Goal: Task Accomplishment & Management: Manage account settings

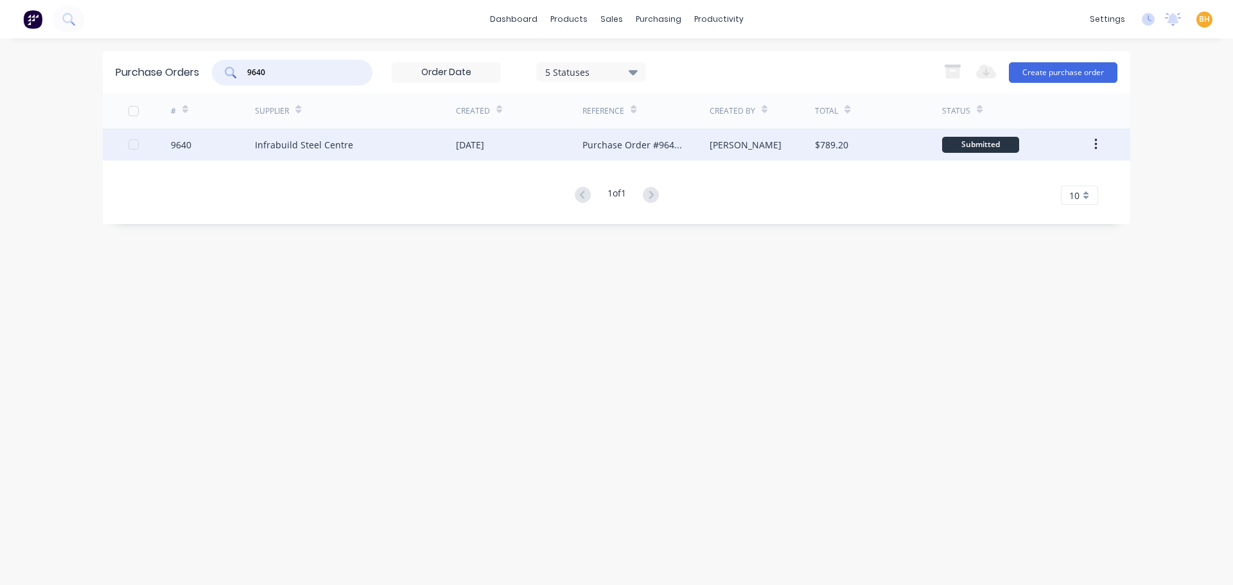
type input "9640"
click at [312, 142] on div "Infrabuild Steel Centre" at bounding box center [304, 144] width 98 height 13
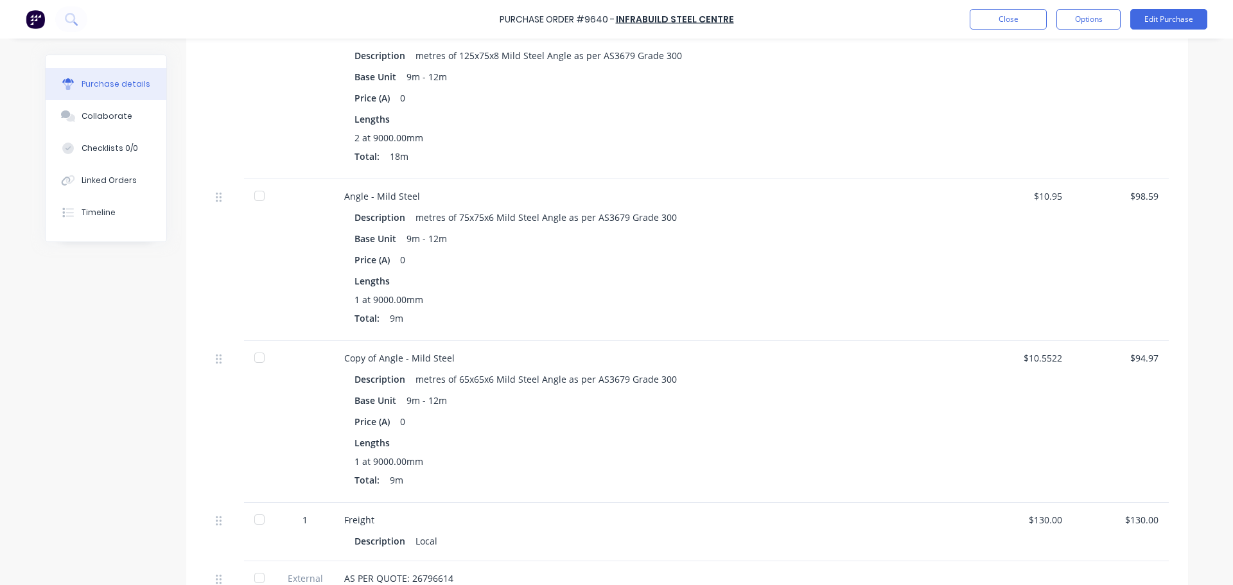
scroll to position [257, 0]
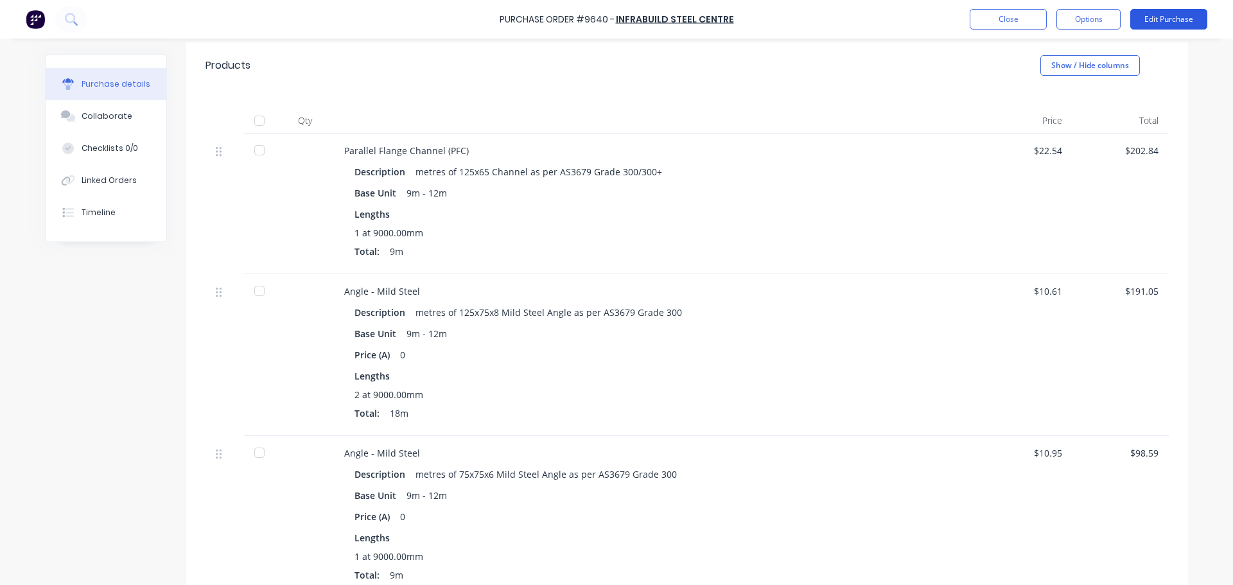
click at [1177, 12] on button "Edit Purchase" at bounding box center [1169, 19] width 77 height 21
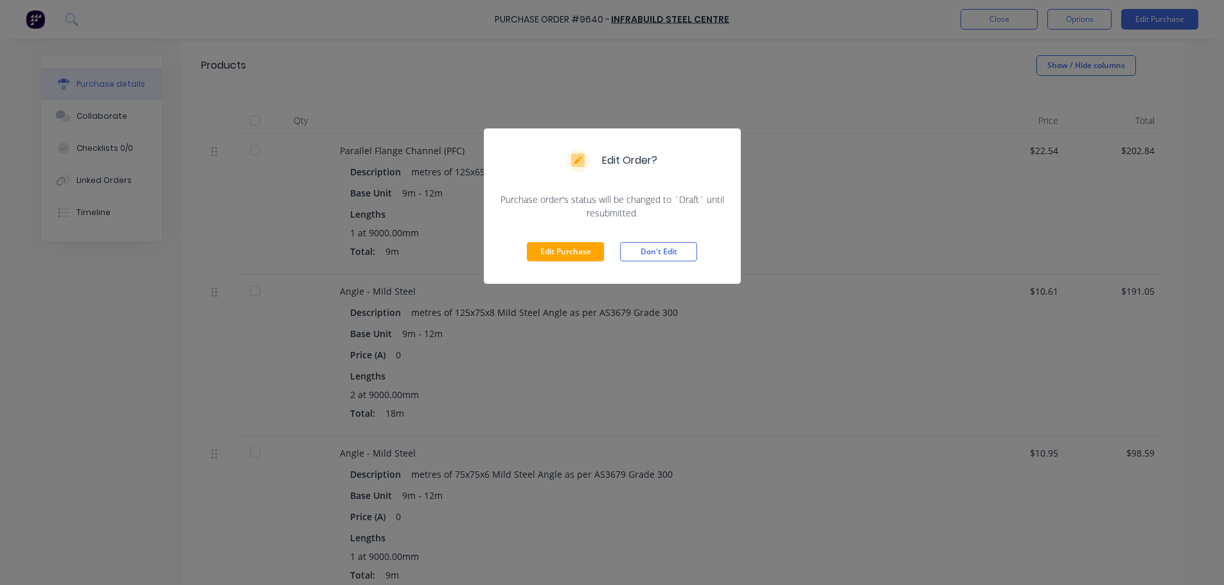
drag, startPoint x: 576, startPoint y: 252, endPoint x: 680, endPoint y: 255, distance: 104.7
click at [576, 252] on button "Edit Purchase" at bounding box center [565, 251] width 77 height 19
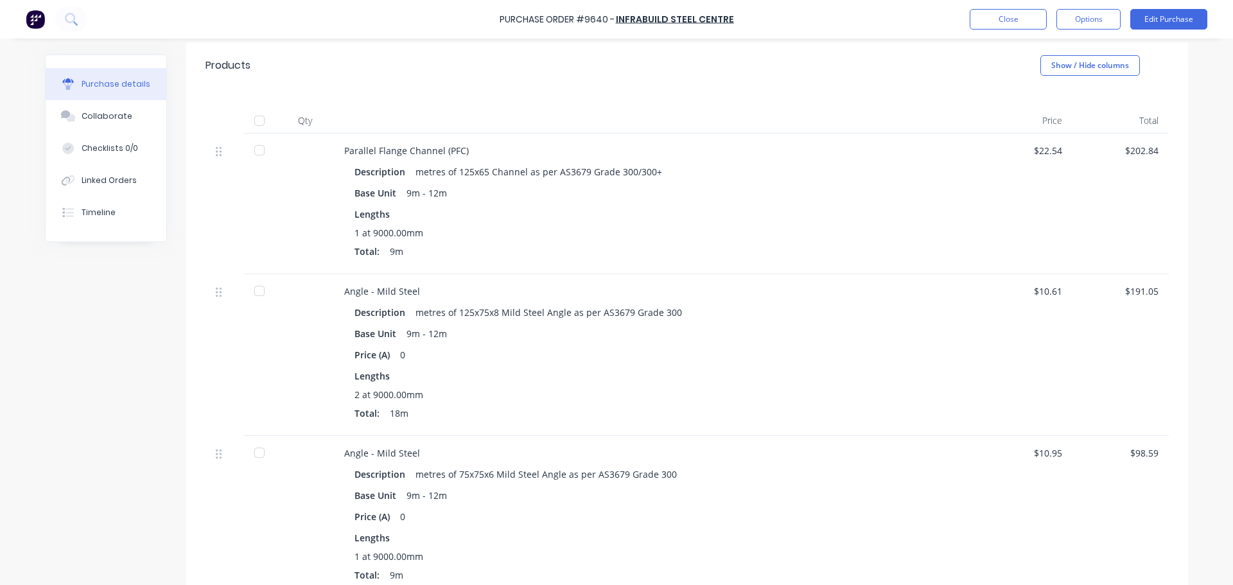
scroll to position [277, 0]
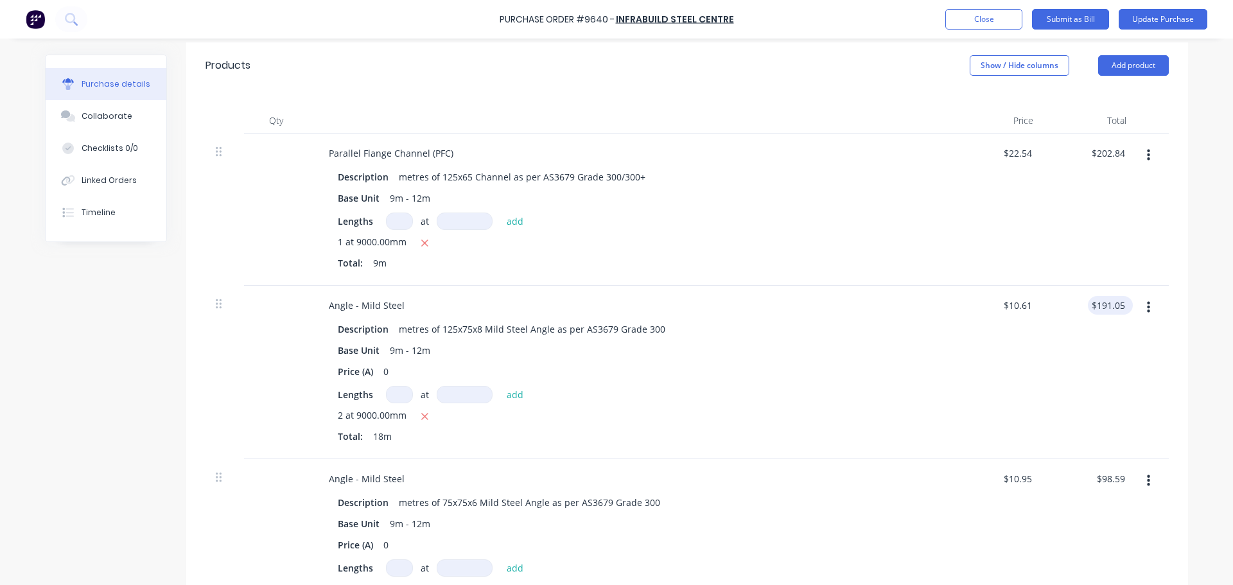
click at [1125, 306] on div "$191.05 $191.05" at bounding box center [1110, 305] width 45 height 19
click at [1124, 306] on div "$191.05 $191.05" at bounding box center [1110, 305] width 45 height 19
type textarea "x"
click at [1122, 307] on input "191.05" at bounding box center [1110, 305] width 35 height 19
type input "1"
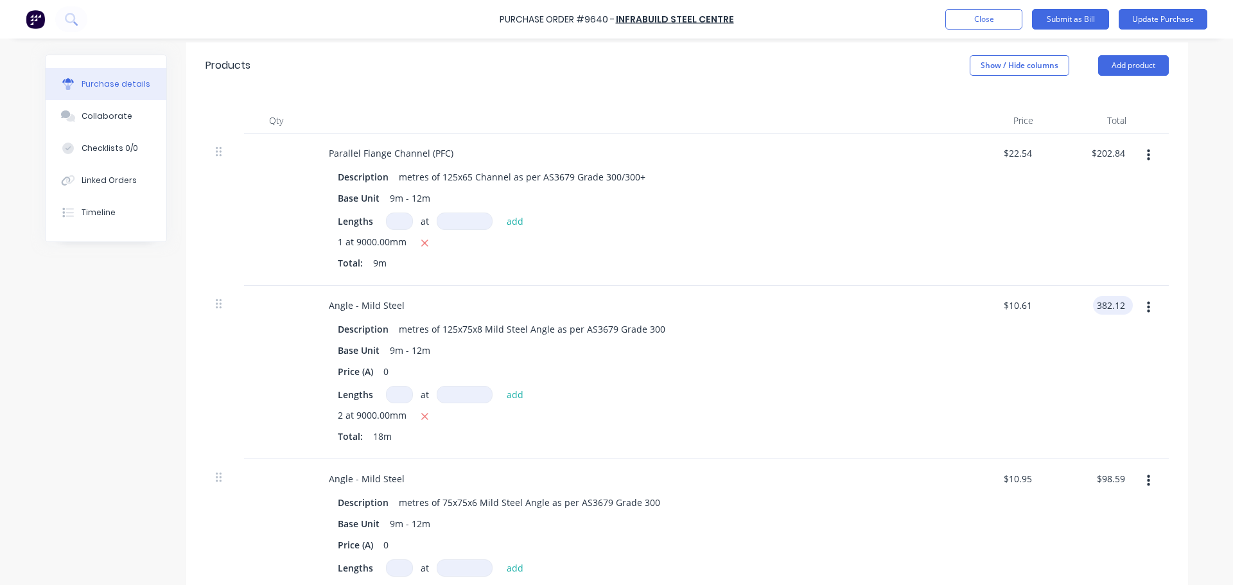
type input "382.12"
type textarea "x"
type input "$21.2289"
type input "$382.12"
click at [96, 175] on div "Linked Orders" at bounding box center [109, 181] width 55 height 12
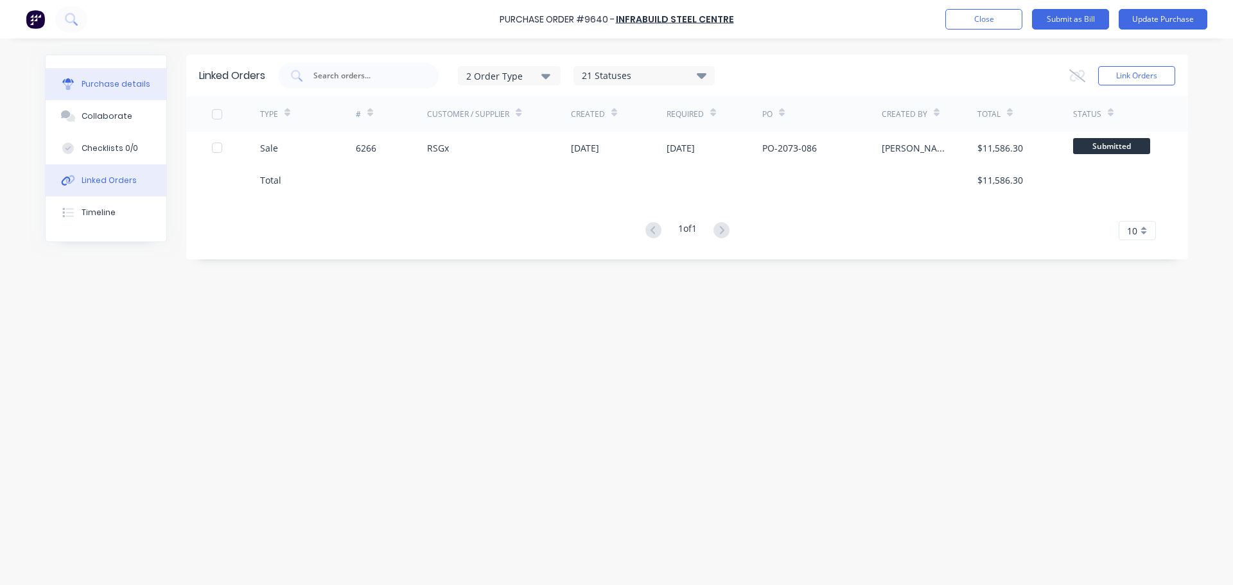
click at [117, 84] on div "Purchase details" at bounding box center [116, 84] width 69 height 12
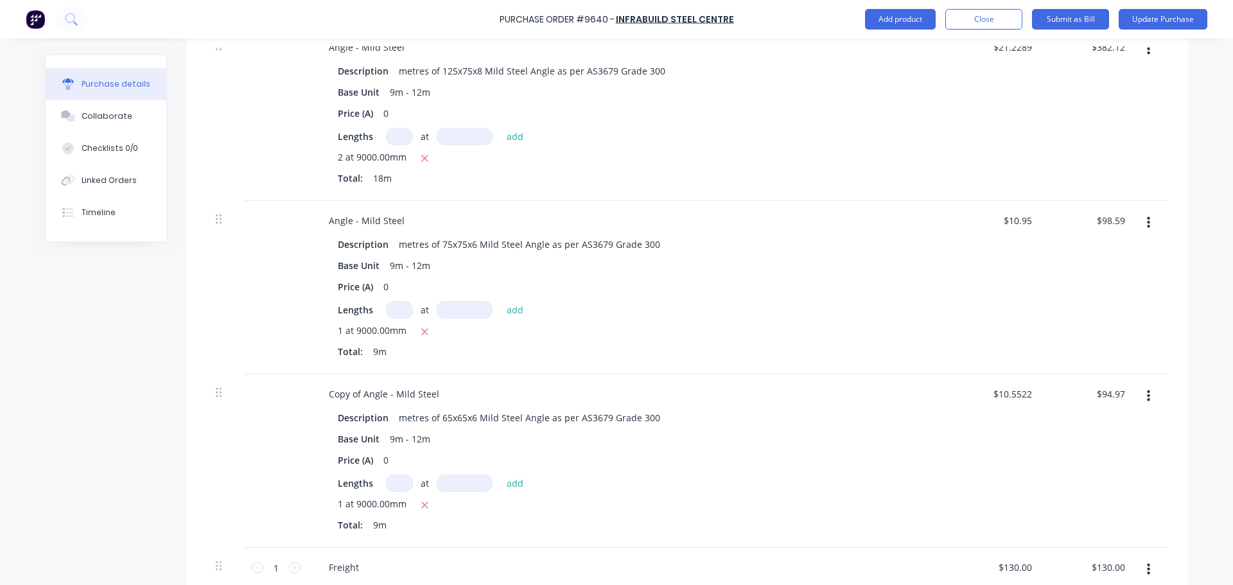
scroll to position [321, 0]
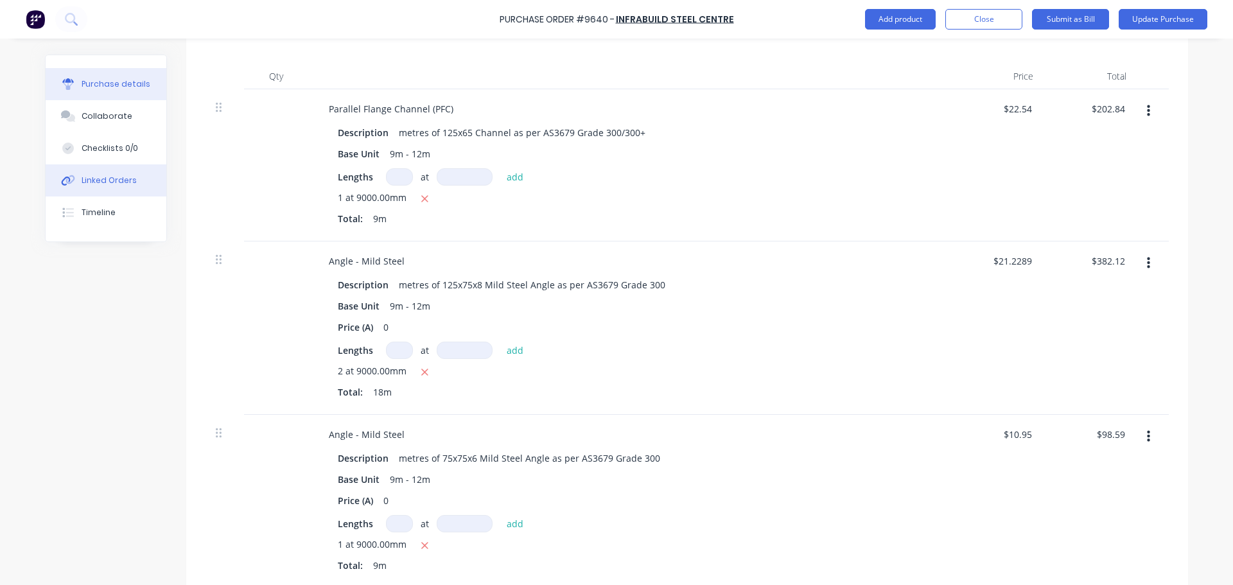
type textarea "x"
click at [102, 183] on div "Linked Orders" at bounding box center [109, 181] width 55 height 12
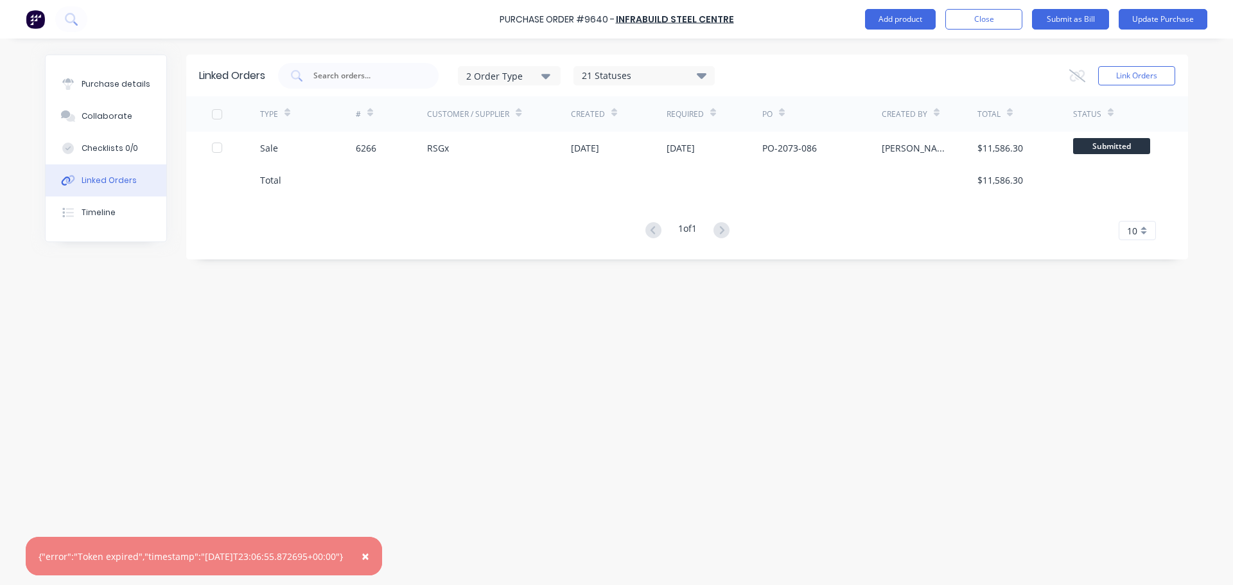
click at [647, 365] on div "Linked Orders 2 Order Type 21 Statuses Sales Order Status All Archived Draft Qu…" at bounding box center [617, 309] width 1144 height 508
click at [369, 552] on span "×" at bounding box center [366, 556] width 8 height 18
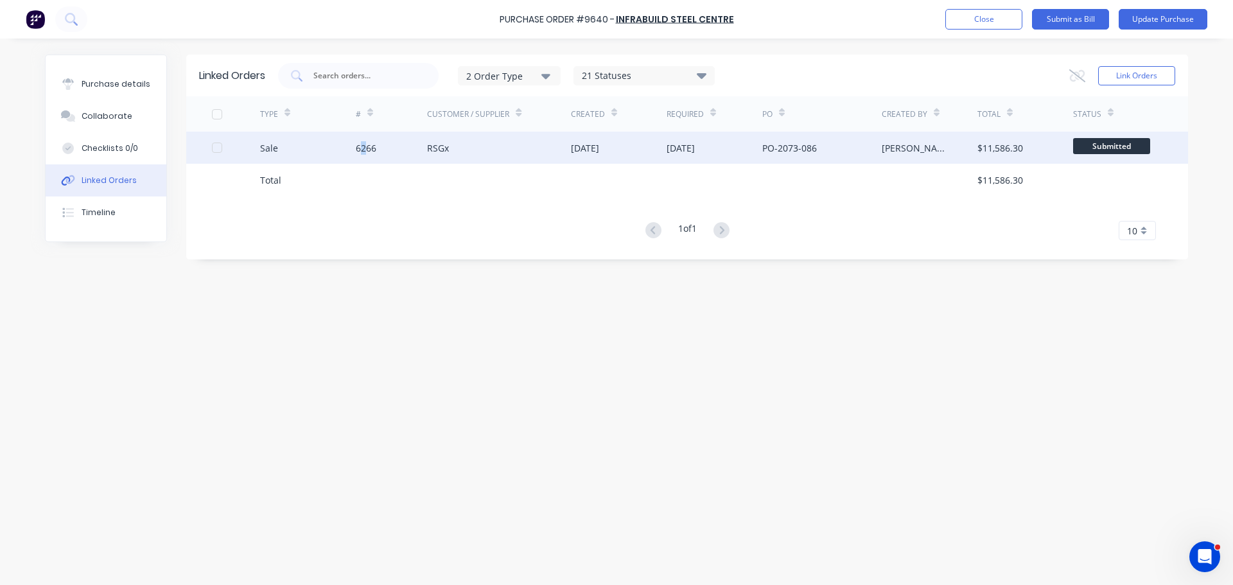
click at [364, 159] on div "6266" at bounding box center [392, 148] width 72 height 32
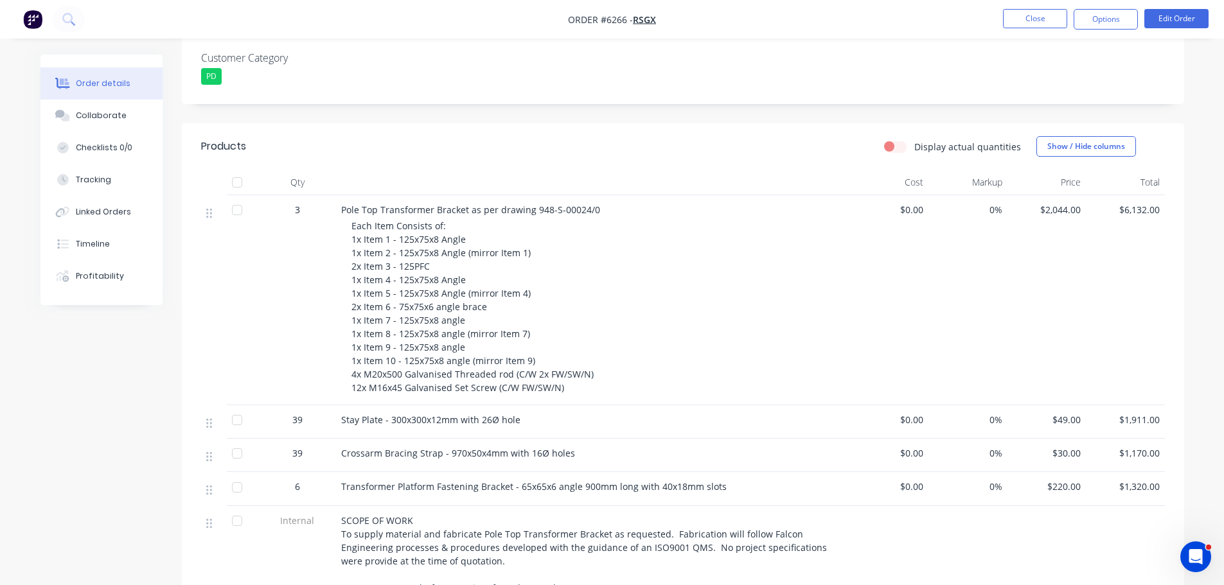
scroll to position [385, 0]
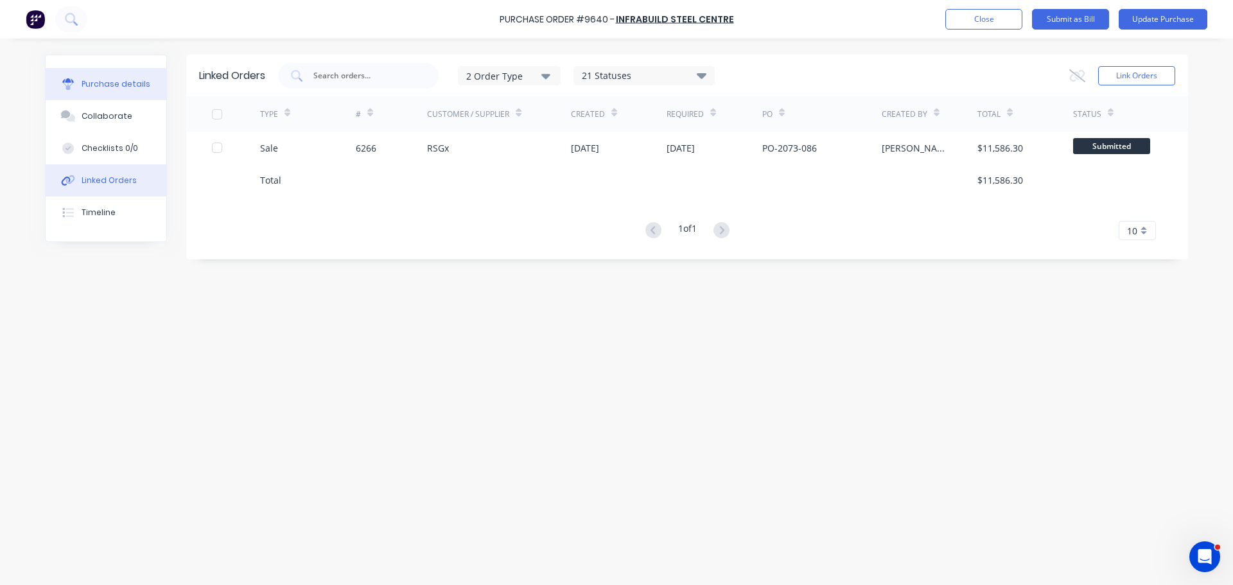
click at [119, 77] on button "Purchase details" at bounding box center [106, 84] width 121 height 32
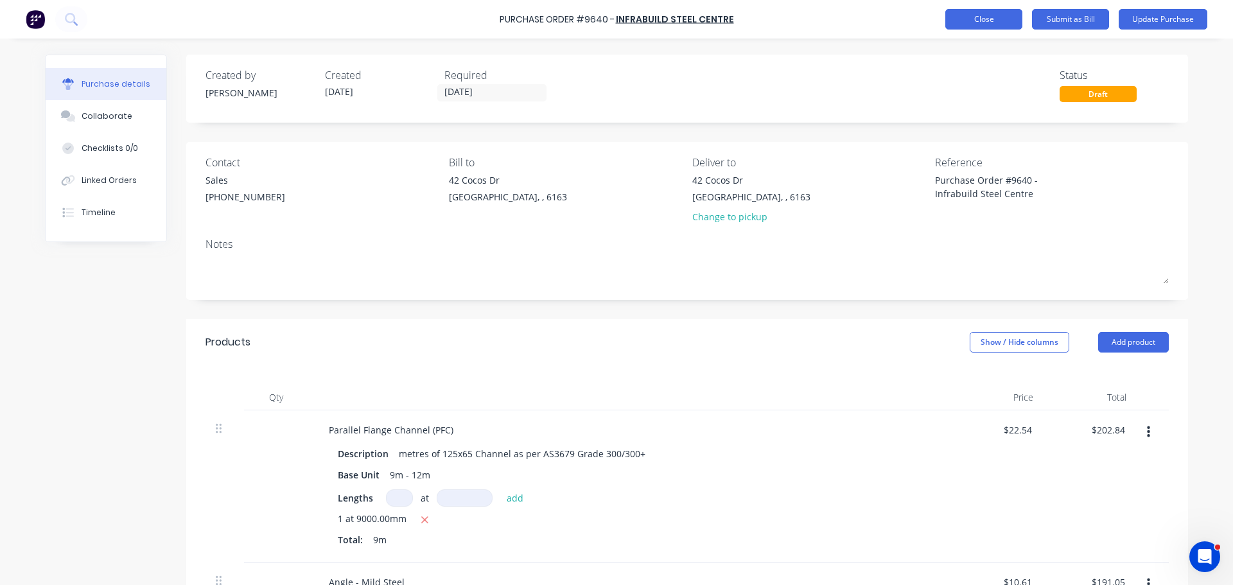
type textarea "x"
click at [981, 17] on button "Close" at bounding box center [984, 19] width 77 height 21
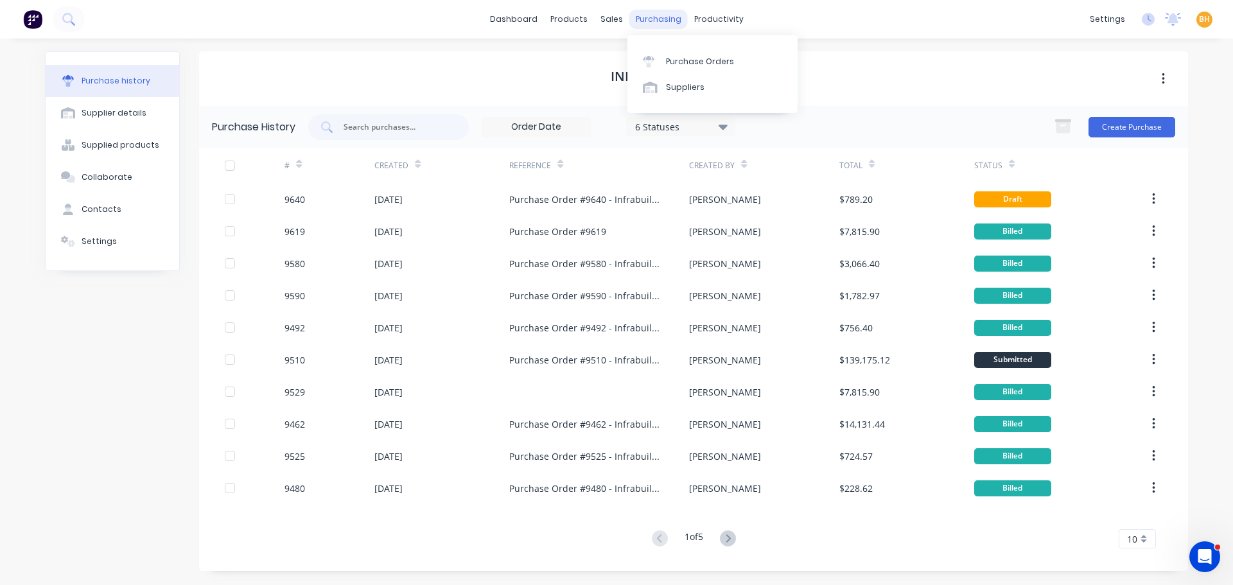
click at [649, 19] on div "purchasing" at bounding box center [659, 19] width 58 height 19
click at [676, 56] on div "Purchase Orders" at bounding box center [700, 62] width 68 height 12
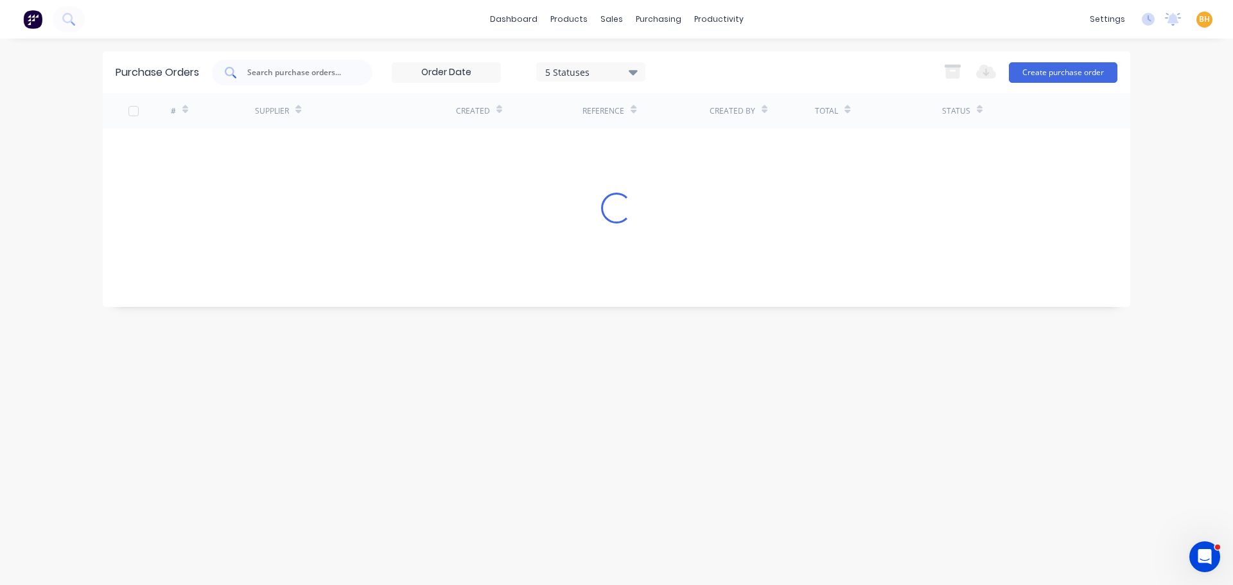
click at [290, 69] on input "text" at bounding box center [299, 72] width 107 height 13
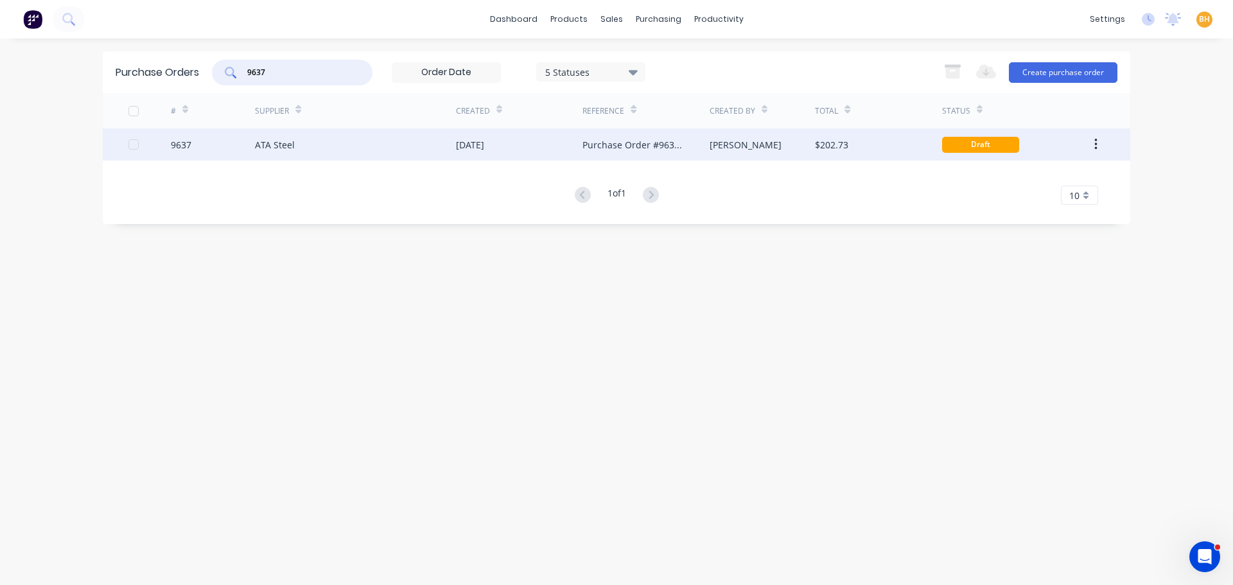
type input "9637"
click at [272, 147] on div "ATA Steel" at bounding box center [275, 144] width 40 height 13
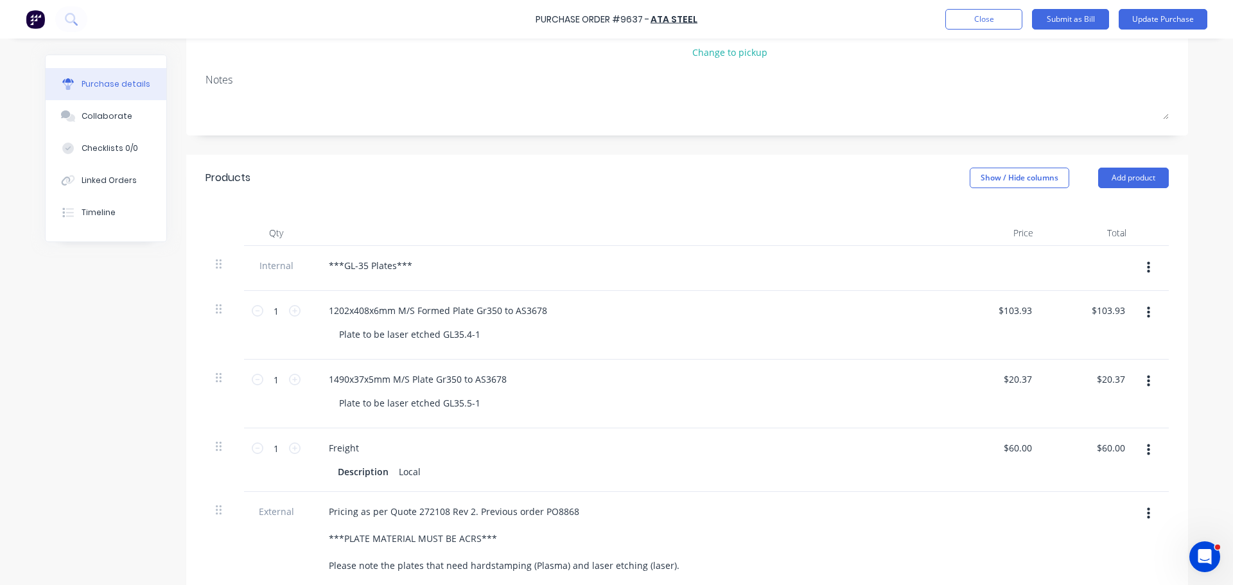
scroll to position [257, 0]
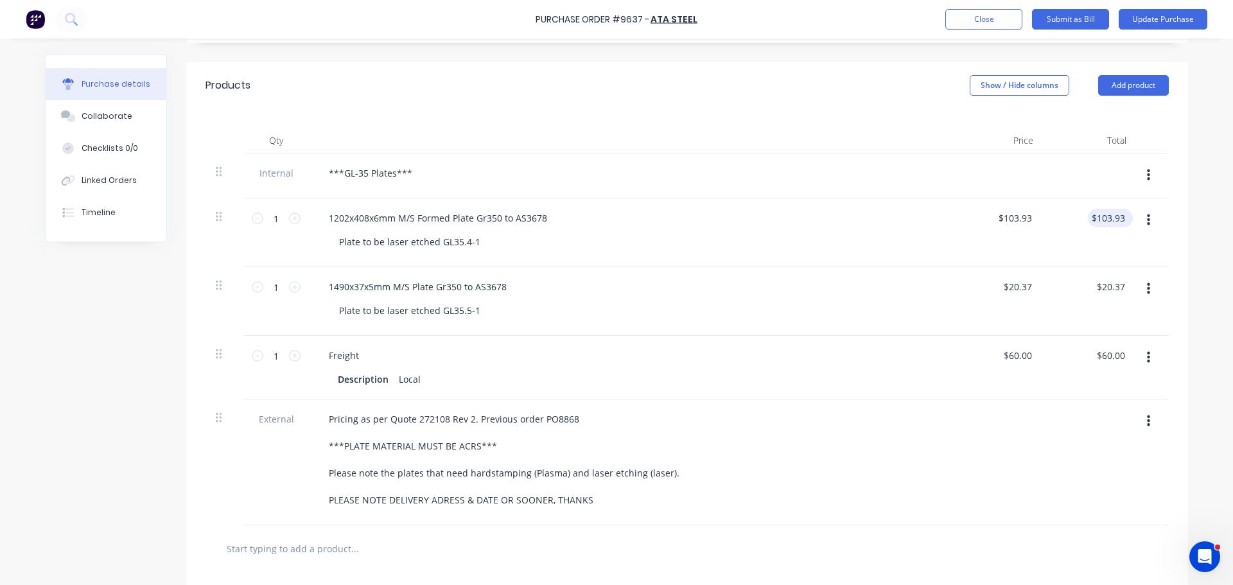
type textarea "x"
click at [1113, 222] on input "103.93" at bounding box center [1108, 218] width 40 height 19
type input "1"
type input "2"
type input "241.93"
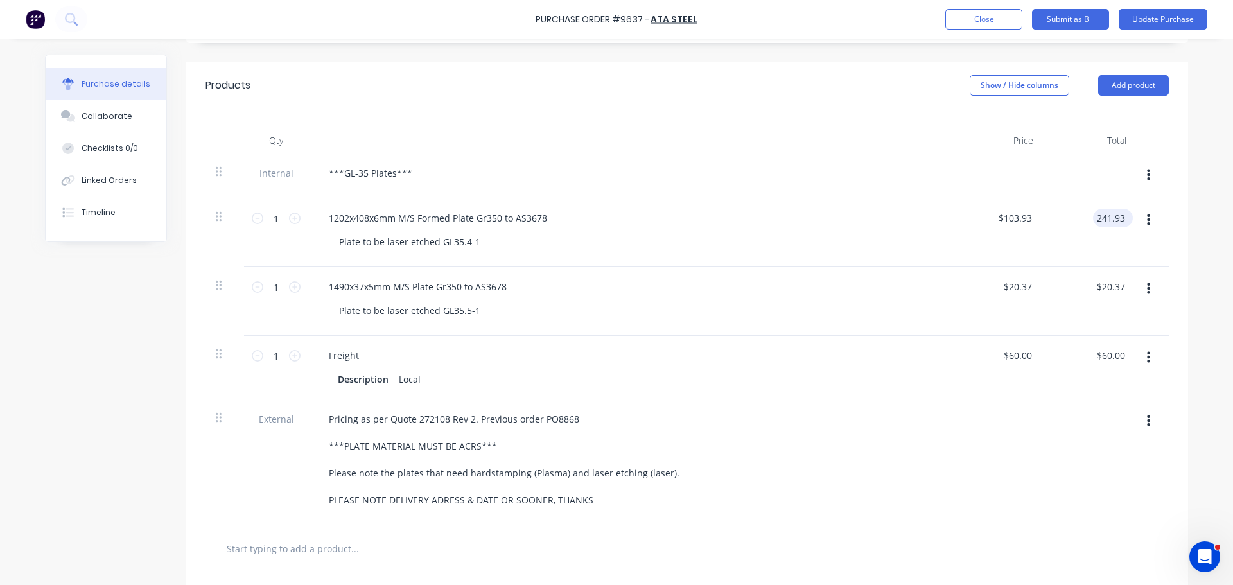
type textarea "x"
type input "$241.93"
click at [1126, 287] on div "$20.37 $20.37" at bounding box center [1113, 287] width 40 height 19
type textarea "x"
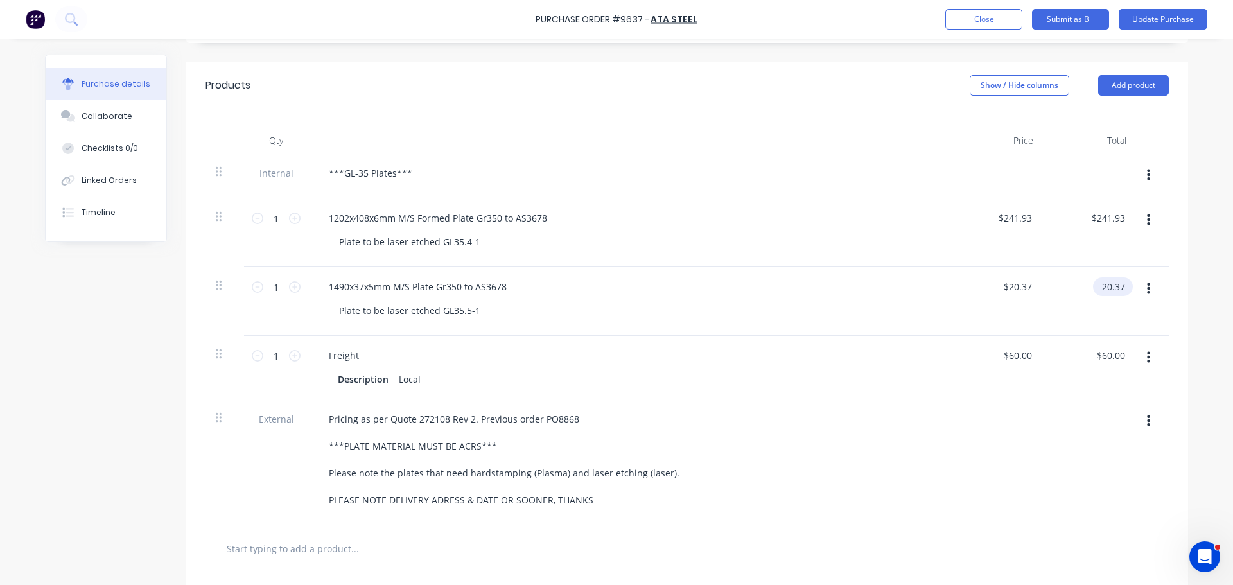
click at [1118, 288] on input "20.37" at bounding box center [1110, 287] width 35 height 19
type input "2"
type input "50.00"
type textarea "x"
type input "$50.00"
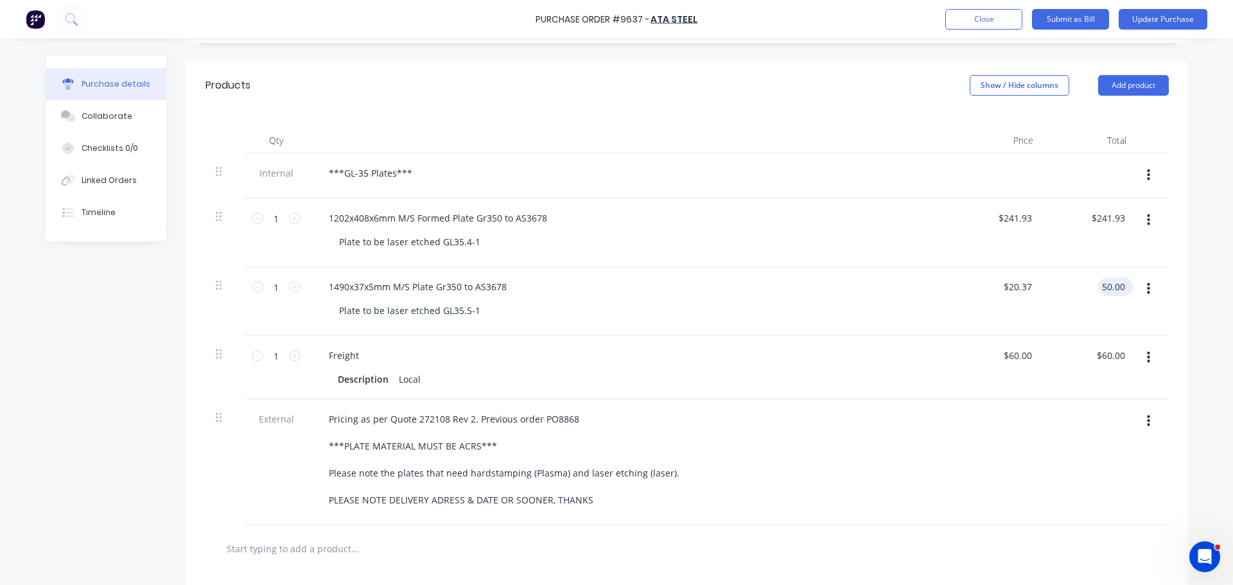
type input "$50.00"
click at [1189, 17] on button "Update Purchase" at bounding box center [1163, 19] width 89 height 21
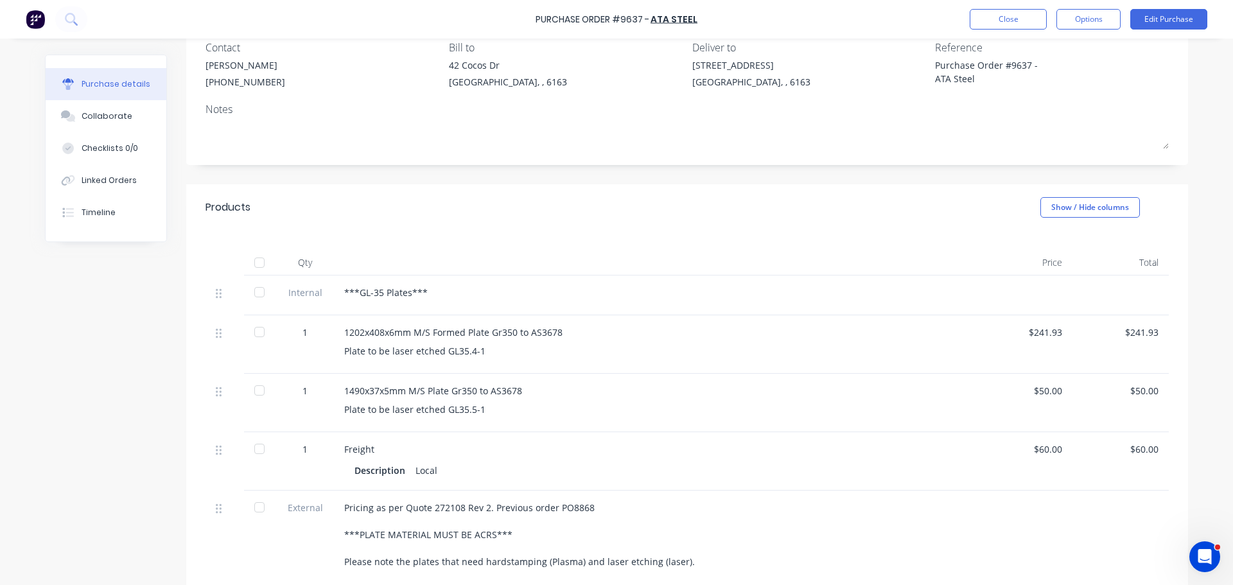
scroll to position [0, 0]
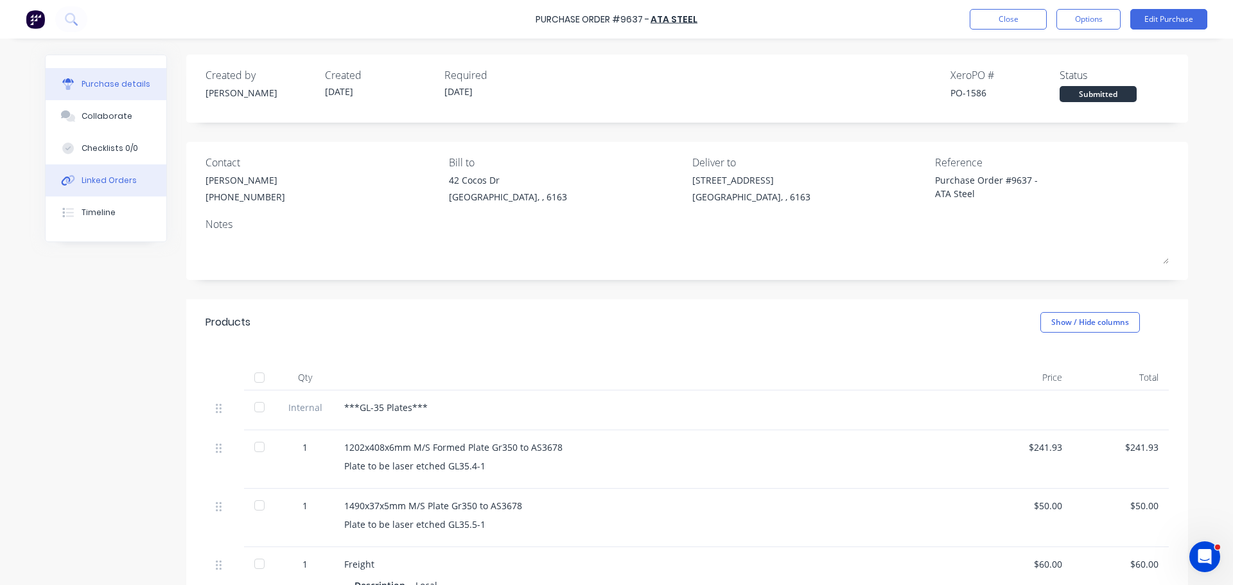
click at [99, 179] on div "Linked Orders" at bounding box center [109, 181] width 55 height 12
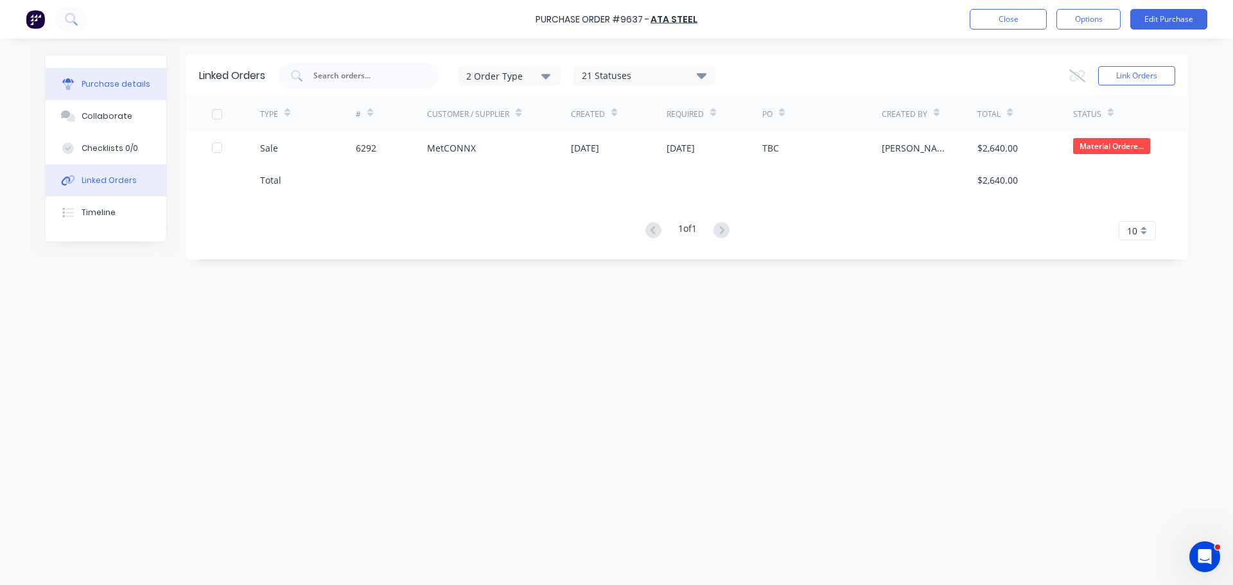
click at [83, 81] on div "Purchase details" at bounding box center [116, 84] width 69 height 12
type textarea "x"
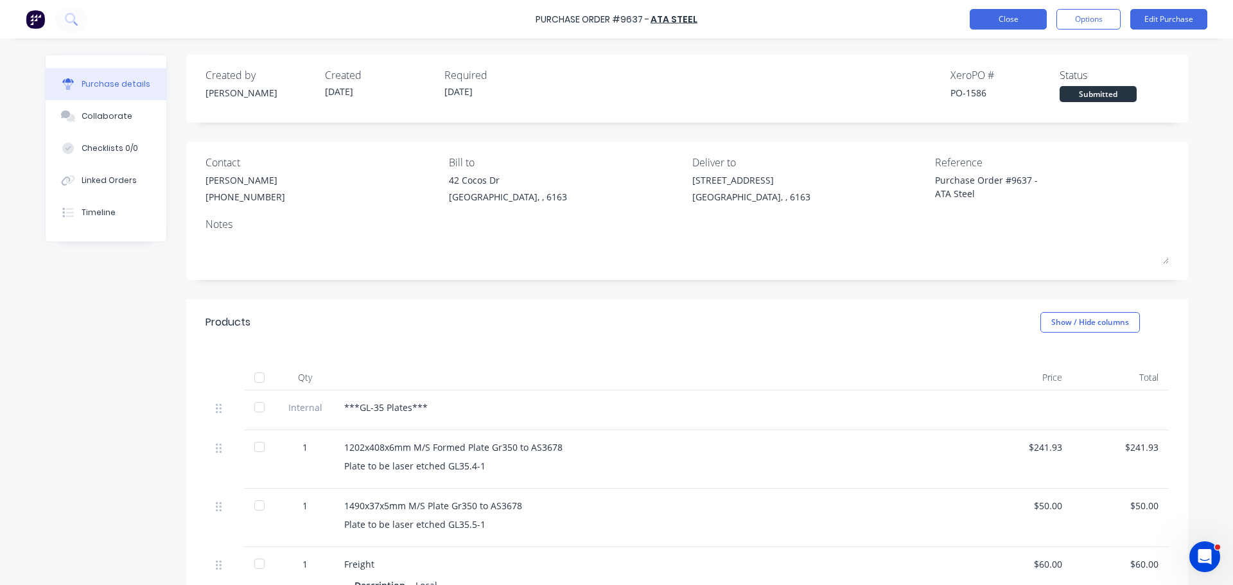
click at [993, 15] on button "Close" at bounding box center [1008, 19] width 77 height 21
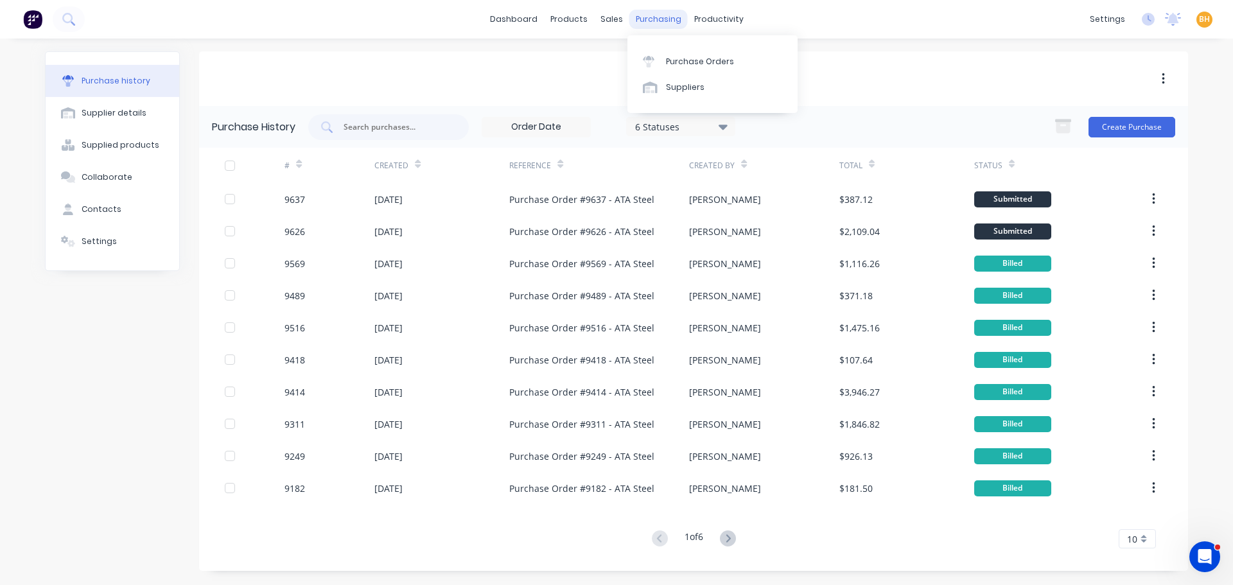
click at [663, 21] on div "purchasing" at bounding box center [659, 19] width 58 height 19
click at [684, 61] on div "Purchase Orders" at bounding box center [700, 62] width 68 height 12
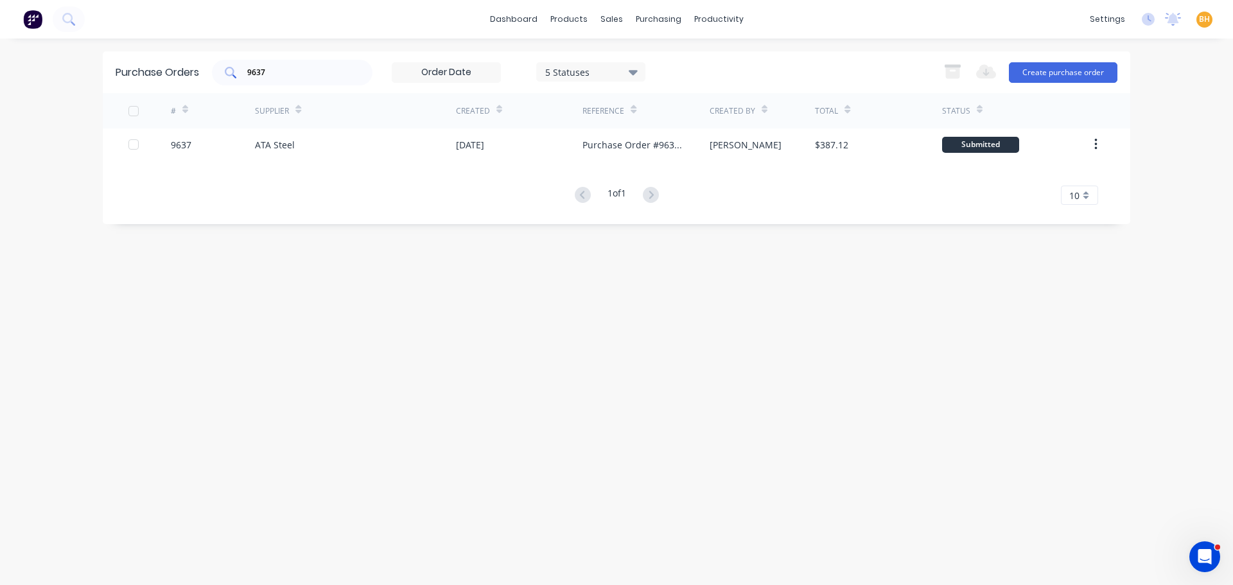
click at [285, 74] on input "9637" at bounding box center [299, 72] width 107 height 13
type input "9"
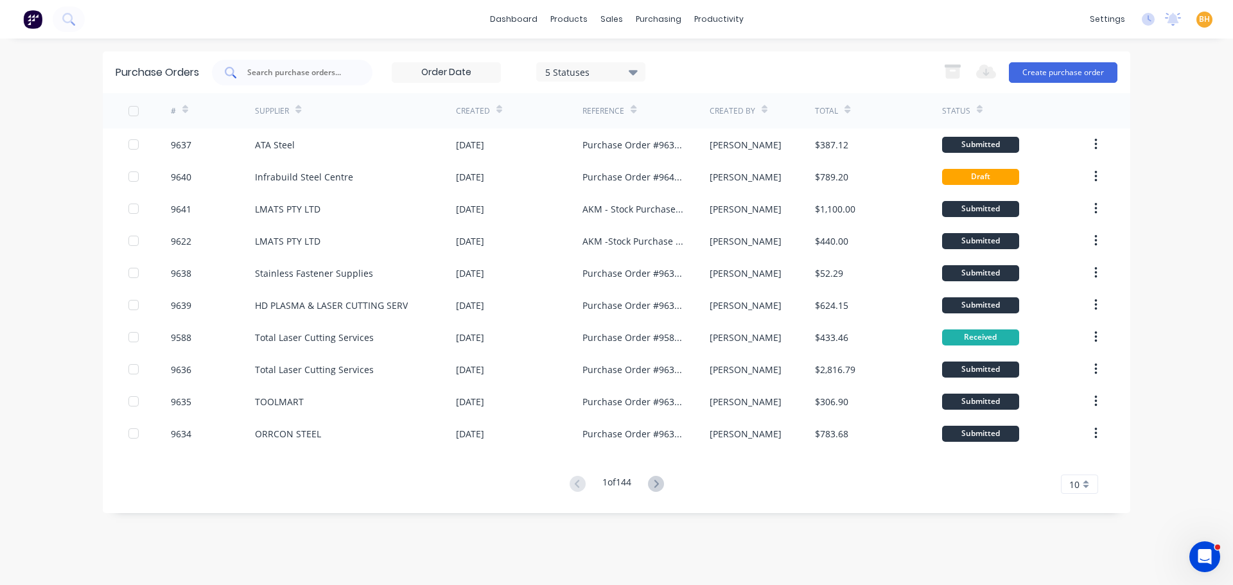
click at [260, 75] on input "text" at bounding box center [299, 72] width 107 height 13
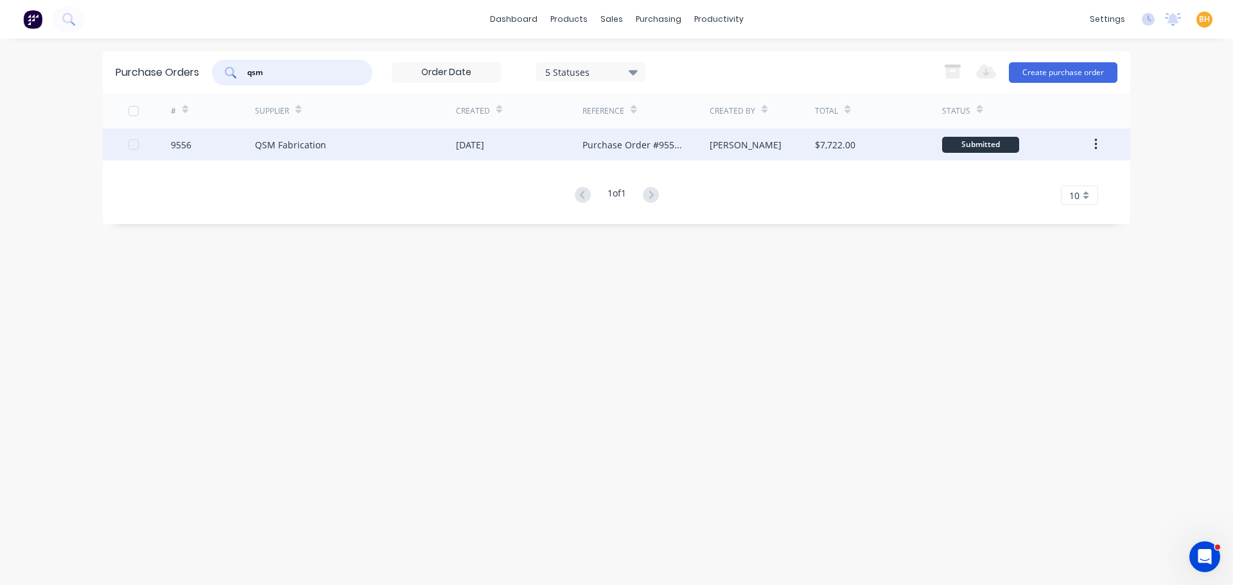
type input "qsm"
click at [308, 159] on div "QSM Fabrication" at bounding box center [355, 144] width 201 height 32
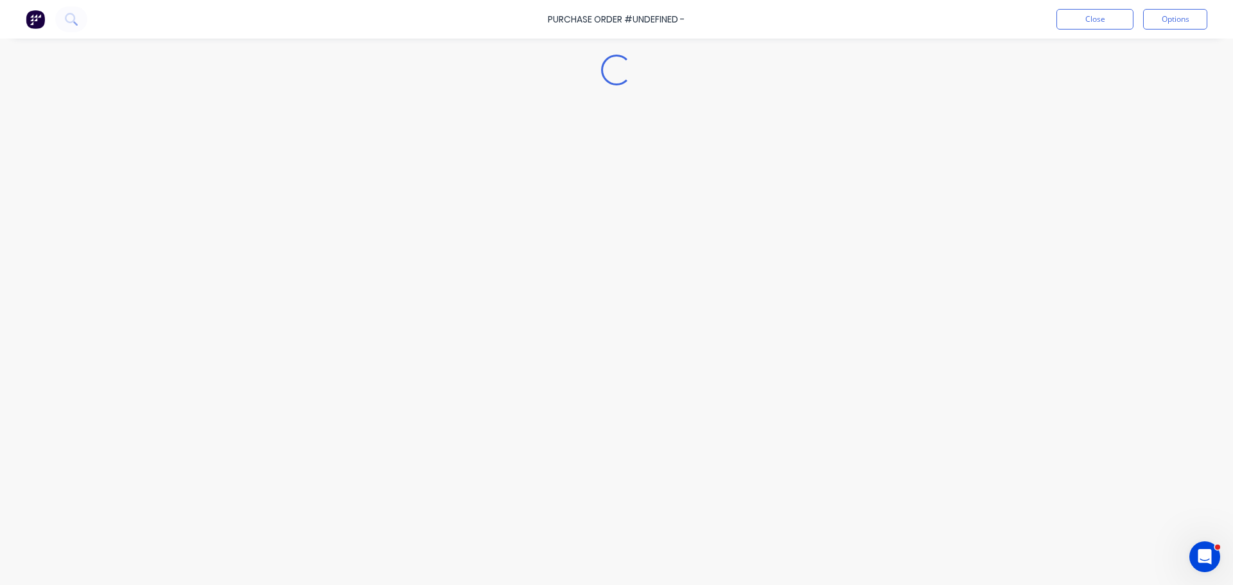
type textarea "x"
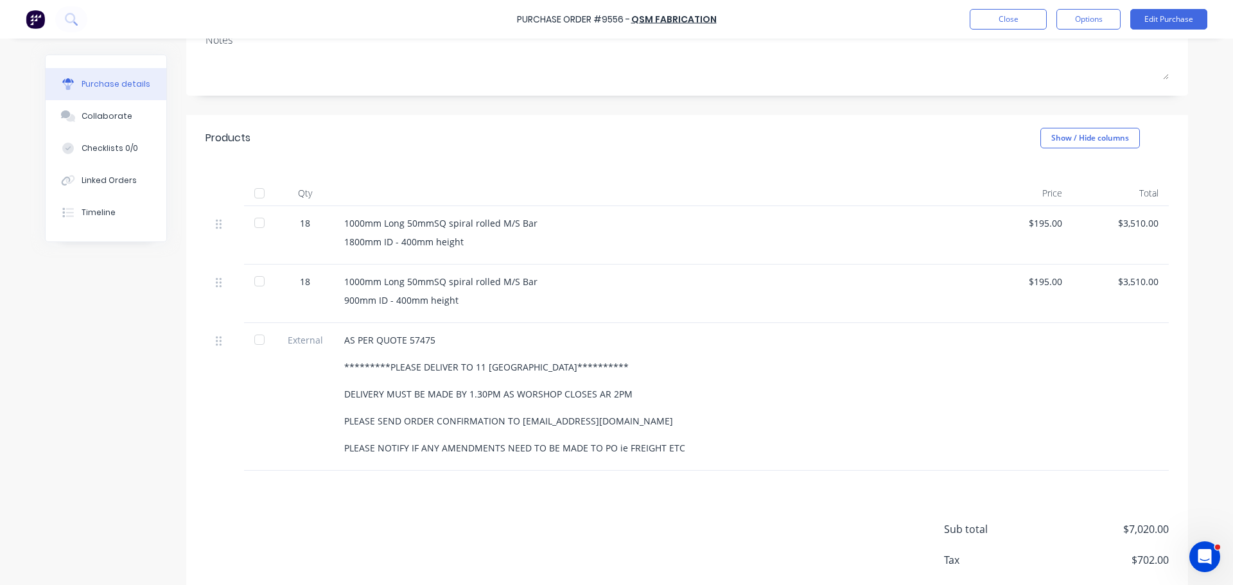
scroll to position [193, 0]
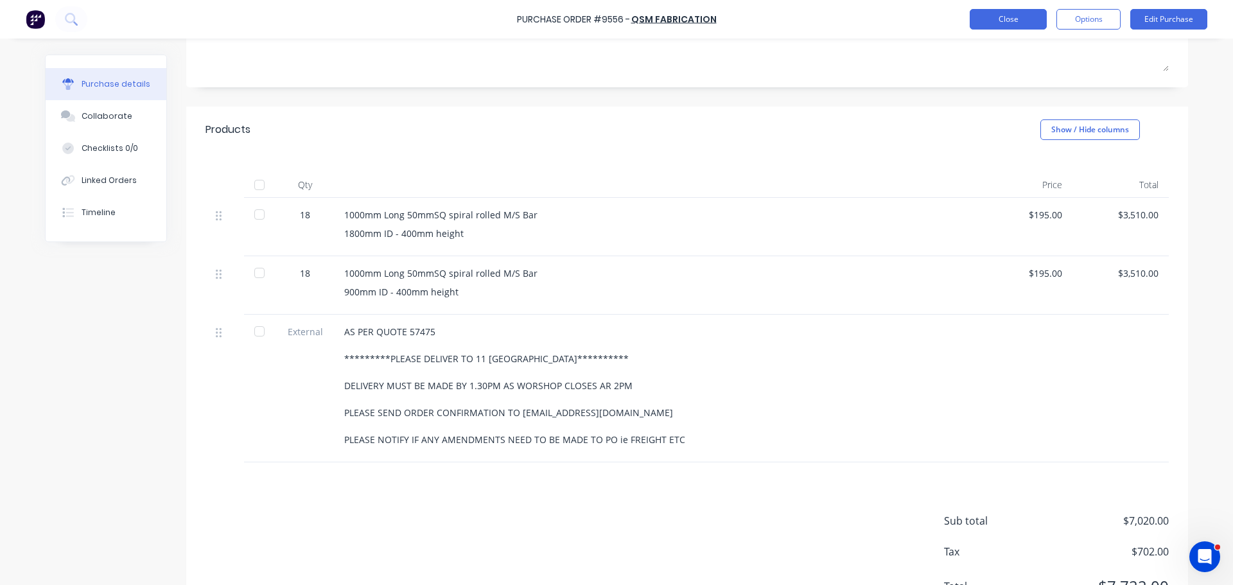
click at [980, 23] on button "Close" at bounding box center [1008, 19] width 77 height 21
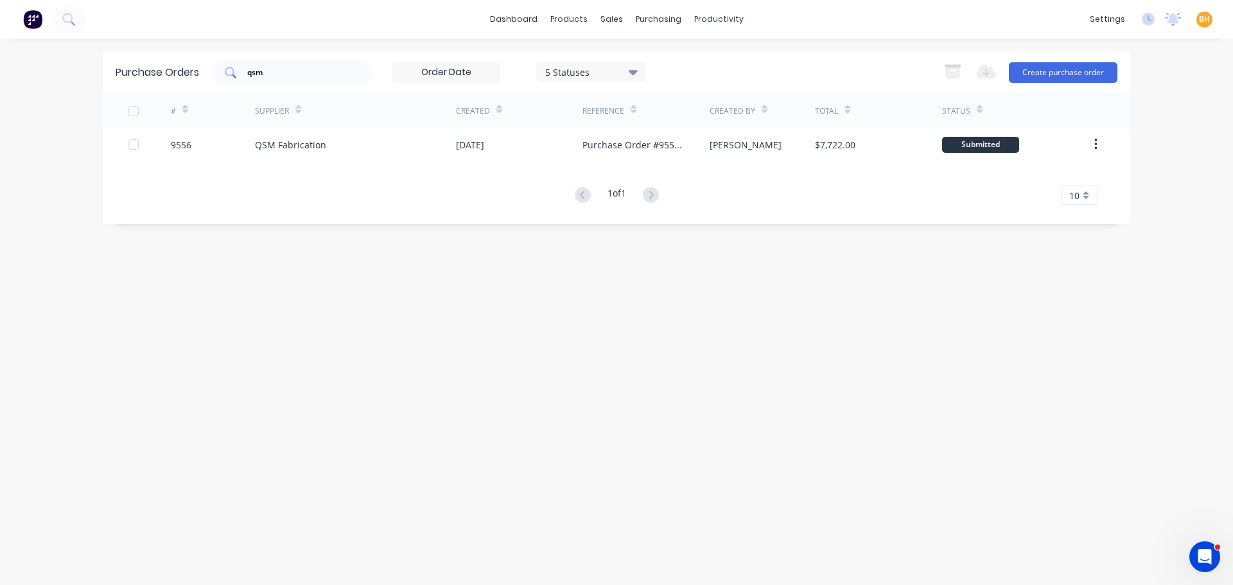
click at [298, 75] on input "qsm" at bounding box center [299, 72] width 107 height 13
type input "q"
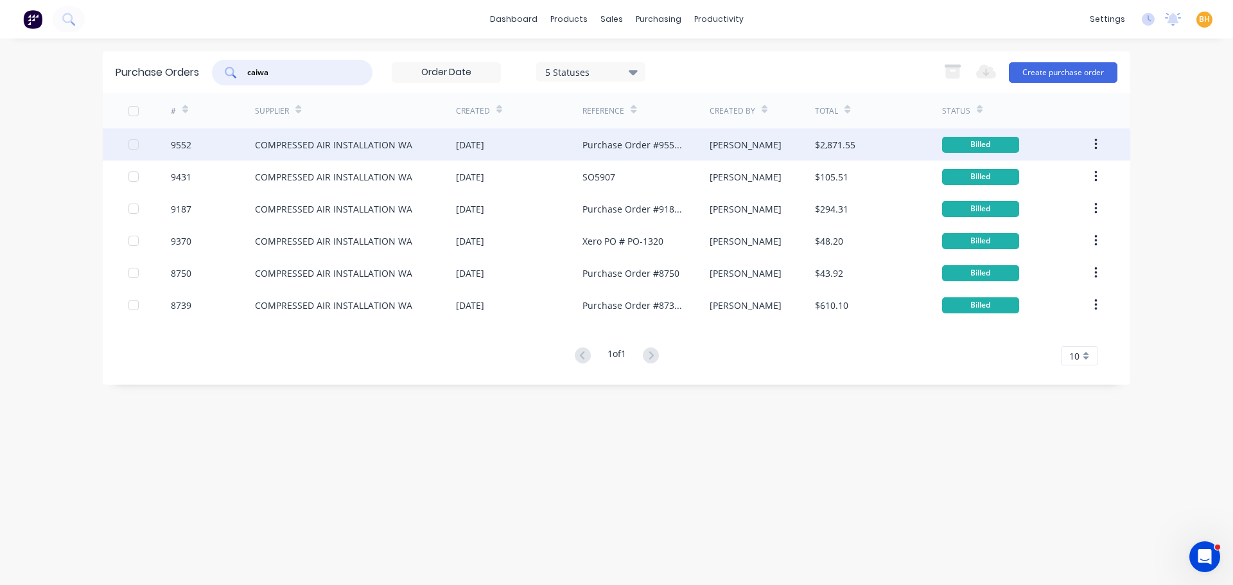
type input "caiwa"
click at [232, 148] on div "9552" at bounding box center [213, 144] width 85 height 32
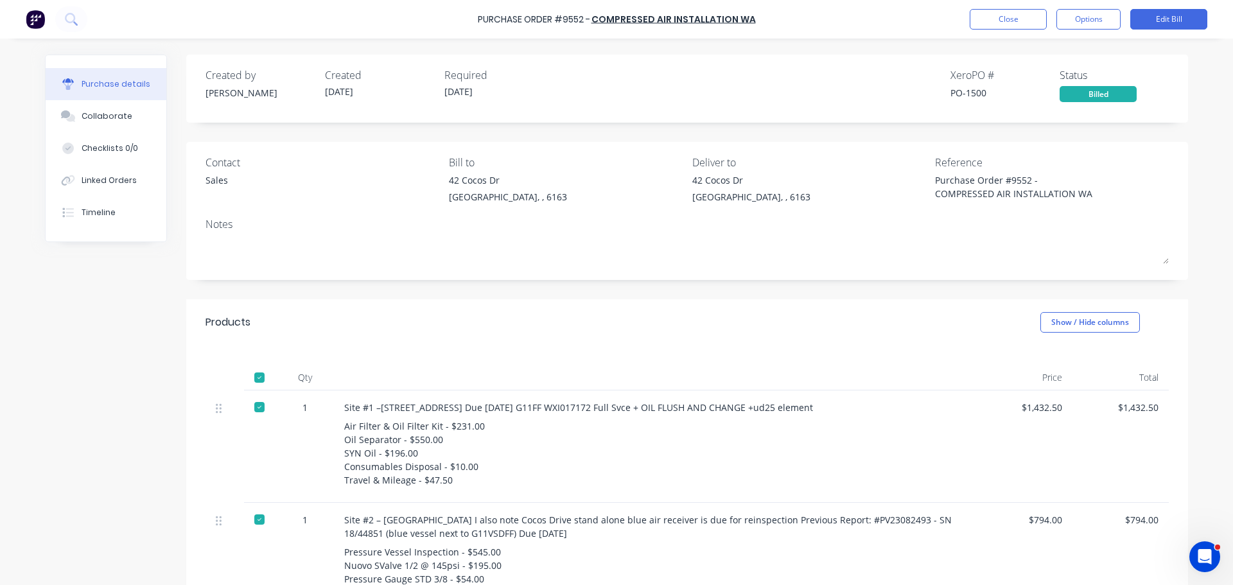
type textarea "x"
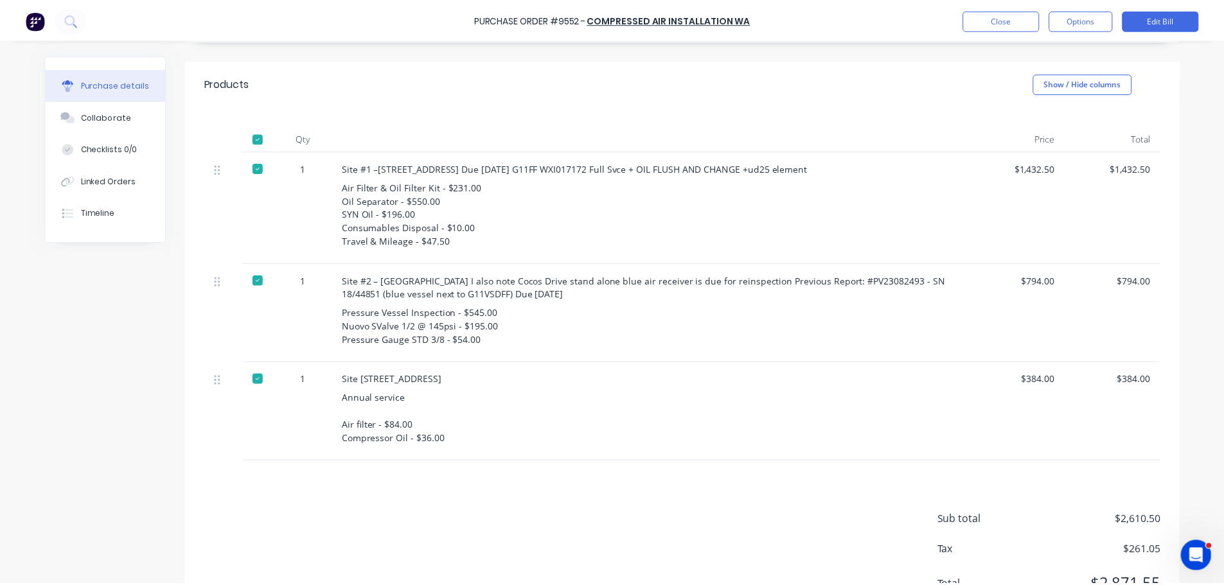
scroll to position [299, 0]
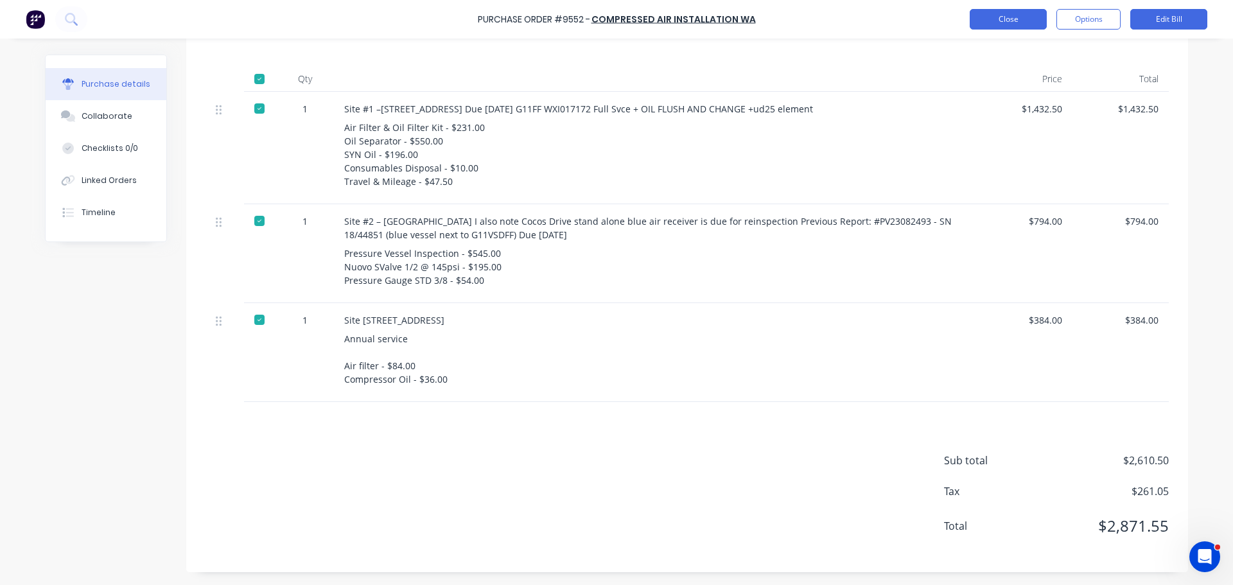
click at [1007, 20] on button "Close" at bounding box center [1008, 19] width 77 height 21
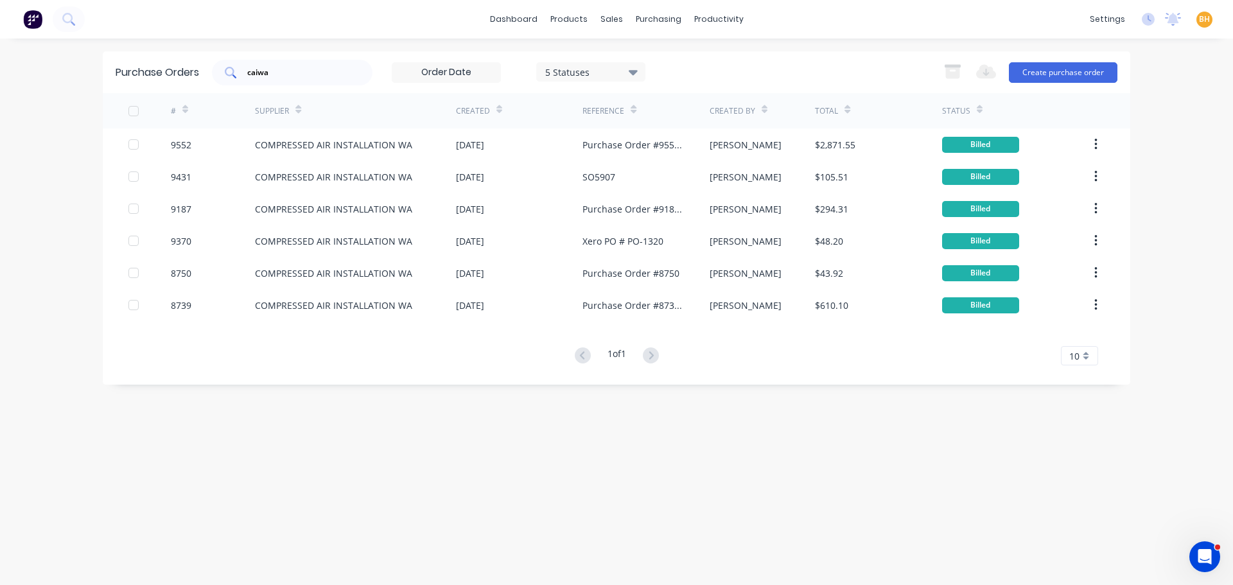
click at [283, 71] on input "caiwa" at bounding box center [299, 72] width 107 height 13
type input "c"
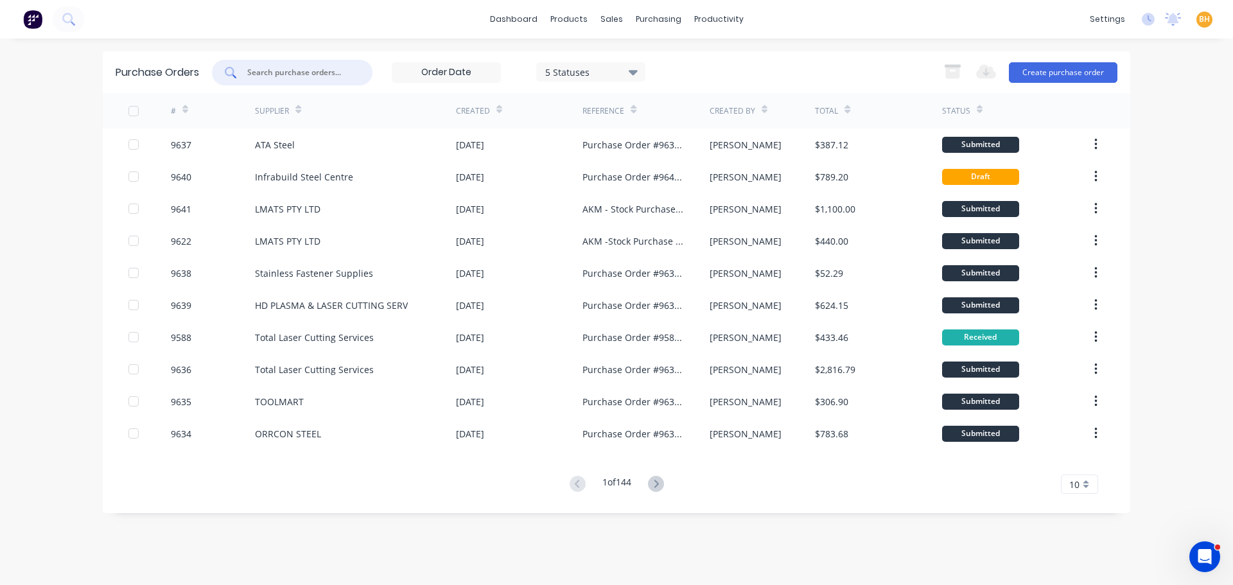
click at [310, 76] on input "text" at bounding box center [299, 72] width 107 height 13
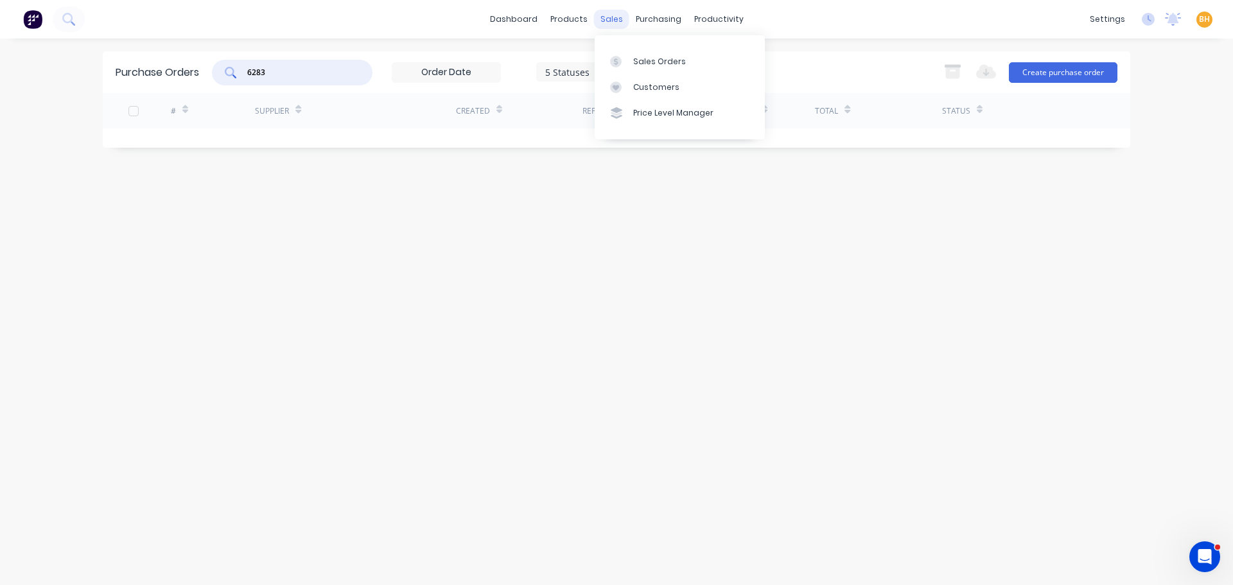
type input "6283"
drag, startPoint x: 619, startPoint y: 16, endPoint x: 643, endPoint y: 51, distance: 42.1
click at [620, 19] on div "sales" at bounding box center [611, 19] width 35 height 19
click at [646, 55] on link "Sales Orders" at bounding box center [680, 61] width 170 height 26
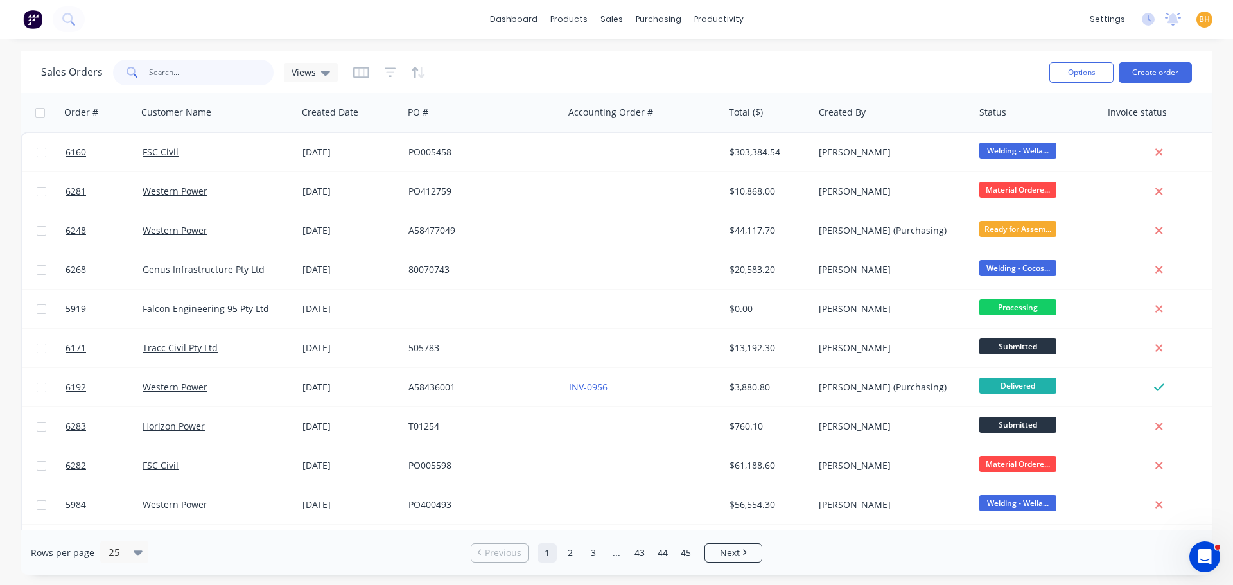
click at [186, 78] on input "text" at bounding box center [211, 73] width 125 height 26
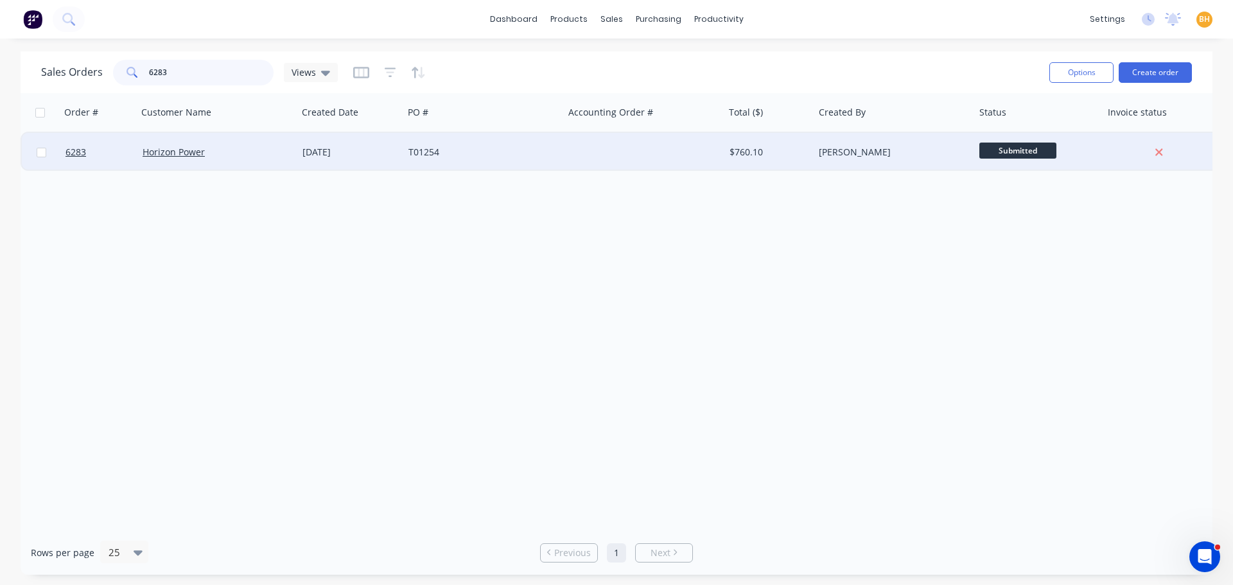
type input "6283"
click at [180, 139] on div "Horizon Power" at bounding box center [217, 152] width 161 height 39
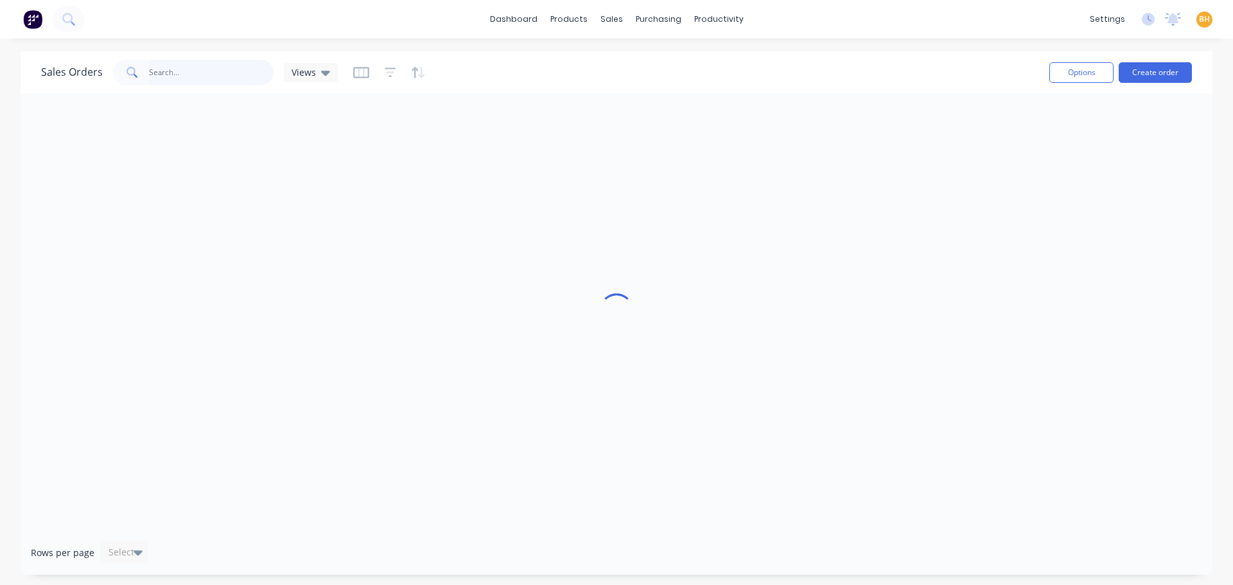
click at [202, 64] on input "text" at bounding box center [211, 73] width 125 height 26
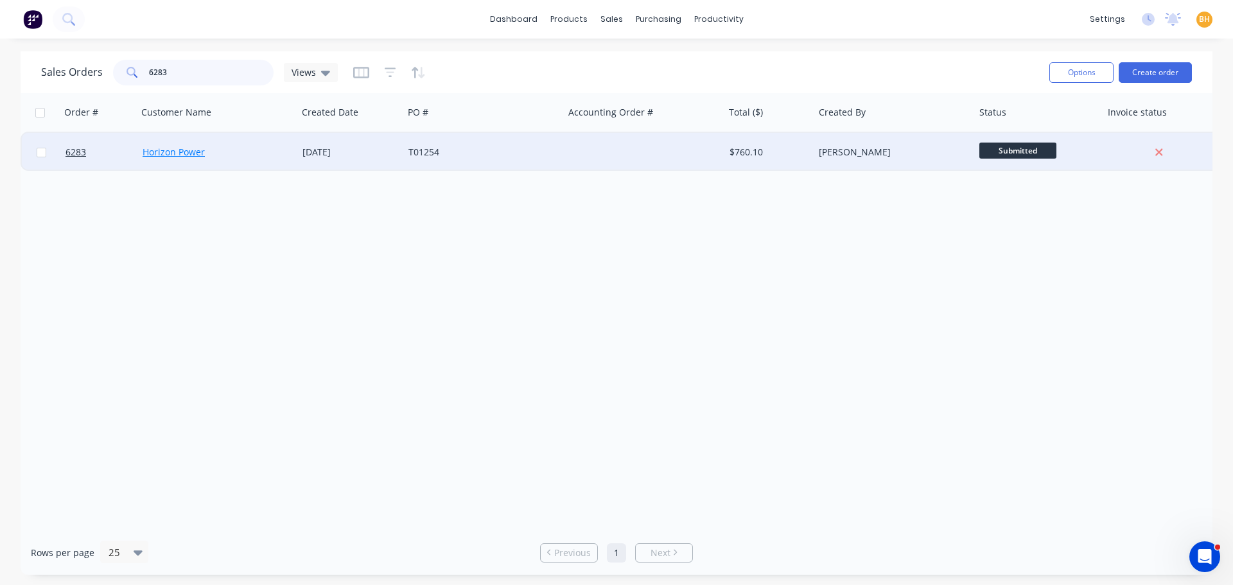
type input "6283"
click at [170, 148] on link "Horizon Power" at bounding box center [174, 152] width 62 height 12
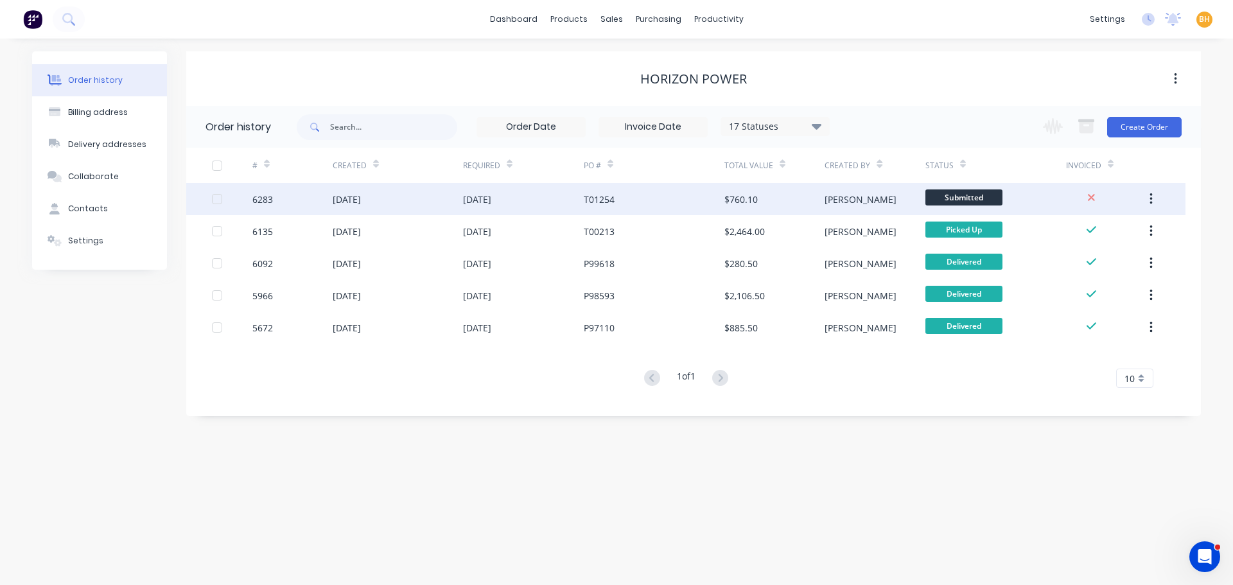
click at [343, 199] on div "[DATE]" at bounding box center [347, 199] width 28 height 13
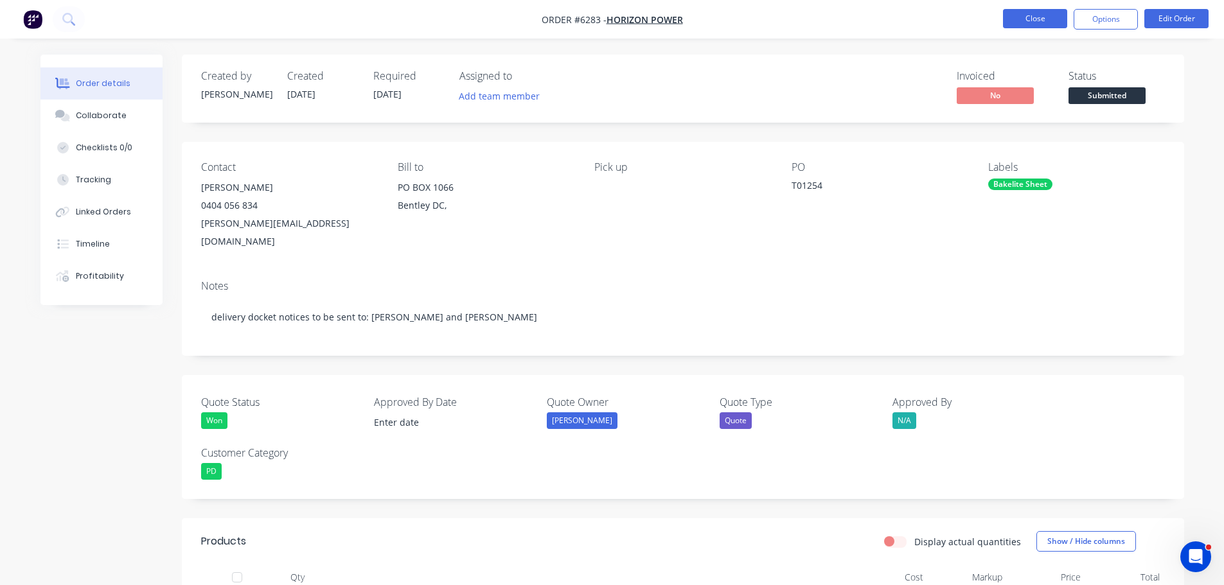
click at [1009, 23] on button "Close" at bounding box center [1035, 18] width 64 height 19
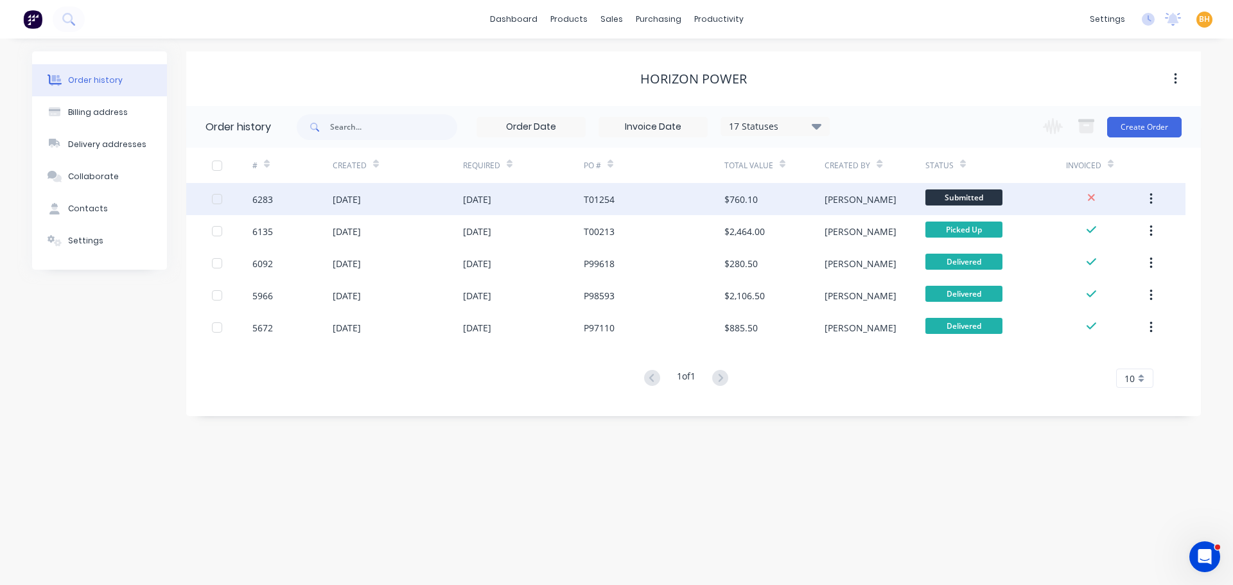
click at [346, 199] on div "[DATE]" at bounding box center [347, 199] width 28 height 13
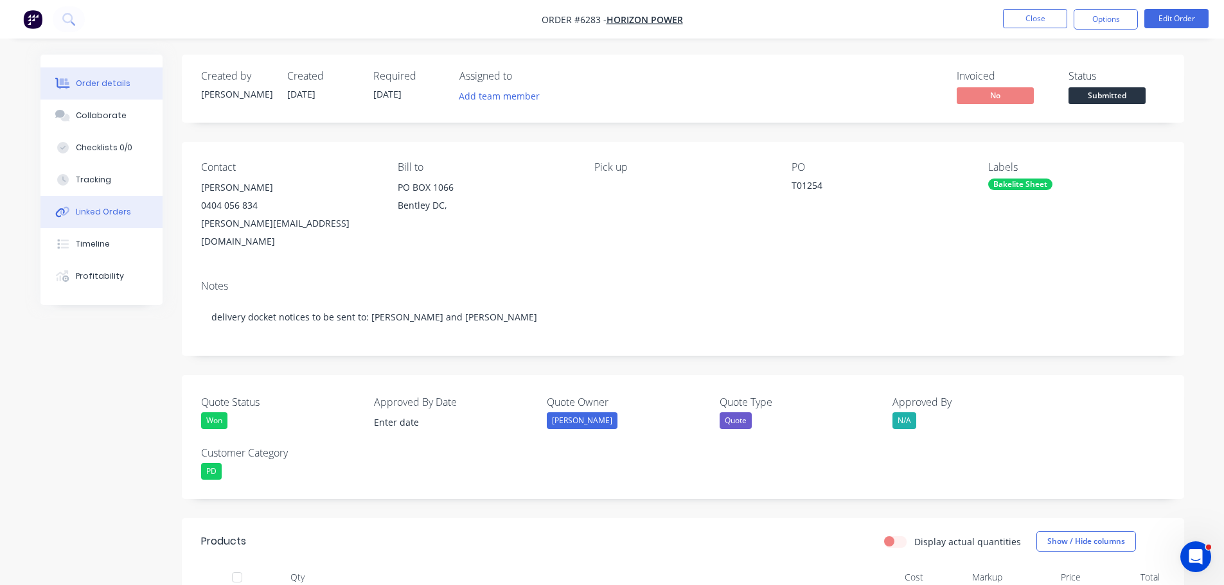
click at [82, 214] on div "Linked Orders" at bounding box center [103, 212] width 55 height 12
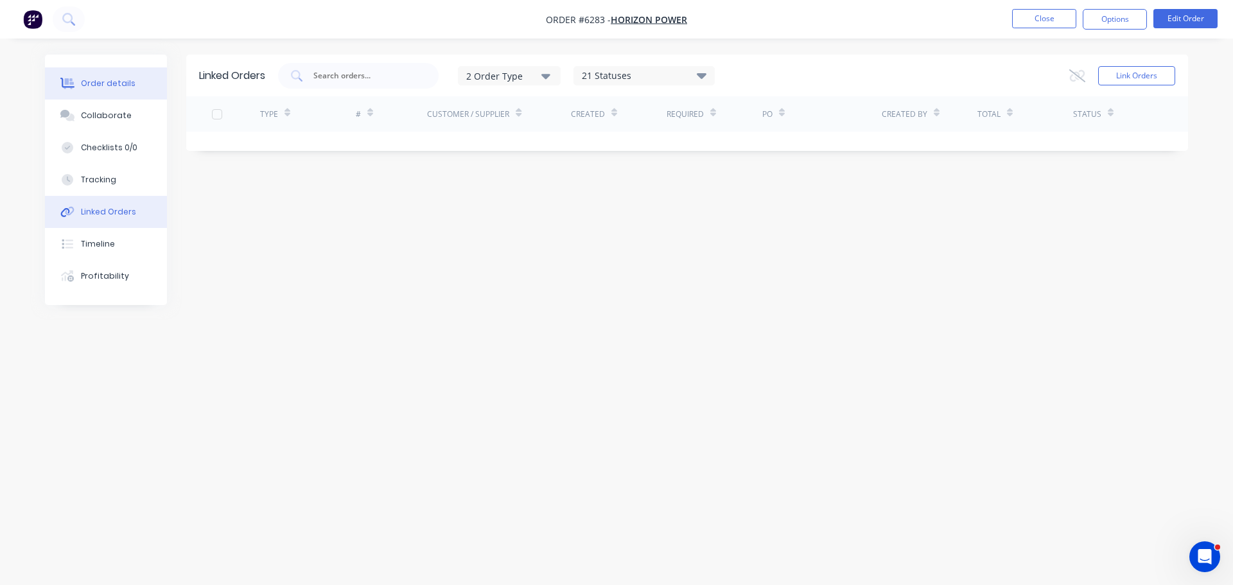
click at [110, 81] on div "Order details" at bounding box center [108, 84] width 55 height 12
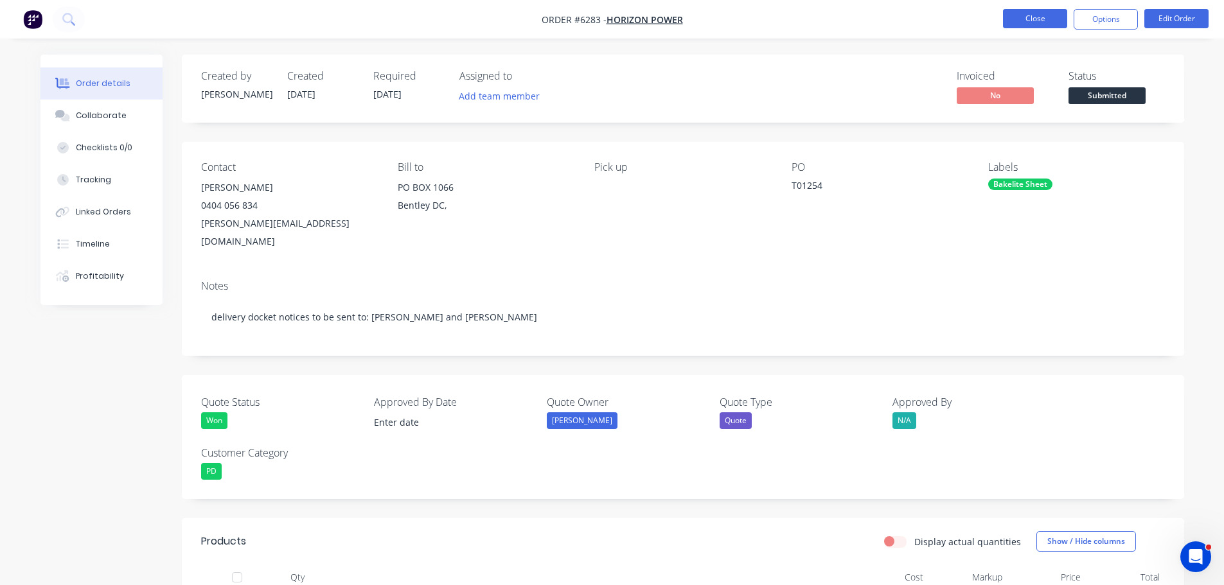
click at [1034, 26] on button "Close" at bounding box center [1035, 18] width 64 height 19
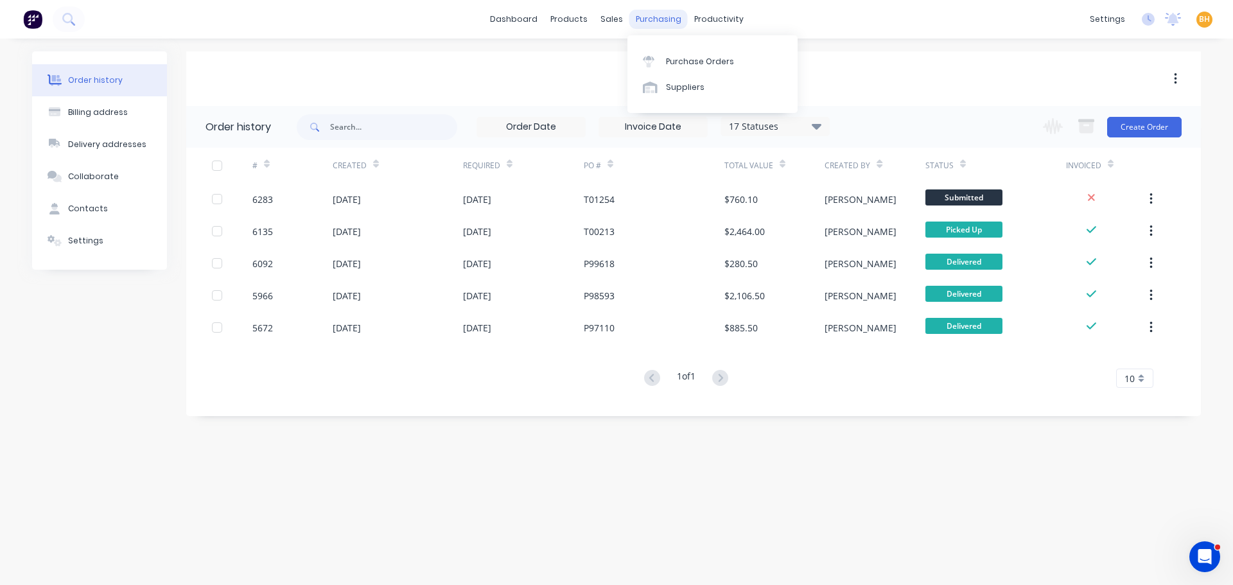
click at [655, 23] on div "purchasing" at bounding box center [659, 19] width 58 height 19
click at [665, 61] on link "Purchase Orders" at bounding box center [713, 61] width 170 height 26
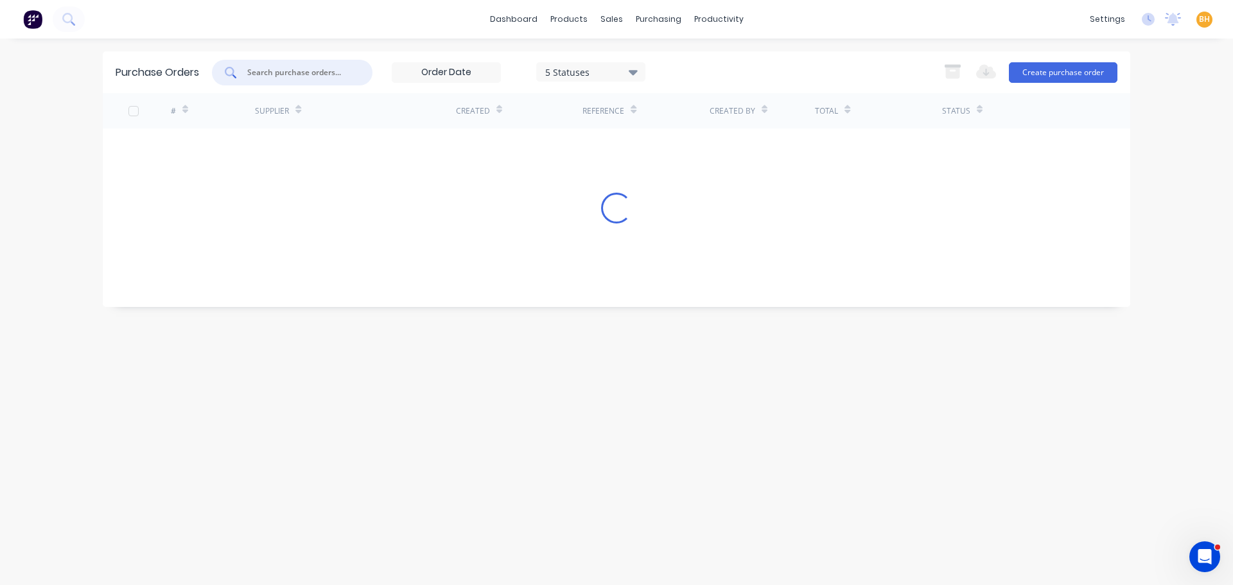
click at [261, 73] on input "text" at bounding box center [299, 72] width 107 height 13
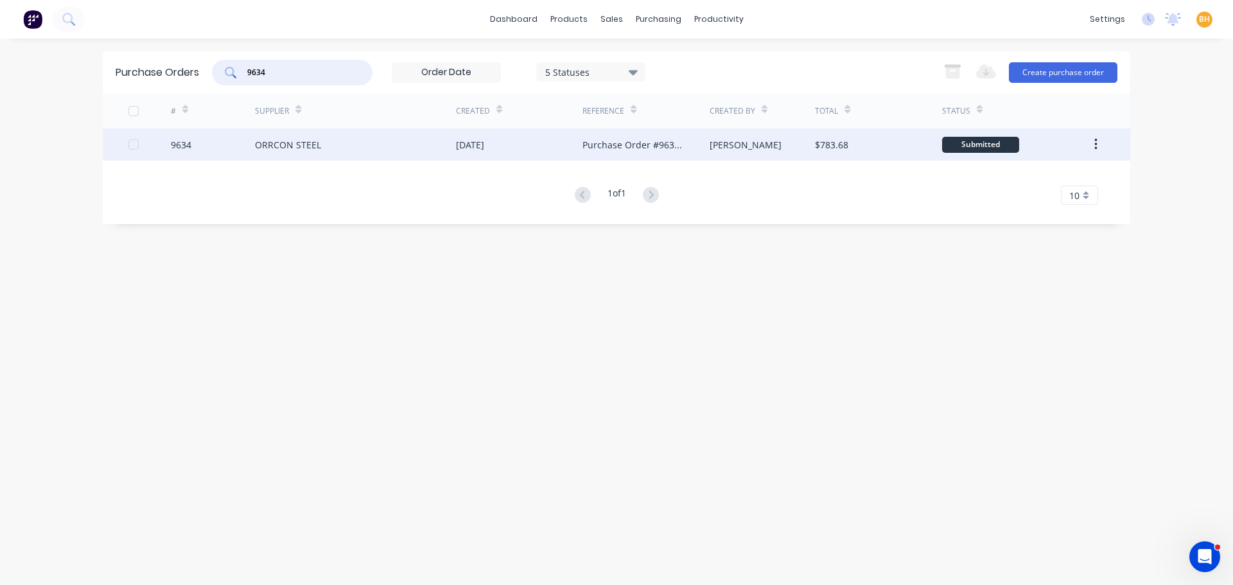
type input "9634"
click at [310, 154] on div "ORRCON STEEL" at bounding box center [355, 144] width 201 height 32
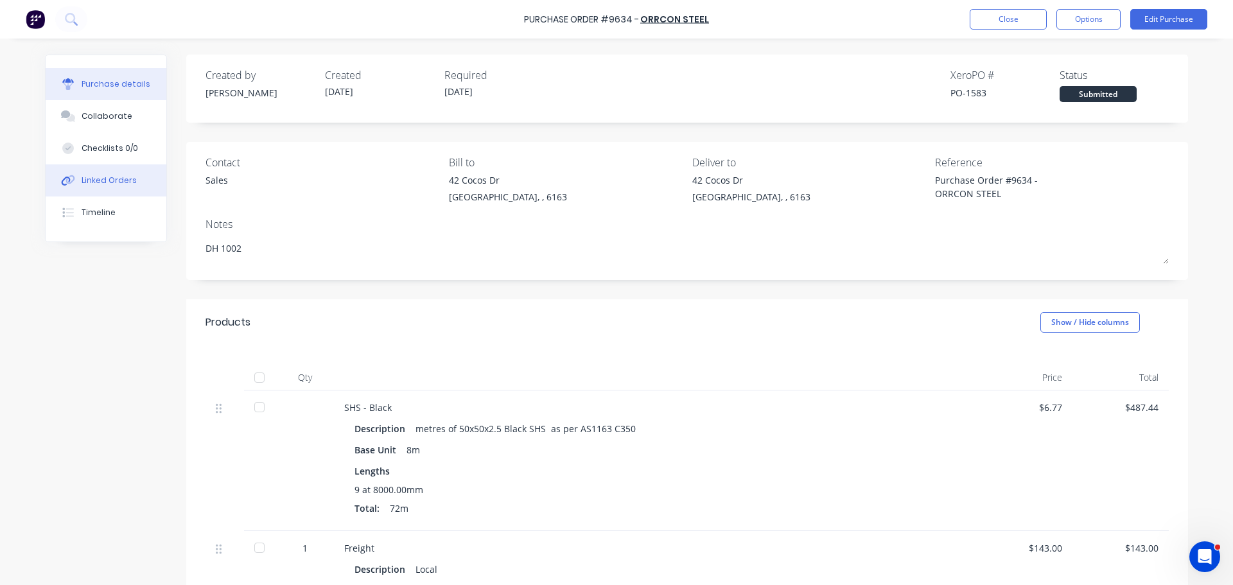
click at [109, 179] on div "Linked Orders" at bounding box center [109, 181] width 55 height 12
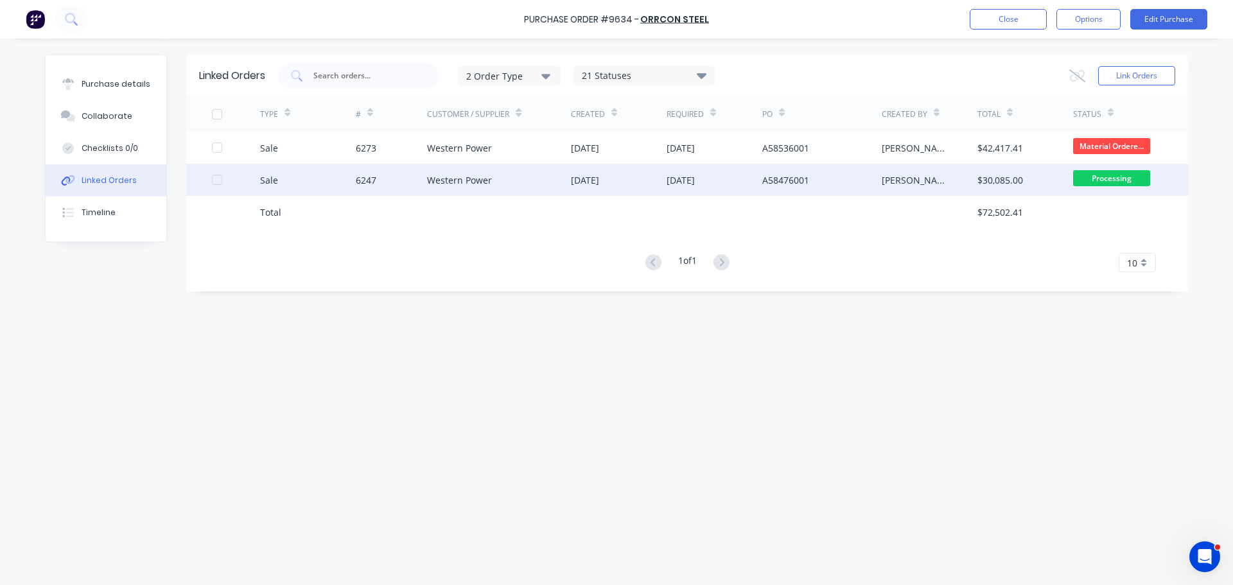
click at [348, 178] on div "Sale" at bounding box center [308, 180] width 96 height 32
click at [369, 177] on div "6247" at bounding box center [366, 179] width 21 height 13
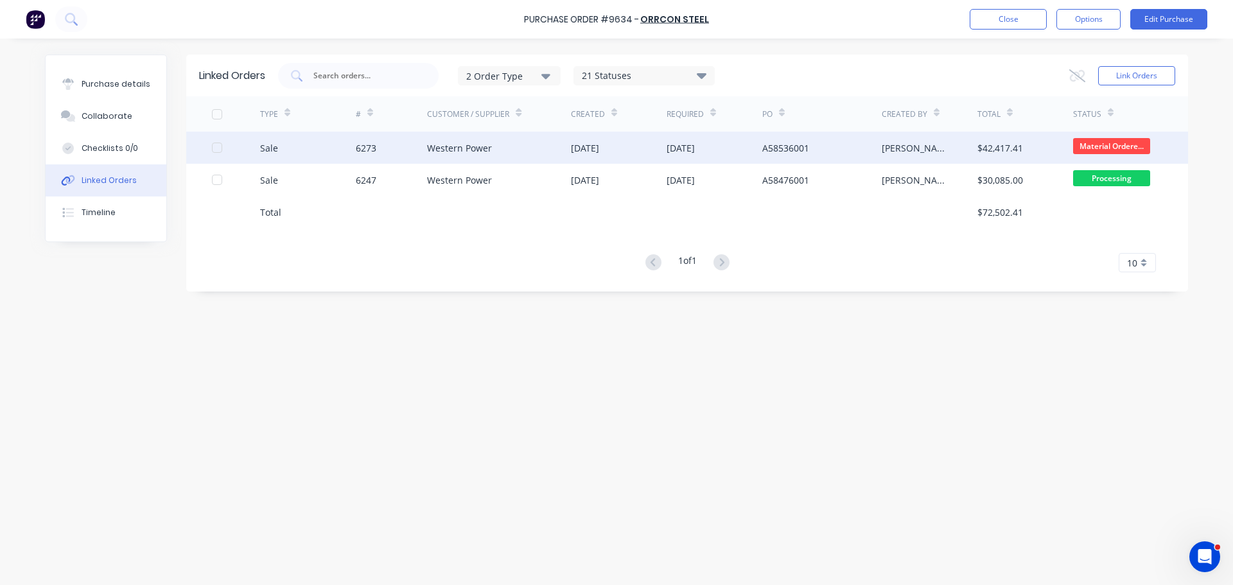
click at [375, 157] on div "6273" at bounding box center [392, 148] width 72 height 32
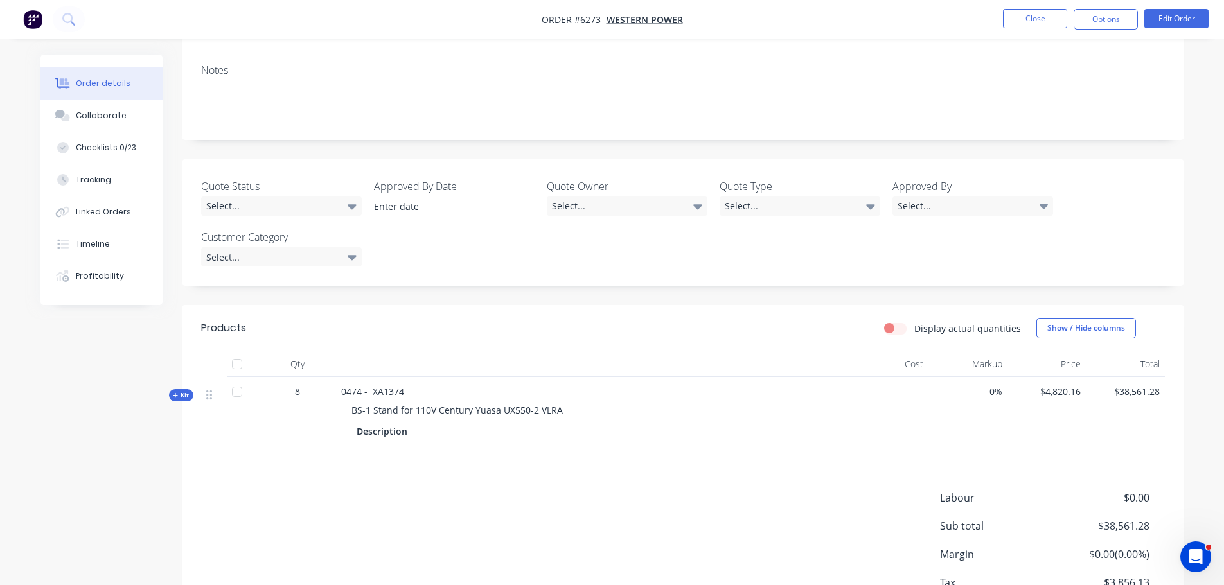
scroll to position [193, 0]
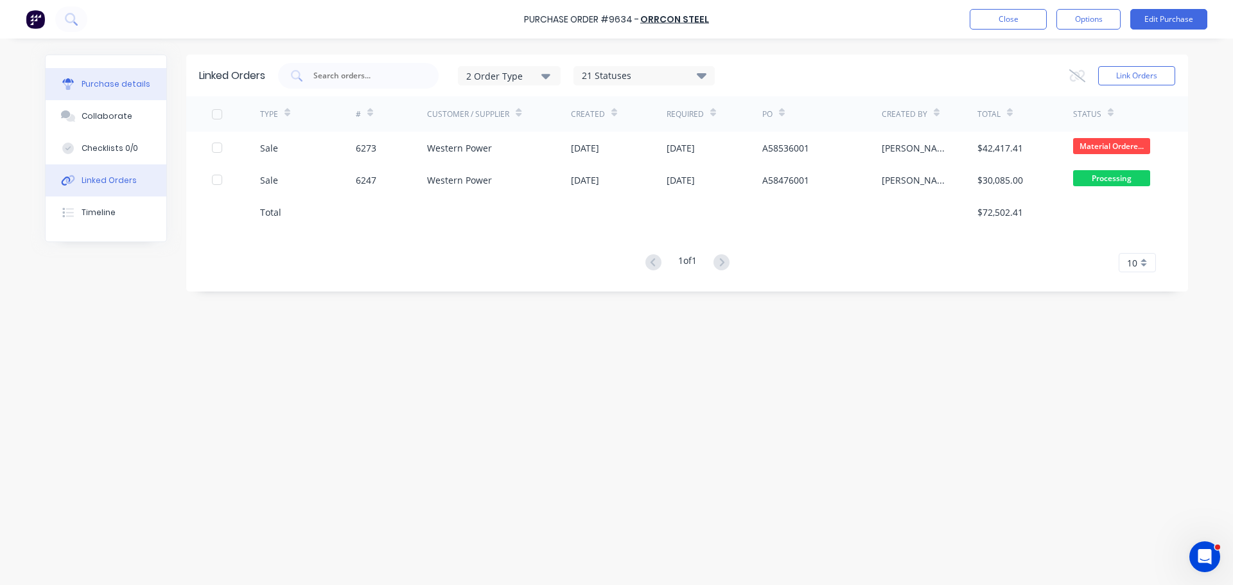
click at [121, 90] on button "Purchase details" at bounding box center [106, 84] width 121 height 32
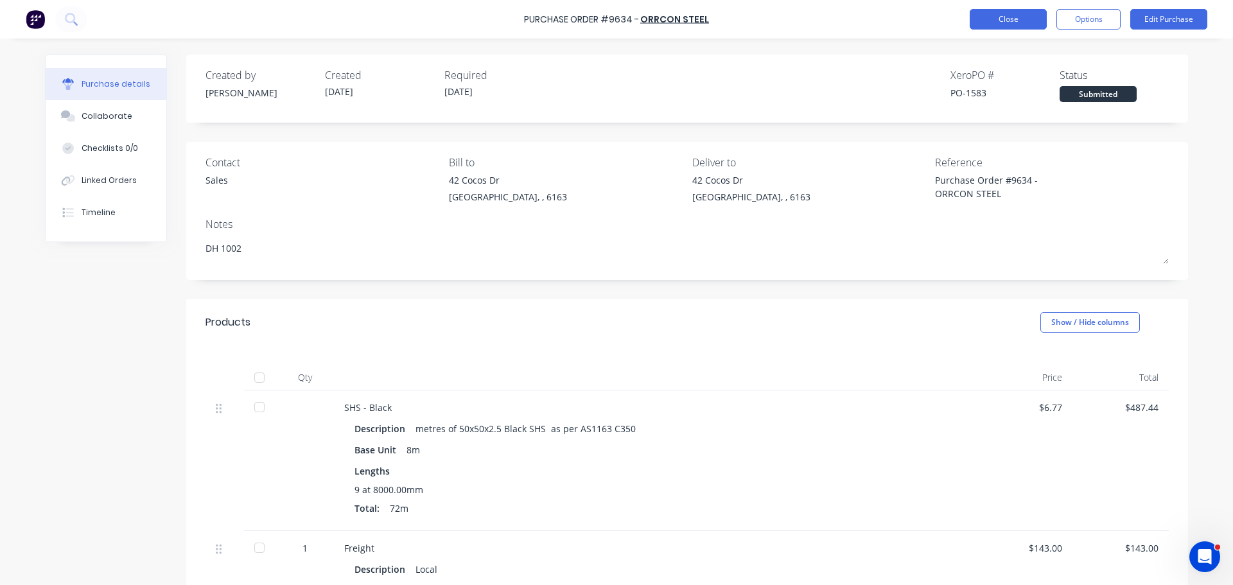
click at [976, 19] on button "Close" at bounding box center [1008, 19] width 77 height 21
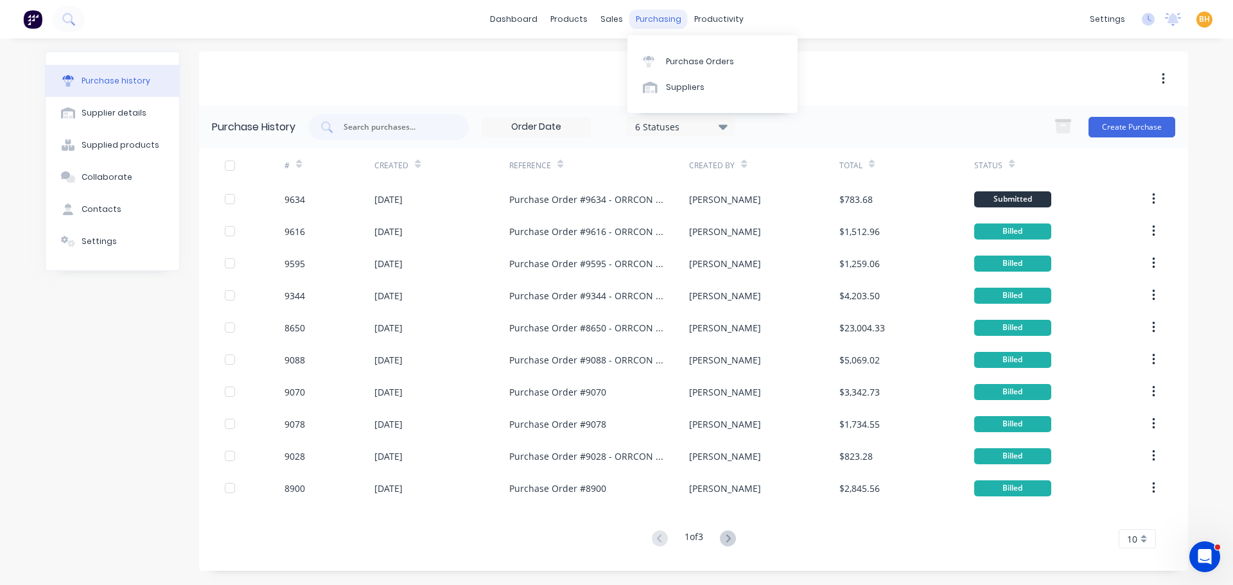
click at [658, 17] on div "purchasing" at bounding box center [659, 19] width 58 height 19
click at [676, 53] on link "Purchase Orders" at bounding box center [713, 61] width 170 height 26
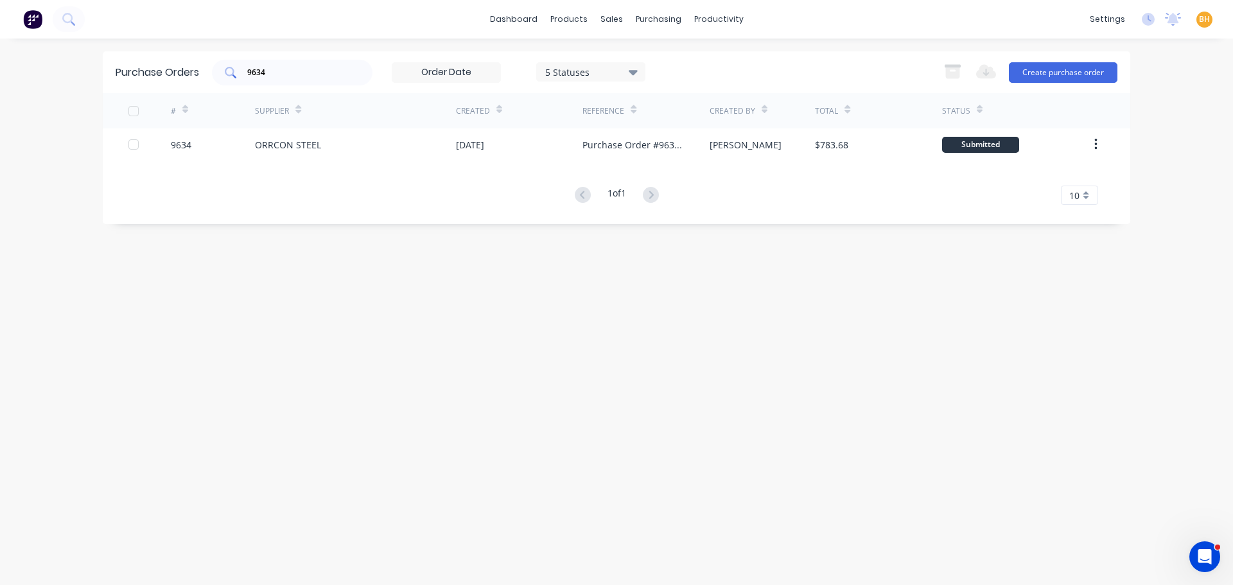
click at [295, 71] on input "9634" at bounding box center [299, 72] width 107 height 13
type input "9"
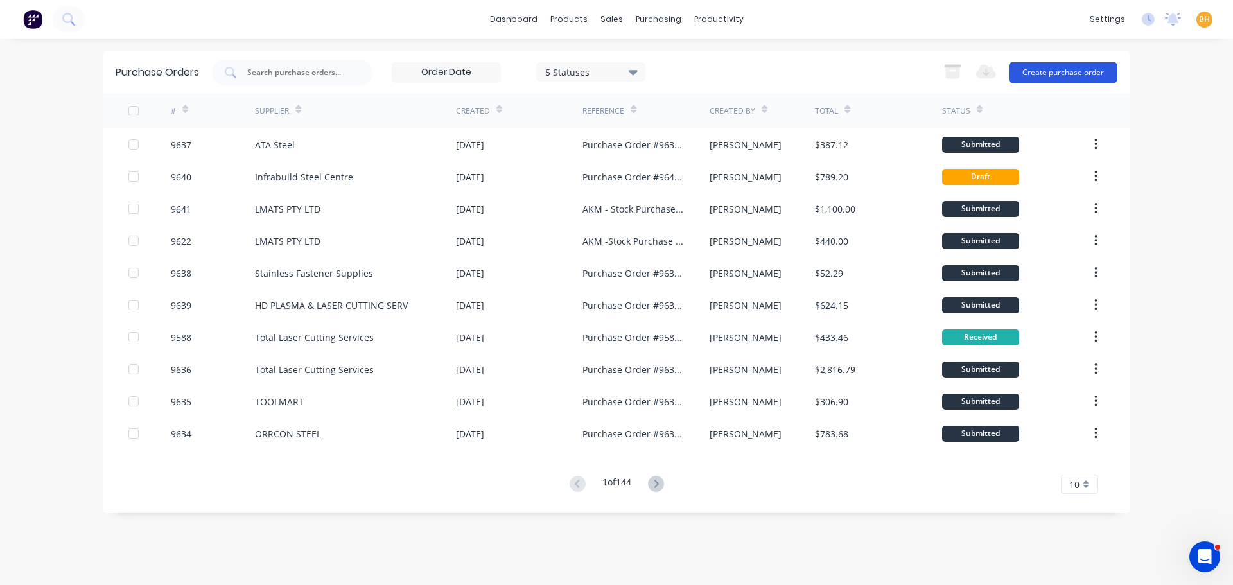
click at [1086, 75] on button "Create purchase order" at bounding box center [1063, 72] width 109 height 21
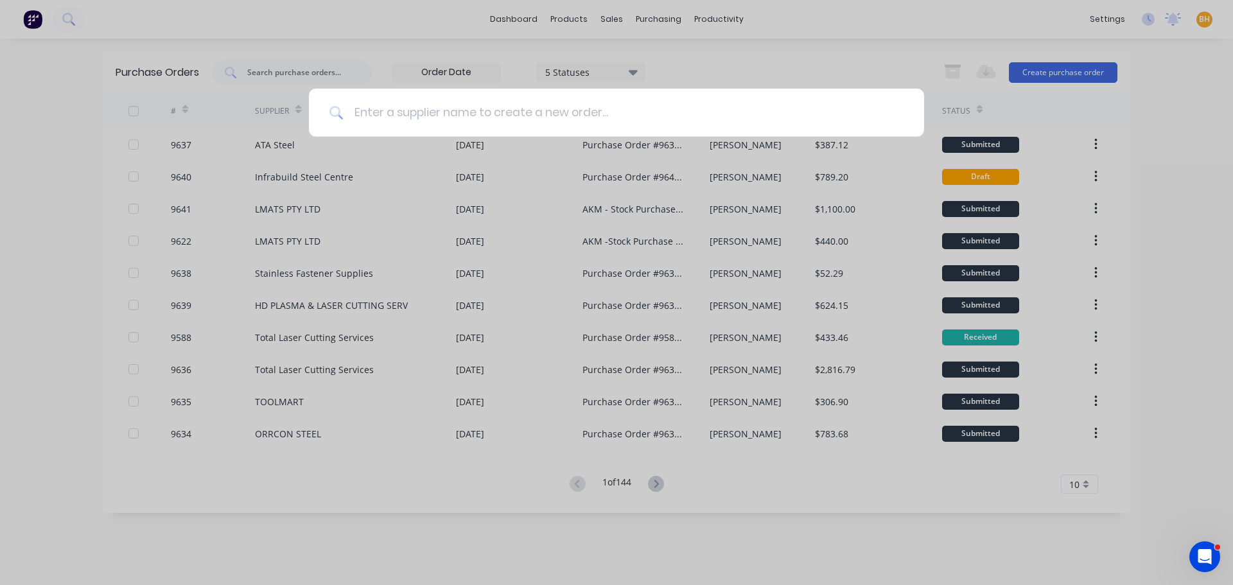
click at [372, 109] on input at bounding box center [624, 113] width 560 height 48
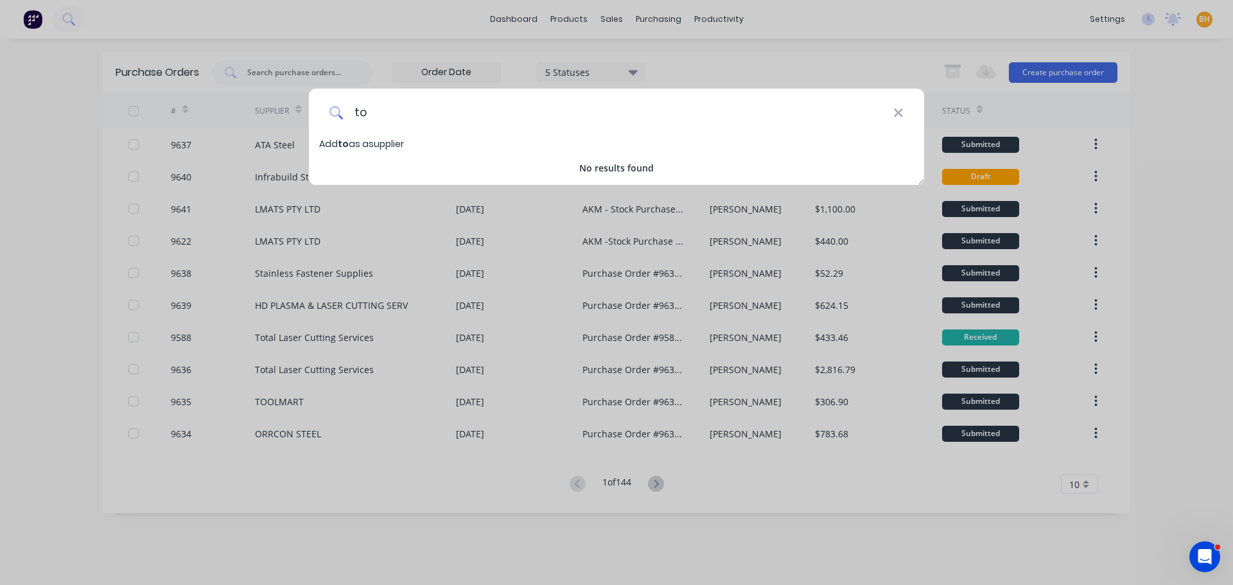
type input "t"
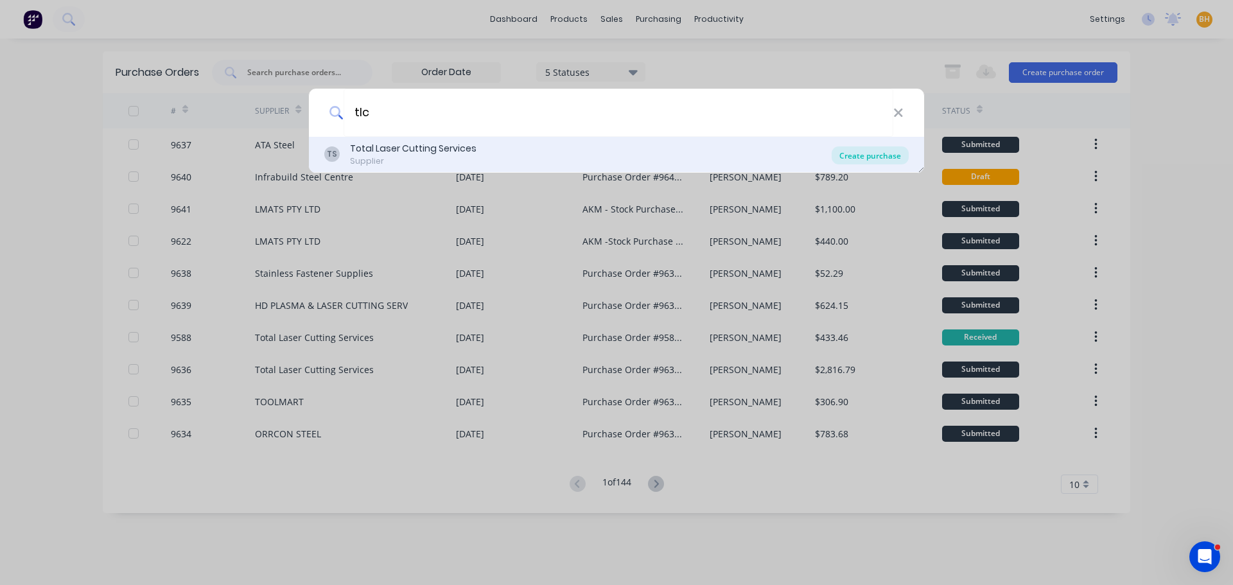
type input "tlc"
click at [881, 153] on div "Create purchase" at bounding box center [870, 155] width 77 height 18
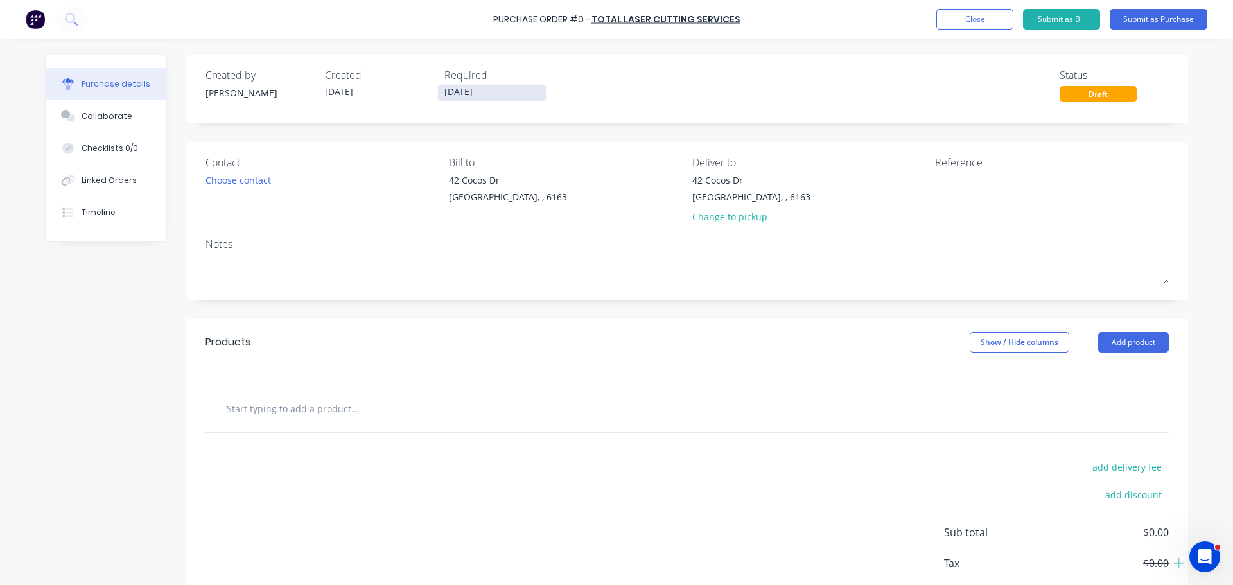
click at [459, 87] on input "09/09/25" at bounding box center [492, 93] width 108 height 16
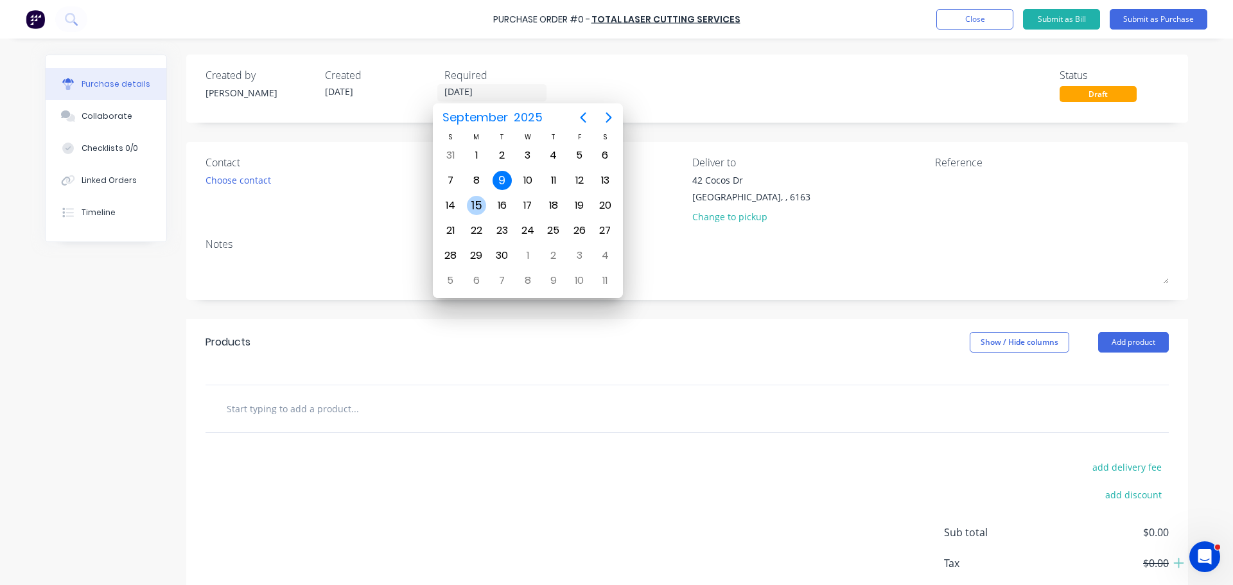
click at [475, 209] on div "15" at bounding box center [476, 205] width 19 height 19
type input "15/09/25"
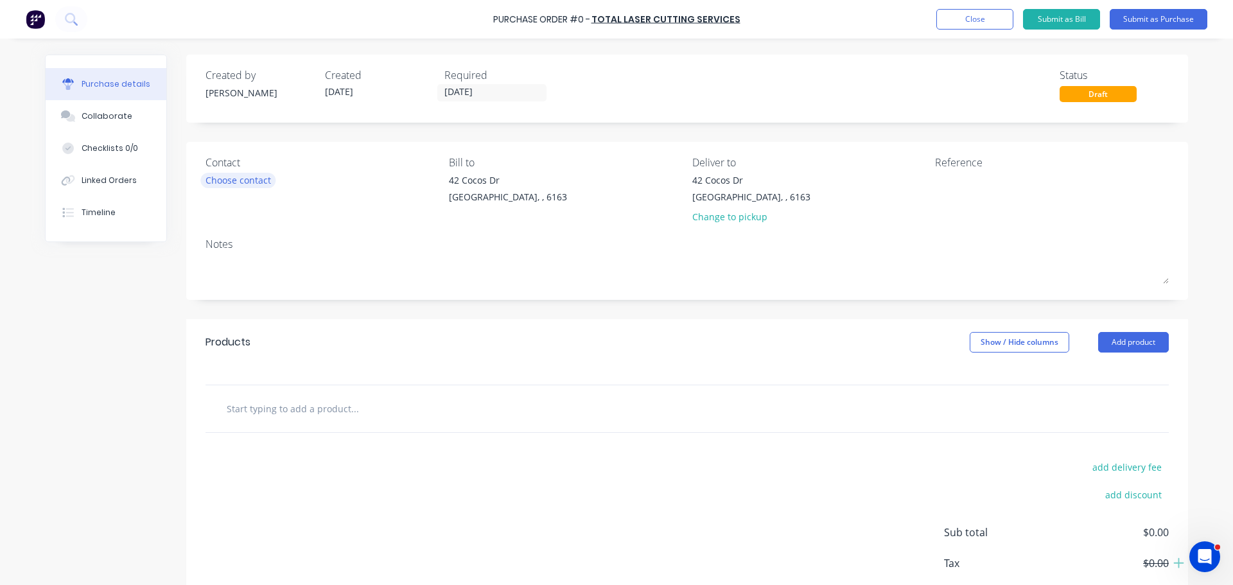
click at [227, 177] on div "Choose contact" at bounding box center [239, 179] width 66 height 13
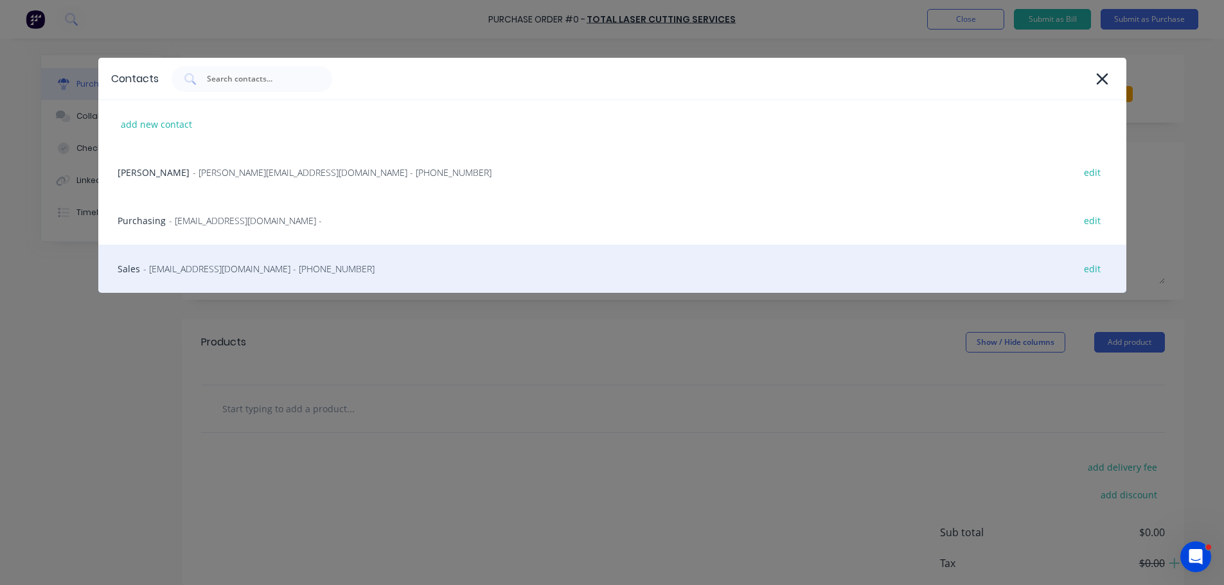
click at [195, 263] on span "- sales@tlcservices.com.au - (08) 9379 0811" at bounding box center [258, 268] width 231 height 13
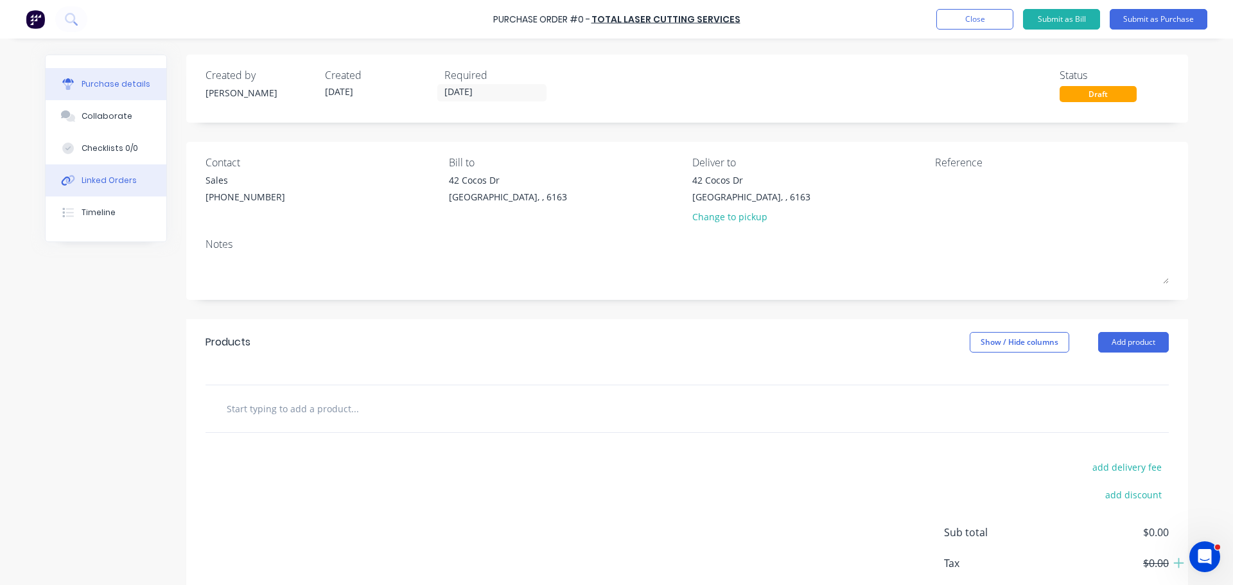
click at [102, 182] on div "Linked Orders" at bounding box center [109, 181] width 55 height 12
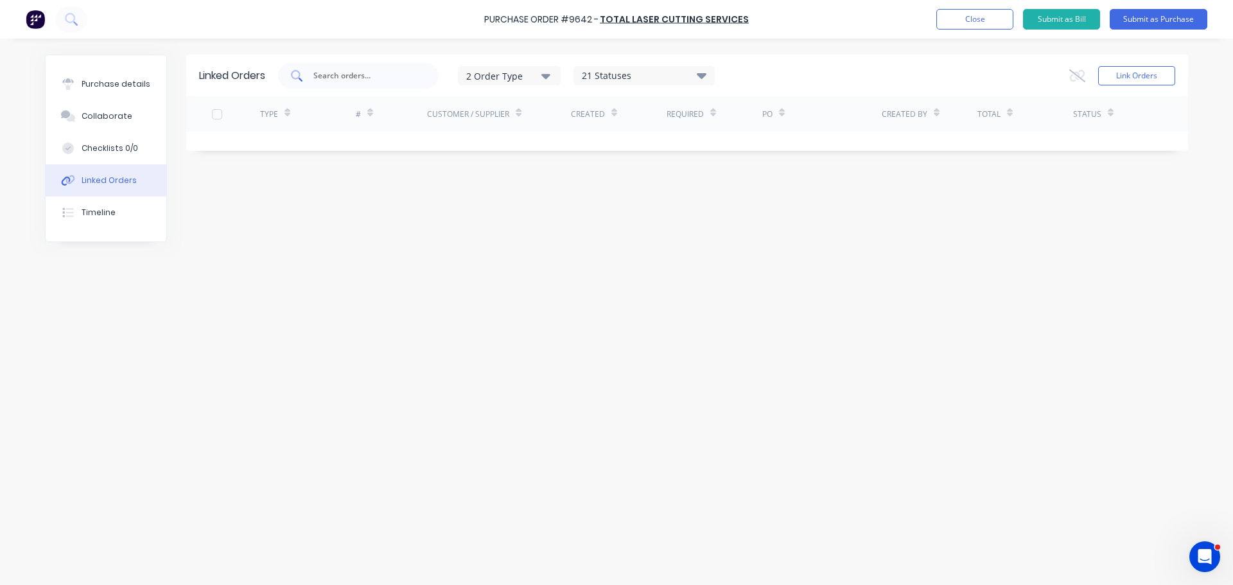
click at [342, 82] on div at bounding box center [358, 76] width 161 height 26
type input "6290"
click at [1157, 81] on button "Link Orders" at bounding box center [1137, 75] width 77 height 19
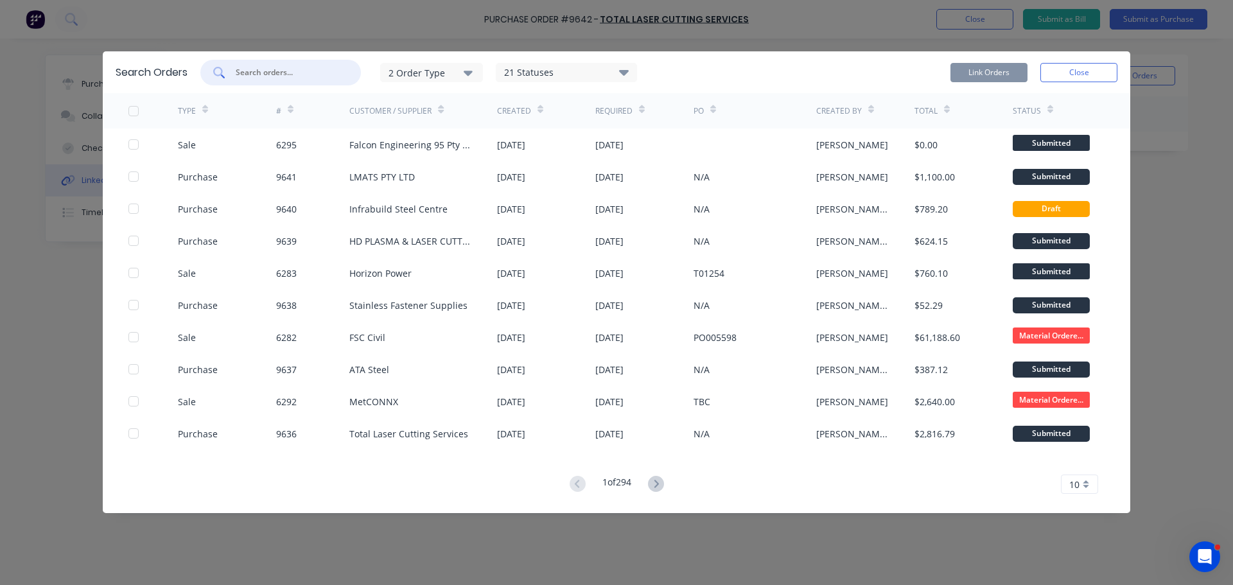
click at [258, 68] on input "text" at bounding box center [287, 72] width 107 height 13
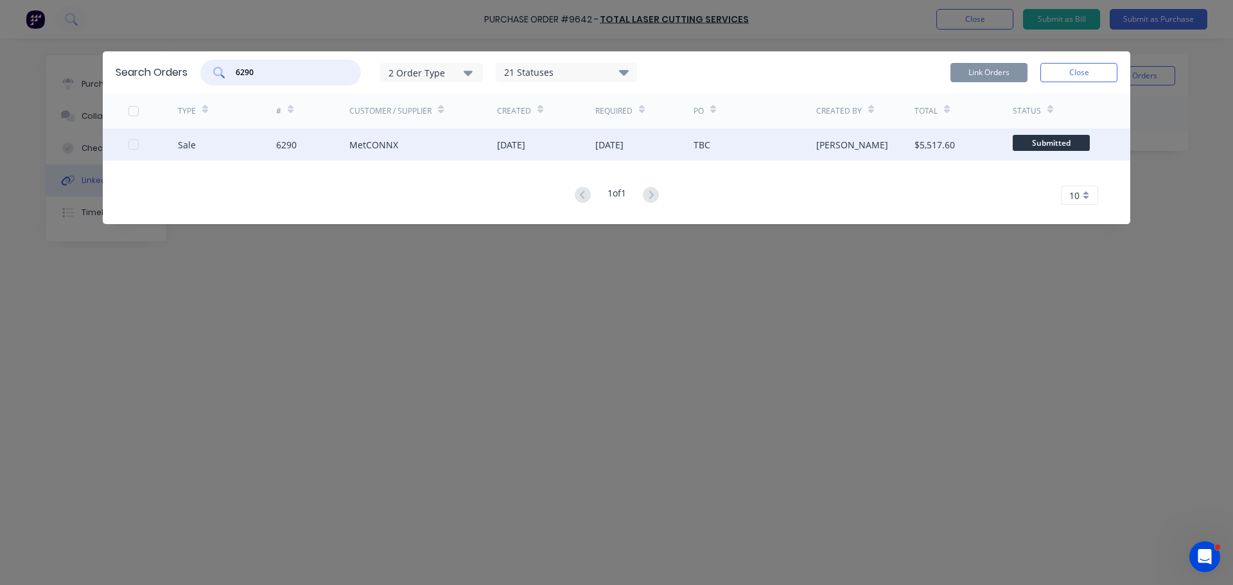
click at [132, 146] on div at bounding box center [134, 145] width 26 height 26
type input "6290"
click at [993, 77] on button "Link Orders" at bounding box center [989, 72] width 77 height 19
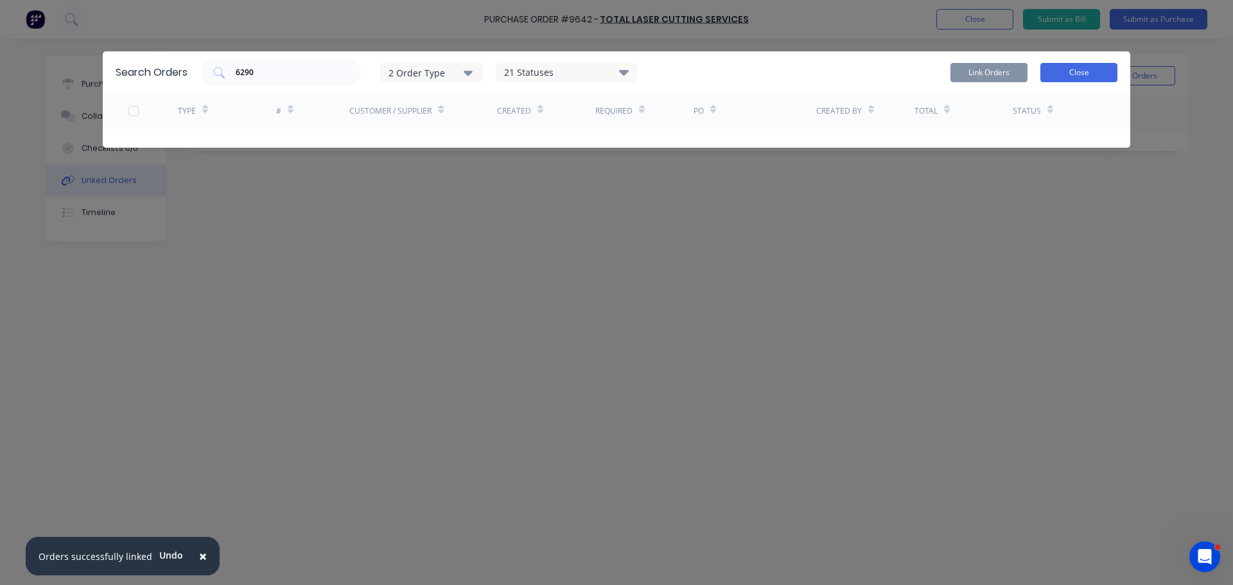
click at [1060, 77] on button "Close" at bounding box center [1079, 72] width 77 height 19
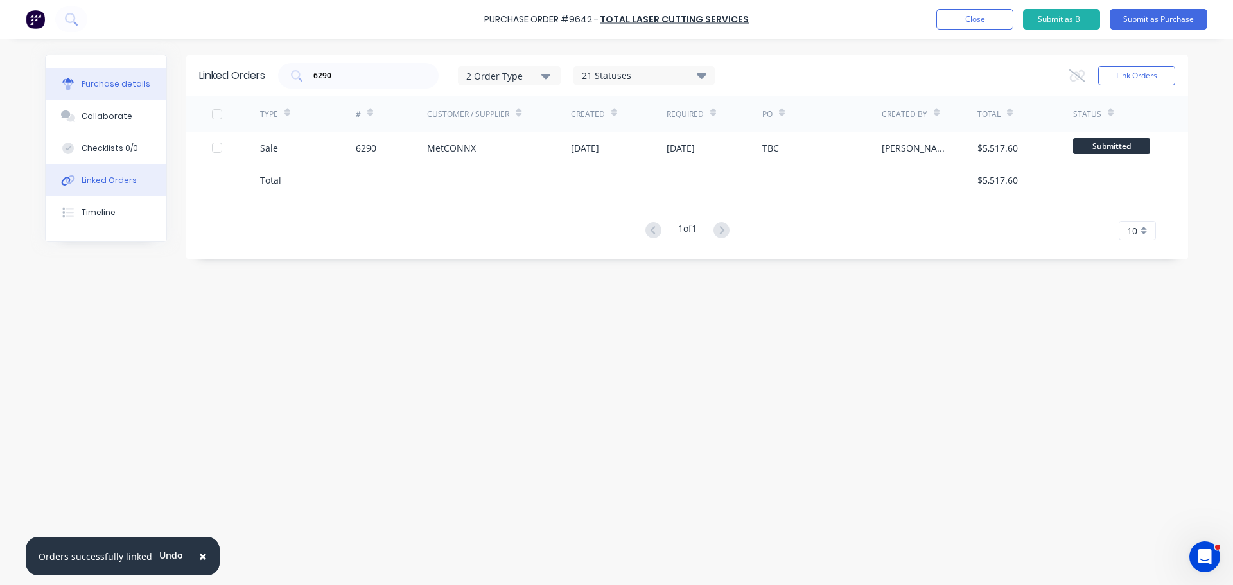
click at [94, 90] on button "Purchase details" at bounding box center [106, 84] width 121 height 32
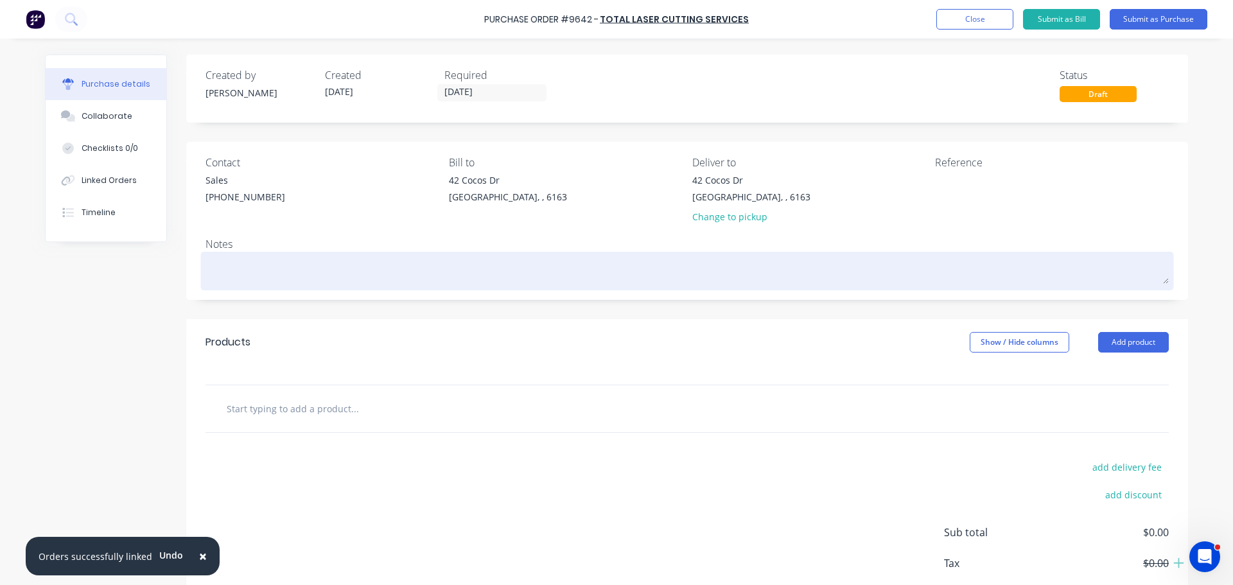
click at [236, 276] on textarea at bounding box center [688, 269] width 964 height 29
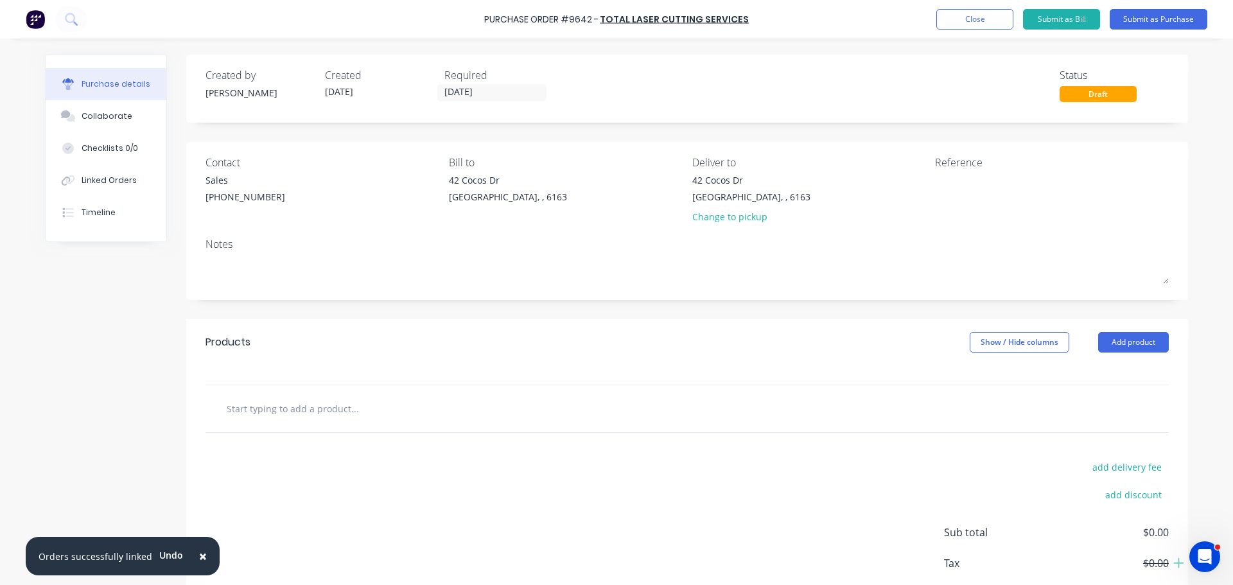
scroll to position [64, 0]
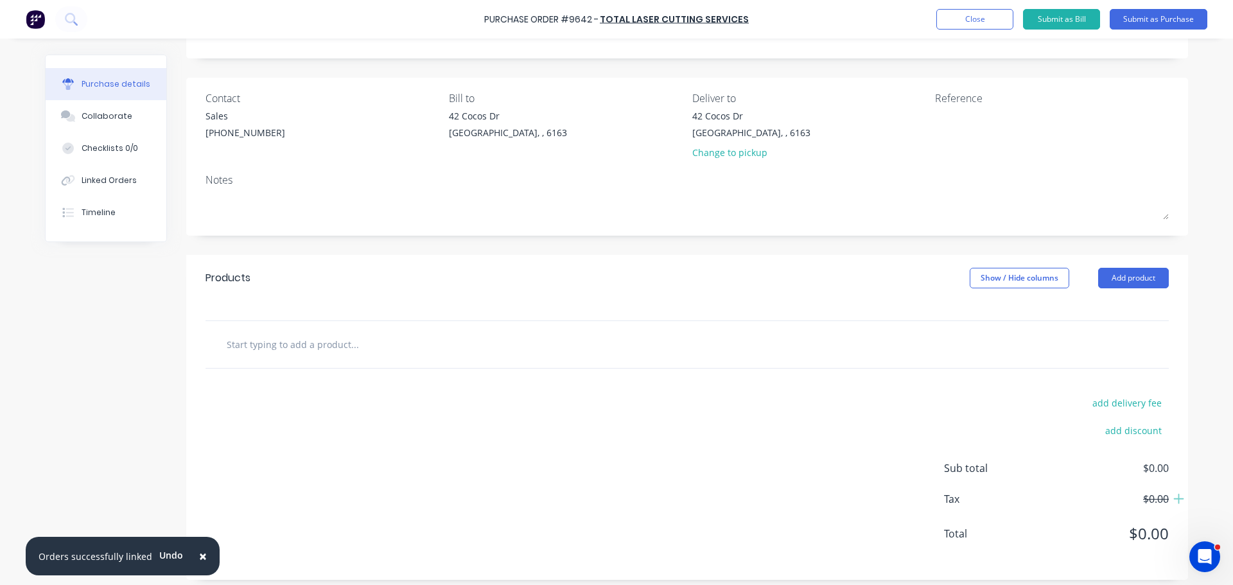
click at [318, 348] on input "text" at bounding box center [354, 345] width 257 height 26
click at [1132, 281] on button "Add product" at bounding box center [1134, 278] width 71 height 21
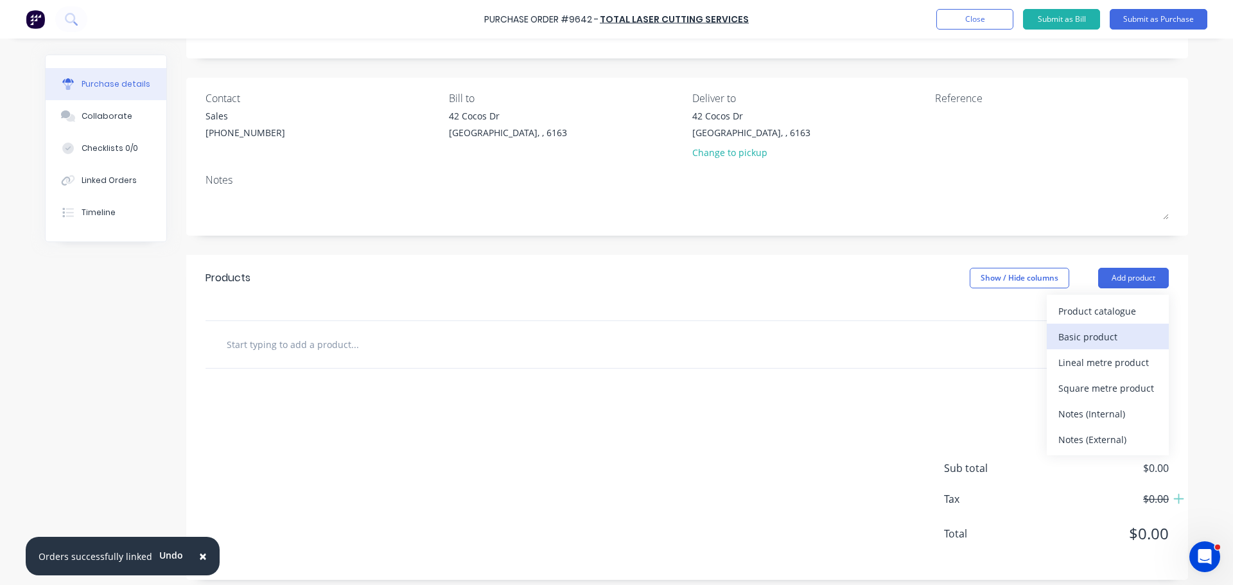
click at [1131, 328] on div "Basic product" at bounding box center [1108, 337] width 99 height 19
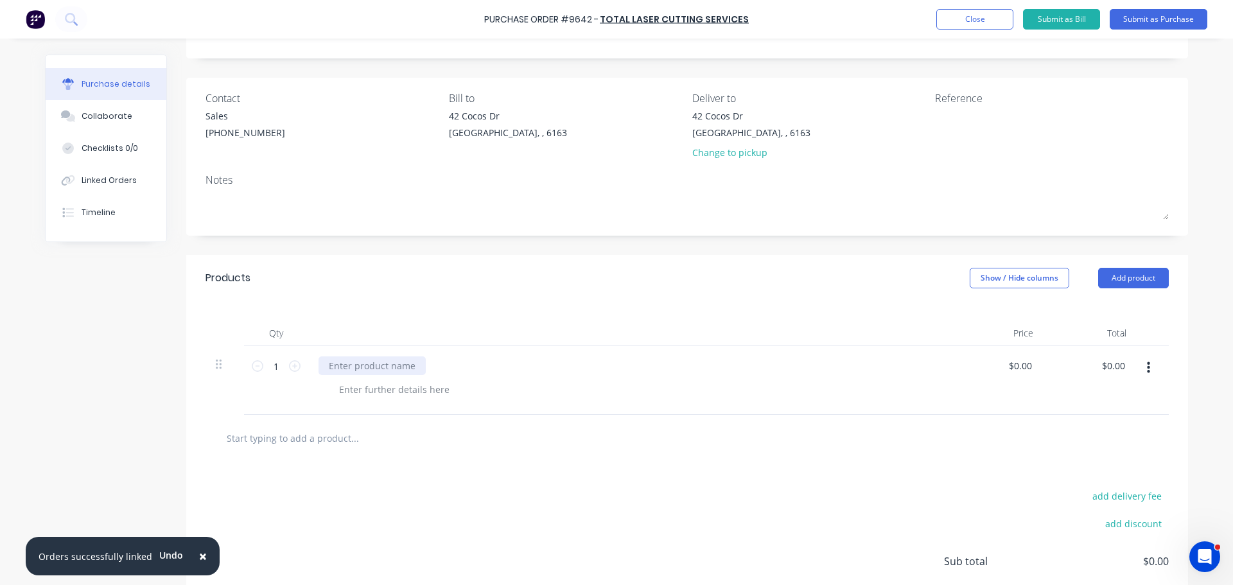
click at [374, 364] on div at bounding box center [372, 366] width 107 height 19
click at [946, 18] on button "Close" at bounding box center [975, 19] width 77 height 21
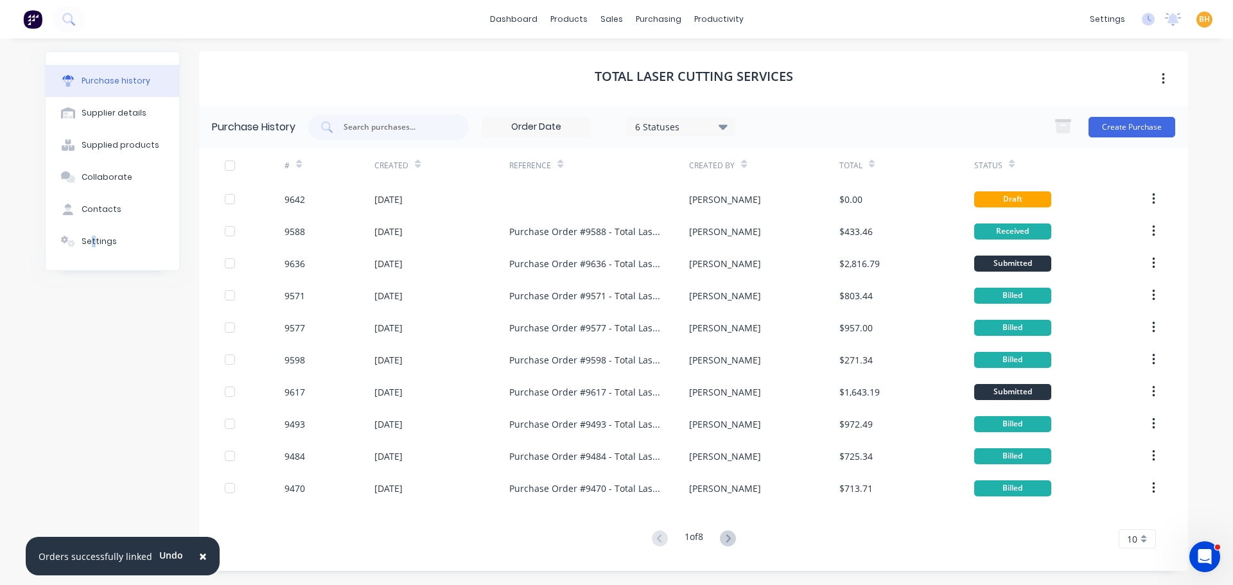
click at [93, 350] on div "Purchase history Supplier details Supplied products Collaborate Contacts Settin…" at bounding box center [112, 311] width 135 height 520
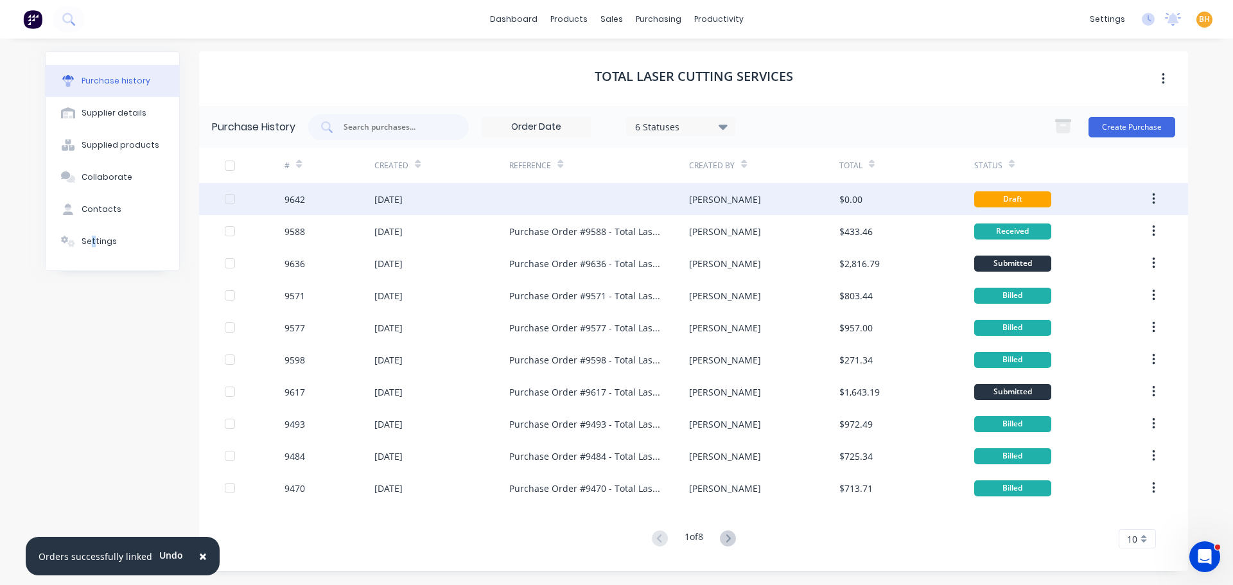
click at [1003, 198] on div "Draft" at bounding box center [1013, 199] width 77 height 16
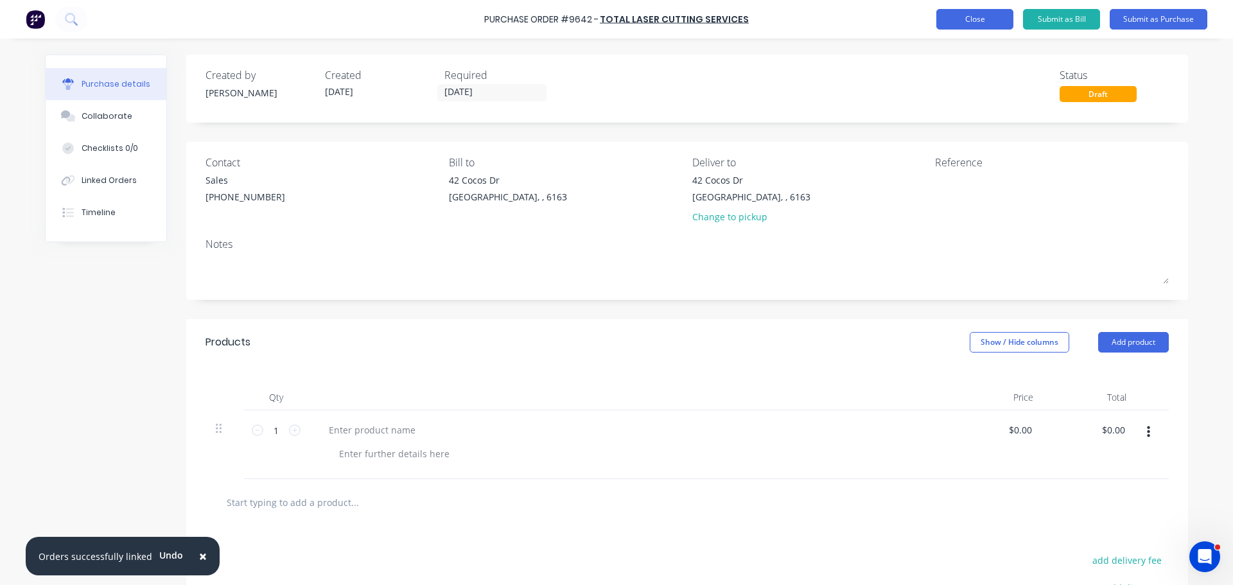
click at [978, 18] on button "Close" at bounding box center [975, 19] width 77 height 21
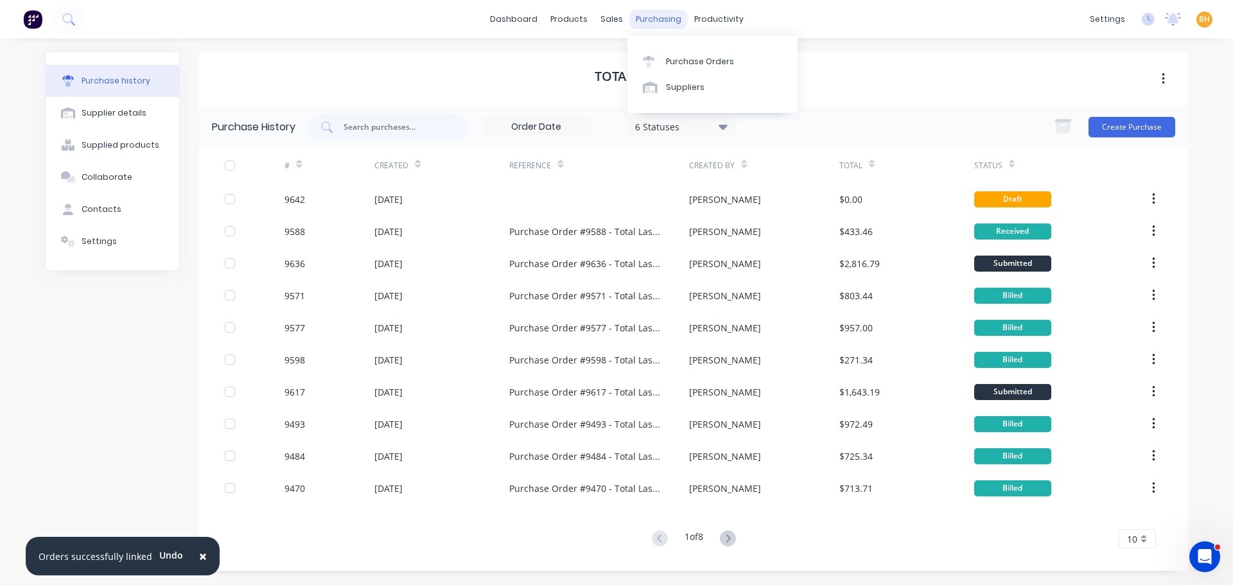
click at [653, 17] on div "purchasing" at bounding box center [659, 19] width 58 height 19
click at [671, 53] on link "Purchase Orders" at bounding box center [713, 61] width 170 height 26
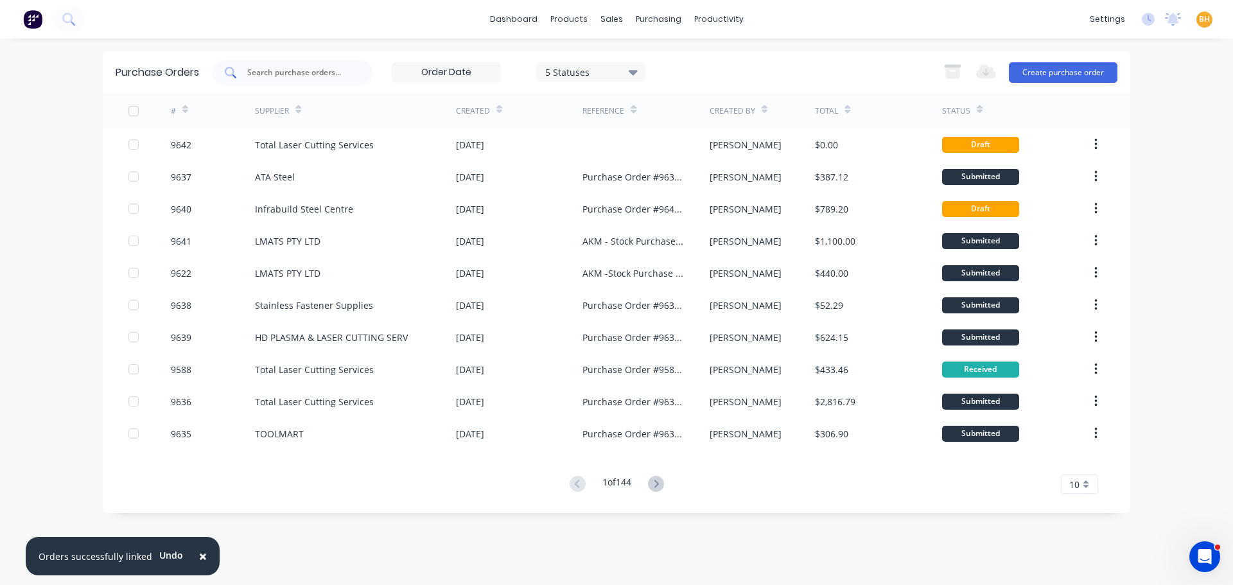
click at [281, 73] on input "text" at bounding box center [299, 72] width 107 height 13
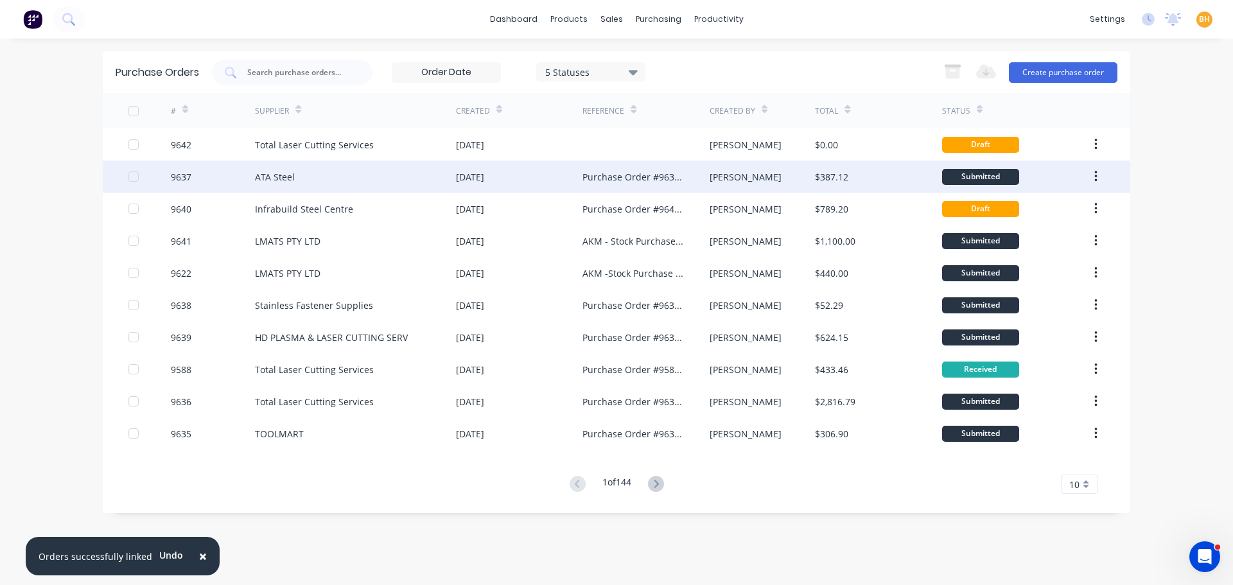
click at [268, 188] on div "ATA Steel" at bounding box center [355, 177] width 201 height 32
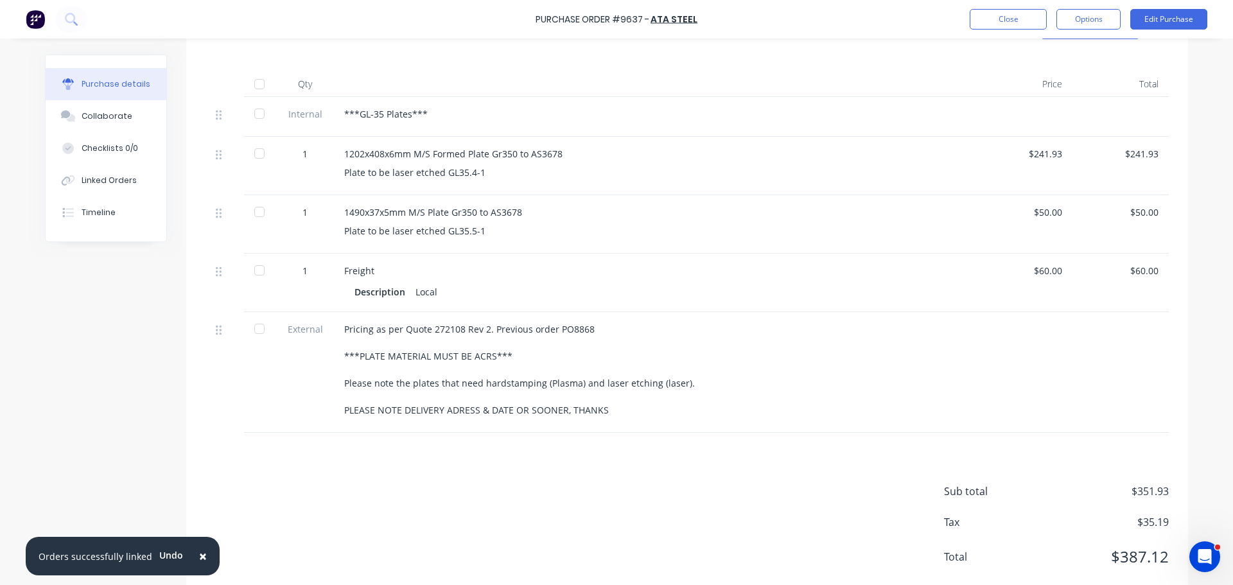
scroll to position [321, 0]
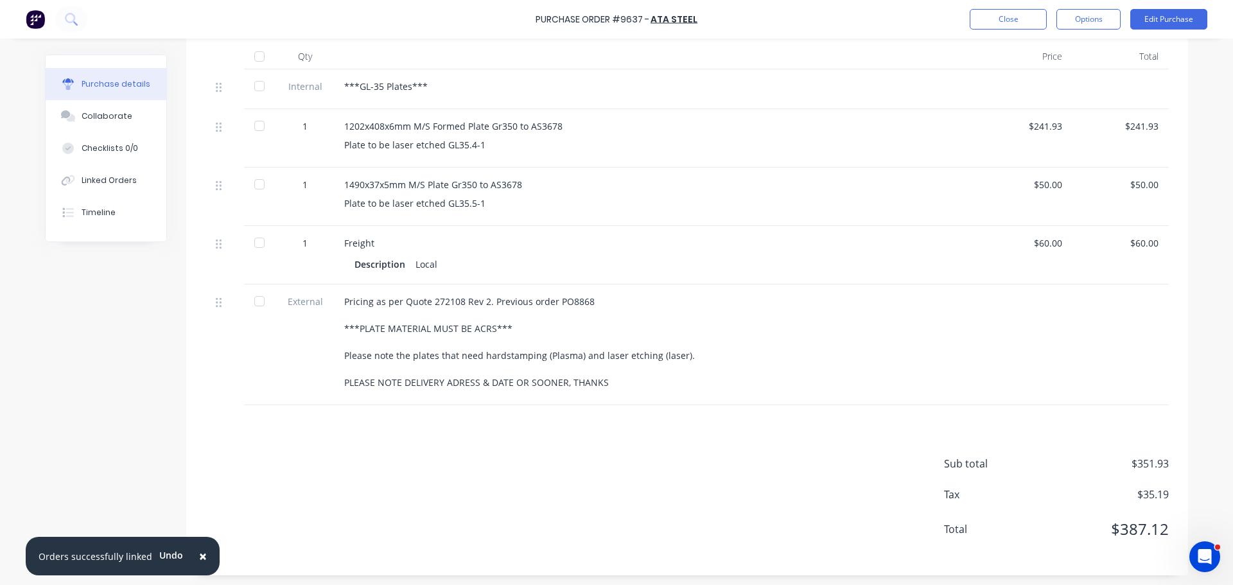
click at [199, 558] on span "×" at bounding box center [203, 556] width 8 height 18
click at [28, 426] on div "Purchase Order #9637 - ATA Steel Close Options Edit Purchase Purchase details C…" at bounding box center [616, 292] width 1233 height 585
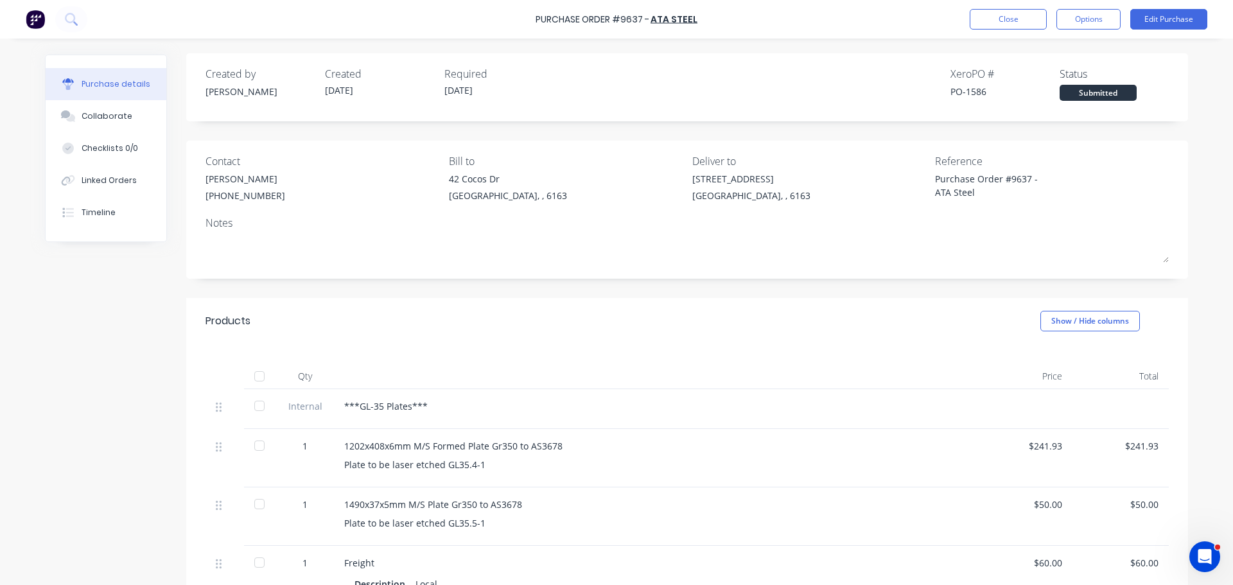
scroll to position [0, 0]
click at [980, 21] on button "Close" at bounding box center [1008, 19] width 77 height 21
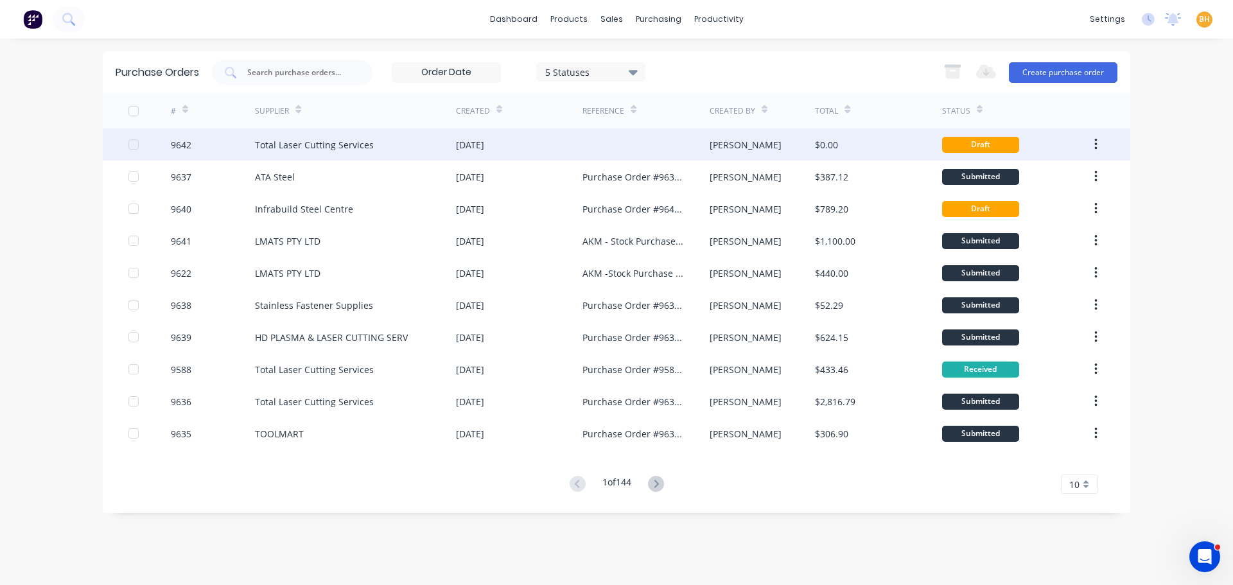
click at [335, 144] on div "Total Laser Cutting Services" at bounding box center [314, 144] width 119 height 13
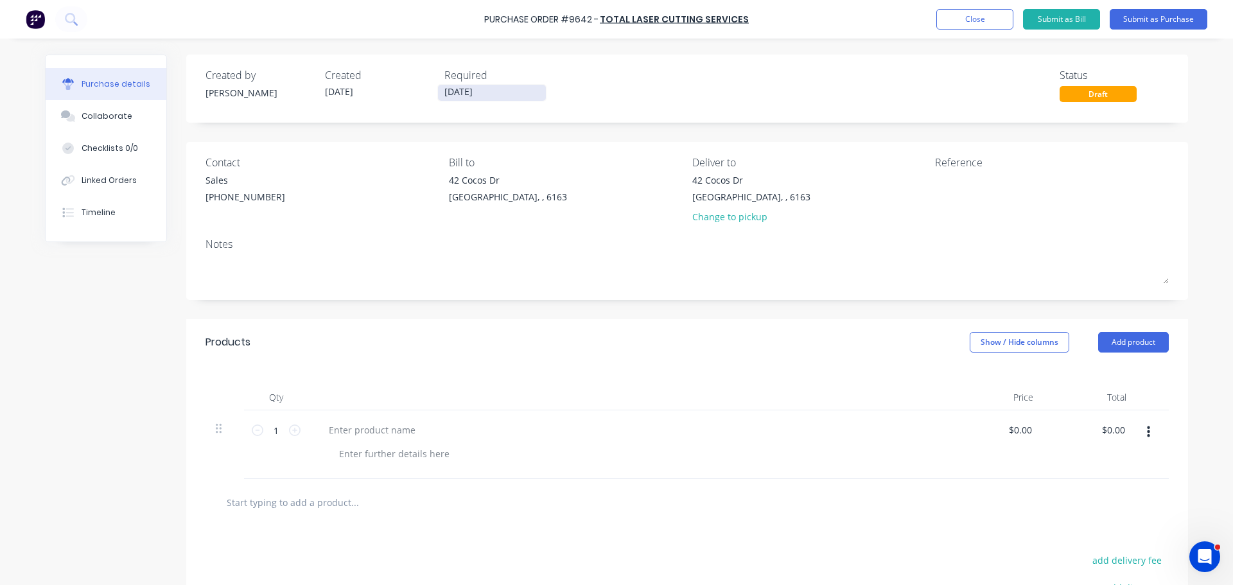
click at [448, 96] on input "[DATE]" at bounding box center [492, 93] width 108 height 16
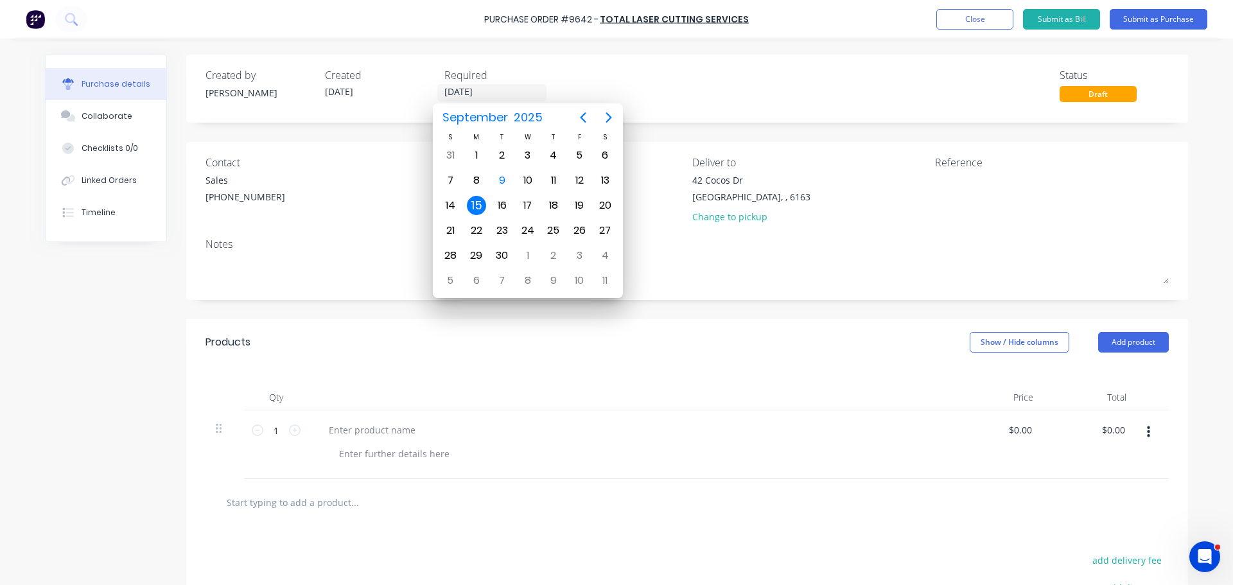
click at [682, 90] on div "Created by Bevan Created 09/09/25 Required 15/09/25 Status Draft" at bounding box center [688, 84] width 964 height 35
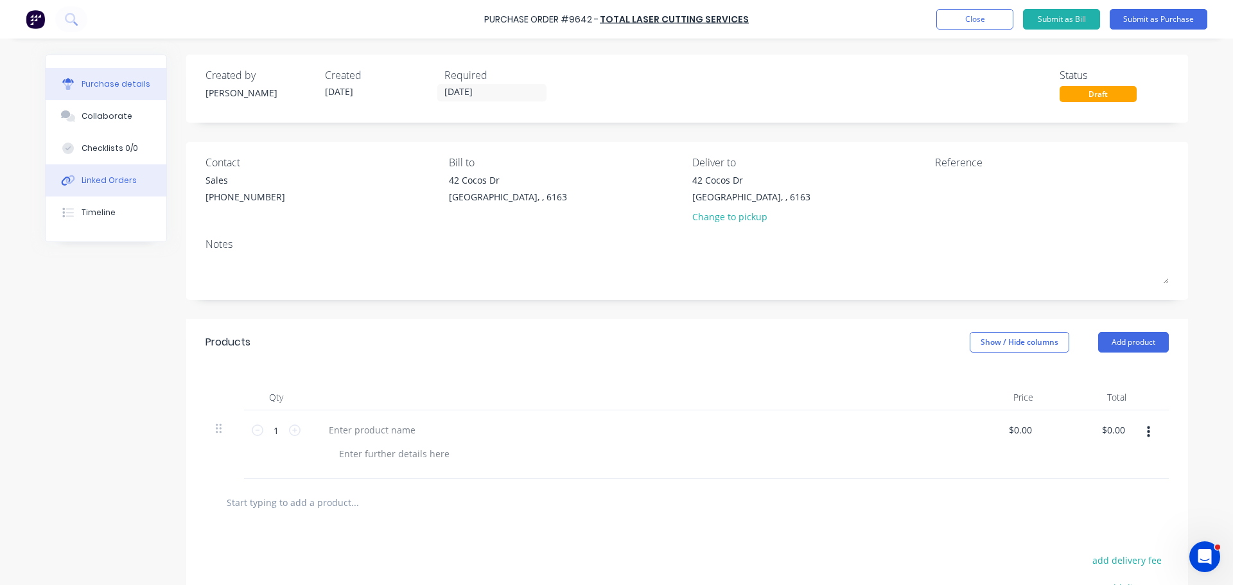
click at [89, 170] on button "Linked Orders" at bounding box center [106, 180] width 121 height 32
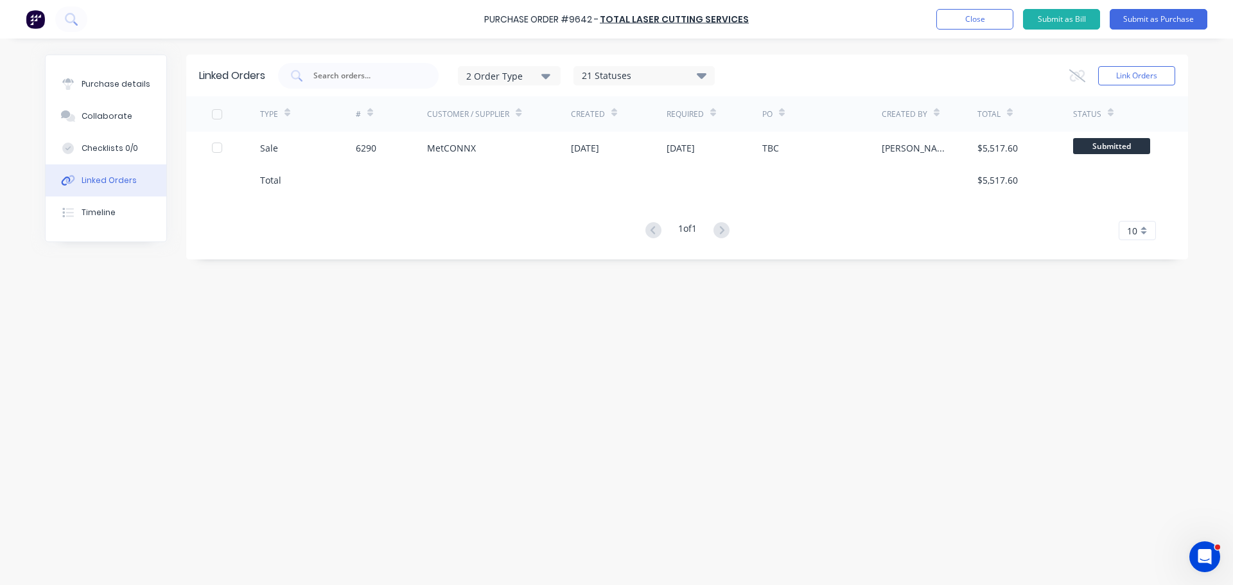
click at [421, 367] on div "Linked Orders 2 Order Type 21 Statuses Sales Order Status All Archived Draft Qu…" at bounding box center [617, 309] width 1144 height 508
click at [101, 85] on div "Purchase details" at bounding box center [116, 84] width 69 height 12
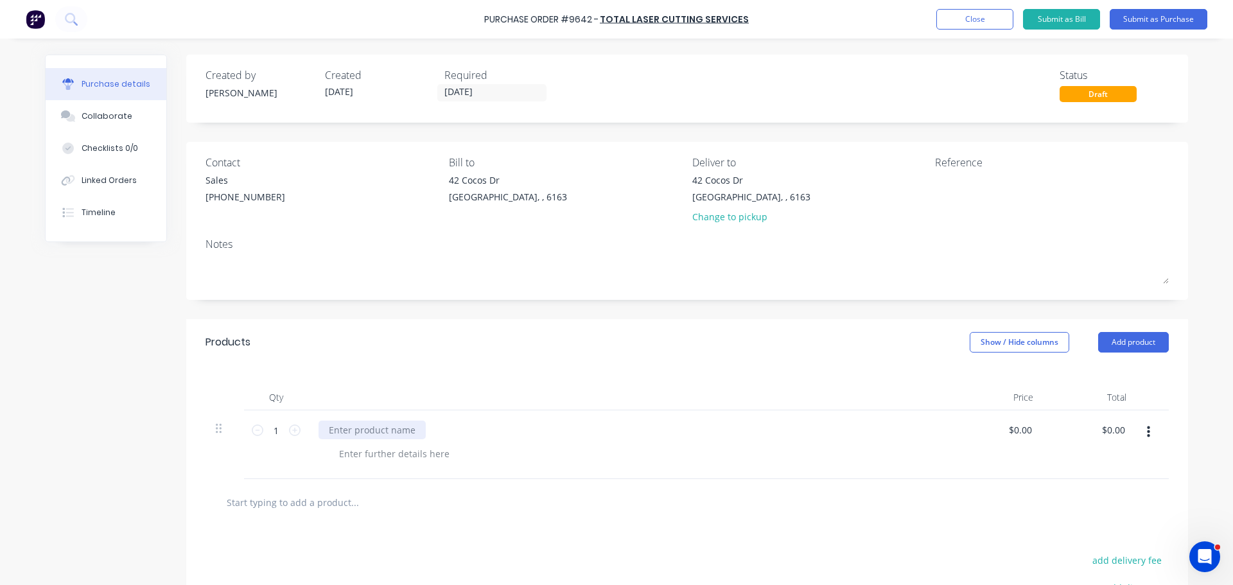
click at [344, 427] on div at bounding box center [372, 430] width 107 height 19
click at [373, 425] on div at bounding box center [372, 430] width 107 height 19
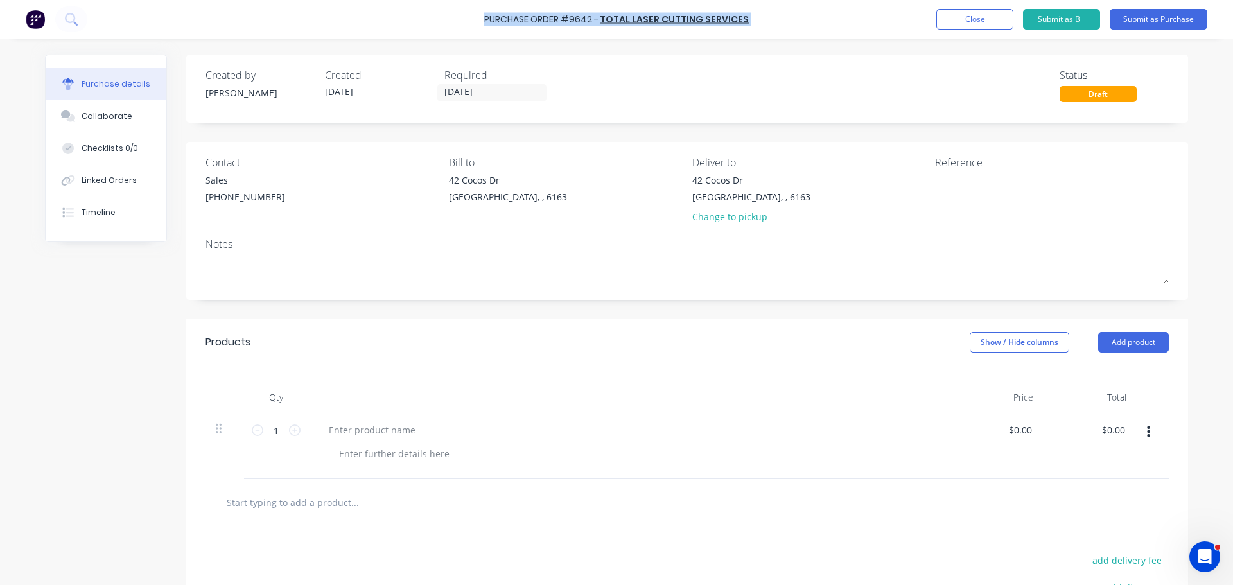
drag, startPoint x: 489, startPoint y: 21, endPoint x: 748, endPoint y: 22, distance: 259.6
click at [748, 22] on div "Purchase Order #9642 - Total Laser Cutting Services Add product Close Submit as…" at bounding box center [616, 19] width 1233 height 39
copy div "Purchase Order #9642 - Total Laser Cutting Services Add product Close Submit as…"
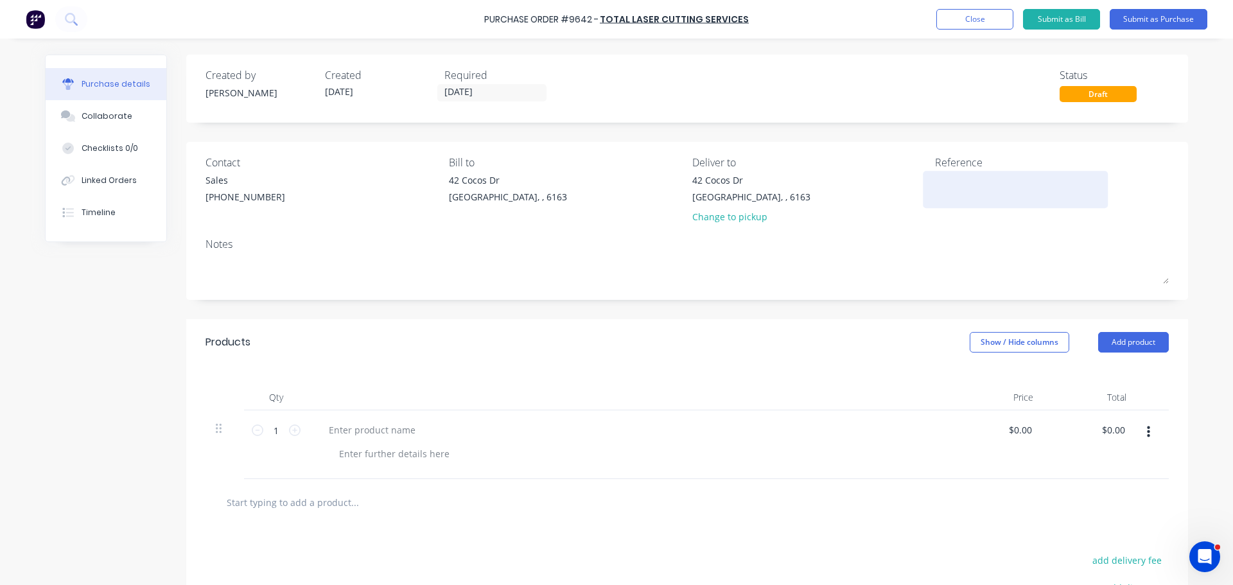
click at [940, 182] on textarea at bounding box center [1015, 187] width 161 height 29
paste textarea "Purchase Order #9642 - Total Laser Cutting Services"
type textarea "Purchase Order #9642 - Total Laser Cutting Services"
click at [358, 432] on div at bounding box center [372, 430] width 107 height 19
click at [340, 427] on div at bounding box center [372, 430] width 107 height 19
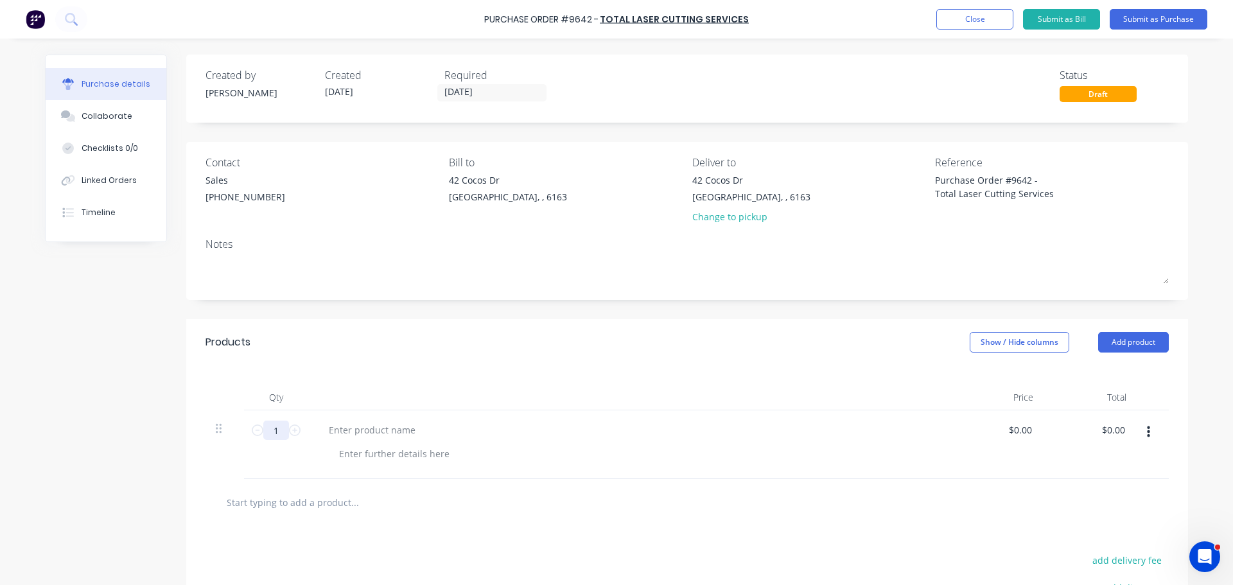
click at [277, 436] on input "1" at bounding box center [276, 430] width 26 height 19
type input "57"
click at [352, 431] on div at bounding box center [372, 430] width 107 height 19
click at [391, 430] on div at bounding box center [372, 430] width 107 height 19
paste div
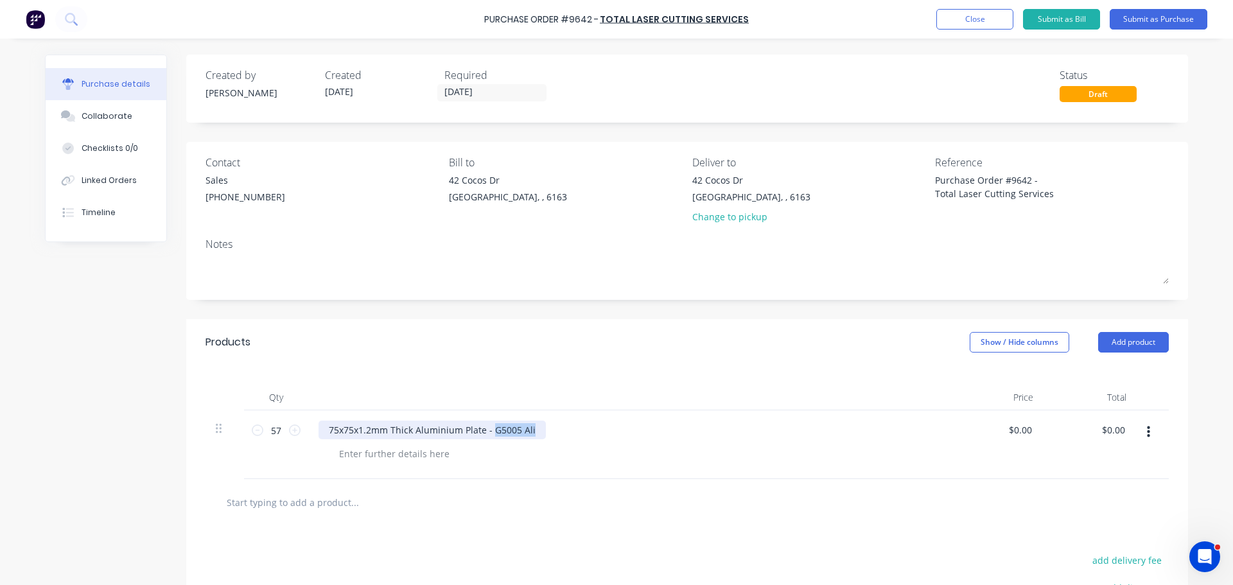
drag, startPoint x: 527, startPoint y: 432, endPoint x: 487, endPoint y: 430, distance: 40.5
click at [487, 430] on div "75x75x1.2mm Thick Aluminium Plate - G5005 Ali" at bounding box center [432, 430] width 227 height 19
copy div "G5005 Ali"
click at [400, 461] on div at bounding box center [394, 454] width 131 height 19
paste div
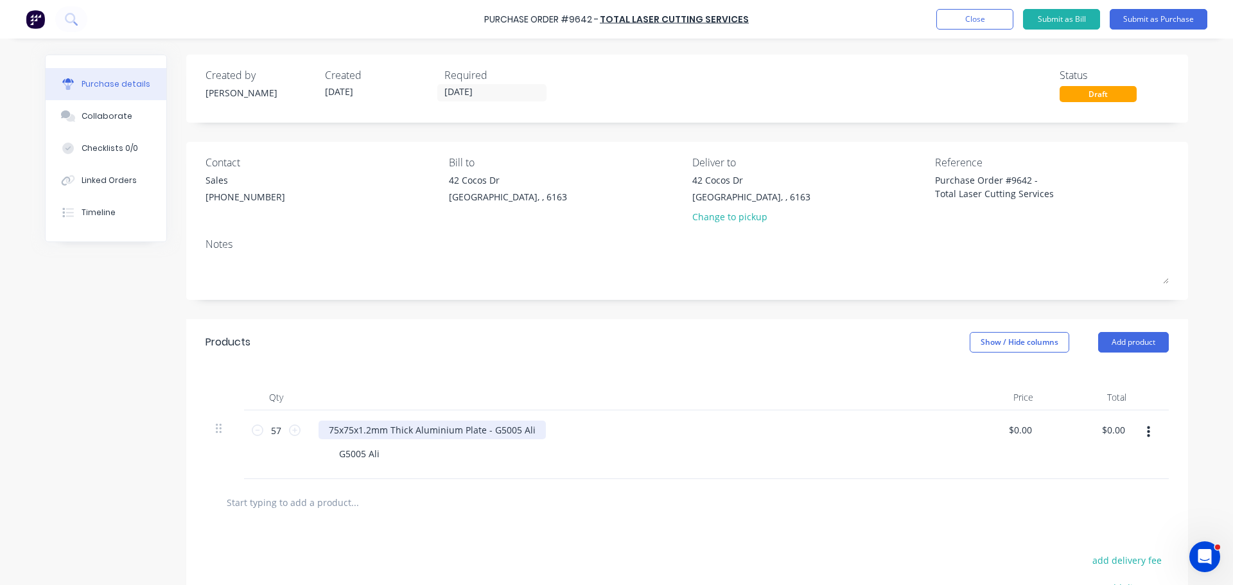
click at [531, 430] on div "75x75x1.2mm Thick Aluminium Plate - G5005 Ali" at bounding box center [432, 430] width 227 height 19
click at [635, 407] on div at bounding box center [629, 398] width 642 height 26
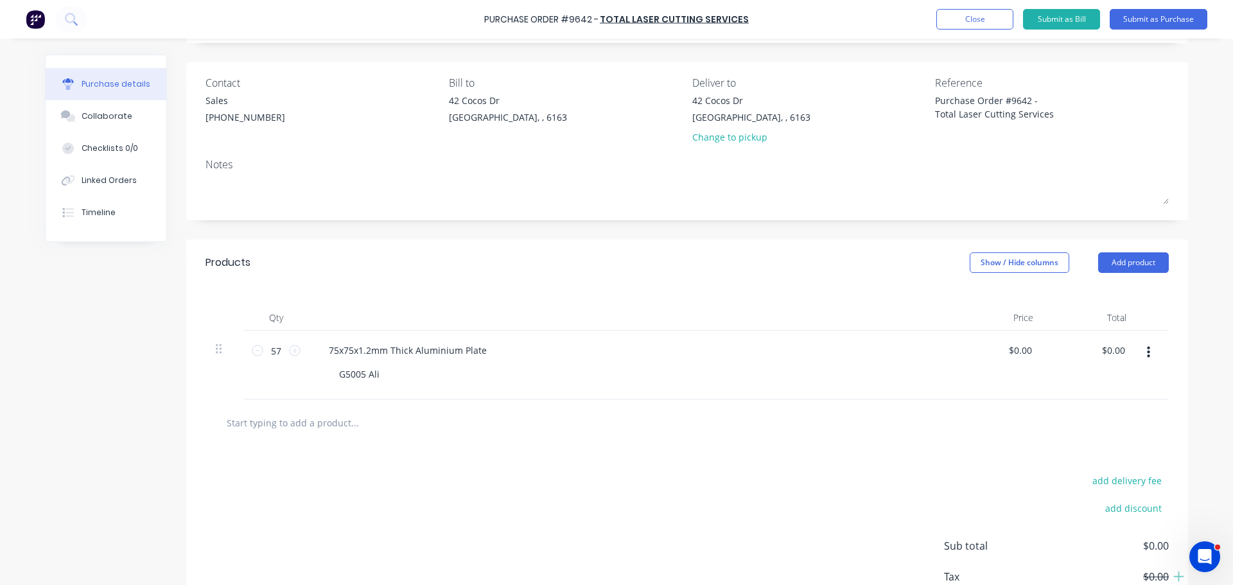
scroll to position [64, 0]
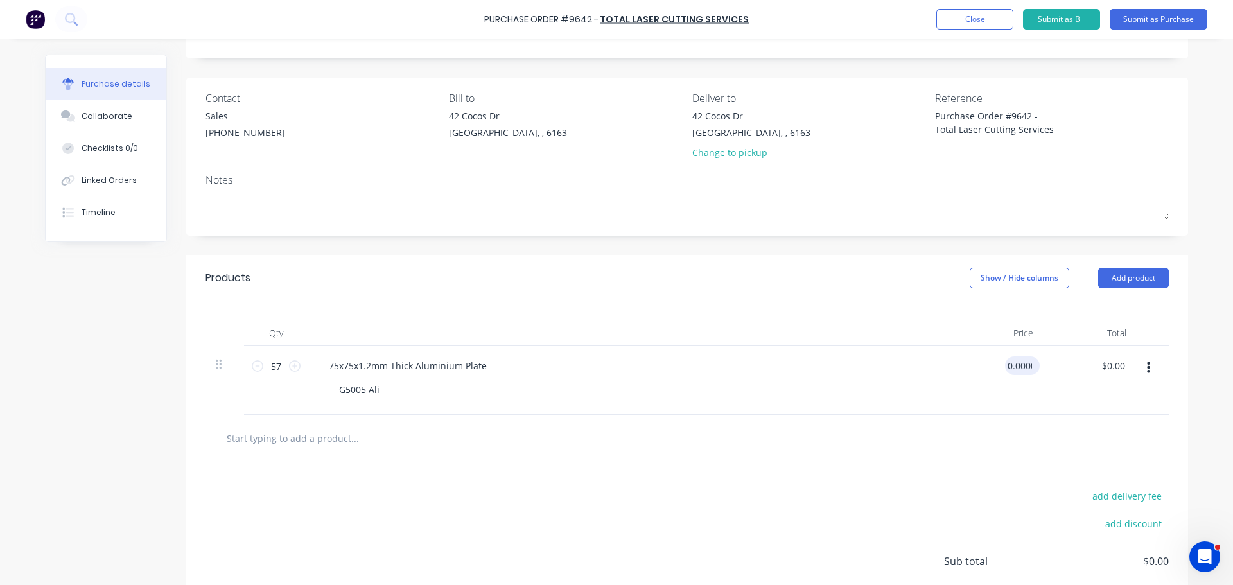
click at [1022, 369] on input "0.0000" at bounding box center [1020, 366] width 30 height 19
type input "0"
type input "$79.00"
type input "$4,503.00"
click at [1032, 367] on div "$79.00 $79.00" at bounding box center [1020, 366] width 40 height 19
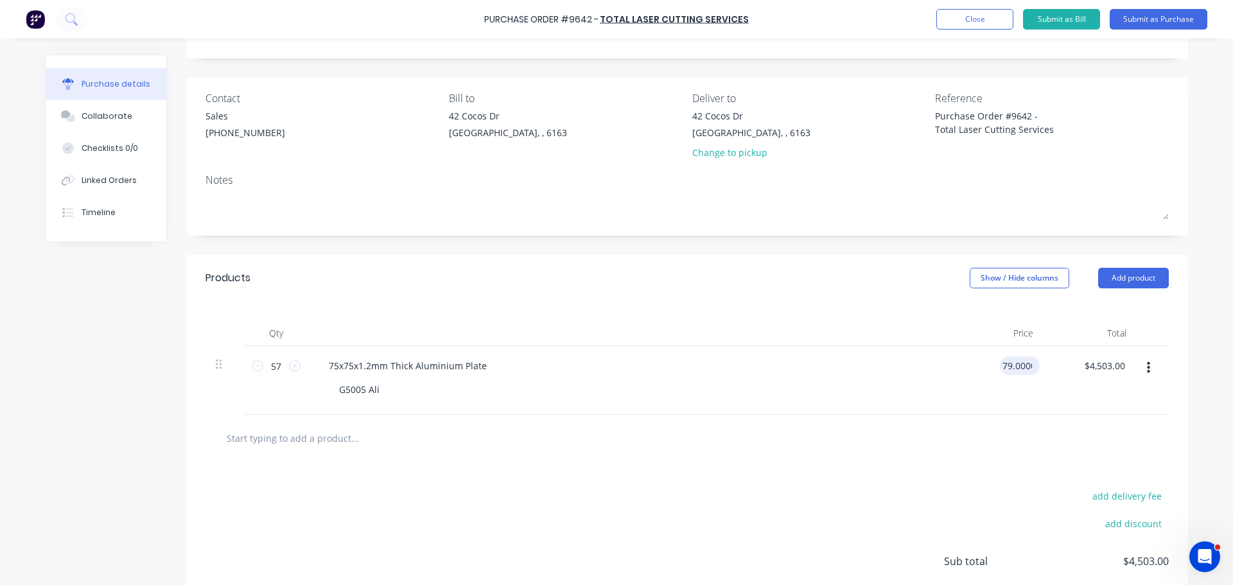
click at [1026, 369] on input "79.0000" at bounding box center [1017, 366] width 35 height 19
type input "7"
type input "$0.79"
type input "$45.03"
click at [927, 394] on div "G5005 Ali" at bounding box center [635, 389] width 612 height 19
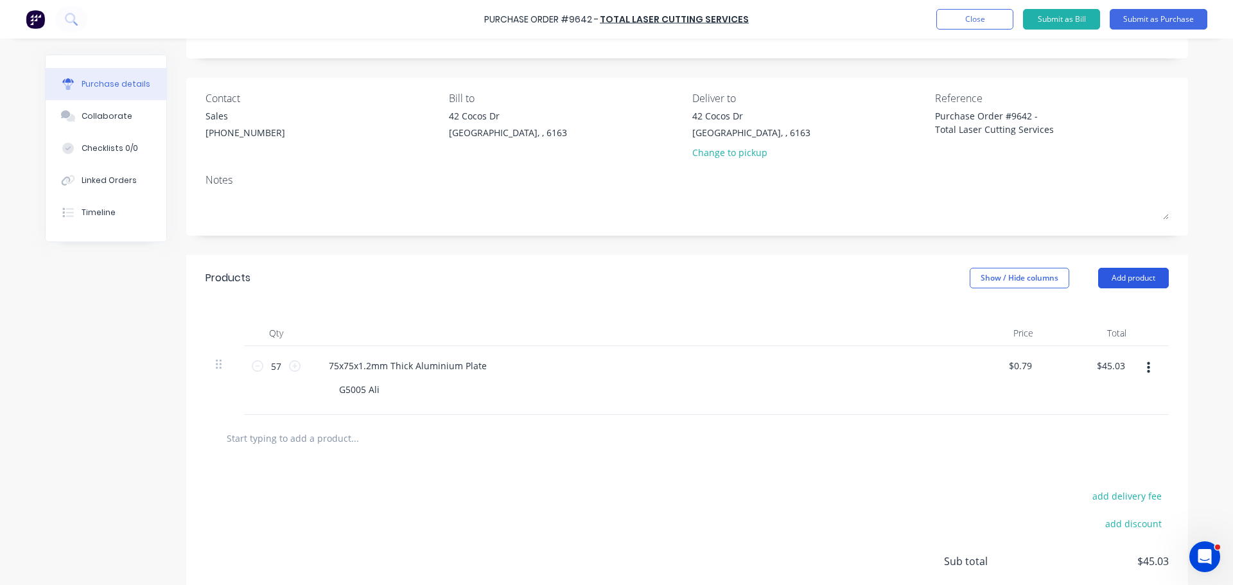
click at [1104, 270] on button "Add product" at bounding box center [1134, 278] width 71 height 21
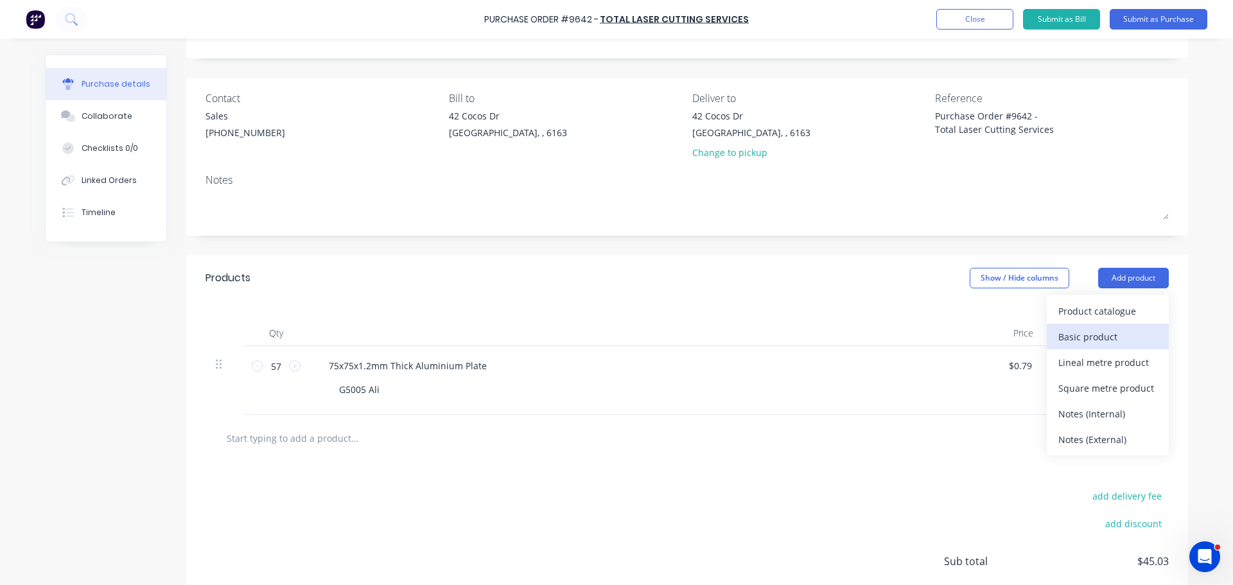
click at [1072, 340] on div "Basic product" at bounding box center [1108, 337] width 99 height 19
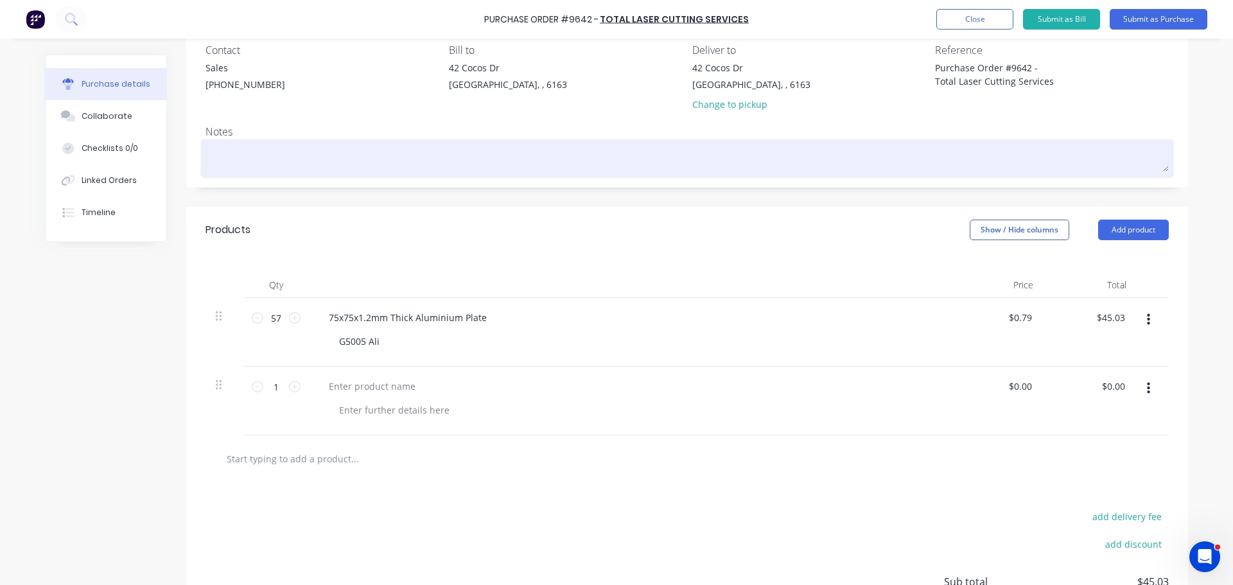
scroll to position [128, 0]
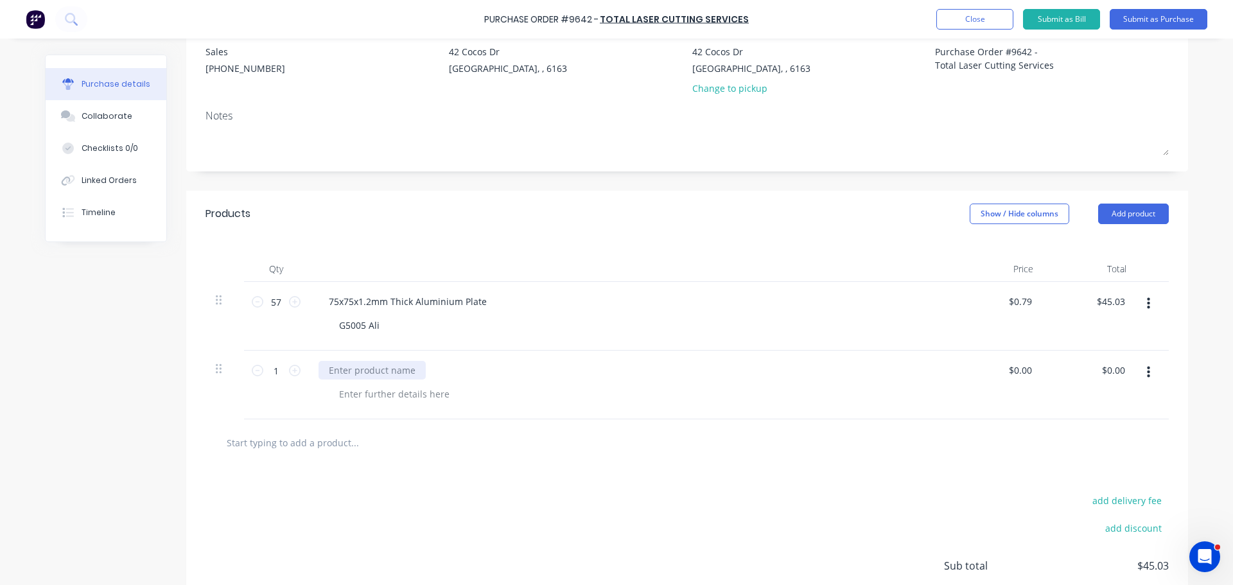
click at [357, 373] on div at bounding box center [372, 370] width 107 height 19
click at [280, 372] on input "1" at bounding box center [276, 370] width 26 height 19
type input "202"
click at [380, 376] on div at bounding box center [372, 370] width 107 height 19
click at [360, 371] on div at bounding box center [372, 370] width 107 height 19
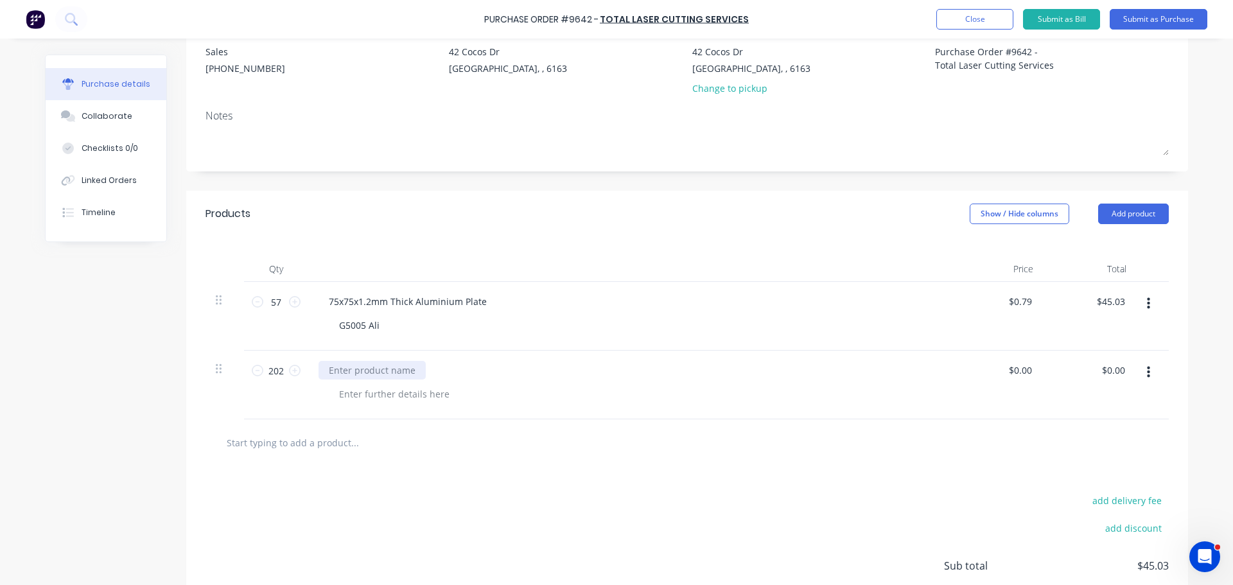
paste div
drag, startPoint x: 531, startPoint y: 371, endPoint x: 487, endPoint y: 372, distance: 43.7
click at [487, 372] on div "50x50x1.2mm Thick Aluminium Plate - G5005 Ali" at bounding box center [432, 370] width 227 height 19
copy div "G5005 Ali"
click at [384, 391] on div at bounding box center [394, 394] width 131 height 19
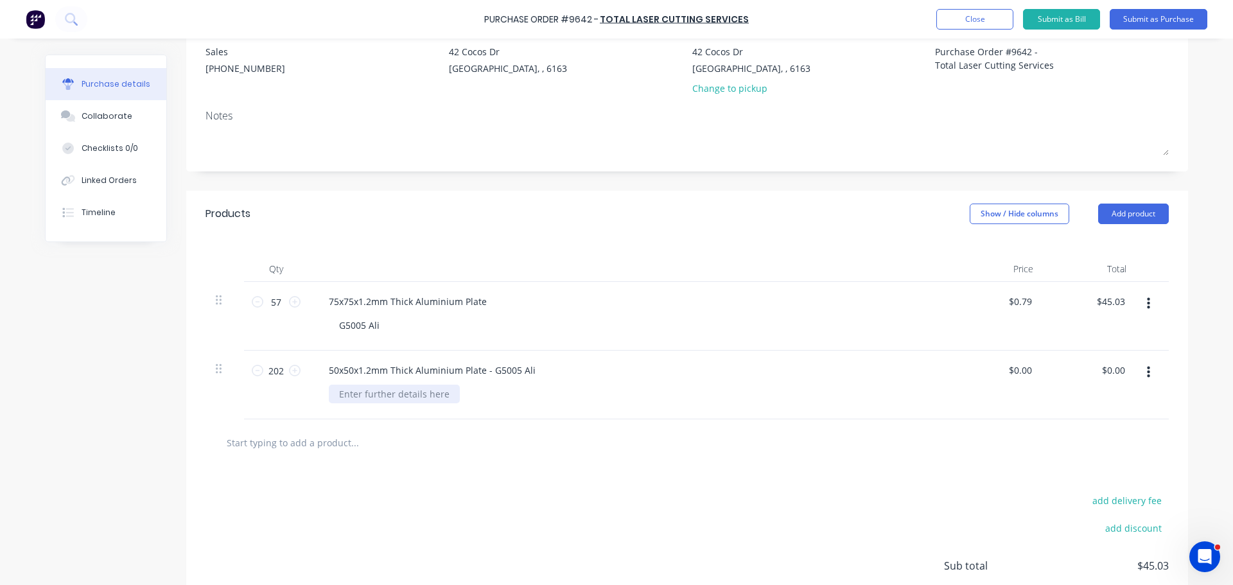
paste div
click at [535, 371] on div "50x50x1.2mm Thick Aluminium Plate - G5005 Ali" at bounding box center [432, 370] width 227 height 19
drag, startPoint x: 535, startPoint y: 371, endPoint x: 482, endPoint y: 373, distance: 52.7
click at [482, 373] on div "50x50x1.2mm Thick Aluminium Plate - G5005 Ali" at bounding box center [432, 370] width 227 height 19
click at [513, 431] on div at bounding box center [408, 443] width 385 height 26
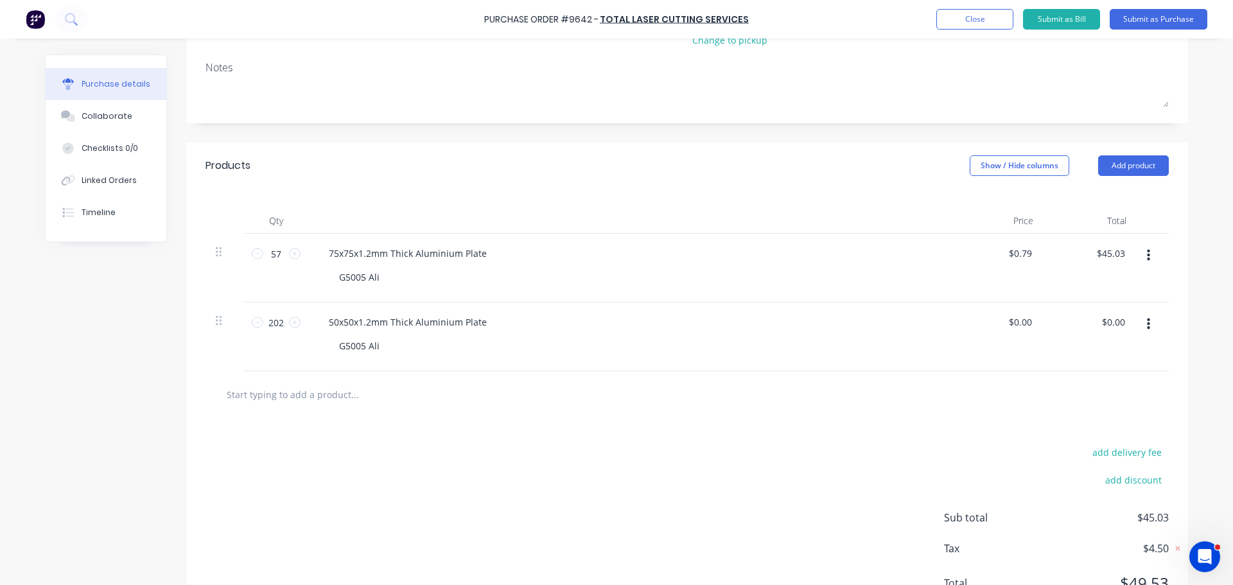
scroll to position [193, 0]
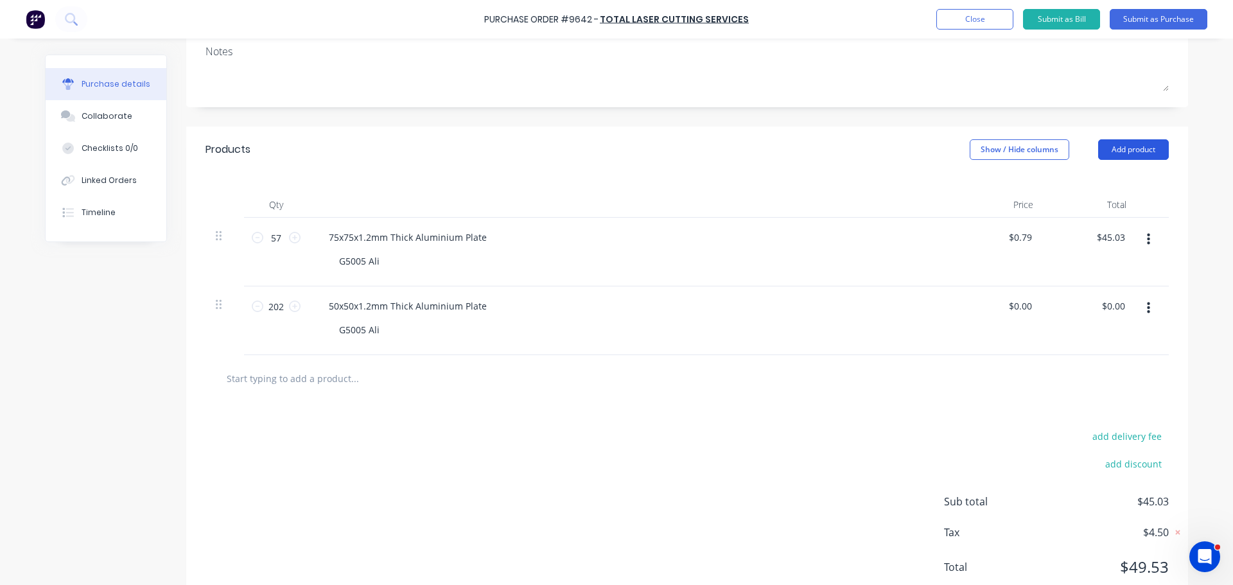
click at [1125, 141] on button "Add product" at bounding box center [1134, 149] width 71 height 21
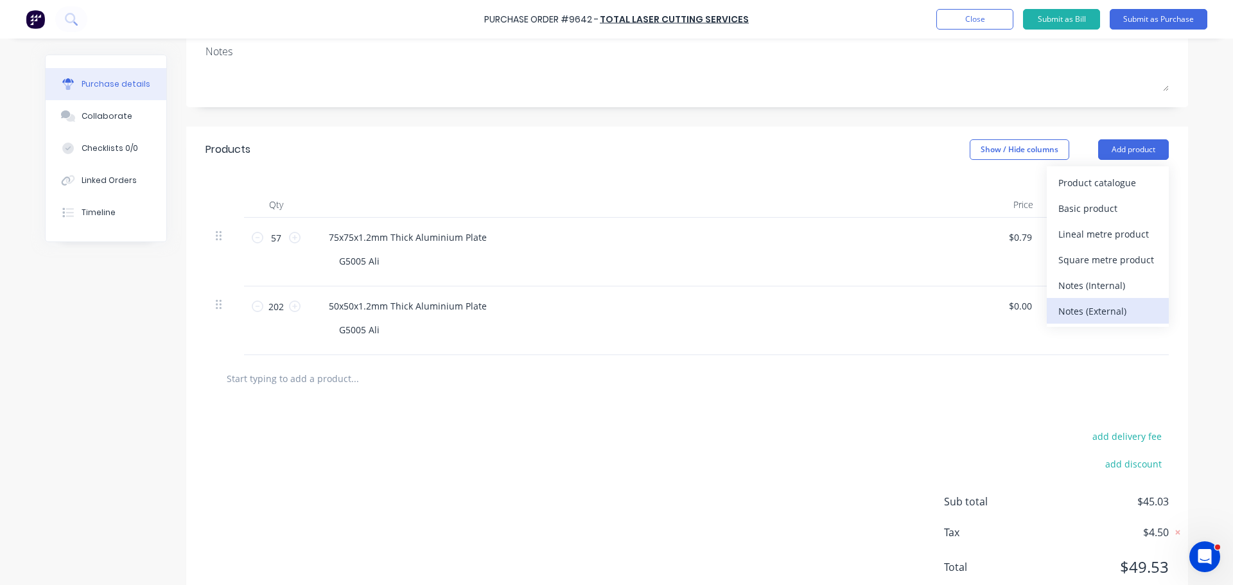
click at [1084, 306] on div "Notes (External)" at bounding box center [1108, 311] width 99 height 19
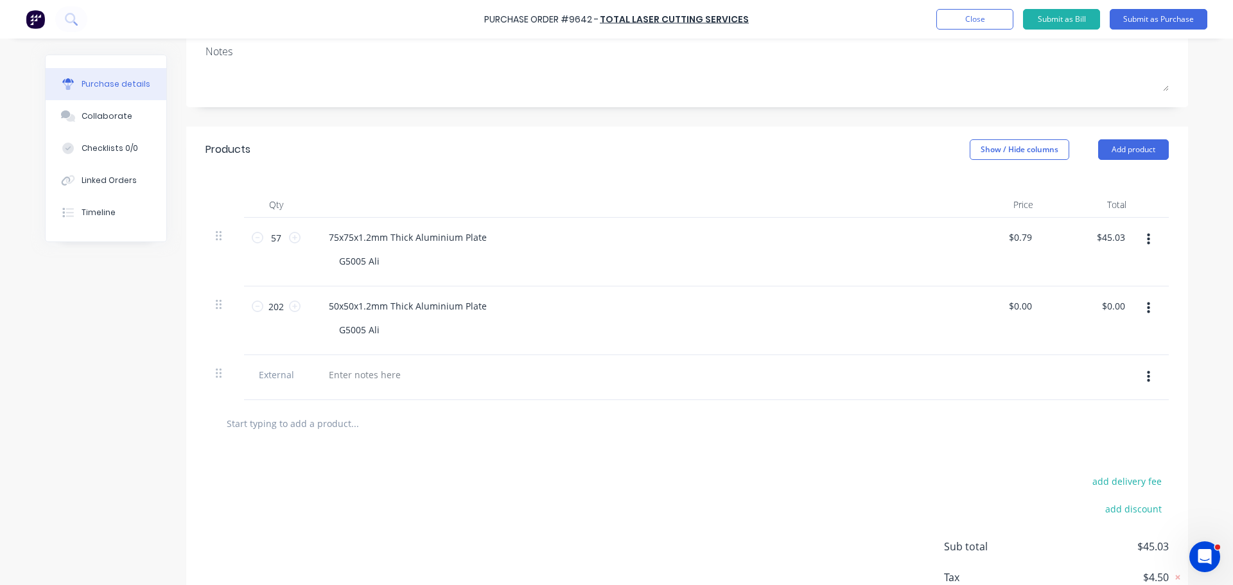
click at [1147, 376] on icon "button" at bounding box center [1148, 377] width 3 height 14
click at [1082, 443] on button "Delete" at bounding box center [1109, 437] width 109 height 26
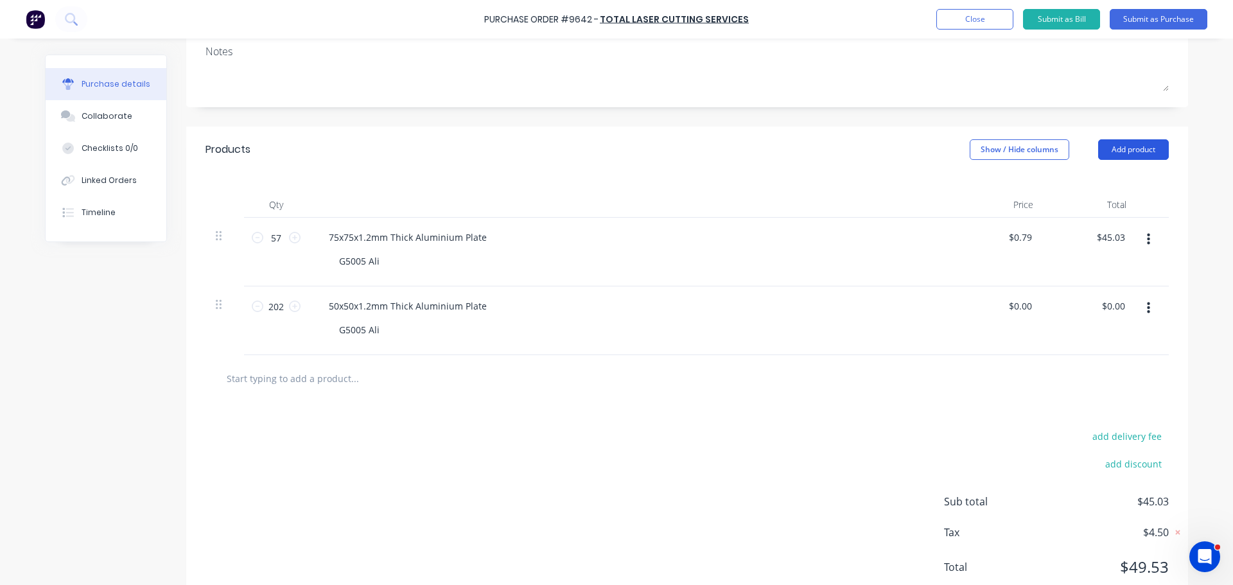
click at [1130, 157] on button "Add product" at bounding box center [1134, 149] width 71 height 21
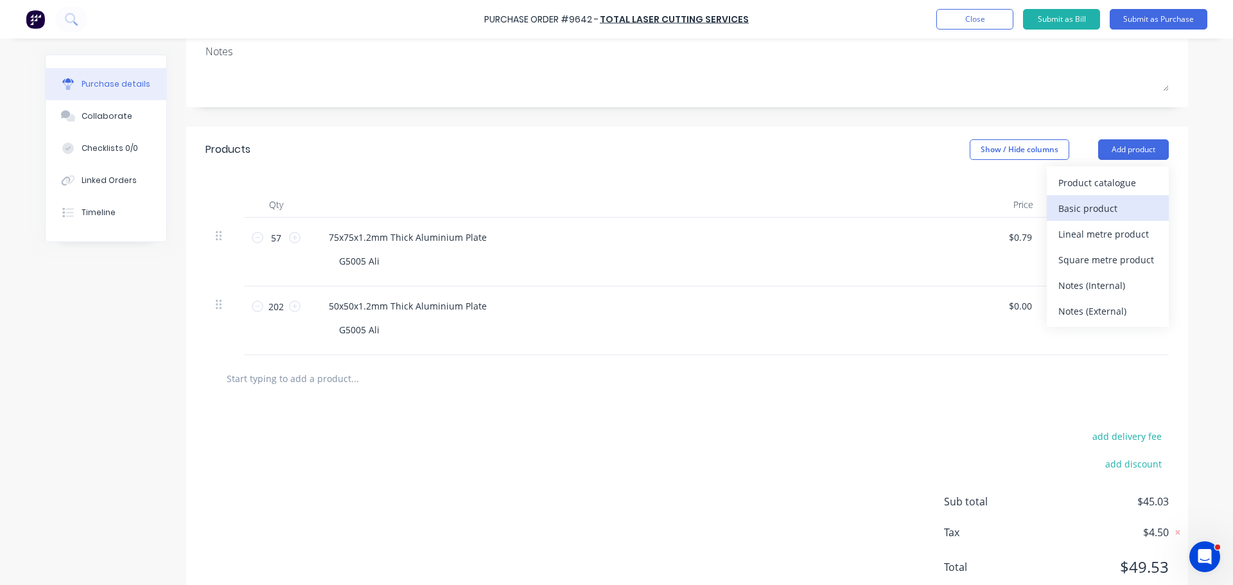
click at [1080, 199] on div "Basic product" at bounding box center [1108, 208] width 99 height 19
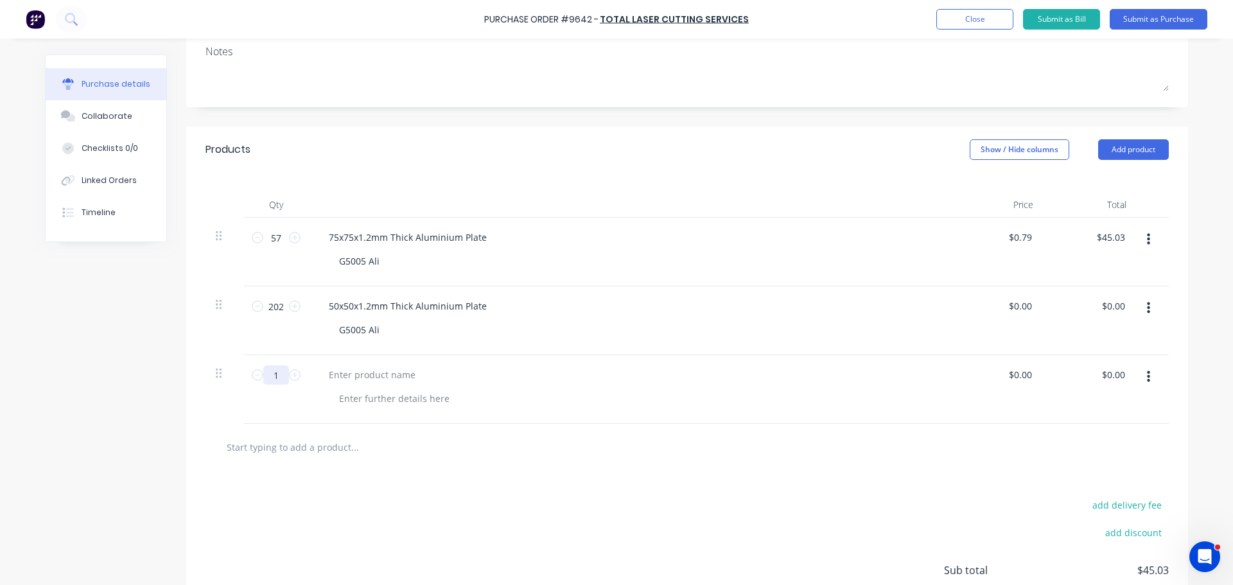
click at [273, 380] on input "1" at bounding box center [276, 375] width 26 height 19
type input "22"
click at [342, 369] on div at bounding box center [372, 375] width 107 height 19
click at [368, 376] on div at bounding box center [372, 375] width 107 height 19
paste div
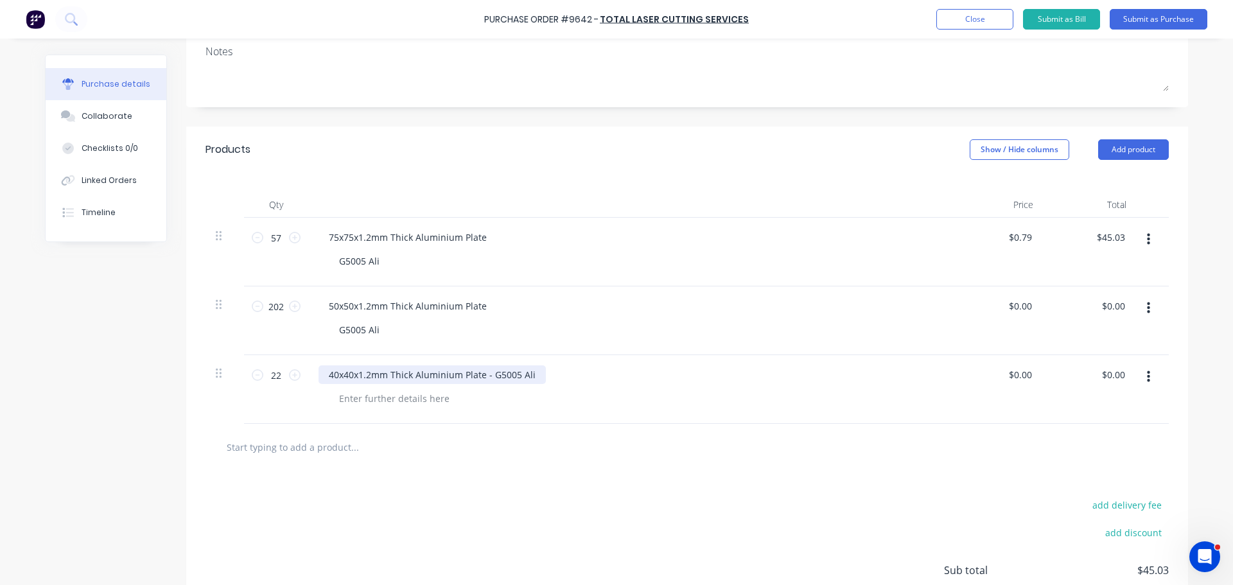
click at [533, 379] on div "40x40x1.2mm Thick Aluminium Plate - G5005 Ali" at bounding box center [432, 375] width 227 height 19
drag, startPoint x: 528, startPoint y: 376, endPoint x: 492, endPoint y: 377, distance: 36.0
click at [492, 377] on div "40x40x1.2mm Thick Aluminium Plate - G5005 Ali" at bounding box center [432, 375] width 227 height 19
copy div "5005 Ali"
click at [355, 398] on div at bounding box center [394, 398] width 131 height 19
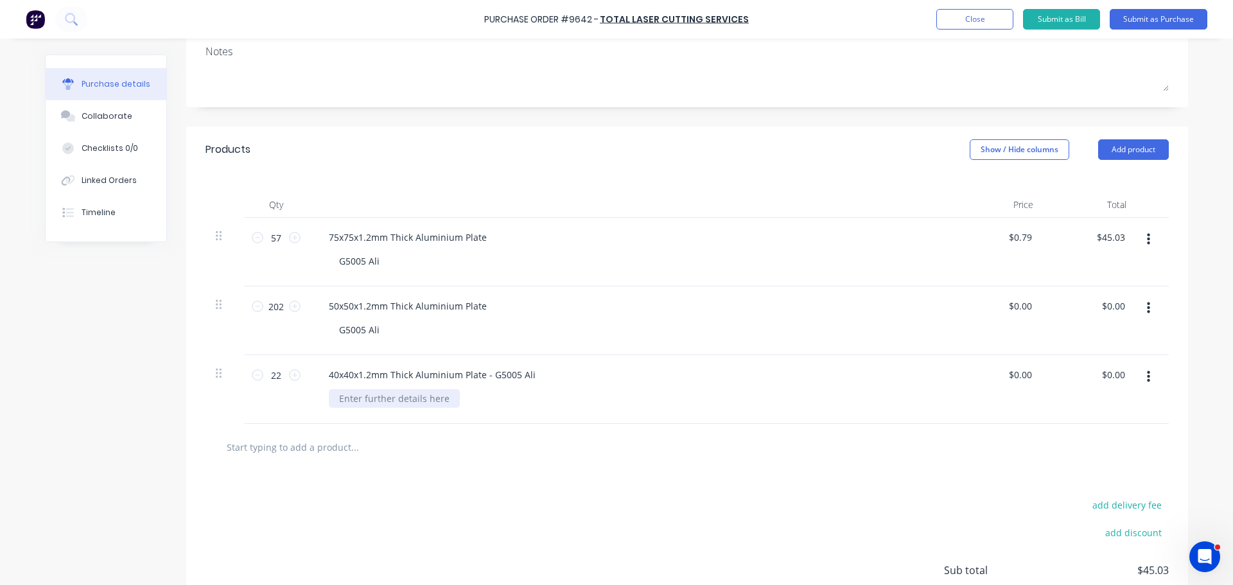
paste div
click at [333, 401] on div "5005 Ali" at bounding box center [356, 398] width 55 height 19
click at [536, 374] on div "40x40x1.2mm Thick Aluminium Plate - G5005 Ali" at bounding box center [432, 375] width 227 height 19
drag, startPoint x: 532, startPoint y: 375, endPoint x: 481, endPoint y: 378, distance: 50.9
click at [481, 378] on div "40x40x1.2mm Thick Aluminium Plate - G5005 Ali" at bounding box center [432, 375] width 227 height 19
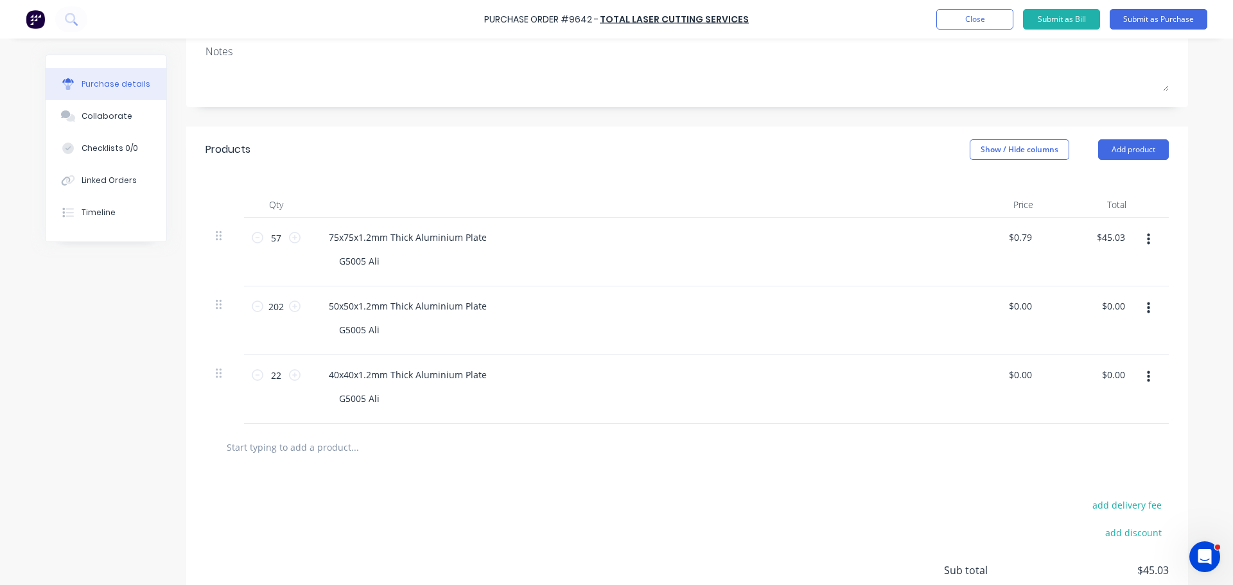
click at [583, 465] on div at bounding box center [688, 447] width 964 height 47
click at [1024, 309] on input "0.00" at bounding box center [1023, 306] width 24 height 19
type input "$0.00"
click at [1032, 308] on div "$0.00 $0.00" at bounding box center [1022, 306] width 35 height 19
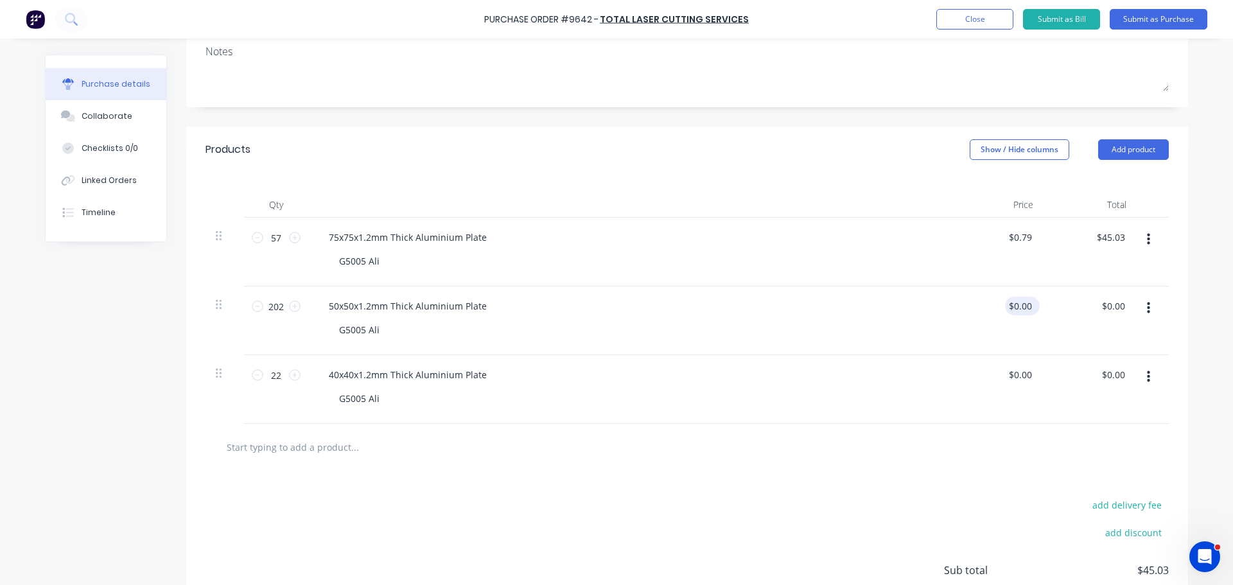
type input "0.0000"
click at [1027, 306] on input "0.0000" at bounding box center [1017, 306] width 35 height 19
type input "$0.49"
type input "$98.98"
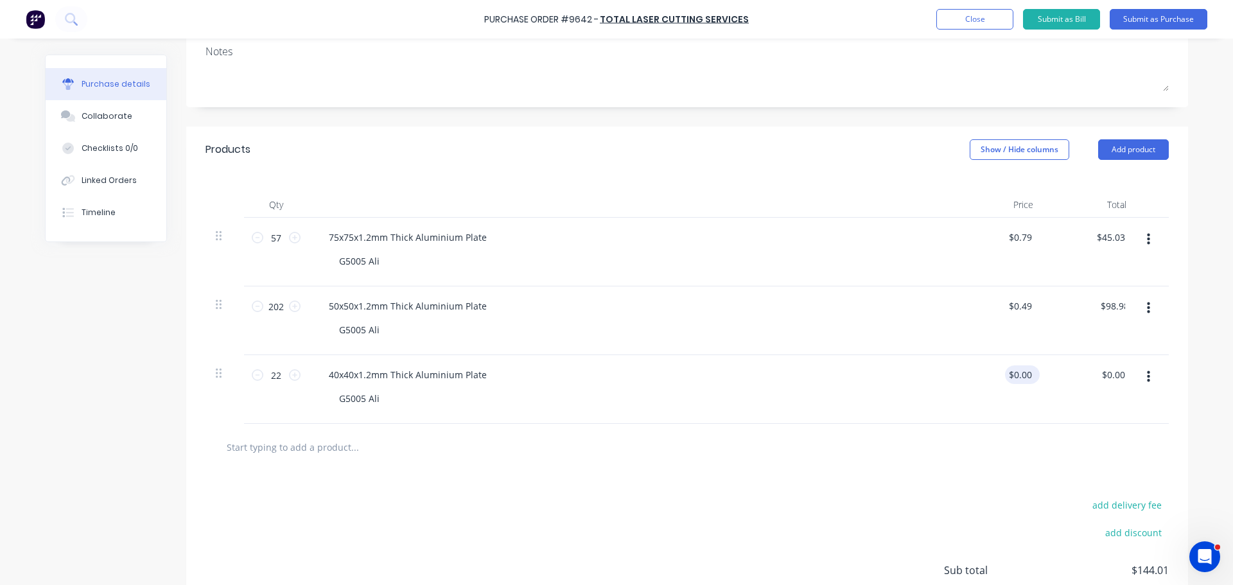
click at [1032, 377] on div "$0.00 $0.00" at bounding box center [1022, 375] width 35 height 19
click at [1030, 375] on div "$0.00 $0.00" at bounding box center [1022, 375] width 35 height 19
type input "0.00"
click at [1030, 375] on input "0.00" at bounding box center [1020, 375] width 30 height 19
click at [1030, 375] on input "0.00" at bounding box center [1023, 375] width 24 height 19
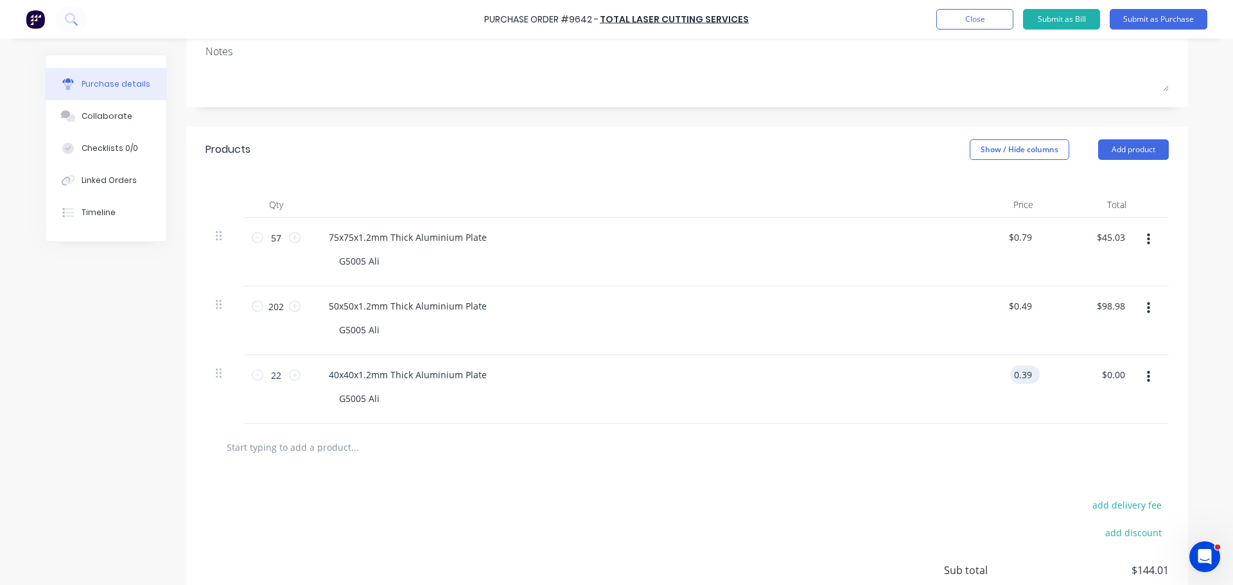
type input "$0.39"
type input "$8.58"
click at [1118, 150] on button "Add product" at bounding box center [1134, 149] width 71 height 21
click at [1092, 306] on div "Notes (External)" at bounding box center [1108, 311] width 99 height 19
click at [339, 439] on div at bounding box center [365, 443] width 93 height 19
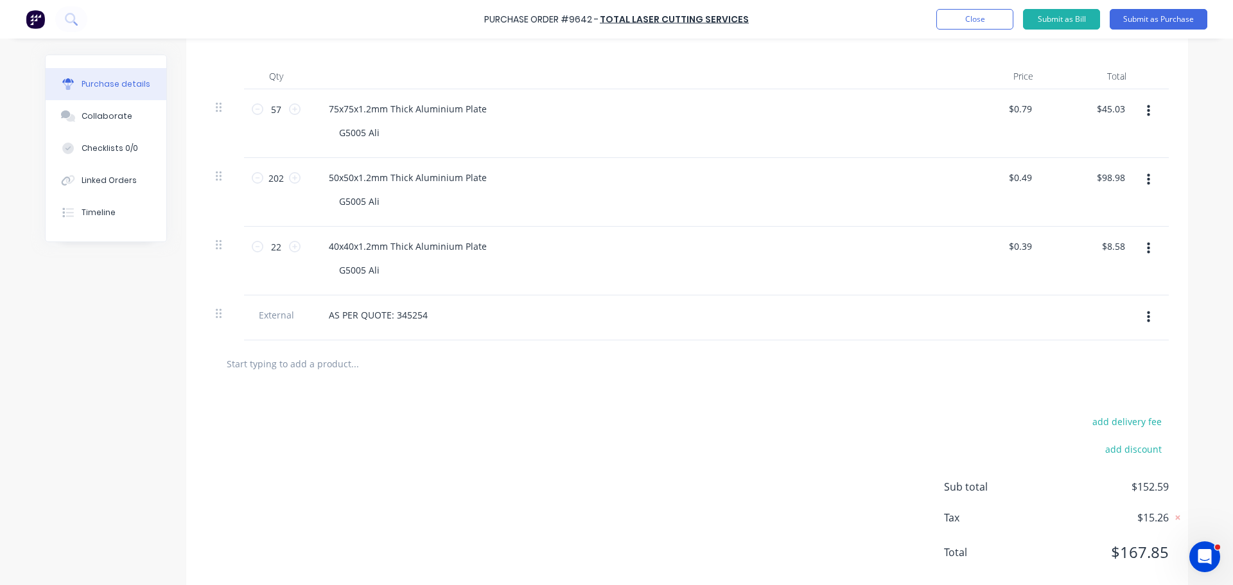
scroll to position [128, 0]
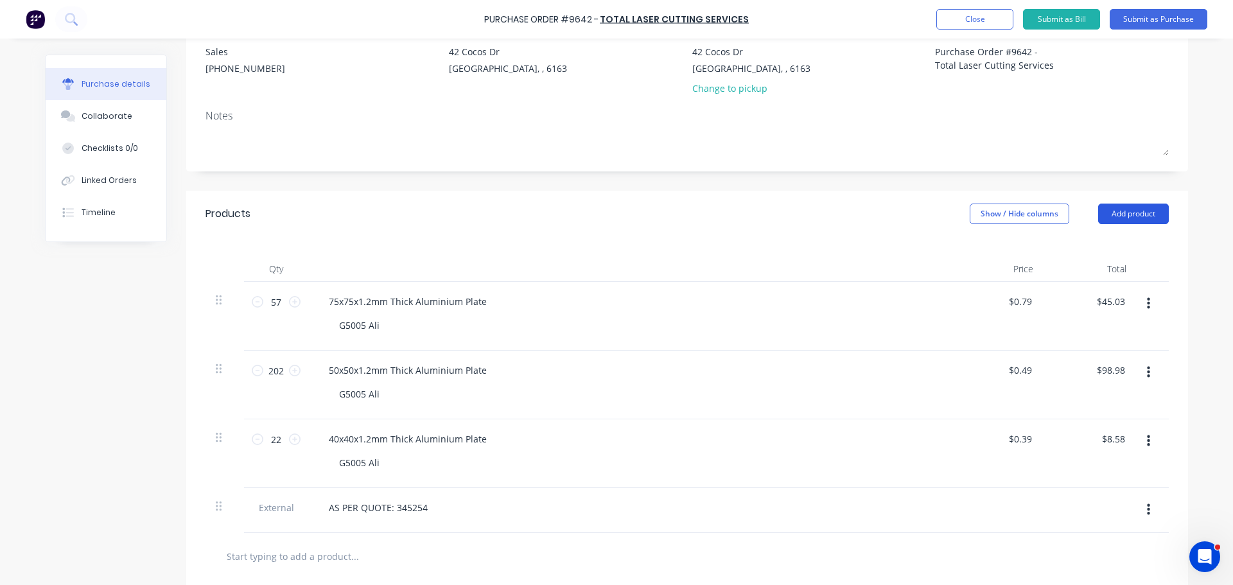
drag, startPoint x: 1129, startPoint y: 213, endPoint x: 1129, endPoint y: 229, distance: 16.7
click at [1129, 212] on button "Add product" at bounding box center [1134, 214] width 71 height 21
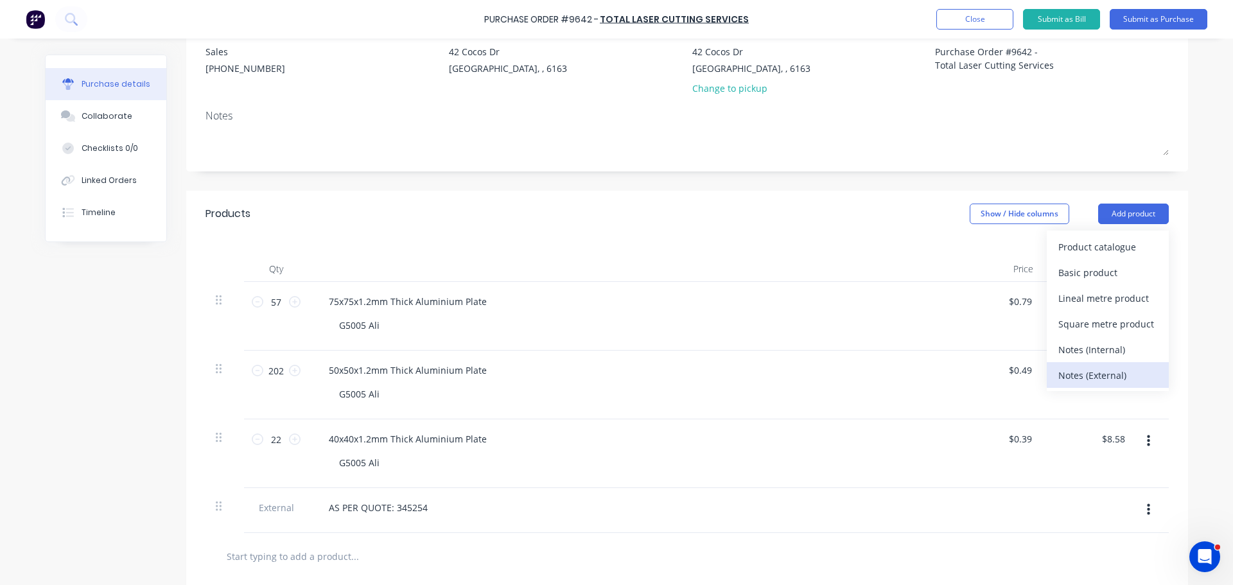
click at [1082, 376] on div "Notes (External)" at bounding box center [1108, 375] width 99 height 19
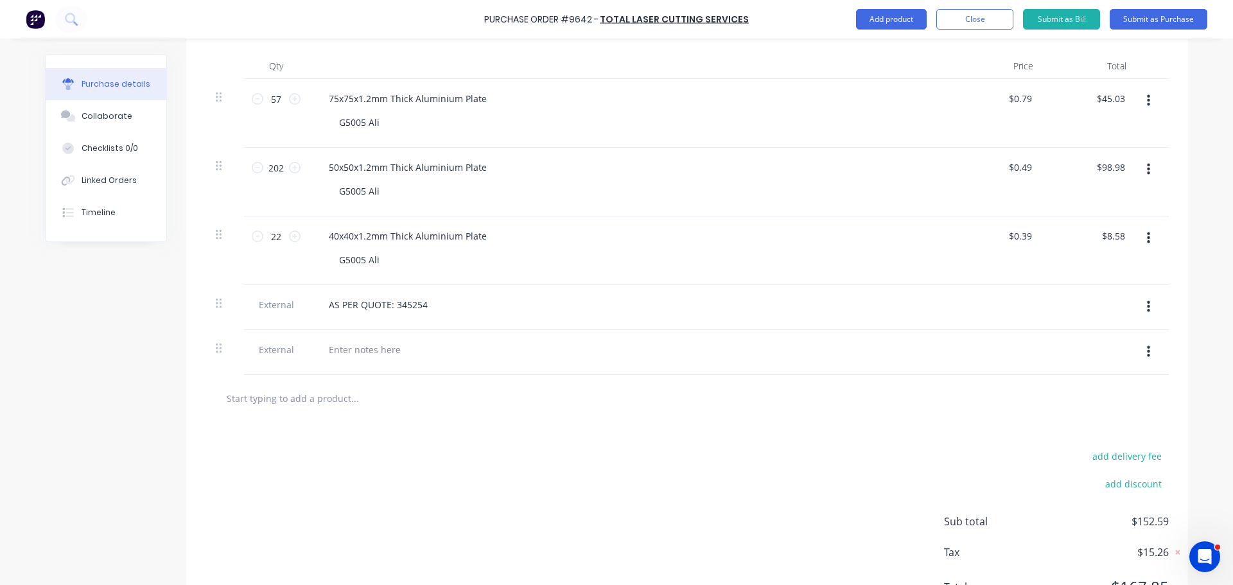
scroll to position [393, 0]
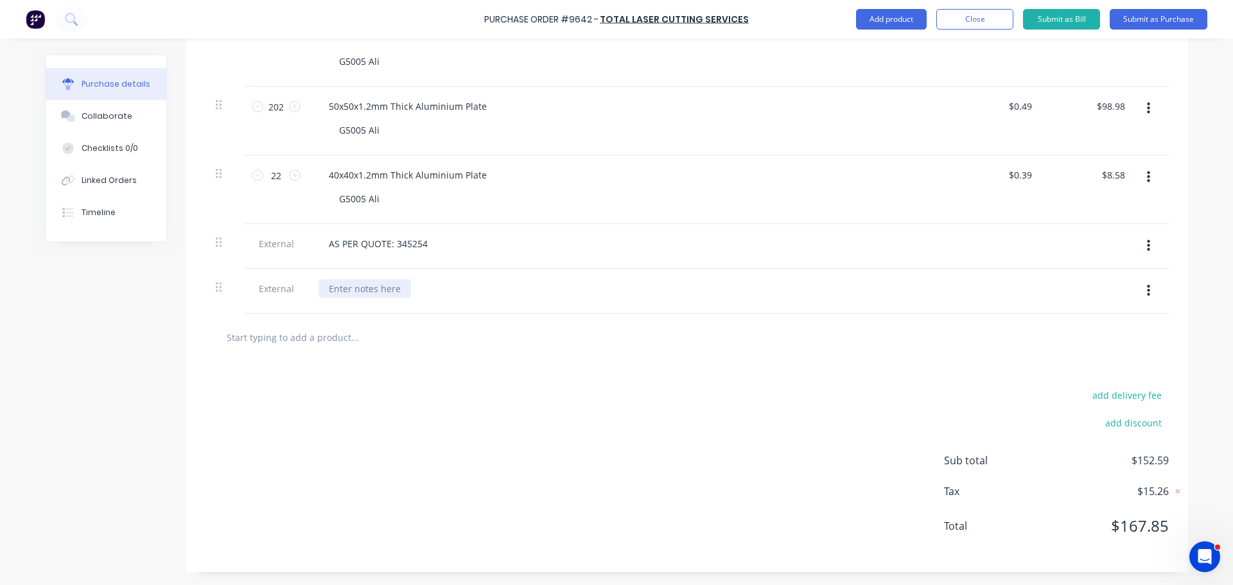
click at [338, 287] on div at bounding box center [365, 288] width 93 height 19
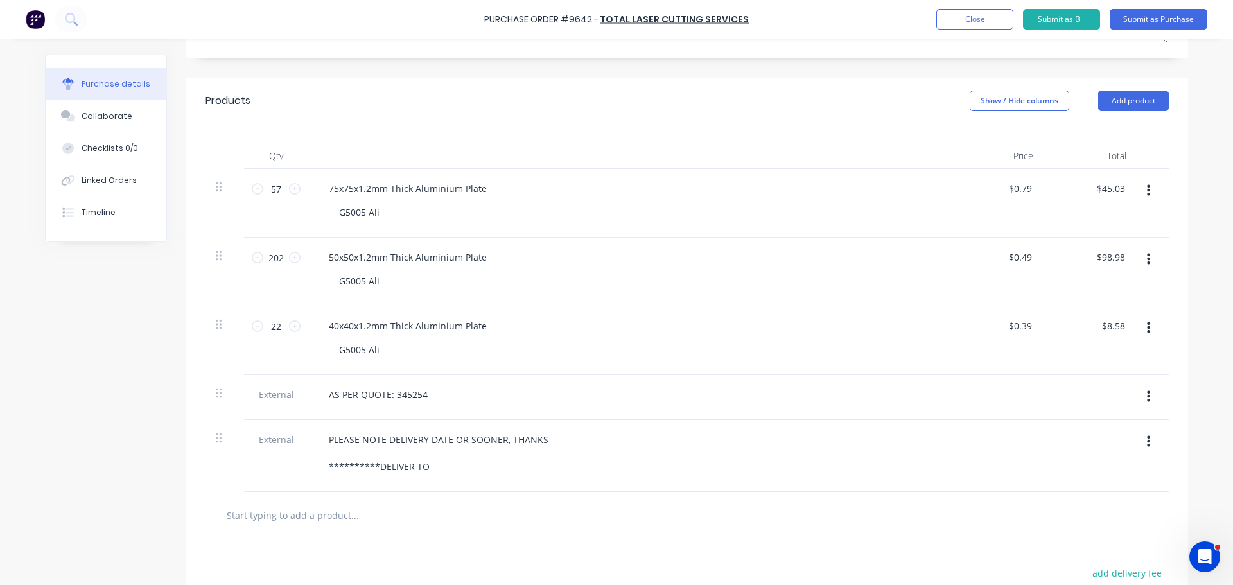
scroll to position [264, 0]
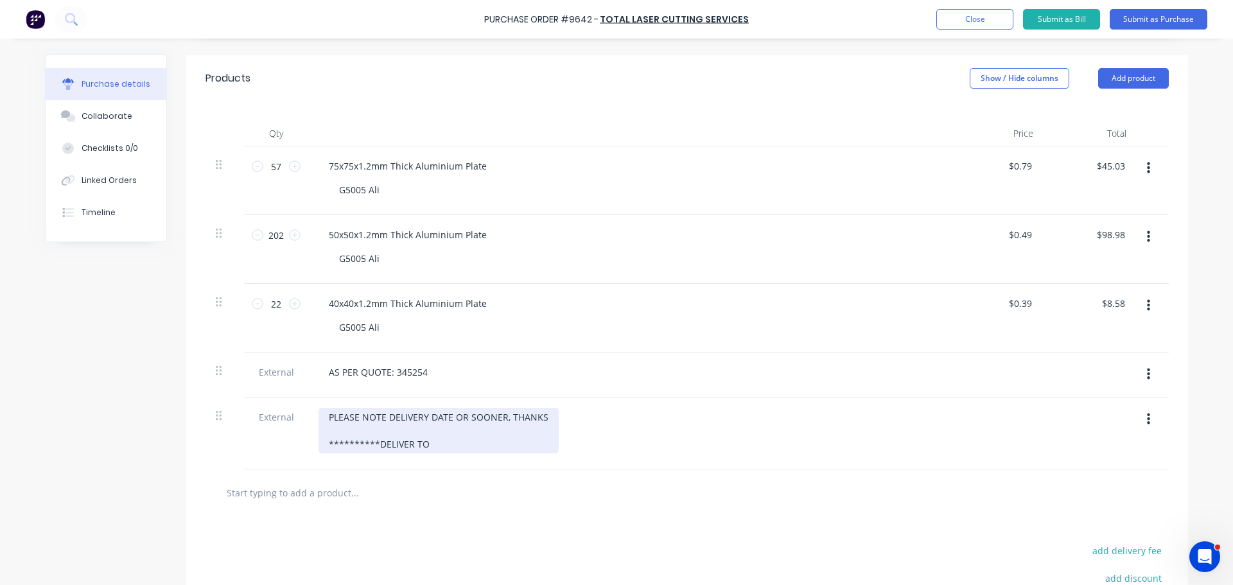
click at [439, 447] on div "**********" at bounding box center [439, 431] width 240 height 46
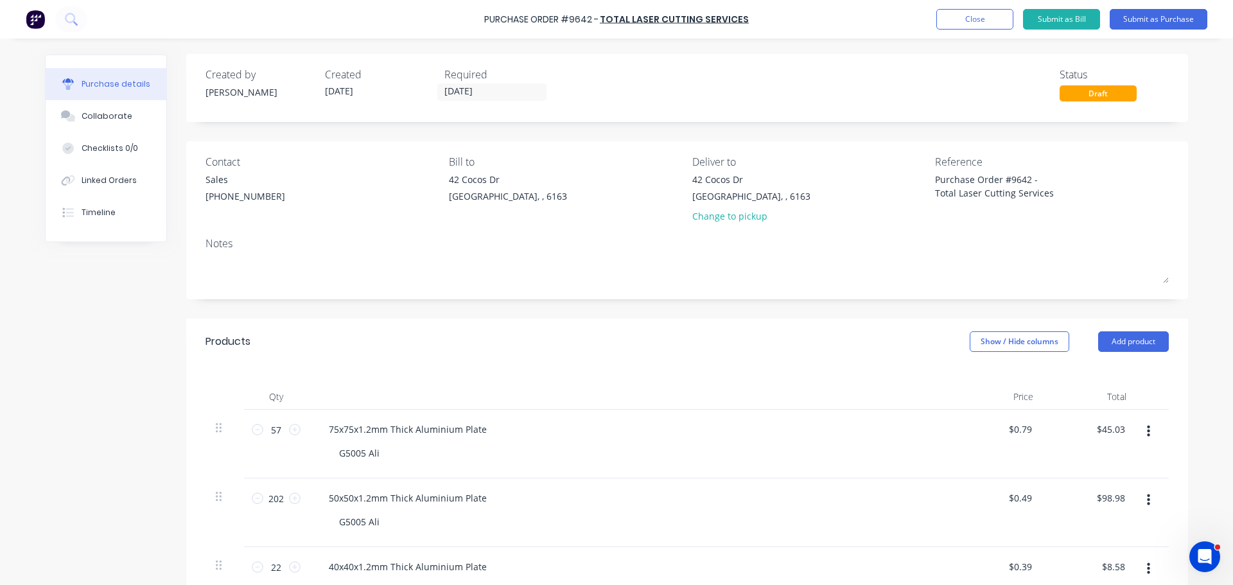
scroll to position [0, 0]
click at [103, 186] on div "Linked Orders" at bounding box center [109, 181] width 55 height 12
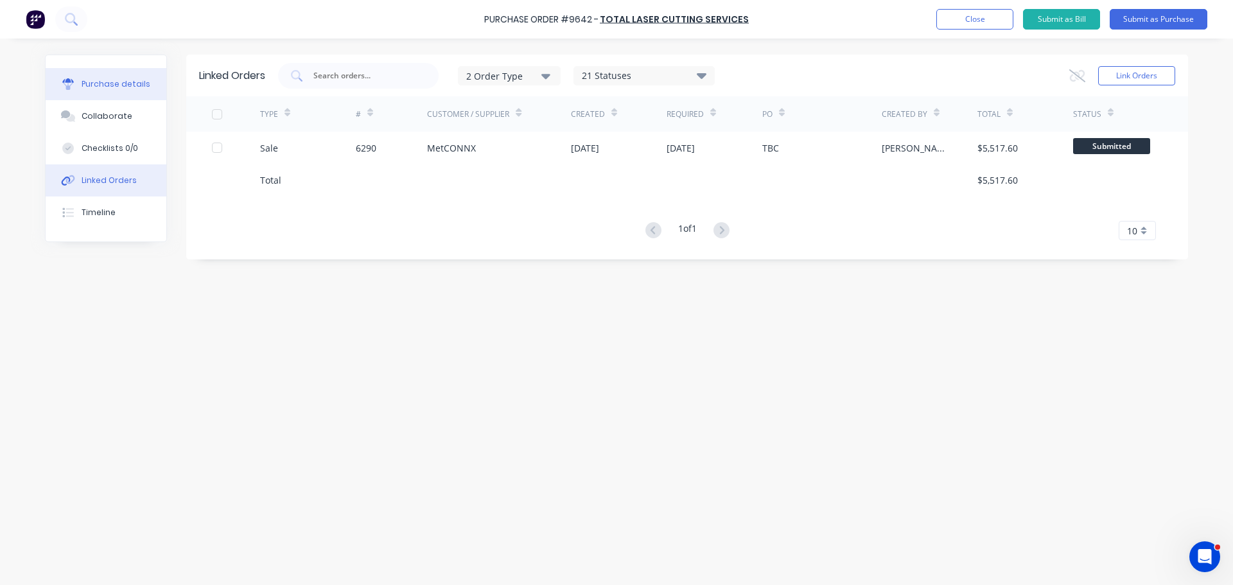
click at [125, 88] on div "Purchase details" at bounding box center [116, 84] width 69 height 12
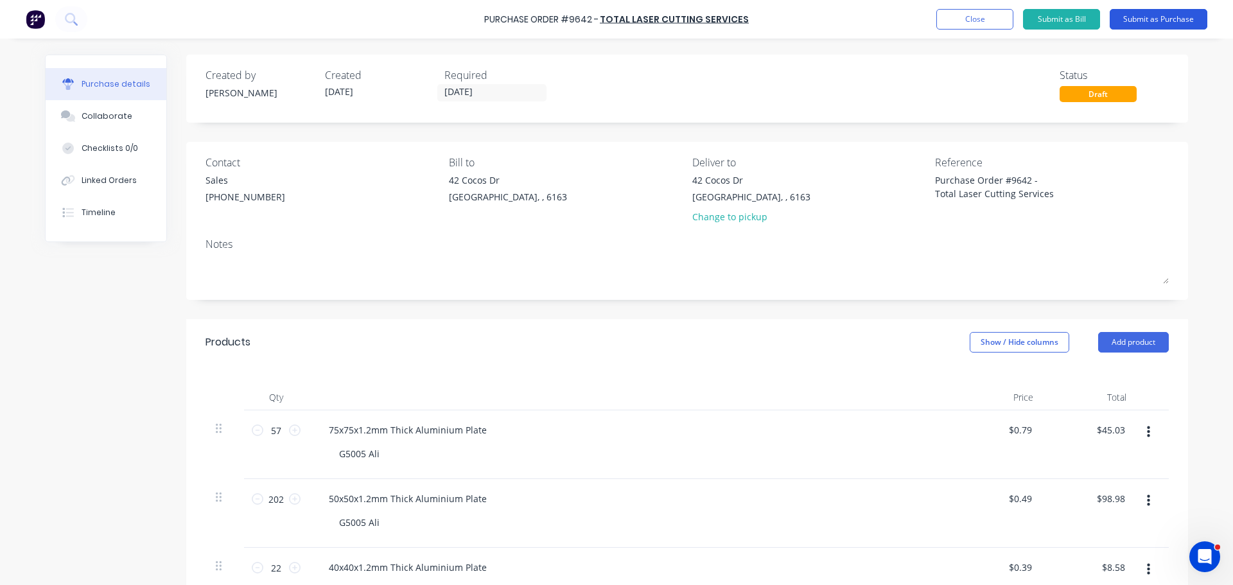
click at [1154, 20] on button "Submit as Purchase" at bounding box center [1159, 19] width 98 height 21
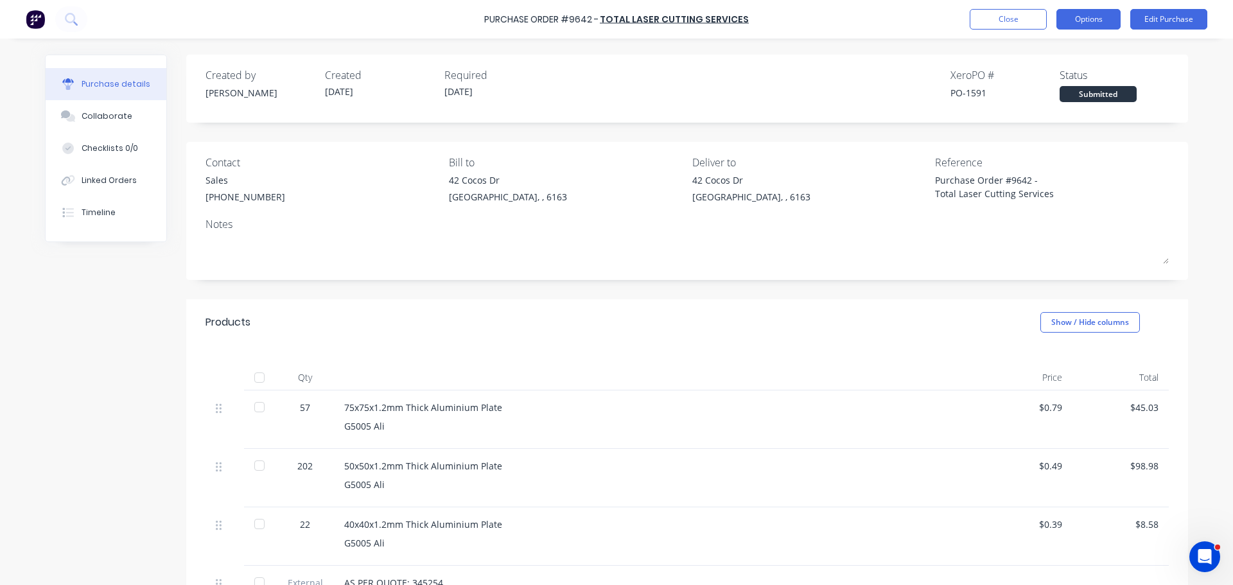
click at [1086, 24] on button "Options" at bounding box center [1089, 19] width 64 height 21
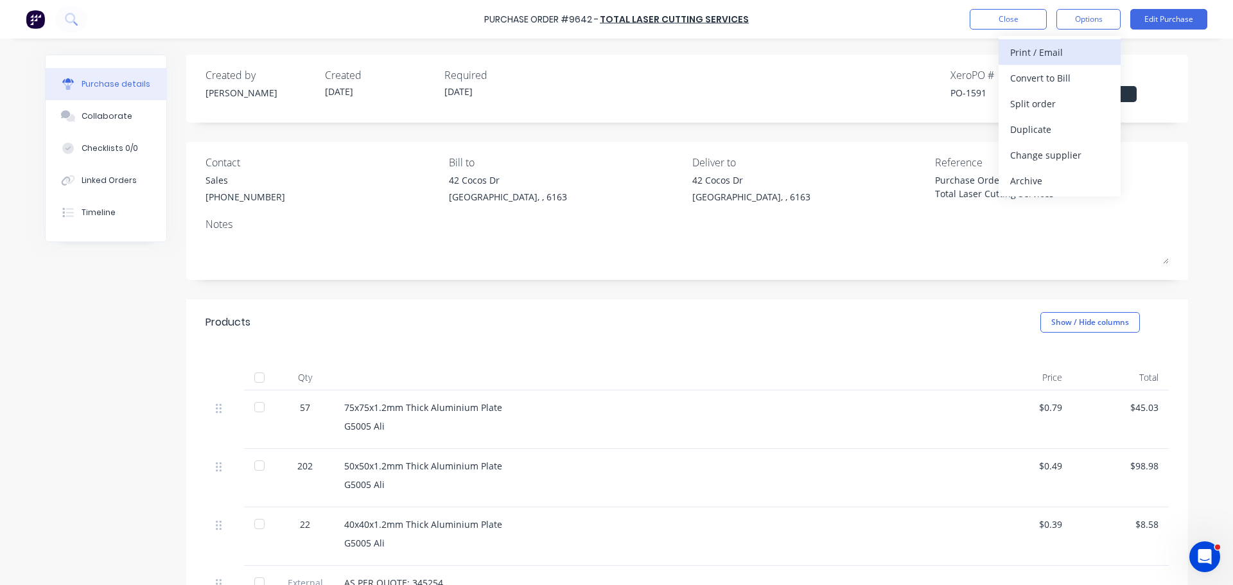
click at [1031, 53] on div "Print / Email" at bounding box center [1060, 52] width 99 height 19
click at [1029, 81] on div "With pricing" at bounding box center [1060, 78] width 99 height 19
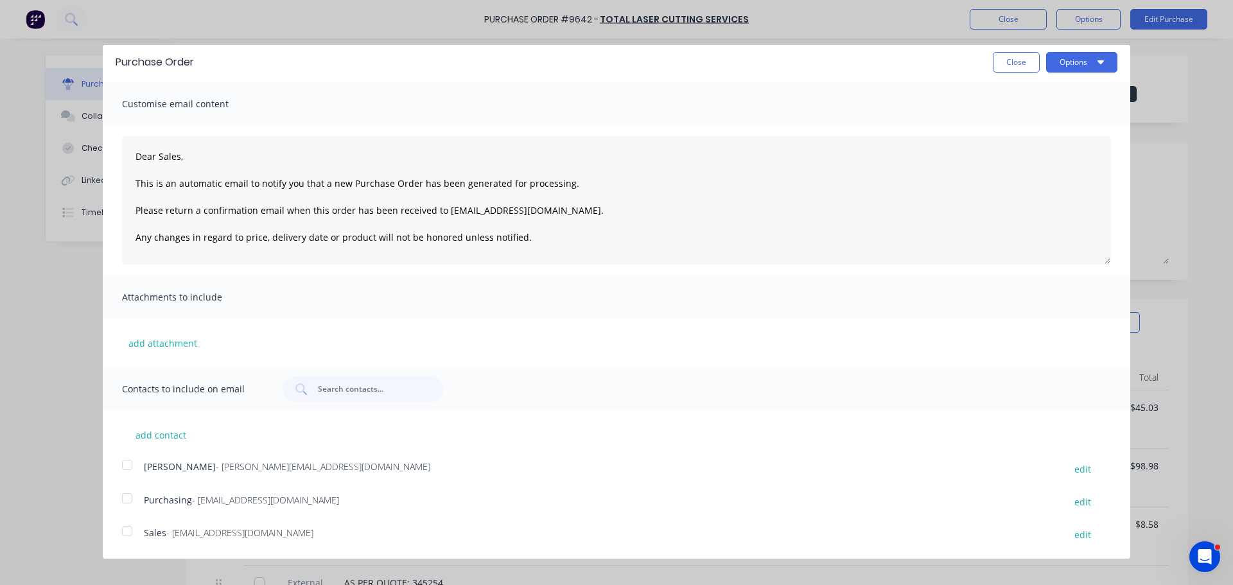
scroll to position [4, 0]
click at [126, 536] on div at bounding box center [127, 531] width 26 height 26
click at [123, 501] on div at bounding box center [127, 499] width 26 height 26
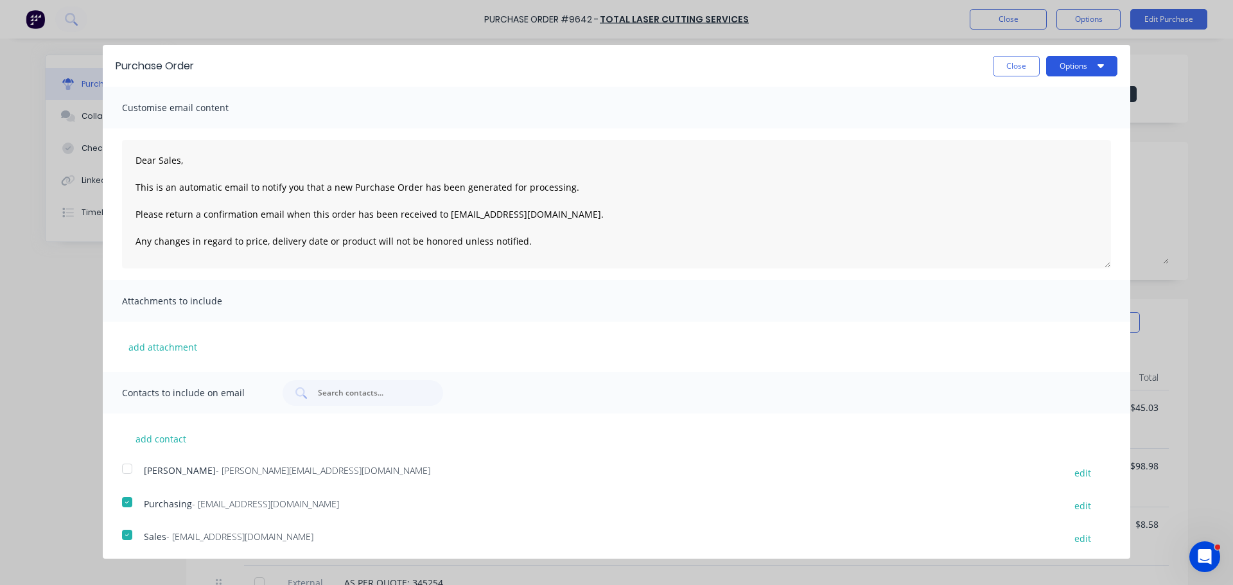
click at [1056, 67] on button "Options" at bounding box center [1082, 66] width 71 height 21
click at [1015, 120] on div "Email" at bounding box center [1056, 124] width 99 height 19
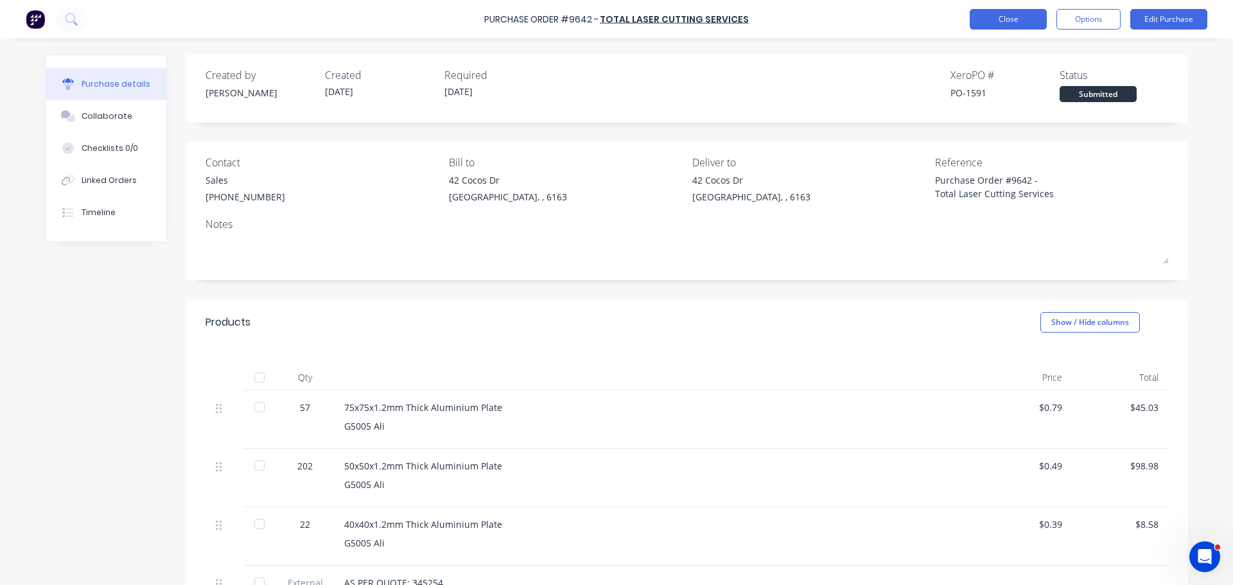
click at [995, 23] on button "Close" at bounding box center [1008, 19] width 77 height 21
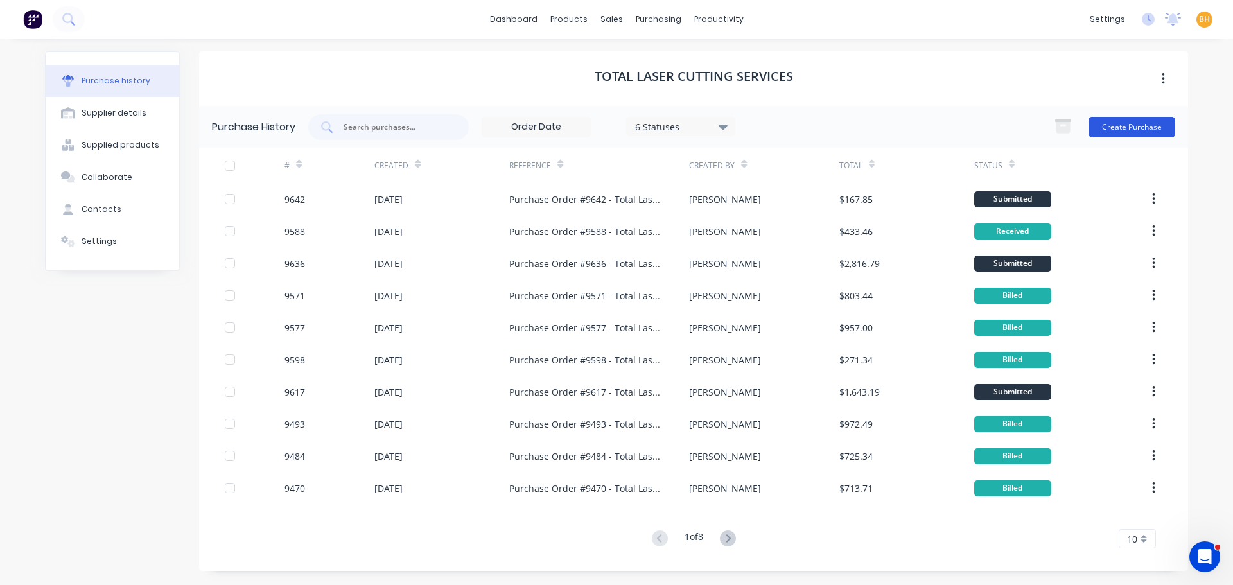
click at [1137, 130] on button "Create Purchase" at bounding box center [1132, 127] width 87 height 21
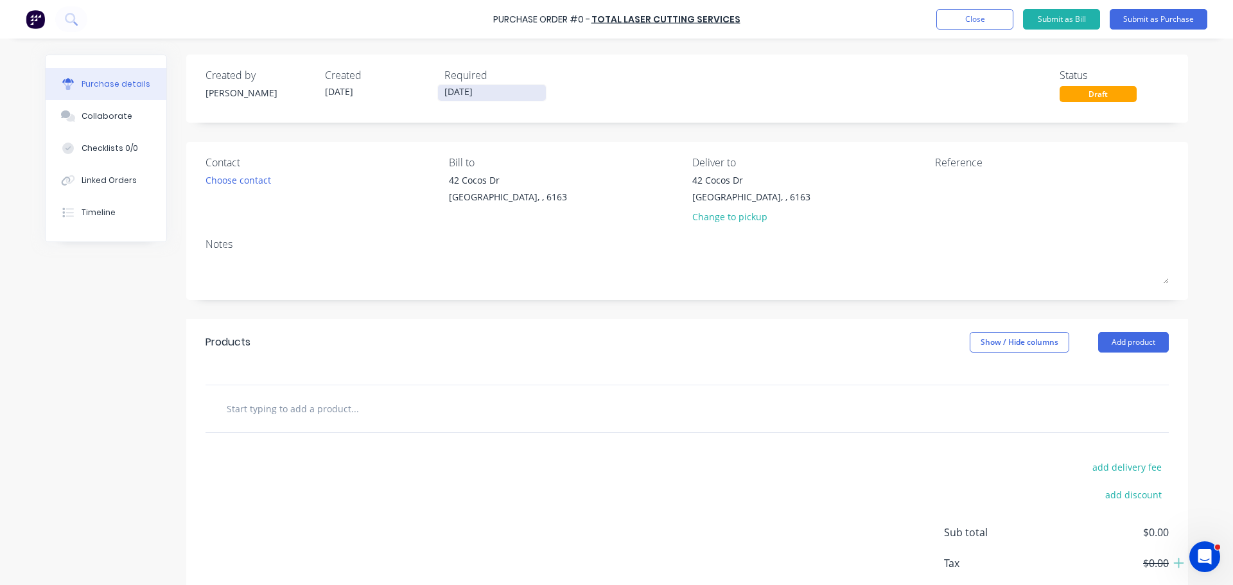
click at [463, 95] on input "[DATE]" at bounding box center [492, 93] width 108 height 16
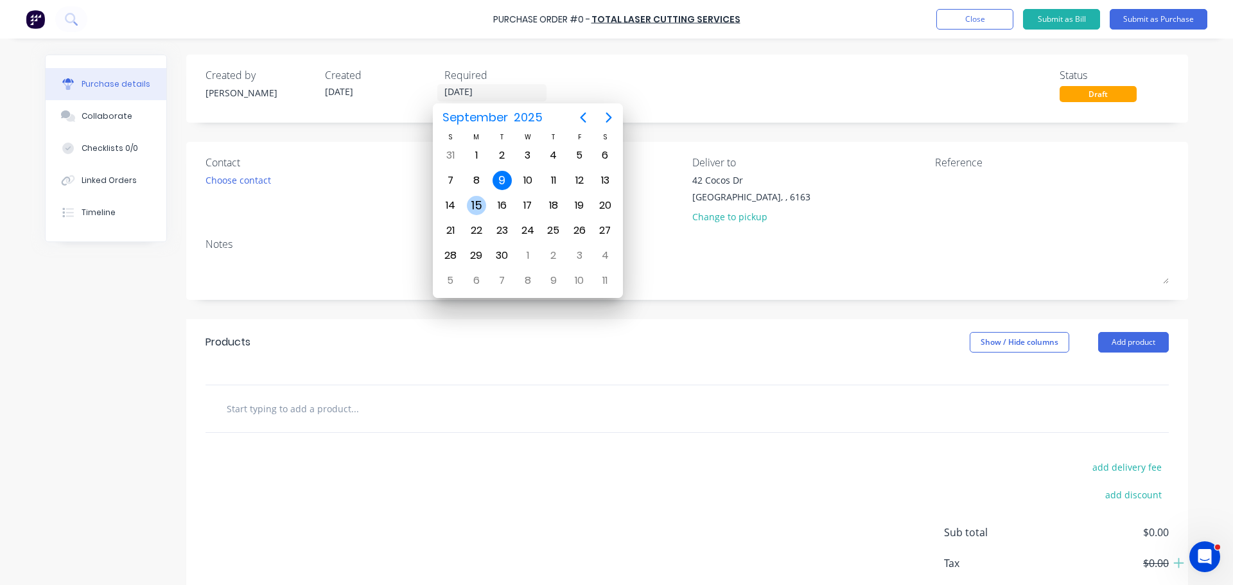
click at [482, 210] on div "15" at bounding box center [476, 205] width 19 height 19
type input "[DATE]"
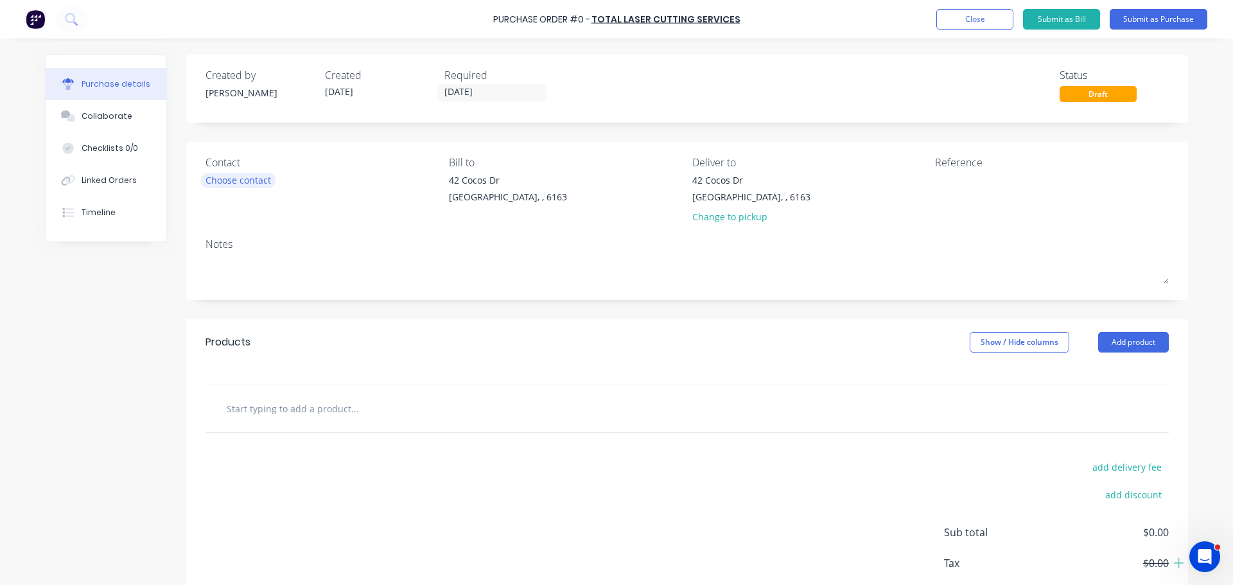
click at [207, 178] on div "Choose contact" at bounding box center [239, 179] width 66 height 13
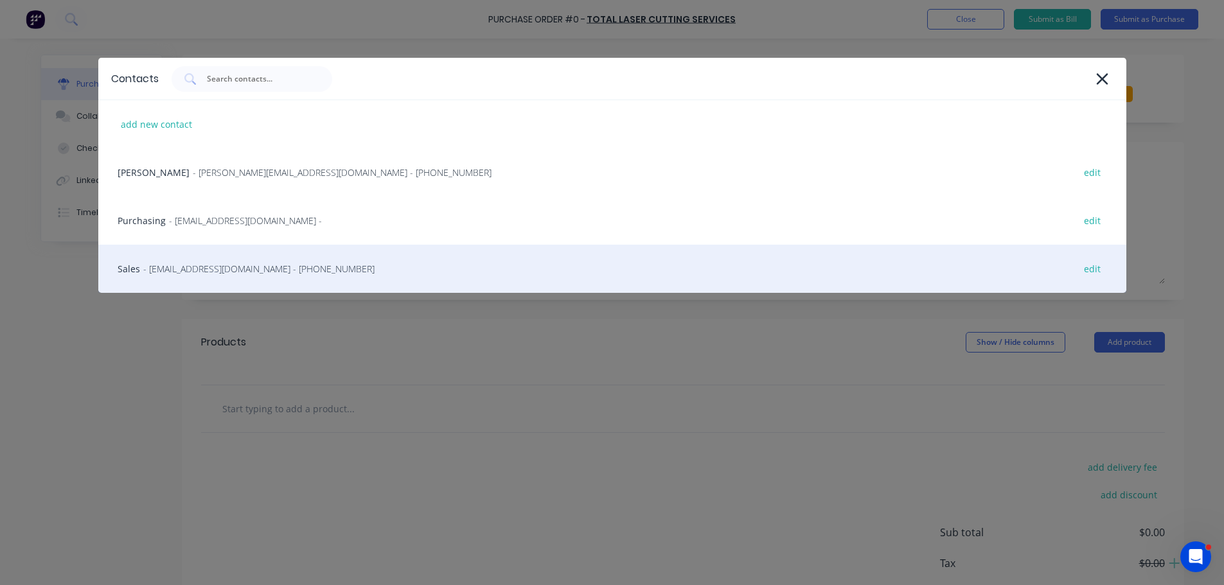
click at [141, 271] on div "Sales - sales@tlcservices.com.au - (08) 9379 0811 edit" at bounding box center [612, 269] width 1028 height 48
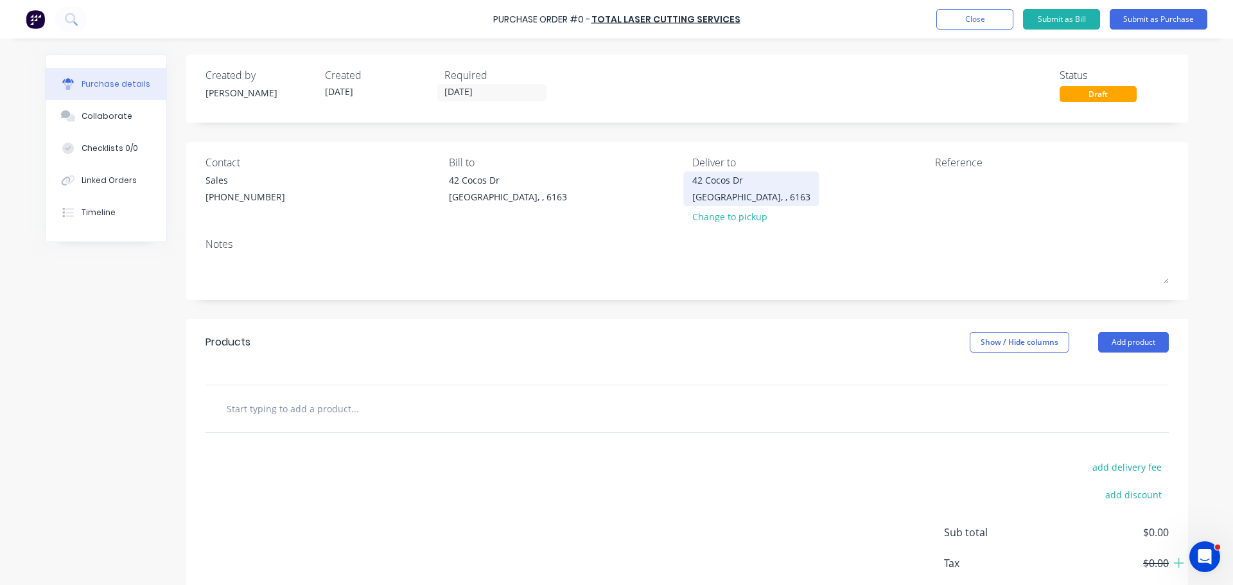
click at [741, 186] on div "42 Cocos Dr" at bounding box center [752, 179] width 118 height 13
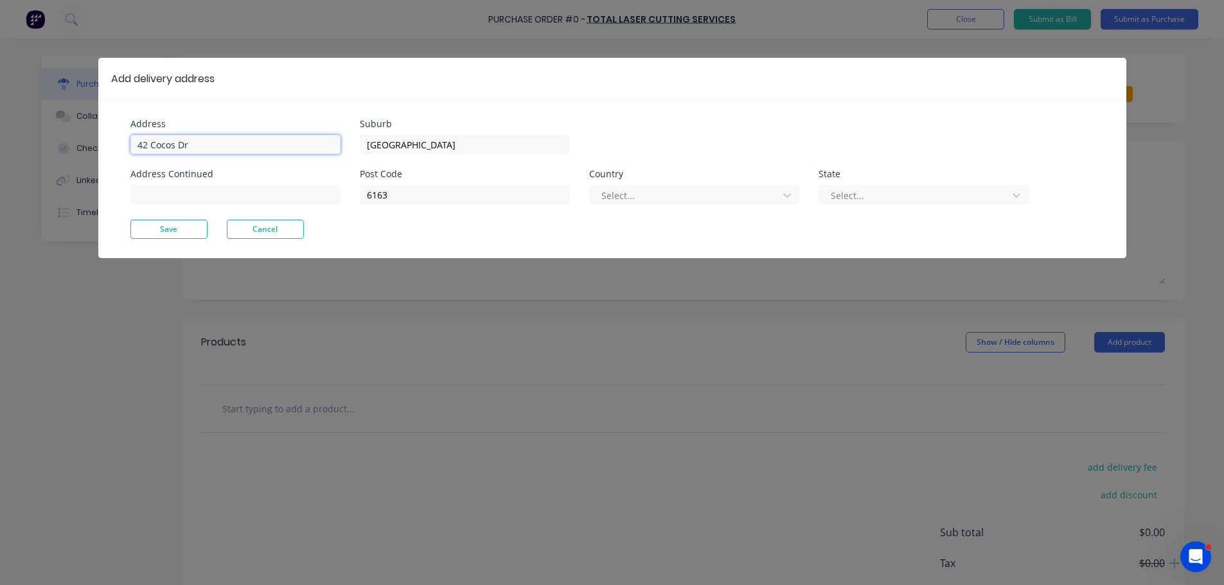
click at [197, 145] on input "42 Cocos Dr" at bounding box center [235, 144] width 210 height 19
type input "4"
type input "59 Wellard Street"
click at [157, 229] on button "Save" at bounding box center [168, 229] width 77 height 19
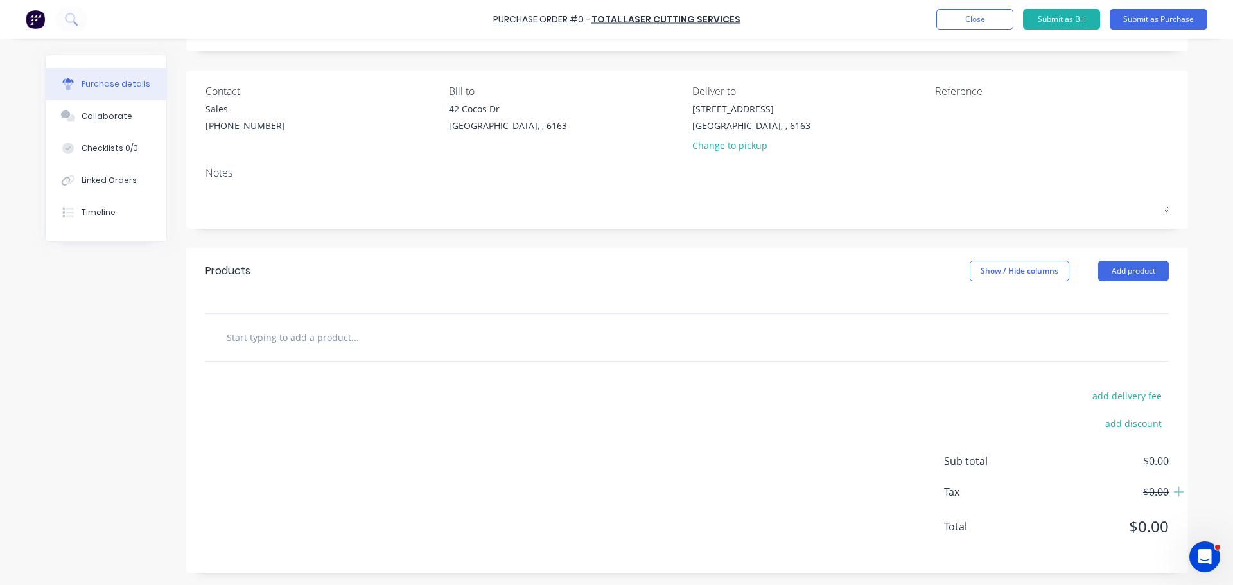
scroll to position [72, 0]
click at [1142, 265] on button "Add product" at bounding box center [1134, 270] width 71 height 21
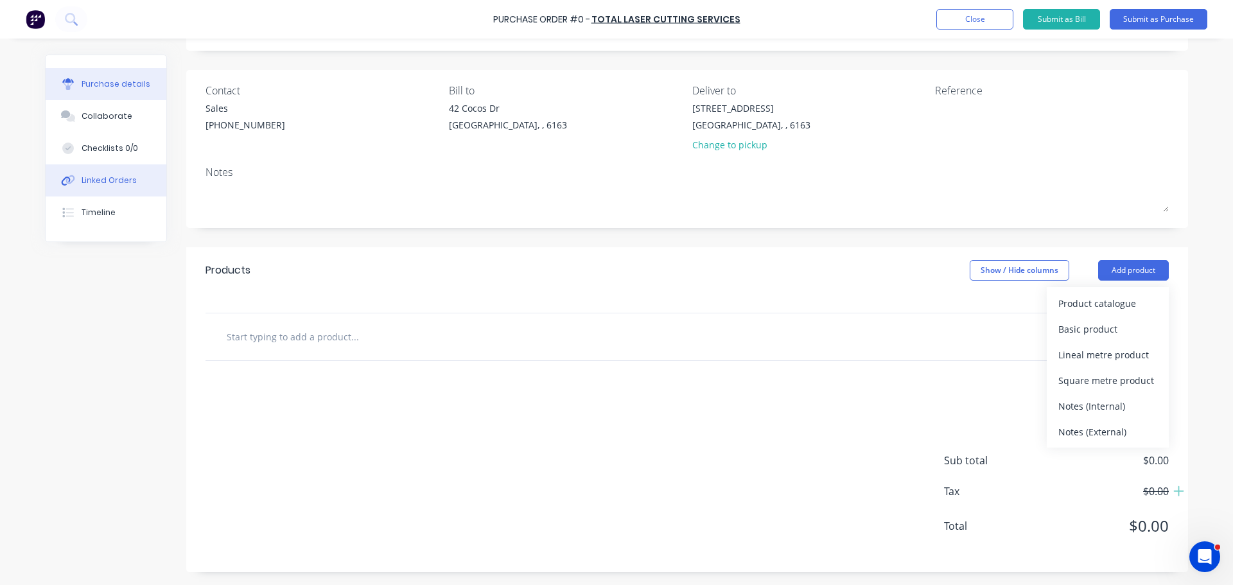
click at [117, 173] on button "Linked Orders" at bounding box center [106, 180] width 121 height 32
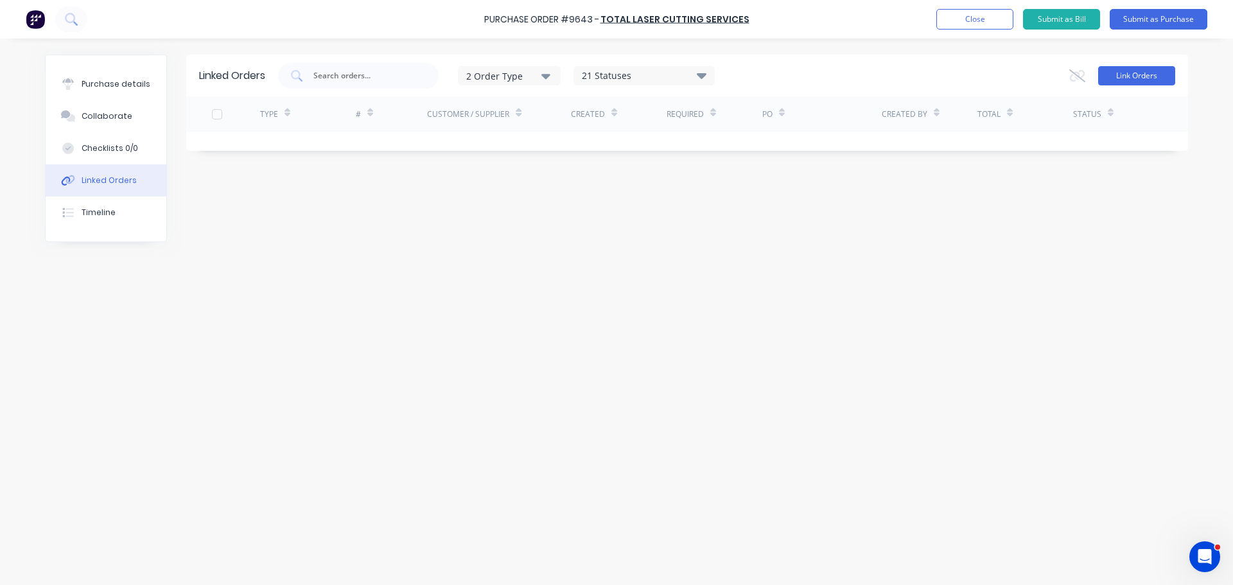
click at [1131, 67] on button "Link Orders" at bounding box center [1137, 75] width 77 height 19
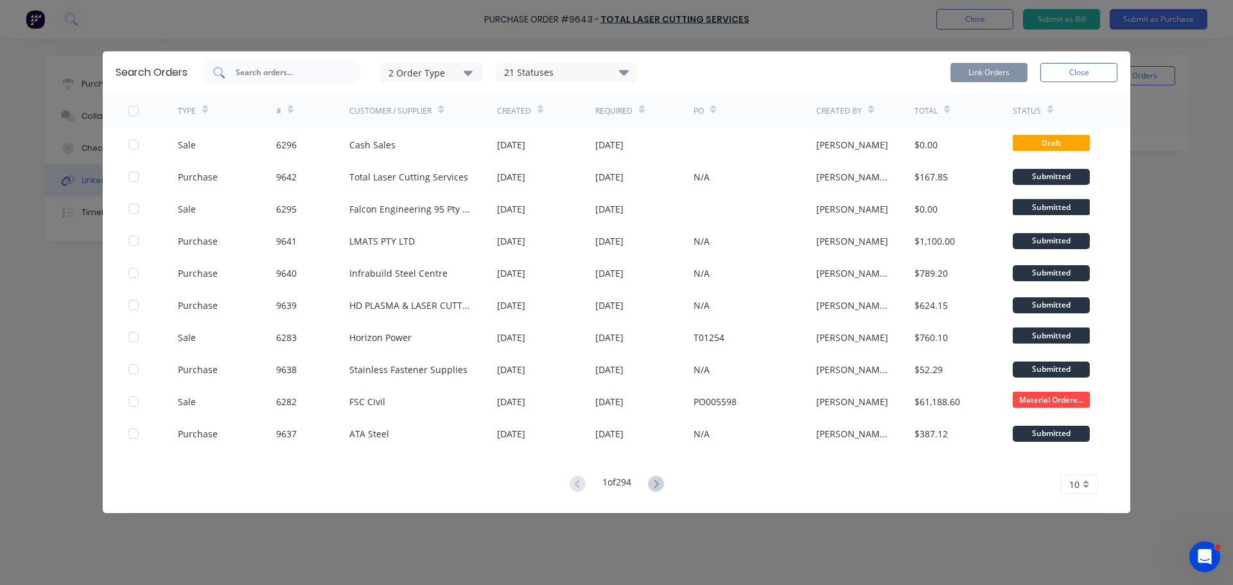
click at [292, 74] on input "text" at bounding box center [287, 72] width 107 height 13
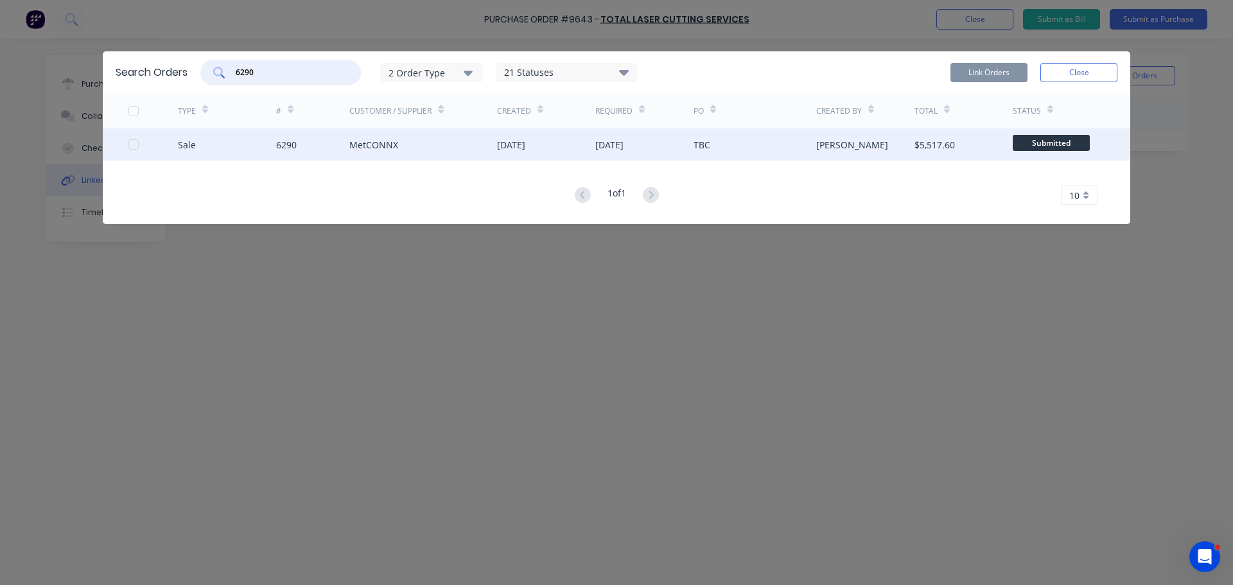
type input "6290"
click at [139, 149] on div at bounding box center [152, 144] width 49 height 32
drag, startPoint x: 136, startPoint y: 145, endPoint x: 128, endPoint y: 135, distance: 12.3
click at [136, 143] on div at bounding box center [134, 145] width 26 height 26
click at [982, 65] on button "Link Orders" at bounding box center [989, 72] width 77 height 19
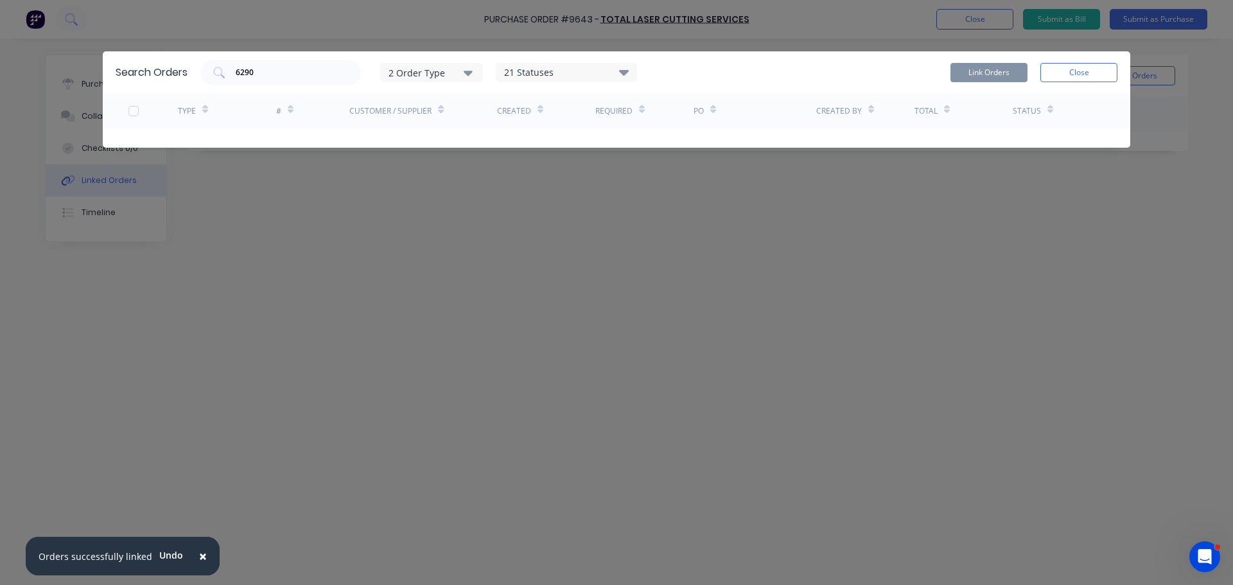
click at [1077, 75] on button "Close" at bounding box center [1079, 72] width 77 height 19
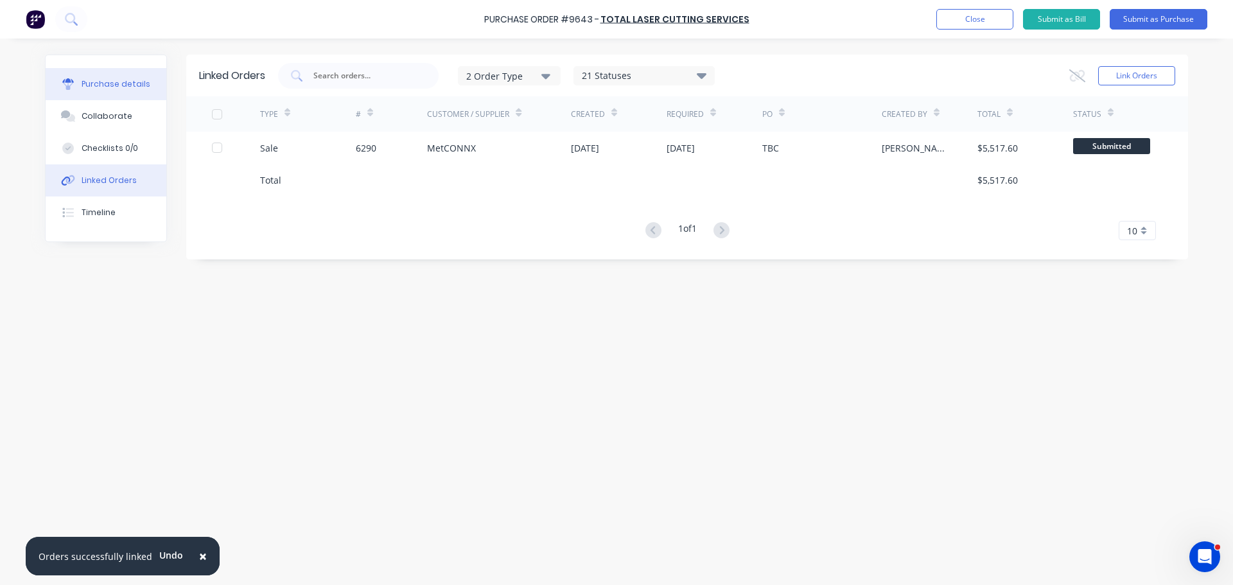
click at [105, 83] on div "Purchase details" at bounding box center [116, 84] width 69 height 12
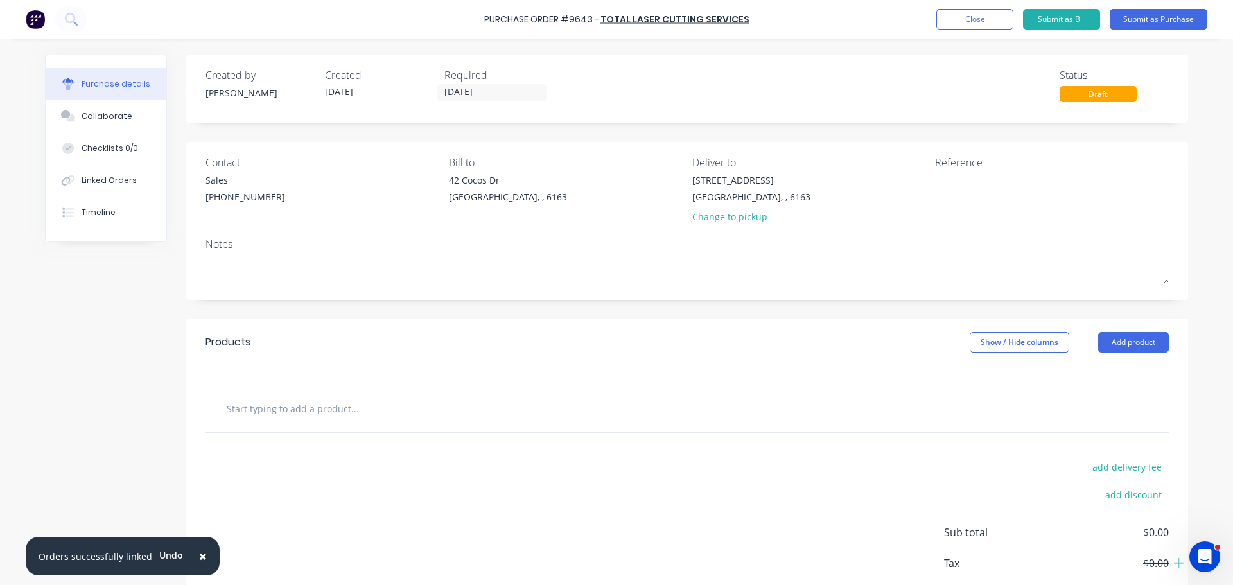
click at [202, 553] on button "×" at bounding box center [202, 556] width 33 height 31
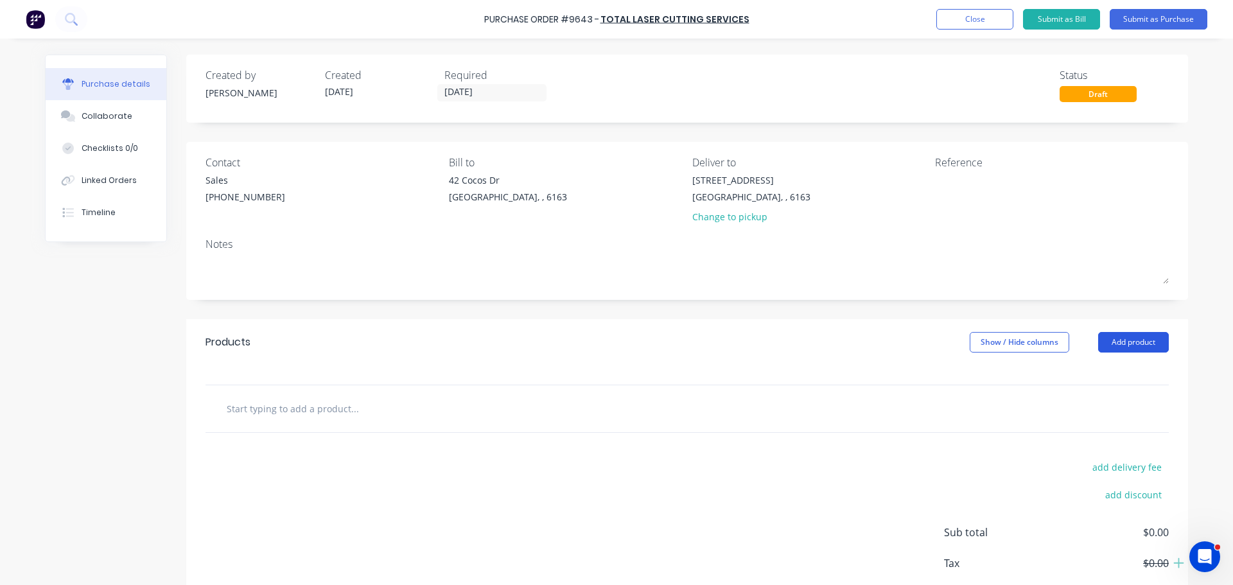
click at [1153, 340] on button "Add product" at bounding box center [1134, 342] width 71 height 21
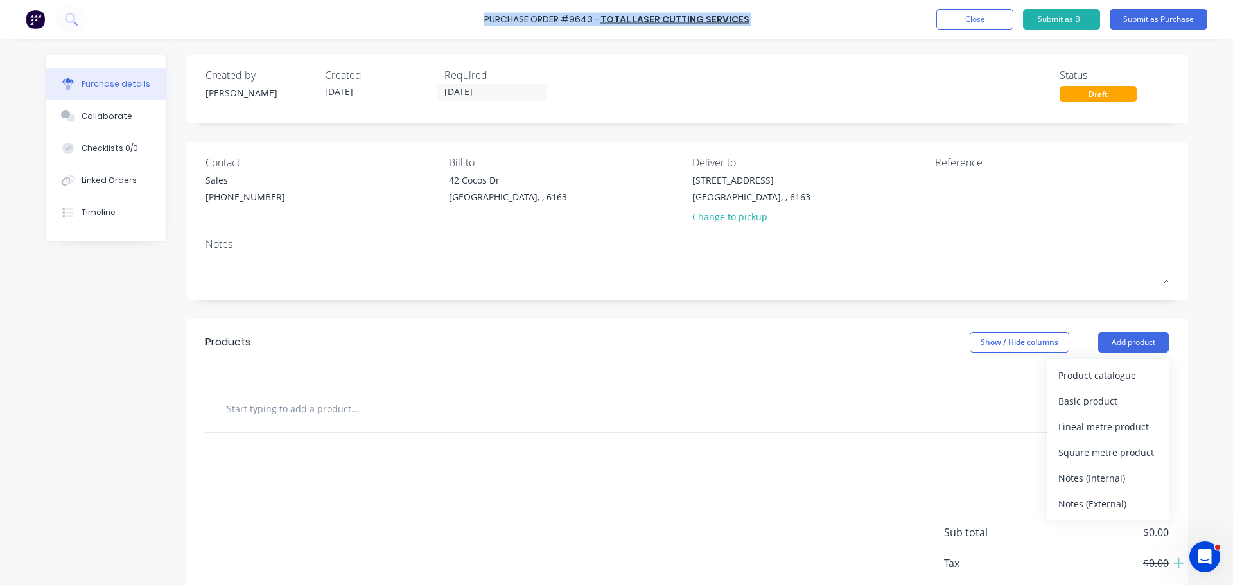
drag, startPoint x: 485, startPoint y: 22, endPoint x: 777, endPoint y: 22, distance: 291.7
click at [777, 22] on div "Purchase Order #9643 - Total Laser Cutting Services Add product Close Submit as…" at bounding box center [616, 19] width 1233 height 39
copy div "Purchase Order #9643 - Total Laser Cutting Services Add product Close Submit as…"
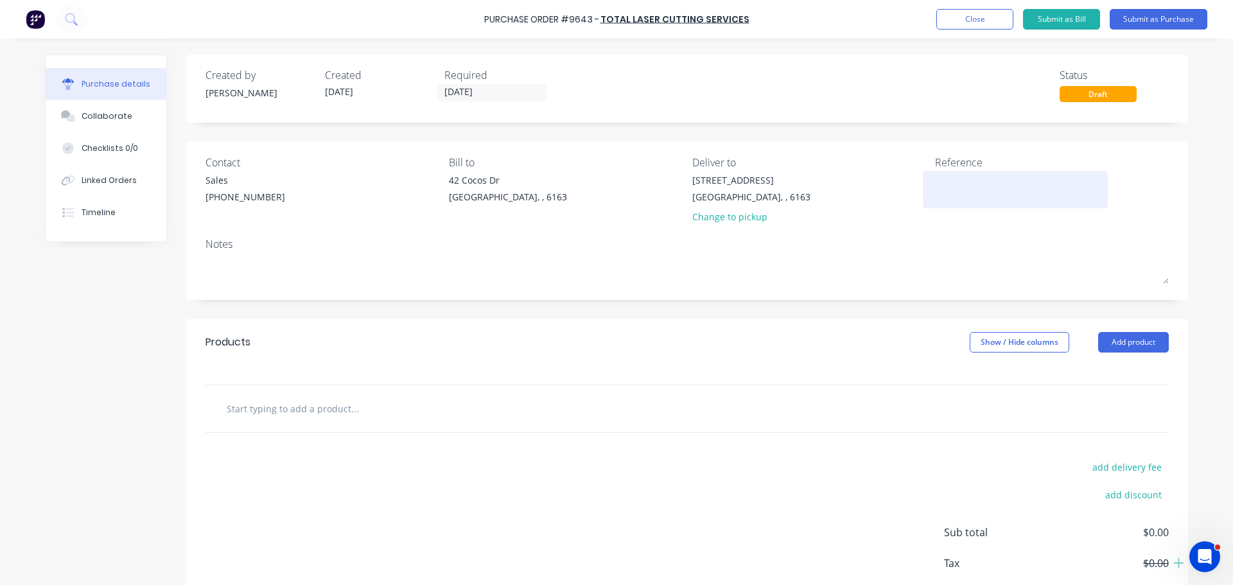
click at [937, 191] on textarea at bounding box center [1015, 187] width 161 height 29
paste textarea "Purchase Order #9643 - Total Laser Cutting Services"
type textarea "Purchase Order #9643 - Total Laser Cutting Services"
click at [810, 307] on div "Created by Bevan Created 09/09/25 Required 15/09/25 Status Draft Contact Sales …" at bounding box center [687, 350] width 1002 height 590
click at [1143, 342] on button "Add product" at bounding box center [1134, 342] width 71 height 21
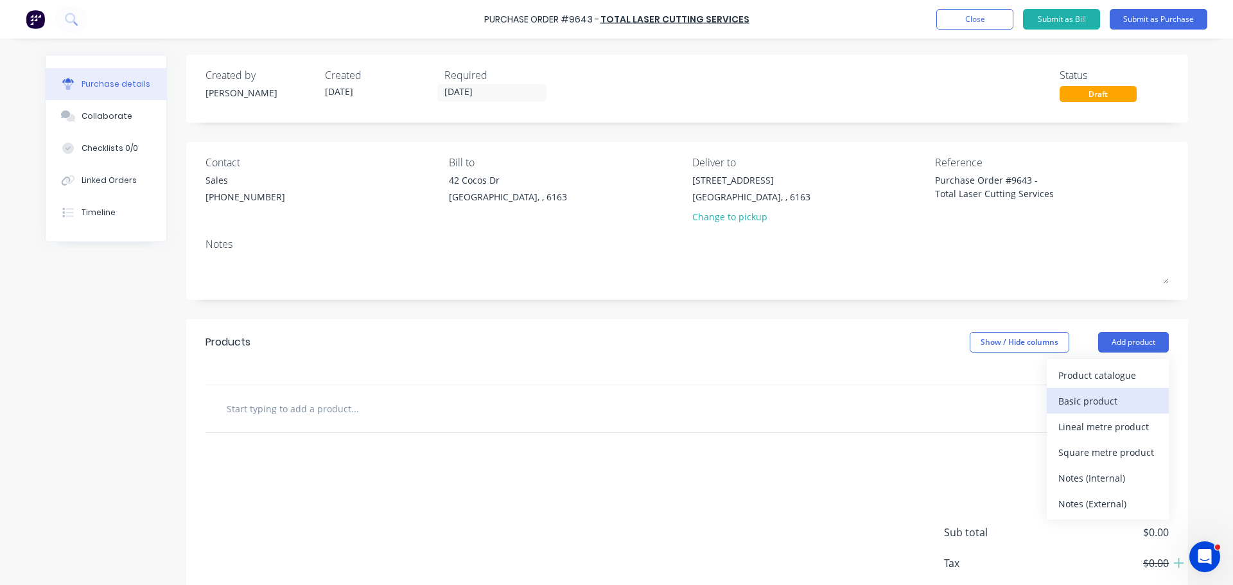
click at [1102, 398] on div "Basic product" at bounding box center [1108, 401] width 99 height 19
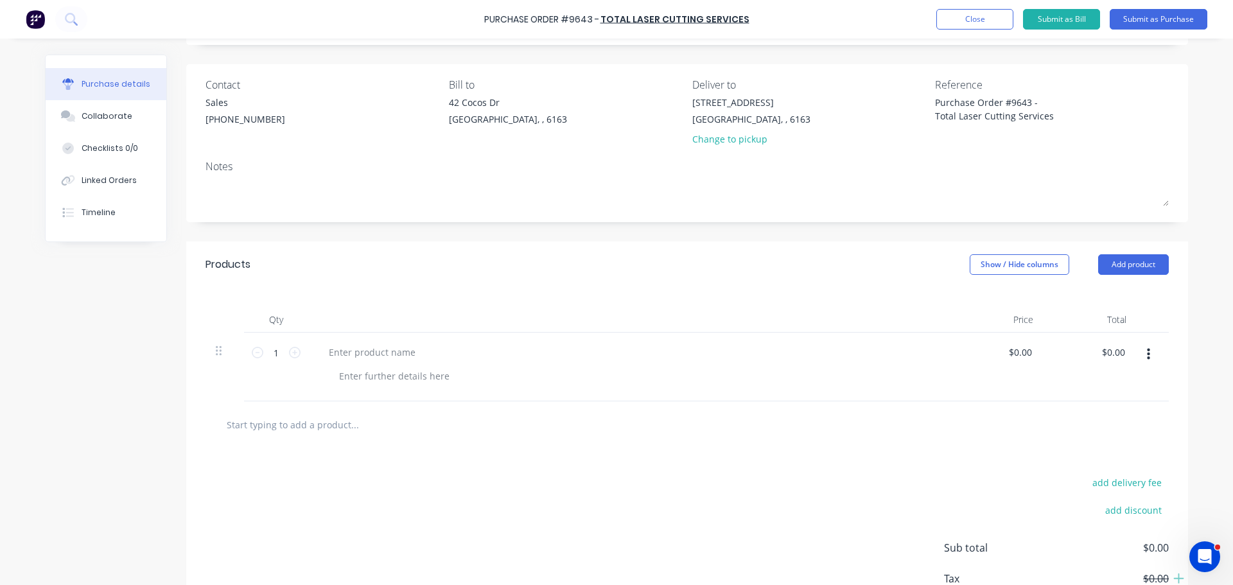
scroll to position [165, 0]
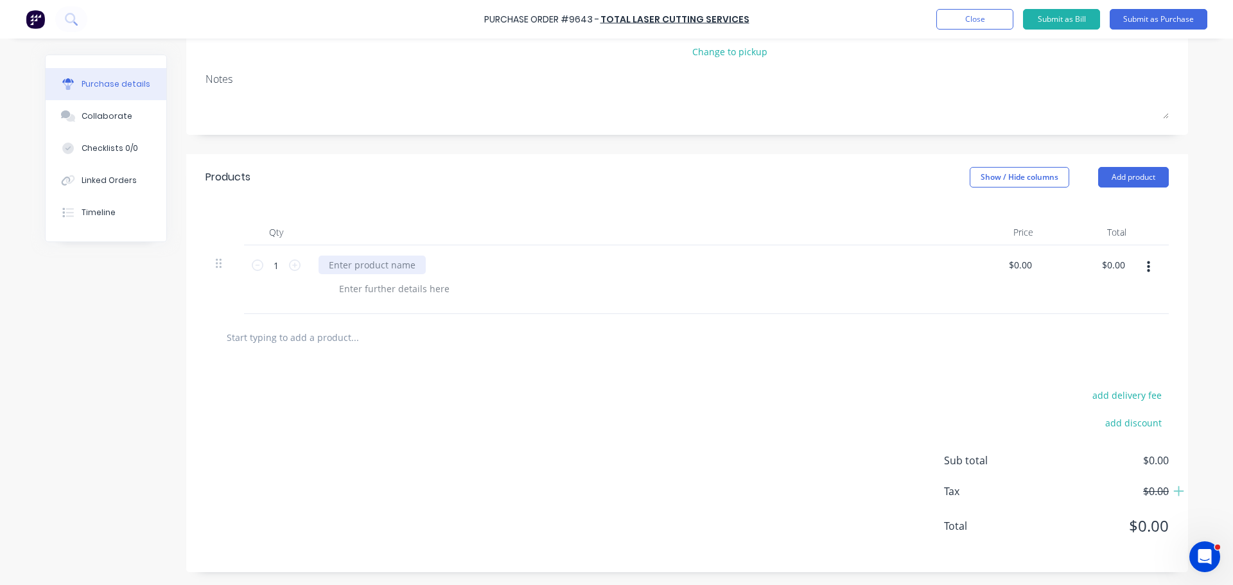
click at [384, 270] on div at bounding box center [372, 265] width 107 height 19
paste div
click at [457, 271] on div "310x300x10 - G5083 Ali" at bounding box center [630, 265] width 622 height 19
drag, startPoint x: 429, startPoint y: 258, endPoint x: 384, endPoint y: 270, distance: 45.8
click at [384, 270] on div "310x300x10 - G5083 Ali" at bounding box center [378, 265] width 119 height 19
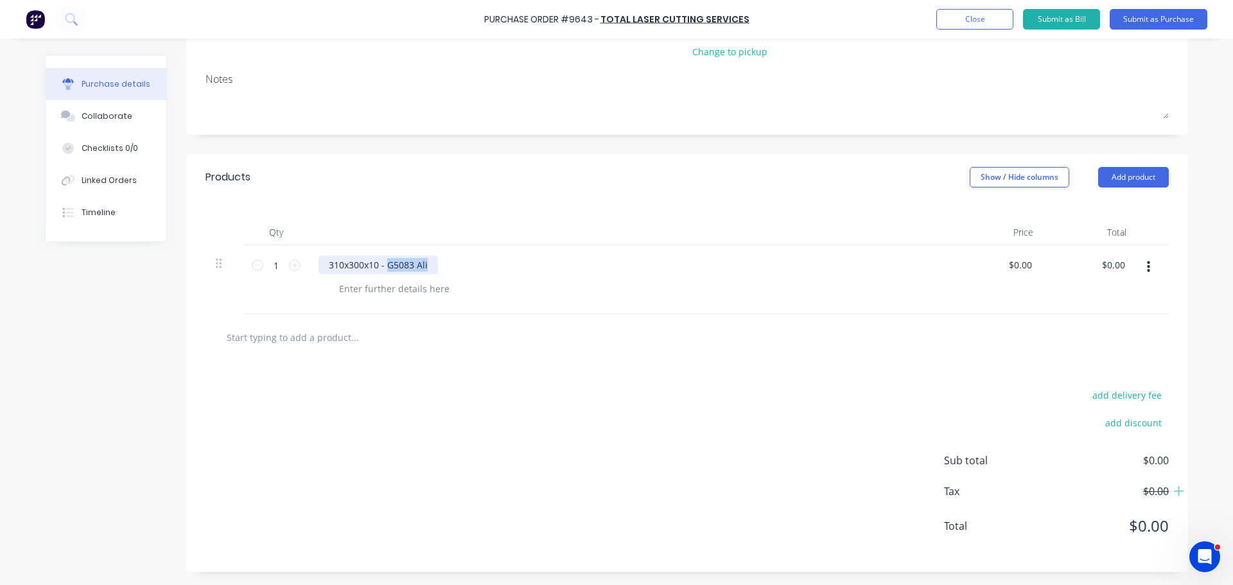
copy div "G5083 Ali"
click at [391, 292] on div at bounding box center [394, 288] width 131 height 19
paste div
click at [427, 266] on div "310x300x10 - G5083 Ali" at bounding box center [378, 265] width 119 height 19
click at [289, 268] on icon at bounding box center [295, 266] width 12 height 12
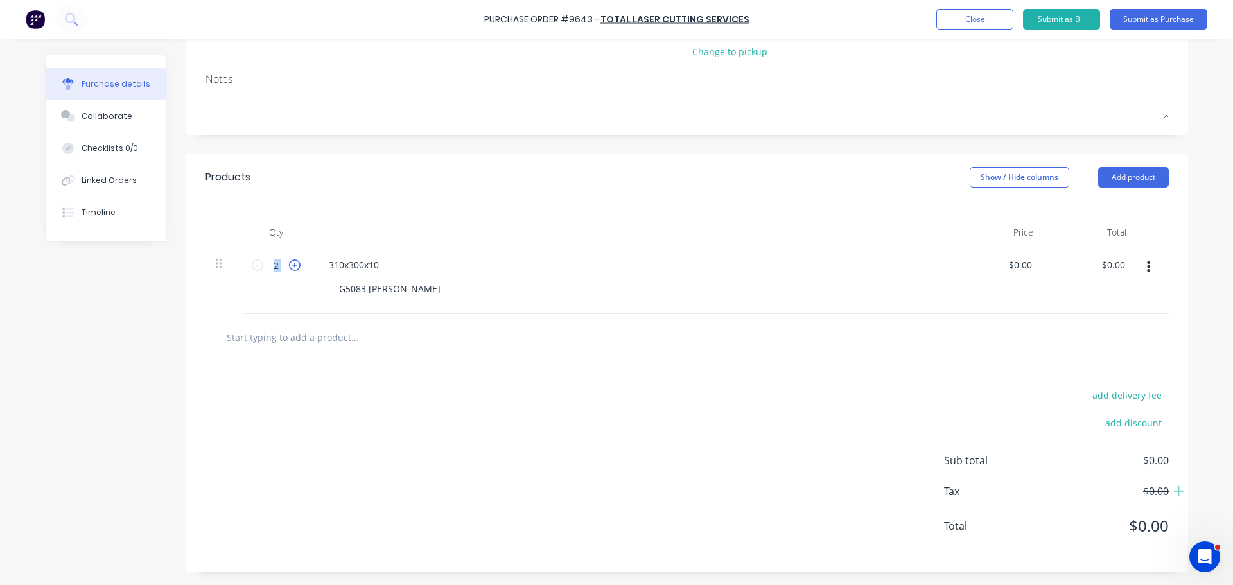
click at [289, 268] on icon at bounding box center [295, 266] width 12 height 12
type input "4"
click at [1023, 268] on input "0.00" at bounding box center [1023, 265] width 24 height 19
type input "0"
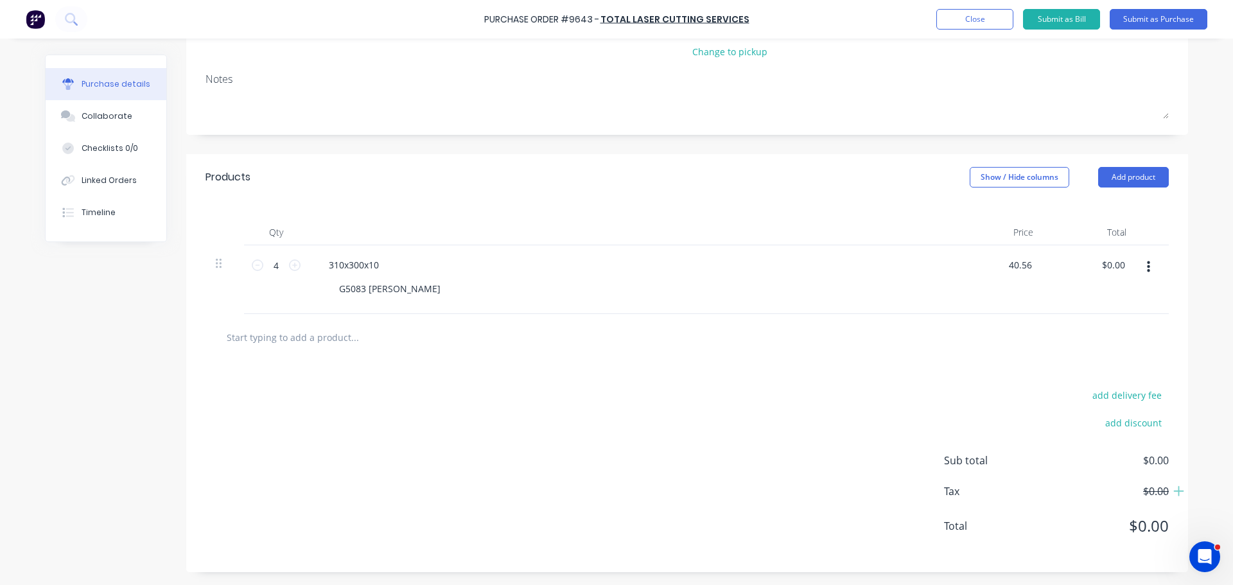
type input "$40.56"
type input "$162.24"
click at [1120, 178] on button "Add product" at bounding box center [1134, 177] width 71 height 21
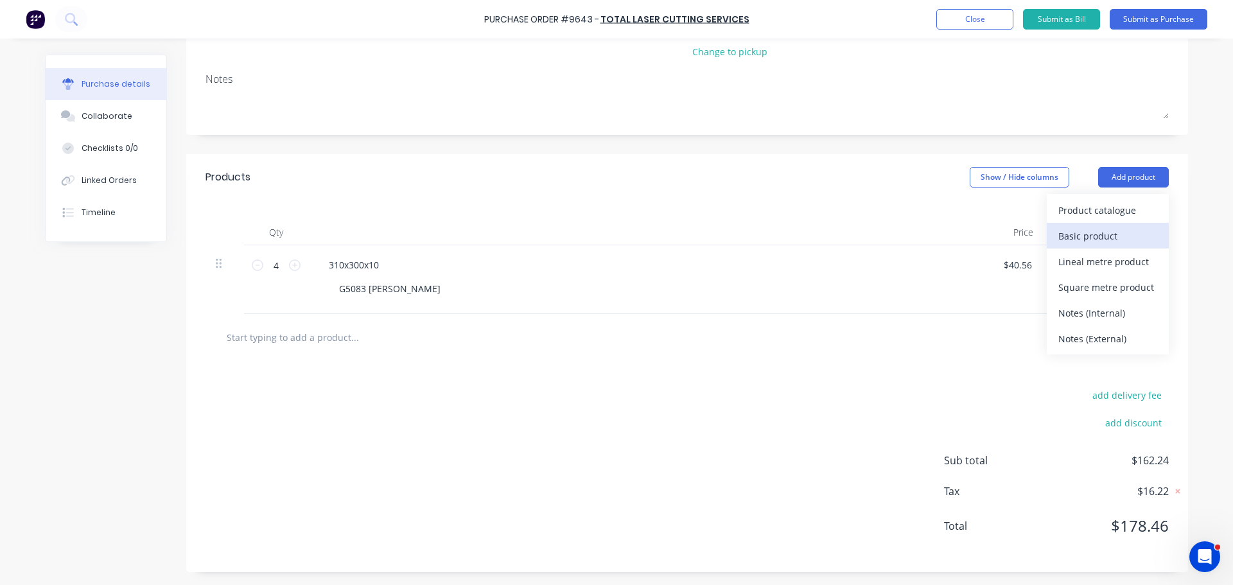
click at [1071, 234] on div "Basic product" at bounding box center [1108, 236] width 99 height 19
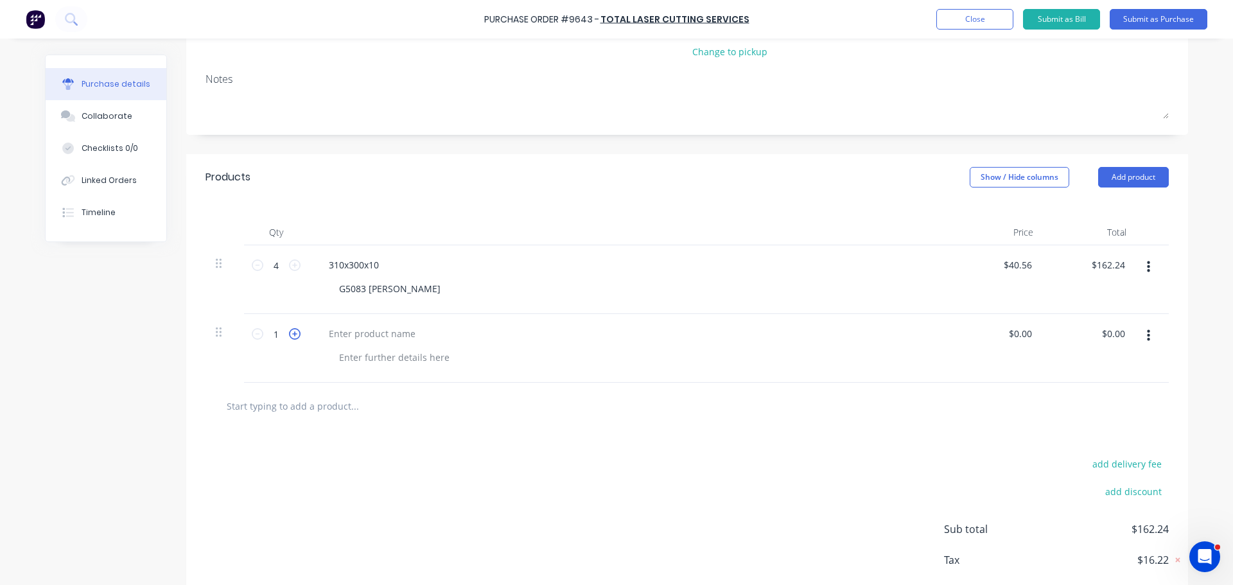
click at [289, 335] on icon at bounding box center [295, 334] width 12 height 12
type input "4"
click at [383, 335] on div at bounding box center [372, 333] width 107 height 19
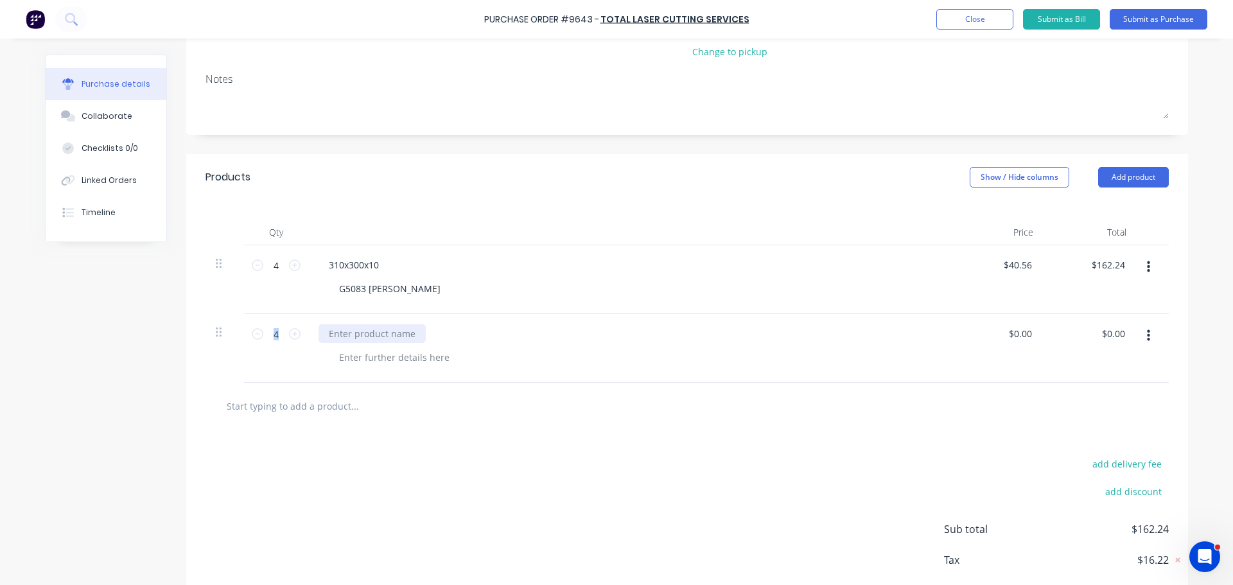
click at [373, 332] on div at bounding box center [372, 333] width 107 height 19
click at [375, 332] on div at bounding box center [372, 333] width 107 height 19
click at [374, 332] on div at bounding box center [372, 333] width 107 height 19
click at [709, 379] on div at bounding box center [629, 348] width 642 height 69
click at [328, 334] on div at bounding box center [372, 333] width 107 height 19
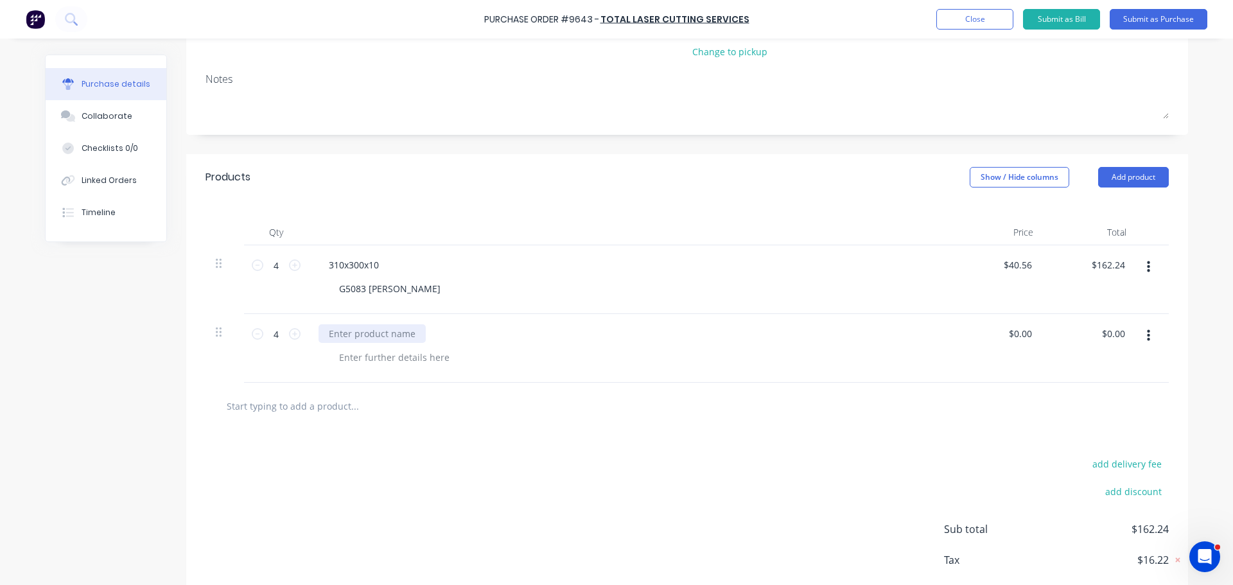
paste div
click at [349, 358] on div at bounding box center [394, 357] width 131 height 19
drag, startPoint x: 436, startPoint y: 332, endPoint x: 385, endPoint y: 336, distance: 51.5
click at [381, 332] on div "868x310x10 - G5083 Ali" at bounding box center [630, 333] width 622 height 19
copy div "G5083 Ali"
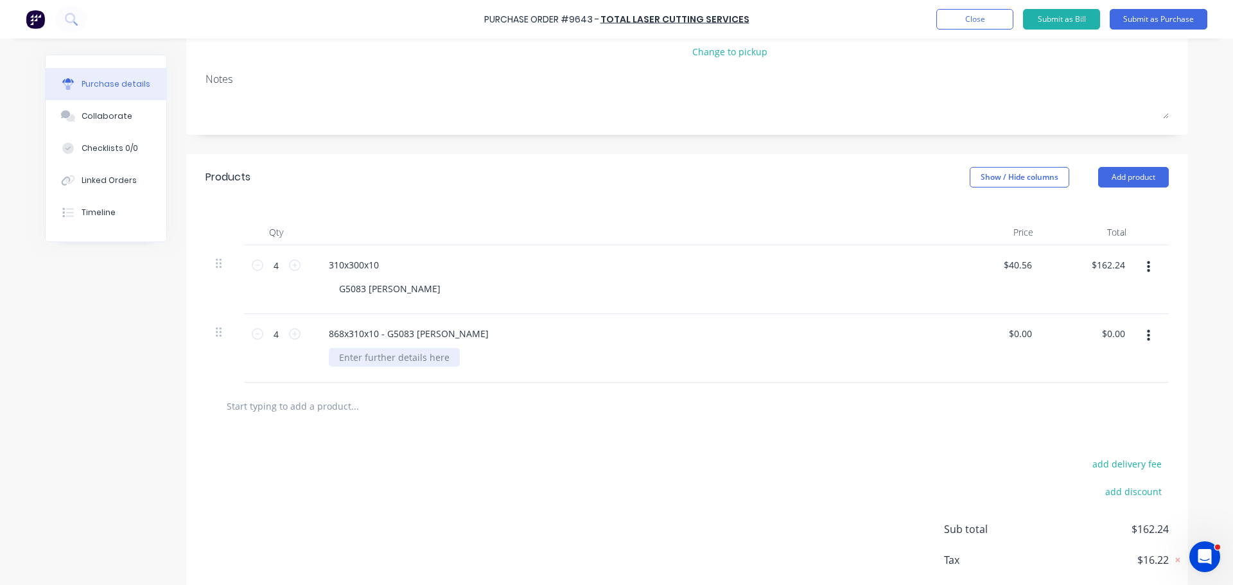
click at [362, 361] on div at bounding box center [394, 357] width 131 height 19
paste div
click at [427, 335] on div "868x310x10 - G5083 Ali" at bounding box center [409, 333] width 181 height 19
drag, startPoint x: 423, startPoint y: 333, endPoint x: 377, endPoint y: 336, distance: 45.7
click at [376, 336] on div "868x310x10 - G5083 Ali" at bounding box center [409, 333] width 181 height 19
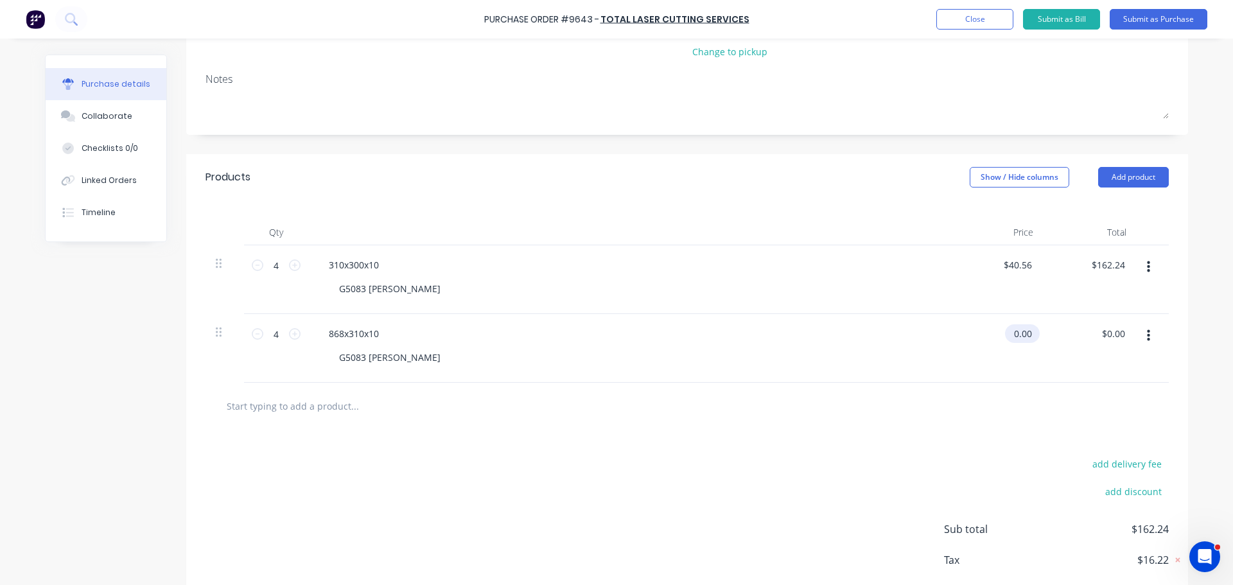
click at [1027, 330] on input "0.00" at bounding box center [1020, 333] width 30 height 19
type input "$0.00"
type input "0.00"
type input "0.0000"
type input "$0.00"
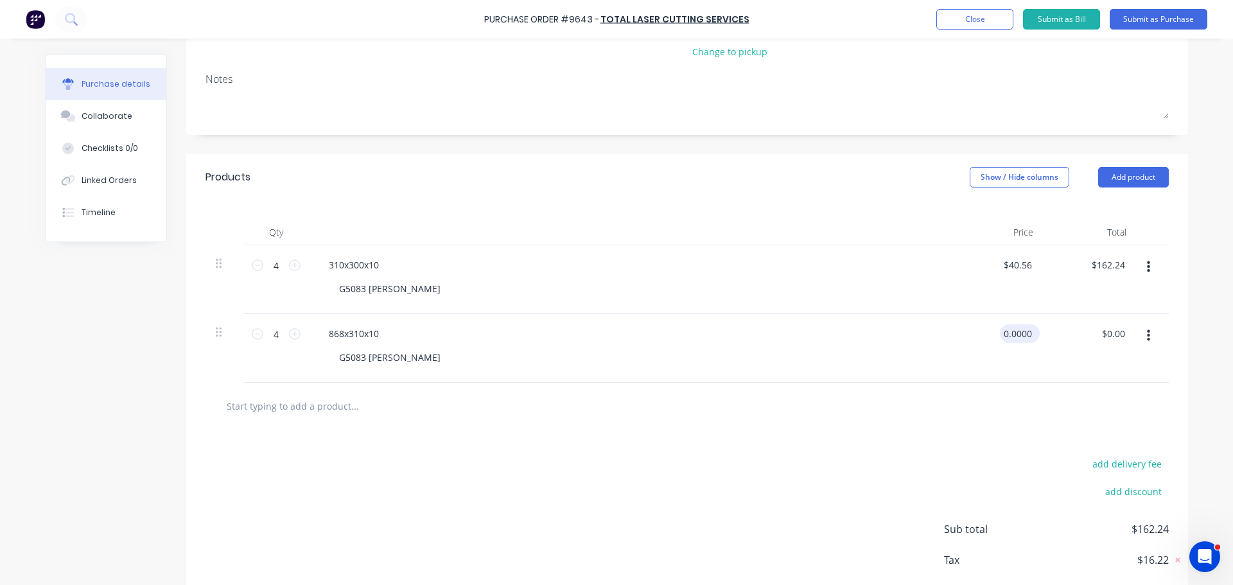
click at [1020, 331] on input "0.0000" at bounding box center [1017, 333] width 35 height 19
type input "0"
type input "$1,000.54"
type input "$4,002.16"
click at [1033, 339] on div "$1,000.54 $1,000.54" at bounding box center [1014, 333] width 52 height 19
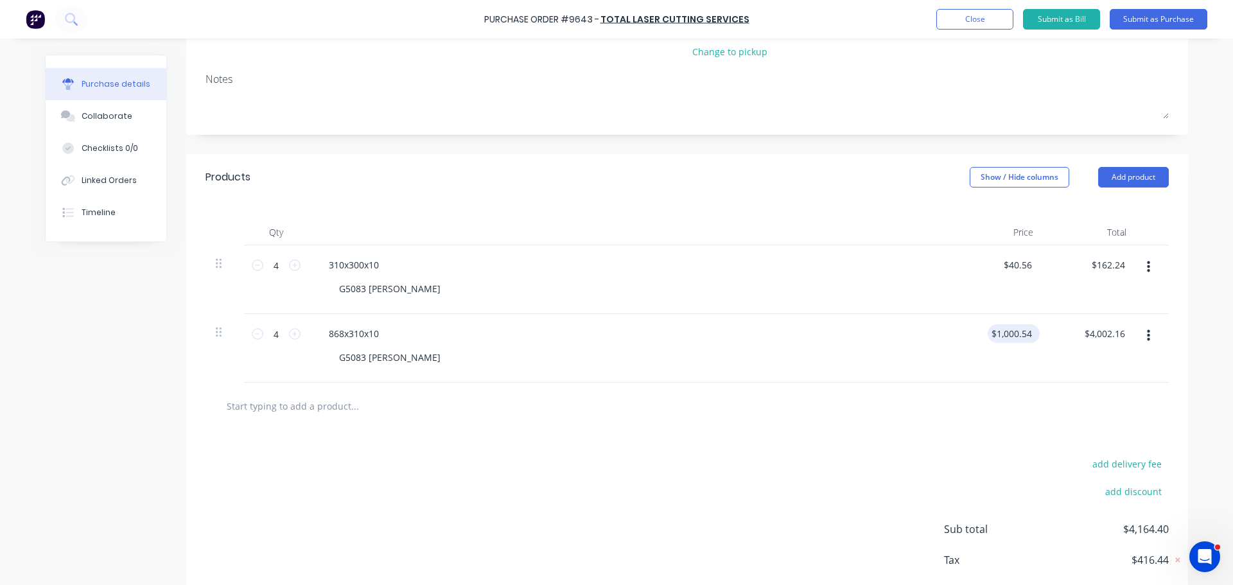
click at [1030, 336] on div "$1,000.54 $1,000.54" at bounding box center [1014, 333] width 52 height 19
click at [1029, 335] on input "1000.5400" at bounding box center [1010, 333] width 50 height 19
type input "1"
type input "$100.54"
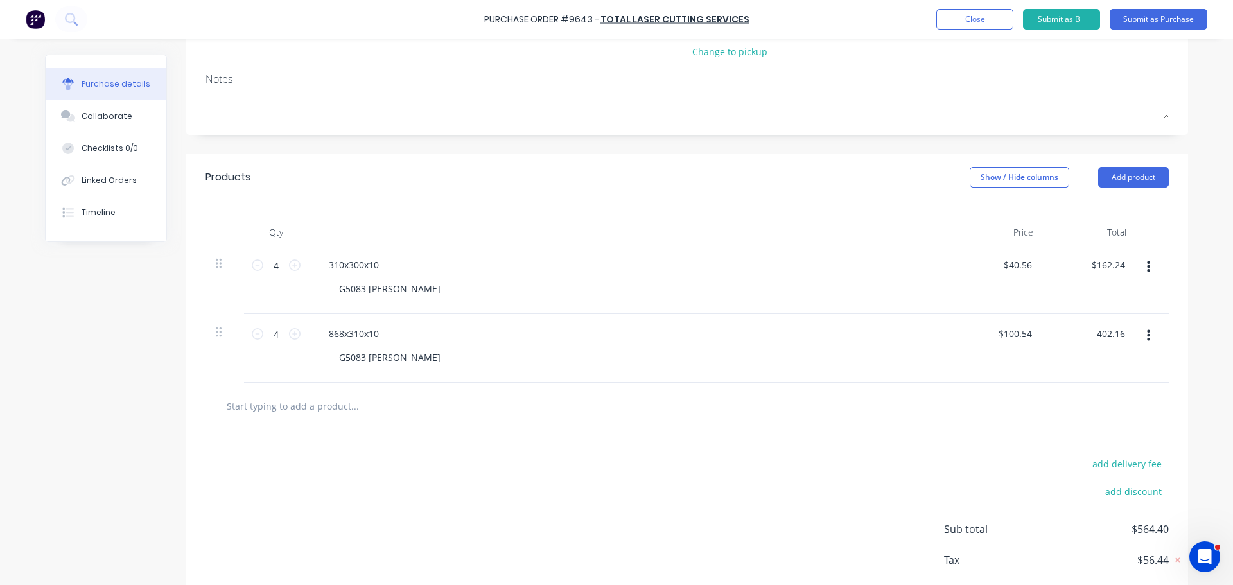
type input "$402.16"
click at [1139, 166] on div "Products Show / Hide columns Add product" at bounding box center [687, 177] width 1002 height 46
click at [1132, 174] on button "Add product" at bounding box center [1134, 177] width 71 height 21
click at [1094, 228] on div "Basic product" at bounding box center [1108, 236] width 99 height 19
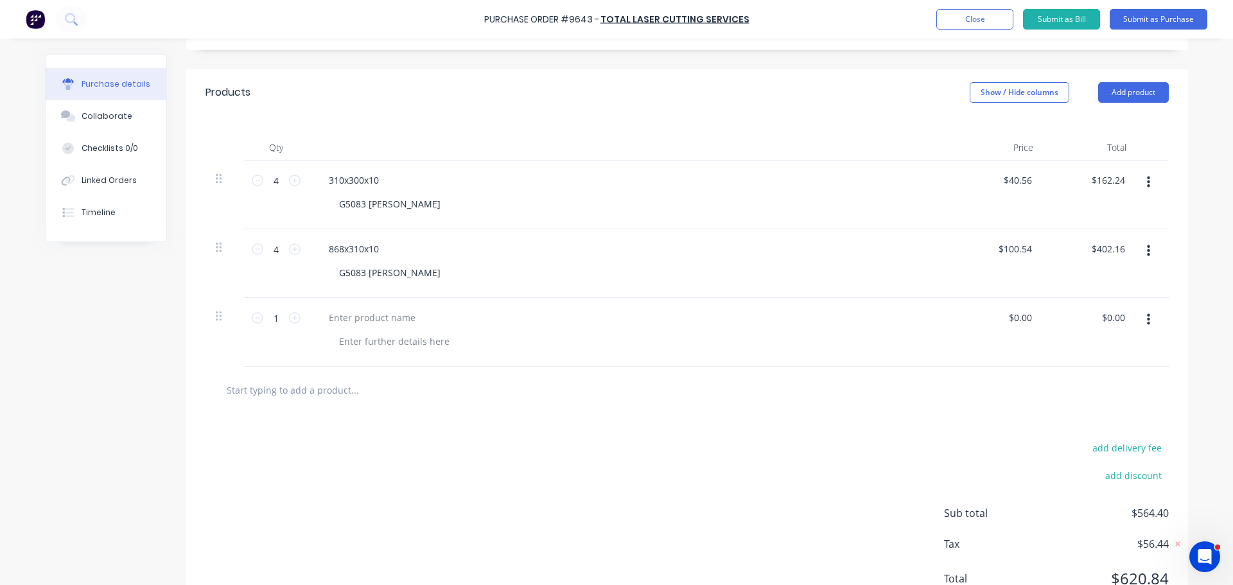
scroll to position [294, 0]
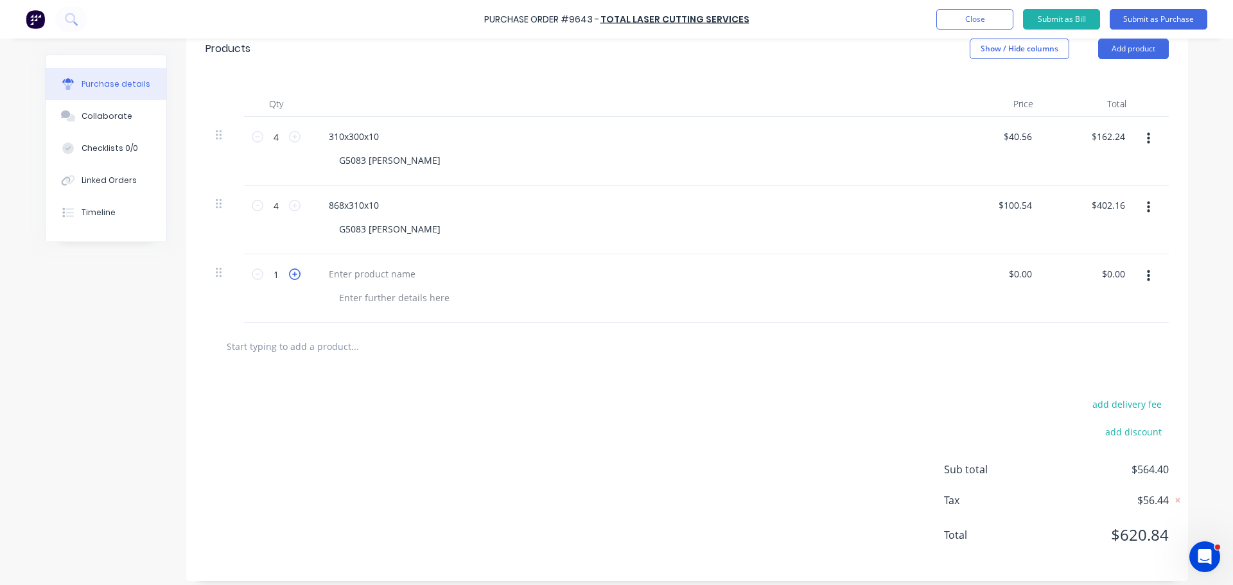
click at [289, 270] on icon at bounding box center [295, 275] width 12 height 12
drag, startPoint x: 249, startPoint y: 273, endPoint x: 243, endPoint y: 277, distance: 6.9
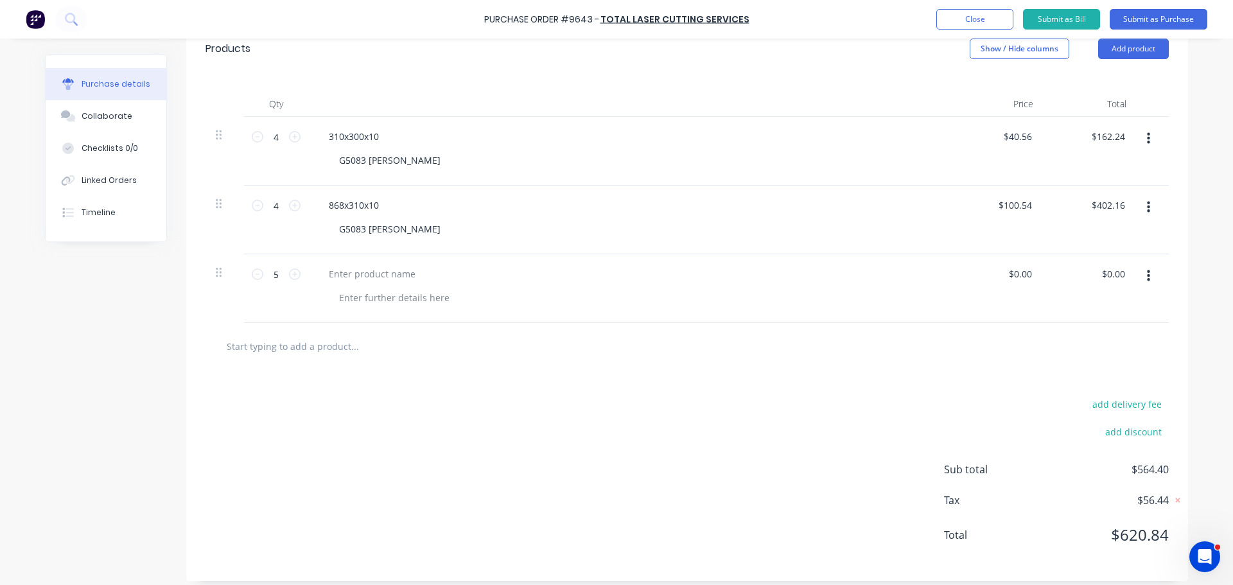
click at [252, 273] on icon at bounding box center [258, 275] width 12 height 12
type input "4"
click at [342, 278] on div at bounding box center [372, 274] width 107 height 19
paste div
drag, startPoint x: 431, startPoint y: 271, endPoint x: 381, endPoint y: 277, distance: 50.4
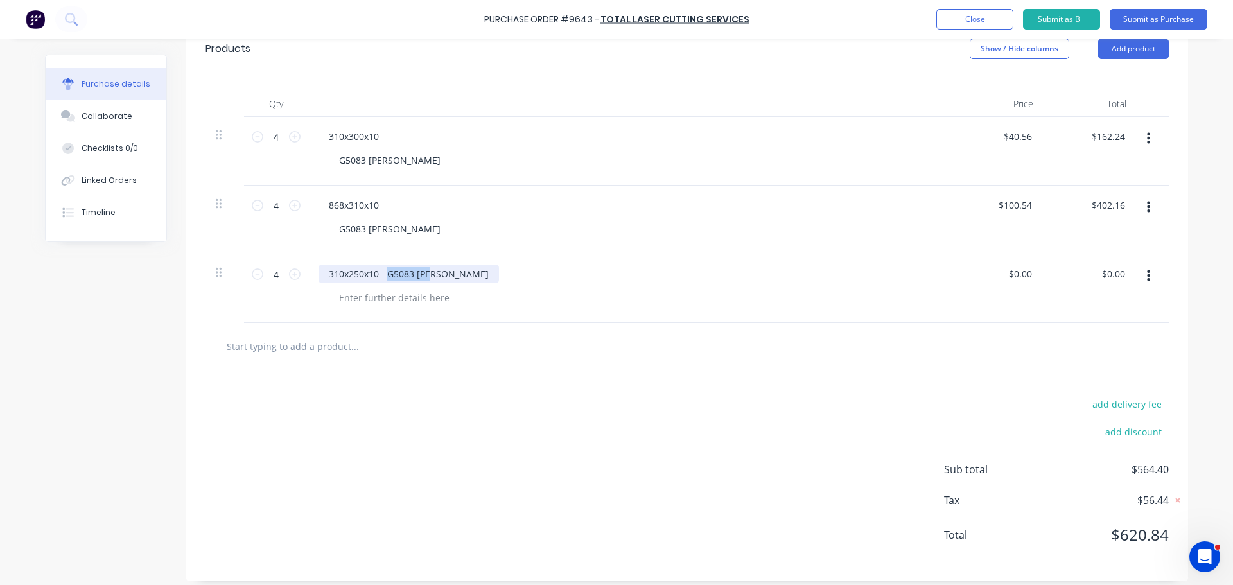
click at [381, 277] on div "310x250x10 - G5083 Ali" at bounding box center [409, 274] width 181 height 19
copy div "G5083 Ali"
click at [348, 301] on div at bounding box center [394, 297] width 131 height 19
paste div
click at [425, 274] on div "310x250x10 - G5083 Ali" at bounding box center [409, 274] width 181 height 19
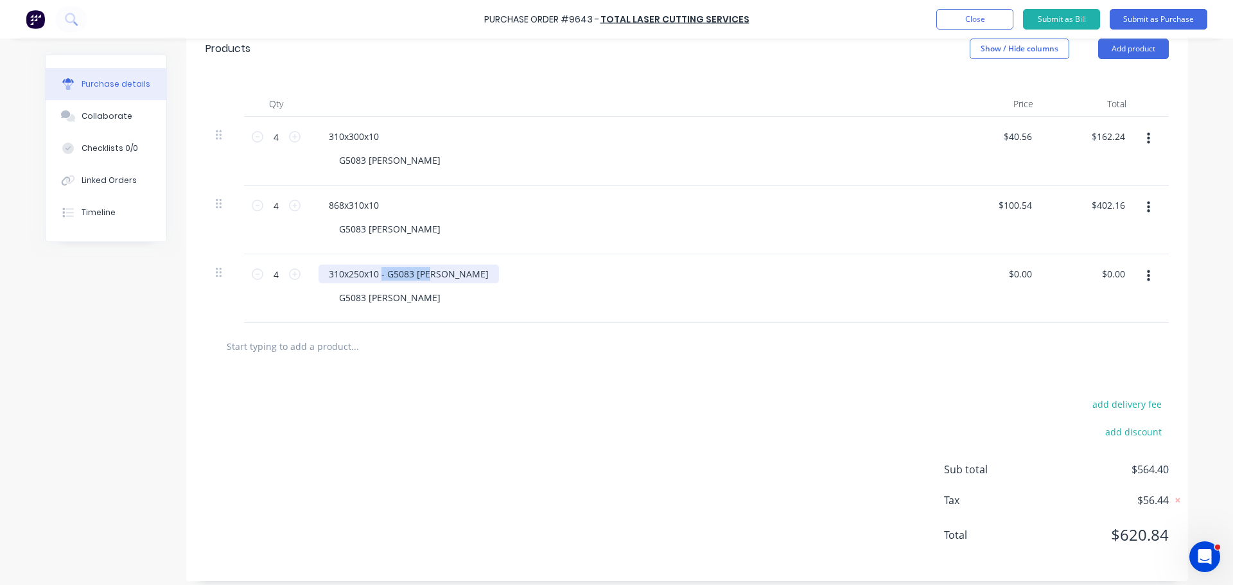
drag, startPoint x: 425, startPoint y: 274, endPoint x: 378, endPoint y: 275, distance: 46.9
click at [378, 275] on div "310x250x10 - G5083 Ali" at bounding box center [409, 274] width 181 height 19
click at [1030, 276] on input "0.00" at bounding box center [1020, 274] width 30 height 19
type input "0"
type input "$35.28"
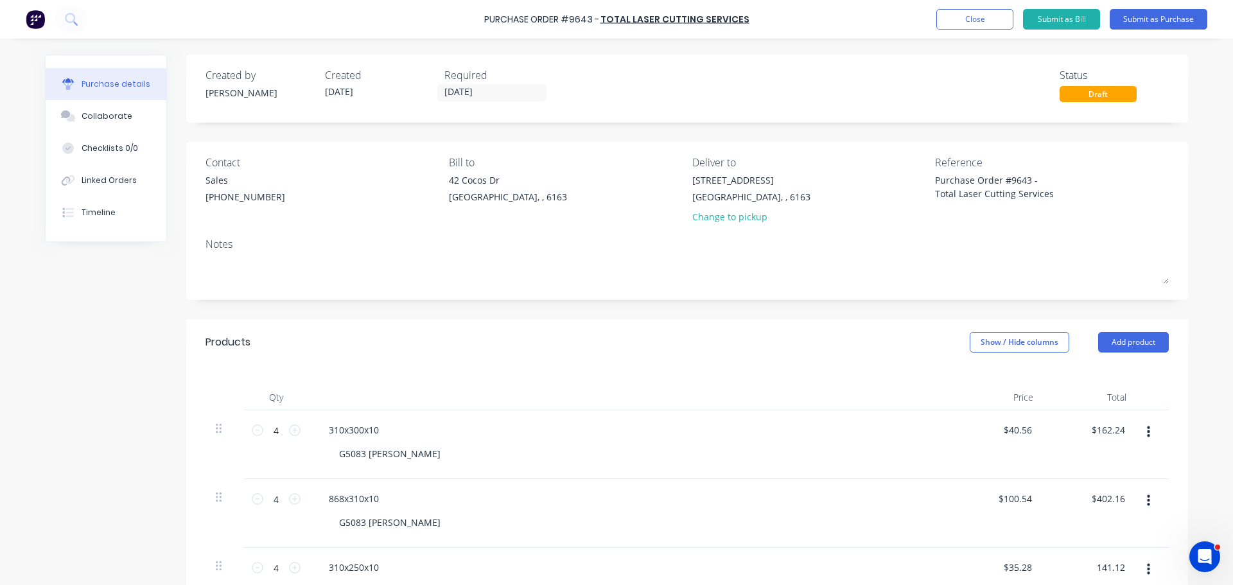
scroll to position [128, 0]
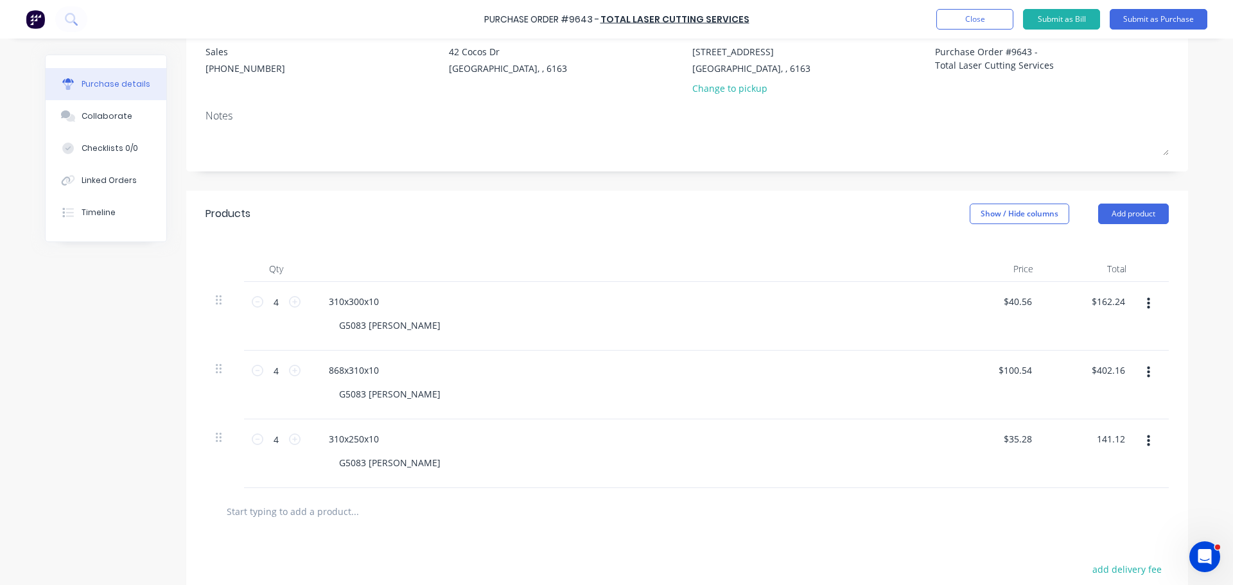
type input "$141.12"
click at [1145, 200] on div "Products Show / Hide columns Add product" at bounding box center [687, 214] width 1002 height 46
click at [1135, 214] on button "Add product" at bounding box center [1134, 214] width 71 height 21
click at [1093, 376] on div "Notes (External)" at bounding box center [1108, 375] width 99 height 19
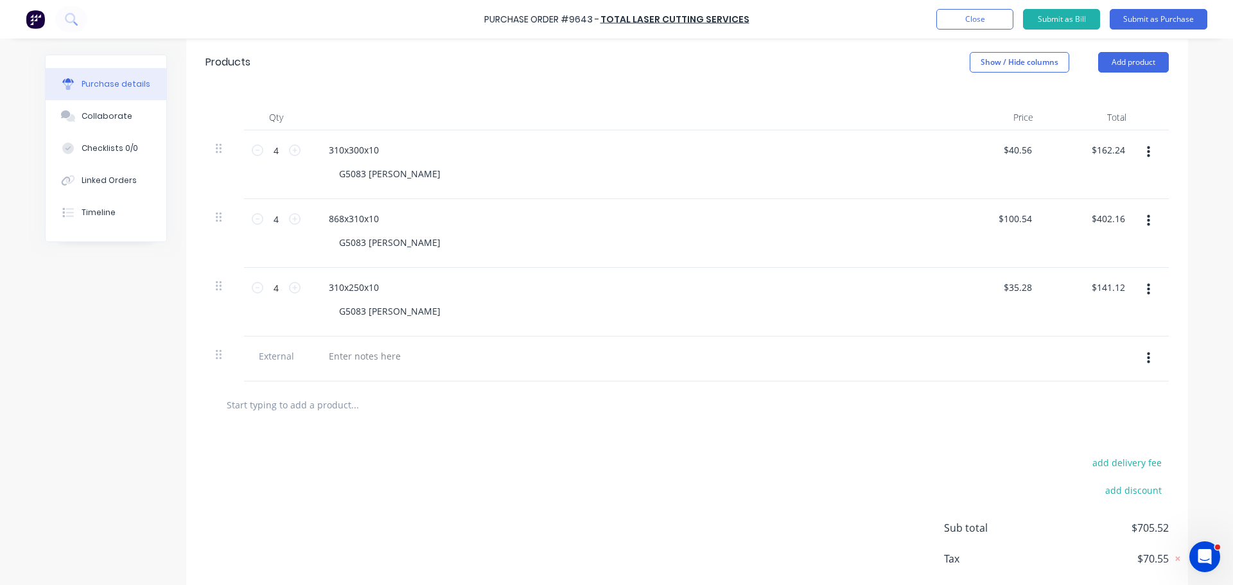
scroll to position [348, 0]
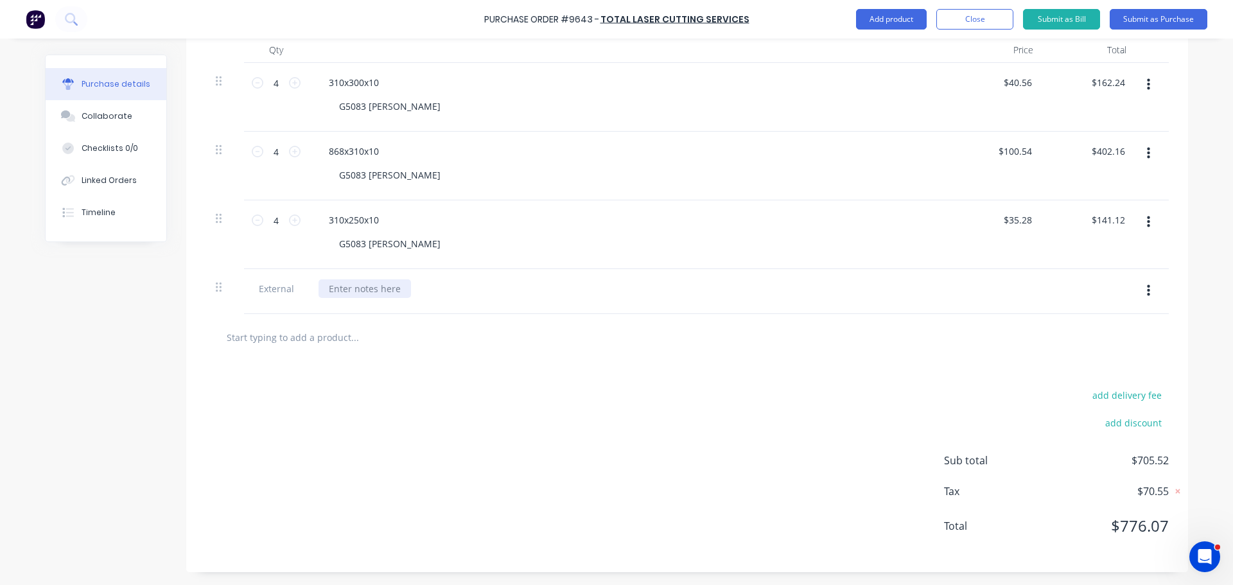
click at [341, 287] on div at bounding box center [365, 288] width 93 height 19
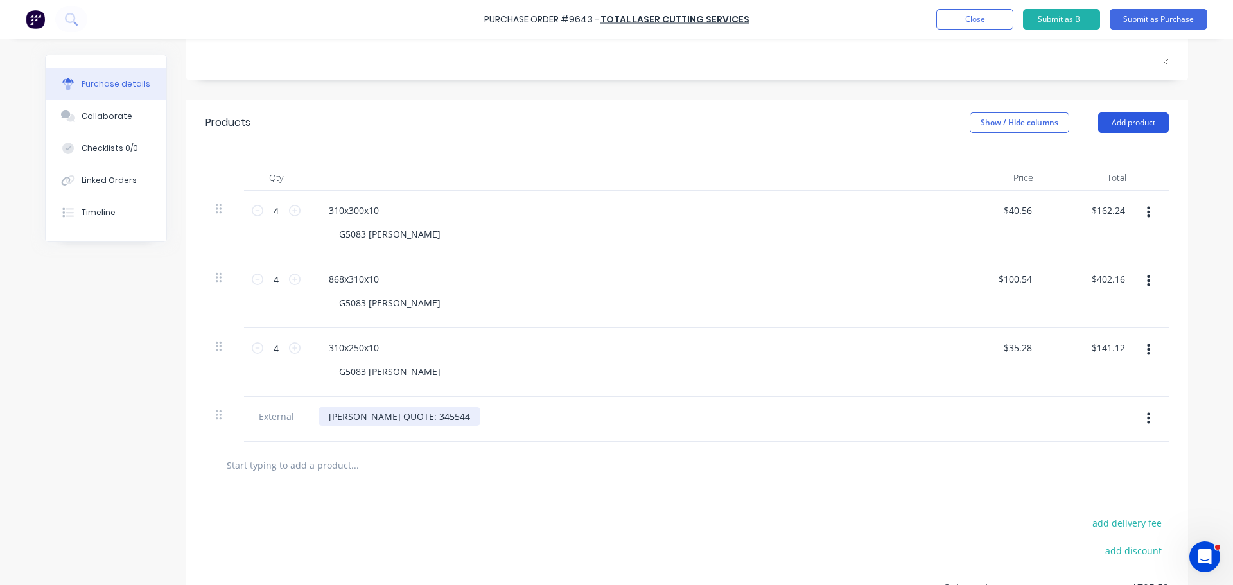
scroll to position [155, 0]
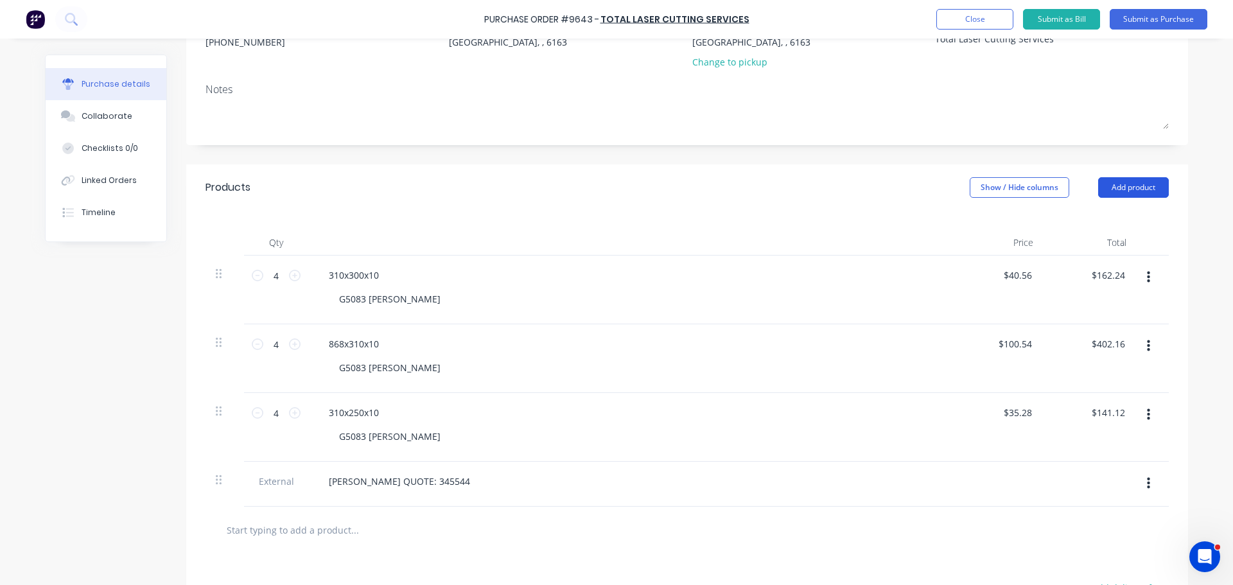
click at [1137, 188] on button "Add product" at bounding box center [1134, 187] width 71 height 21
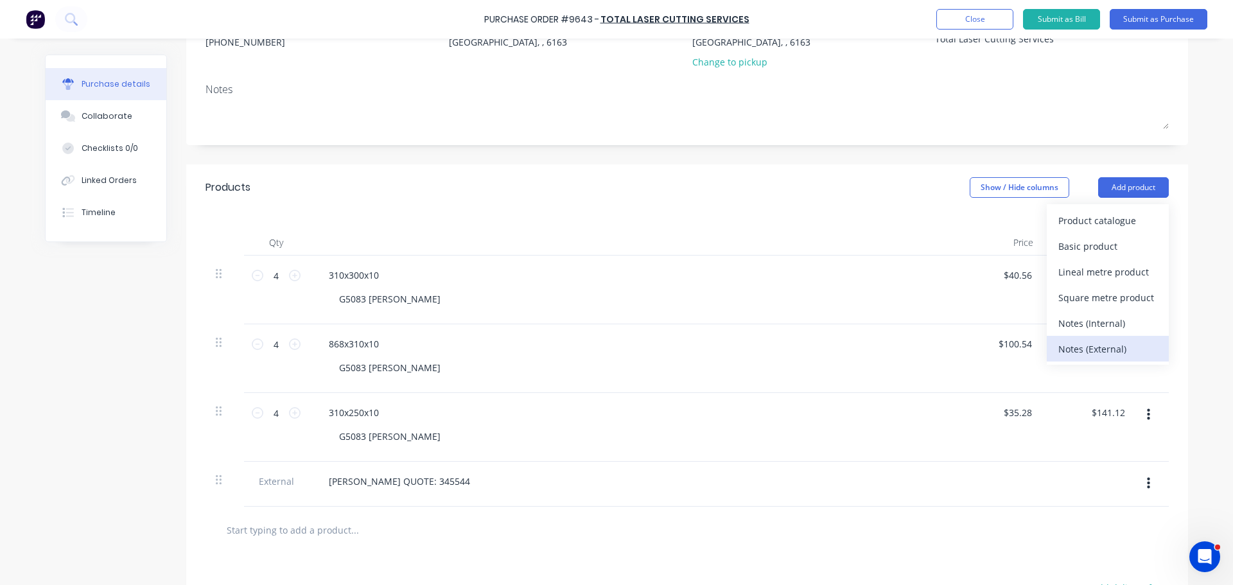
click at [1104, 349] on div "Notes (External)" at bounding box center [1108, 349] width 99 height 19
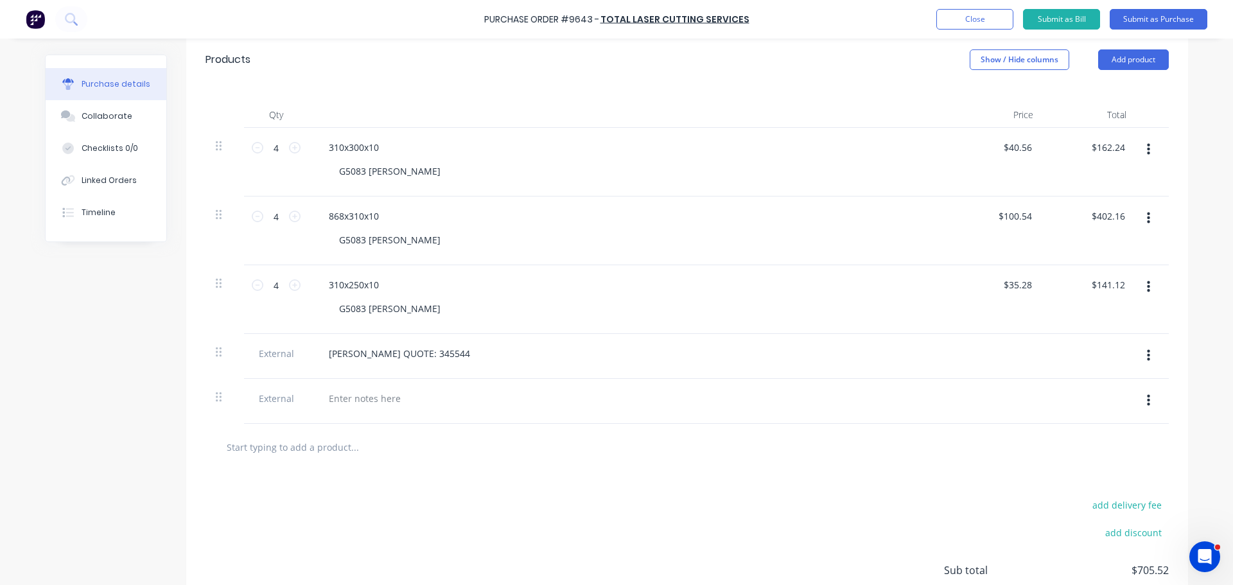
scroll to position [348, 0]
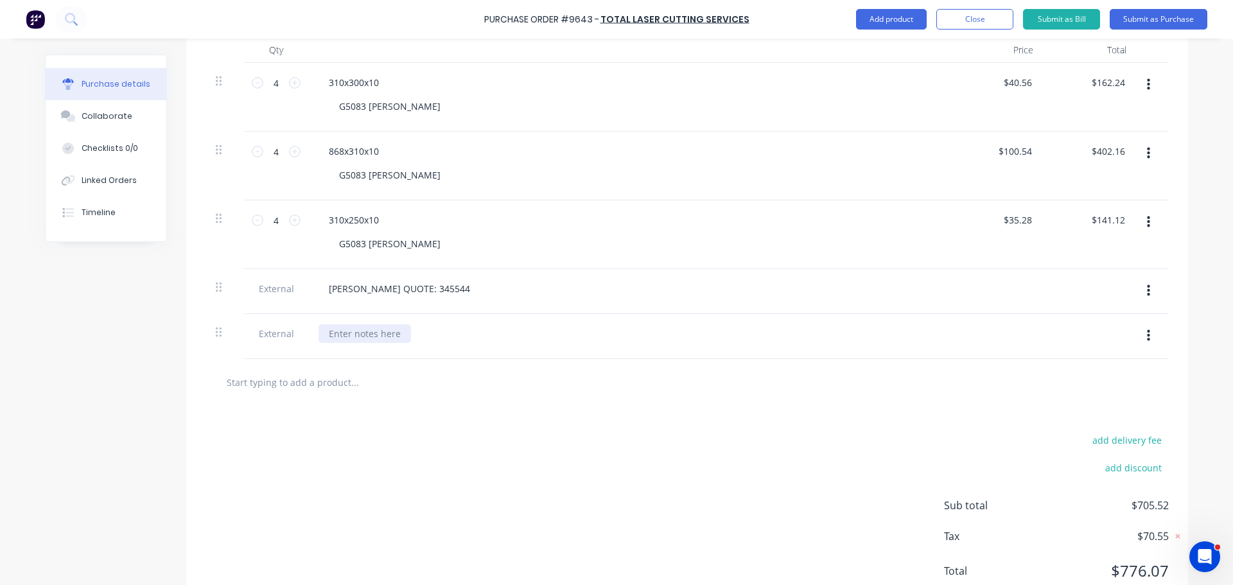
click at [353, 334] on div at bounding box center [365, 333] width 93 height 19
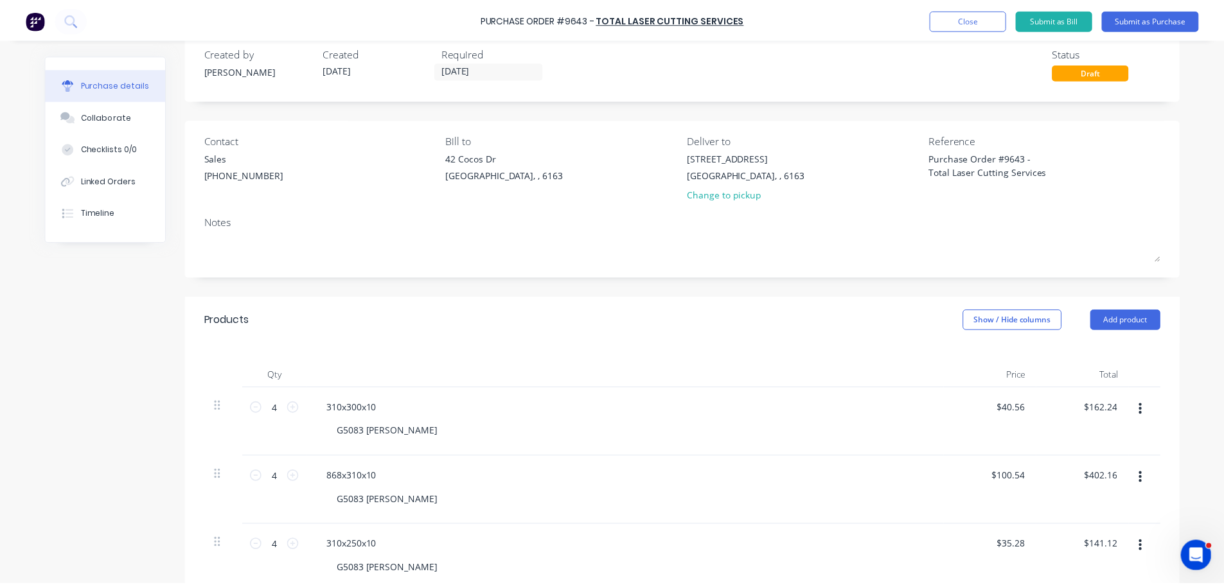
scroll to position [0, 0]
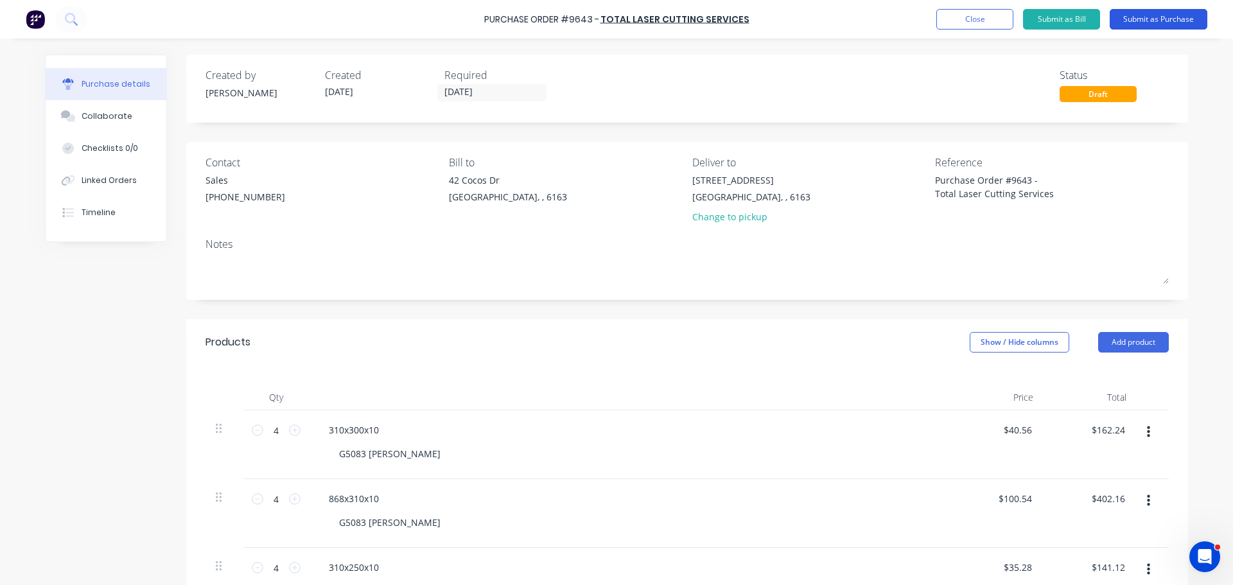
click at [1144, 11] on button "Submit as Purchase" at bounding box center [1159, 19] width 98 height 21
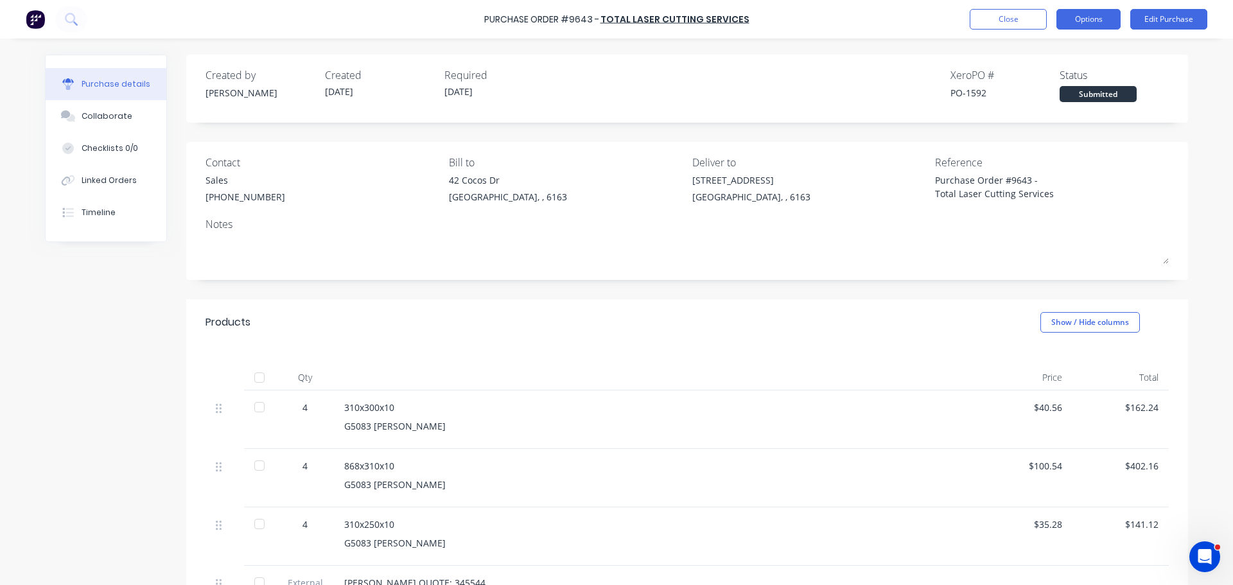
click at [1088, 18] on button "Options" at bounding box center [1089, 19] width 64 height 21
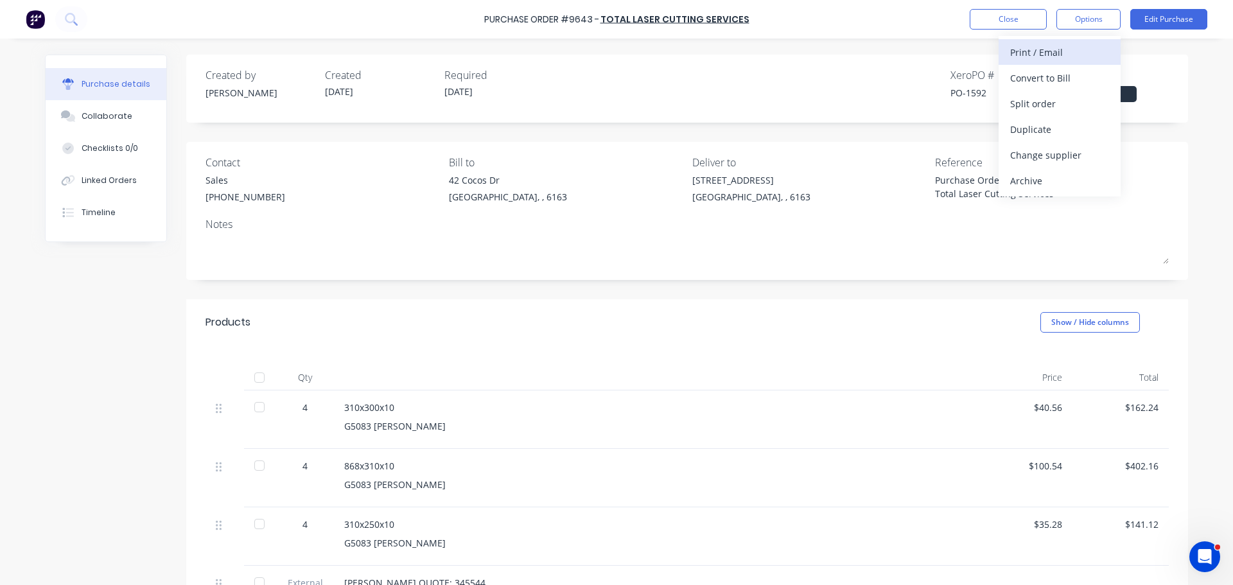
click at [1039, 55] on div "Print / Email" at bounding box center [1060, 52] width 99 height 19
click at [1016, 79] on div "With pricing" at bounding box center [1060, 78] width 99 height 19
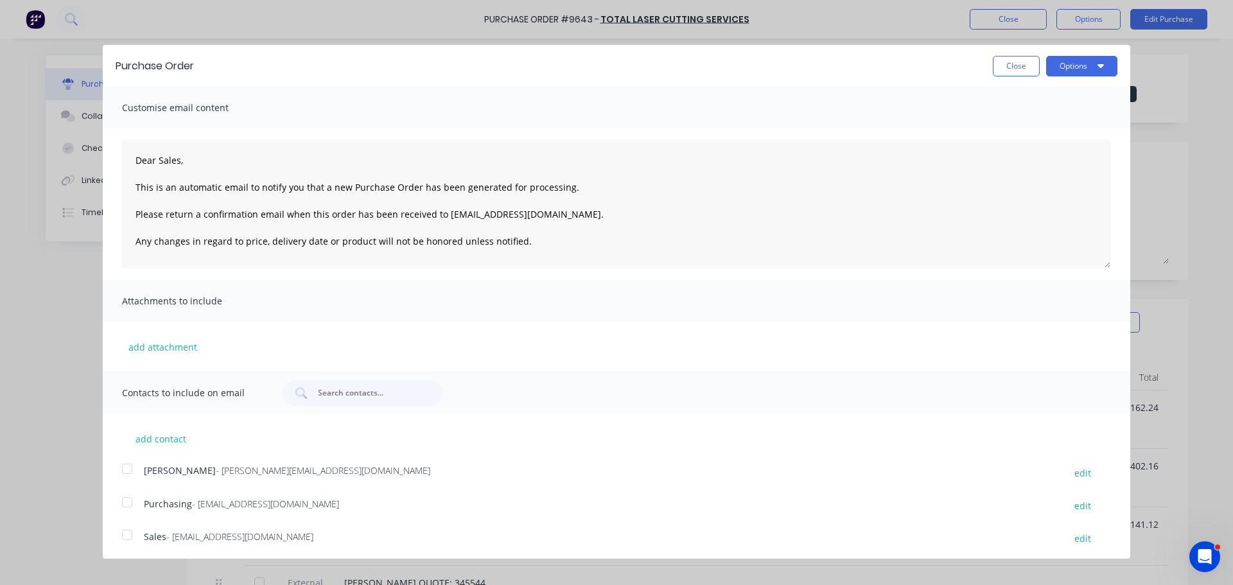
click at [128, 529] on div at bounding box center [127, 535] width 26 height 26
click at [128, 497] on div at bounding box center [127, 503] width 26 height 26
click at [1083, 67] on button "Options" at bounding box center [1082, 66] width 71 height 21
click at [1026, 123] on div "Email" at bounding box center [1056, 124] width 99 height 19
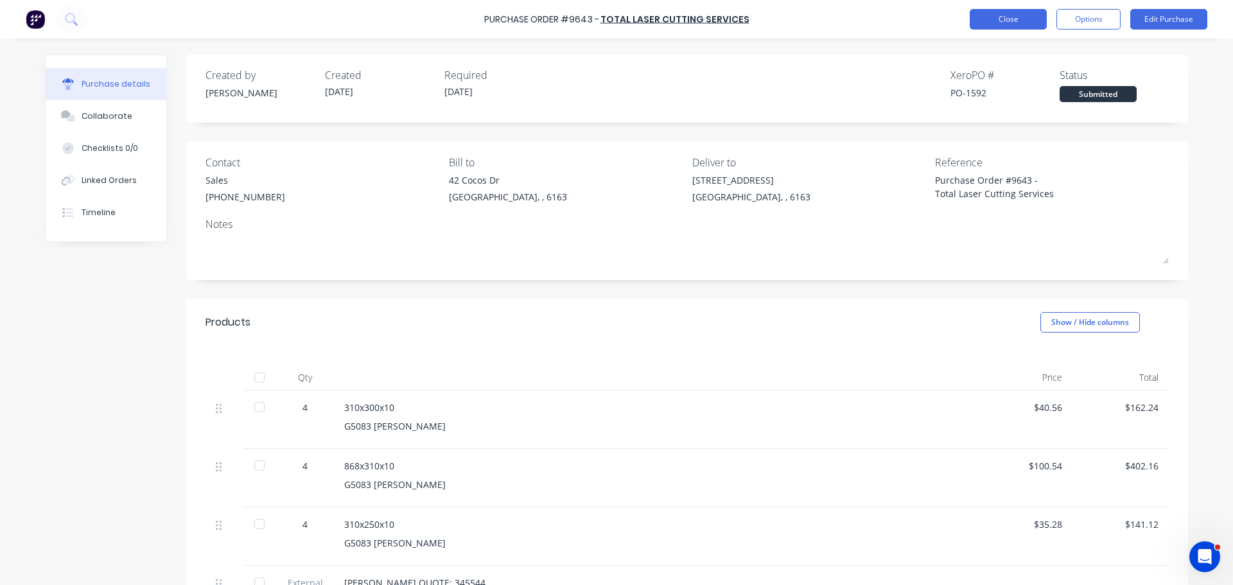
click at [995, 24] on button "Close" at bounding box center [1008, 19] width 77 height 21
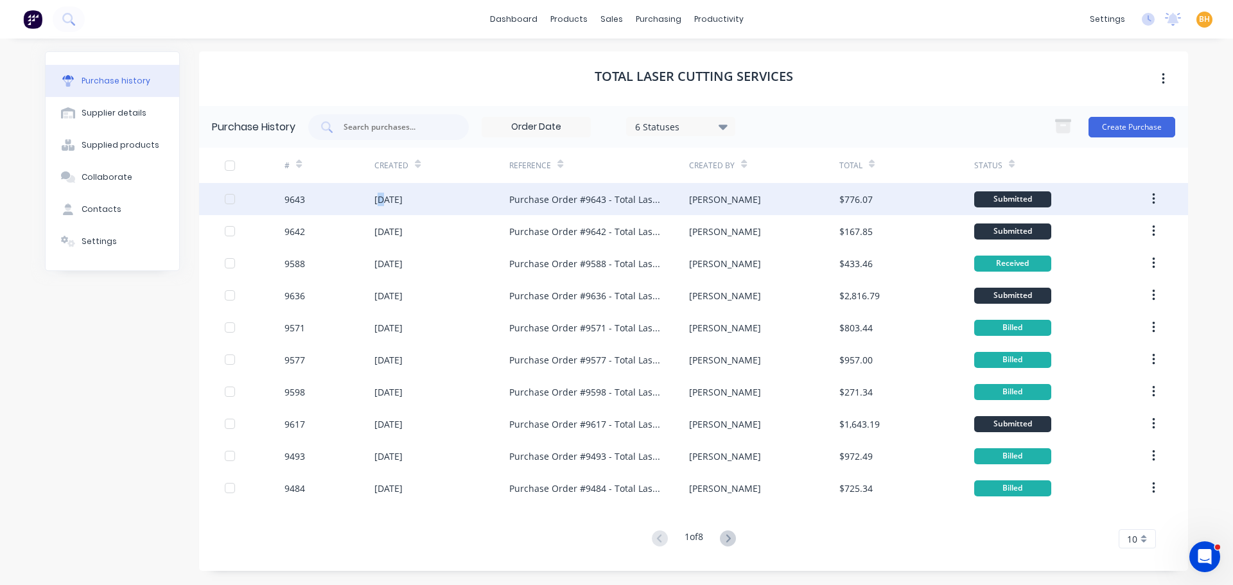
click at [383, 206] on div "[DATE]" at bounding box center [442, 199] width 135 height 32
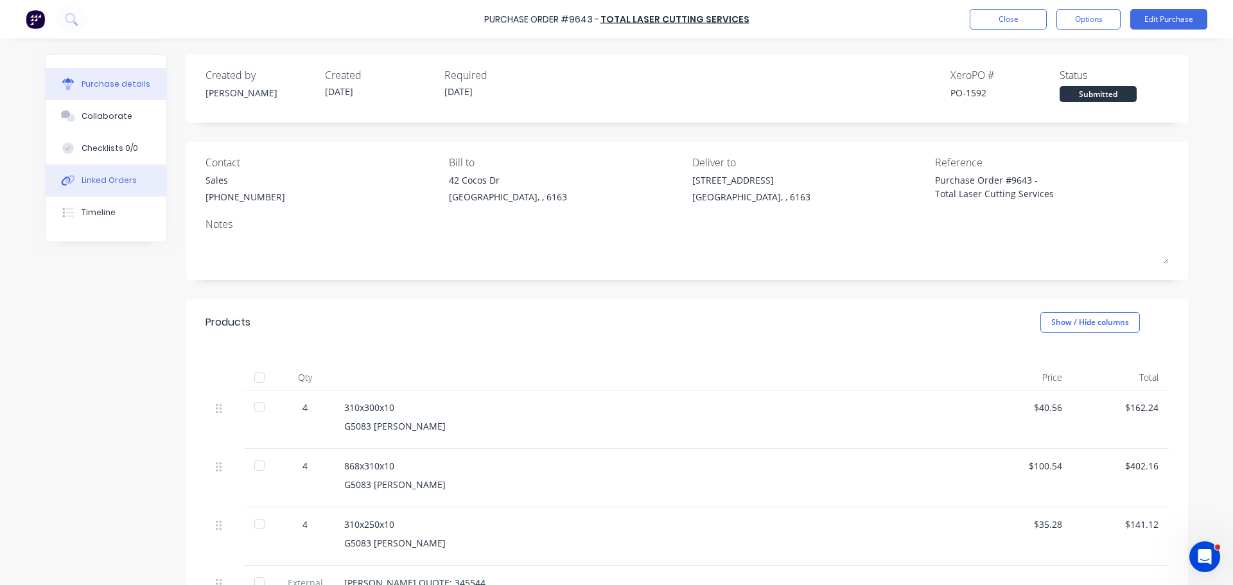
click at [125, 179] on div "Linked Orders" at bounding box center [109, 181] width 55 height 12
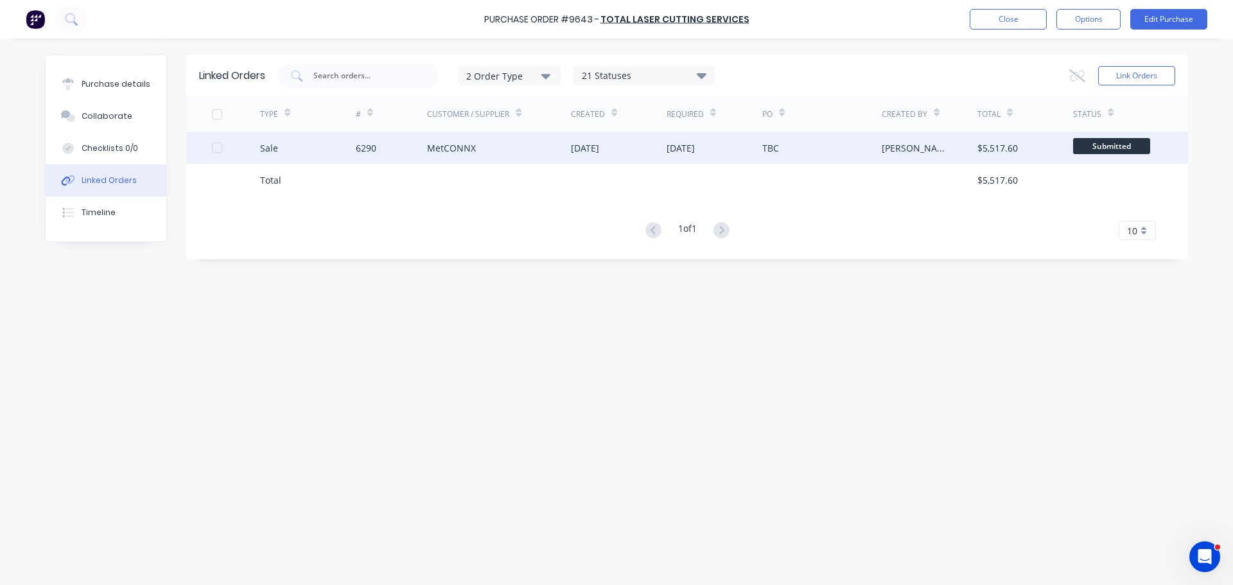
click at [431, 149] on div "MetCONNX" at bounding box center [451, 147] width 49 height 13
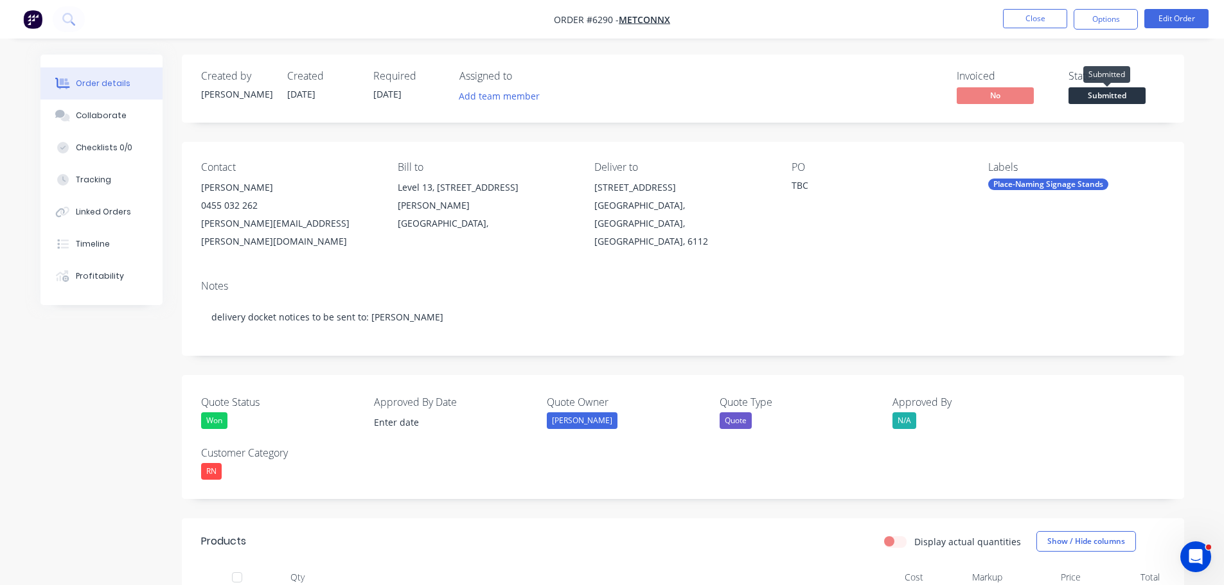
click at [1119, 99] on span "Submitted" at bounding box center [1106, 95] width 77 height 16
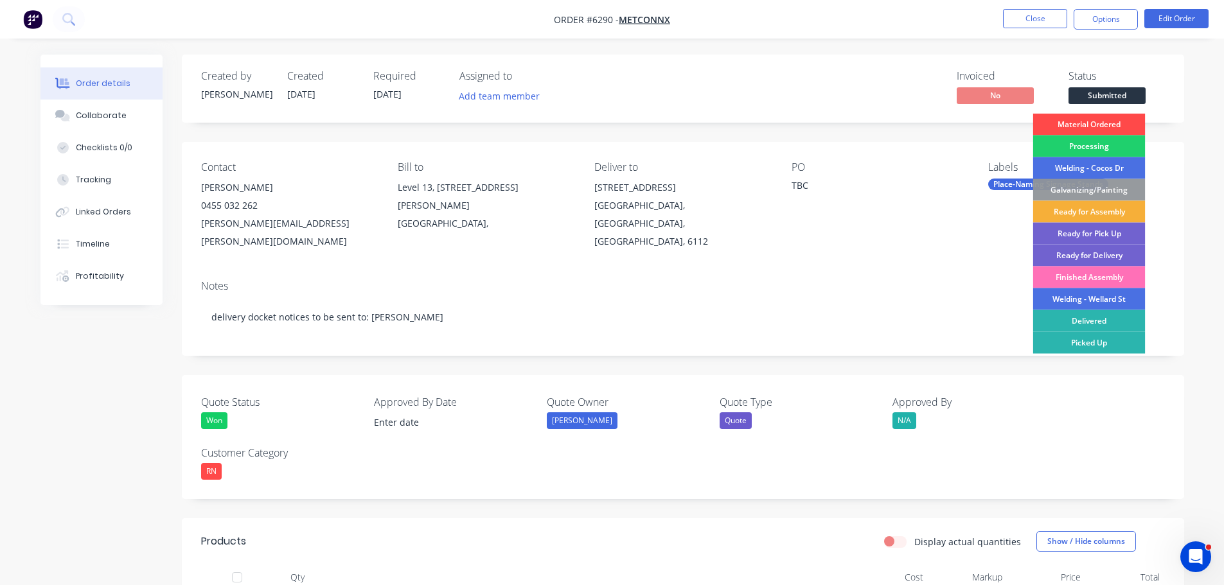
click at [1093, 125] on div "Material Ordered" at bounding box center [1089, 125] width 112 height 22
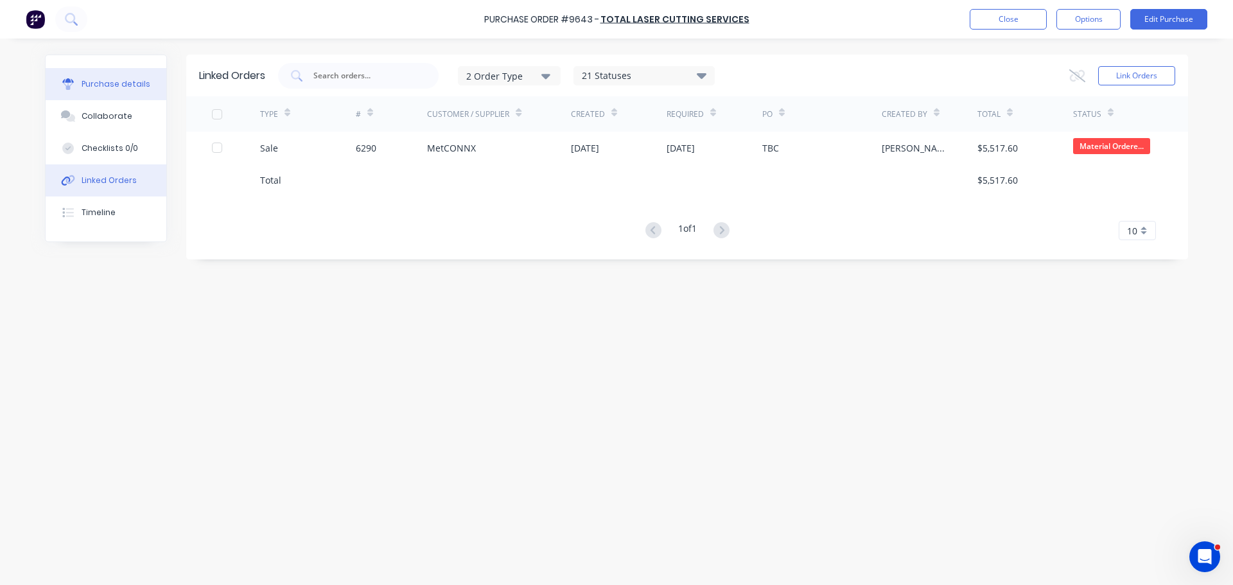
click at [115, 77] on button "Purchase details" at bounding box center [106, 84] width 121 height 32
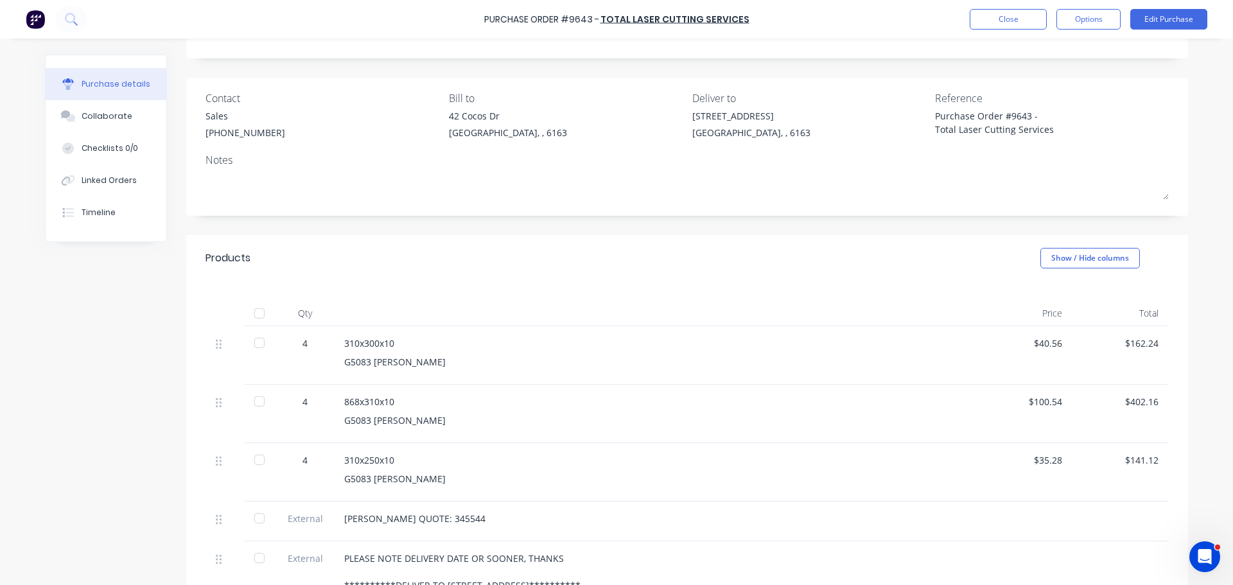
scroll to position [128, 0]
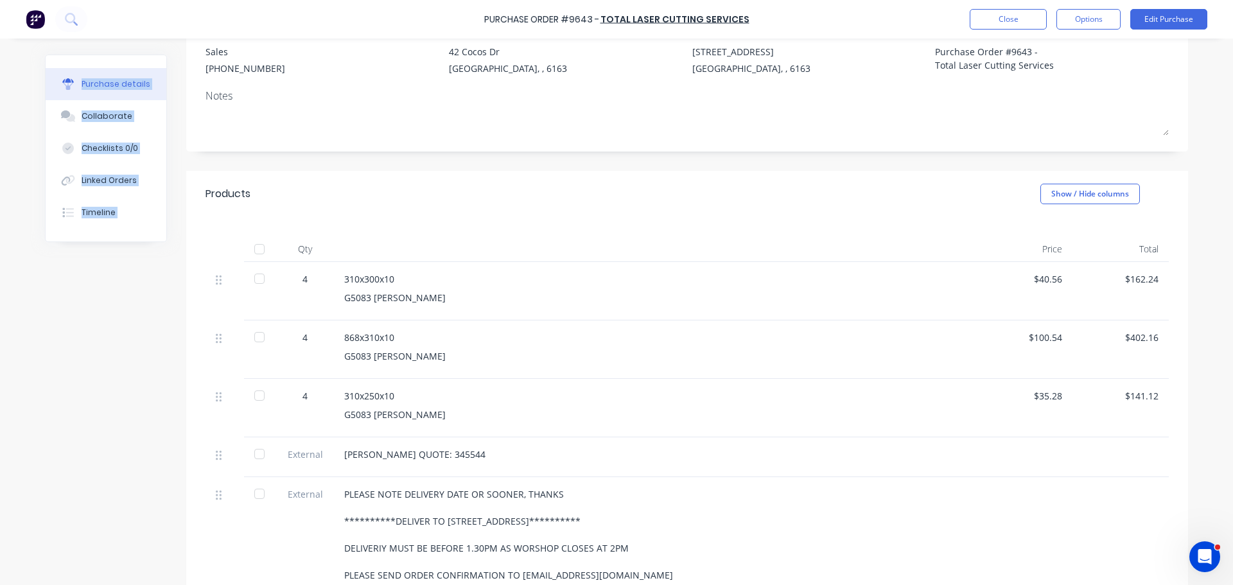
drag, startPoint x: 541, startPoint y: 6, endPoint x: 475, endPoint y: -170, distance: 187.5
click at [475, 0] on html "**********" at bounding box center [616, 292] width 1233 height 585
click at [93, 348] on div "**********" at bounding box center [617, 347] width 1144 height 842
click at [109, 186] on button "Linked Orders" at bounding box center [106, 180] width 121 height 32
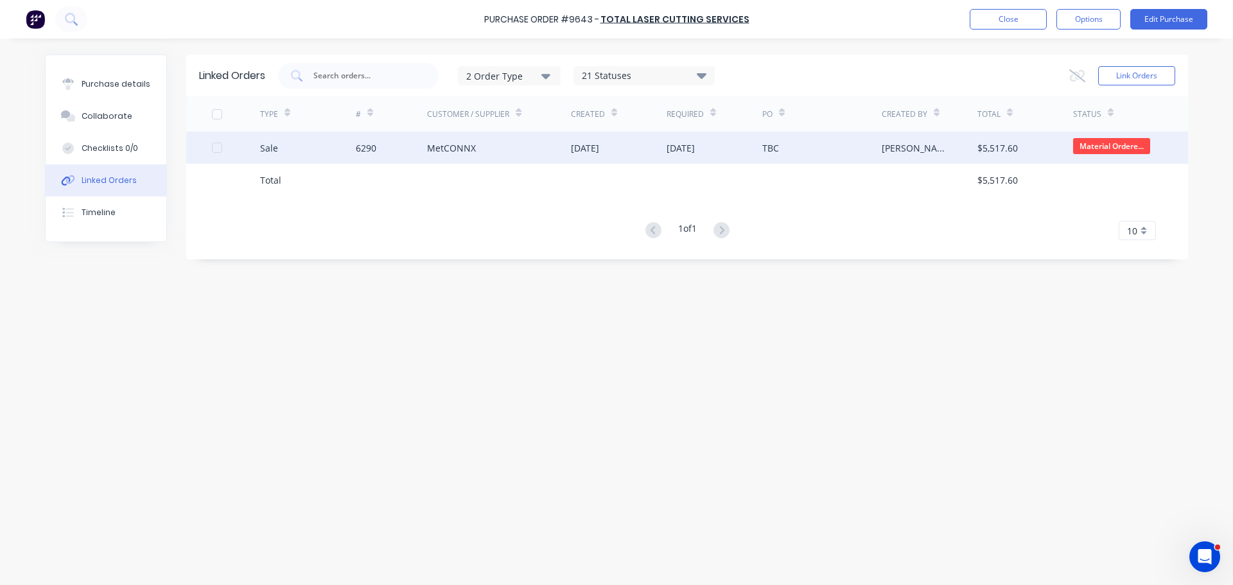
click at [450, 145] on div "MetCONNX" at bounding box center [451, 147] width 49 height 13
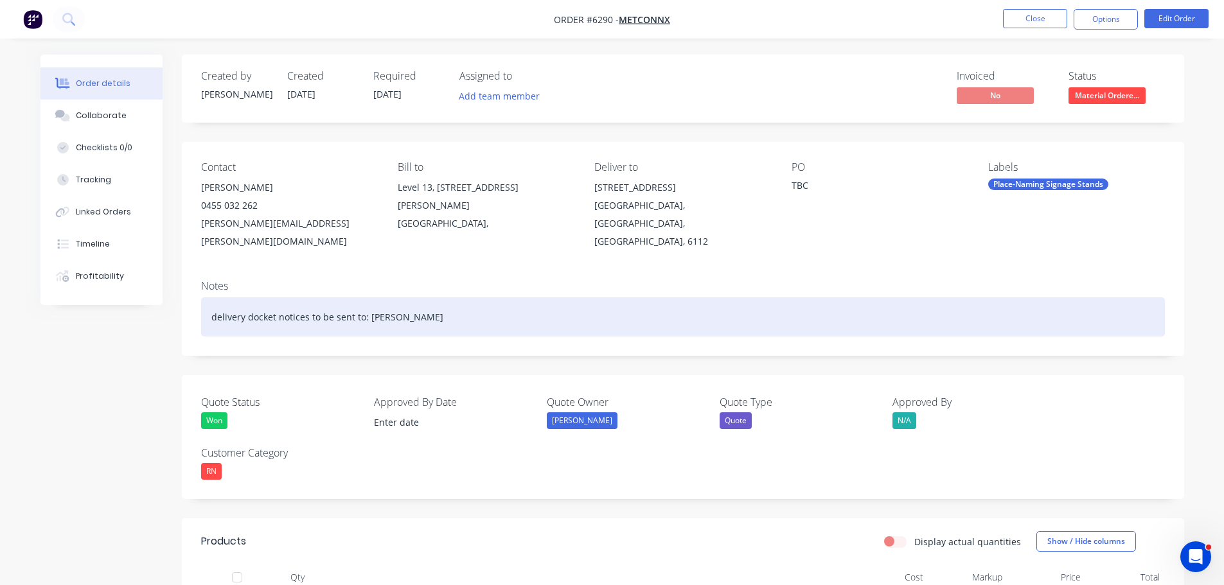
scroll to position [193, 0]
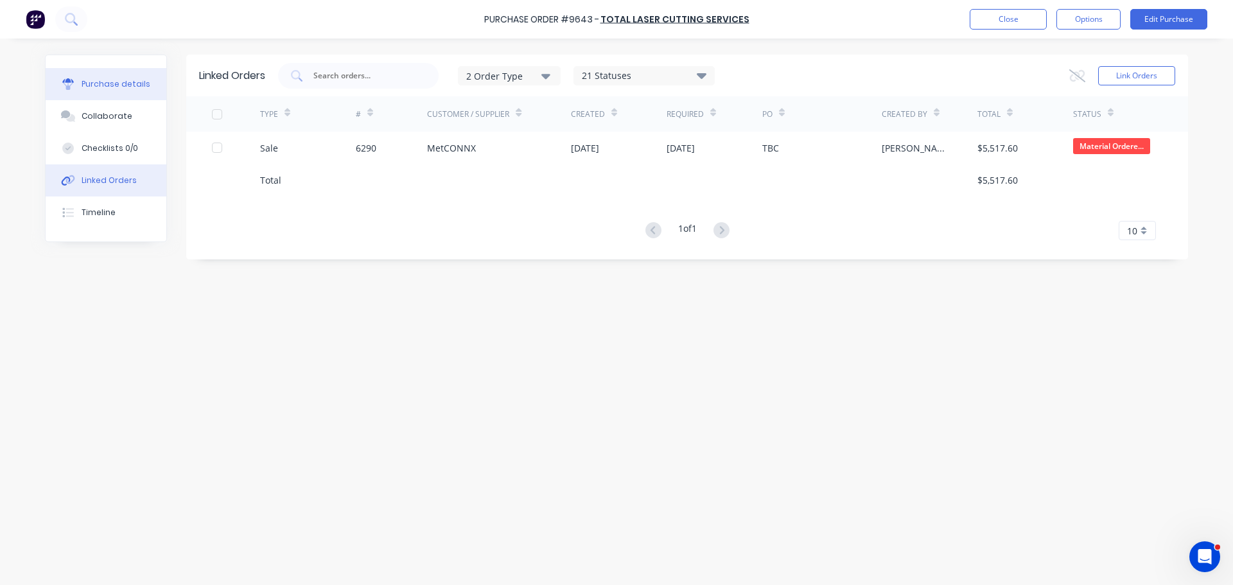
click at [109, 80] on div "Purchase details" at bounding box center [116, 84] width 69 height 12
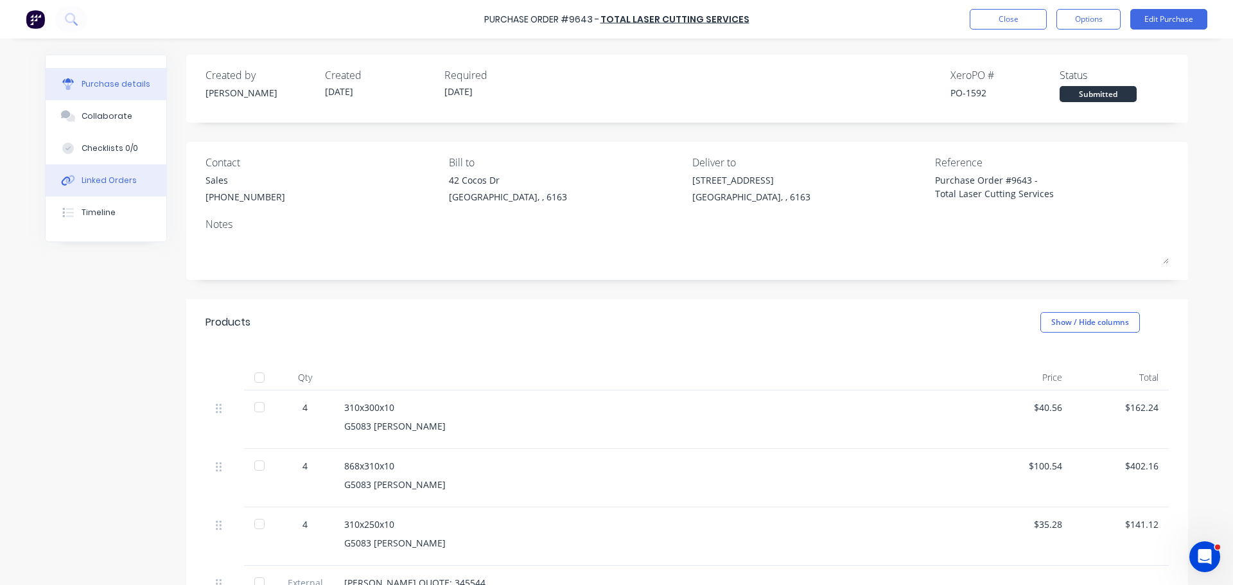
click at [105, 174] on button "Linked Orders" at bounding box center [106, 180] width 121 height 32
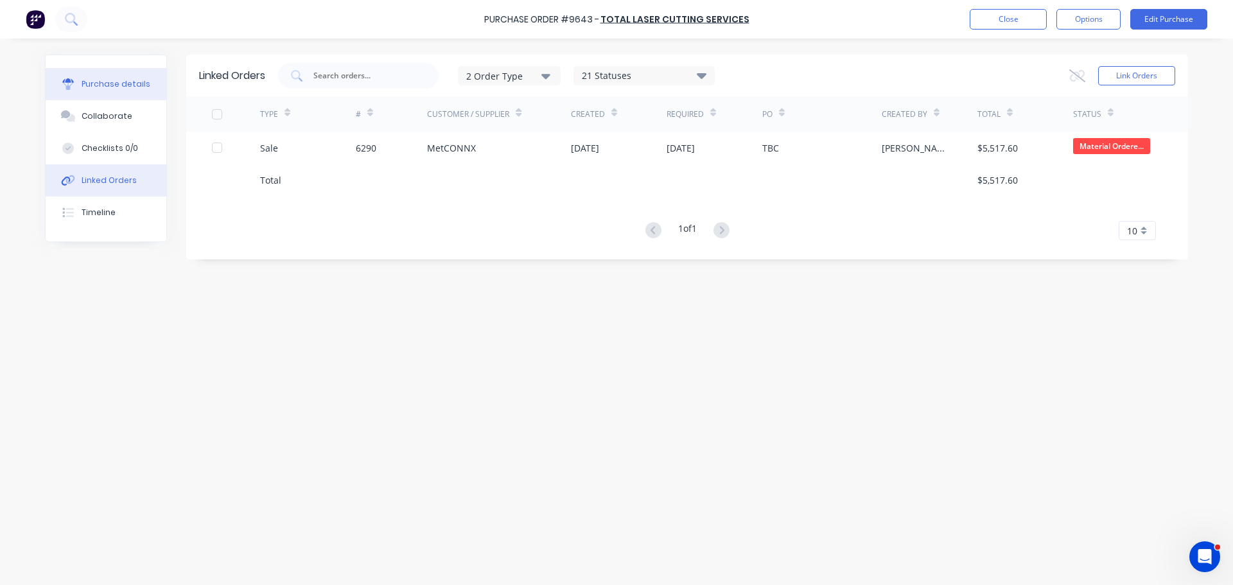
click at [115, 89] on div "Purchase details" at bounding box center [116, 84] width 69 height 12
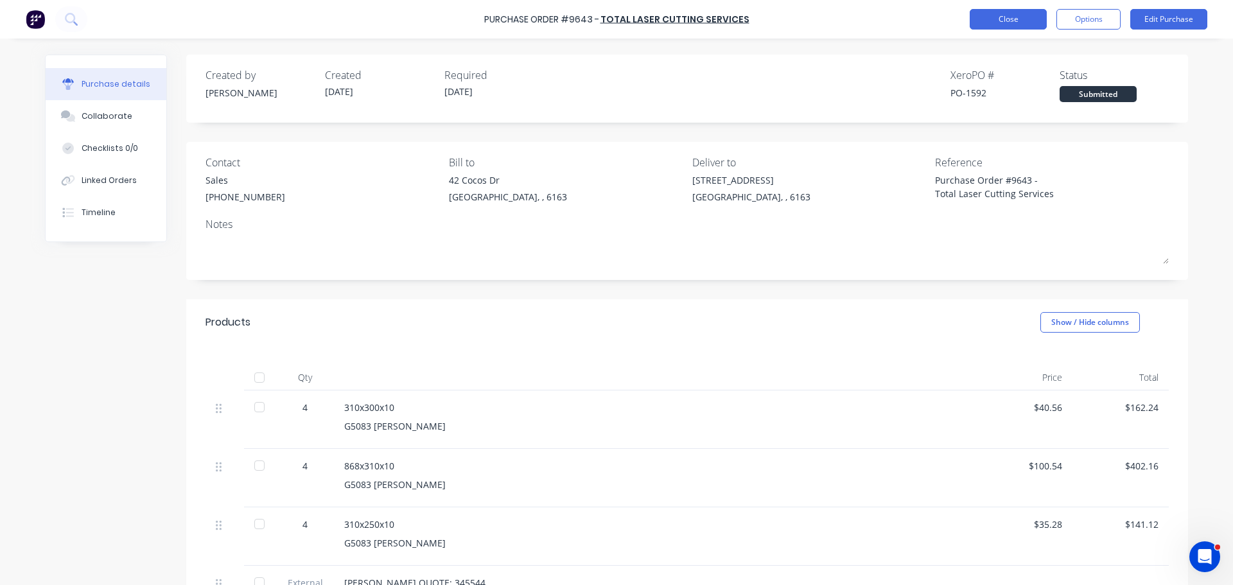
click at [993, 22] on button "Close" at bounding box center [1008, 19] width 77 height 21
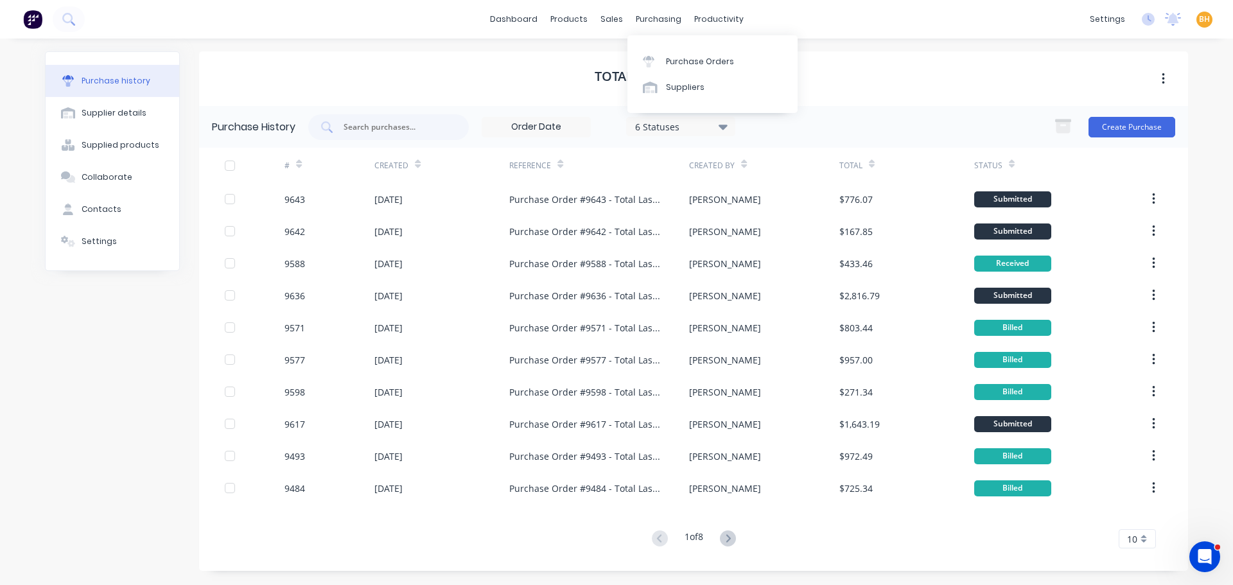
drag, startPoint x: 644, startPoint y: 25, endPoint x: 661, endPoint y: 35, distance: 19.6
click at [644, 24] on div "purchasing" at bounding box center [659, 19] width 58 height 19
click at [682, 54] on link "Purchase Orders" at bounding box center [713, 61] width 170 height 26
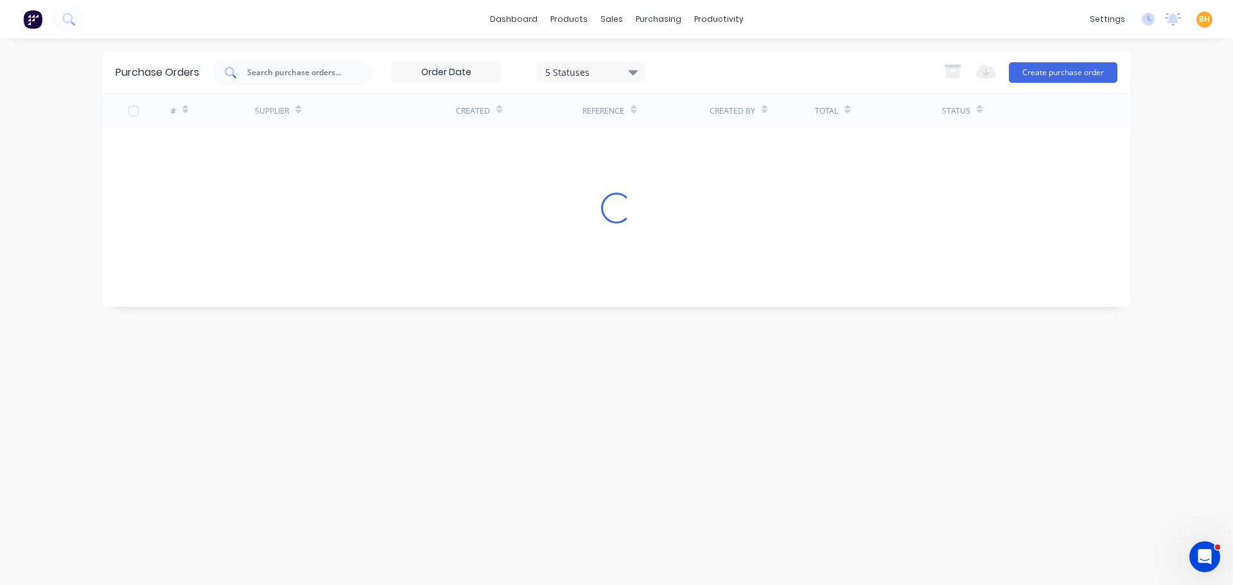
click at [297, 71] on input "text" at bounding box center [299, 72] width 107 height 13
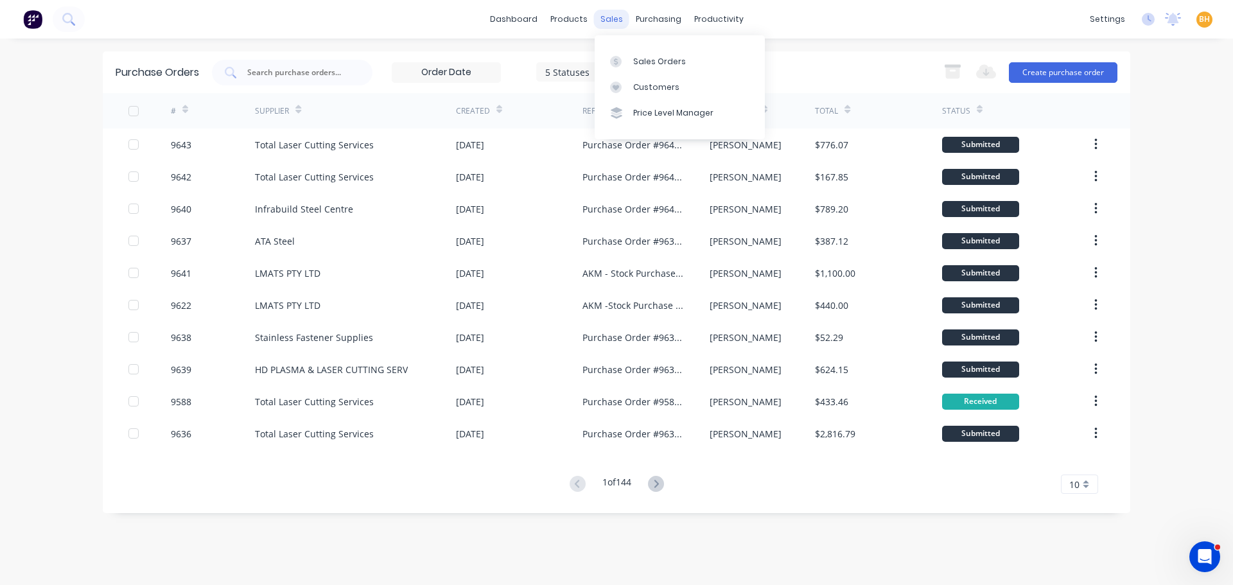
click at [605, 20] on div "sales" at bounding box center [611, 19] width 35 height 19
click at [634, 57] on div "Sales Orders" at bounding box center [659, 62] width 53 height 12
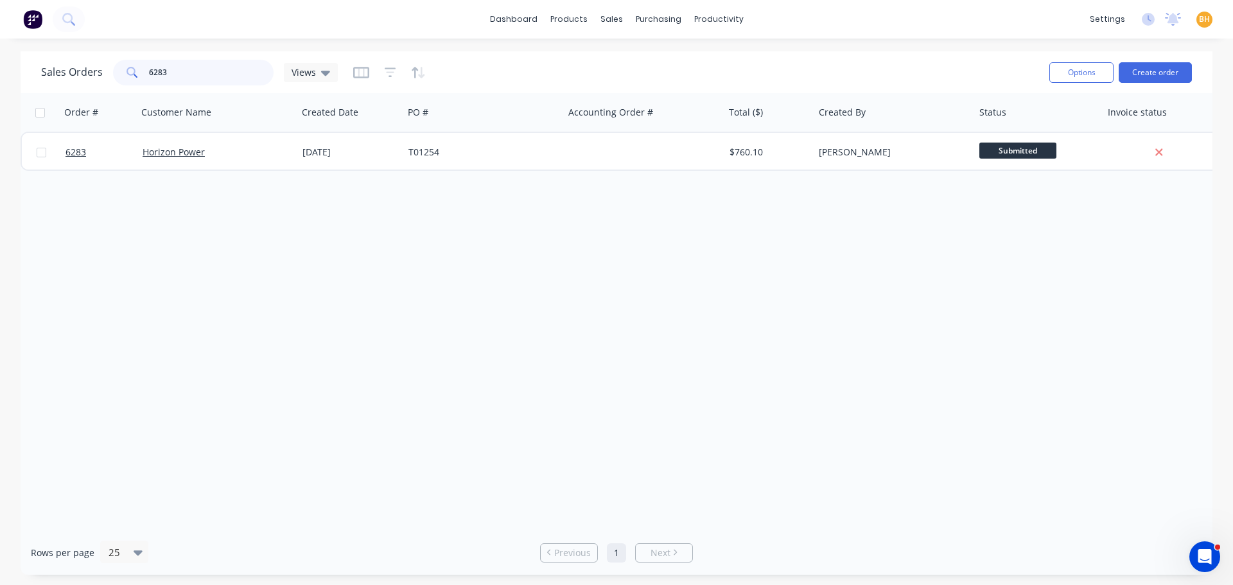
click at [191, 64] on input "6283" at bounding box center [211, 73] width 125 height 26
type input "6"
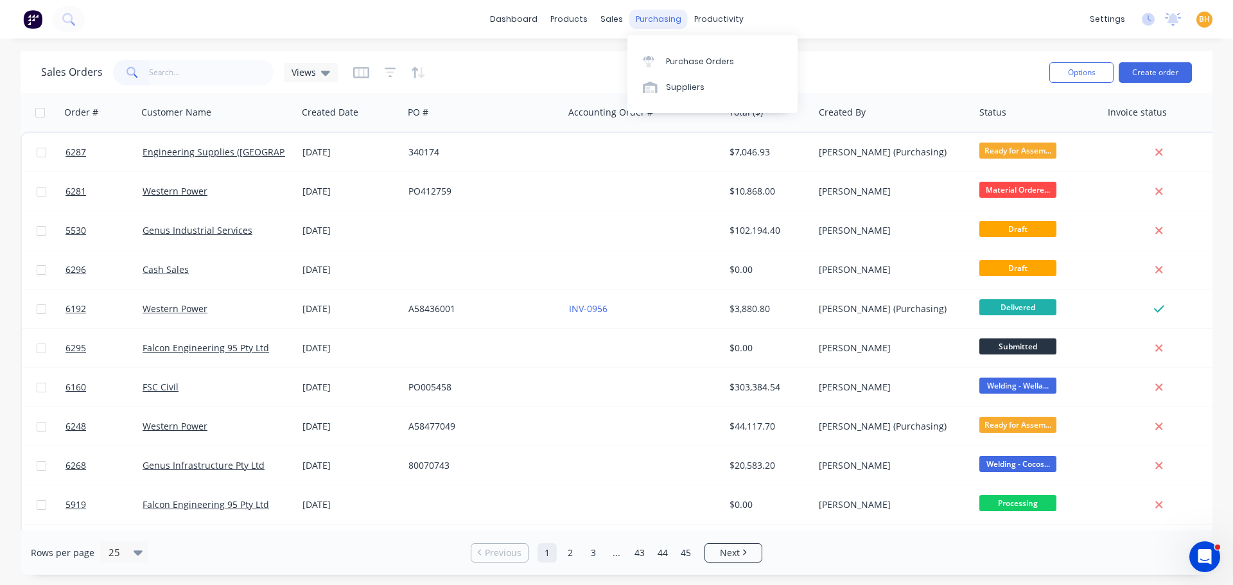
click at [662, 13] on div "purchasing" at bounding box center [659, 19] width 58 height 19
click at [681, 68] on link "Purchase Orders" at bounding box center [713, 61] width 170 height 26
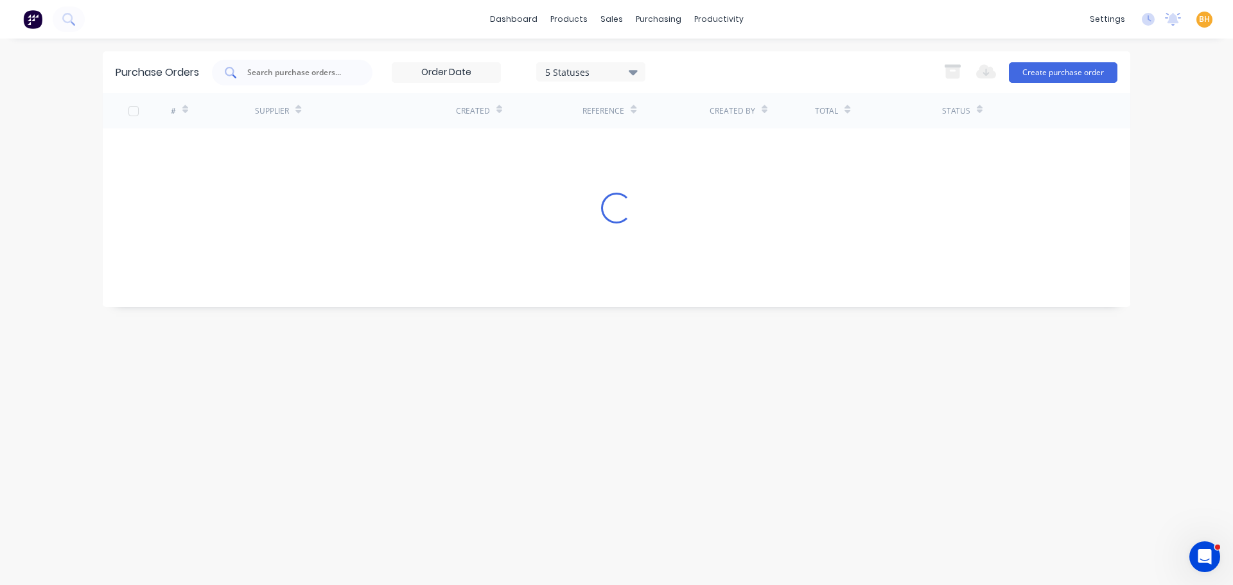
click at [272, 74] on input "text" at bounding box center [299, 72] width 107 height 13
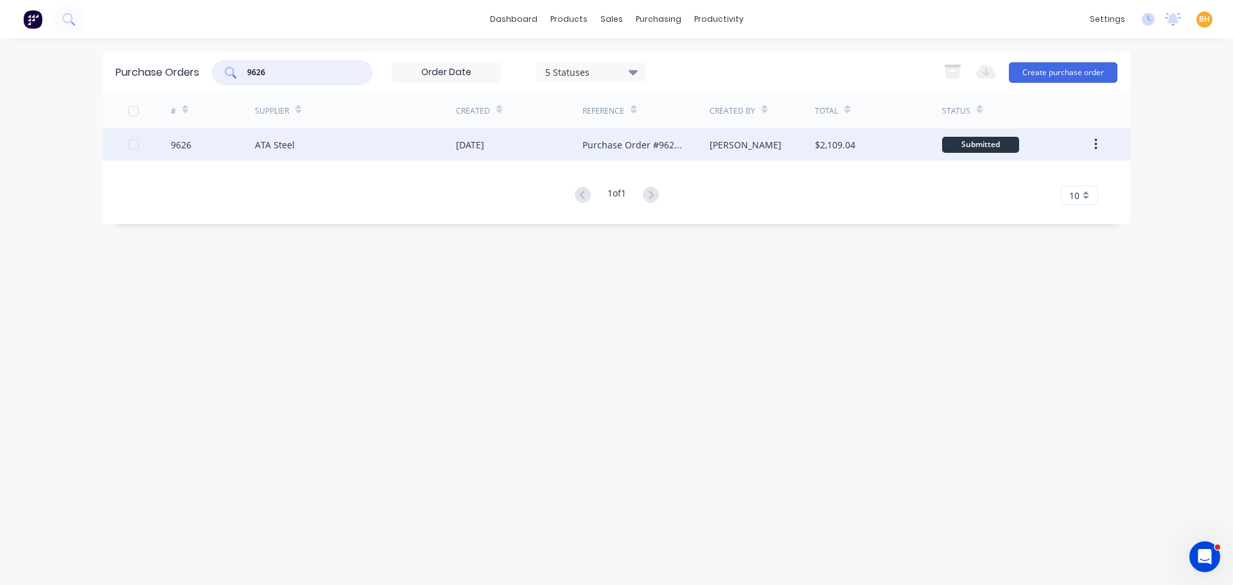
type input "9626"
click at [249, 140] on div "9626" at bounding box center [213, 144] width 85 height 32
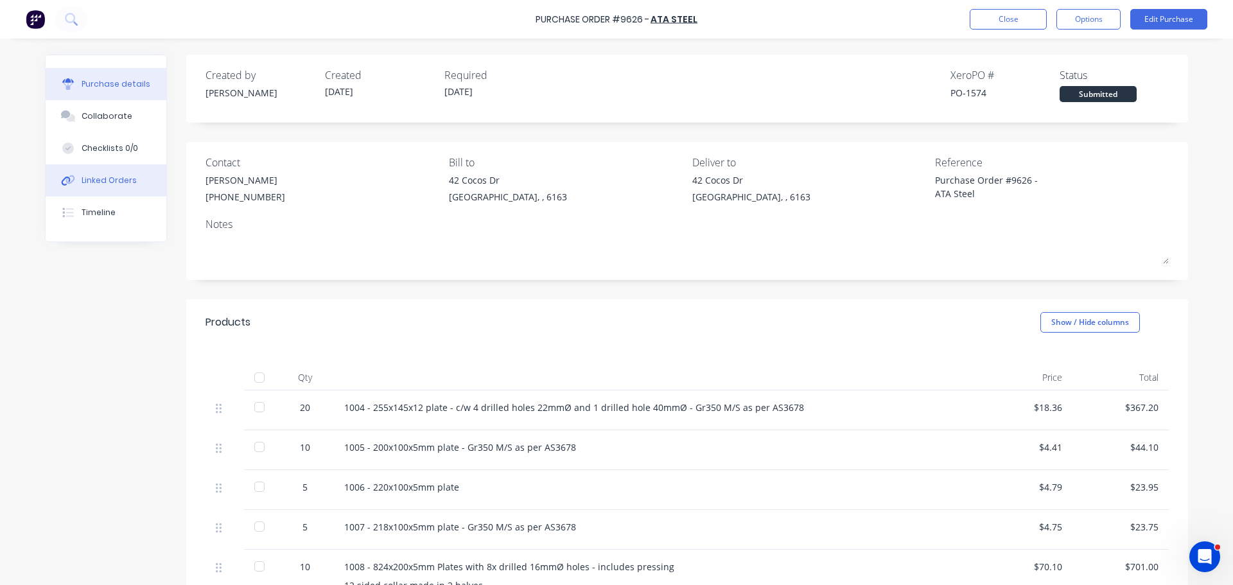
click at [99, 182] on div "Linked Orders" at bounding box center [109, 181] width 55 height 12
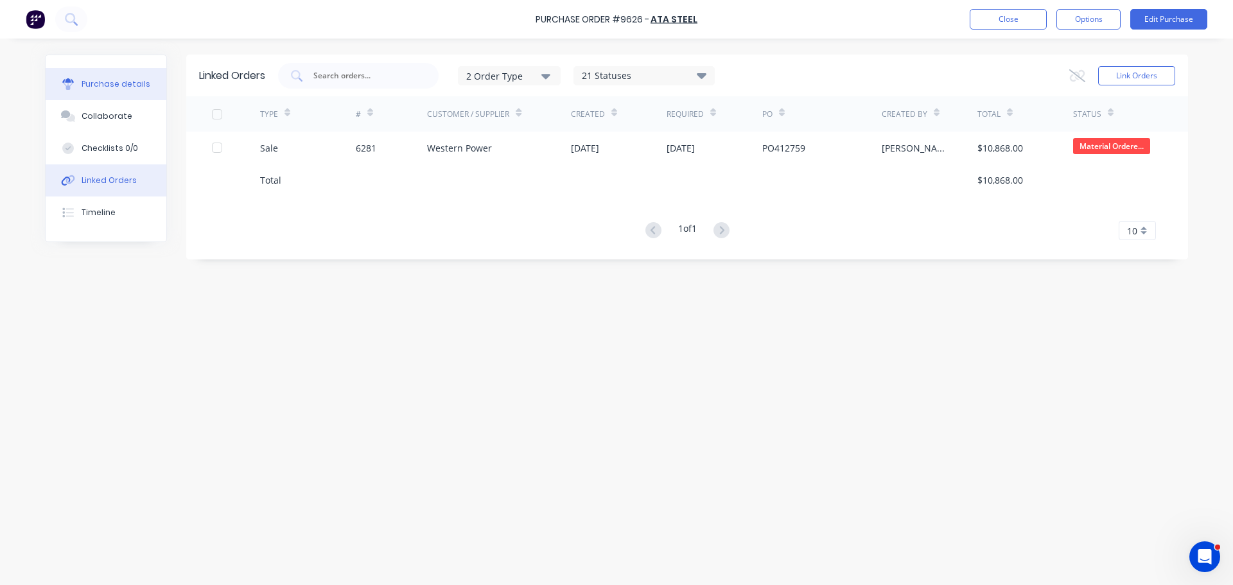
click at [114, 82] on div "Purchase details" at bounding box center [116, 84] width 69 height 12
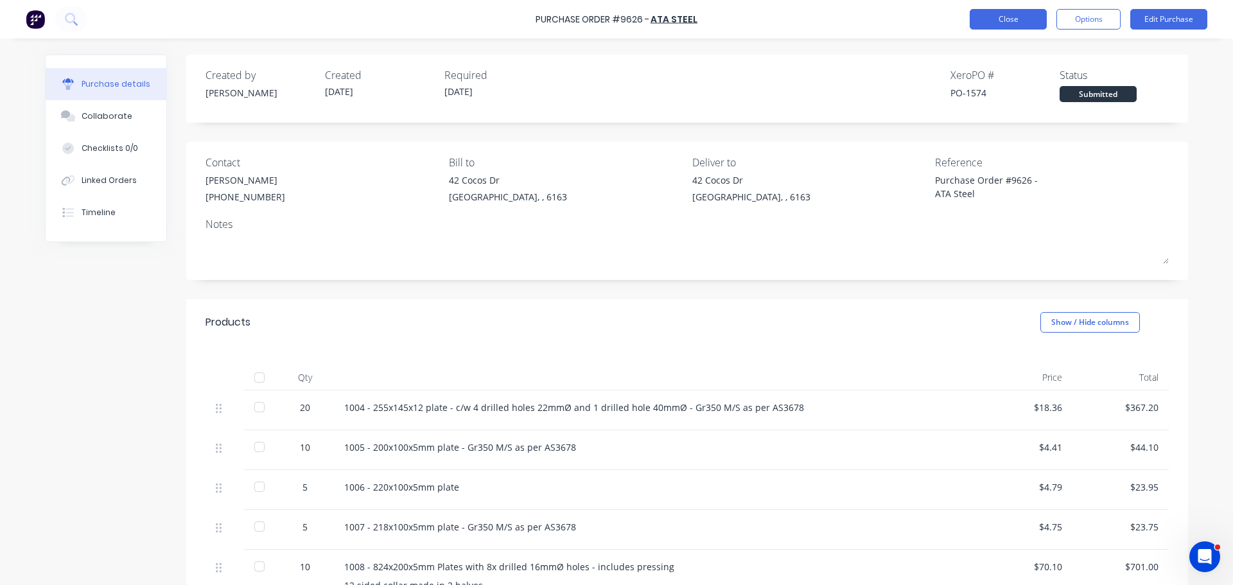
click at [1028, 21] on button "Close" at bounding box center [1008, 19] width 77 height 21
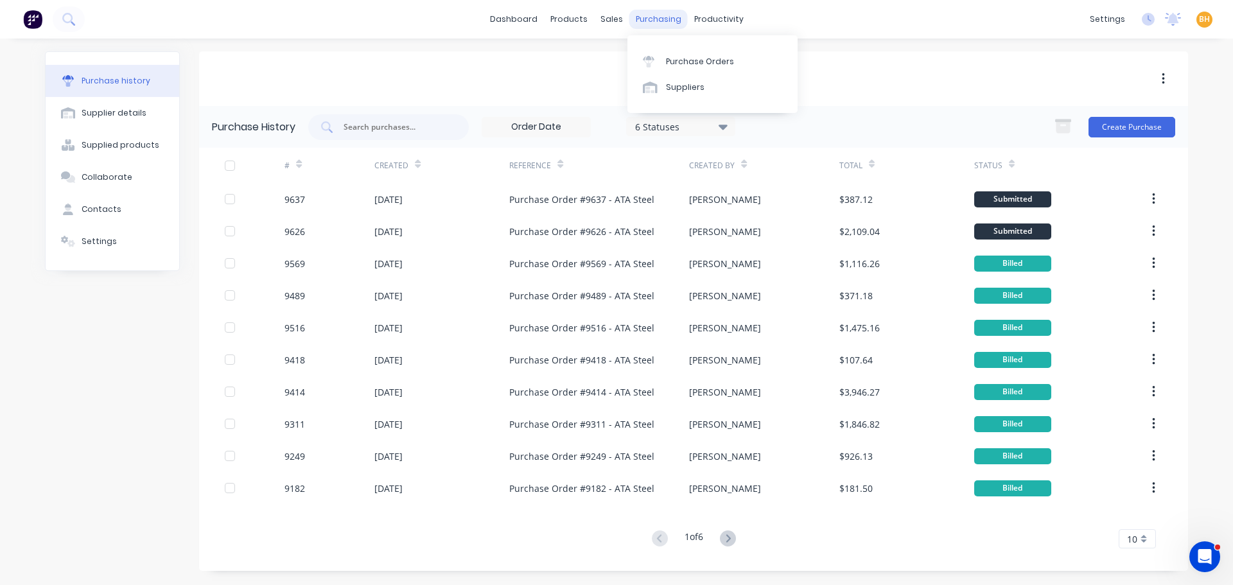
click at [650, 19] on div "purchasing" at bounding box center [659, 19] width 58 height 19
click at [682, 60] on div "Purchase Orders" at bounding box center [700, 62] width 68 height 12
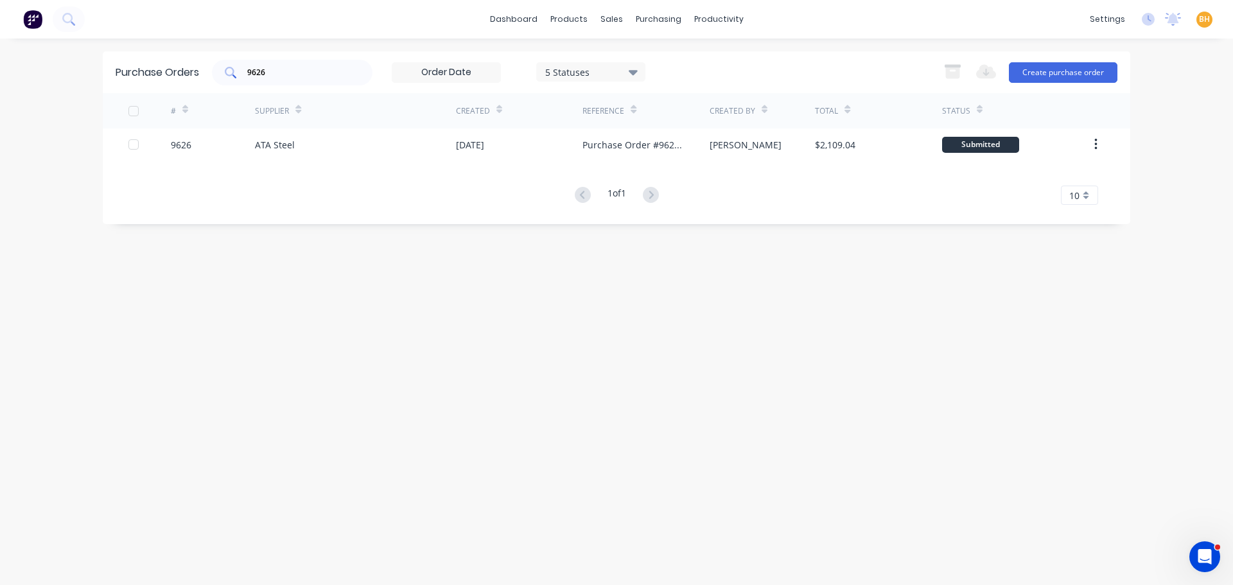
click at [298, 73] on input "9626" at bounding box center [299, 72] width 107 height 13
type input "9"
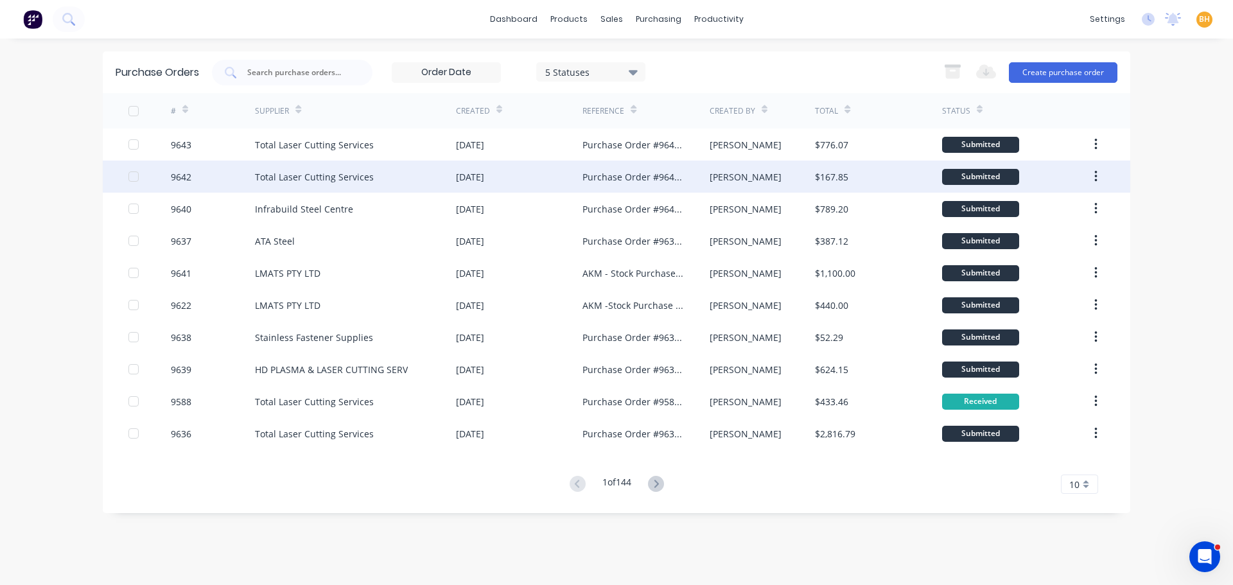
click at [328, 179] on div "Total Laser Cutting Services" at bounding box center [314, 176] width 119 height 13
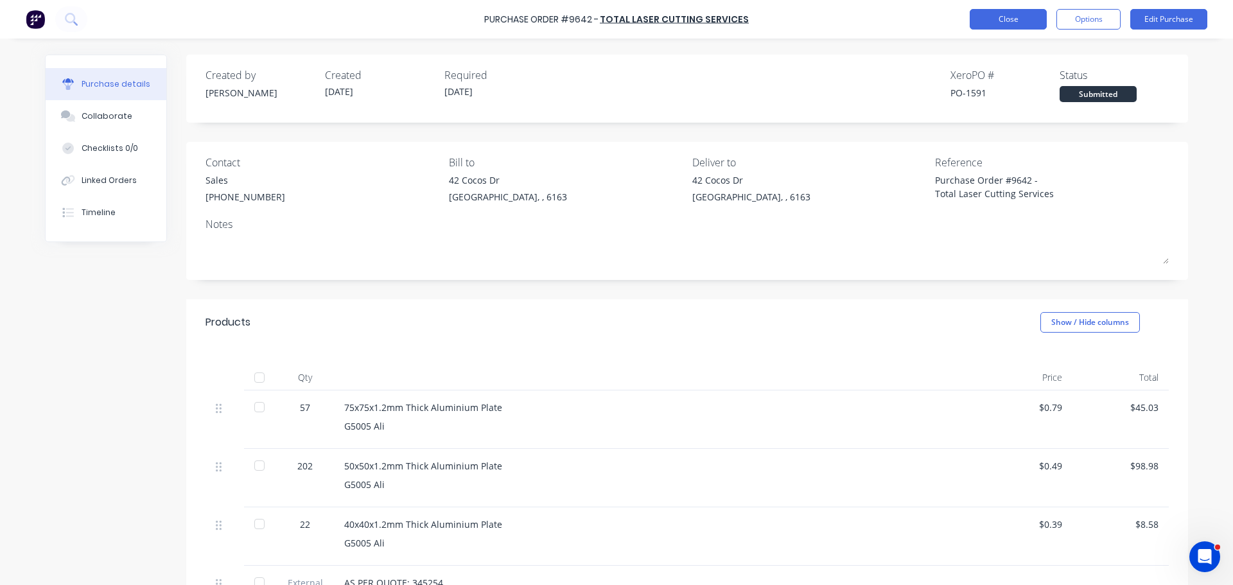
click at [1007, 26] on button "Close" at bounding box center [1008, 19] width 77 height 21
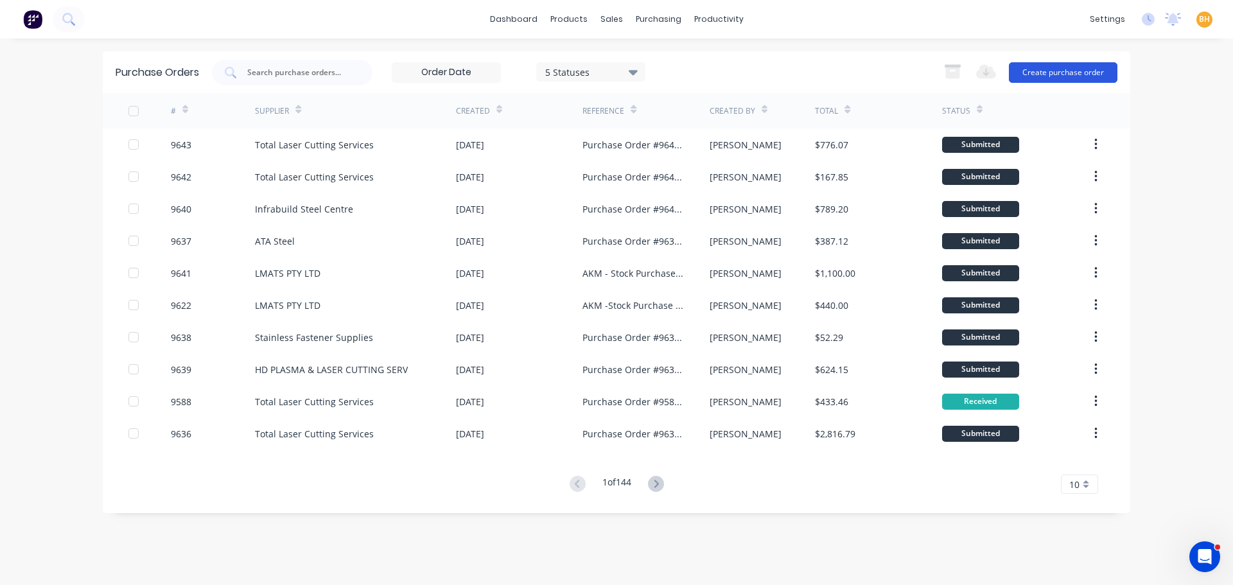
click at [1076, 77] on button "Create purchase order" at bounding box center [1063, 72] width 109 height 21
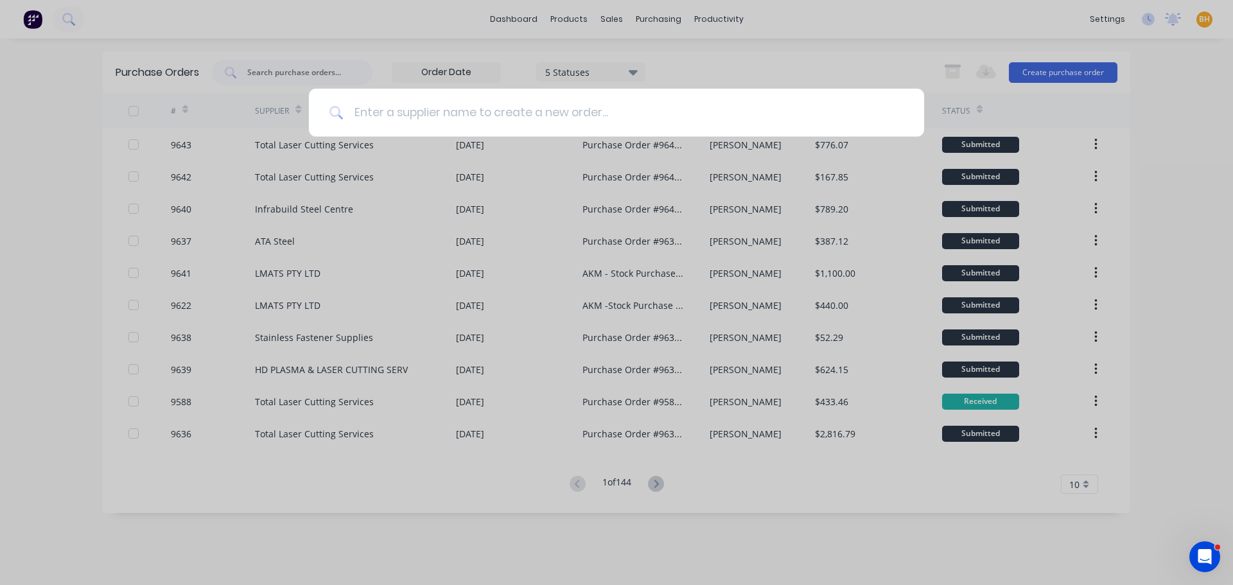
click at [377, 116] on input at bounding box center [624, 113] width 560 height 48
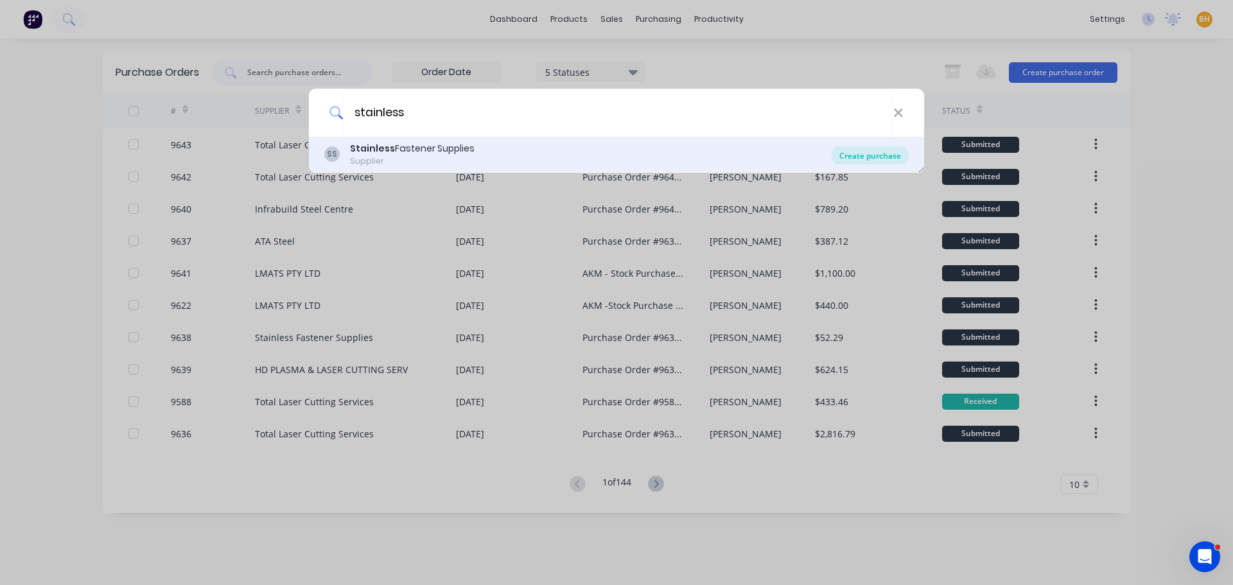
type input "stainless"
click at [883, 154] on div "Create purchase" at bounding box center [870, 155] width 77 height 18
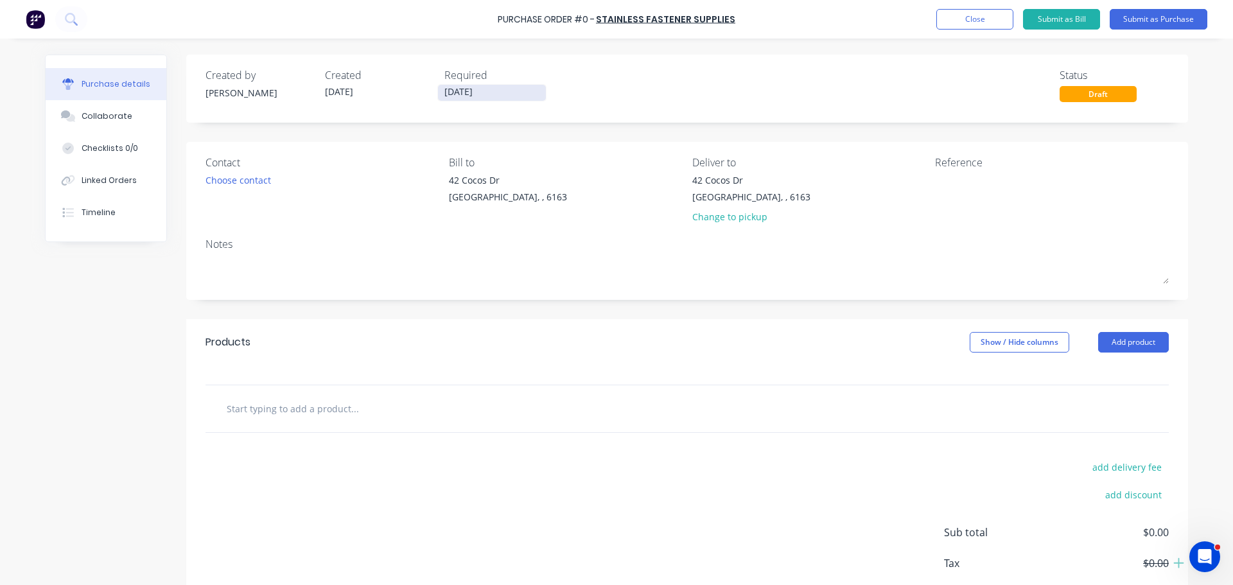
click at [459, 89] on input "[DATE]" at bounding box center [492, 93] width 108 height 16
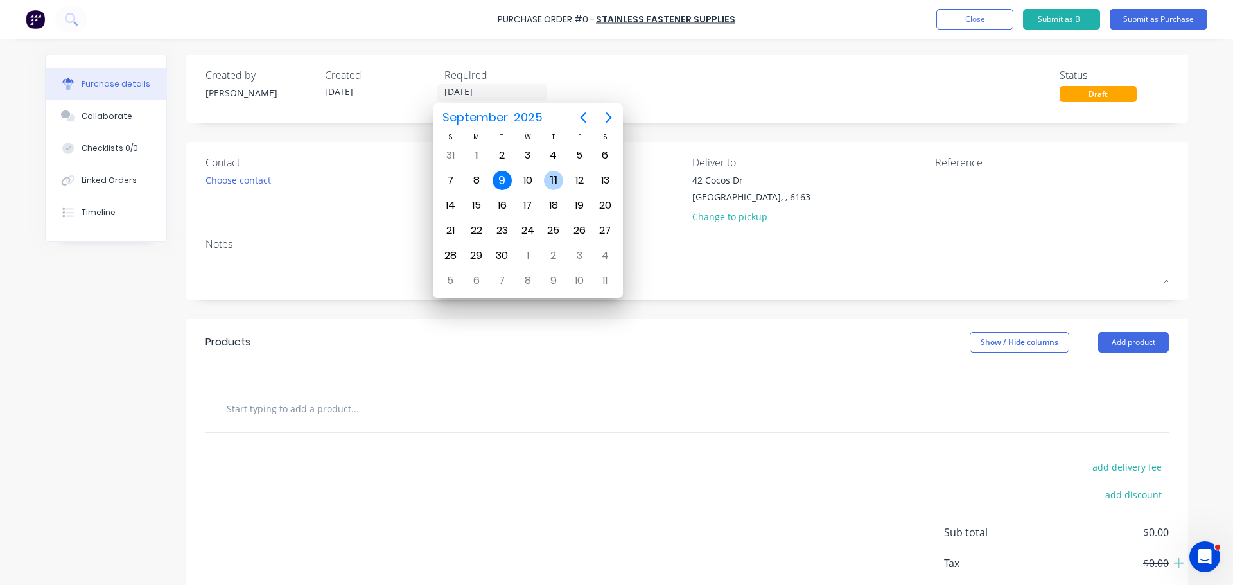
click at [560, 186] on div "11" at bounding box center [553, 180] width 19 height 19
type input "11/09/25"
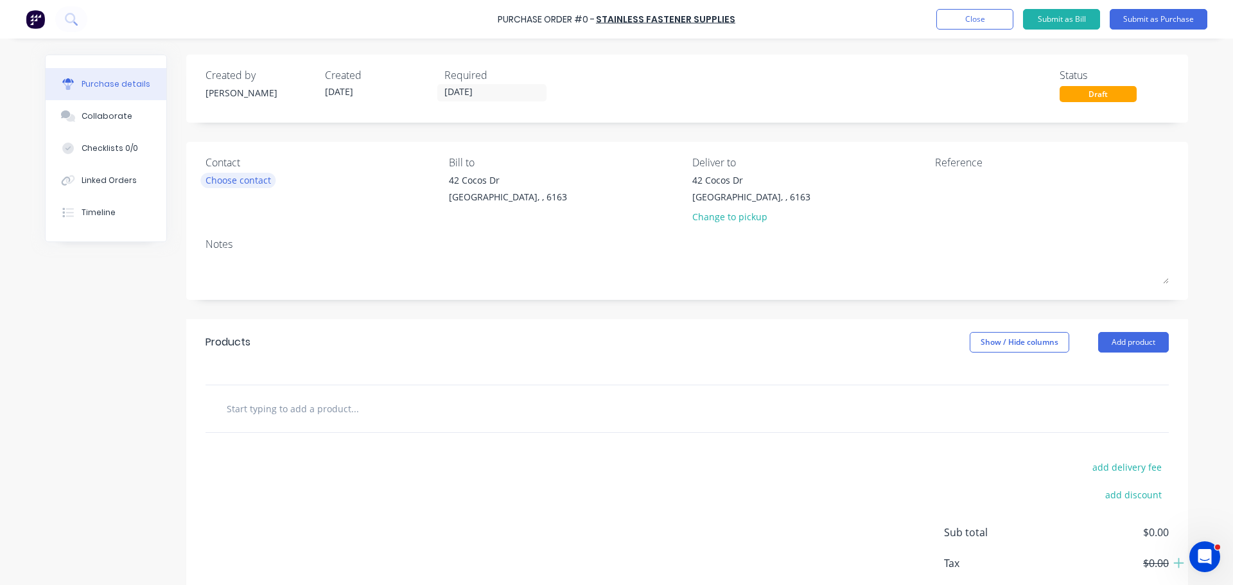
click at [254, 174] on div "Choose contact" at bounding box center [239, 179] width 66 height 13
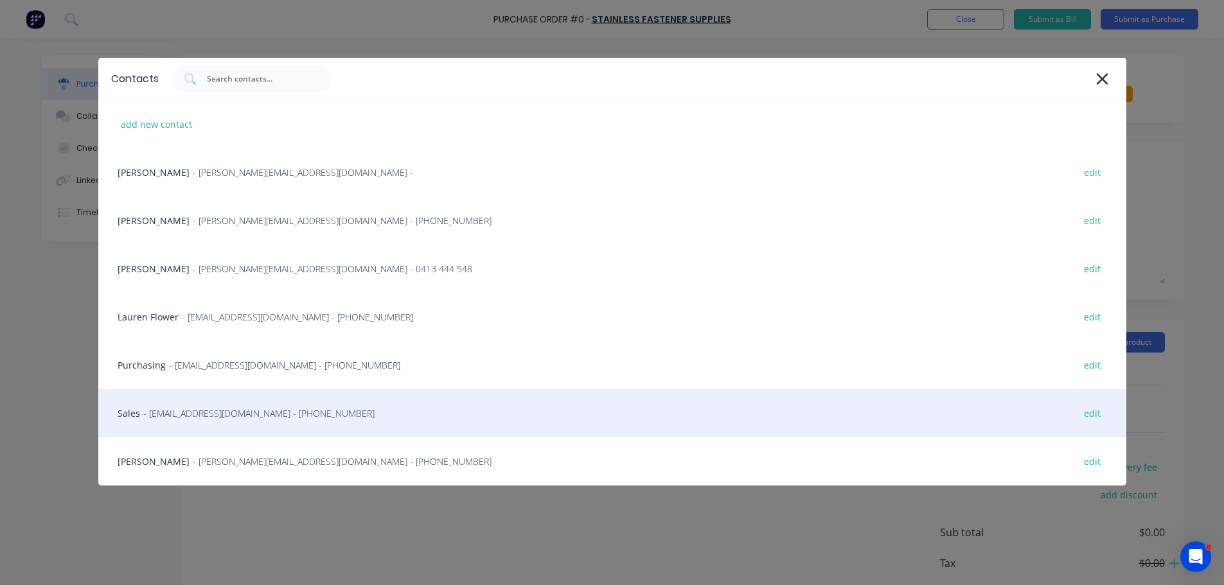
click at [225, 412] on span "- sales@stainlessfastener.com.au - (08) 9414 1116" at bounding box center [258, 413] width 231 height 13
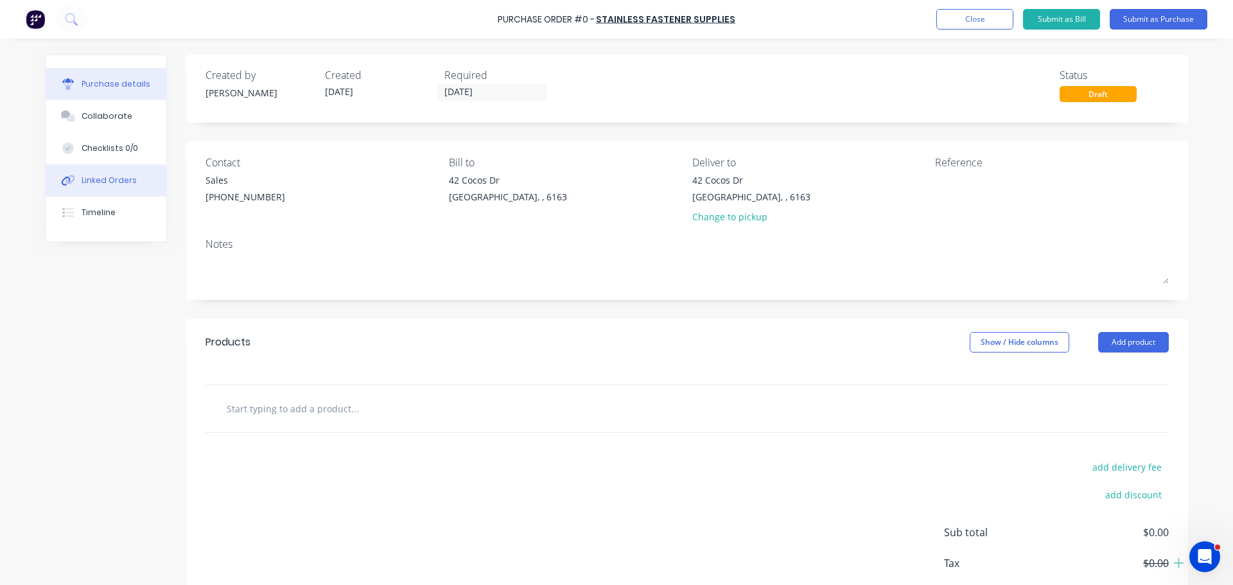
click at [102, 172] on button "Linked Orders" at bounding box center [106, 180] width 121 height 32
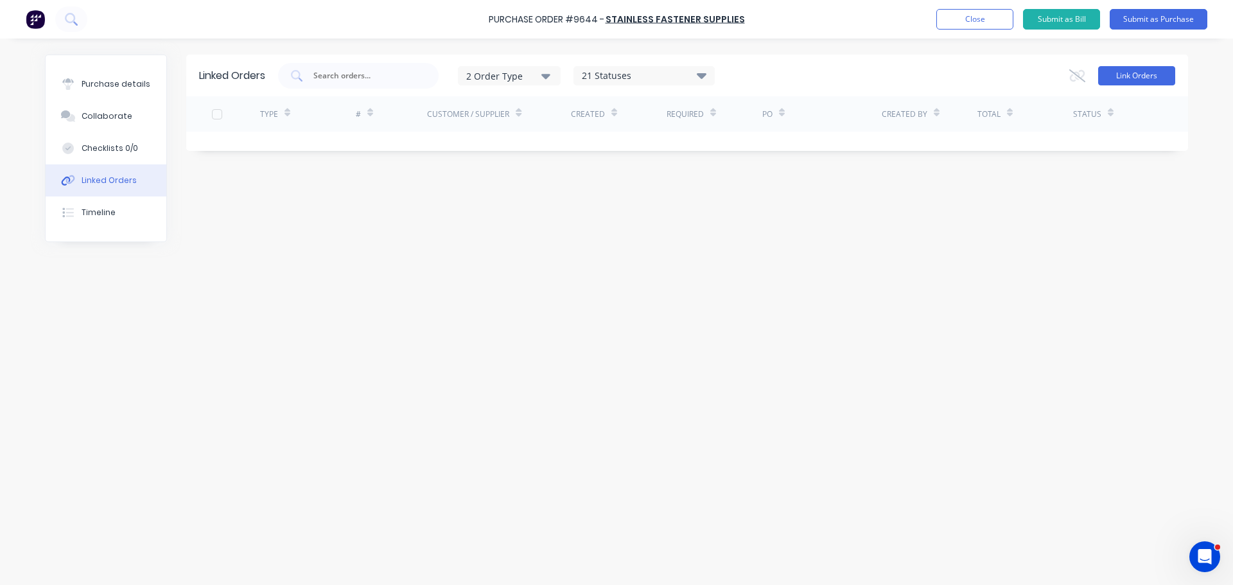
click at [1129, 77] on button "Link Orders" at bounding box center [1137, 75] width 77 height 19
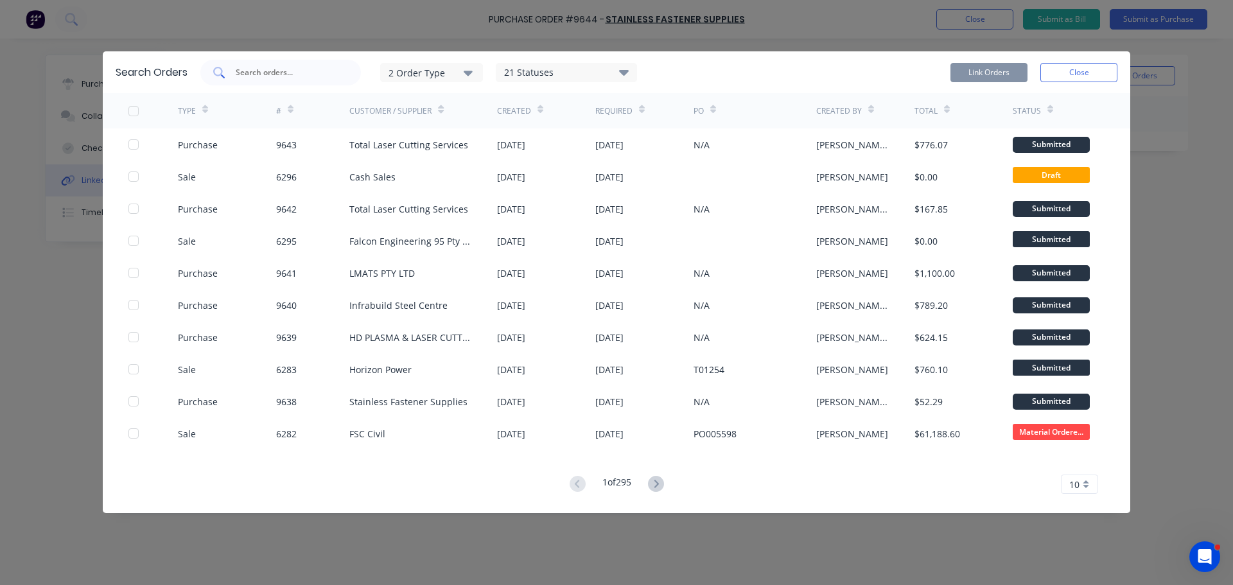
click at [268, 71] on input "text" at bounding box center [287, 72] width 107 height 13
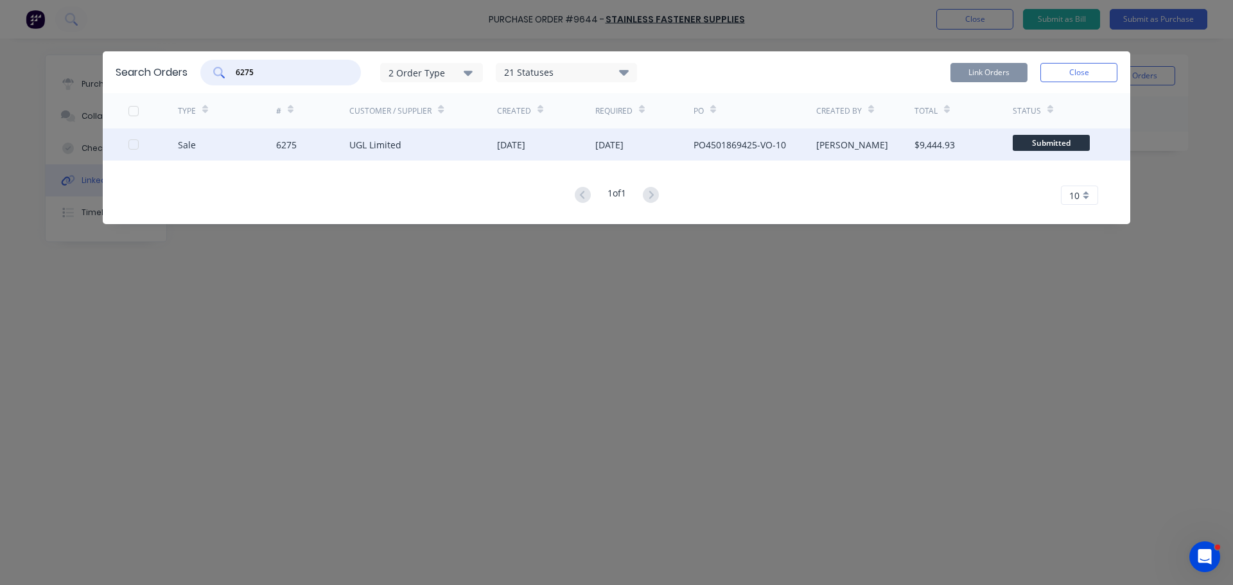
click at [137, 144] on div at bounding box center [134, 145] width 26 height 26
type input "6275"
click at [985, 71] on button "Link Orders" at bounding box center [989, 72] width 77 height 19
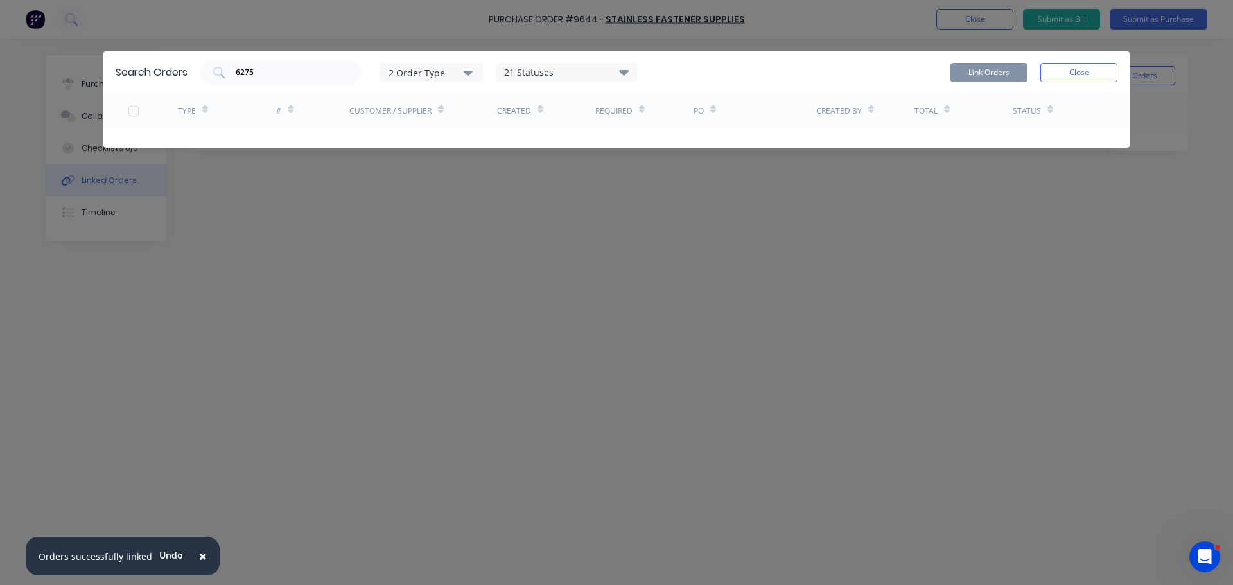
click at [1082, 71] on button "Close" at bounding box center [1079, 72] width 77 height 19
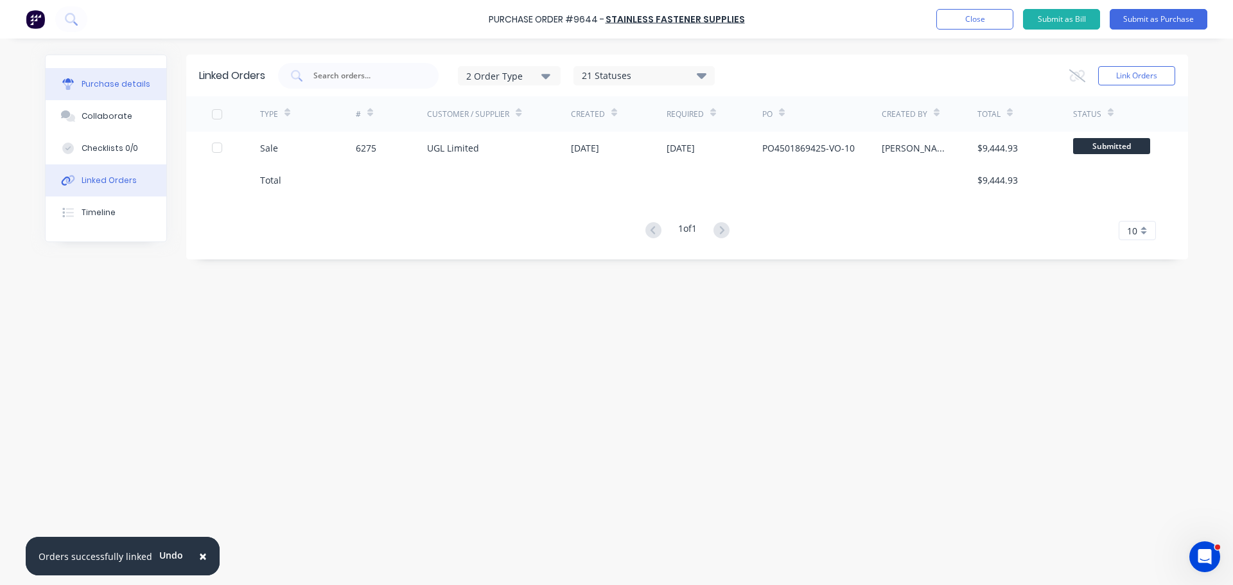
click at [97, 79] on div "Purchase details" at bounding box center [116, 84] width 69 height 12
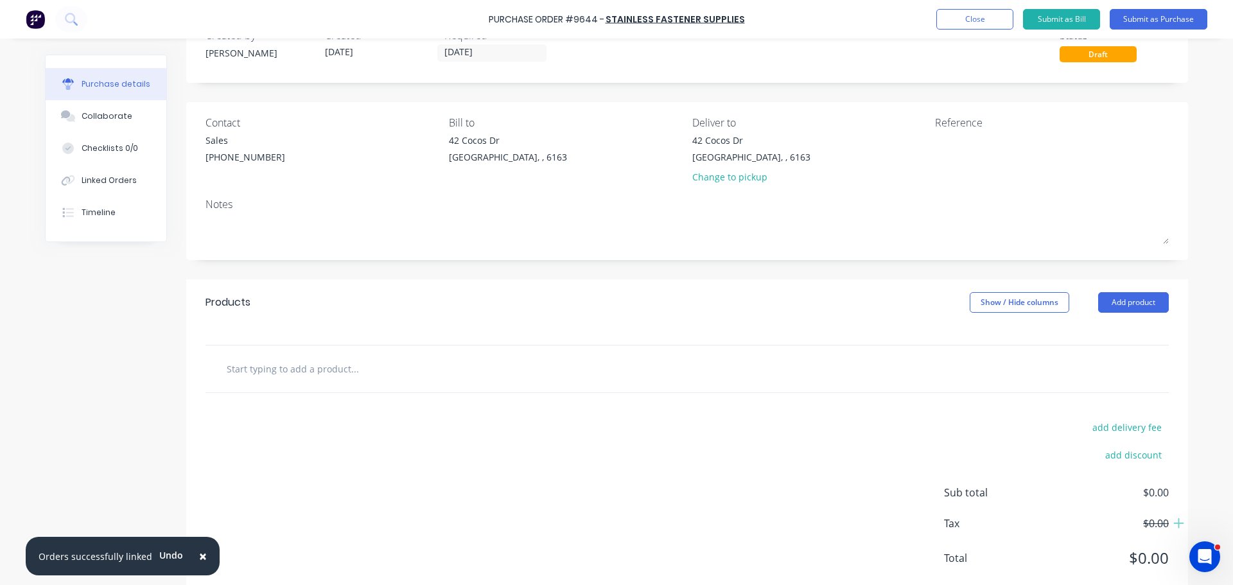
scroll to position [64, 0]
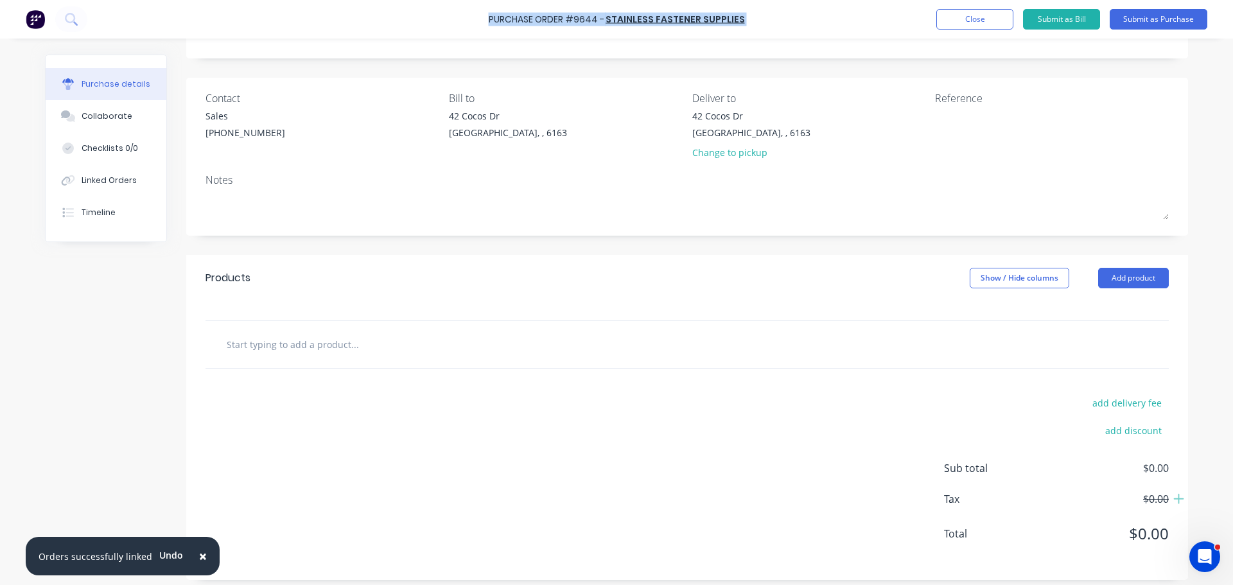
drag, startPoint x: 491, startPoint y: 17, endPoint x: 749, endPoint y: 33, distance: 258.8
click at [749, 33] on div "Purchase Order #9644 - Stainless Fastener Supplies Add product Close Submit as …" at bounding box center [616, 19] width 1233 height 39
copy div "Purchase Order #9644 - Stainless Fastener Supplies Add product Close Submit as …"
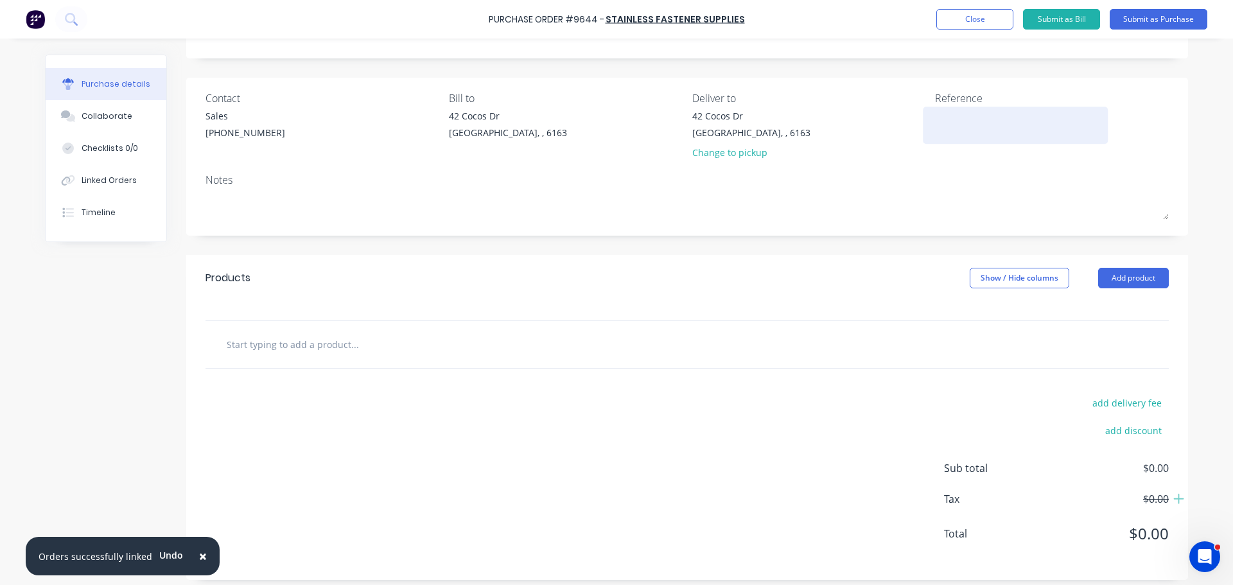
click at [976, 124] on textarea at bounding box center [1015, 123] width 161 height 29
paste textarea "Purchase Order #9644 - Stainless Fastener Supplies"
type textarea "Purchase Order #9644 - Stainless Fastener Supplies"
click at [317, 346] on input "text" at bounding box center [354, 345] width 257 height 26
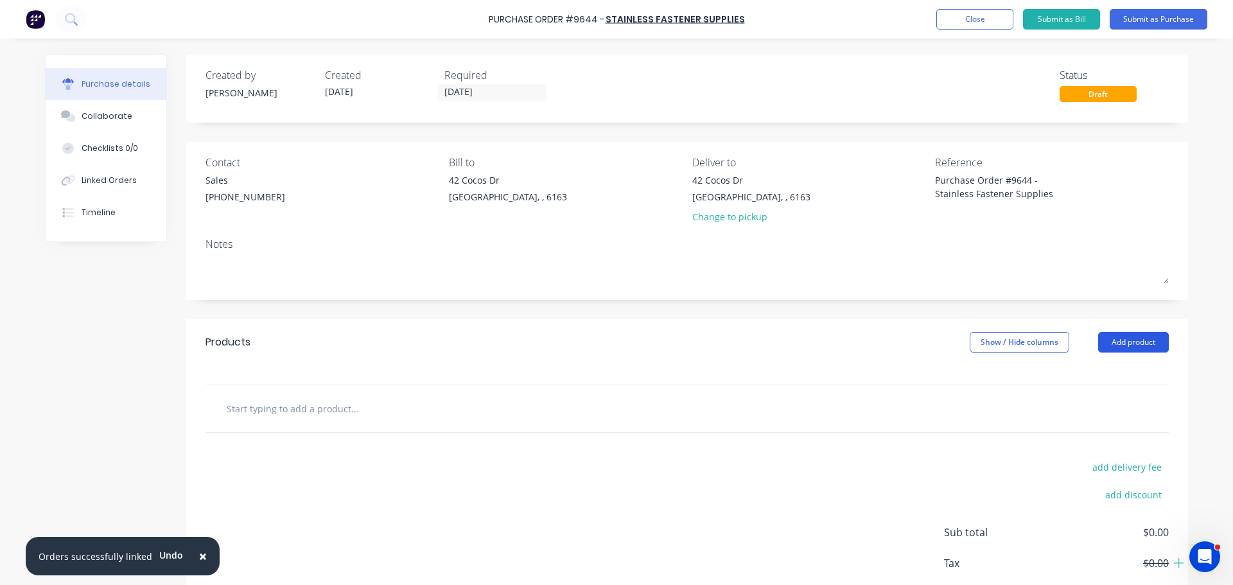
click at [1125, 347] on button "Add product" at bounding box center [1134, 342] width 71 height 21
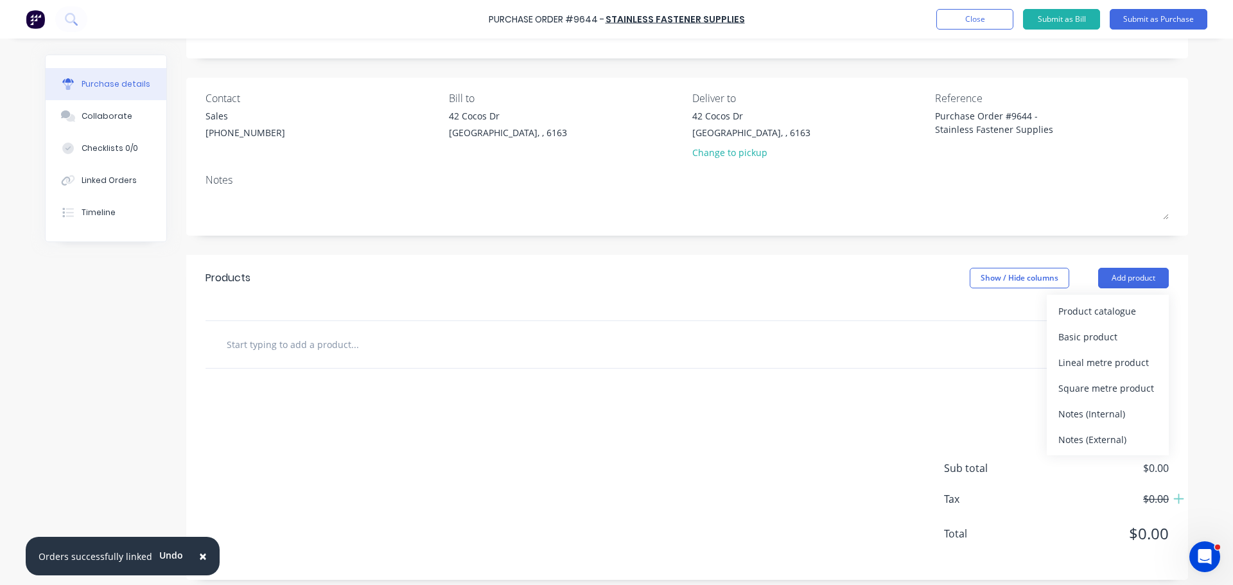
click at [319, 350] on input "text" at bounding box center [354, 345] width 257 height 26
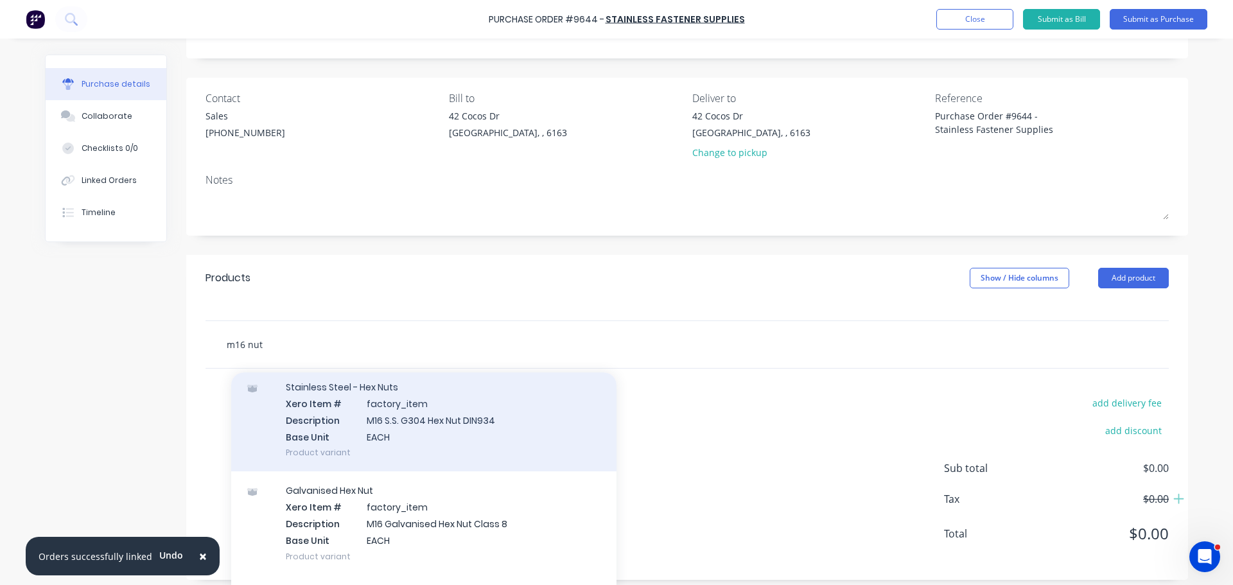
scroll to position [193, 0]
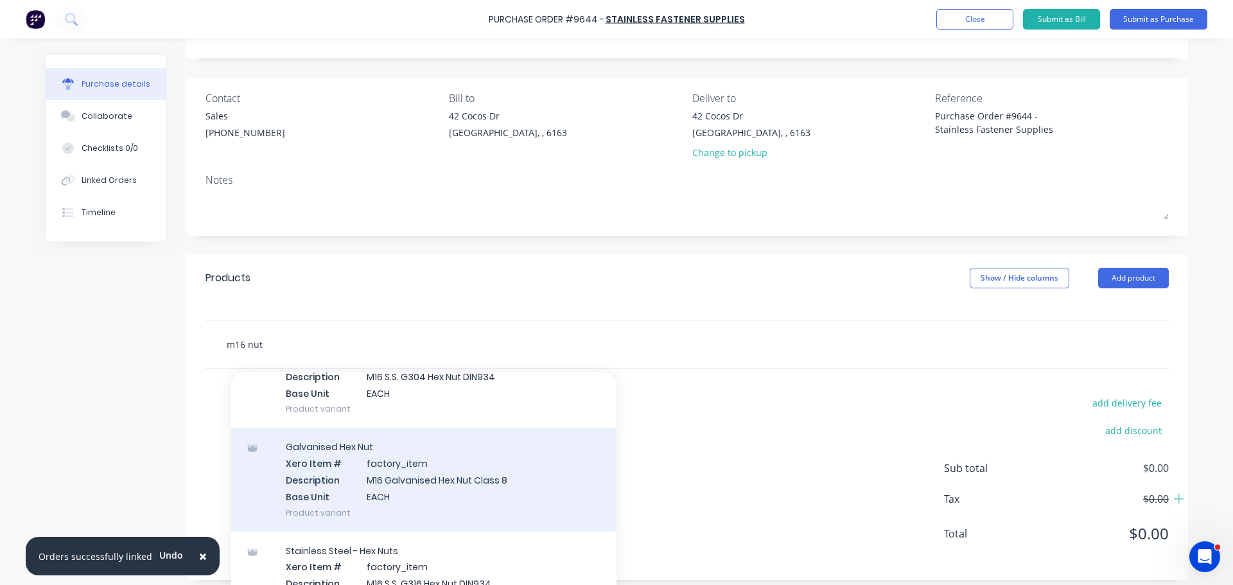
type input "m16 nut"
click at [474, 481] on div "Galvanised Hex Nut Xero Item # factory_item Description M16 Galvanised Hex Nut …" at bounding box center [423, 479] width 385 height 103
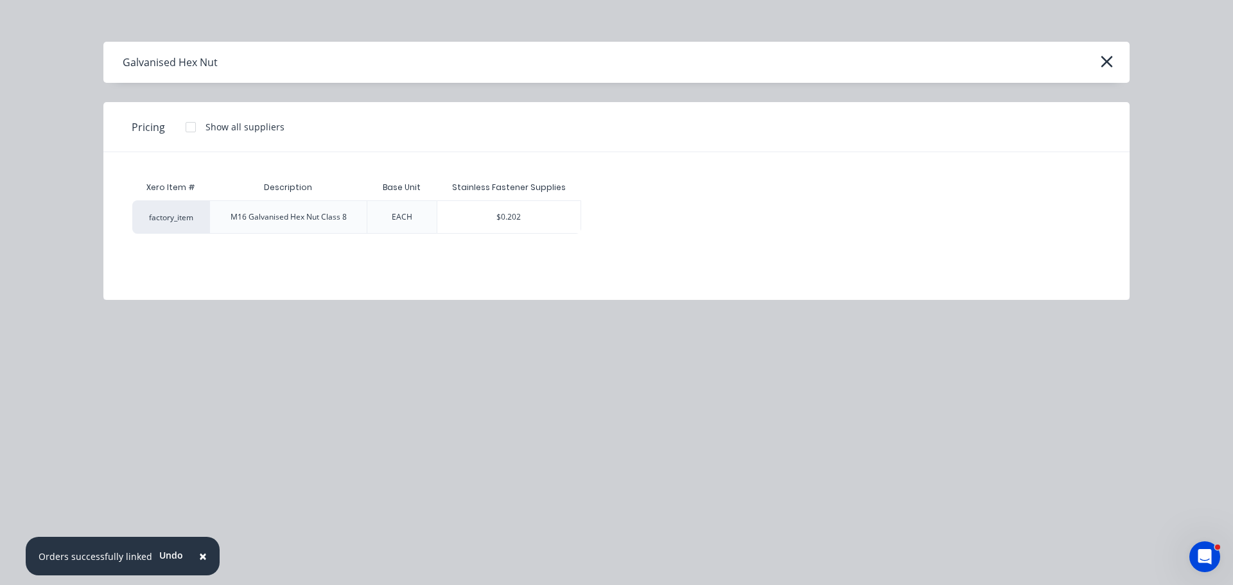
click at [481, 218] on div "$0.202" at bounding box center [510, 217] width 144 height 32
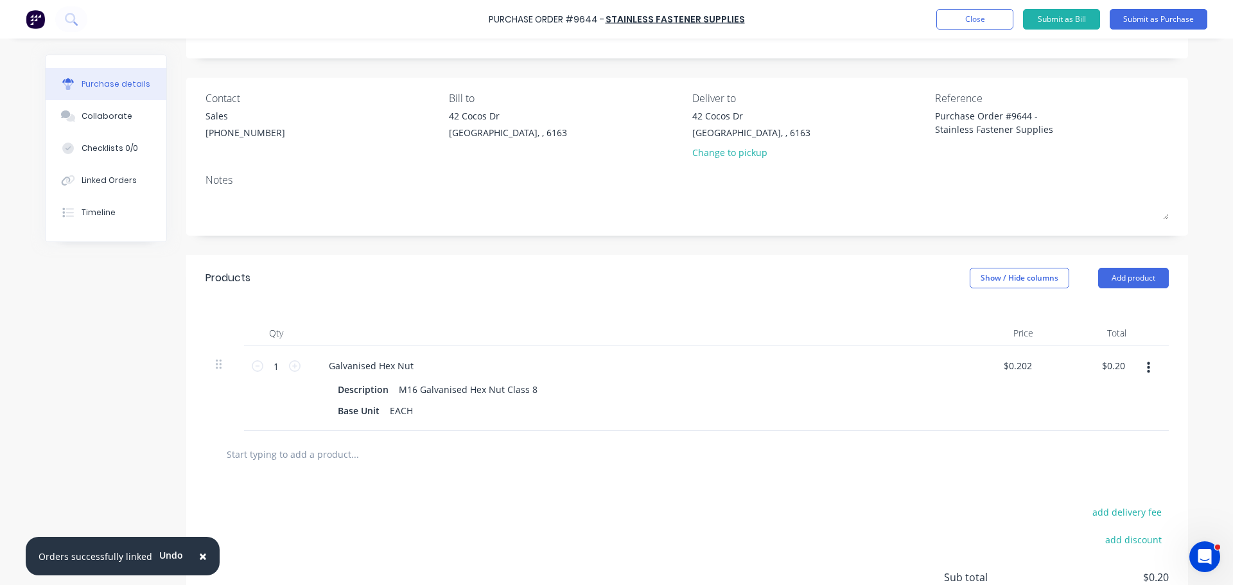
click at [296, 364] on div "1 1" at bounding box center [276, 388] width 64 height 85
click at [294, 364] on icon at bounding box center [295, 366] width 12 height 12
type input "2"
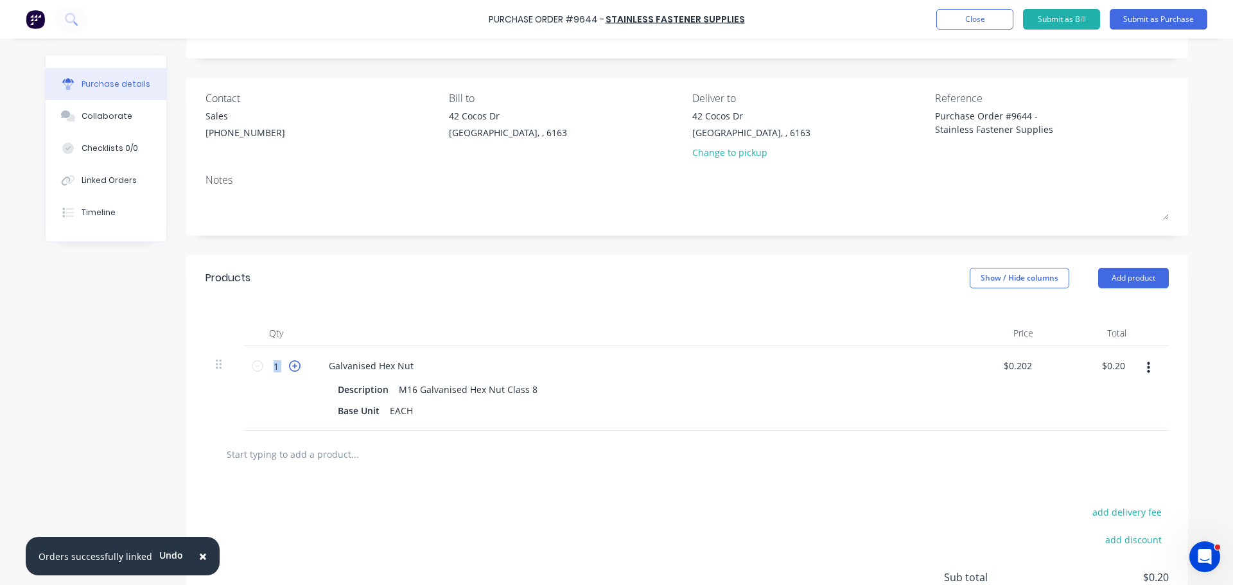
type input "$0.40"
click at [294, 364] on icon at bounding box center [295, 366] width 12 height 12
type input "3"
type input "$0.61"
click at [294, 364] on icon at bounding box center [295, 366] width 12 height 12
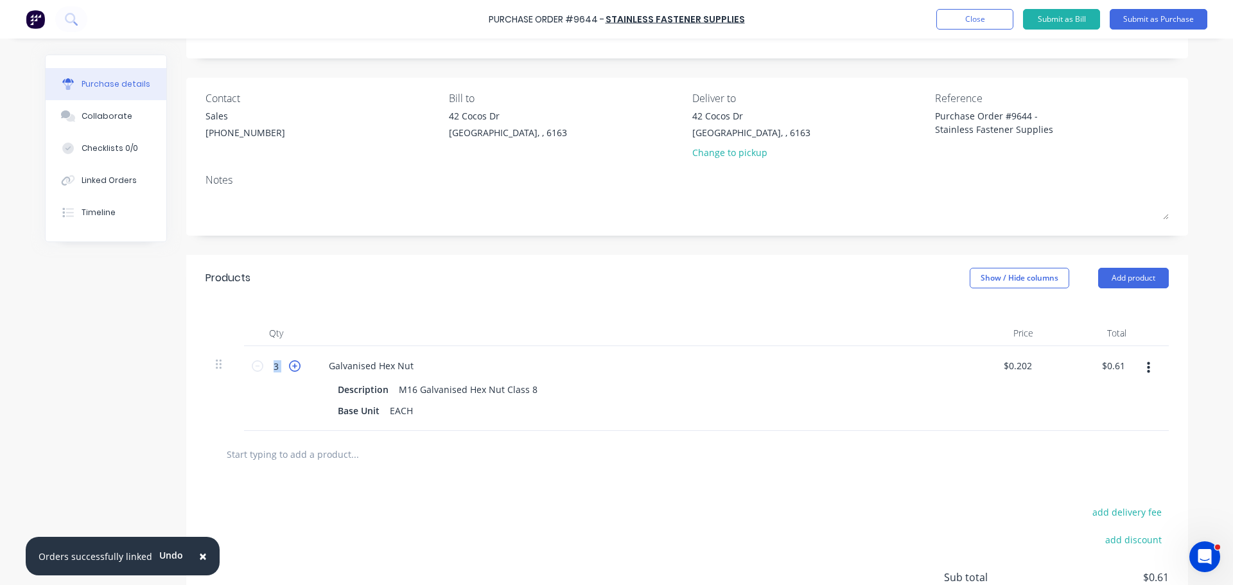
type input "4"
type input "$0.81"
click at [294, 364] on icon at bounding box center [295, 366] width 12 height 12
type input "5"
type input "$1.01"
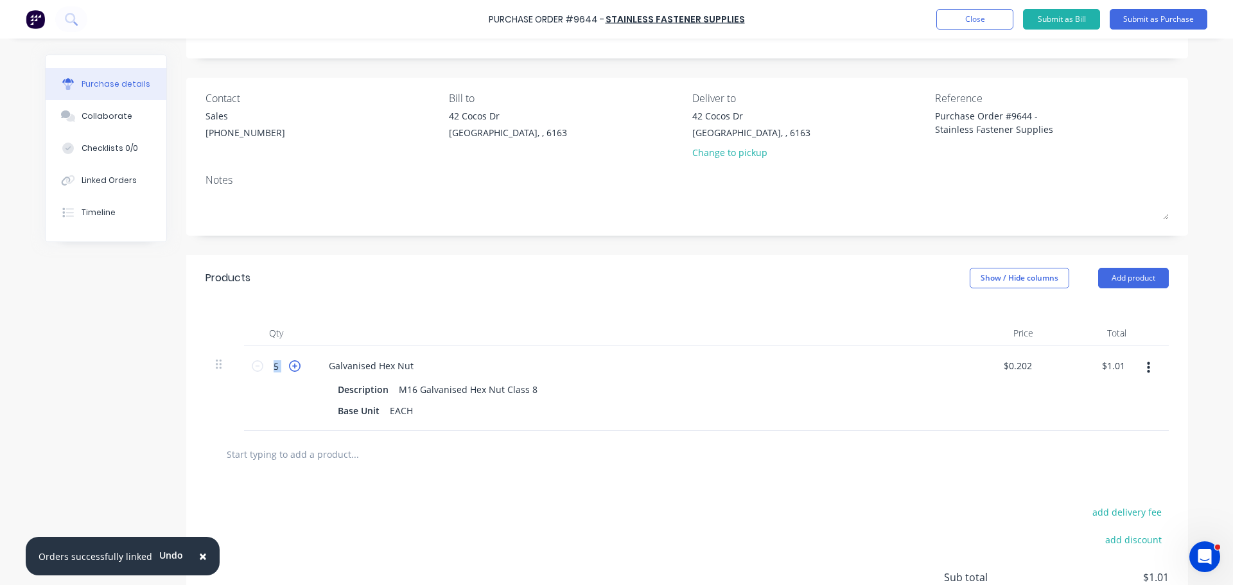
click at [294, 364] on icon at bounding box center [295, 366] width 12 height 12
type input "6"
type input "$1.21"
click at [294, 364] on icon at bounding box center [295, 366] width 12 height 12
type input "7"
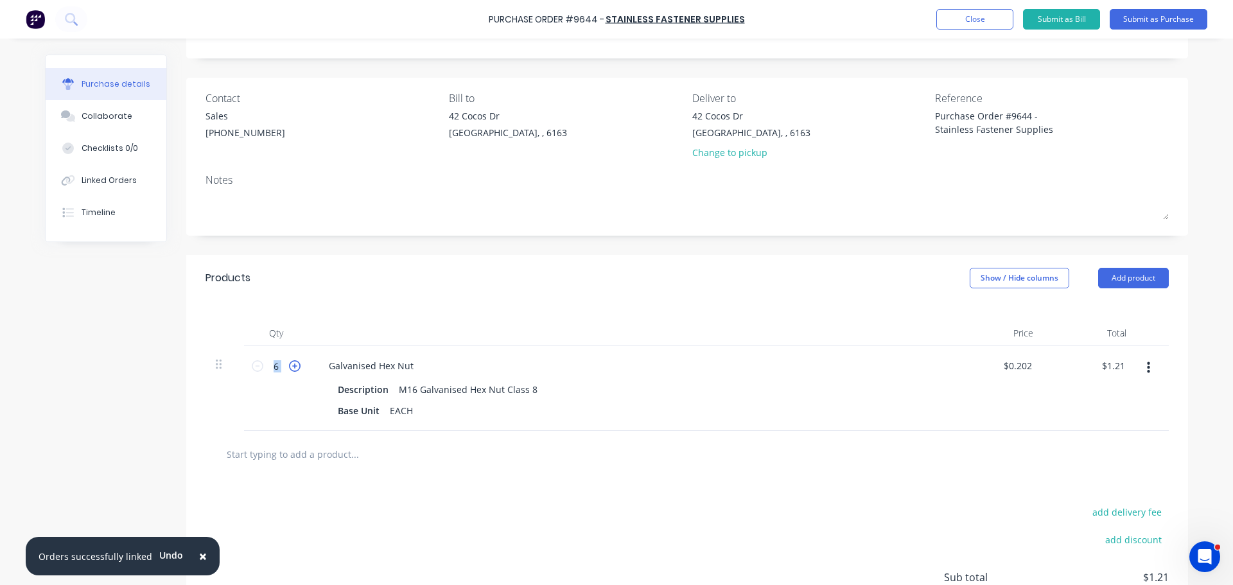
type input "$1.41"
click at [294, 364] on icon at bounding box center [295, 366] width 12 height 12
type input "8"
type input "$1.62"
click at [294, 364] on icon at bounding box center [295, 366] width 12 height 12
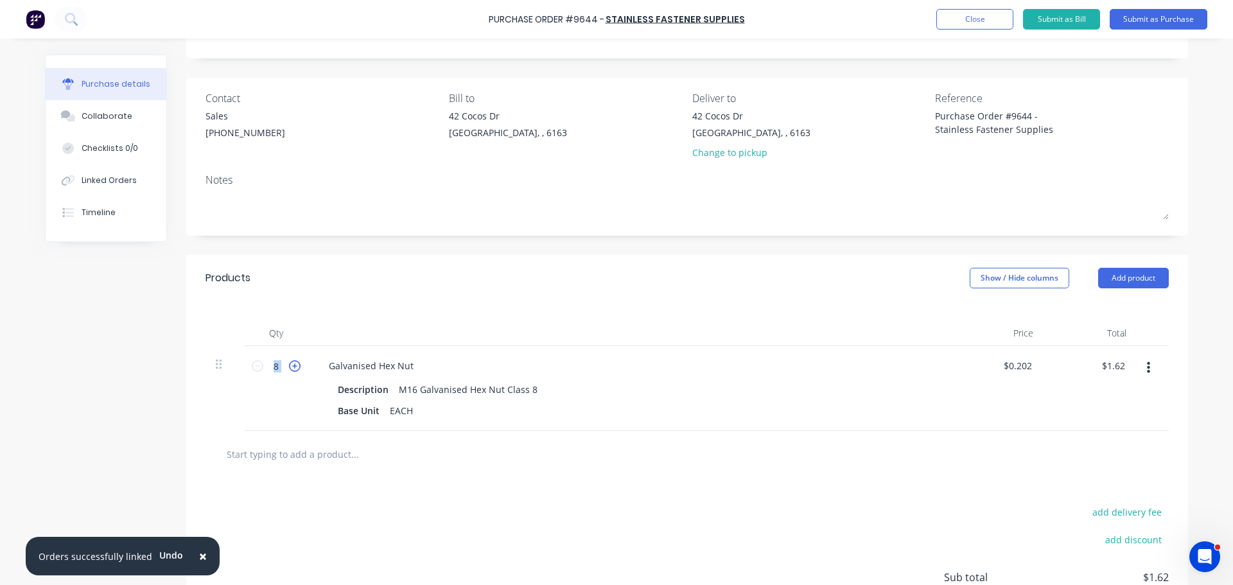
type input "9"
type input "$1.82"
click at [293, 364] on icon at bounding box center [295, 366] width 12 height 12
type input "10"
type input "$2.02"
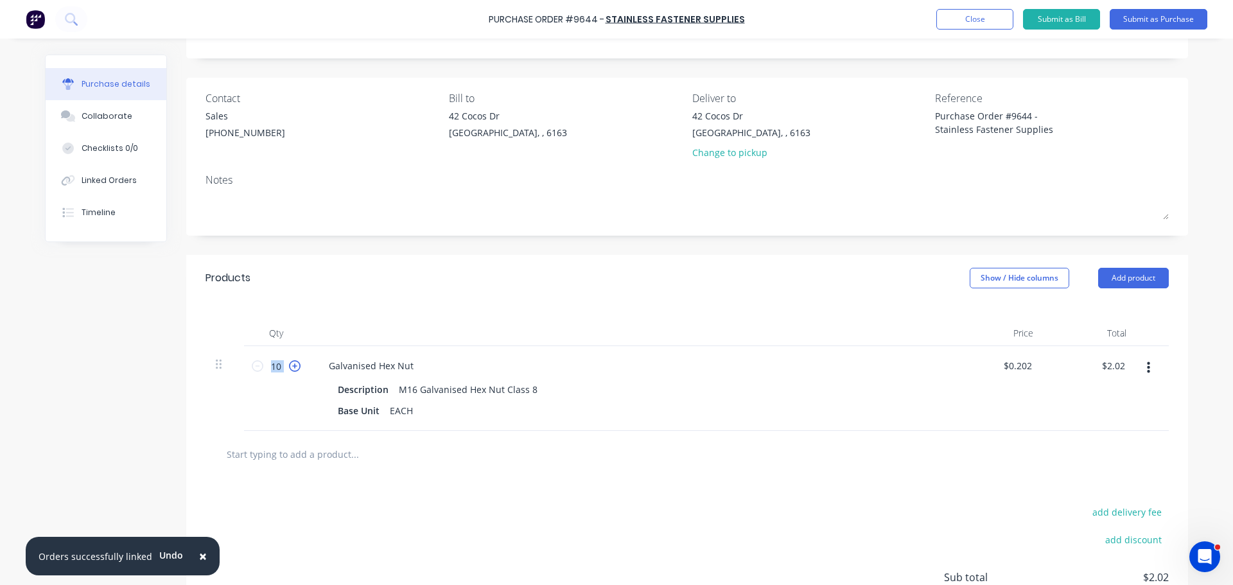
click at [293, 364] on icon at bounding box center [295, 366] width 12 height 12
type input "11"
type input "$2.22"
click at [293, 364] on icon at bounding box center [295, 366] width 12 height 12
type input "12"
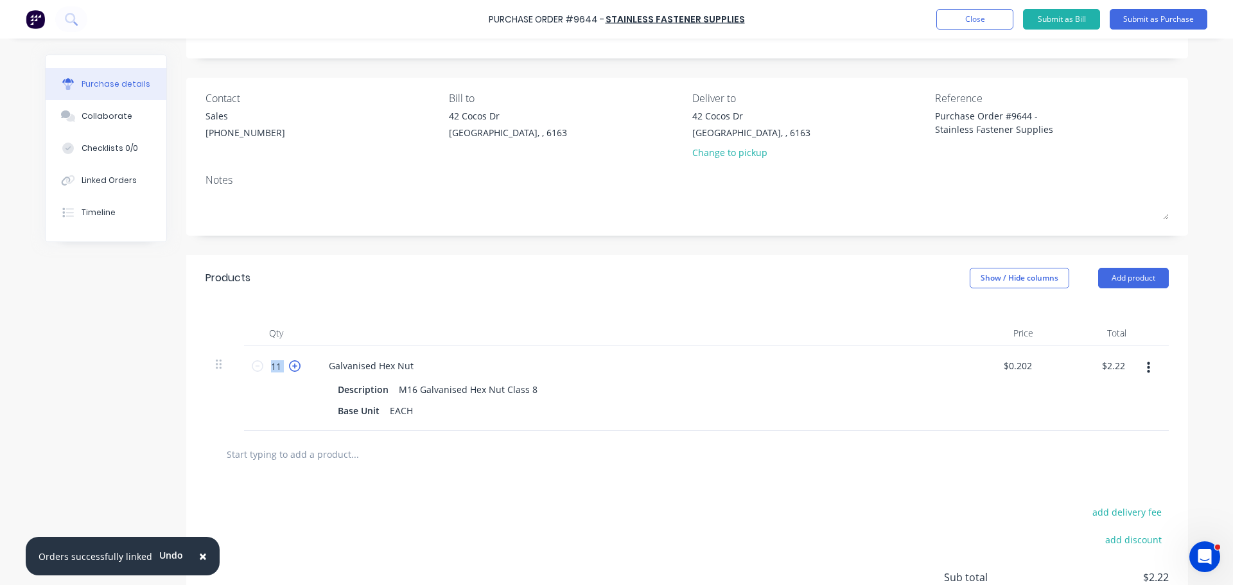
type input "$2.42"
click at [293, 364] on icon at bounding box center [295, 366] width 12 height 12
type input "13"
type input "$2.63"
click at [293, 364] on icon at bounding box center [295, 366] width 12 height 12
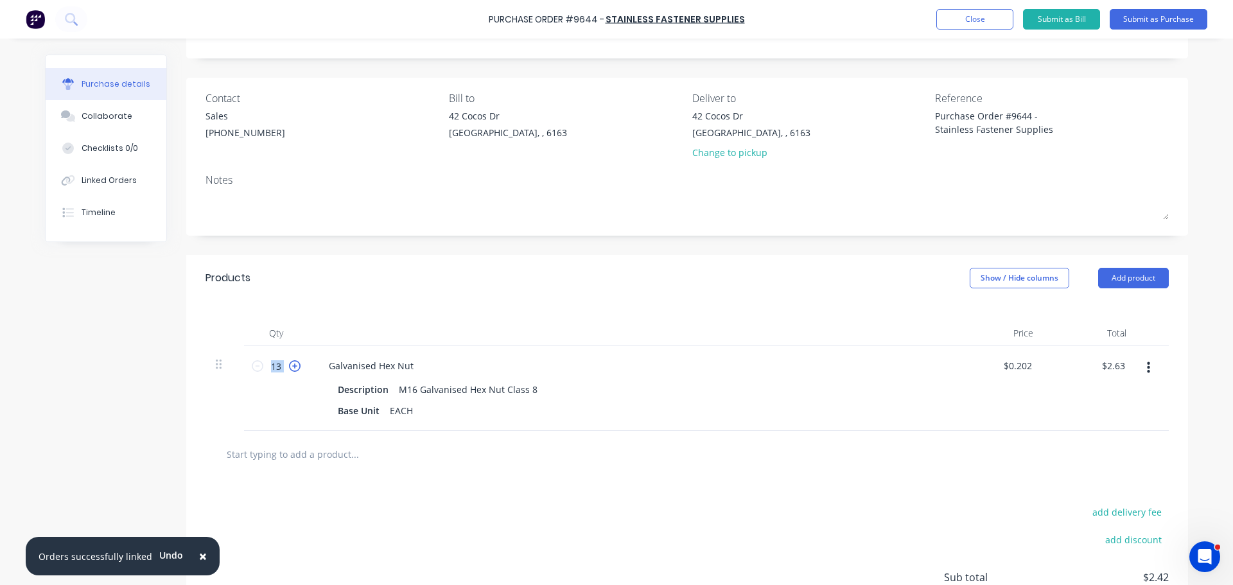
type input "14"
type input "$2.83"
click at [293, 364] on icon at bounding box center [295, 366] width 12 height 12
type input "15"
type input "$3.03"
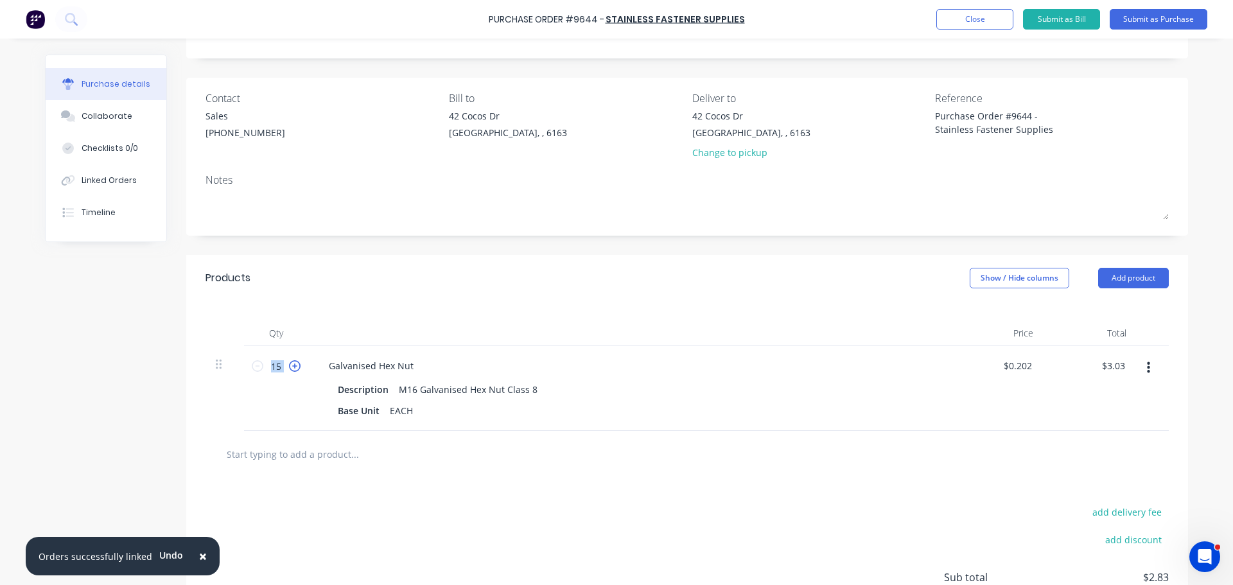
click at [293, 364] on icon at bounding box center [295, 366] width 12 height 12
type input "16"
type input "$3.23"
click at [293, 364] on icon at bounding box center [295, 366] width 12 height 12
type input "17"
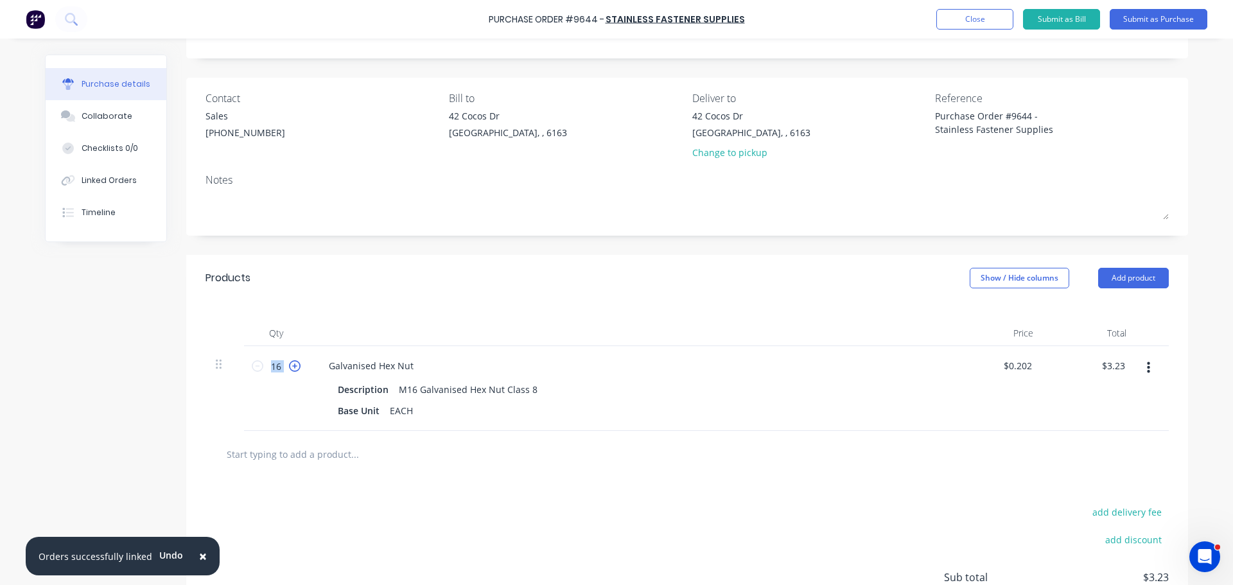
type input "$3.43"
click at [293, 364] on icon at bounding box center [295, 366] width 12 height 12
type input "18"
type input "$3.64"
click at [293, 364] on icon at bounding box center [295, 366] width 12 height 12
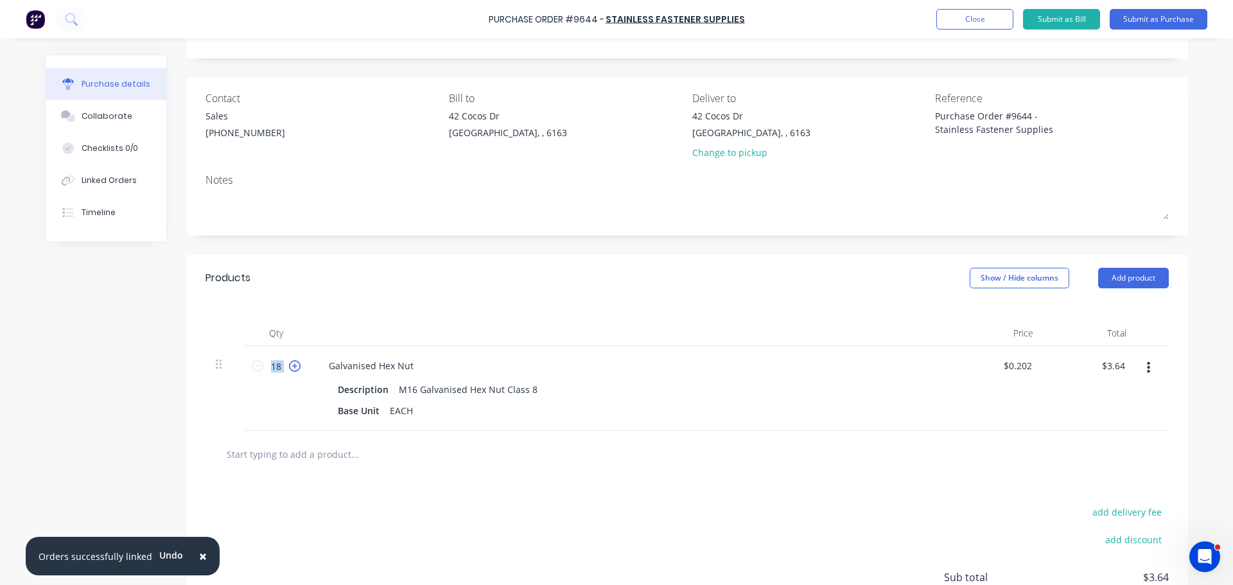
type input "19"
type input "$3.84"
click at [293, 364] on icon at bounding box center [295, 366] width 12 height 12
type input "20"
type input "$4.04"
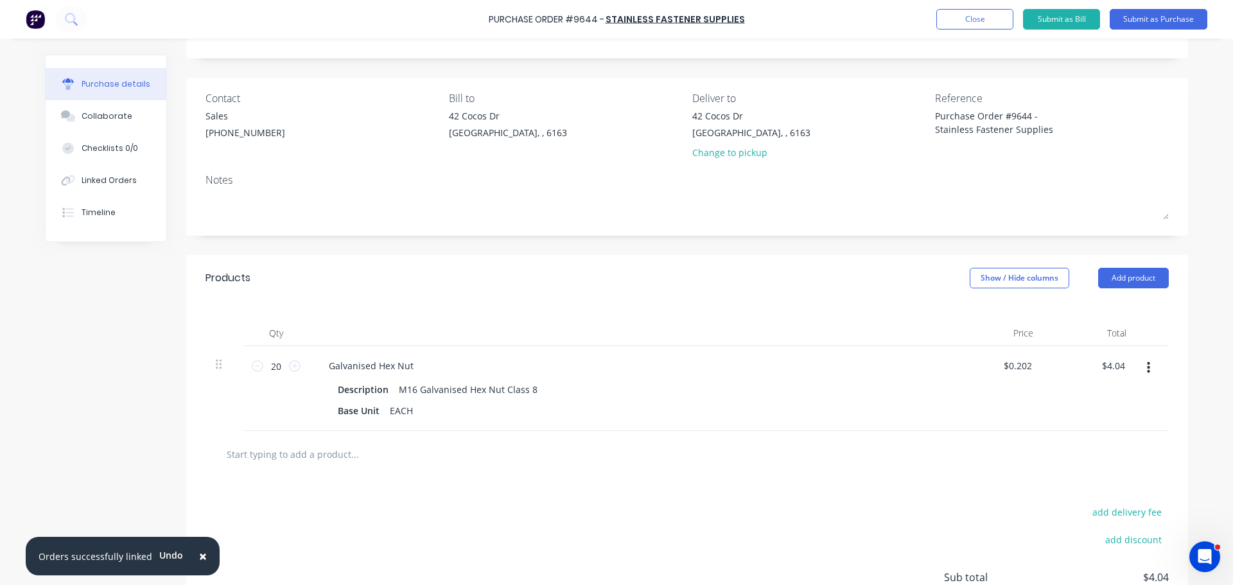
click at [936, 371] on div "Galvanised Hex Nut Description M16 Galvanised Hex Nut Class 8 Base Unit EACH" at bounding box center [629, 388] width 642 height 85
click at [1025, 367] on input "0.202" at bounding box center [1017, 366] width 35 height 19
type input "0"
type input "$0.13"
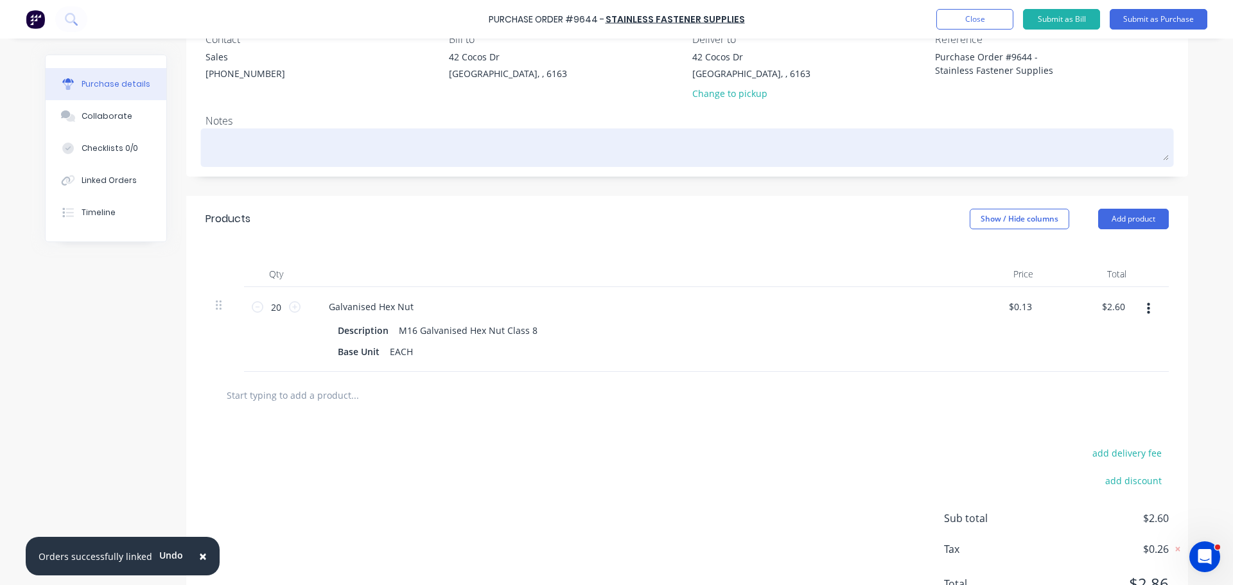
scroll to position [128, 0]
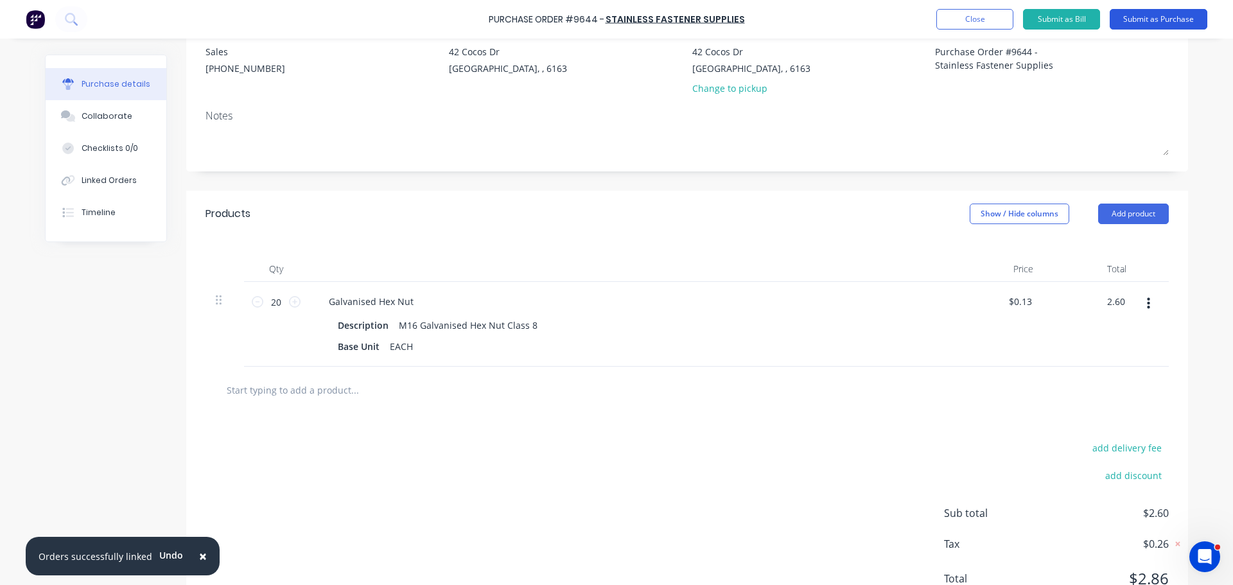
type input "$2.60"
click at [1177, 19] on button "Submit as Purchase" at bounding box center [1159, 19] width 98 height 21
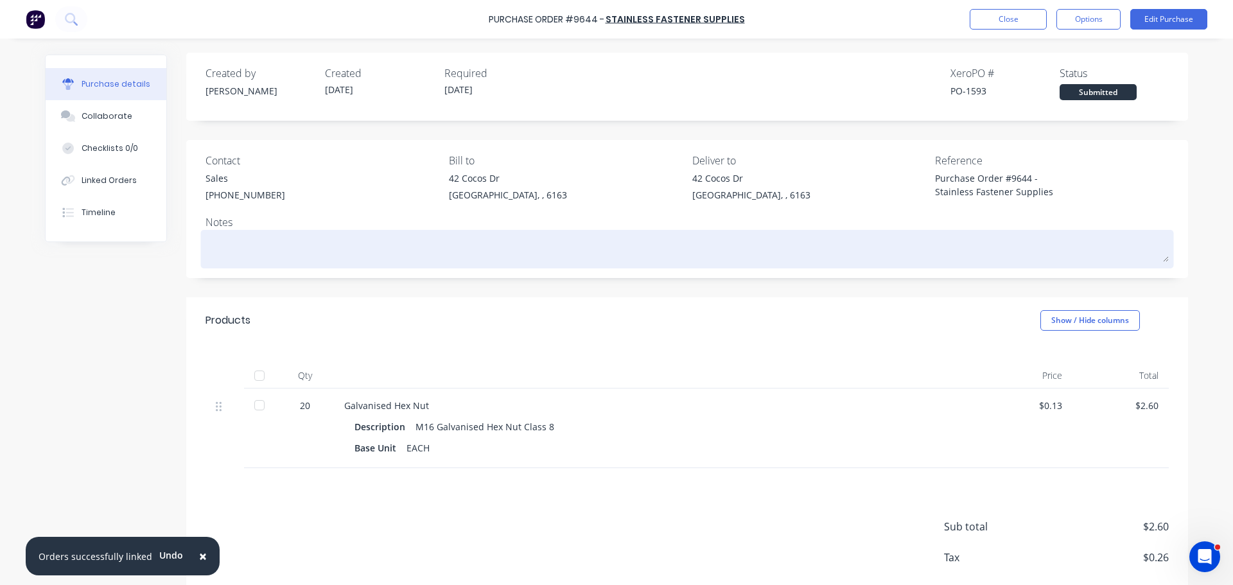
scroll to position [0, 0]
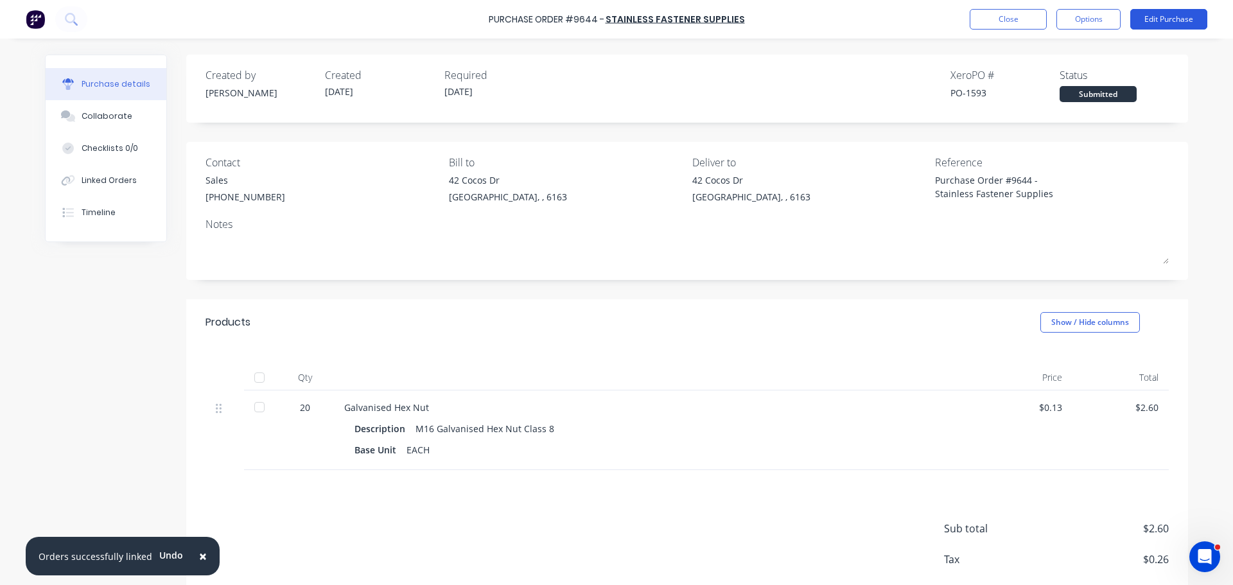
click at [1192, 18] on button "Edit Purchase" at bounding box center [1169, 19] width 77 height 21
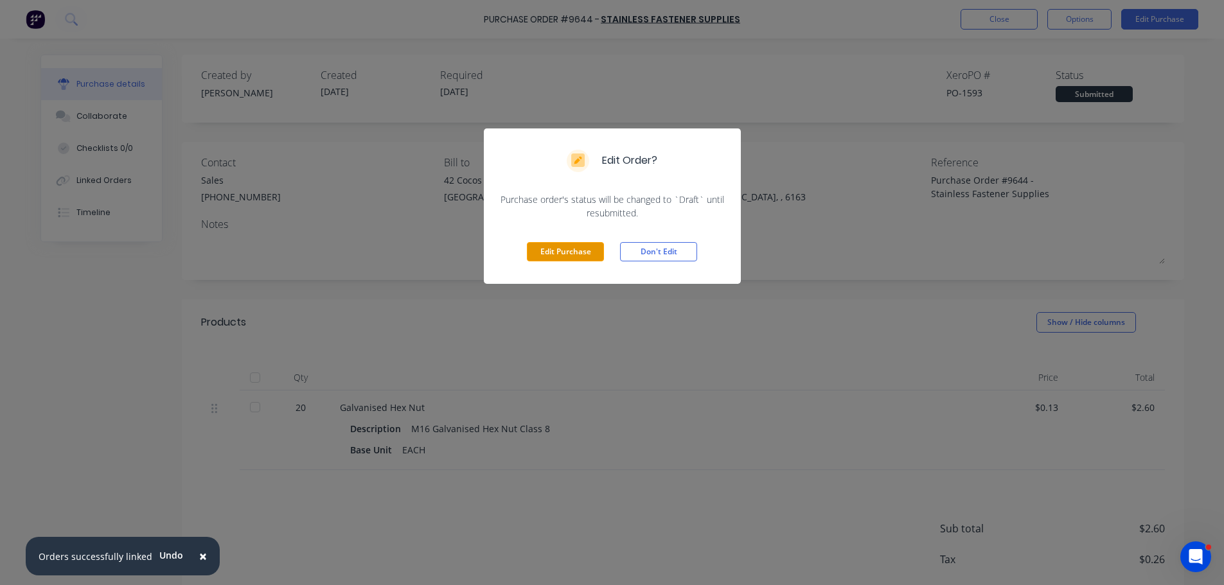
click at [560, 247] on button "Edit Purchase" at bounding box center [565, 251] width 77 height 19
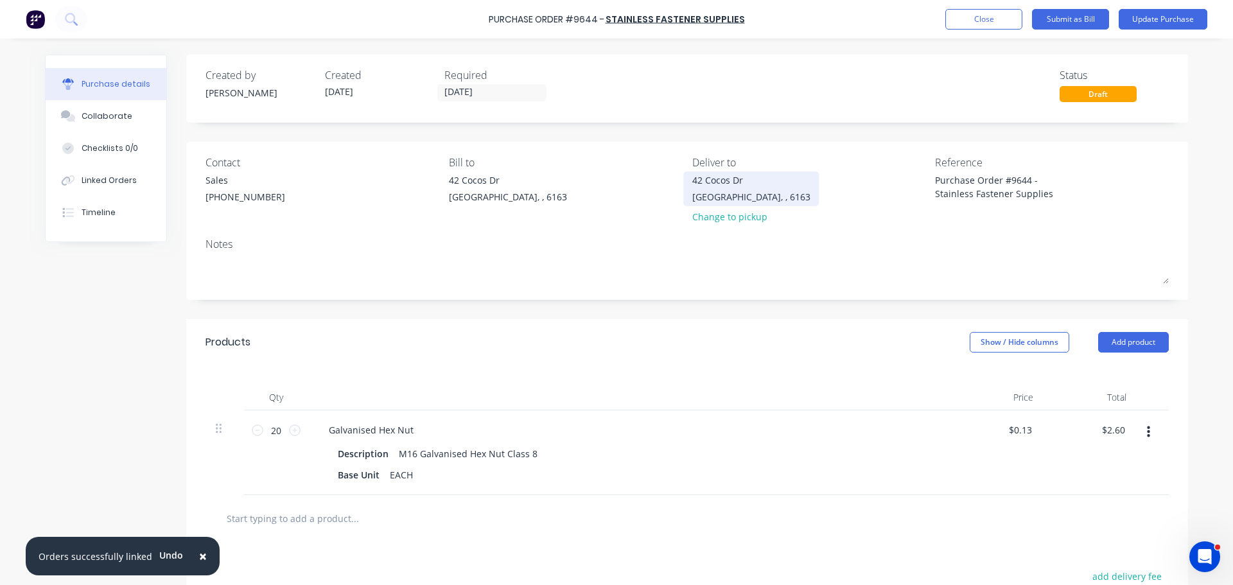
click at [739, 181] on div "42 Cocos Dr" at bounding box center [752, 179] width 118 height 13
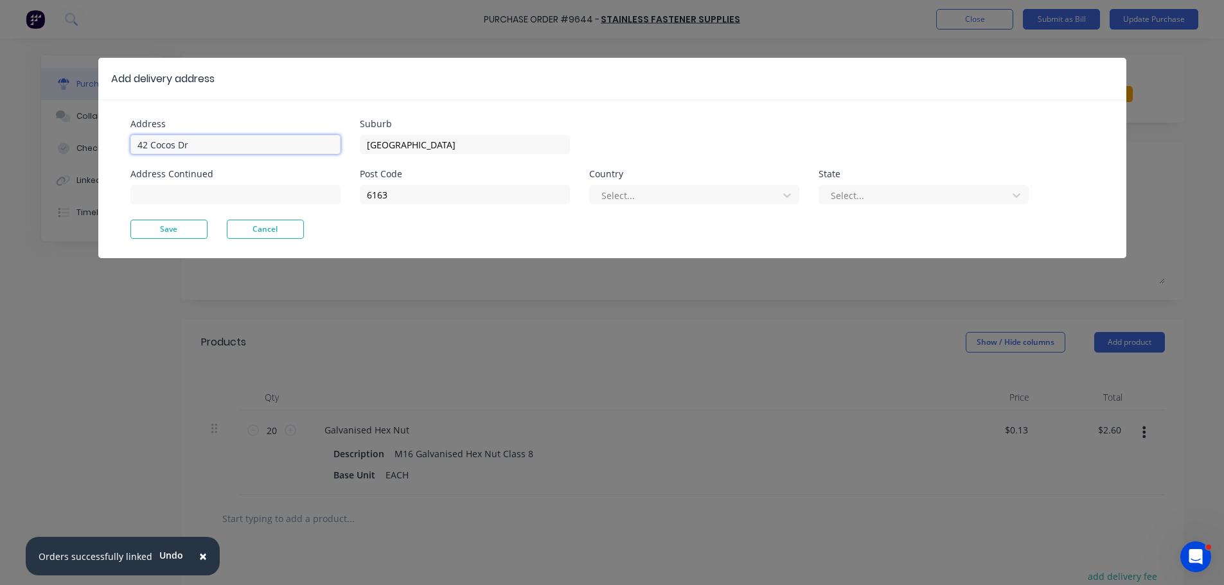
click at [199, 142] on input "42 Cocos Dr" at bounding box center [235, 144] width 210 height 19
type input "4"
type input "11 Port Pirie"
click at [181, 227] on button "Save" at bounding box center [168, 229] width 77 height 19
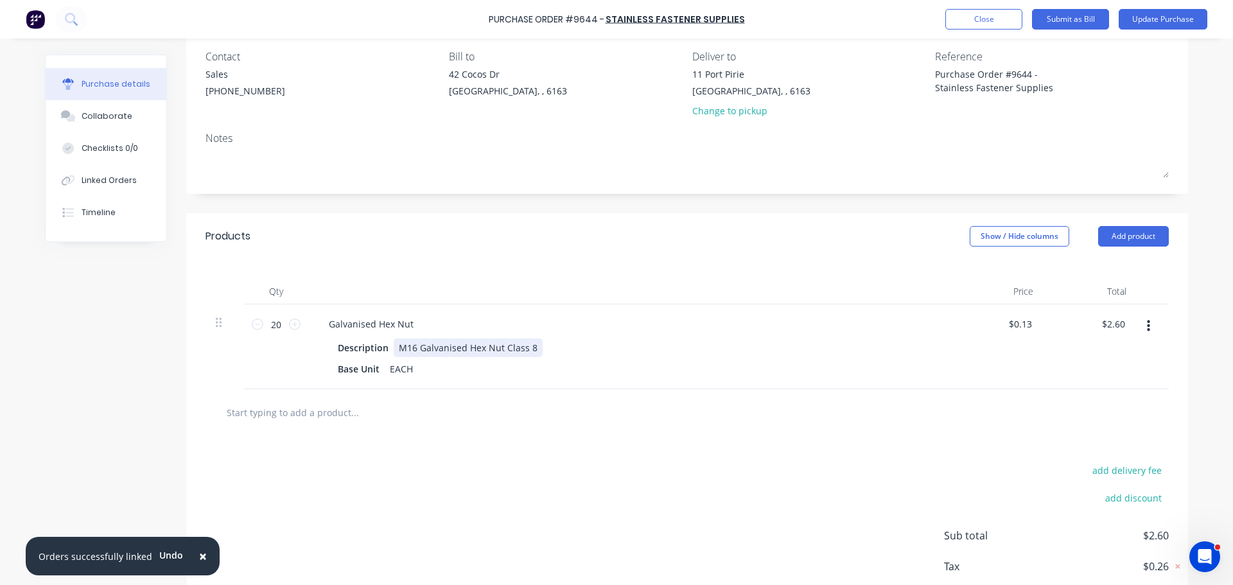
scroll to position [128, 0]
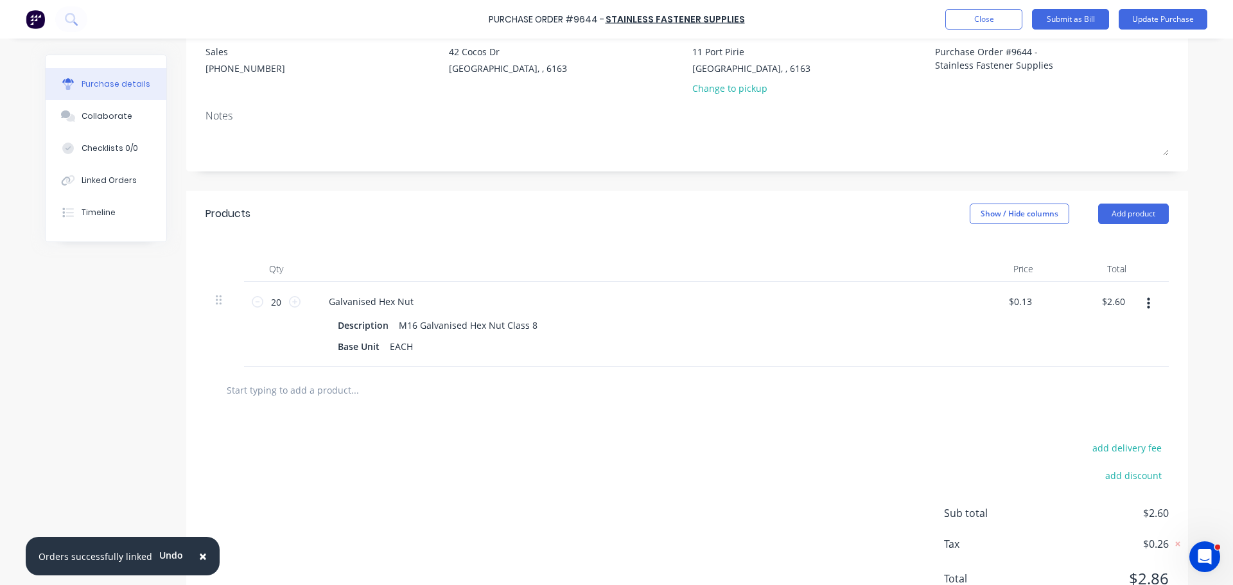
click at [330, 393] on input "text" at bounding box center [354, 390] width 257 height 26
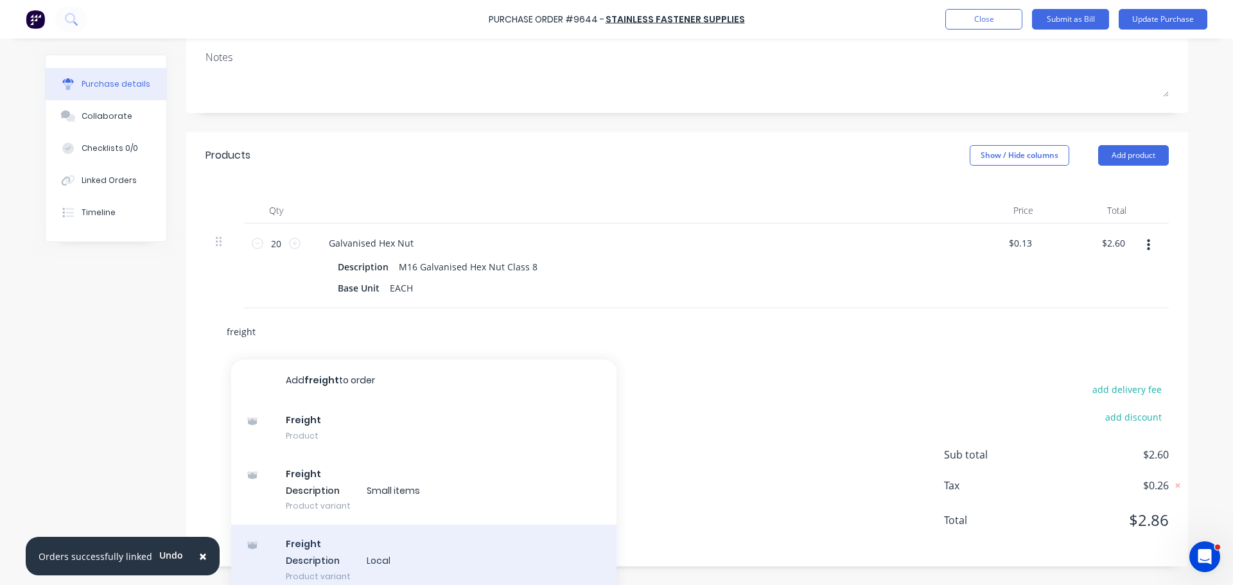
scroll to position [197, 0]
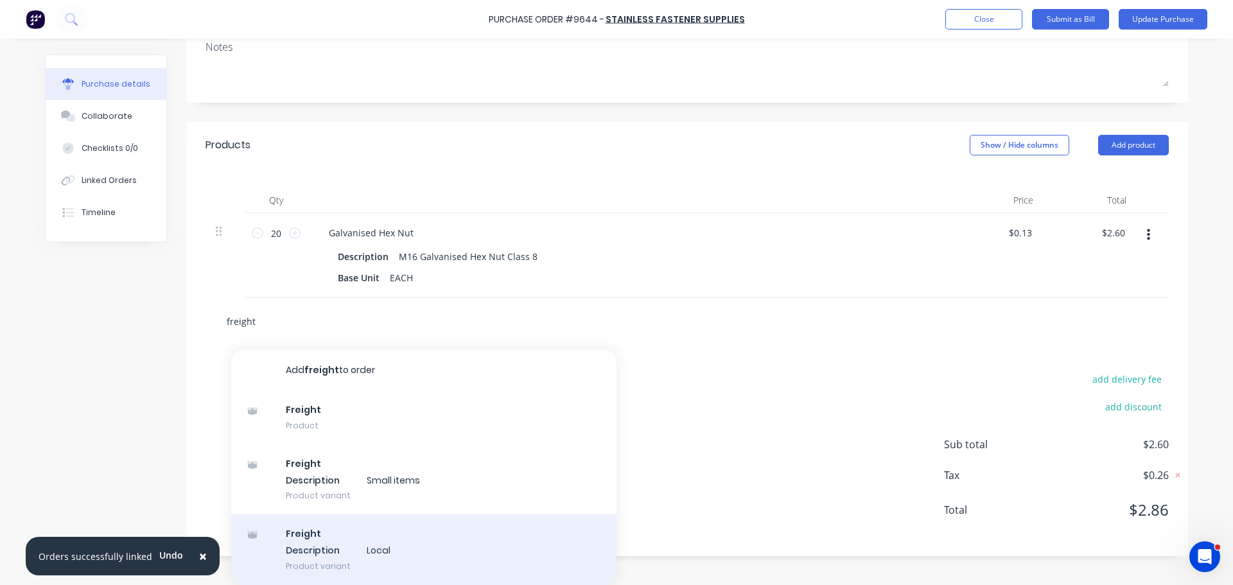
type input "freight"
click at [333, 557] on div "Freight Description Local Product variant" at bounding box center [423, 550] width 385 height 71
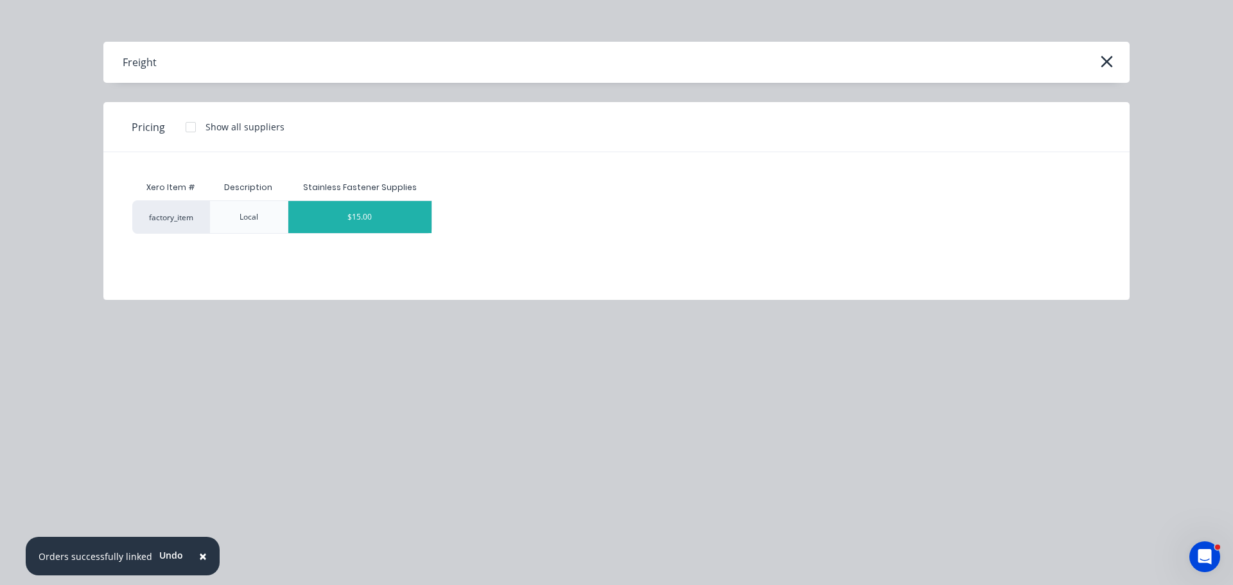
click at [387, 209] on div "$15.00" at bounding box center [360, 217] width 144 height 32
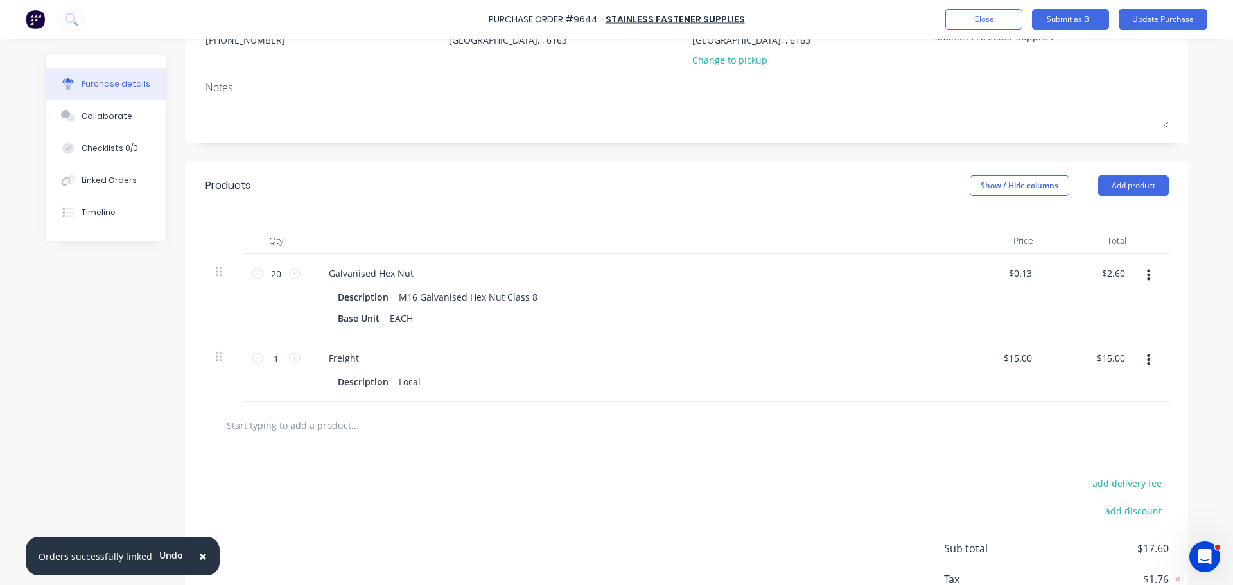
scroll to position [181, 0]
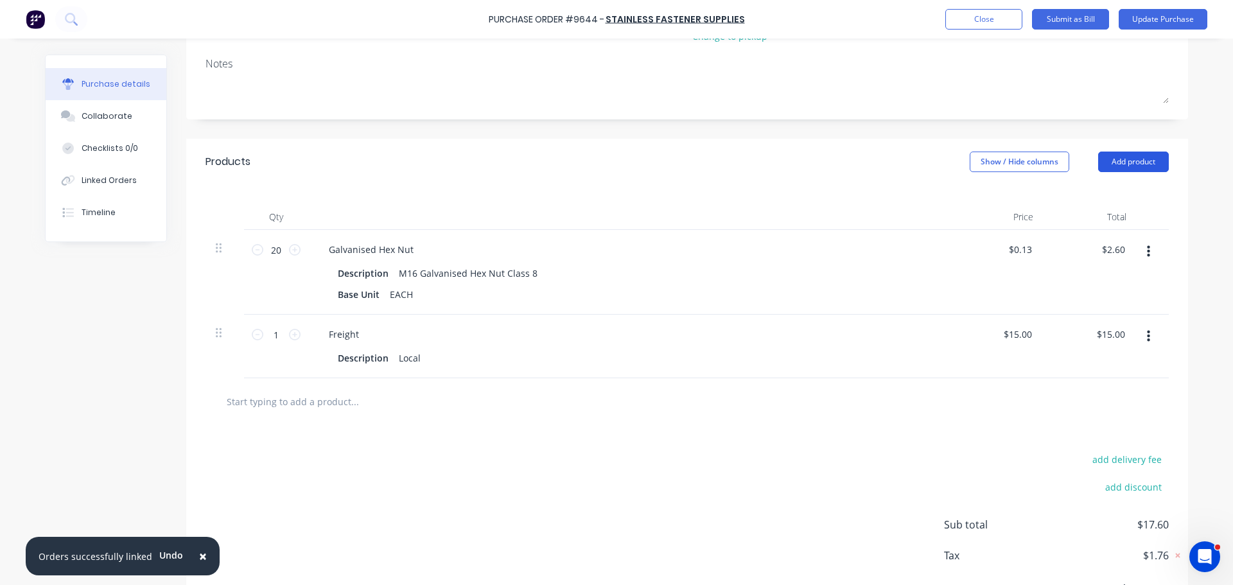
click at [1145, 160] on button "Add product" at bounding box center [1134, 162] width 71 height 21
click at [1096, 316] on div "Notes (External)" at bounding box center [1108, 323] width 99 height 19
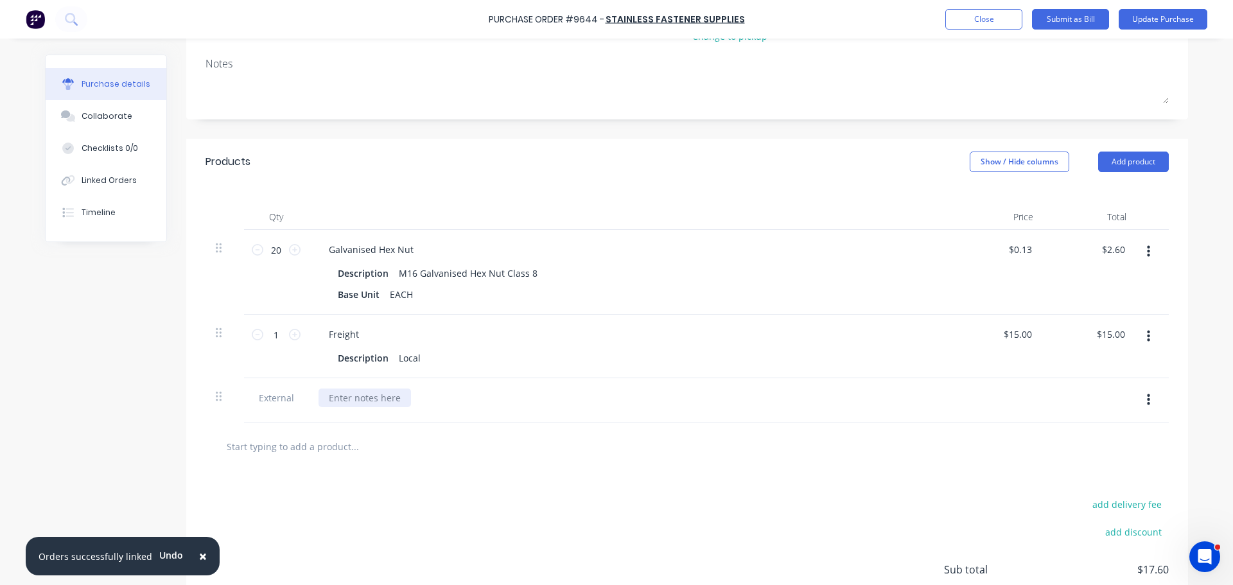
click at [362, 398] on div at bounding box center [365, 398] width 93 height 19
paste div
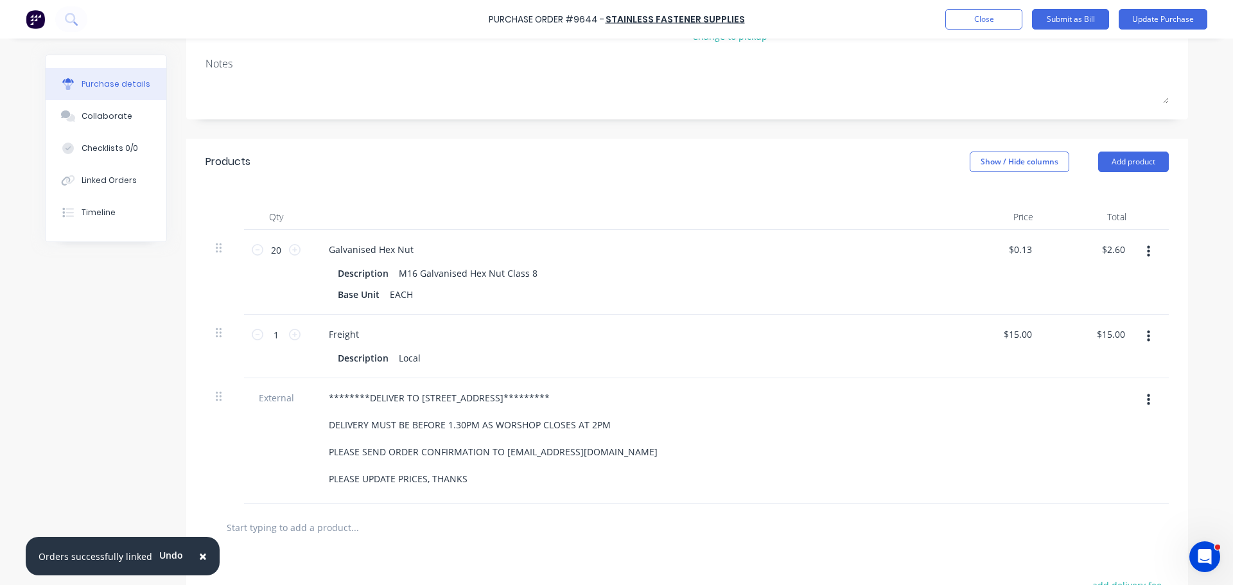
click at [873, 466] on div "********DELIVER TO [STREET_ADDRESS]********* DELIVERY MUST BE BEFORE 1.30PM AS …" at bounding box center [630, 439] width 622 height 100
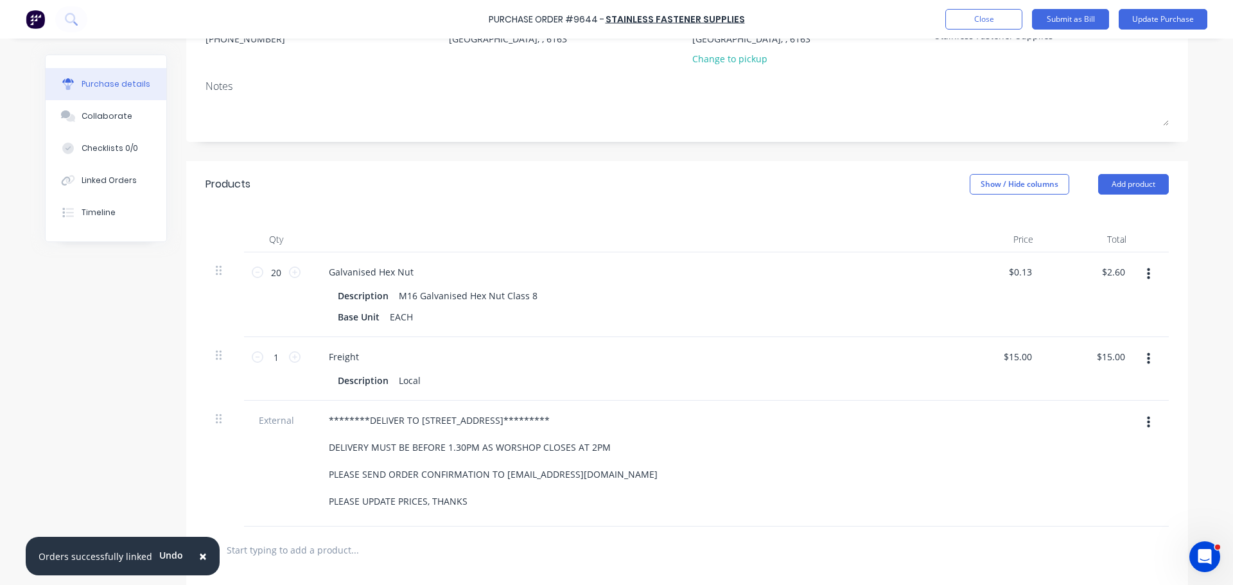
scroll to position [0, 0]
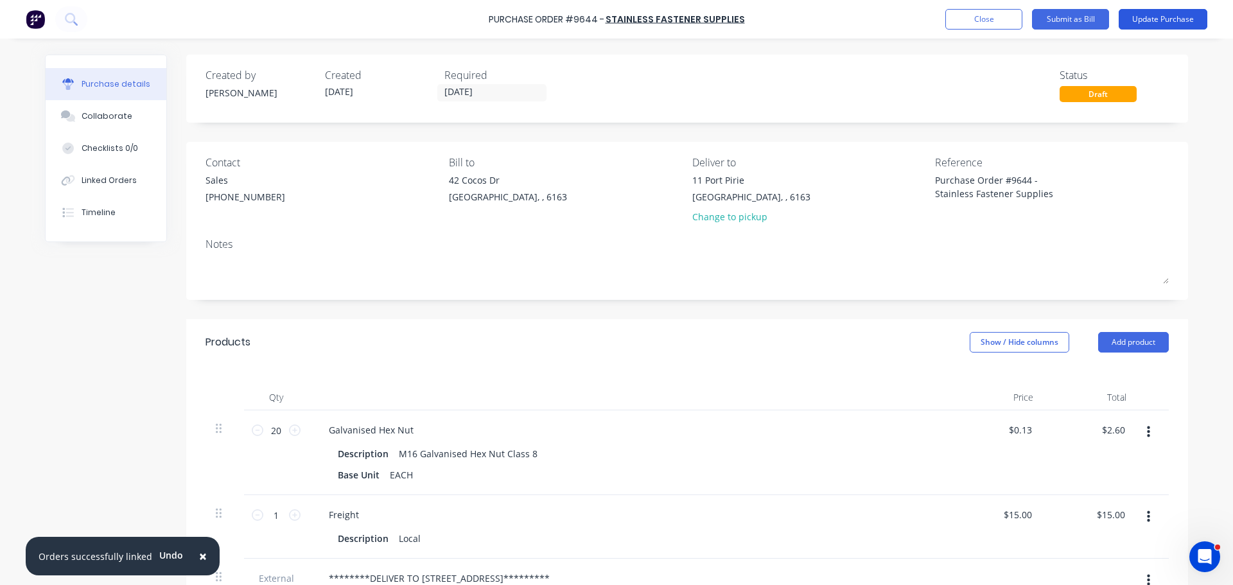
click at [1142, 24] on button "Update Purchase" at bounding box center [1163, 19] width 89 height 21
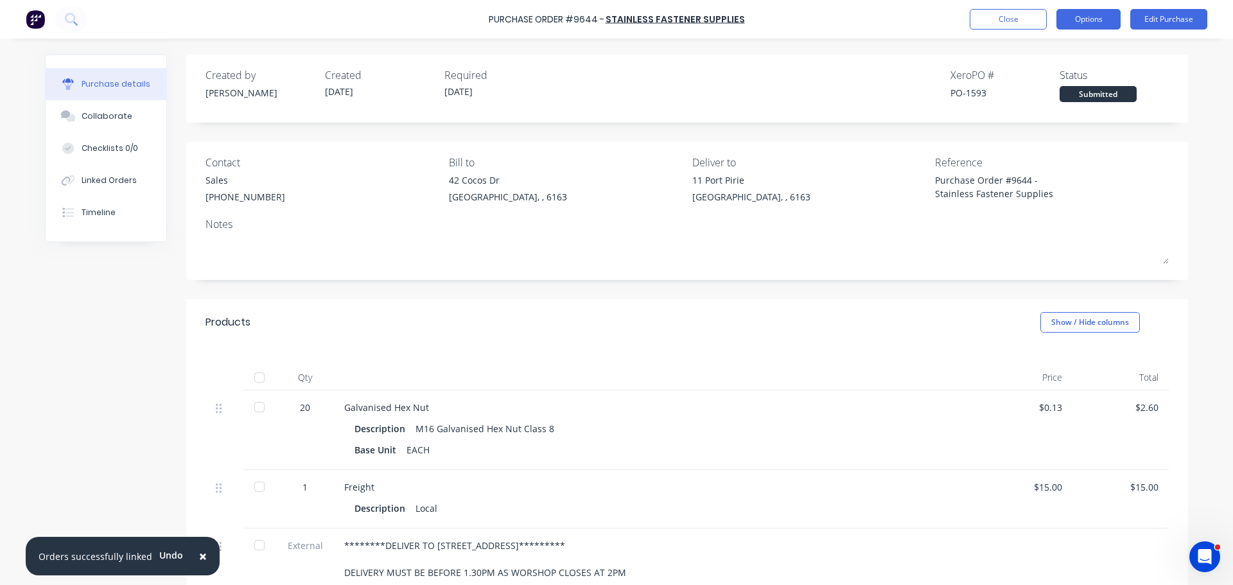
click at [1093, 20] on button "Options" at bounding box center [1089, 19] width 64 height 21
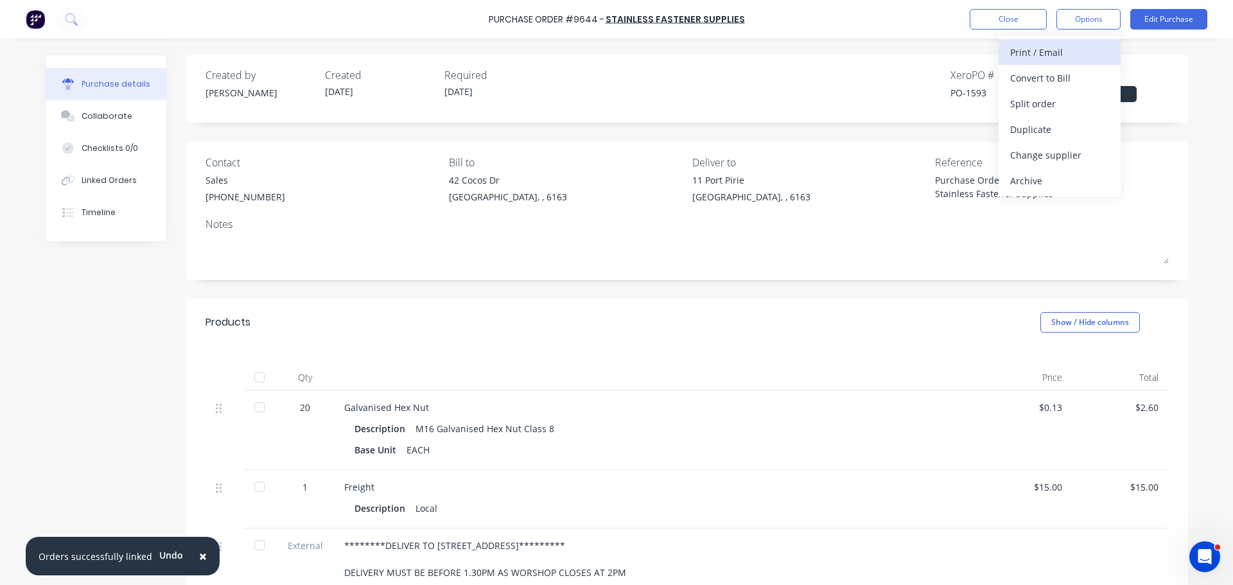
click at [1032, 49] on div "Print / Email" at bounding box center [1060, 52] width 99 height 19
click at [1024, 73] on div "With pricing" at bounding box center [1060, 78] width 99 height 19
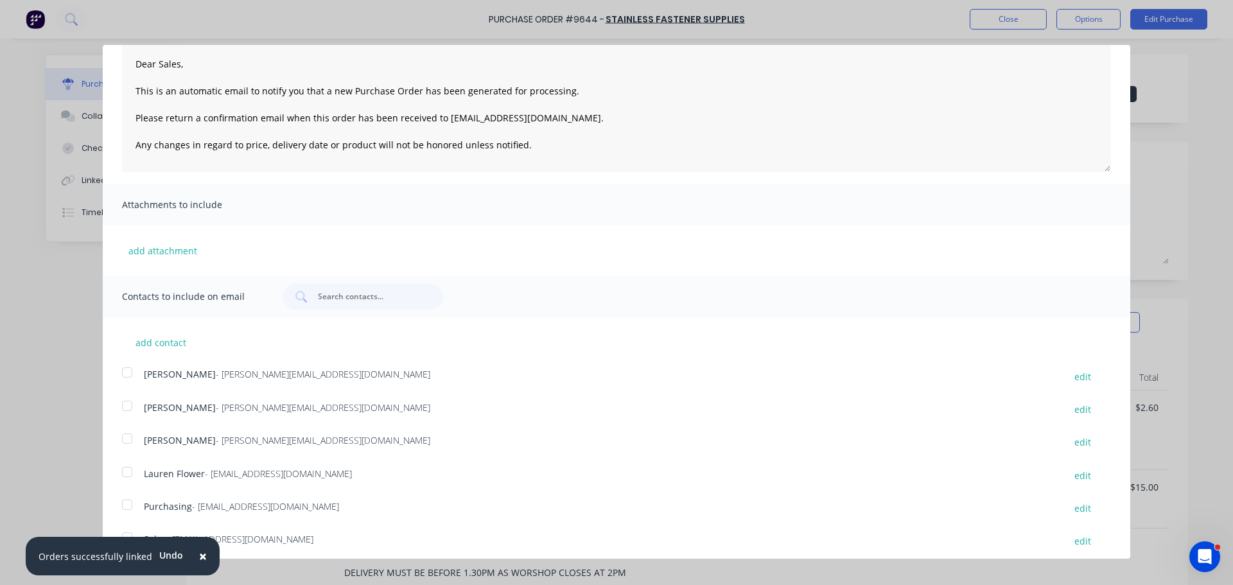
scroll to position [136, 0]
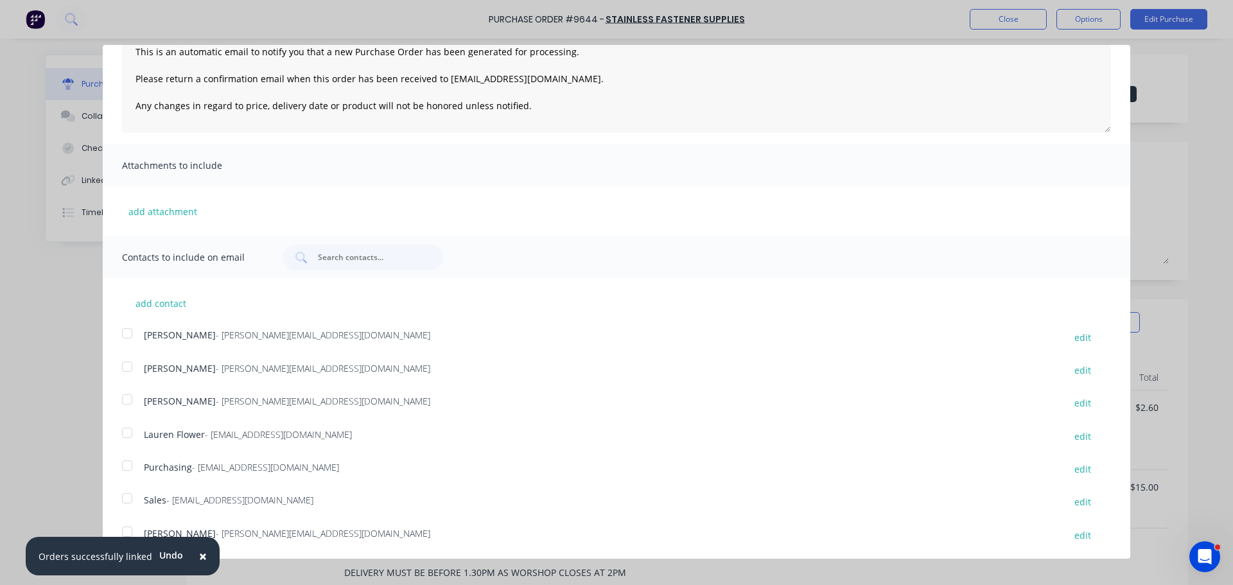
click at [127, 494] on div at bounding box center [127, 499] width 26 height 26
click at [199, 556] on span "×" at bounding box center [203, 556] width 8 height 18
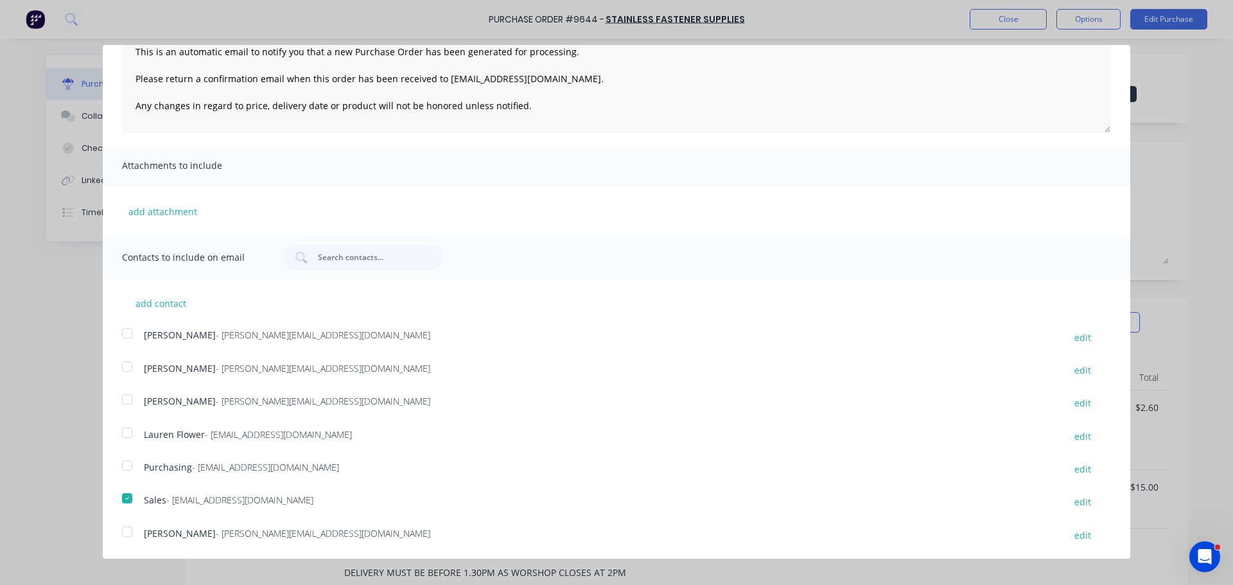
scroll to position [0, 0]
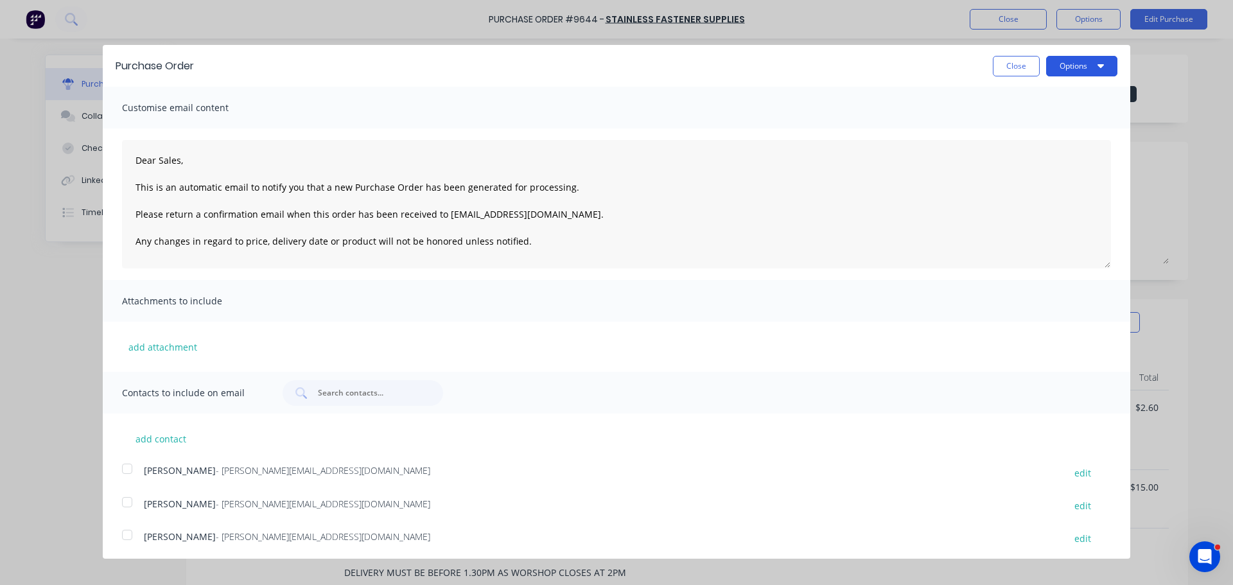
click at [1077, 57] on button "Options" at bounding box center [1082, 66] width 71 height 21
click at [1009, 122] on div "Email" at bounding box center [1056, 124] width 99 height 19
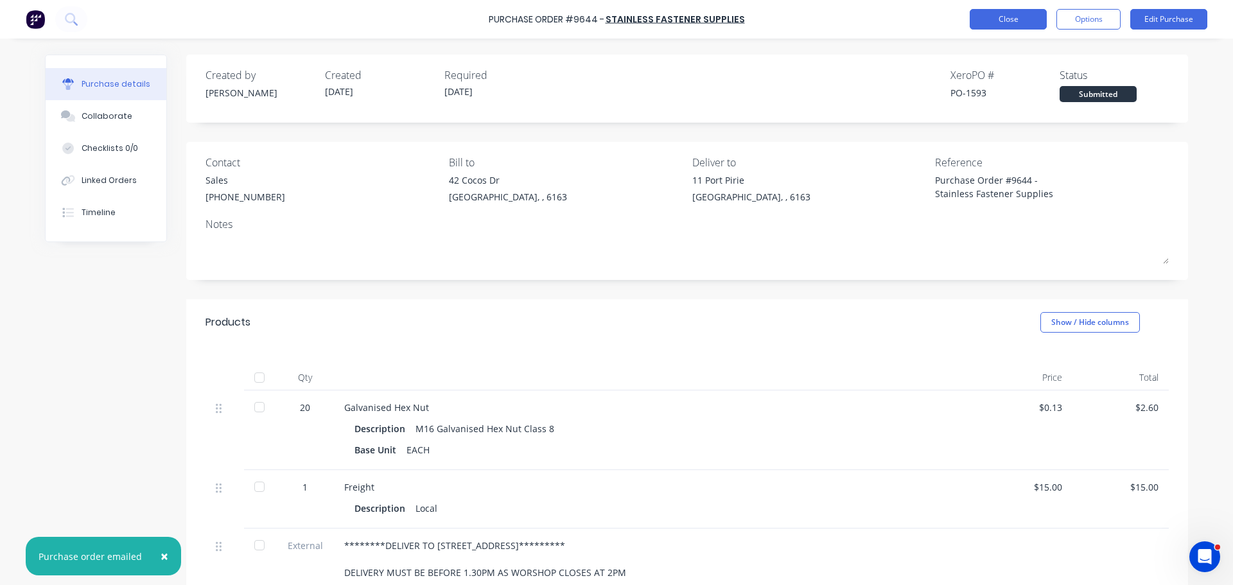
click at [1009, 13] on button "Close" at bounding box center [1008, 19] width 77 height 21
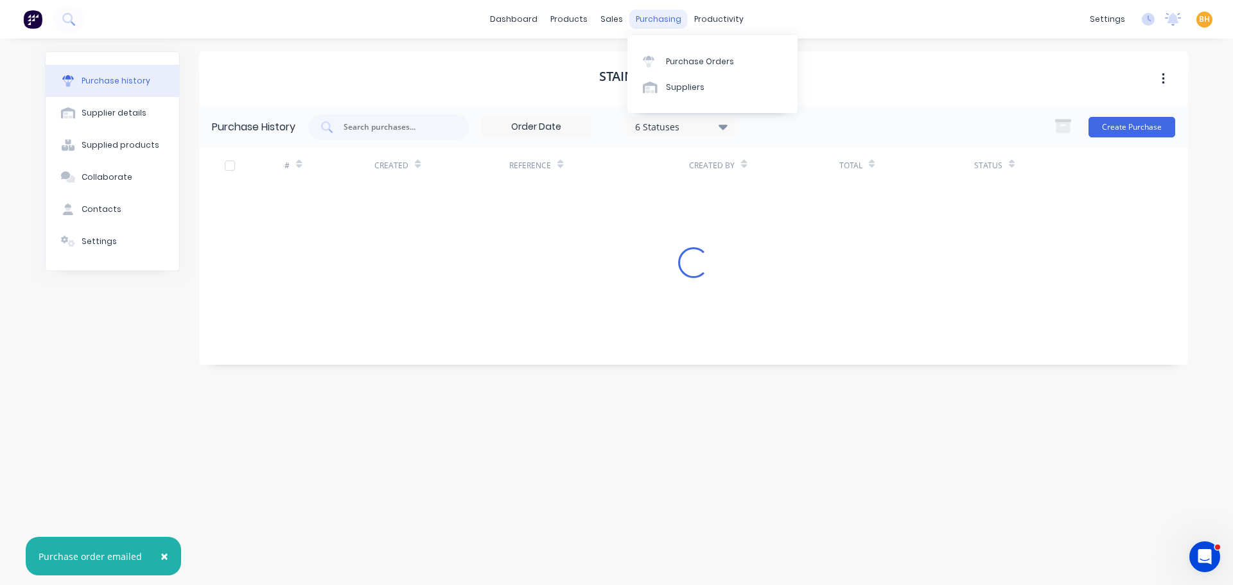
click at [664, 13] on div "purchasing" at bounding box center [659, 19] width 58 height 19
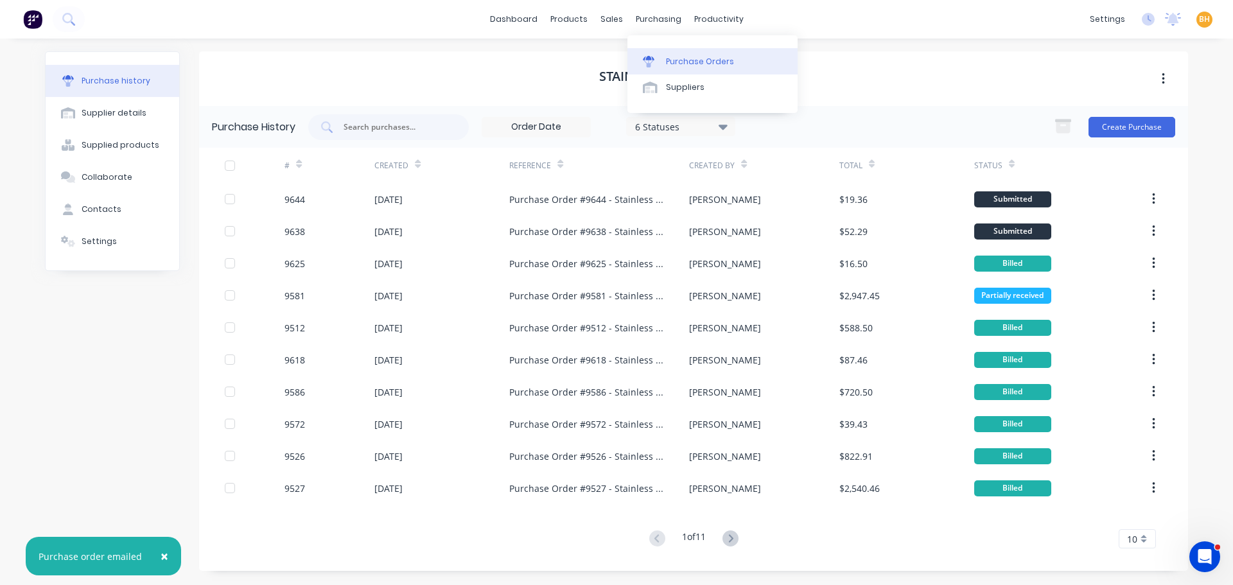
click at [682, 62] on div "Purchase Orders" at bounding box center [700, 62] width 68 height 12
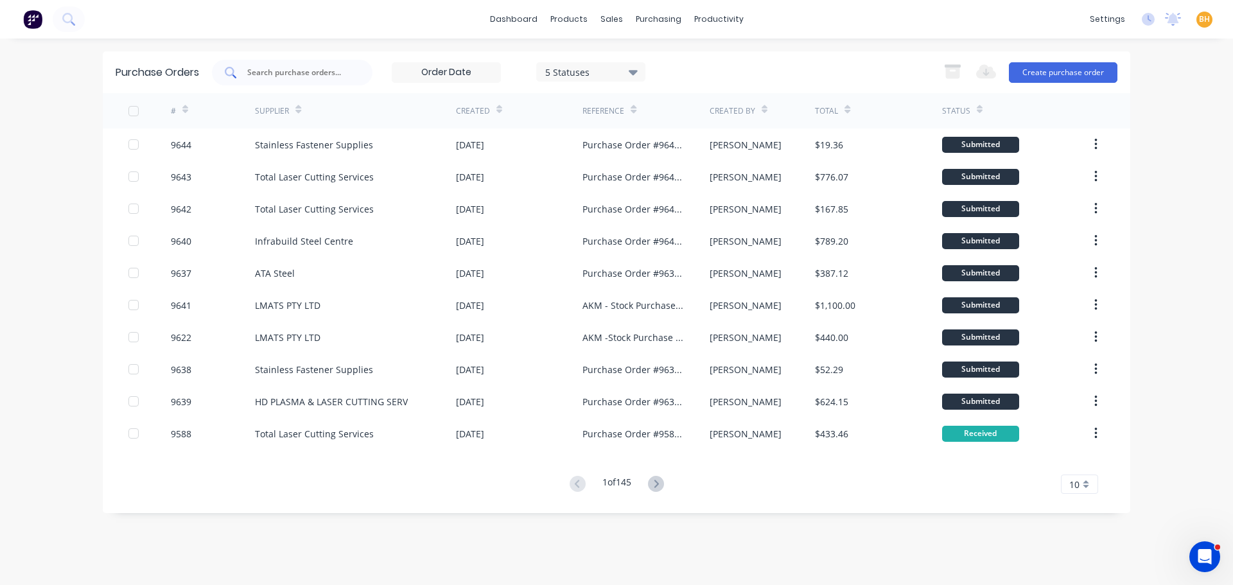
click at [290, 66] on input "text" at bounding box center [299, 72] width 107 height 13
click at [1052, 69] on button "Create purchase order" at bounding box center [1063, 72] width 109 height 21
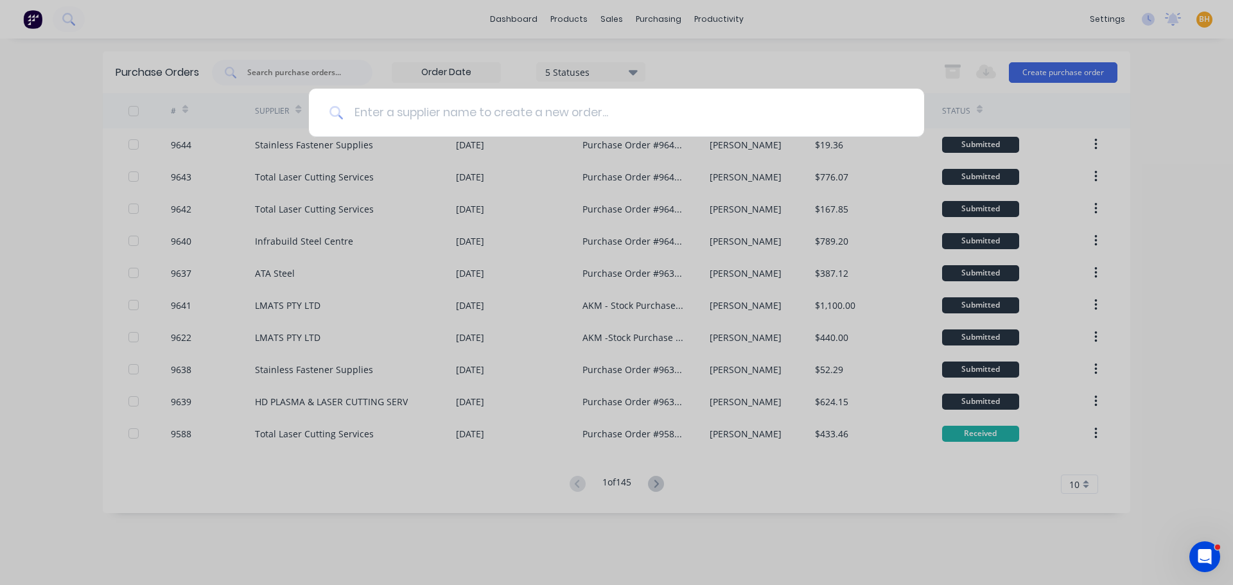
click at [505, 114] on input at bounding box center [624, 113] width 560 height 48
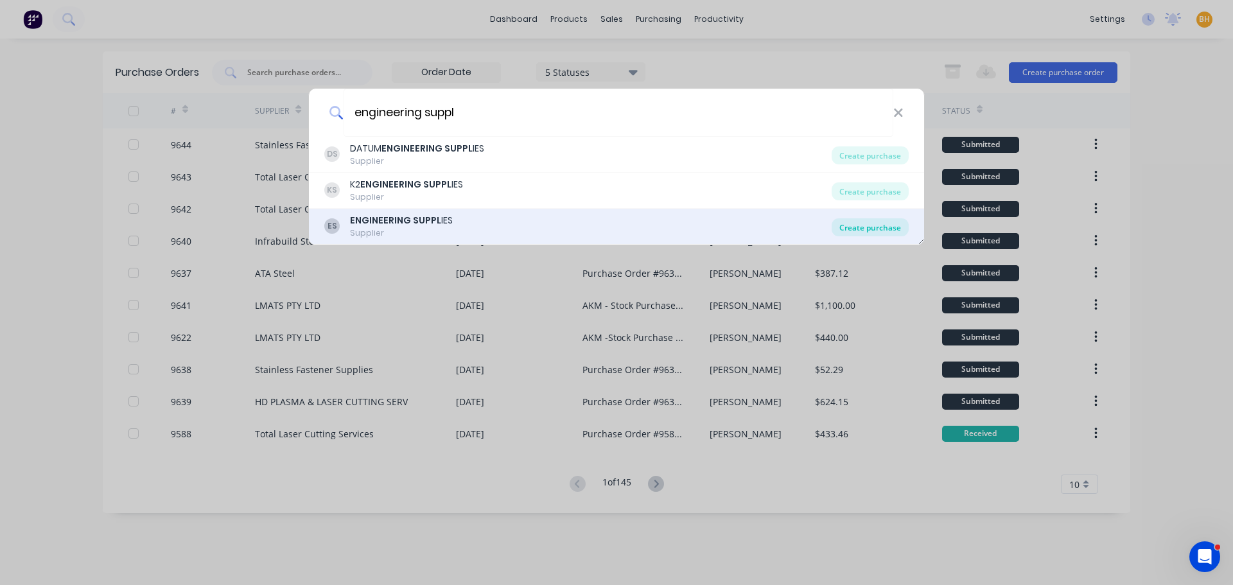
type input "engineering suppl"
click at [878, 220] on div "Create purchase" at bounding box center [870, 227] width 77 height 18
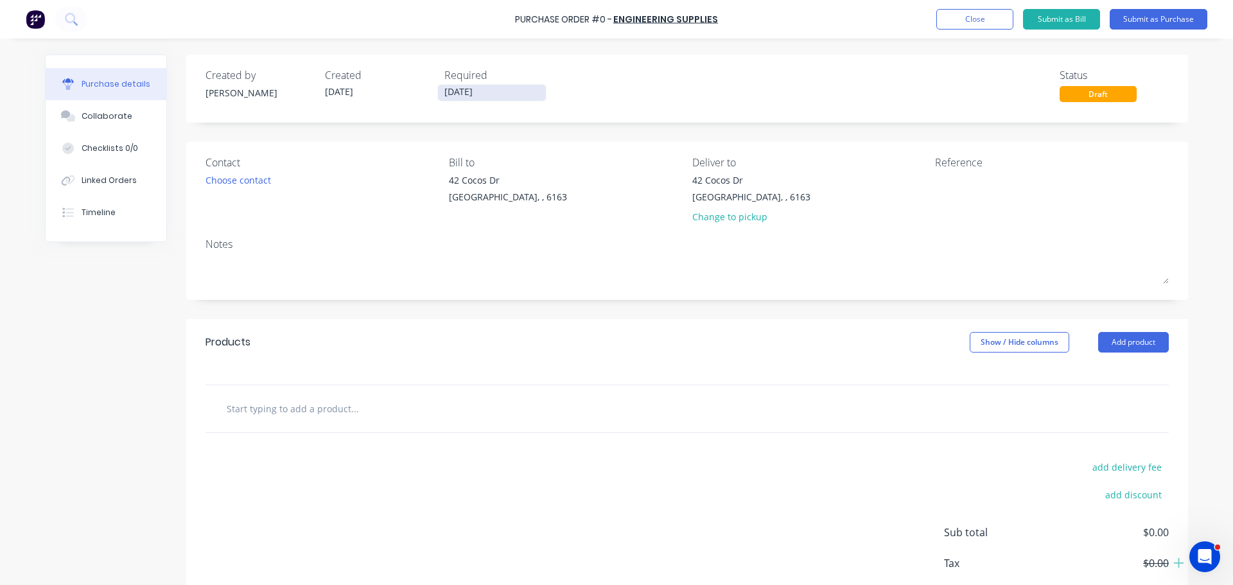
click at [464, 97] on input "[DATE]" at bounding box center [492, 93] width 108 height 16
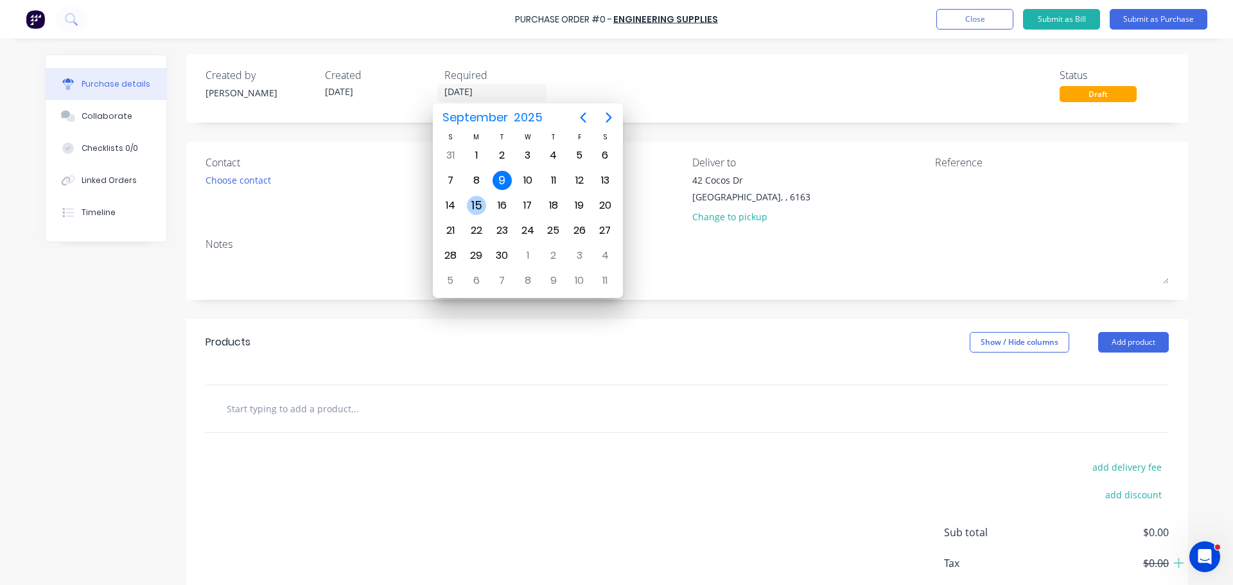
click at [477, 202] on div "15" at bounding box center [476, 205] width 19 height 19
type input "[DATE]"
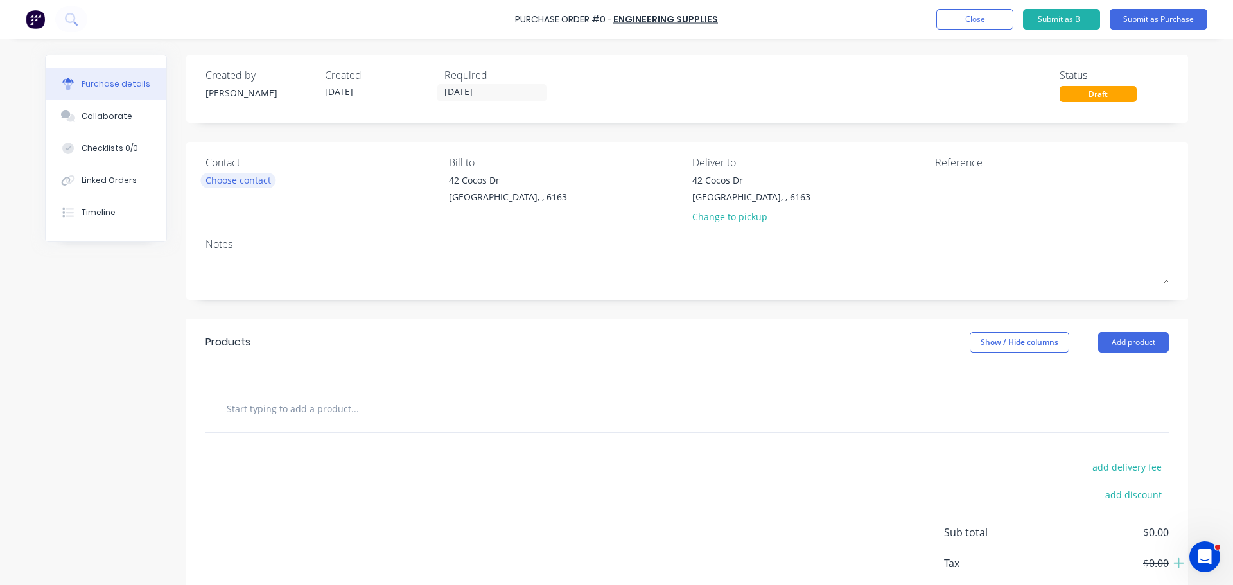
click at [242, 177] on div "Choose contact" at bounding box center [239, 179] width 66 height 13
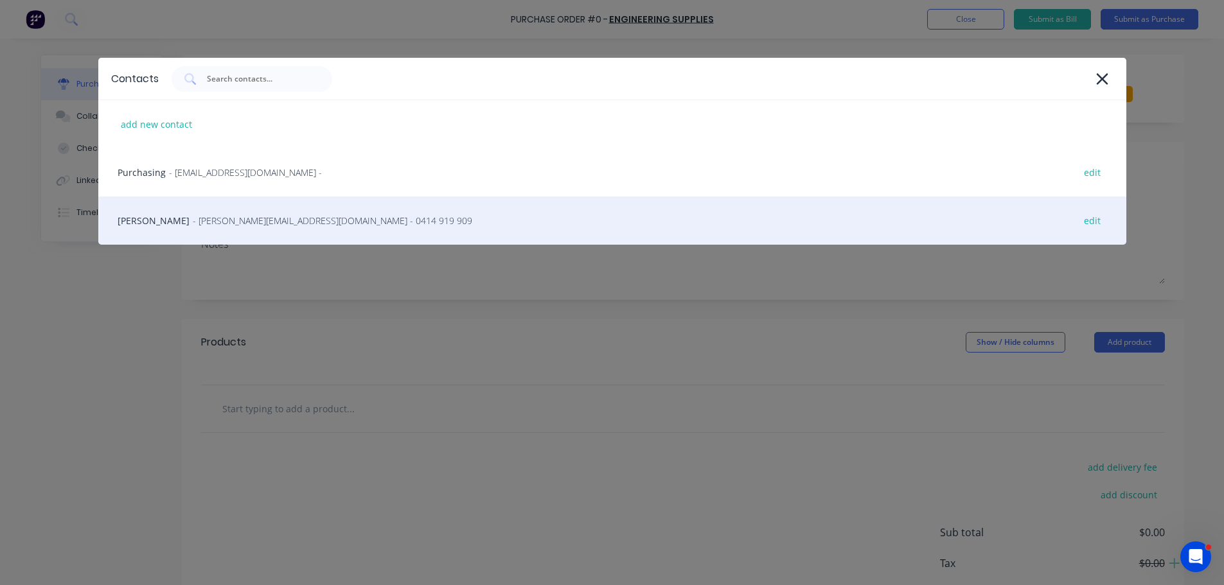
click at [193, 215] on span "- travis@engsup.com.au - 0414 919 909" at bounding box center [332, 220] width 279 height 13
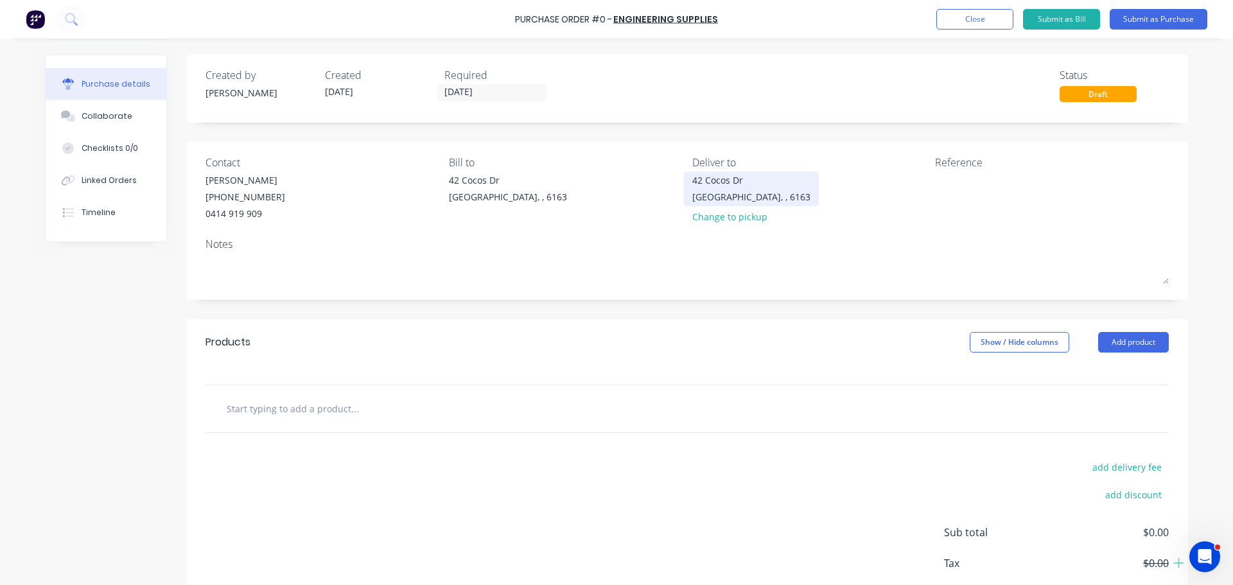
click at [707, 182] on div "42 Cocos Dr" at bounding box center [752, 179] width 118 height 13
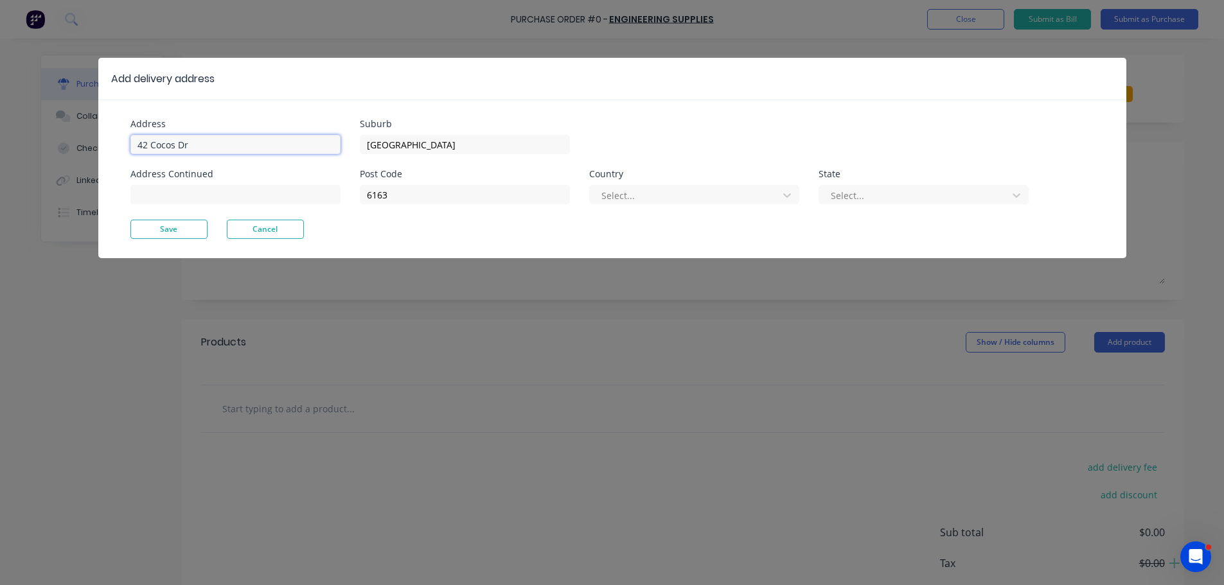
click at [238, 139] on input "42 Cocos Dr" at bounding box center [235, 144] width 210 height 19
type input "4"
type input "11 Port Pirie"
click at [177, 233] on button "Save" at bounding box center [168, 229] width 77 height 19
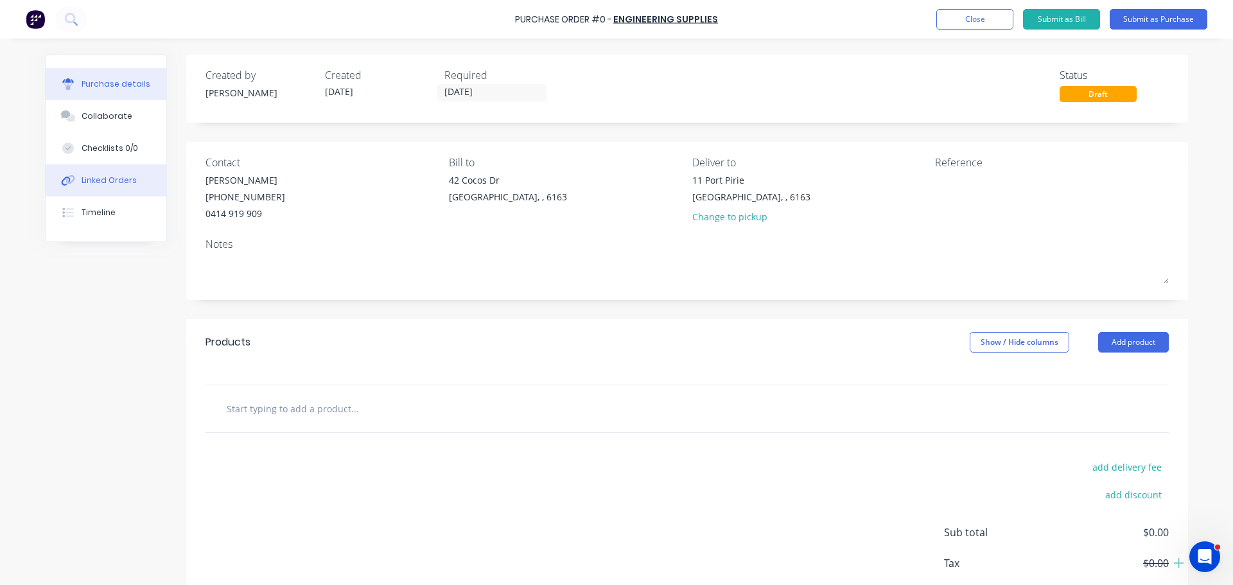
click at [94, 184] on div "Linked Orders" at bounding box center [109, 181] width 55 height 12
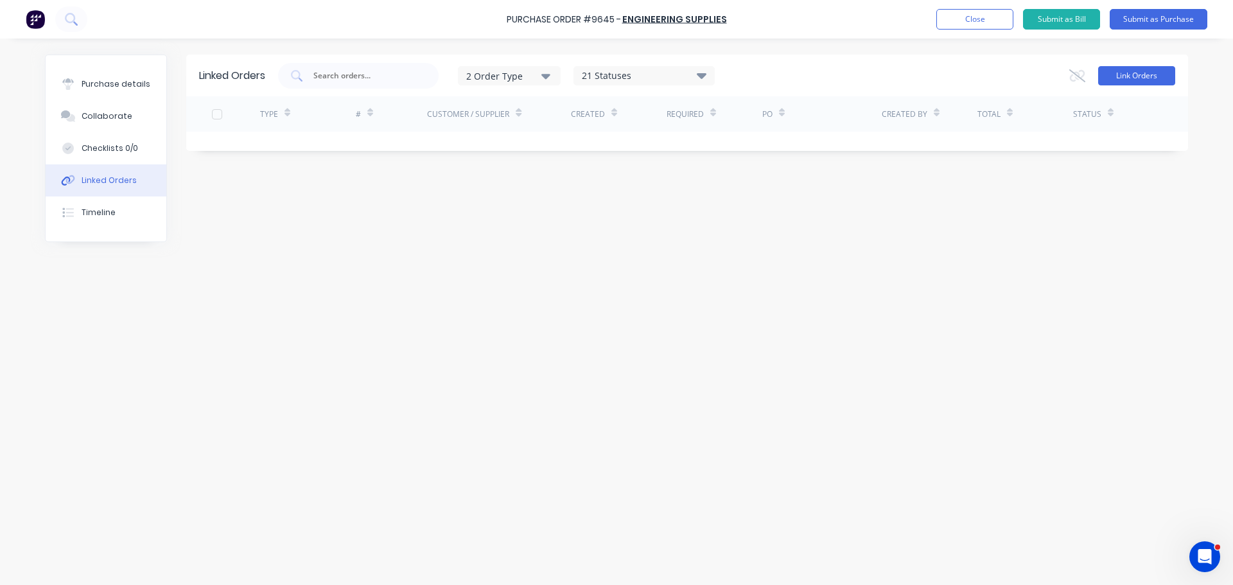
click at [1136, 72] on button "Link Orders" at bounding box center [1137, 75] width 77 height 19
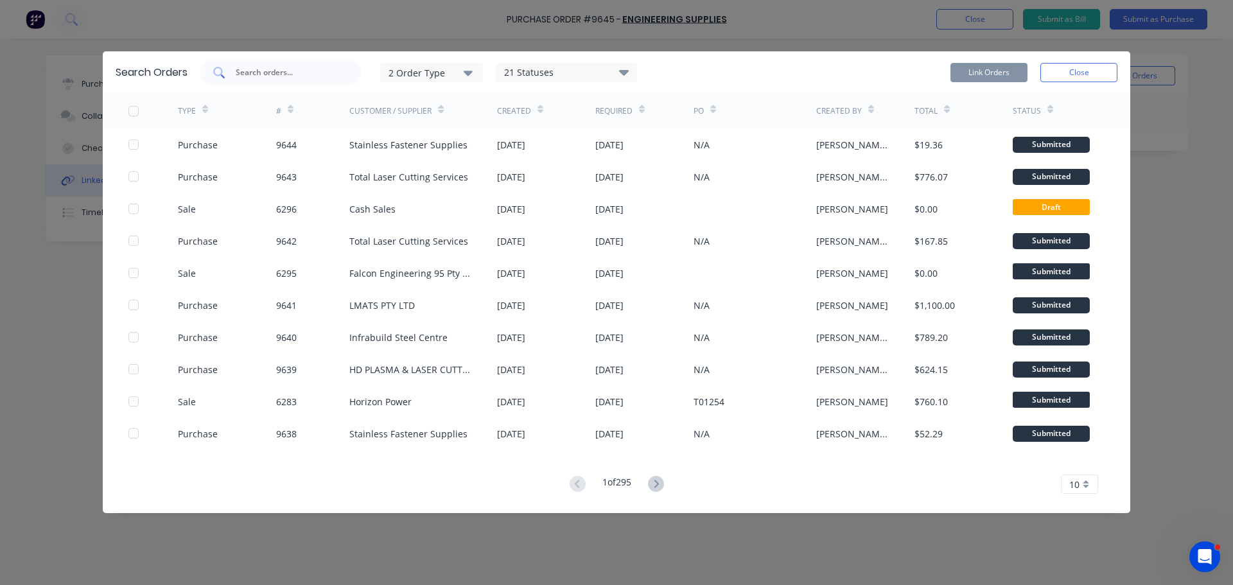
click at [271, 64] on div at bounding box center [280, 73] width 161 height 26
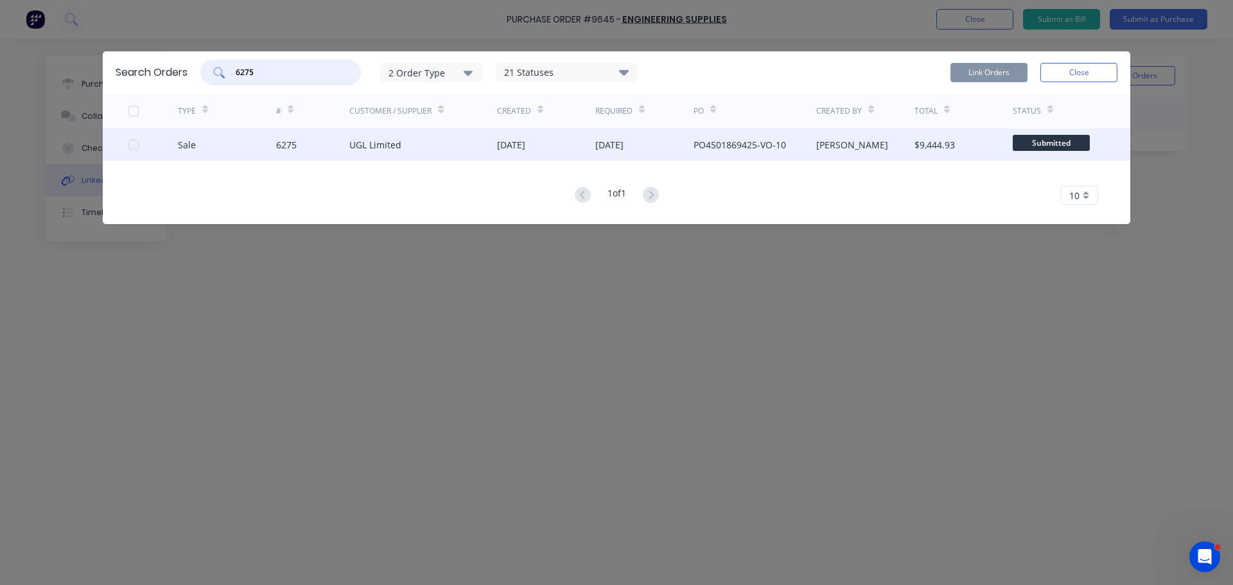
click at [131, 146] on div at bounding box center [134, 145] width 26 height 26
type input "6275"
click at [991, 78] on button "Link Orders" at bounding box center [989, 72] width 77 height 19
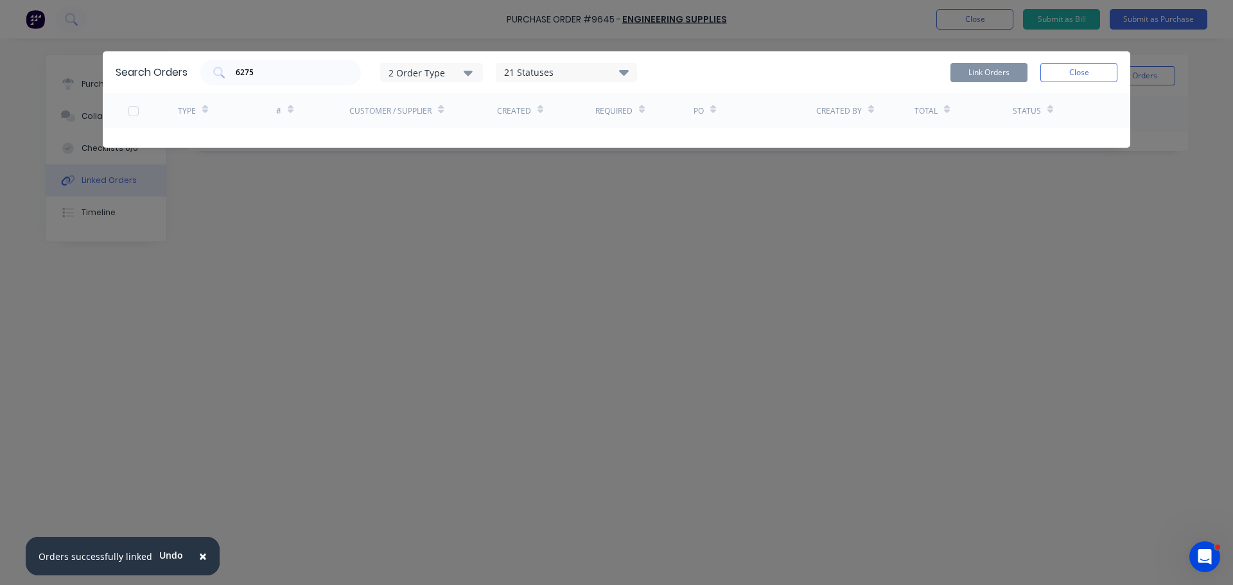
click at [199, 558] on span "×" at bounding box center [203, 556] width 8 height 18
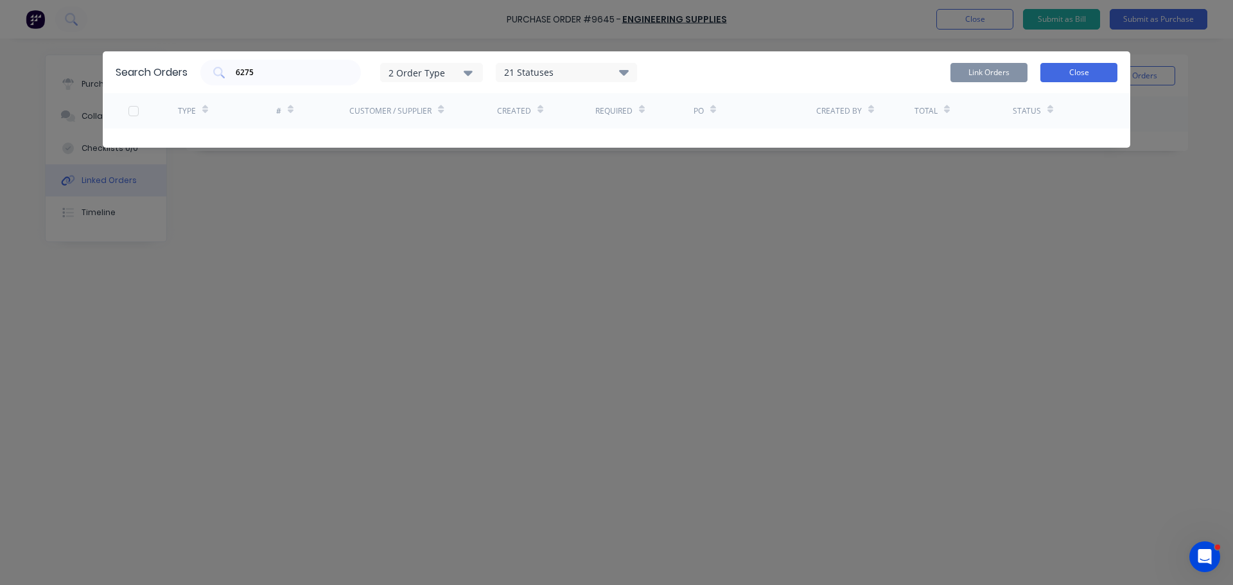
click at [1064, 71] on button "Close" at bounding box center [1079, 72] width 77 height 19
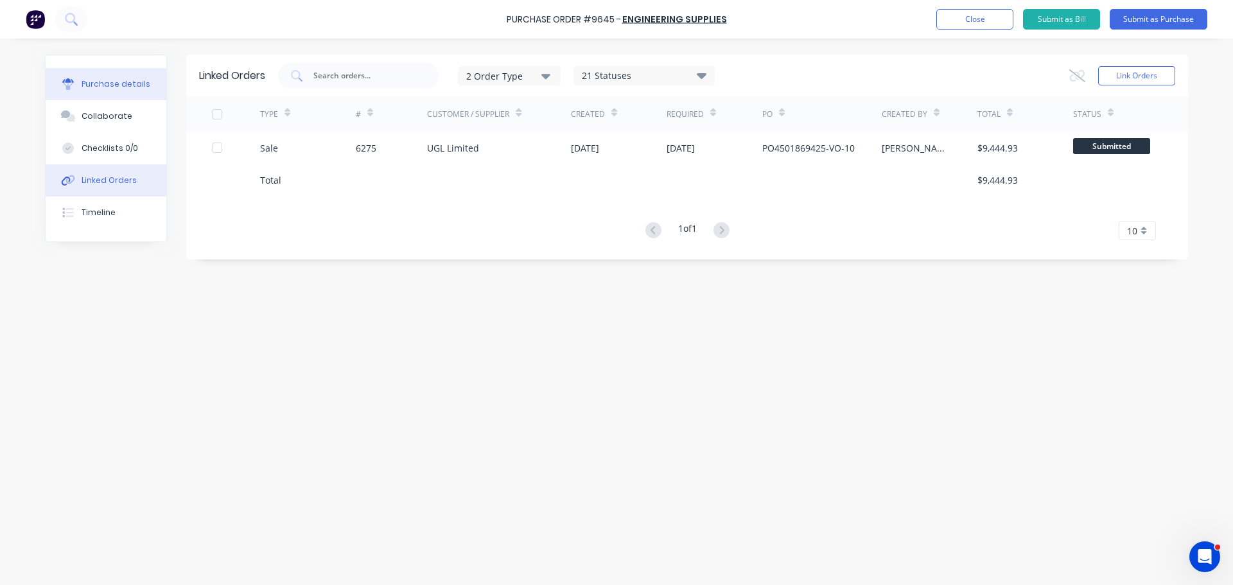
click at [99, 82] on div "Purchase details" at bounding box center [116, 84] width 69 height 12
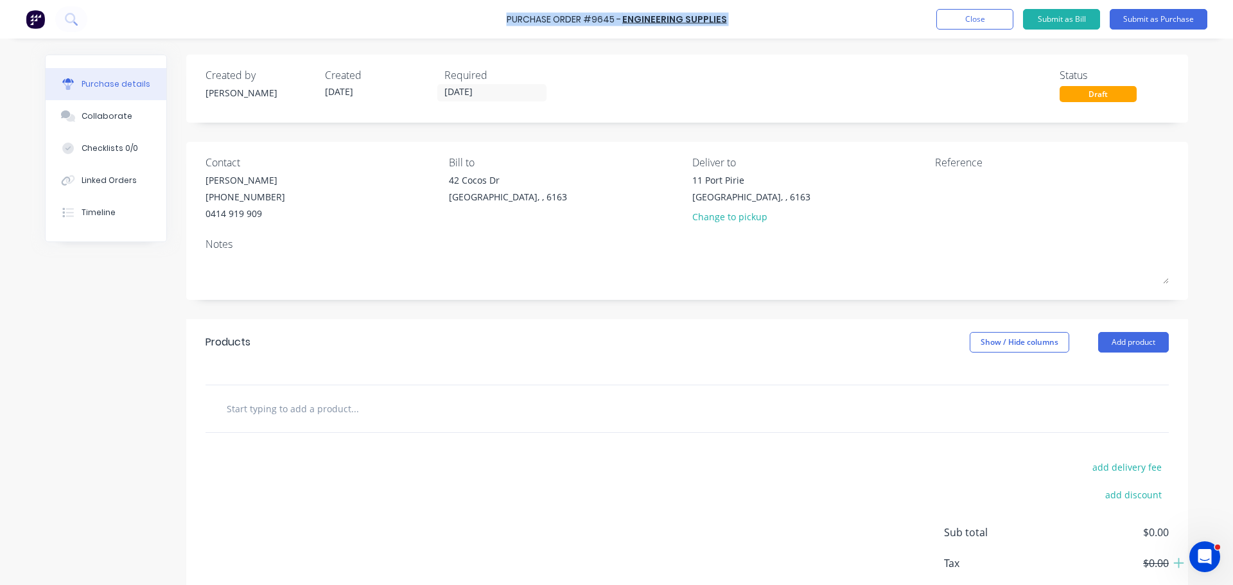
drag, startPoint x: 490, startPoint y: 13, endPoint x: 731, endPoint y: 23, distance: 241.1
click at [731, 23] on div "Purchase Order #9645 - ENGINEERING SUPPLIES Add product Close Submit as Bill Su…" at bounding box center [616, 19] width 1233 height 39
copy div "Purchase Order #9645 - ENGINEERING SUPPLIES Add product Close Submit as Bill Su…"
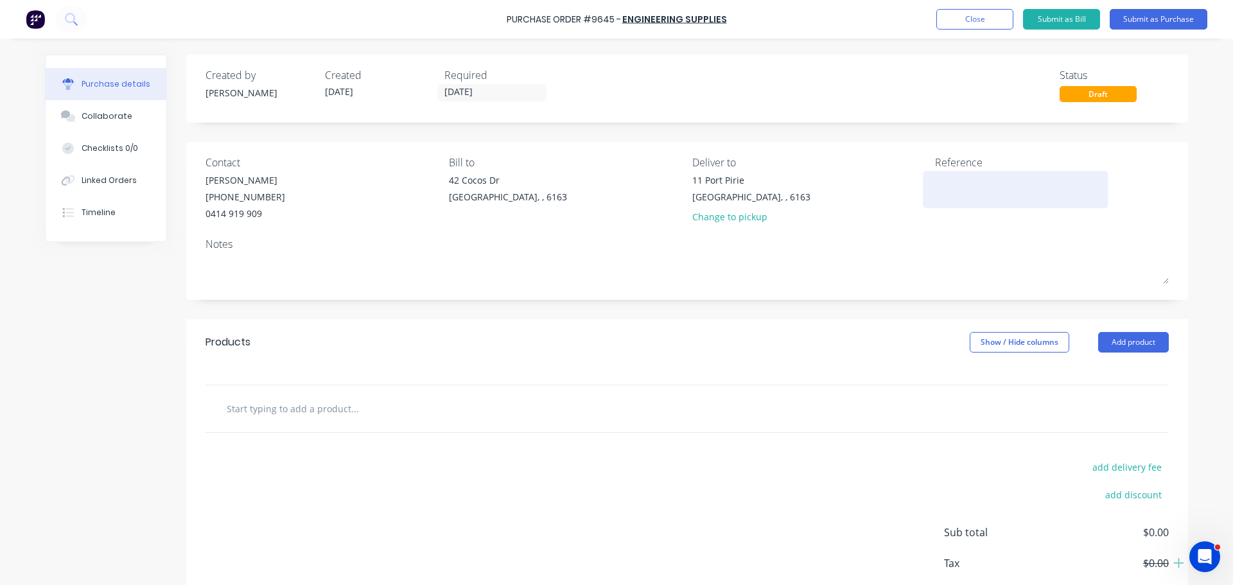
click at [966, 188] on textarea at bounding box center [1015, 187] width 161 height 29
paste textarea "Purchase Order #9645 - ENGINEERING SUPPLIES"
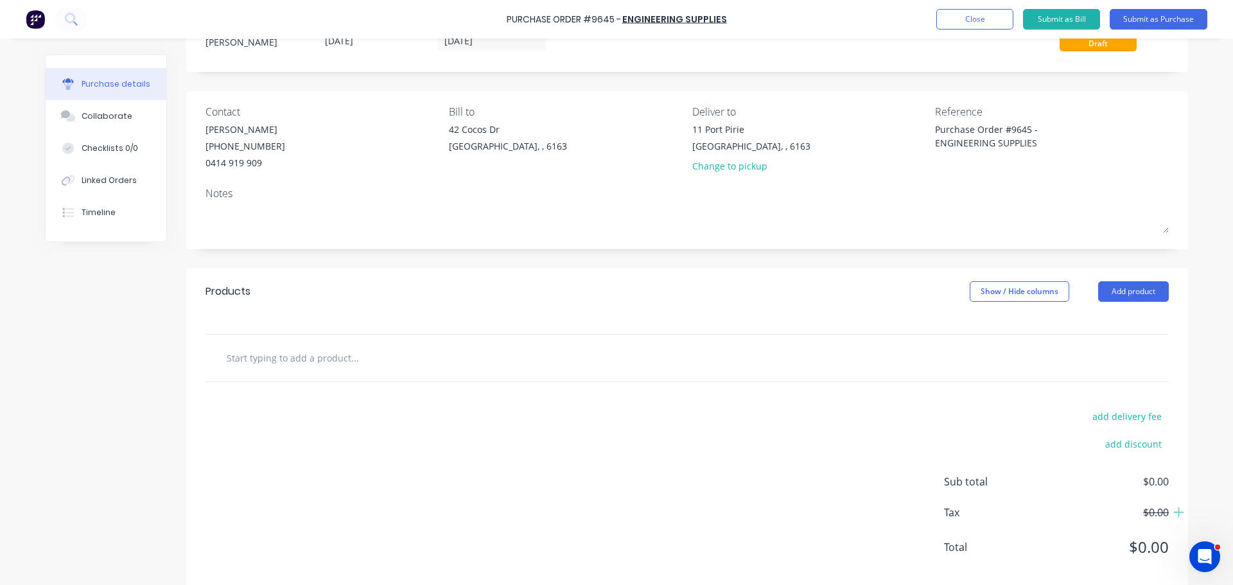
scroll to position [64, 0]
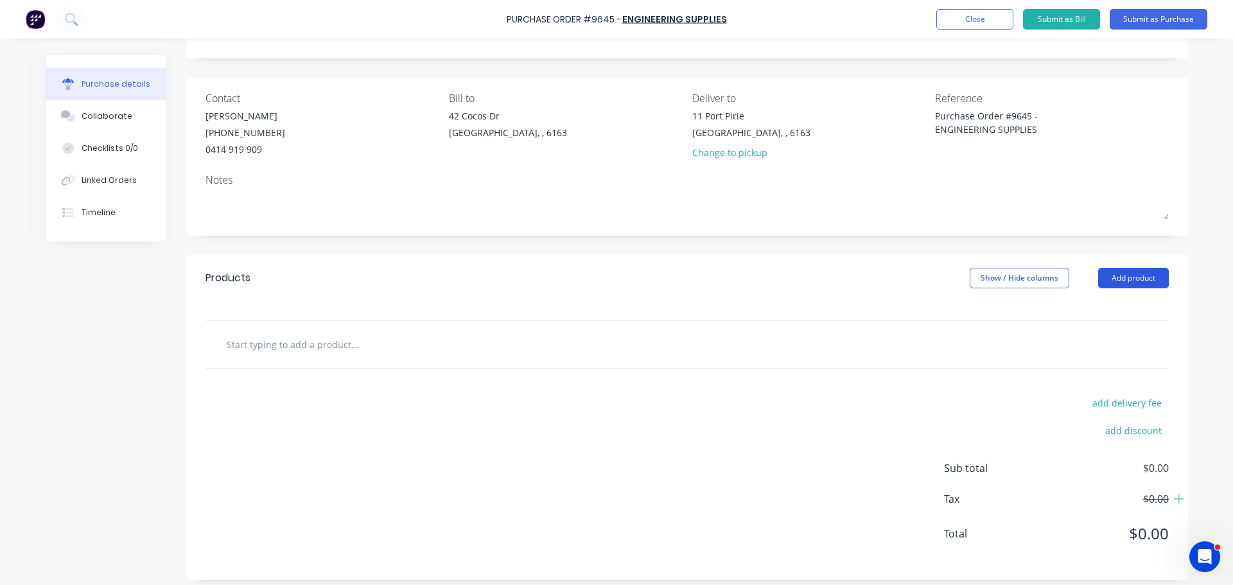
type textarea "Purchase Order #9645 - ENGINEERING SUPPLIES"
click at [1141, 277] on button "Add product" at bounding box center [1134, 278] width 71 height 21
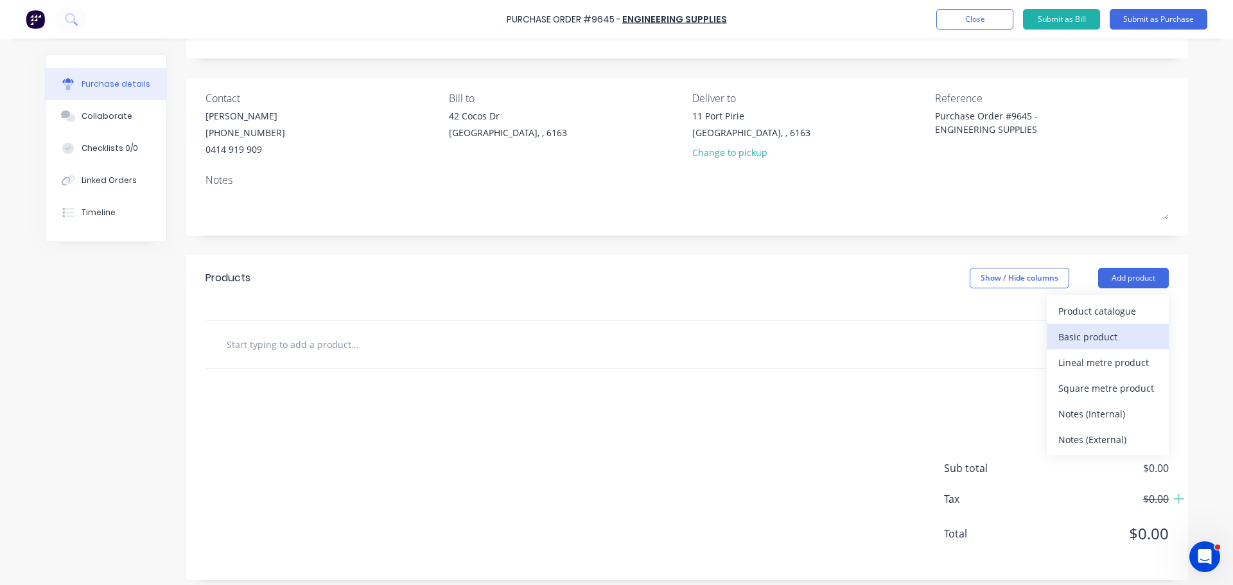
click at [1077, 333] on div "Basic product" at bounding box center [1108, 337] width 99 height 19
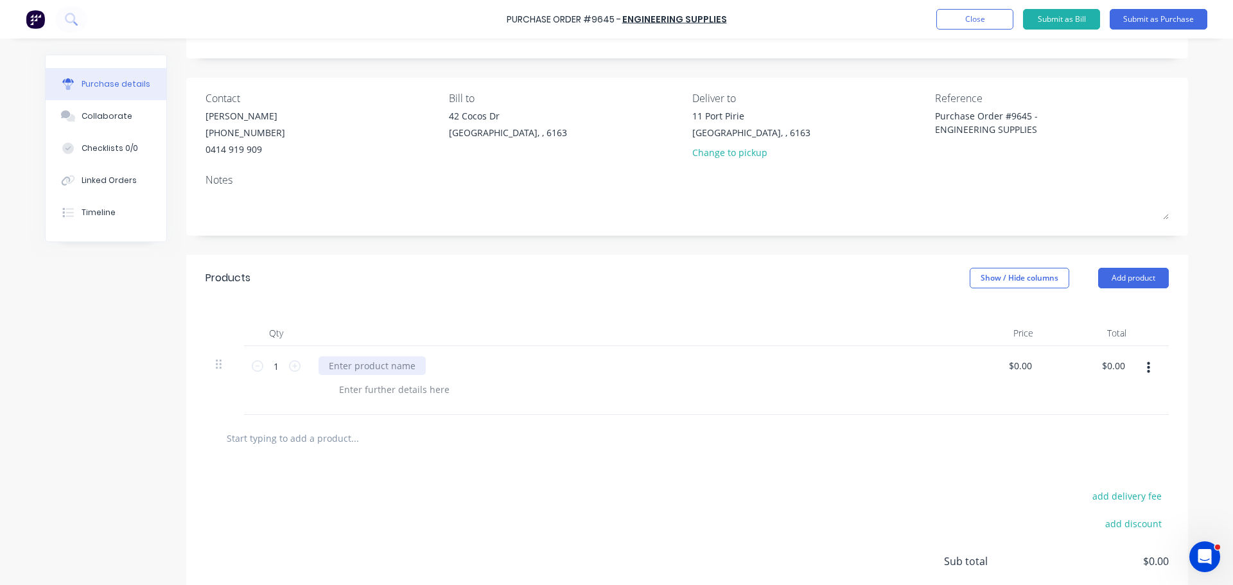
click at [352, 370] on div at bounding box center [372, 366] width 107 height 19
click at [274, 364] on input "1" at bounding box center [276, 366] width 26 height 19
type input "30"
click at [940, 378] on div "Clevis Thimble" at bounding box center [629, 380] width 642 height 69
click at [1030, 368] on div "$0.00 $0.00" at bounding box center [1022, 366] width 35 height 19
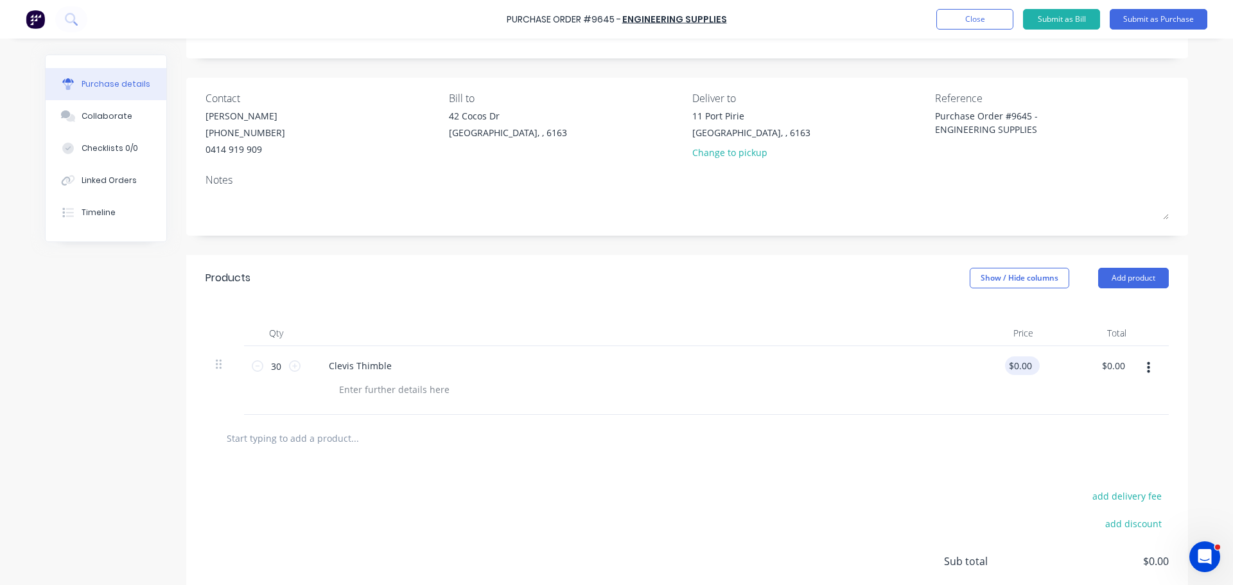
click at [1030, 367] on div "$0.00 $0.00" at bounding box center [1022, 366] width 35 height 19
click at [1026, 366] on input "0.00" at bounding box center [1020, 366] width 30 height 19
type input "0"
type input "$16.95"
type input "$508.50"
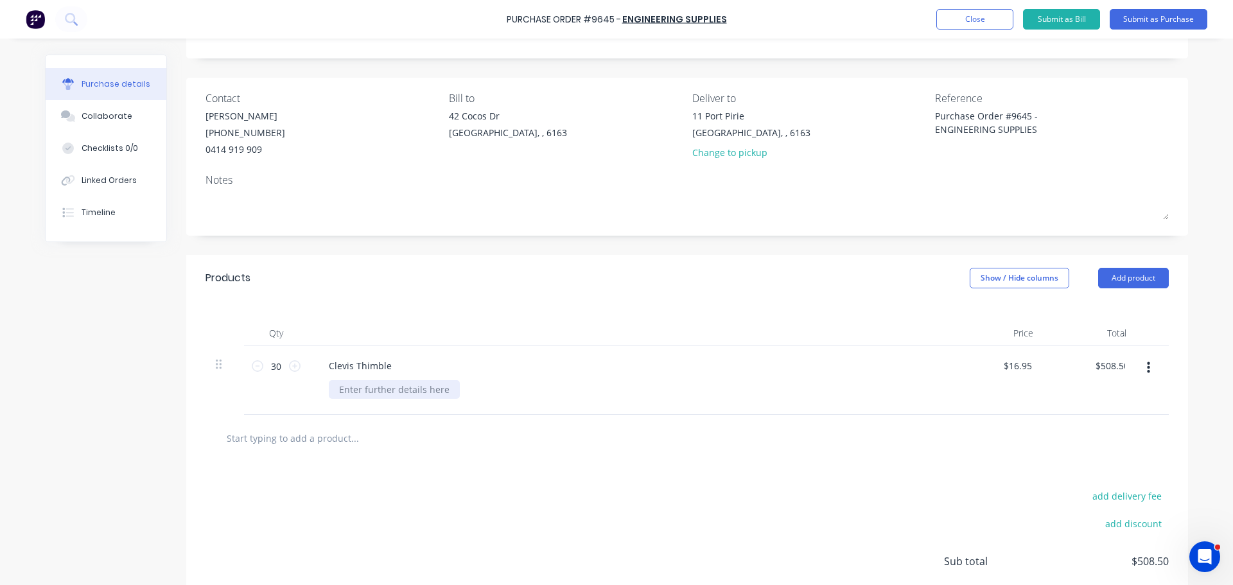
click at [350, 395] on div at bounding box center [394, 389] width 131 height 19
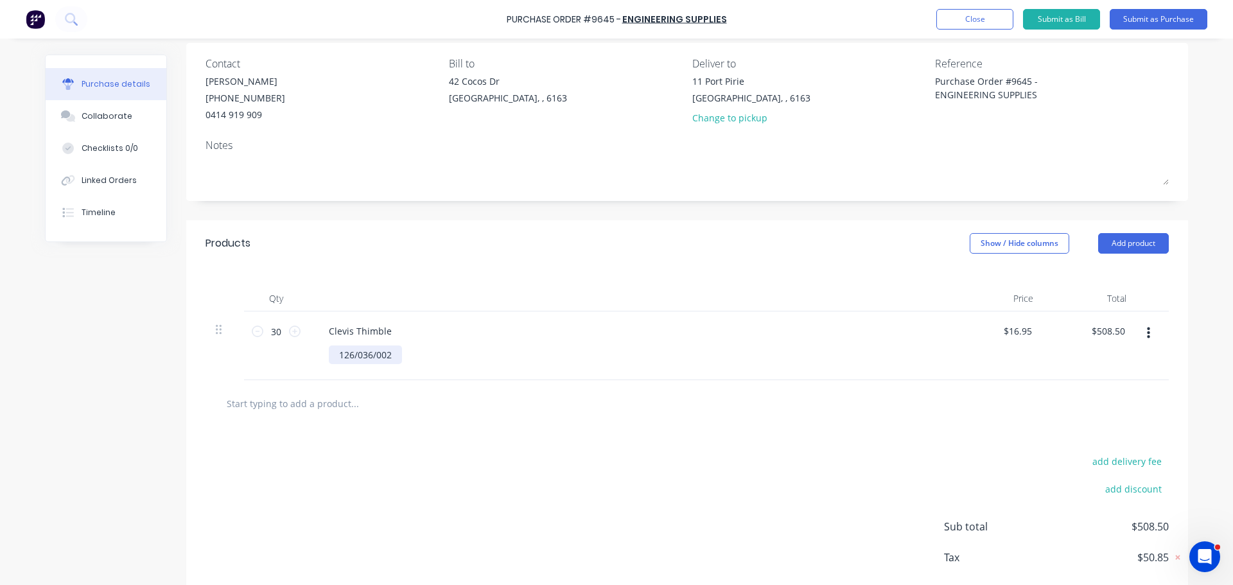
scroll to position [165, 0]
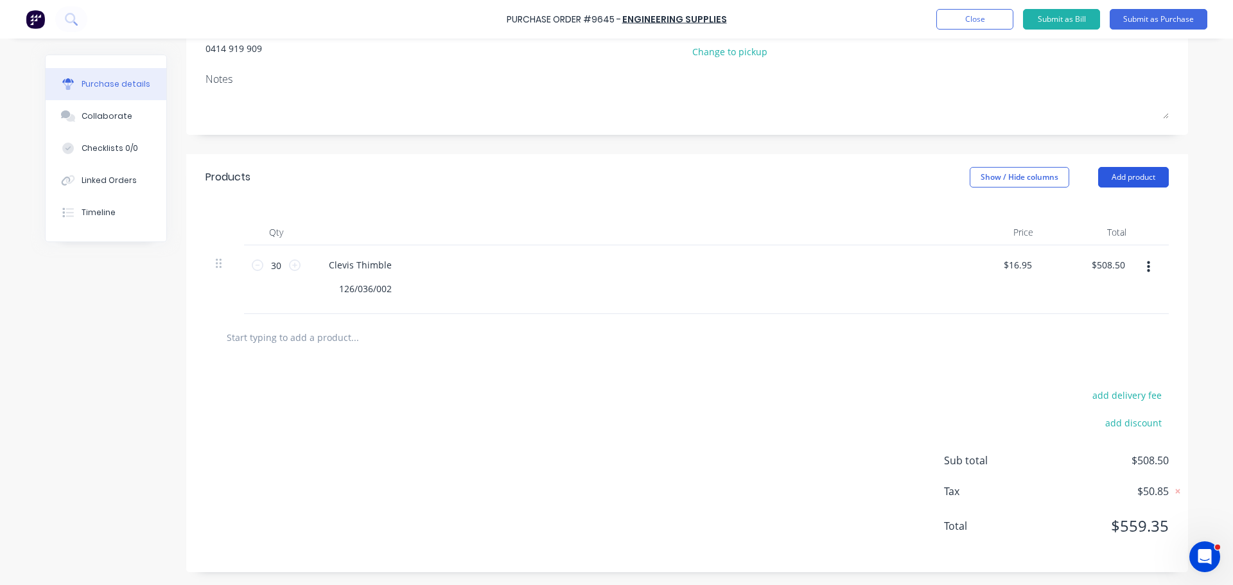
click at [1134, 183] on button "Add product" at bounding box center [1134, 177] width 71 height 21
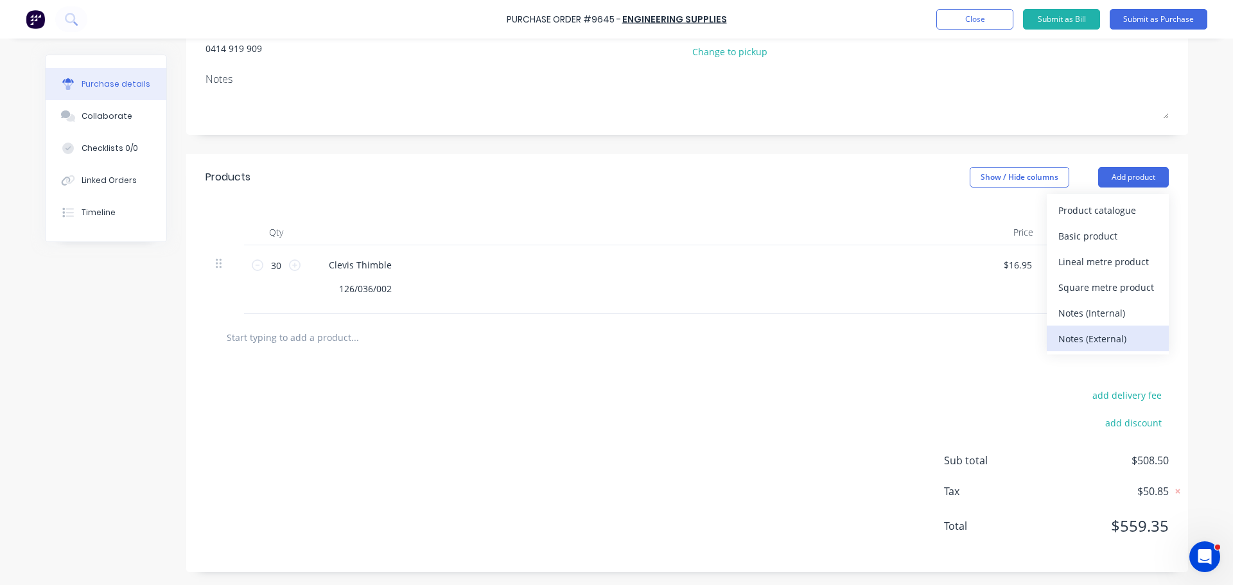
click at [1086, 337] on div "Notes (External)" at bounding box center [1108, 339] width 99 height 19
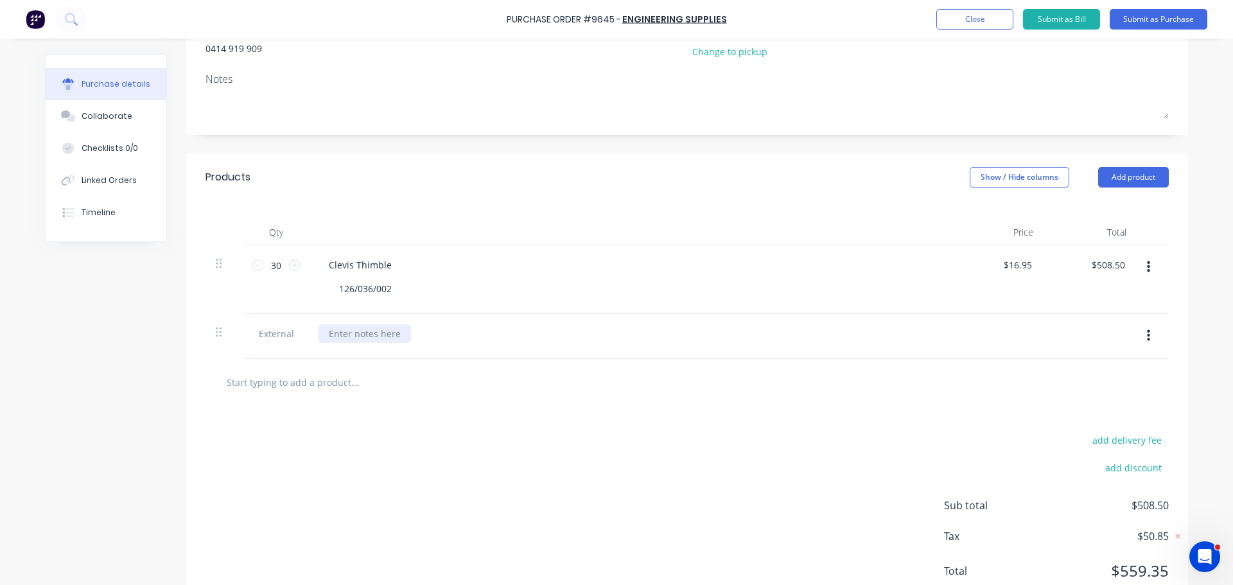
click at [371, 330] on div at bounding box center [365, 333] width 93 height 19
click at [502, 336] on div "PLEASE NOTE DELIVERY DATE OR SOONER. THANKS" at bounding box center [439, 333] width 241 height 19
click at [542, 332] on div "PLEASE NOTE DELIVERY DATE OR SOONER, THANKS" at bounding box center [439, 333] width 240 height 19
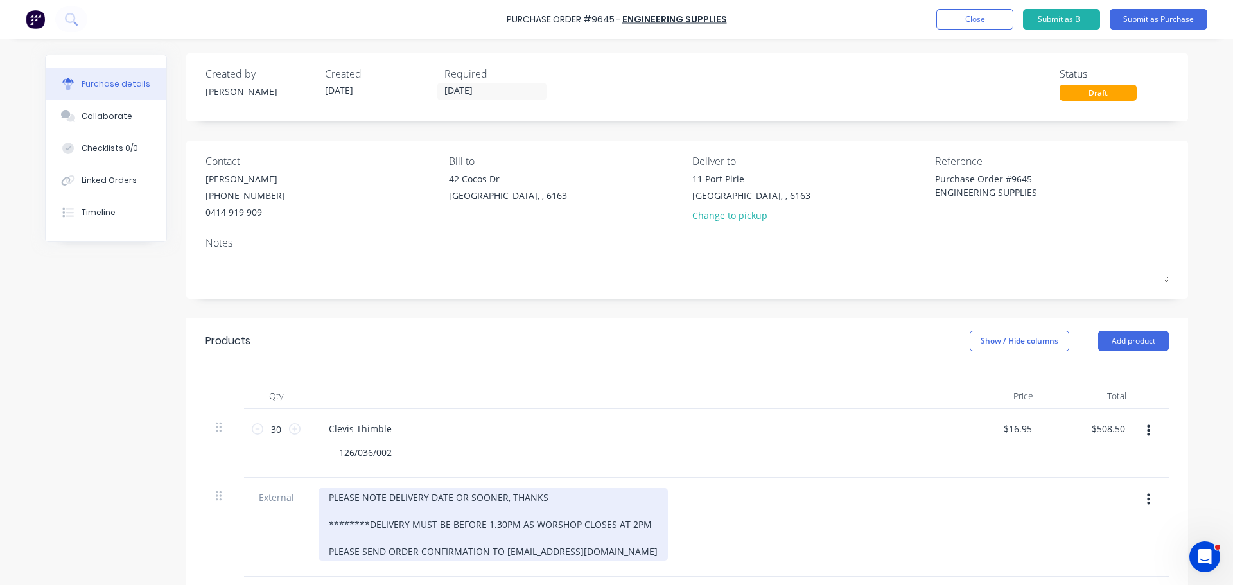
scroll to position [0, 0]
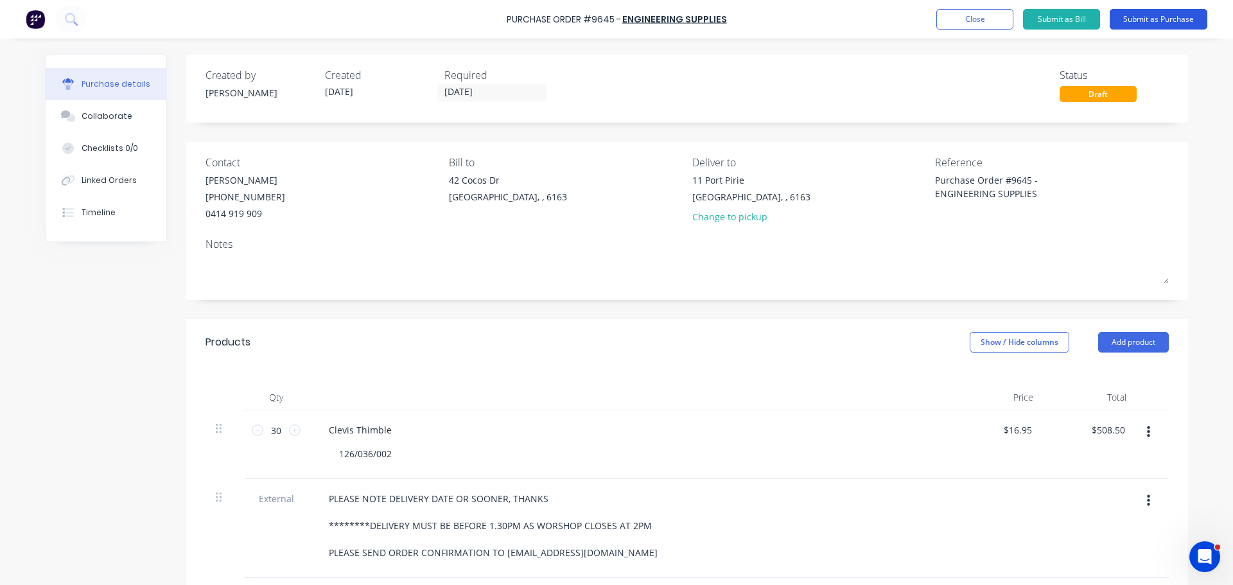
click at [1140, 15] on button "Submit as Purchase" at bounding box center [1159, 19] width 98 height 21
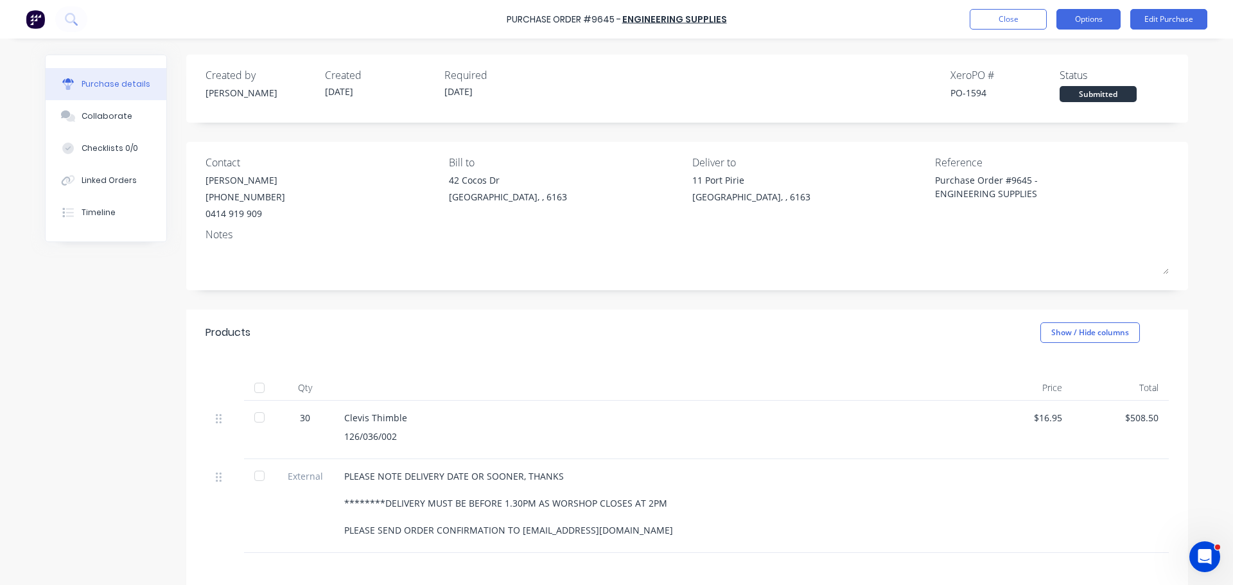
click at [1077, 19] on button "Options" at bounding box center [1089, 19] width 64 height 21
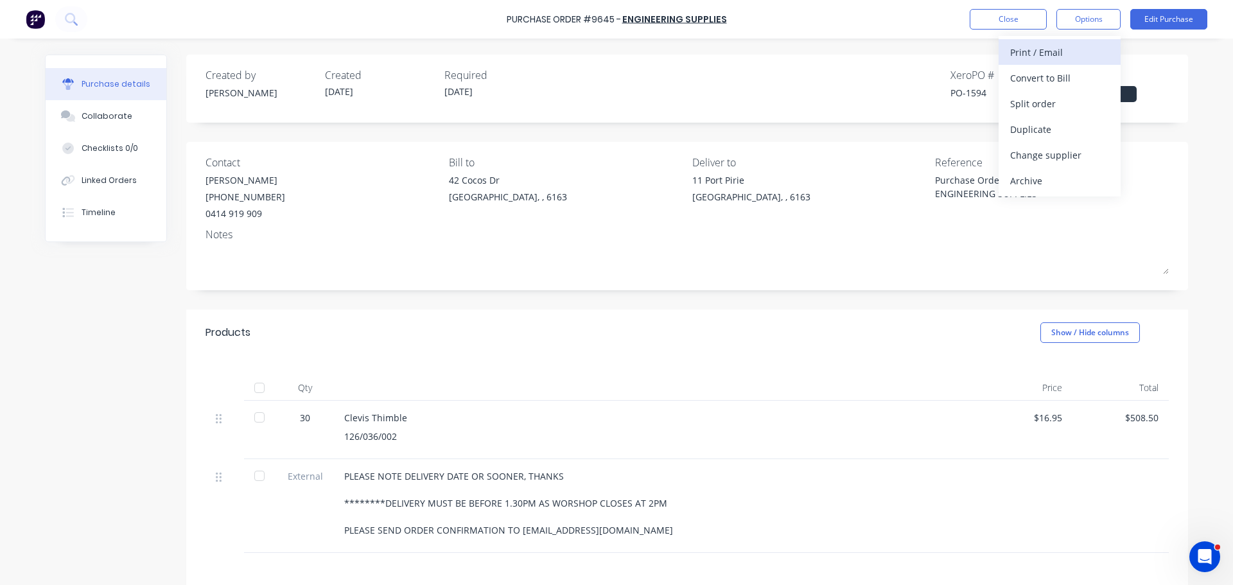
click at [1020, 56] on div "Print / Email" at bounding box center [1060, 52] width 99 height 19
click at [1029, 73] on div "With pricing" at bounding box center [1060, 78] width 99 height 19
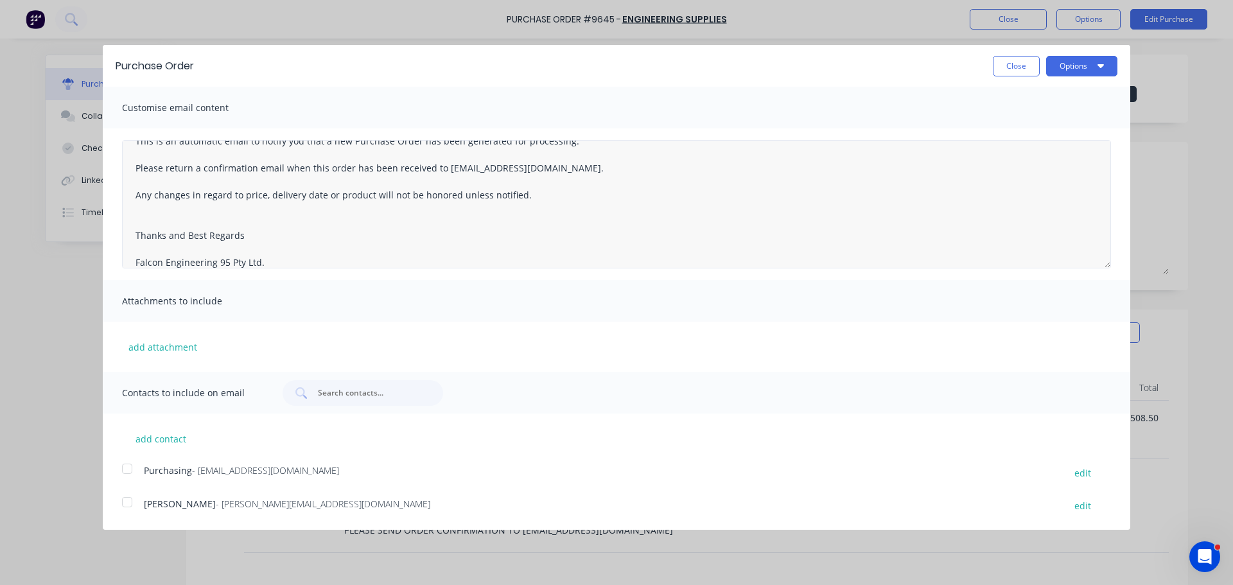
scroll to position [74, 0]
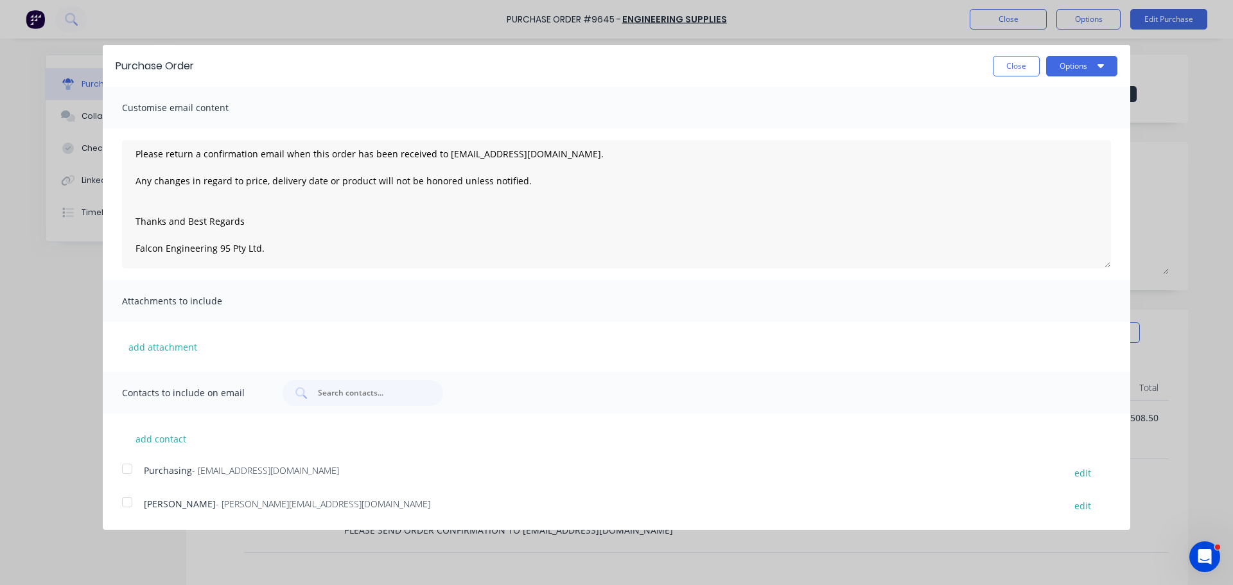
click at [127, 506] on div at bounding box center [127, 503] width 26 height 26
click at [131, 472] on div at bounding box center [127, 469] width 26 height 26
click at [1093, 70] on button "Options" at bounding box center [1082, 66] width 71 height 21
click at [1023, 125] on div "Email" at bounding box center [1056, 124] width 99 height 19
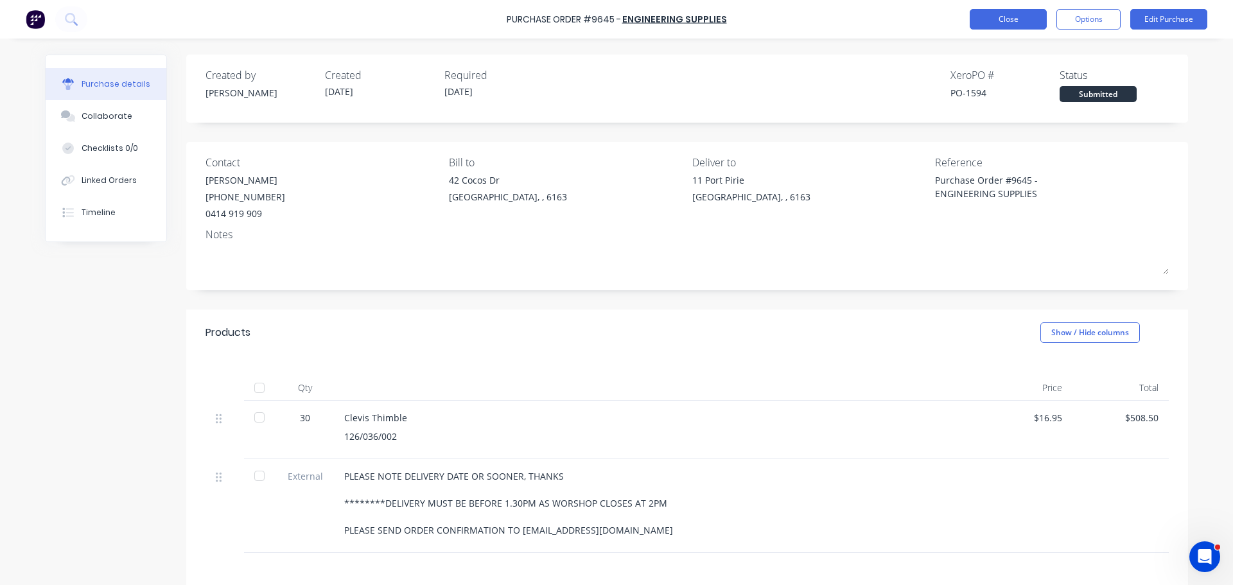
click at [1001, 16] on button "Close" at bounding box center [1008, 19] width 77 height 21
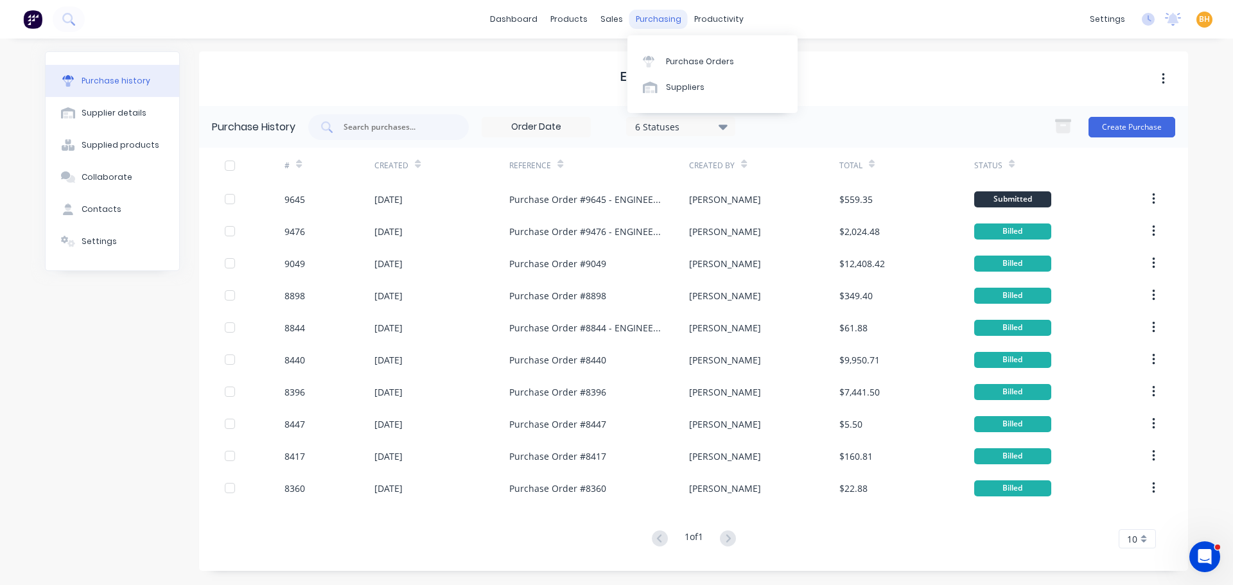
click at [651, 28] on div "purchasing" at bounding box center [659, 19] width 58 height 19
click at [651, 19] on div "purchasing" at bounding box center [659, 19] width 58 height 19
click at [681, 67] on div "Purchase Orders" at bounding box center [700, 62] width 68 height 12
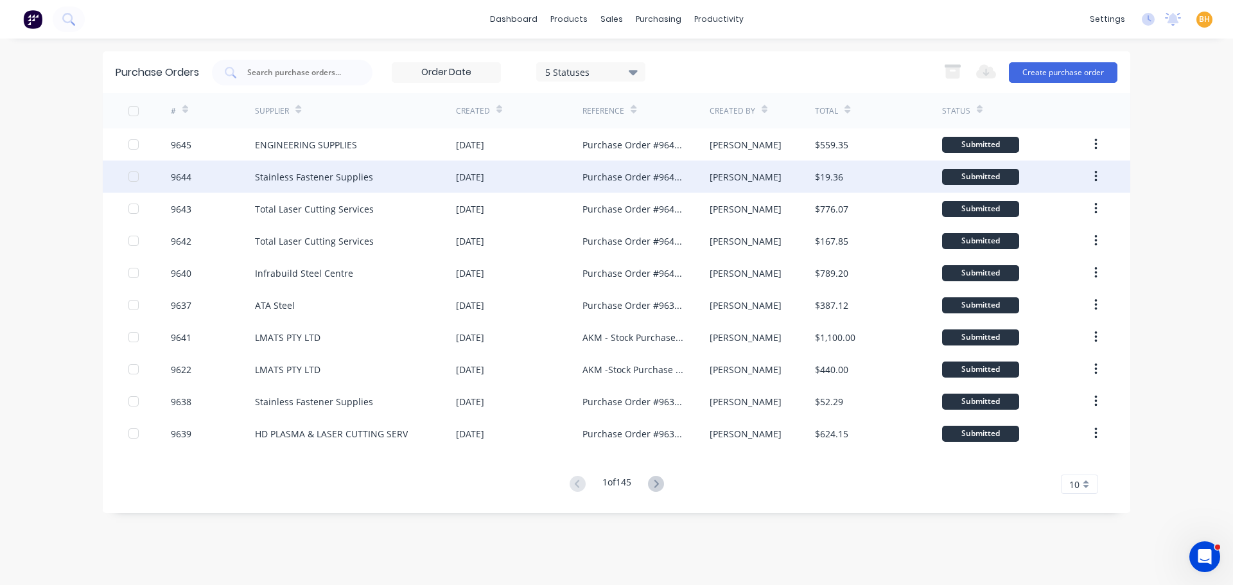
click at [310, 179] on div "Stainless Fastener Supplies" at bounding box center [314, 176] width 118 height 13
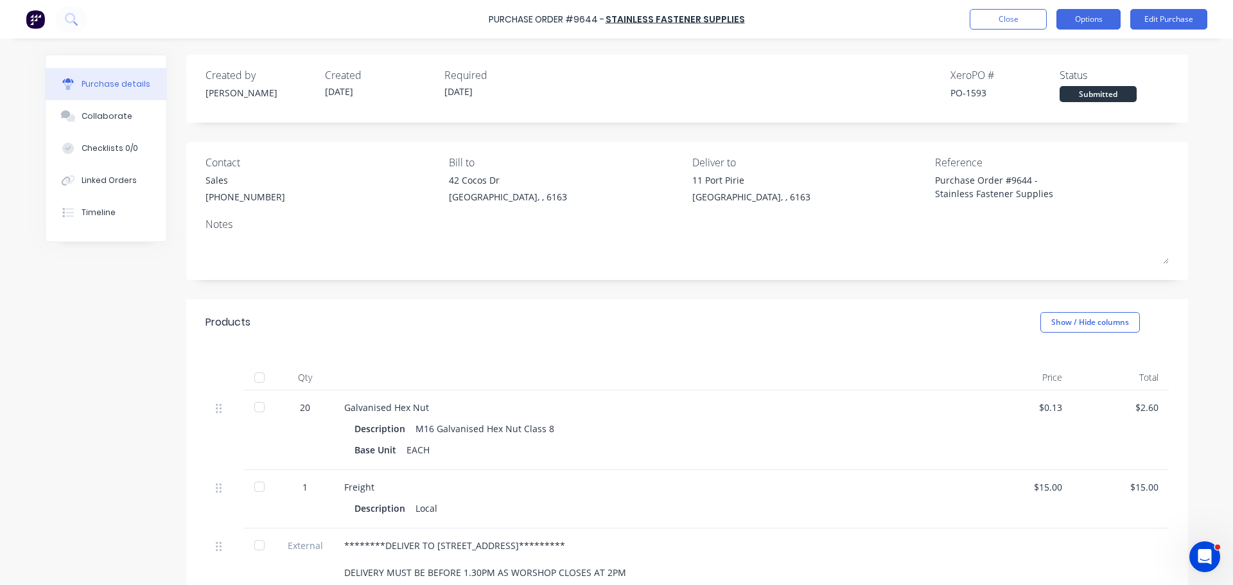
click at [1103, 22] on button "Options" at bounding box center [1089, 19] width 64 height 21
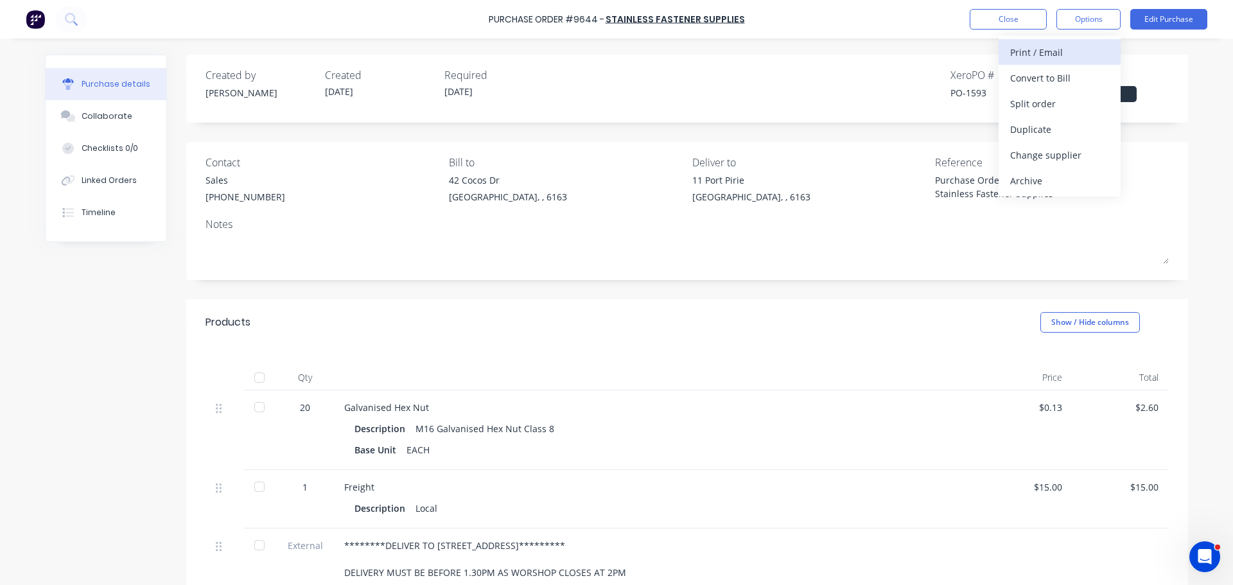
click at [1036, 55] on div "Print / Email" at bounding box center [1060, 52] width 99 height 19
click at [1036, 76] on div "With pricing" at bounding box center [1060, 78] width 99 height 19
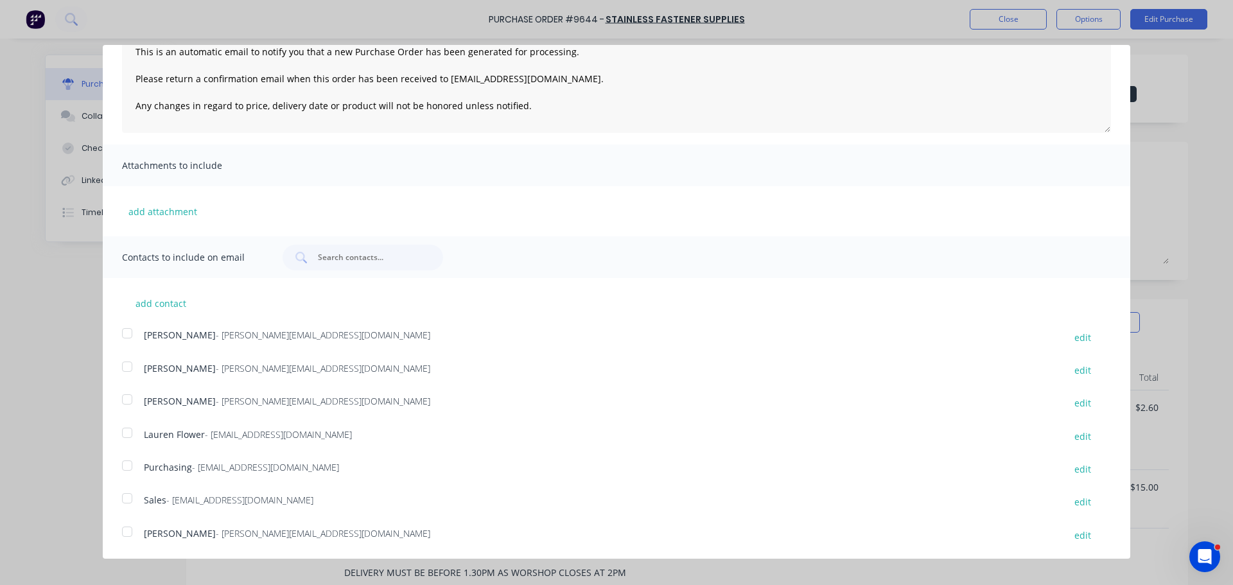
scroll to position [136, 0]
click at [129, 500] on div at bounding box center [127, 499] width 26 height 26
click at [132, 470] on div at bounding box center [127, 466] width 26 height 26
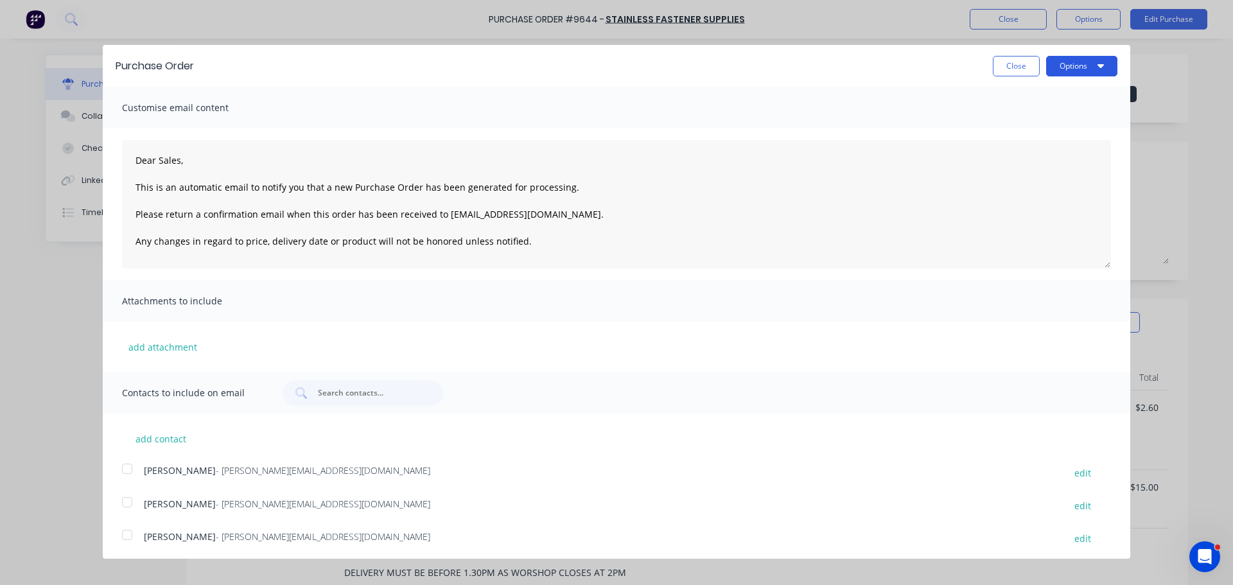
click at [1082, 66] on button "Options" at bounding box center [1082, 66] width 71 height 21
click at [1009, 127] on div "Email" at bounding box center [1056, 124] width 99 height 19
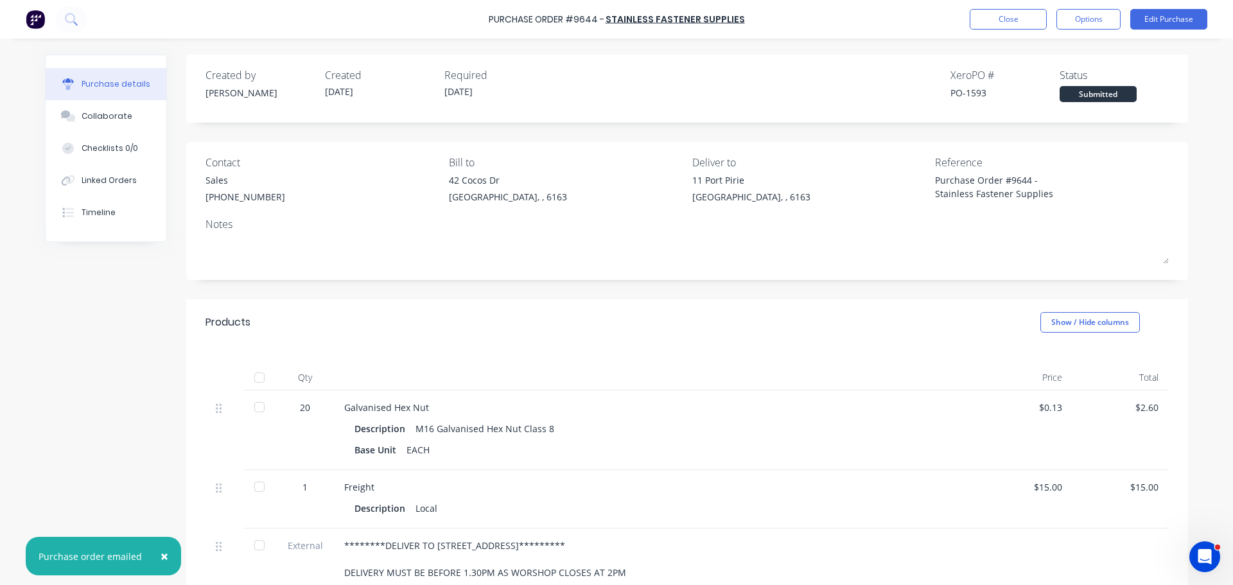
drag, startPoint x: 159, startPoint y: 556, endPoint x: 236, endPoint y: 529, distance: 81.7
click at [161, 556] on span "×" at bounding box center [165, 556] width 8 height 18
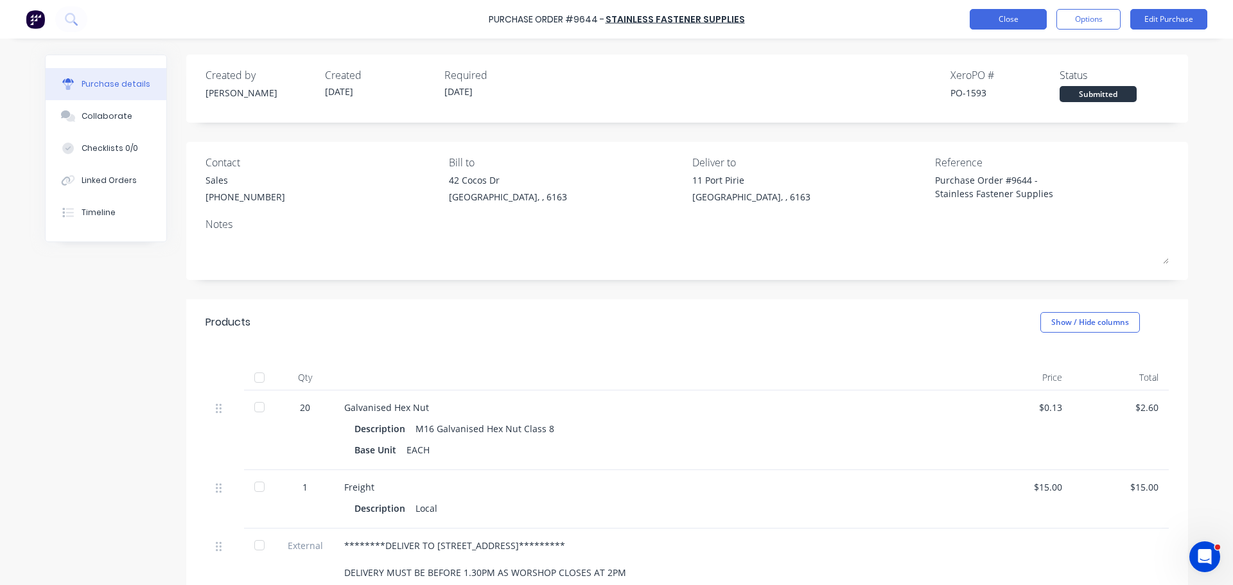
click at [1015, 26] on button "Close" at bounding box center [1008, 19] width 77 height 21
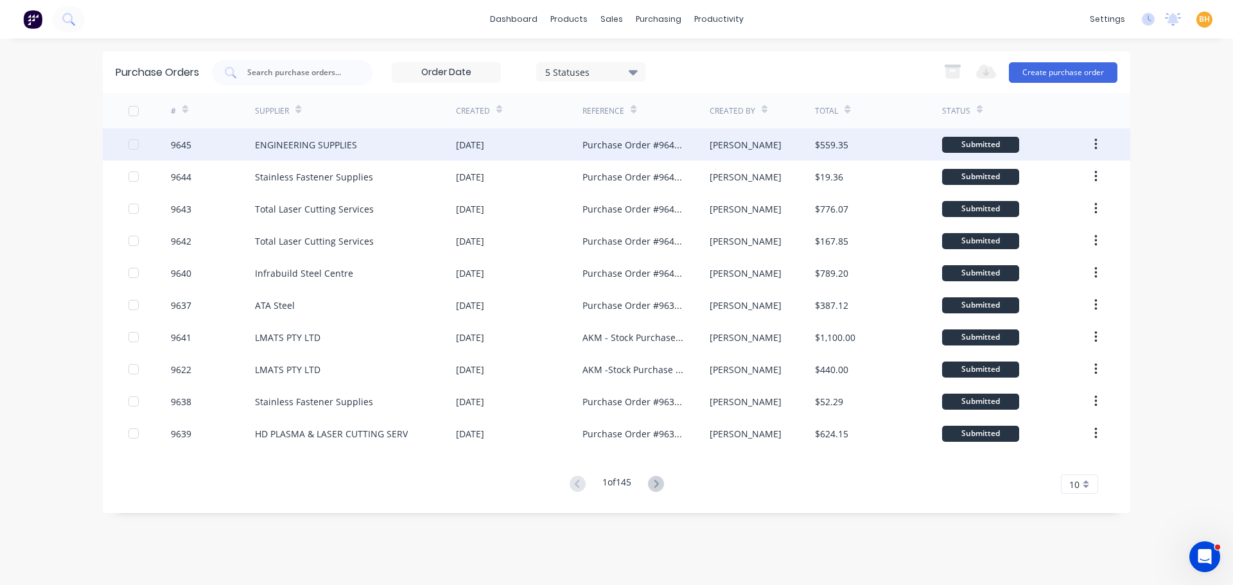
click at [287, 154] on div "ENGINEERING SUPPLIES" at bounding box center [355, 144] width 201 height 32
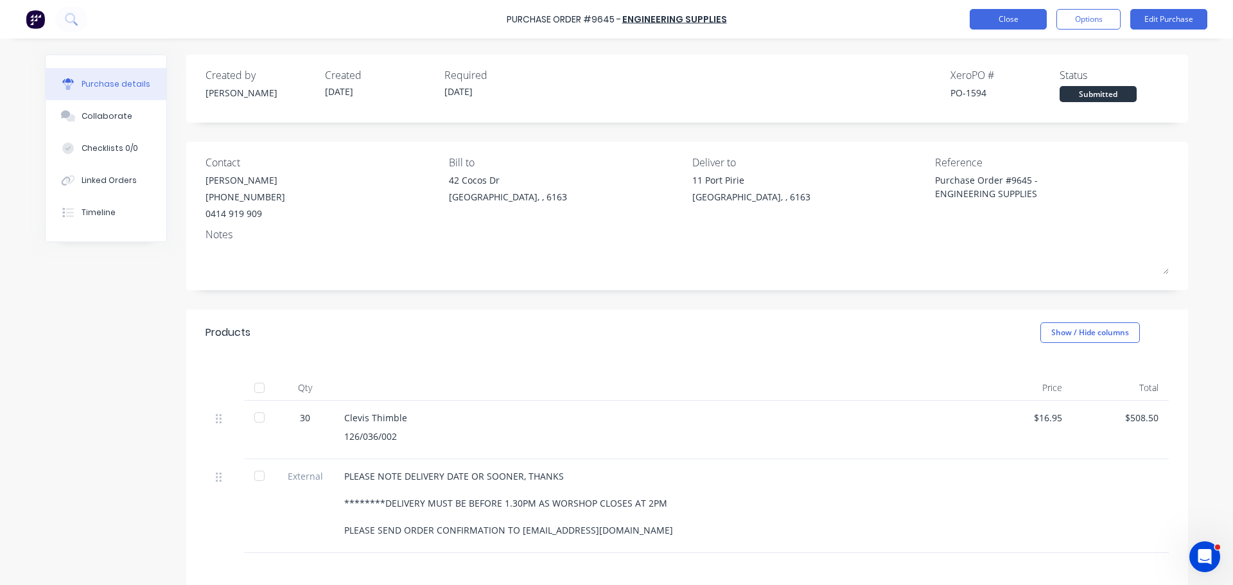
click at [998, 17] on button "Close" at bounding box center [1008, 19] width 77 height 21
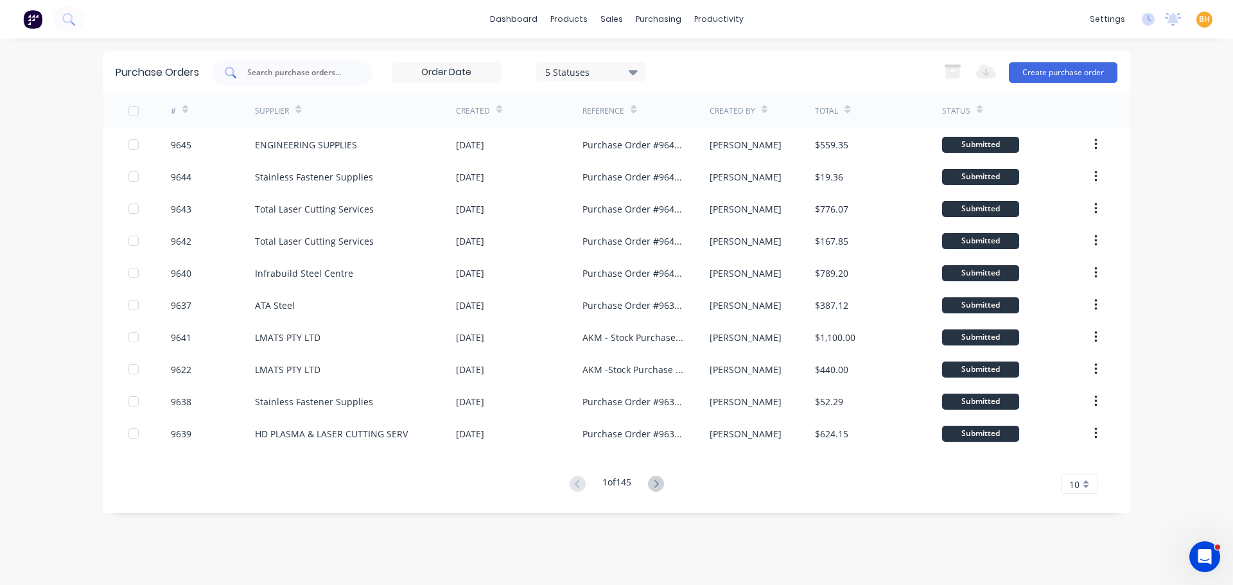
click at [252, 67] on input "text" at bounding box center [299, 72] width 107 height 13
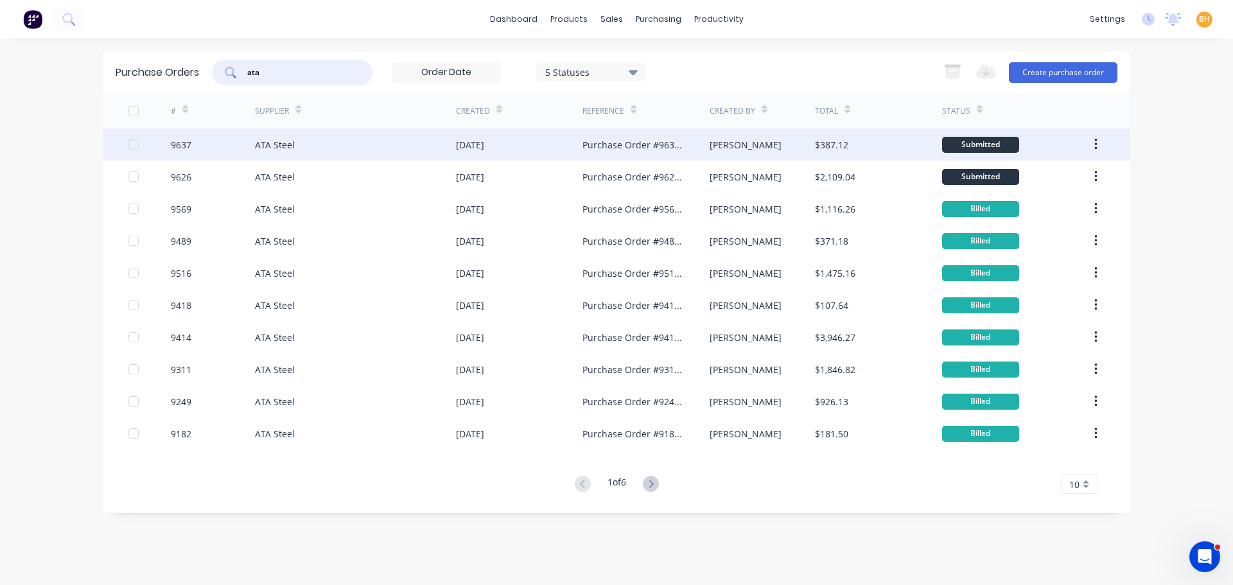
type input "ata"
click at [274, 151] on div "ATA Steel" at bounding box center [275, 144] width 40 height 13
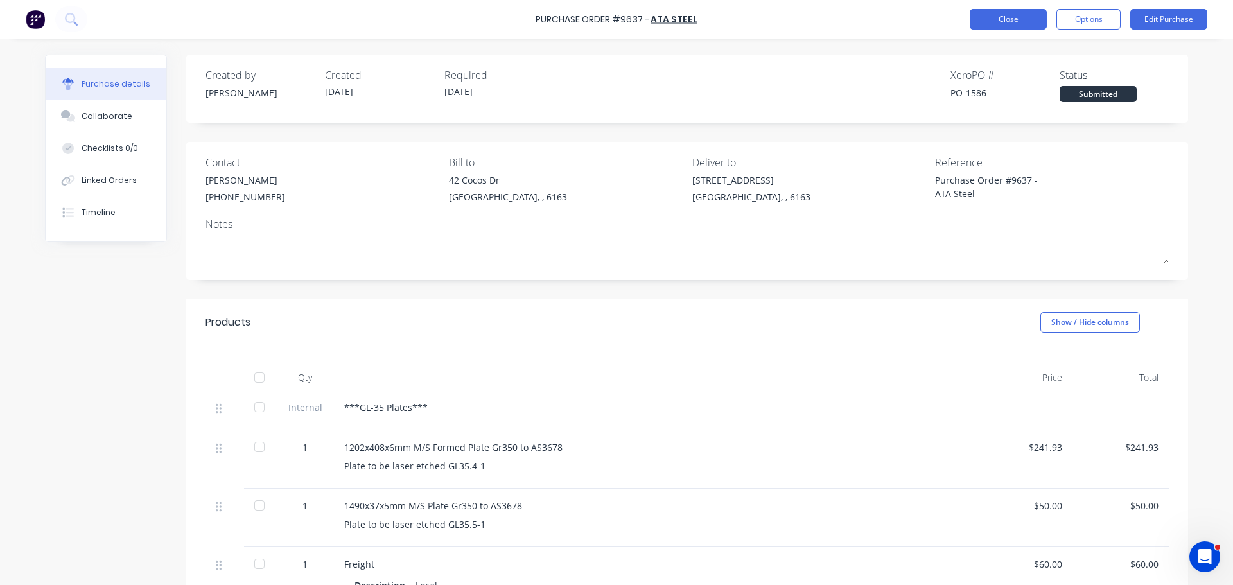
click at [997, 25] on button "Close" at bounding box center [1008, 19] width 77 height 21
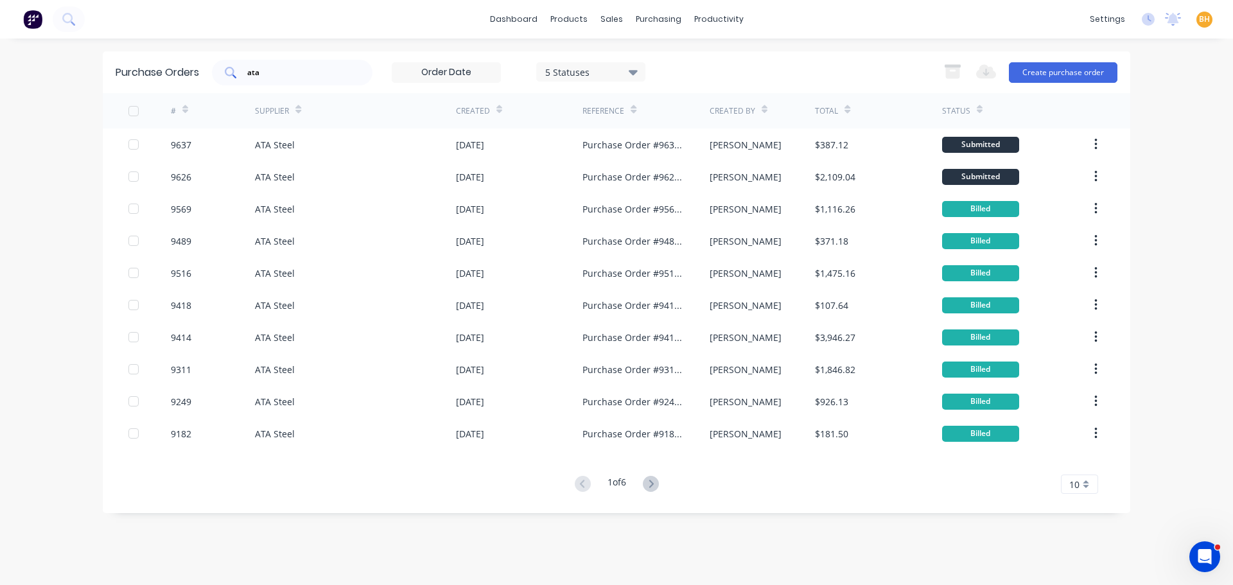
click at [264, 76] on input "ata" at bounding box center [299, 72] width 107 height 13
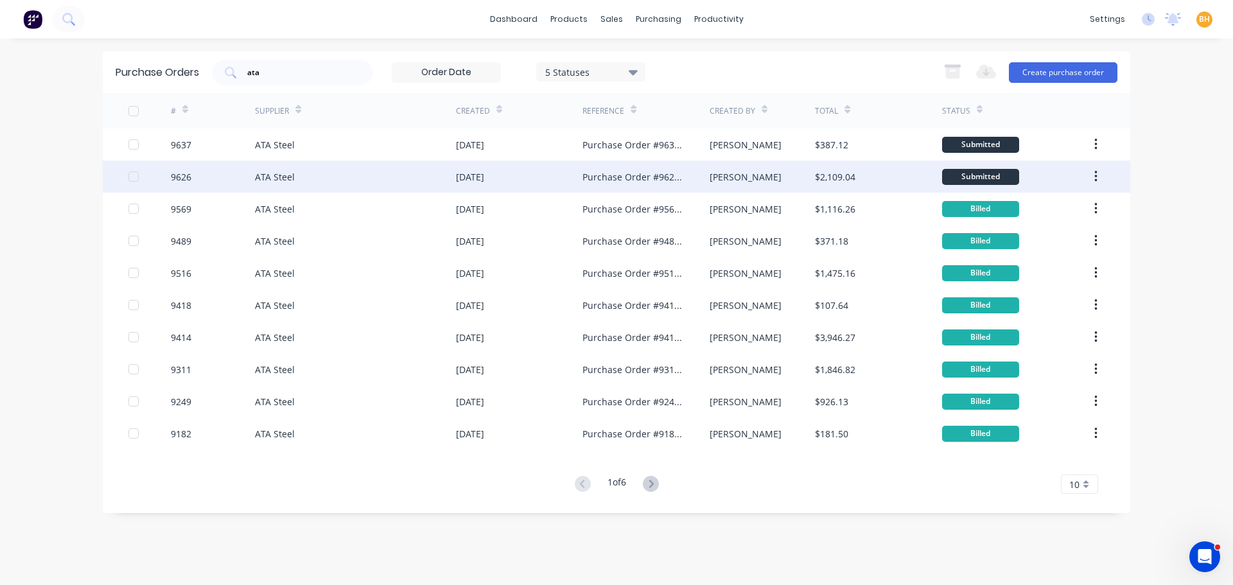
click at [232, 161] on div "9626" at bounding box center [213, 177] width 85 height 32
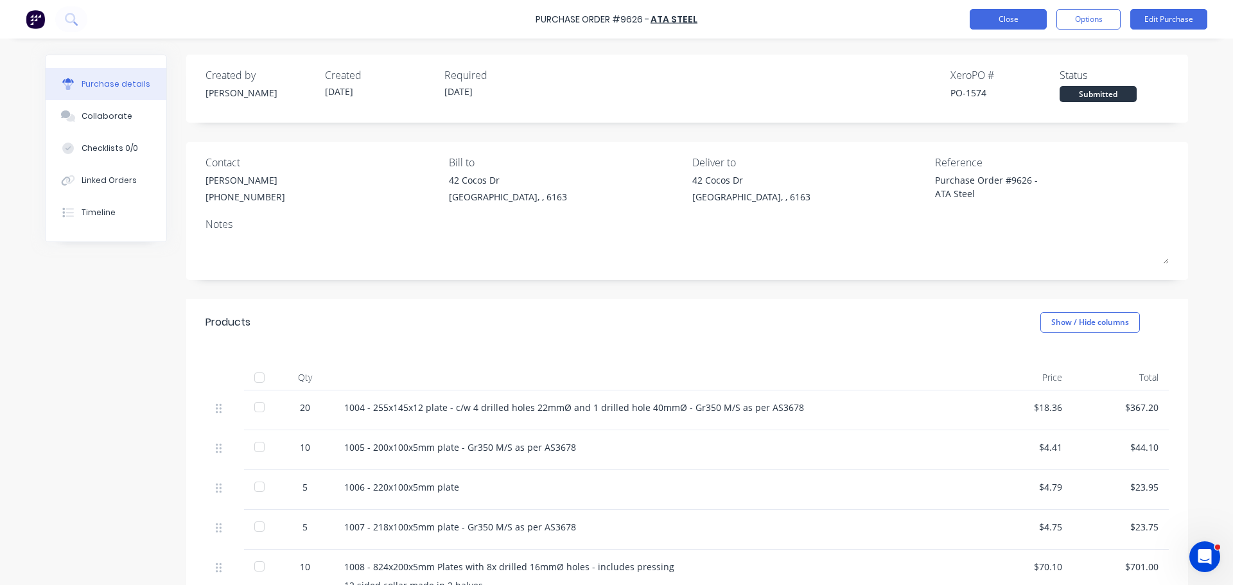
click at [991, 19] on button "Close" at bounding box center [1008, 19] width 77 height 21
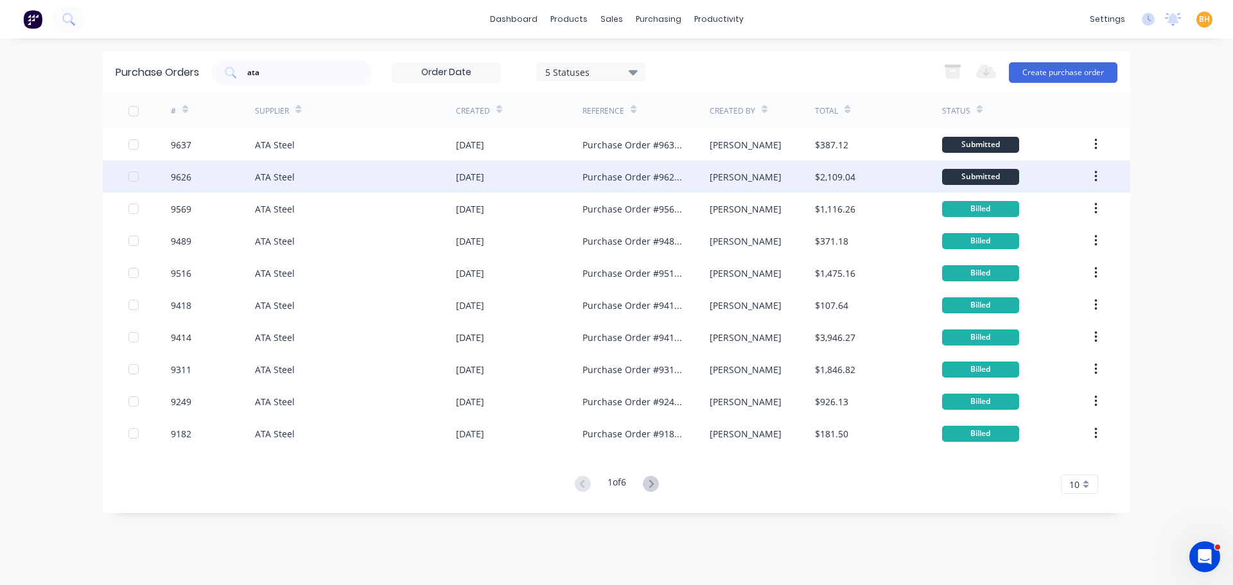
click at [263, 180] on div "ATA Steel" at bounding box center [275, 176] width 40 height 13
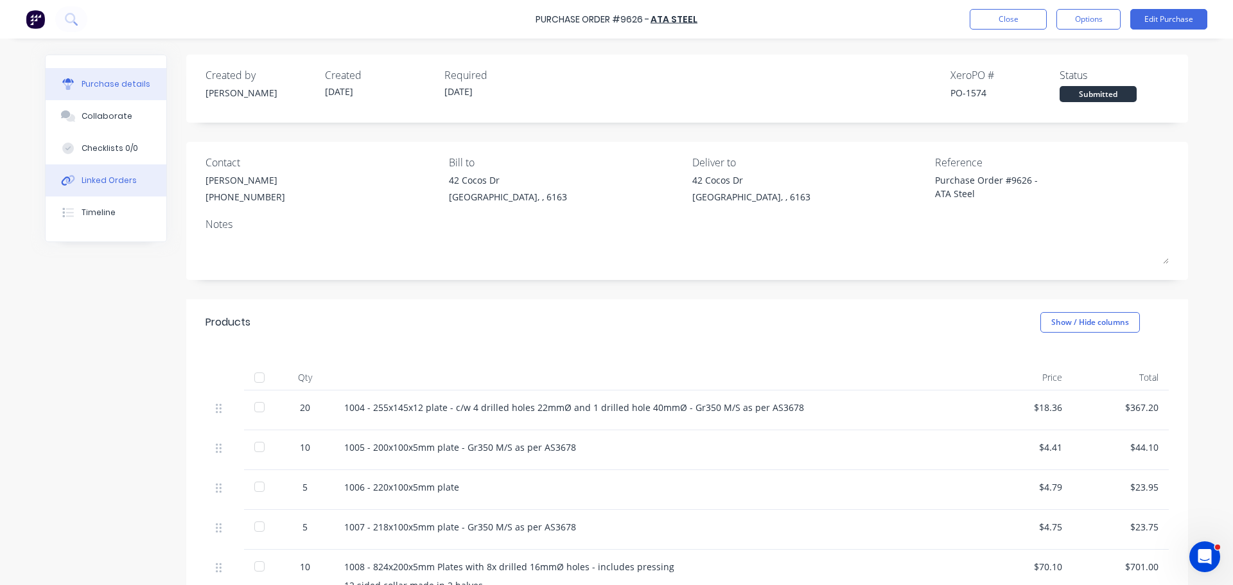
click at [82, 177] on div "Linked Orders" at bounding box center [109, 181] width 55 height 12
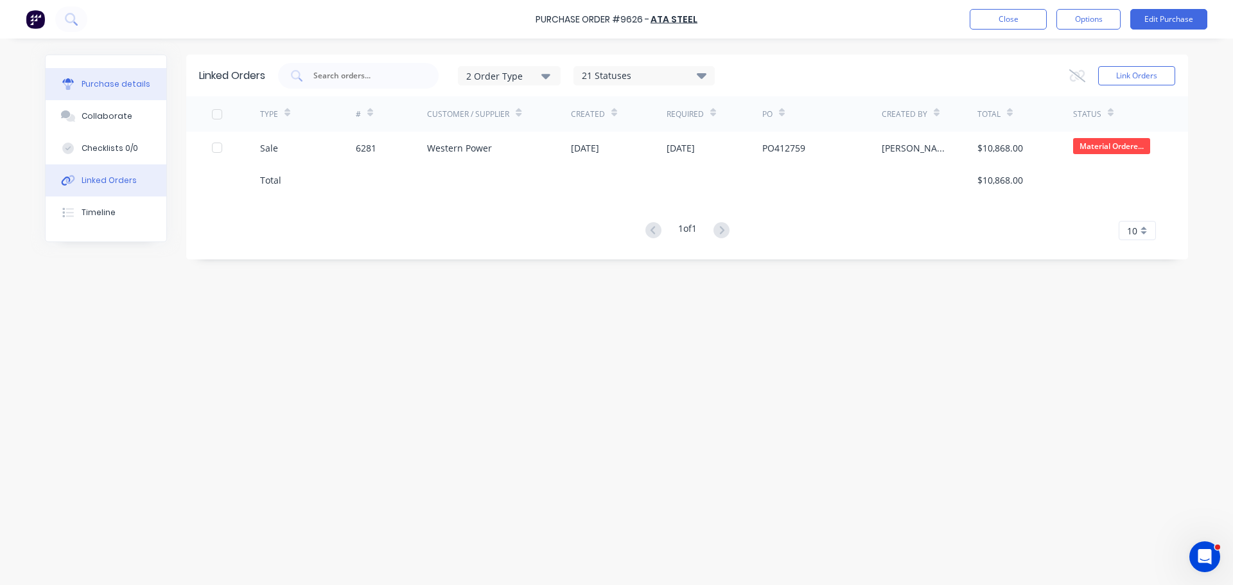
click at [62, 79] on icon at bounding box center [68, 84] width 12 height 12
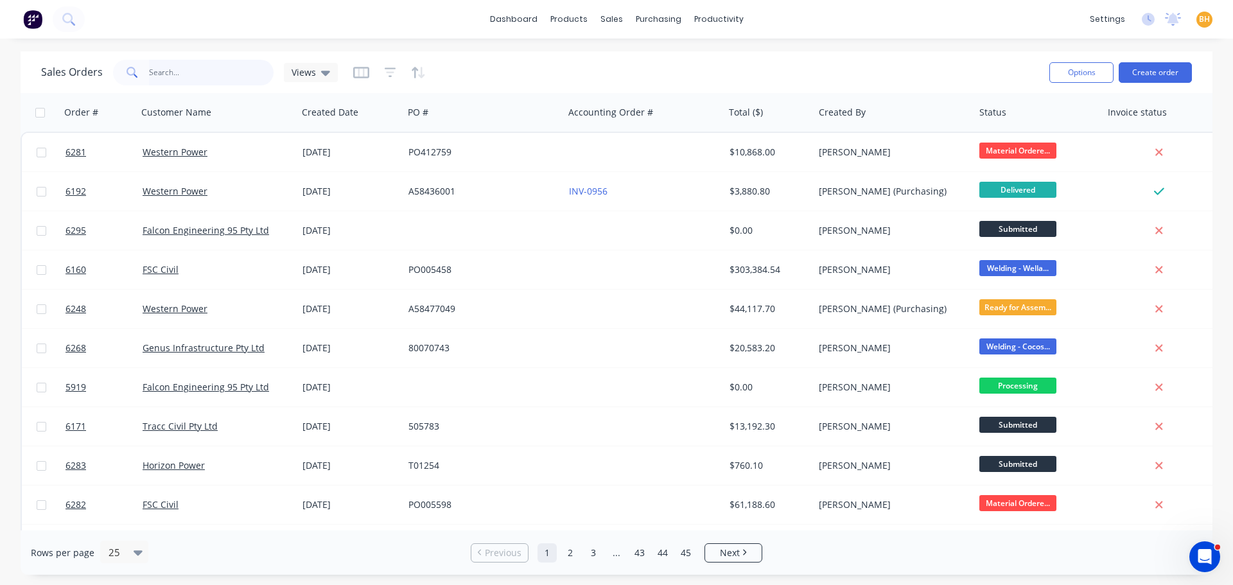
click at [161, 75] on input "text" at bounding box center [211, 73] width 125 height 26
click at [169, 69] on input "text" at bounding box center [211, 73] width 125 height 26
click at [157, 75] on input "text" at bounding box center [211, 73] width 125 height 26
click at [657, 18] on div "purchasing" at bounding box center [659, 19] width 58 height 19
click at [725, 60] on div "Purchase Orders" at bounding box center [700, 62] width 68 height 12
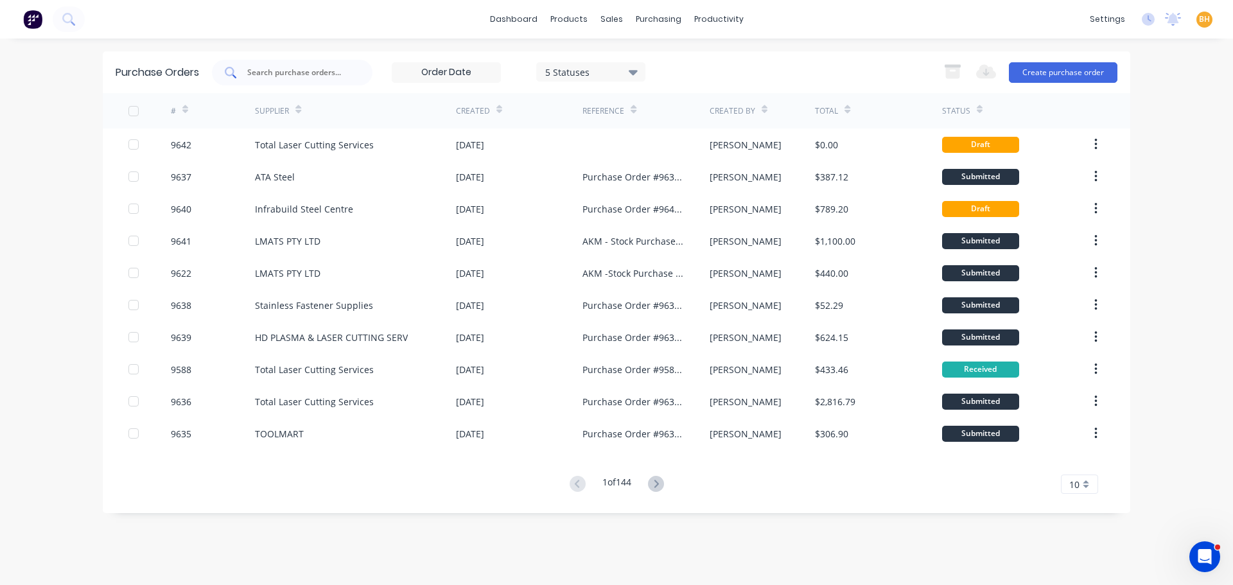
click at [316, 76] on input "text" at bounding box center [299, 72] width 107 height 13
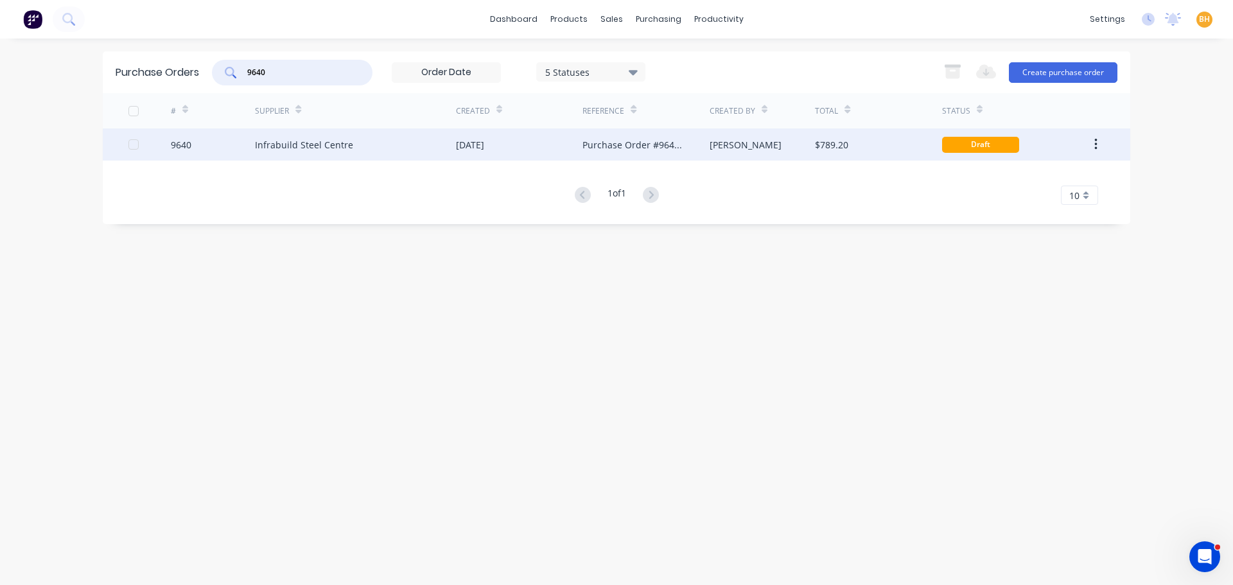
type input "9640"
click at [299, 136] on div "Infrabuild Steel Centre" at bounding box center [355, 144] width 201 height 32
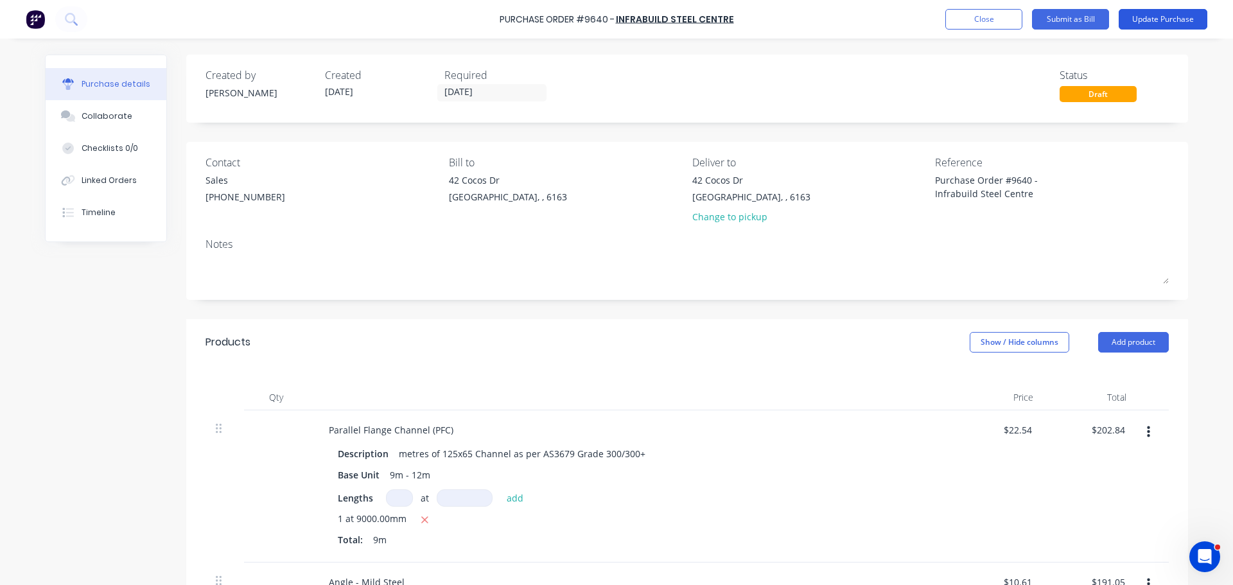
click at [1158, 22] on button "Update Purchase" at bounding box center [1163, 19] width 89 height 21
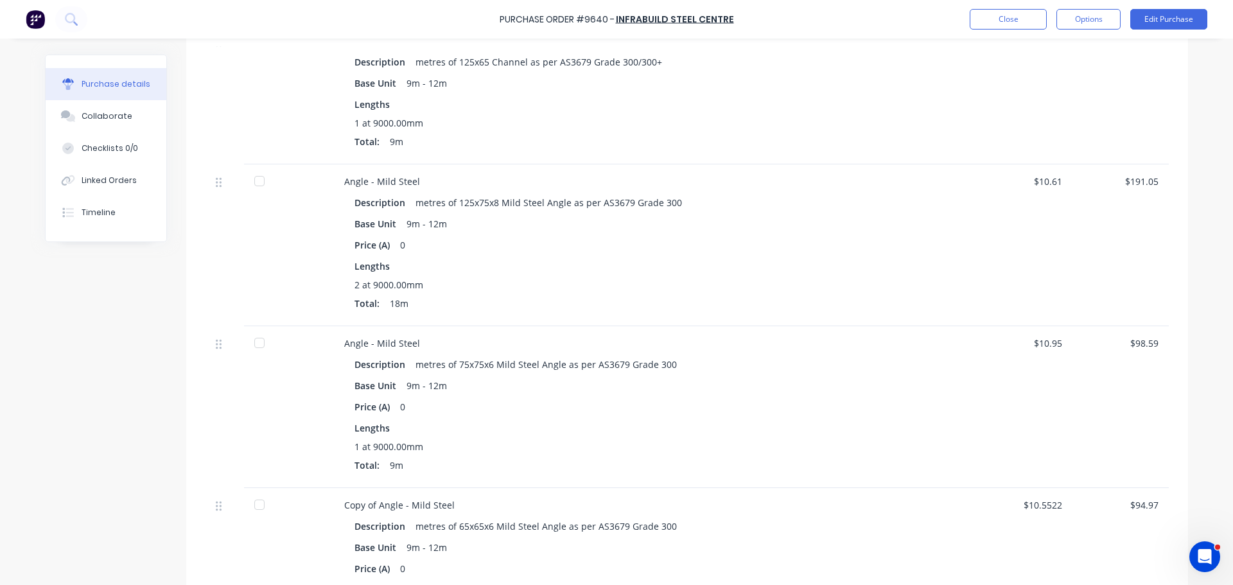
scroll to position [280, 0]
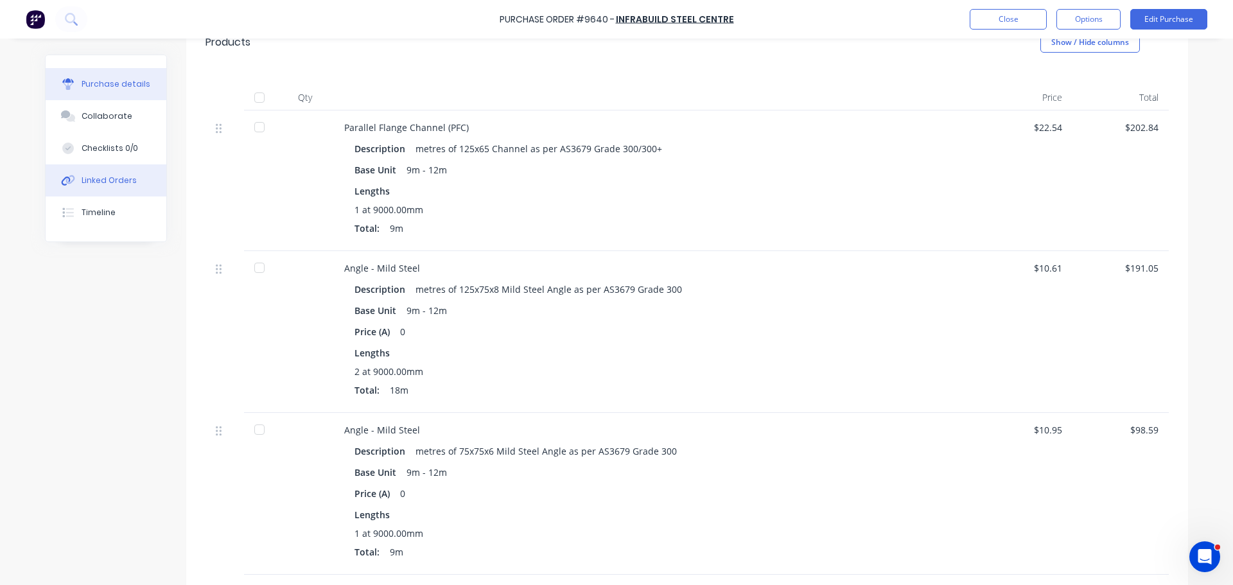
click at [103, 175] on div "Linked Orders" at bounding box center [109, 181] width 55 height 12
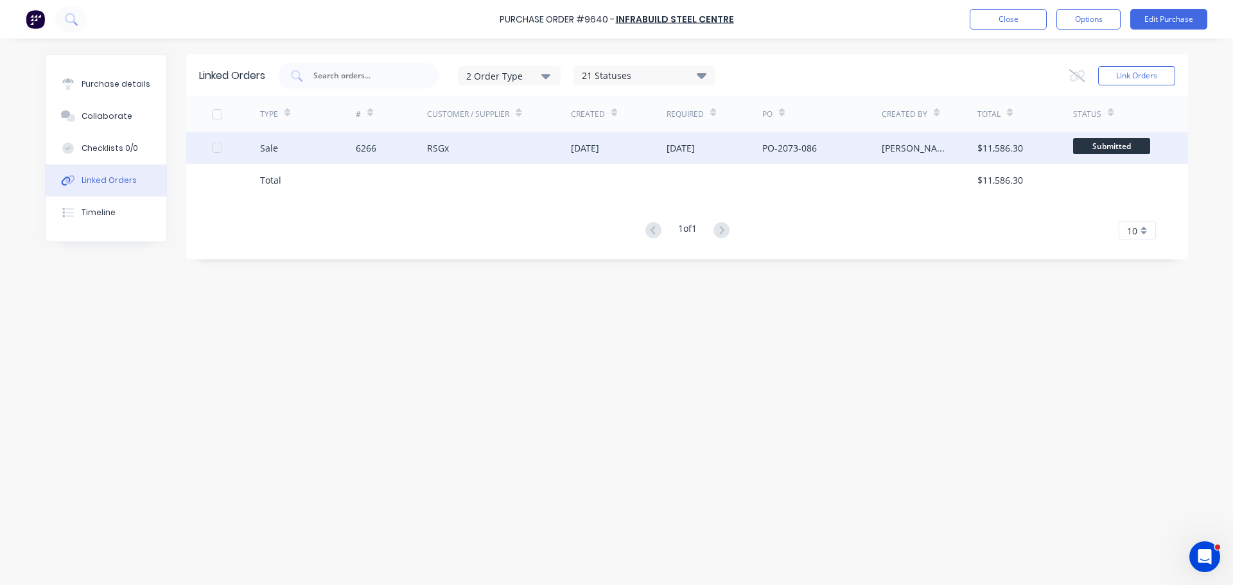
click at [406, 146] on div "6266" at bounding box center [392, 148] width 72 height 32
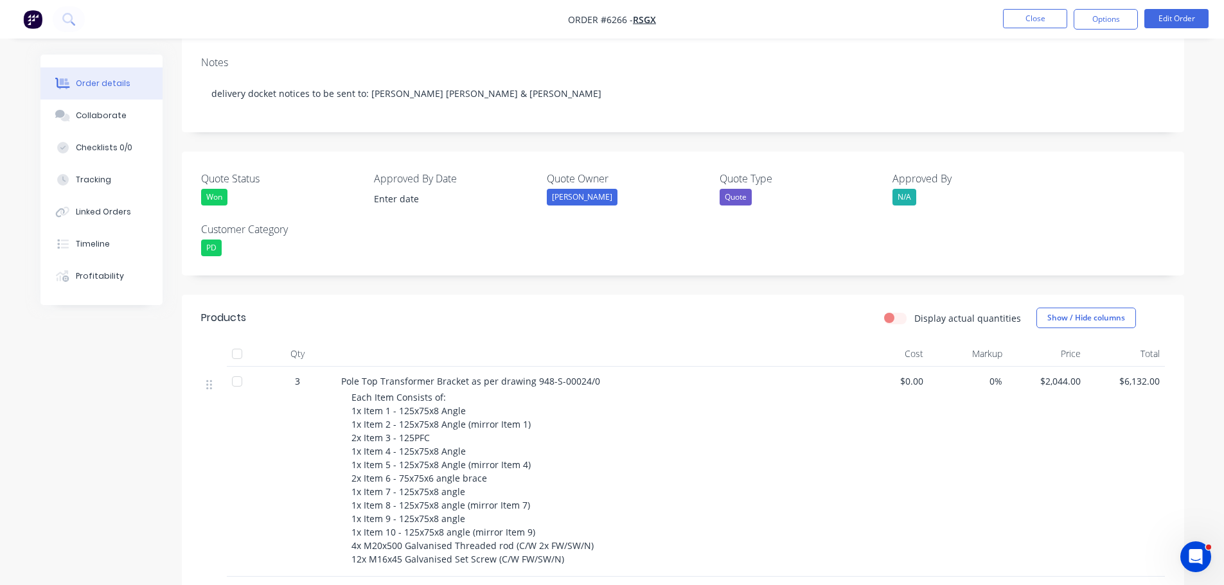
scroll to position [321, 0]
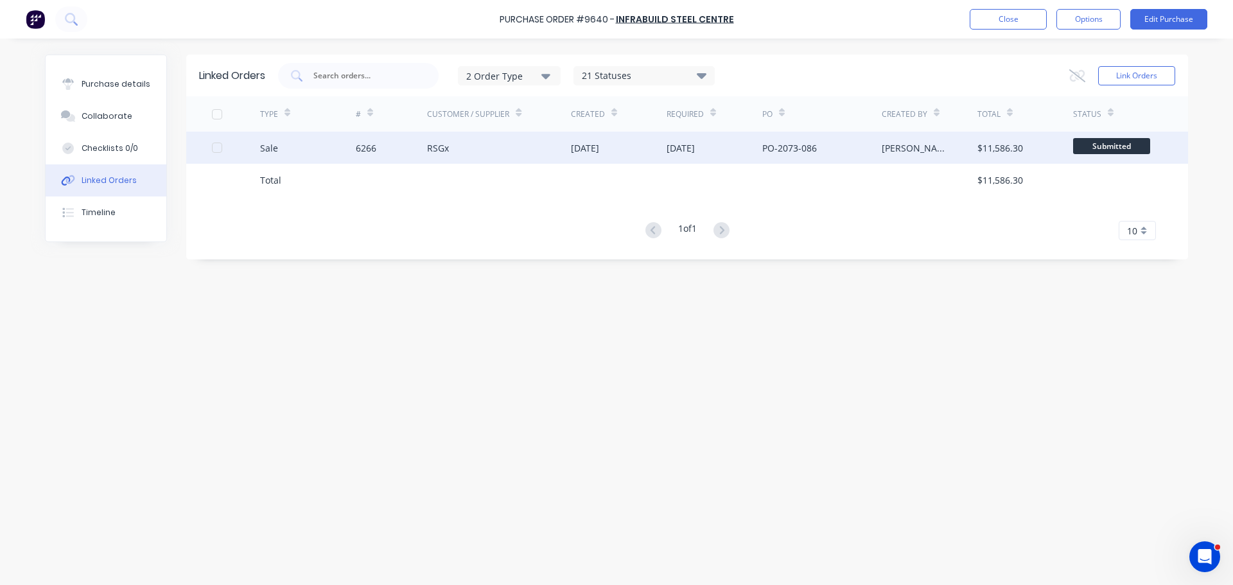
click at [348, 141] on div "Sale" at bounding box center [308, 148] width 96 height 32
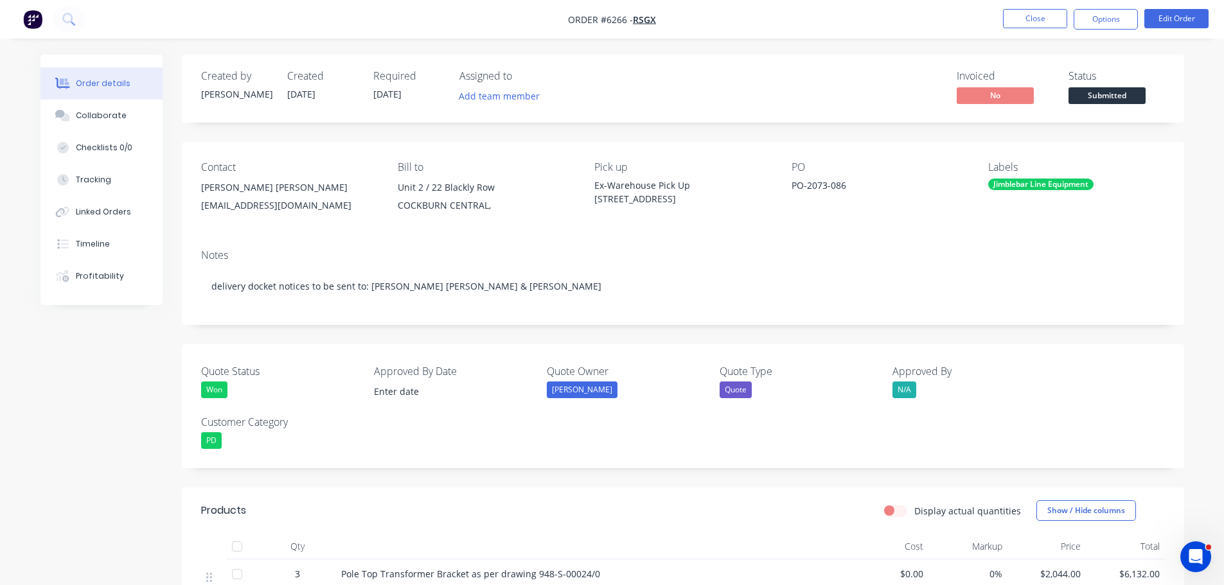
scroll to position [321, 0]
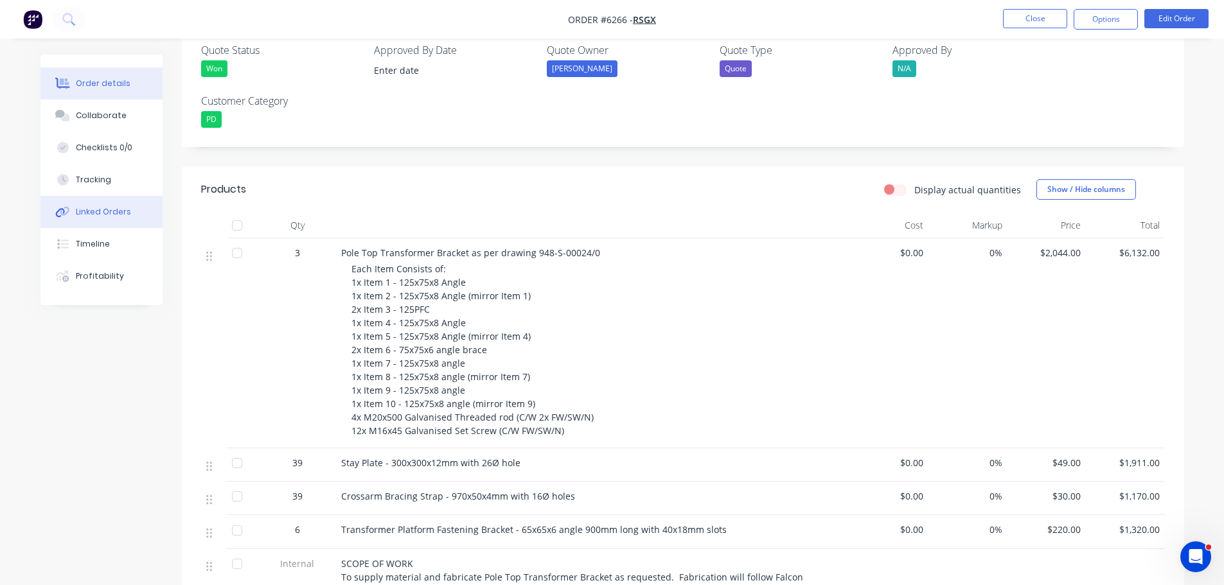
click at [90, 220] on button "Linked Orders" at bounding box center [101, 212] width 122 height 32
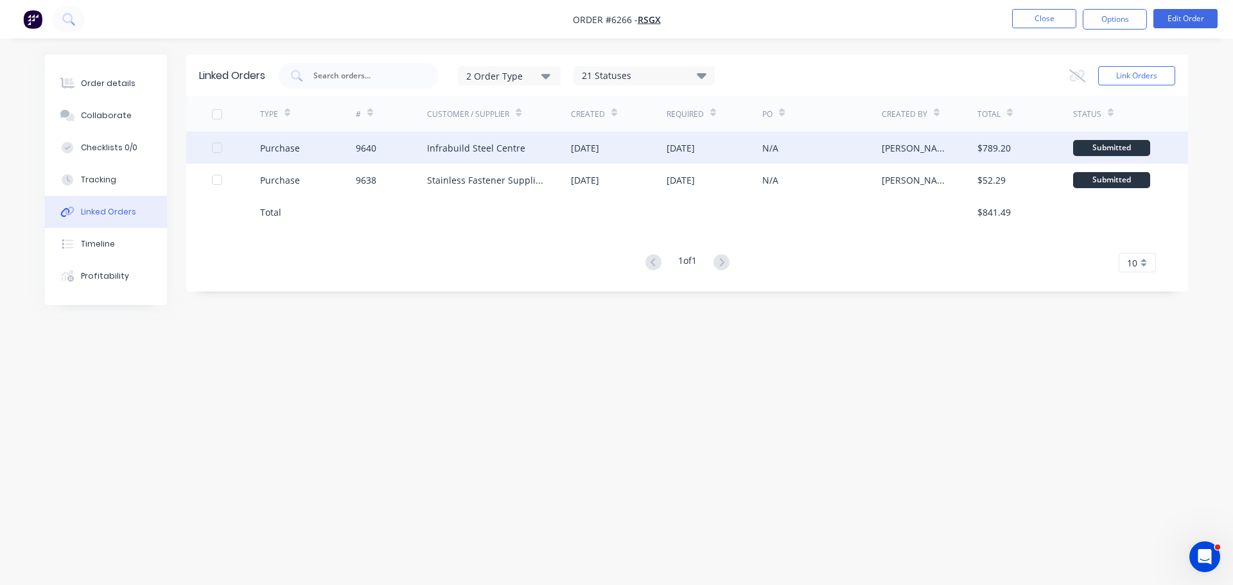
click at [468, 141] on div "Infrabuild Steel Centre" at bounding box center [499, 148] width 144 height 32
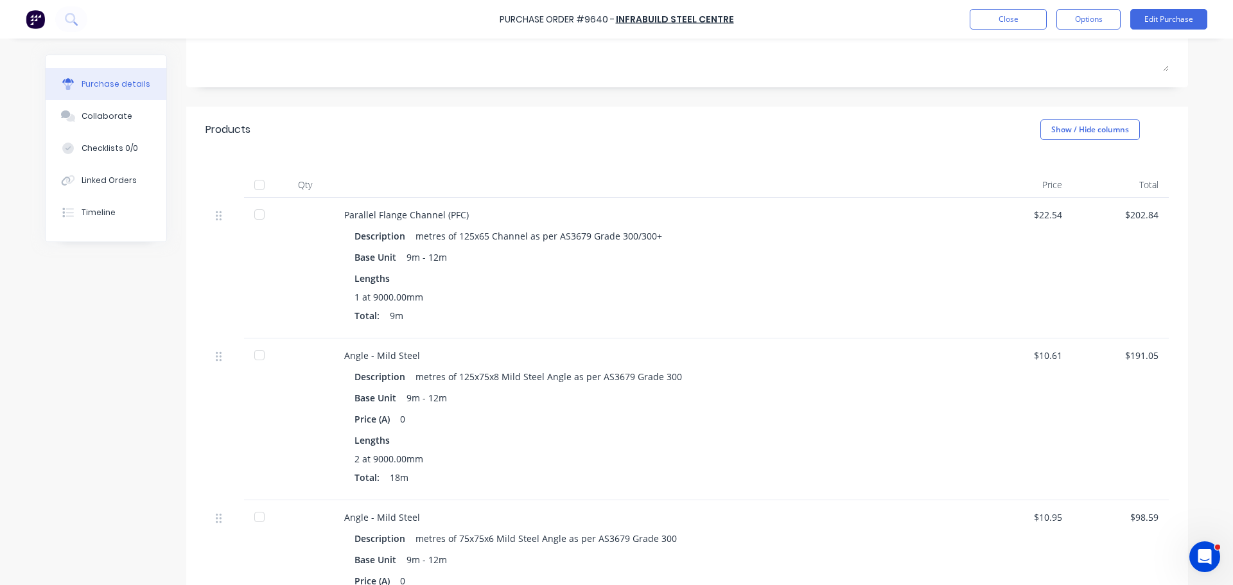
scroll to position [257, 0]
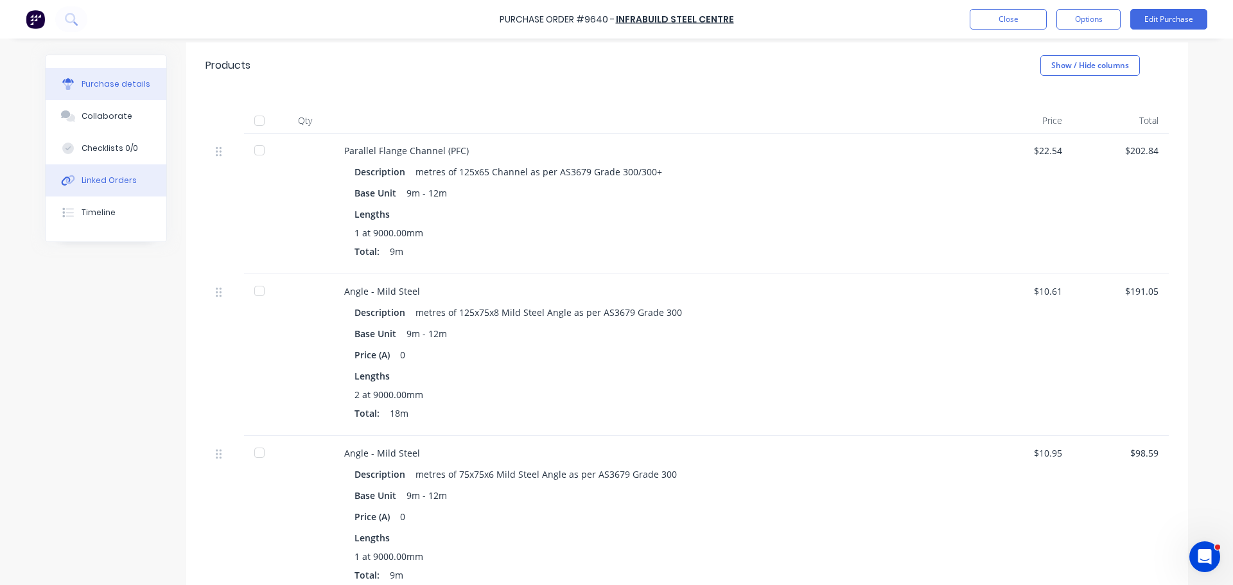
click at [113, 181] on div "Linked Orders" at bounding box center [109, 181] width 55 height 12
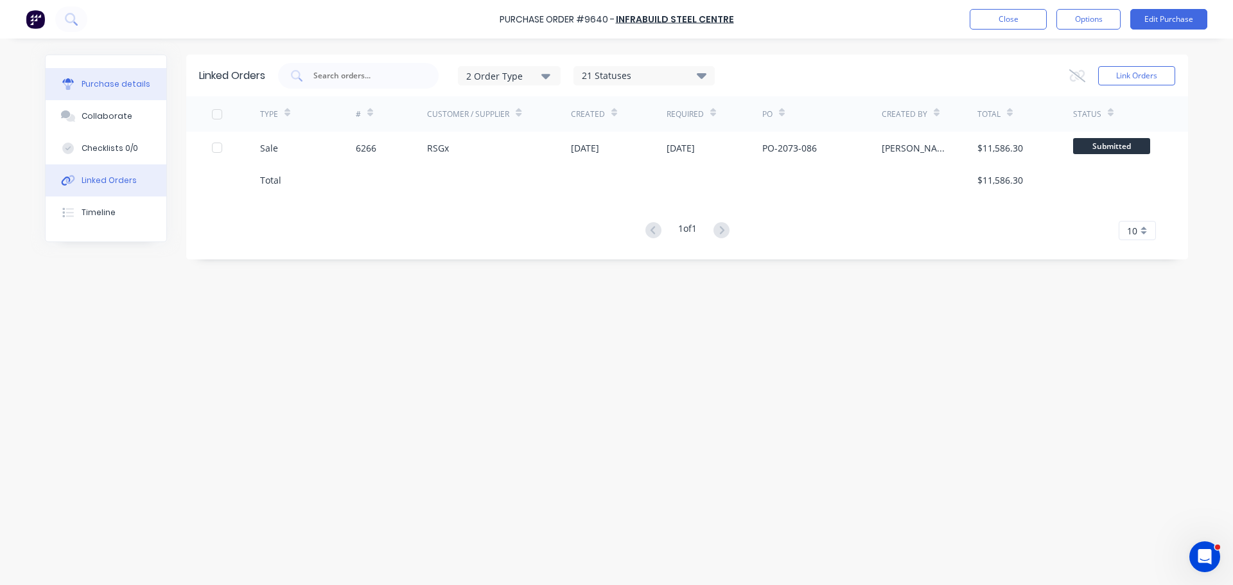
drag, startPoint x: 105, startPoint y: 80, endPoint x: 128, endPoint y: 80, distance: 23.8
click at [106, 80] on div "Purchase details" at bounding box center [116, 84] width 69 height 12
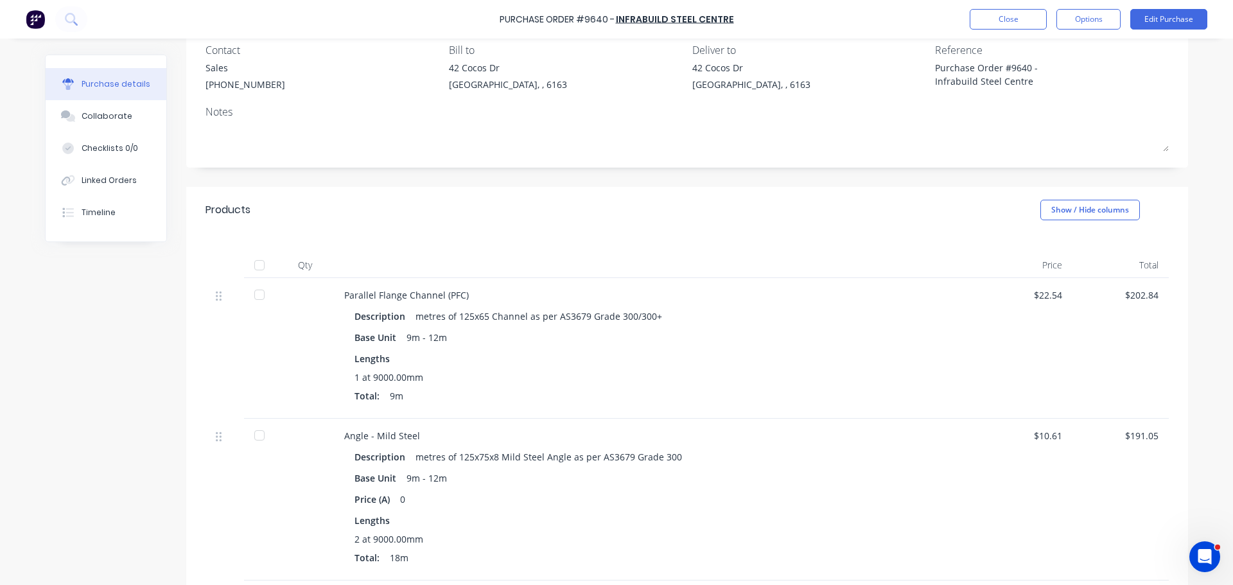
scroll to position [128, 0]
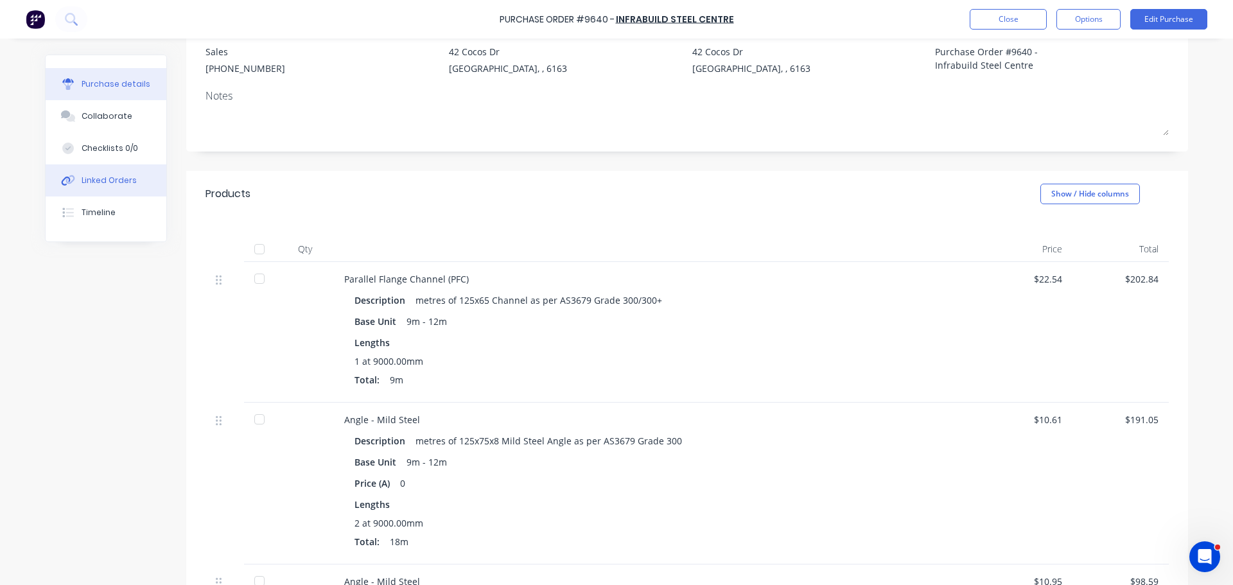
click at [107, 177] on div "Linked Orders" at bounding box center [109, 181] width 55 height 12
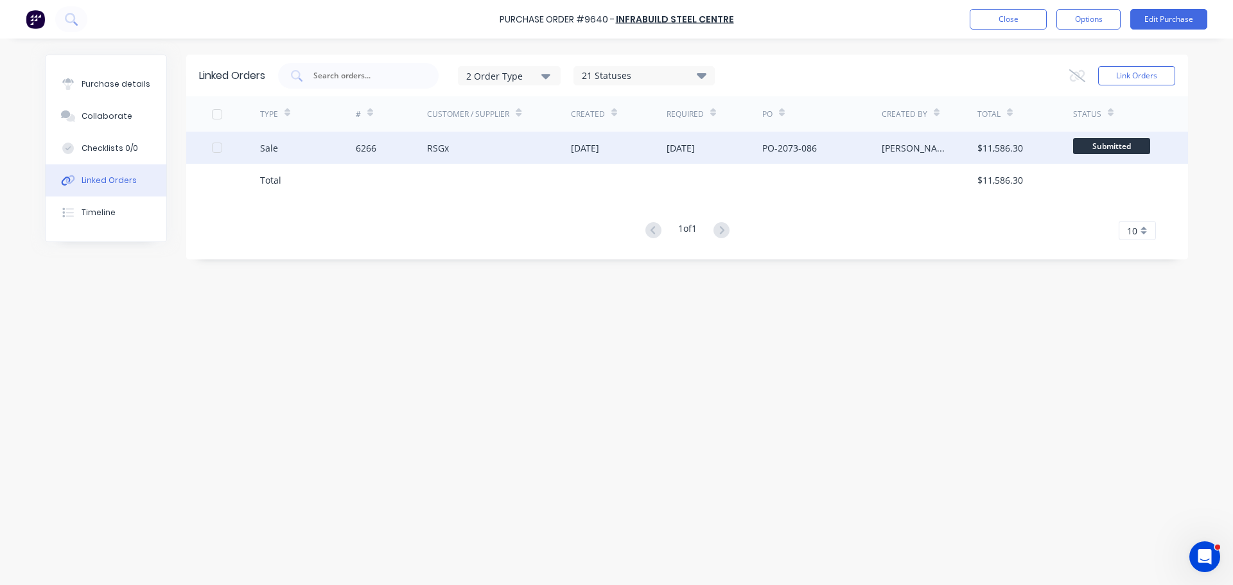
click at [396, 141] on div "6266" at bounding box center [392, 148] width 72 height 32
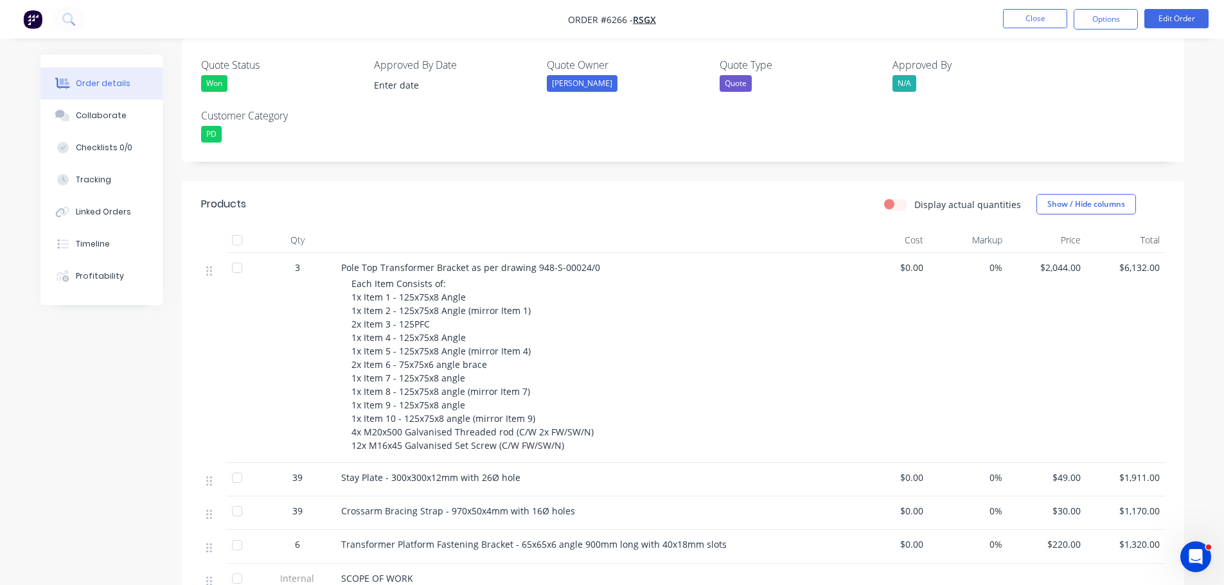
scroll to position [321, 0]
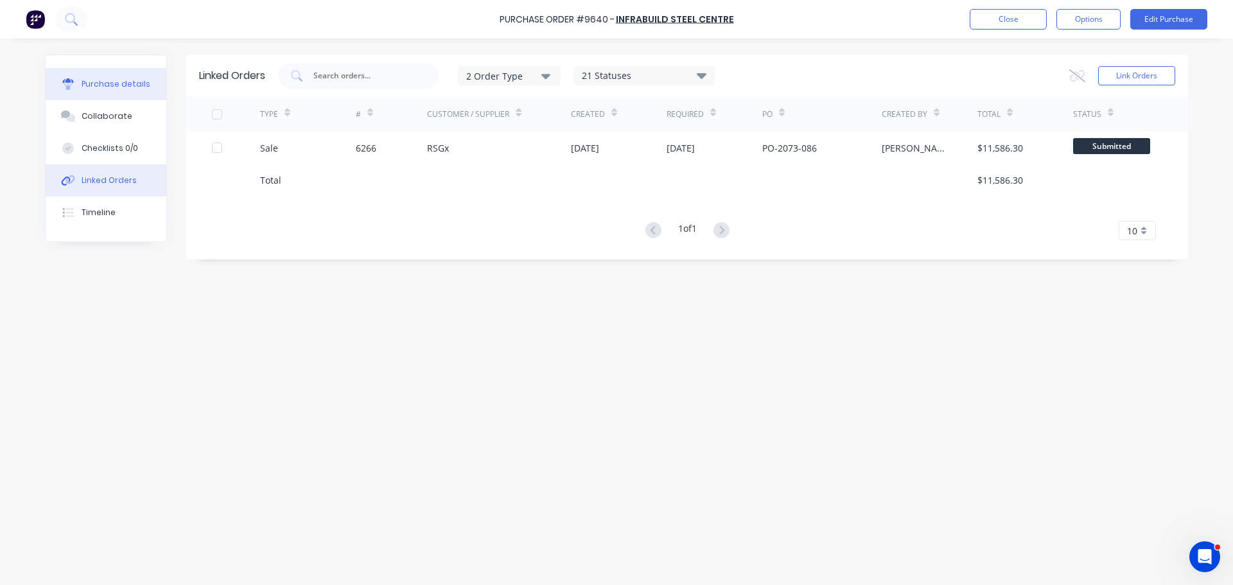
click at [103, 90] on button "Purchase details" at bounding box center [106, 84] width 121 height 32
type textarea "x"
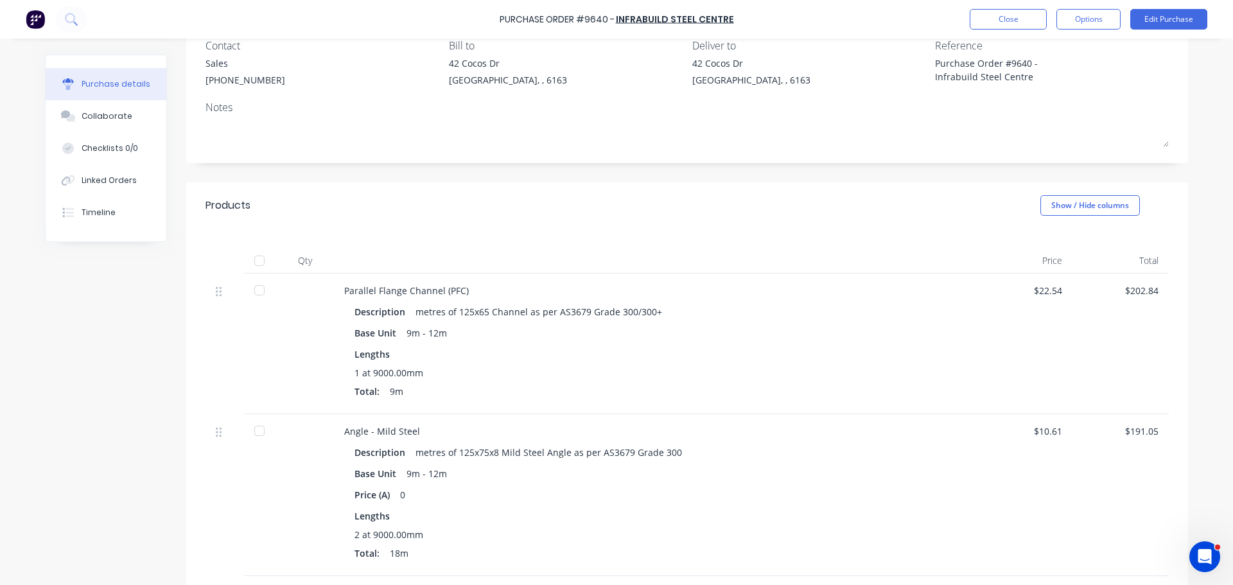
scroll to position [193, 0]
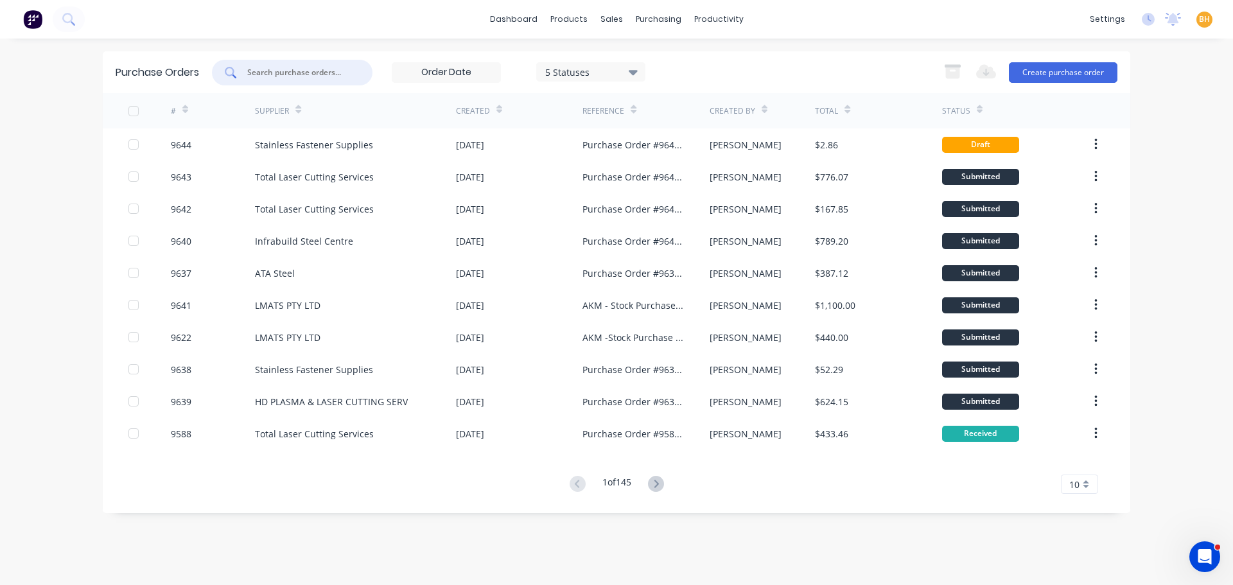
click at [319, 74] on input "text" at bounding box center [299, 72] width 107 height 13
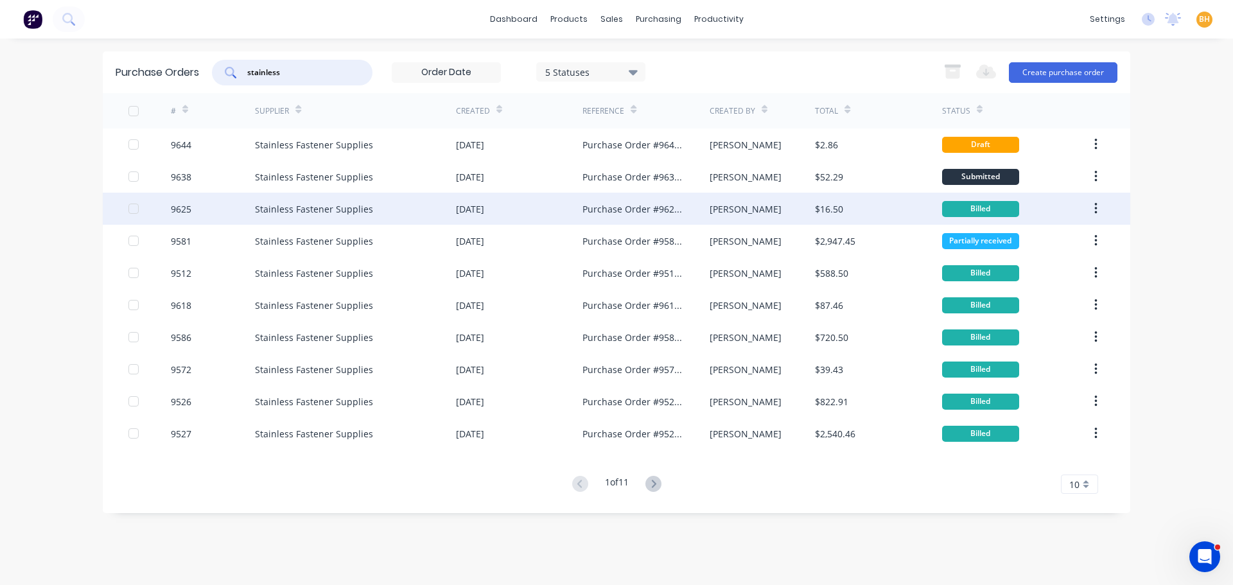
type input "stainless"
click at [359, 214] on div "Stainless Fastener Supplies" at bounding box center [314, 208] width 118 height 13
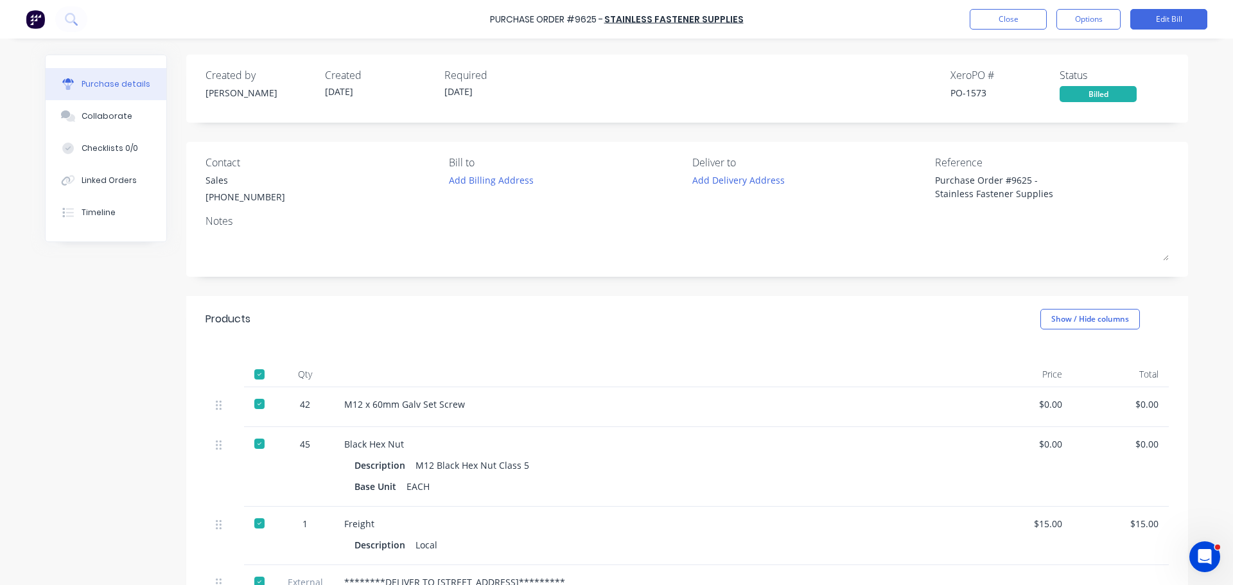
type textarea "x"
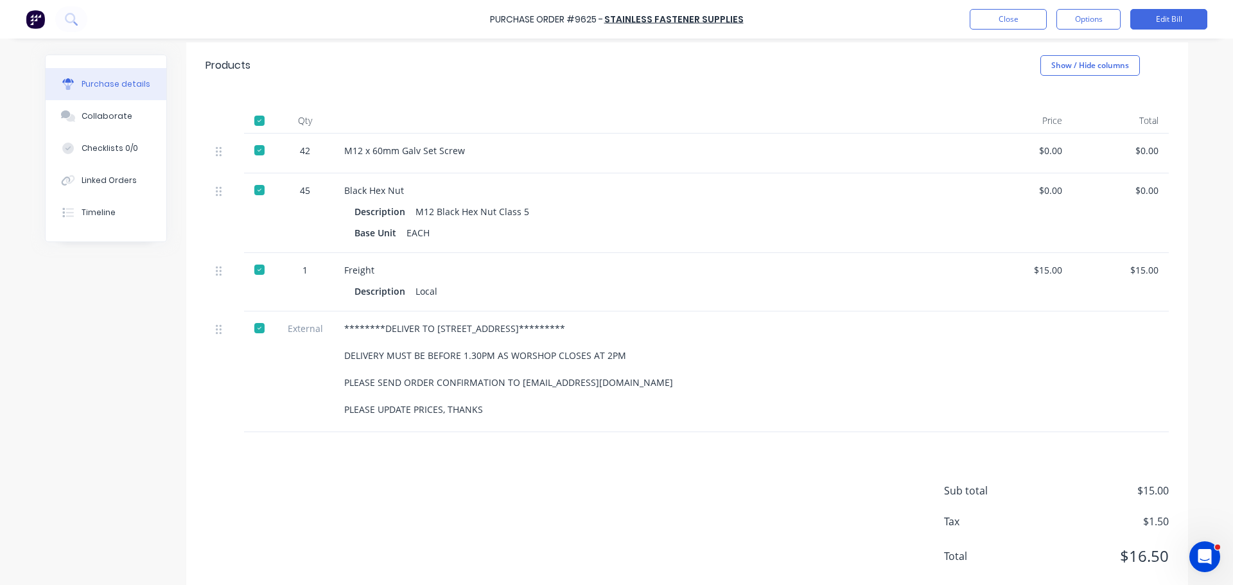
scroll to position [193, 0]
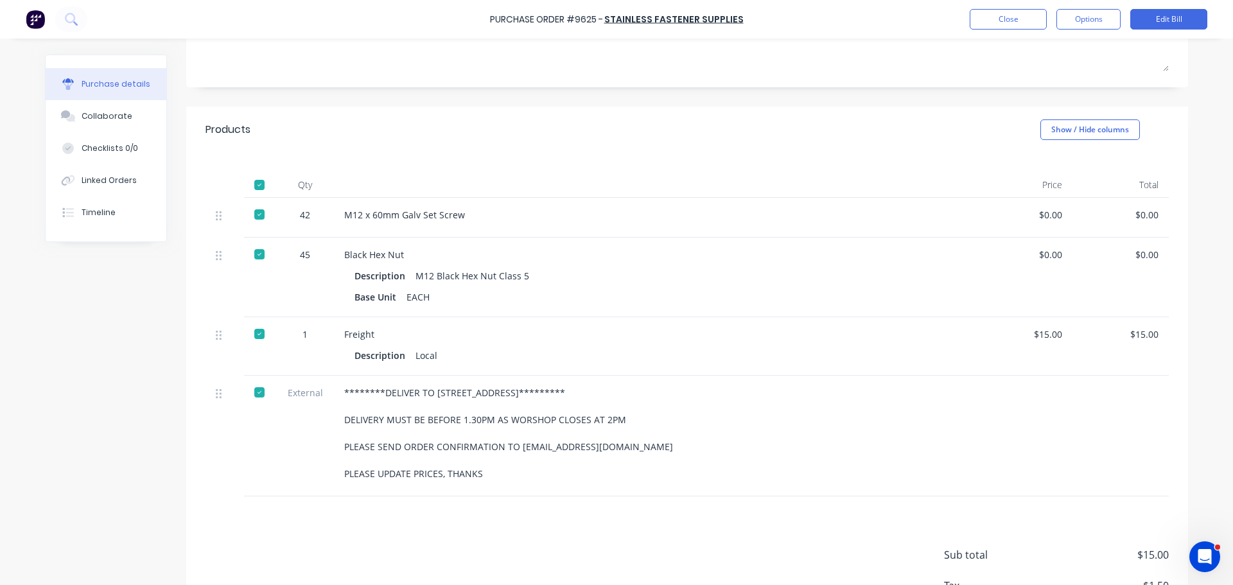
drag, startPoint x: 337, startPoint y: 394, endPoint x: 549, endPoint y: 470, distance: 225.4
click at [549, 470] on div "********DELIVER TO [STREET_ADDRESS]********* DELIVERY MUST BE BEFORE 1.30PM AS …" at bounding box center [655, 436] width 642 height 121
copy div "********DELIVER TO [STREET_ADDRESS]********* DELIVERY MUST BE BEFORE 1.30PM AS …"
drag, startPoint x: 22, startPoint y: 387, endPoint x: 30, endPoint y: 374, distance: 15.5
click at [26, 385] on div "Purchase Order #9625 - Stainless Fastener Supplies Close Options Edit Bill Purc…" at bounding box center [616, 292] width 1233 height 585
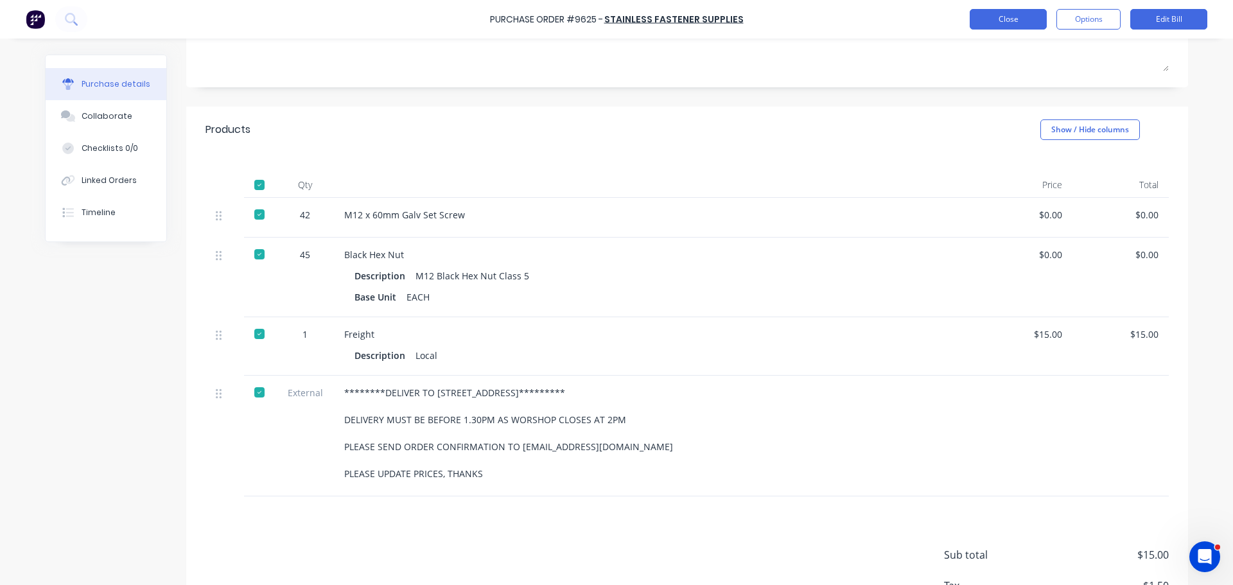
click at [995, 21] on button "Close" at bounding box center [1008, 19] width 77 height 21
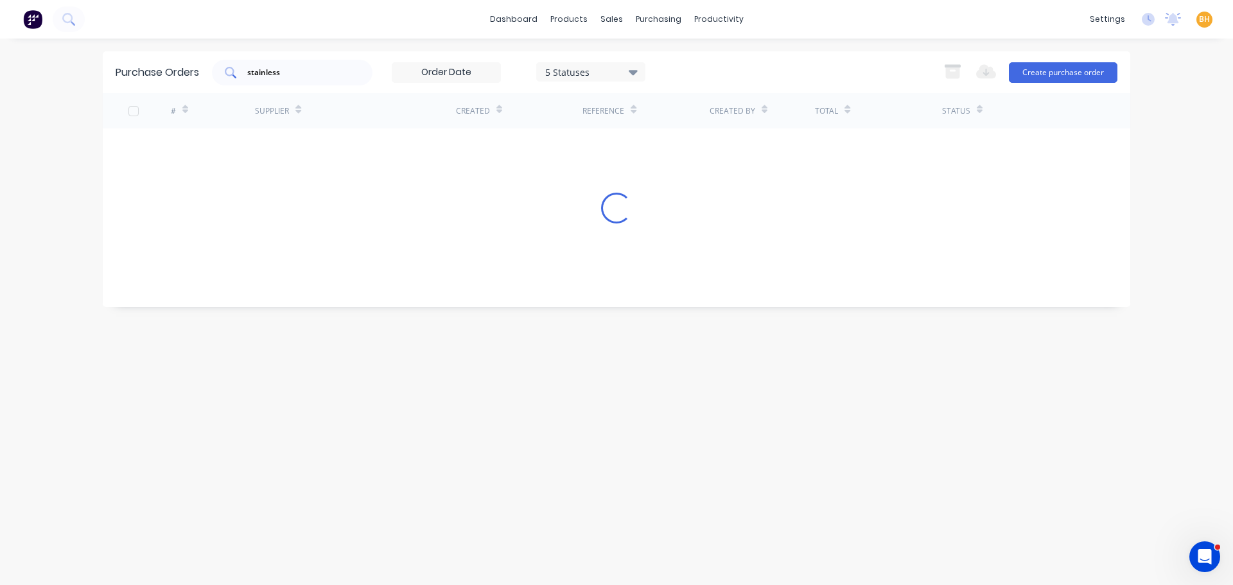
click at [314, 71] on input "stainless" at bounding box center [299, 72] width 107 height 13
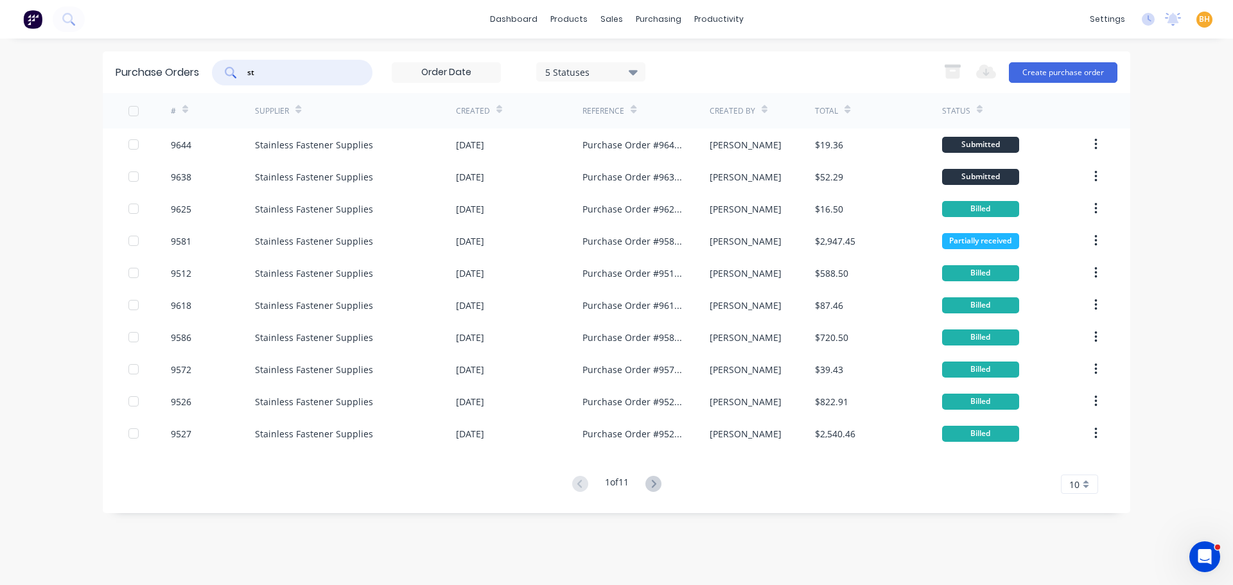
type input "s"
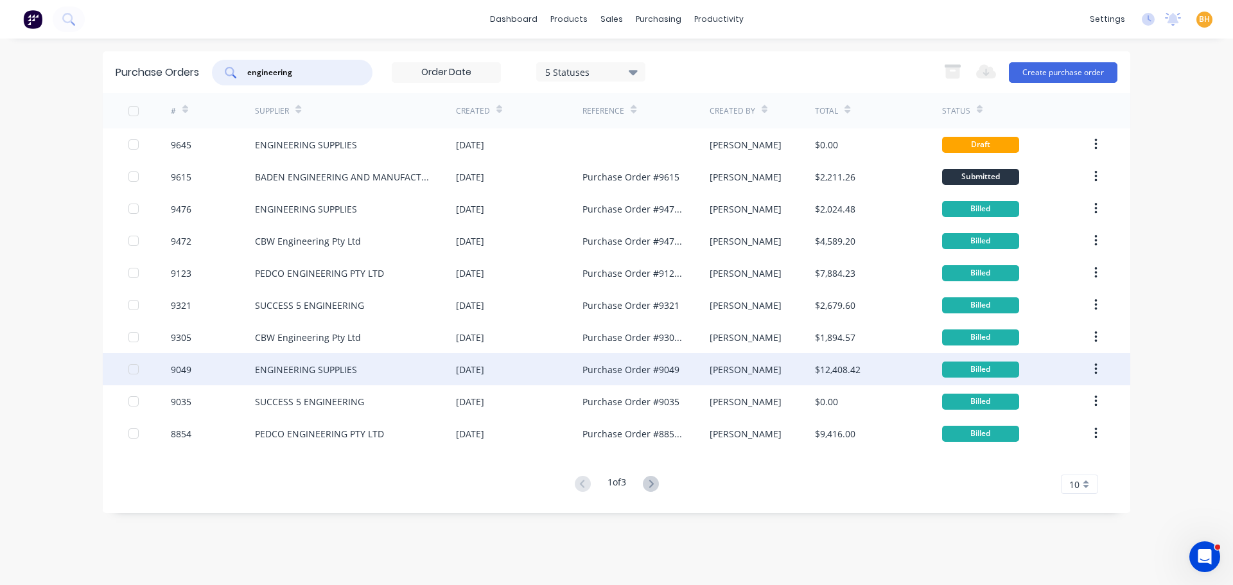
type input "engineering"
click at [327, 367] on div "ENGINEERING SUPPLIES" at bounding box center [306, 369] width 102 height 13
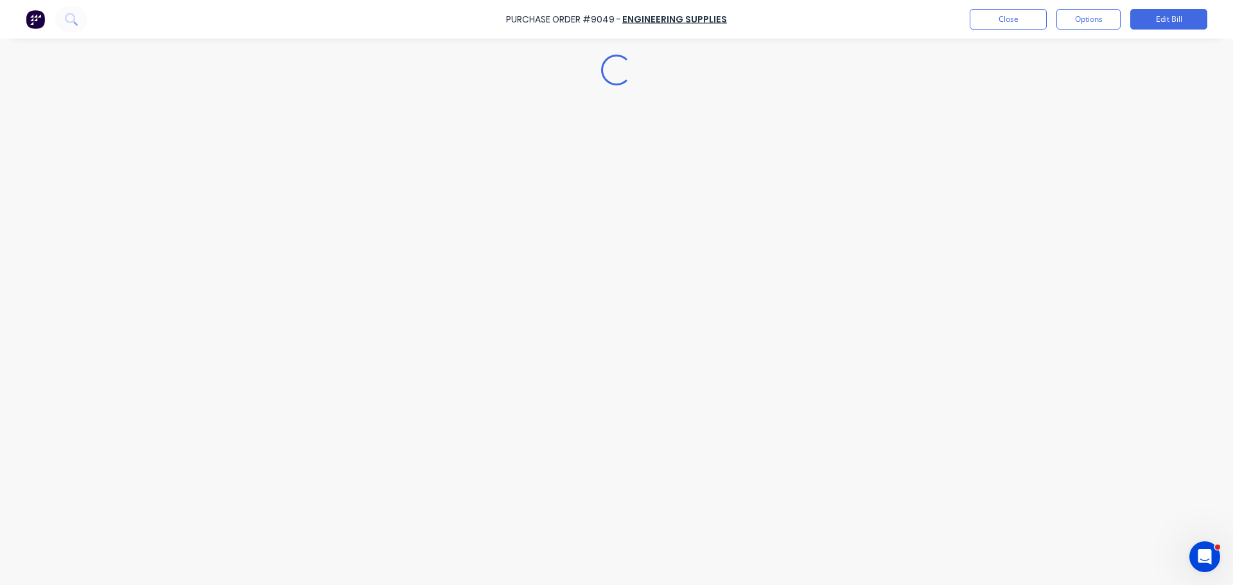
type textarea "x"
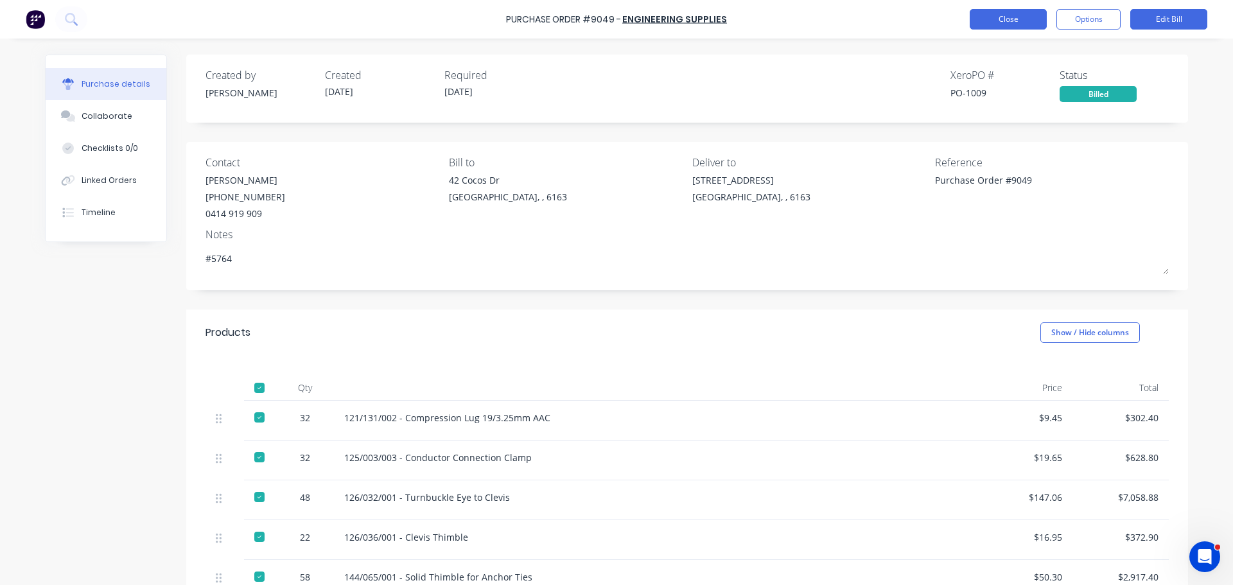
click at [1005, 13] on button "Close" at bounding box center [1008, 19] width 77 height 21
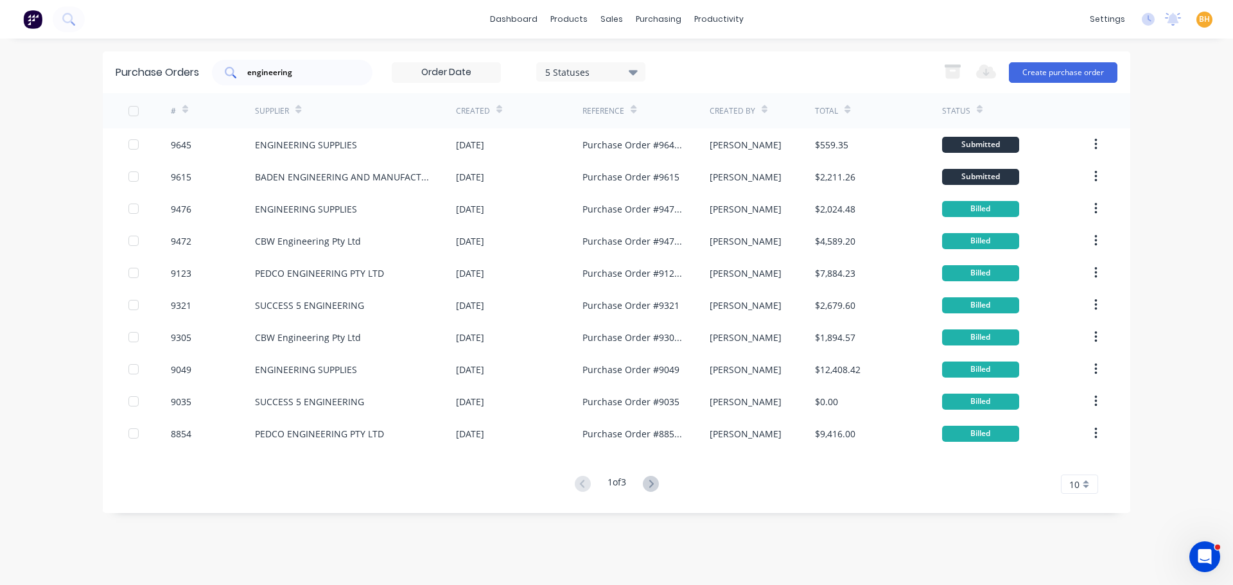
click at [325, 67] on input "engineering" at bounding box center [299, 72] width 107 height 13
type input "e"
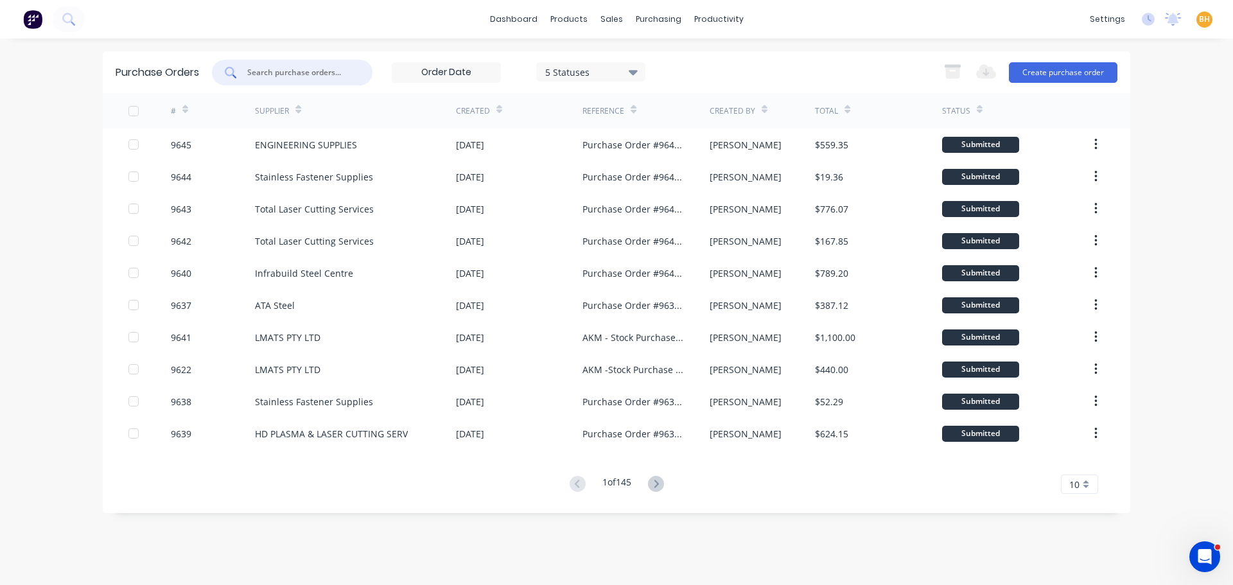
click at [250, 67] on input "text" at bounding box center [299, 72] width 107 height 13
click at [297, 72] on input "text" at bounding box center [299, 72] width 107 height 13
click at [1066, 67] on button "Create purchase order" at bounding box center [1063, 72] width 109 height 21
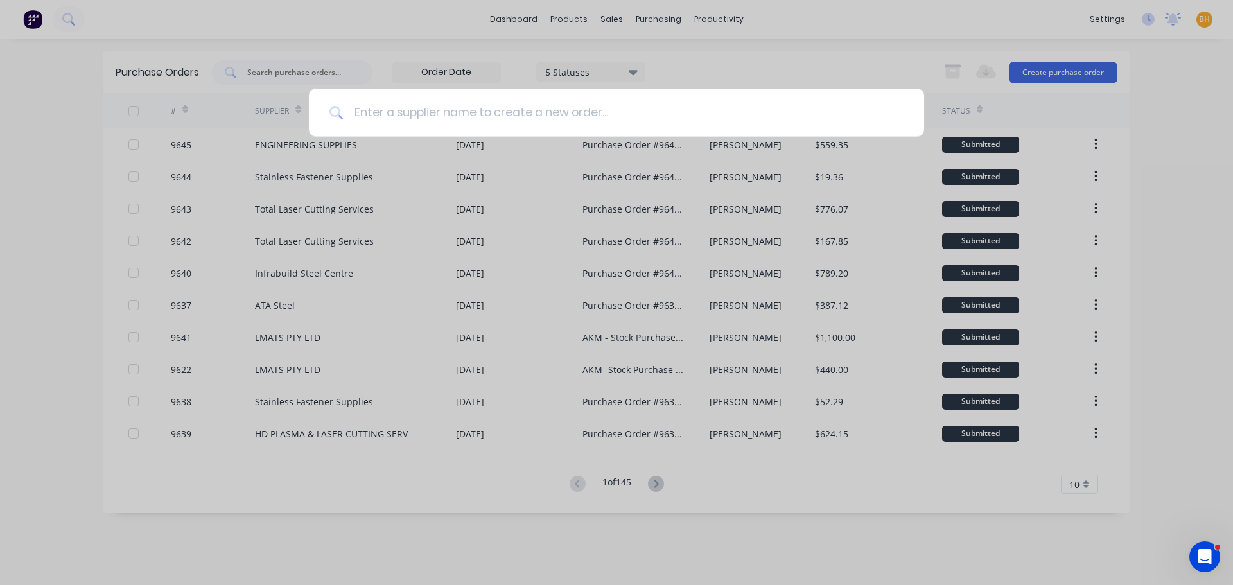
click at [423, 118] on input at bounding box center [624, 113] width 560 height 48
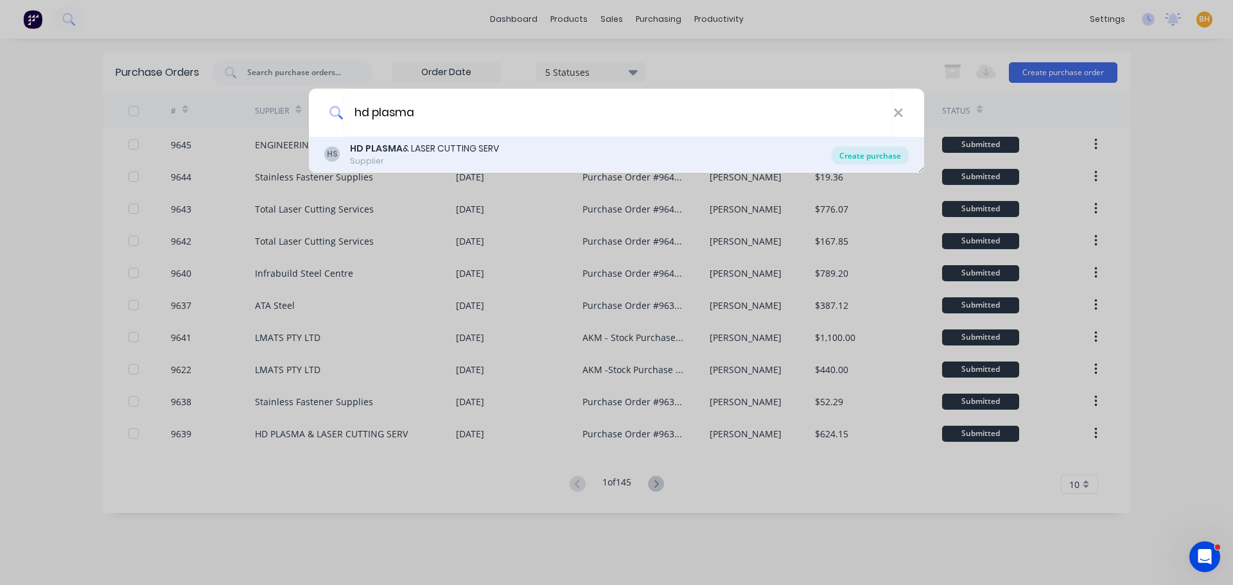
type input "hd plasma"
click at [863, 152] on div "Create purchase" at bounding box center [870, 155] width 77 height 18
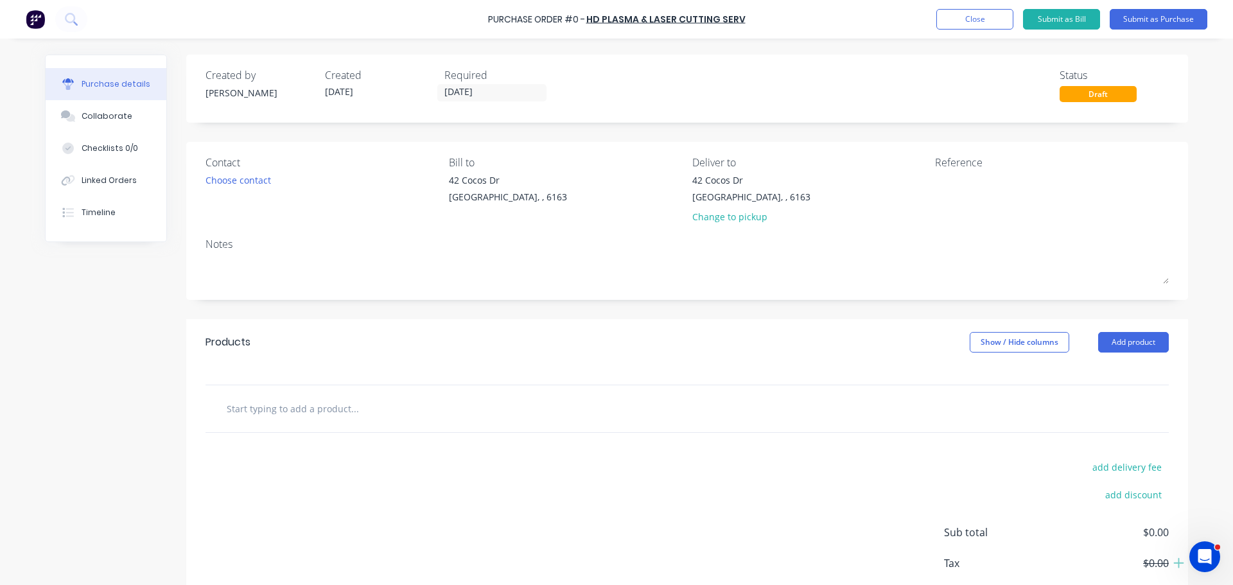
click at [464, 84] on div "Required [DATE]" at bounding box center [499, 84] width 109 height 35
click at [463, 84] on div "Required [DATE]" at bounding box center [499, 84] width 109 height 35
click at [461, 90] on input "[DATE]" at bounding box center [492, 93] width 108 height 16
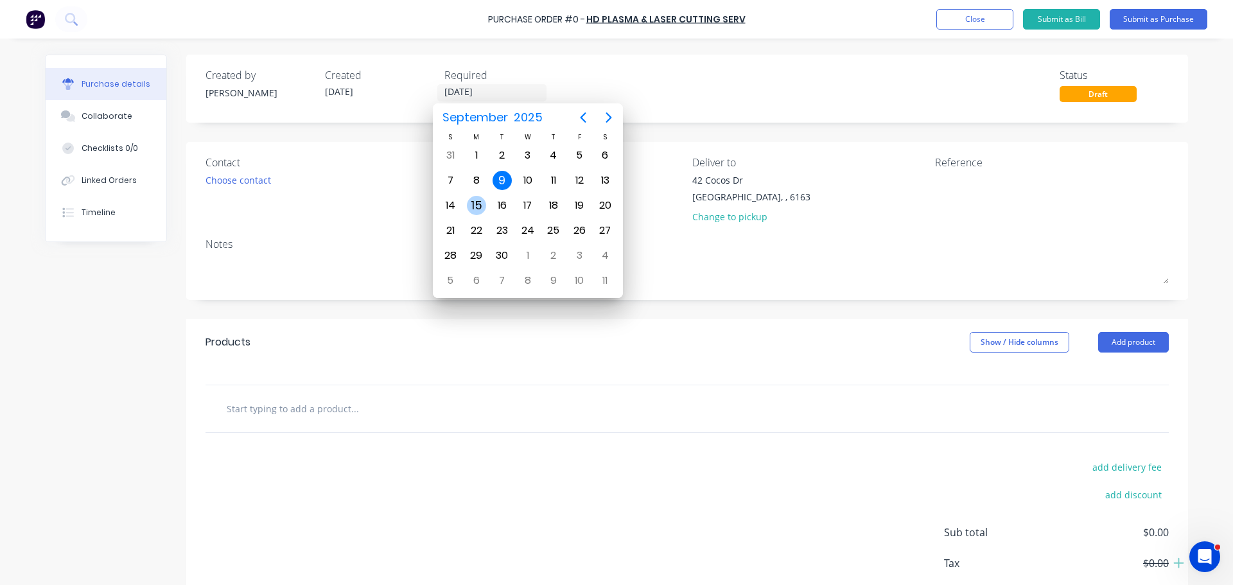
click at [486, 203] on div "15" at bounding box center [476, 205] width 26 height 24
type input "[DATE]"
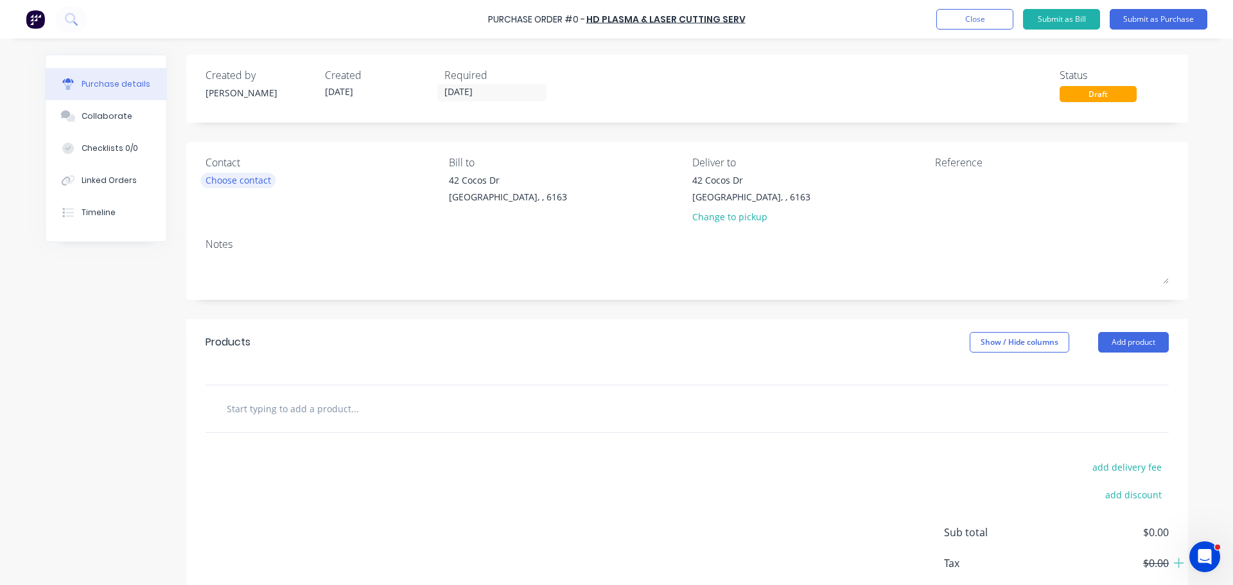
click at [237, 186] on div "Choose contact" at bounding box center [239, 179] width 66 height 13
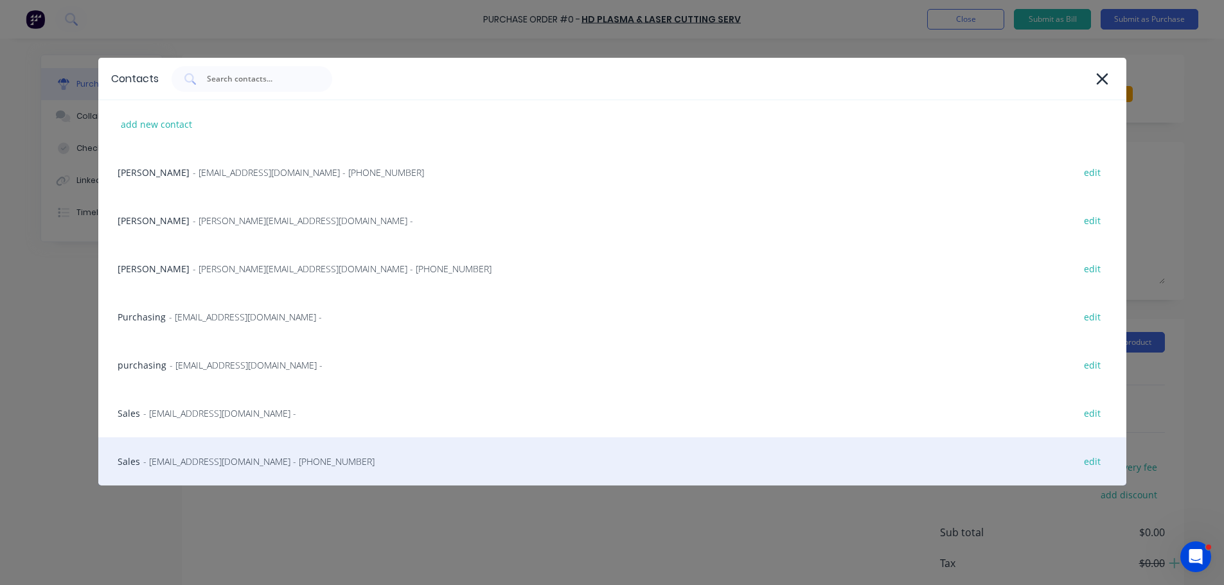
click at [210, 460] on span "- [EMAIL_ADDRESS][DOMAIN_NAME] - [PHONE_NUMBER]" at bounding box center [258, 461] width 231 height 13
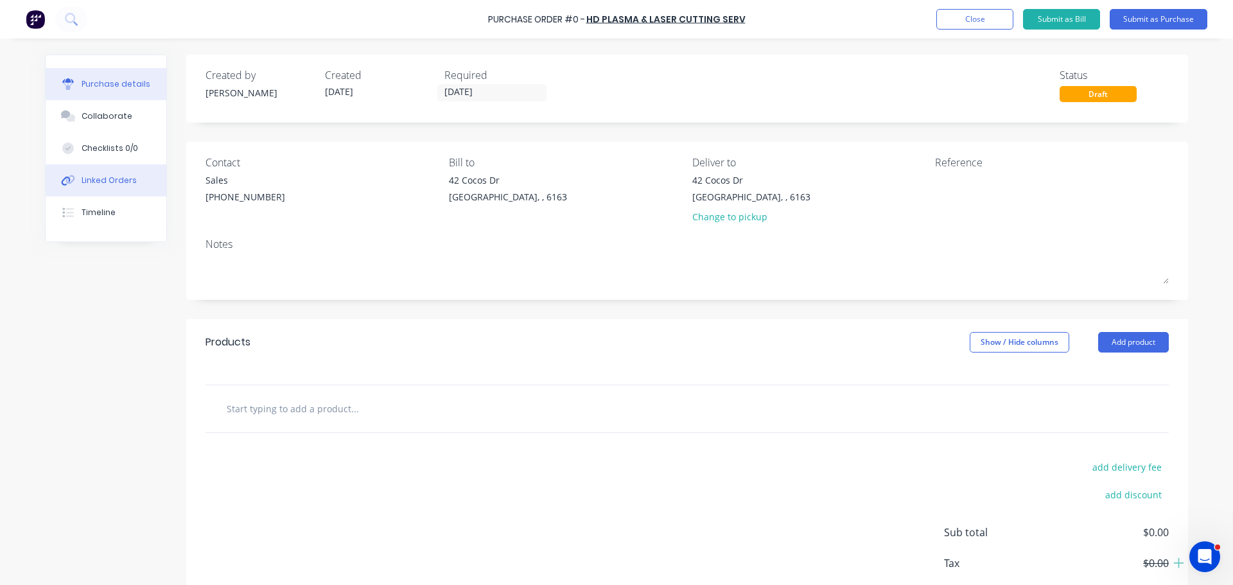
click at [62, 184] on icon at bounding box center [65, 181] width 9 height 9
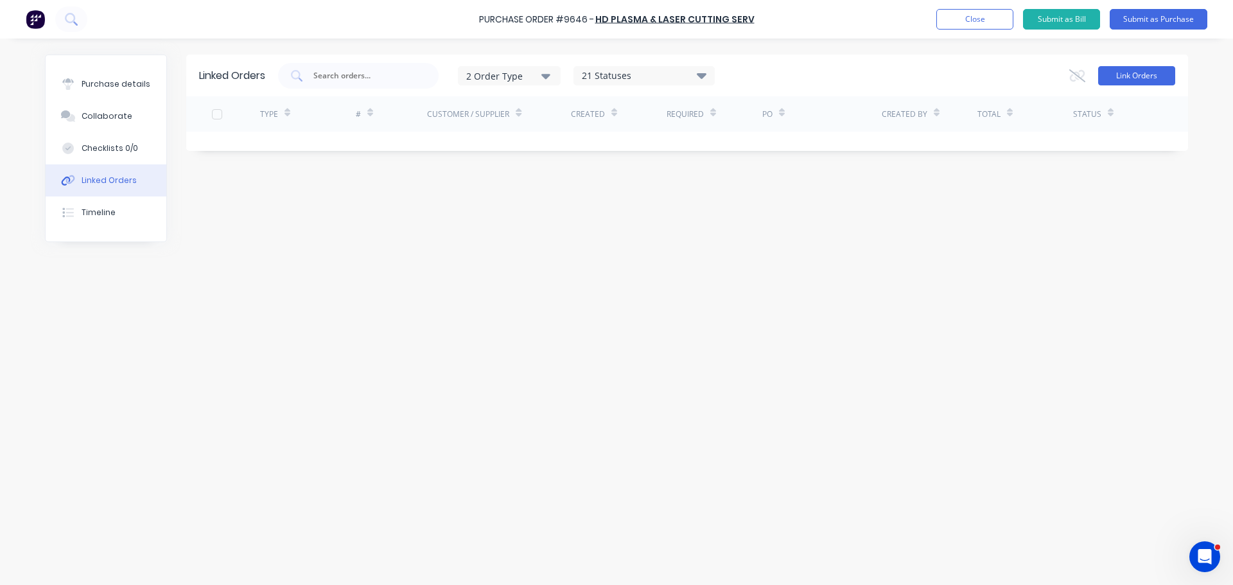
click at [1117, 72] on button "Link Orders" at bounding box center [1137, 75] width 77 height 19
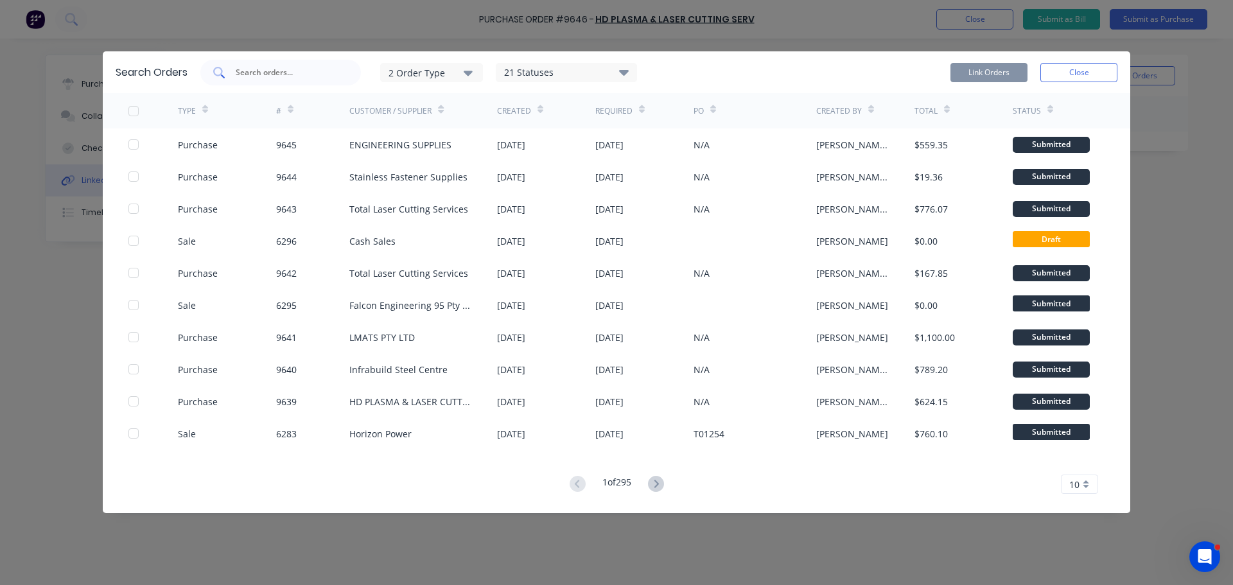
click at [240, 72] on input "text" at bounding box center [287, 72] width 107 height 13
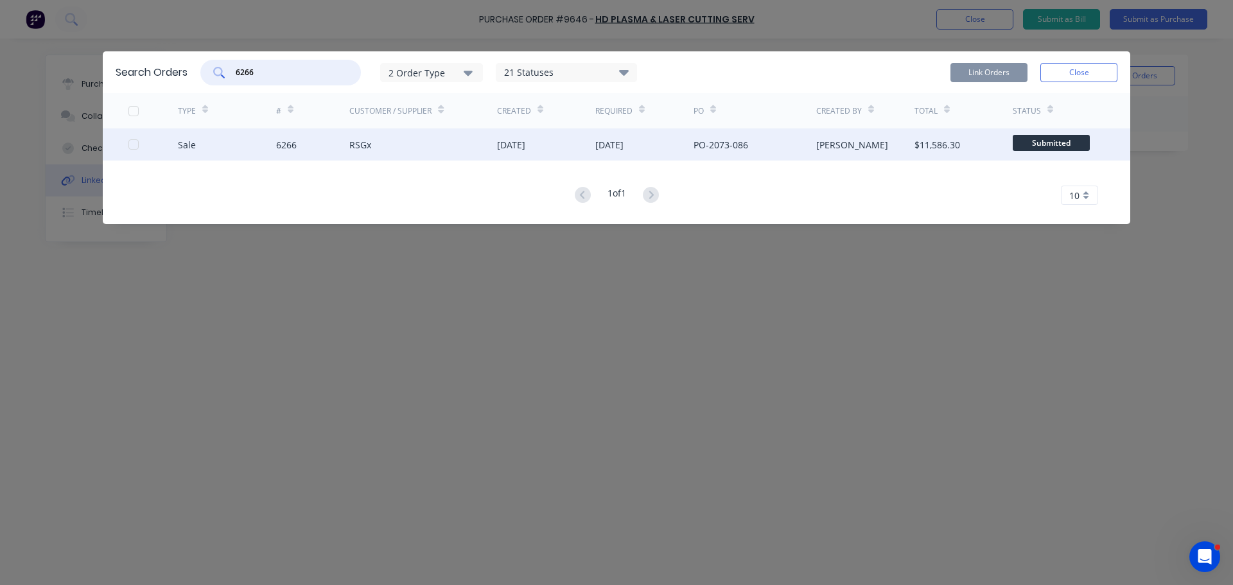
click at [137, 143] on div at bounding box center [134, 145] width 26 height 26
type input "6266"
click at [989, 76] on button "Link Orders" at bounding box center [989, 72] width 77 height 19
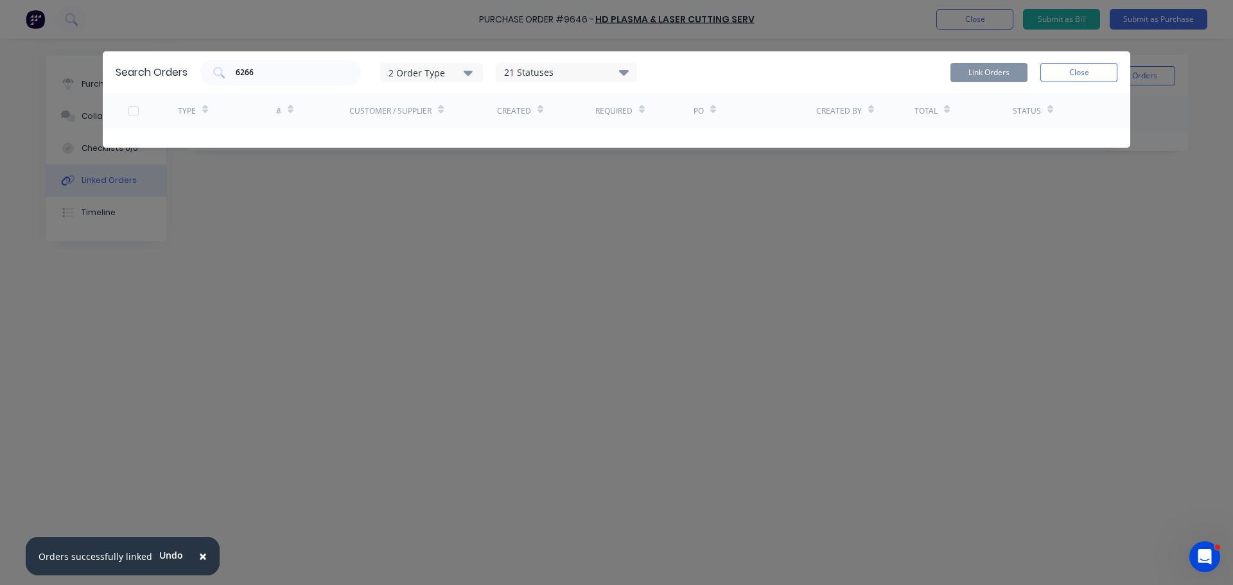
click at [204, 556] on button "×" at bounding box center [202, 556] width 33 height 31
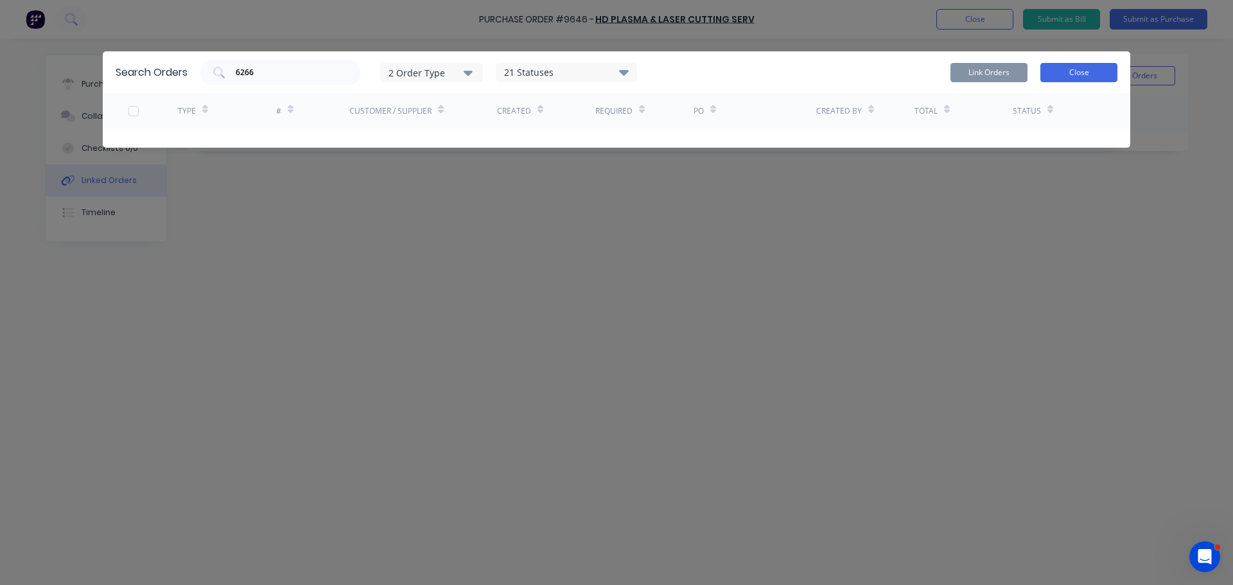
click at [1106, 73] on button "Close" at bounding box center [1079, 72] width 77 height 19
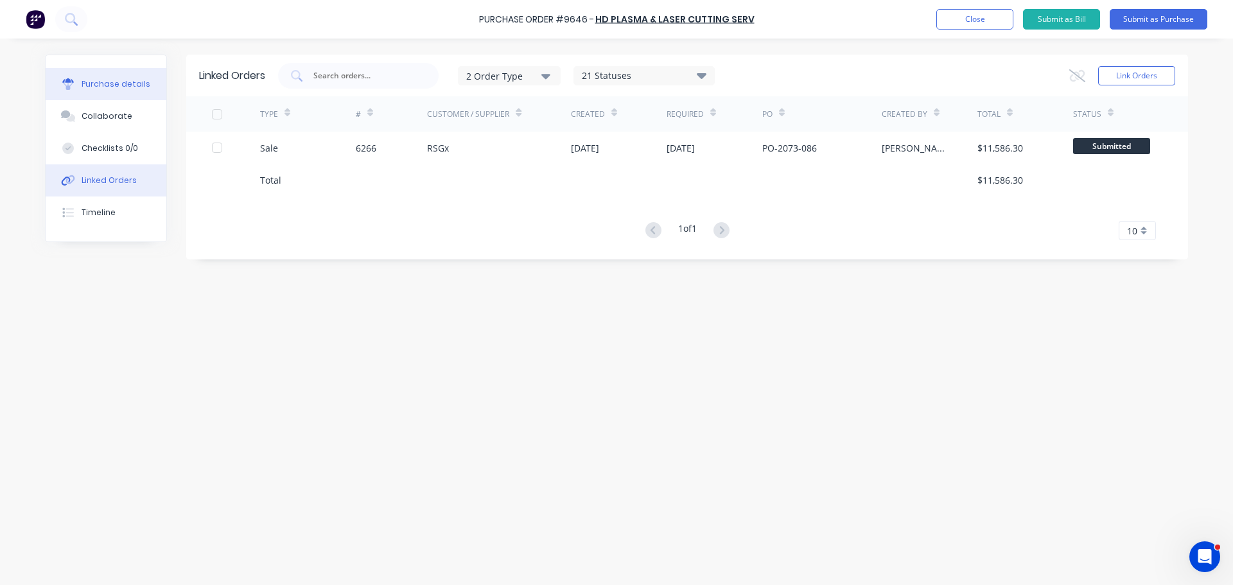
click at [111, 89] on div "Purchase details" at bounding box center [116, 84] width 69 height 12
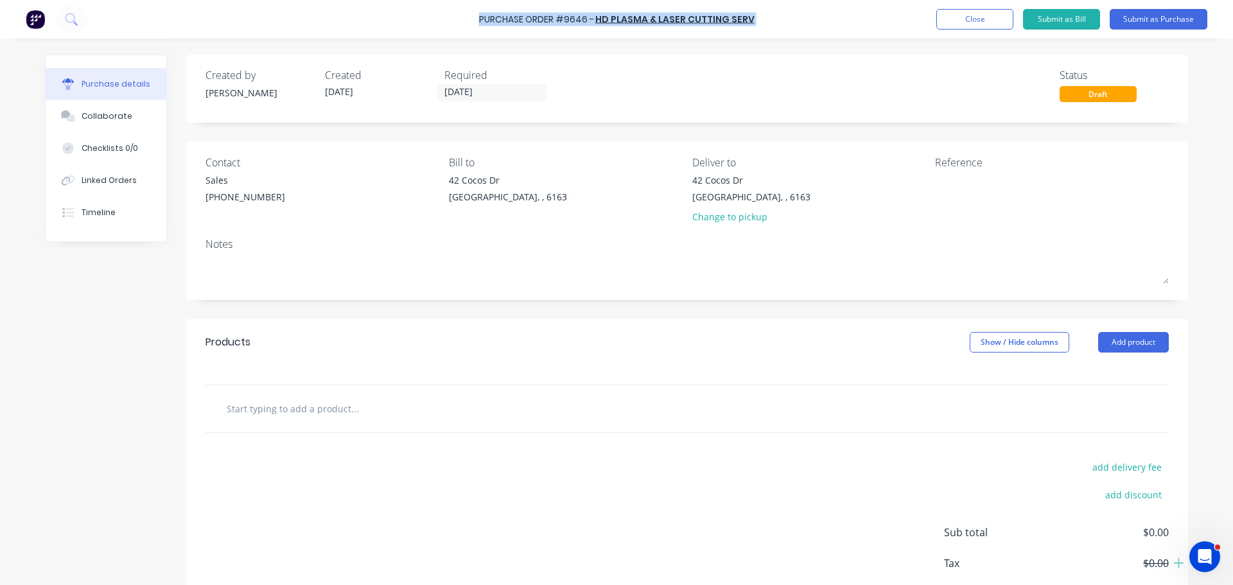
drag, startPoint x: 479, startPoint y: 22, endPoint x: 767, endPoint y: 19, distance: 288.5
click at [767, 19] on div "Purchase Order #9646 - HD PLASMA & LASER CUTTING SERV Add product Close Submit …" at bounding box center [616, 19] width 1233 height 39
copy div "Purchase Order #9646 - HD PLASMA & LASER CUTTING SERV Add product Close Submit …"
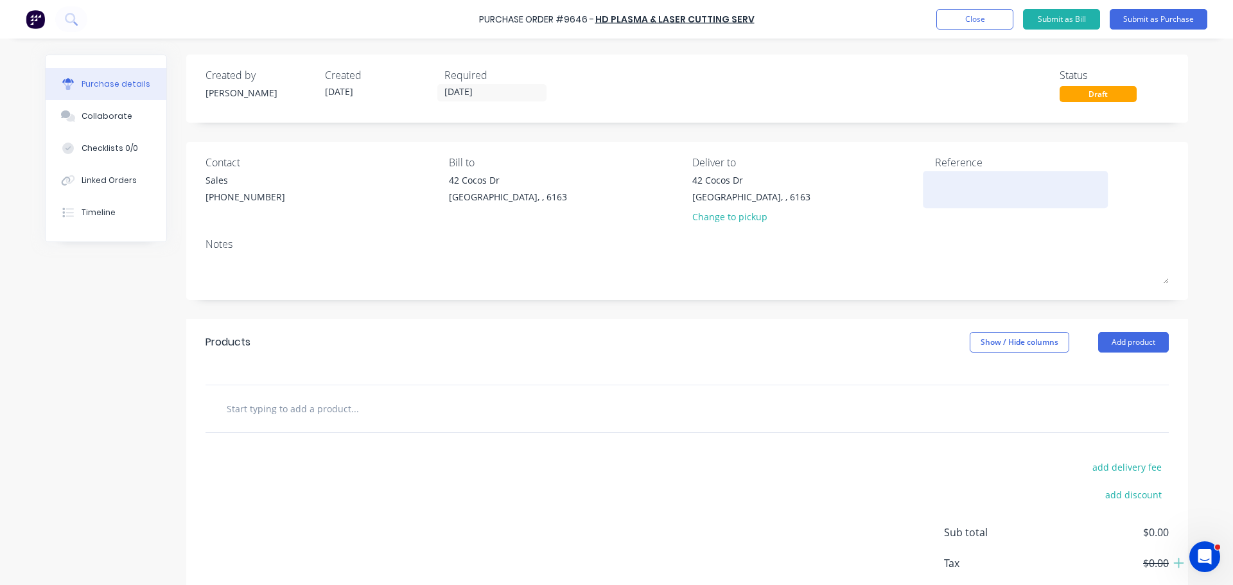
click at [935, 179] on div at bounding box center [1015, 189] width 161 height 32
click at [935, 190] on textarea at bounding box center [1015, 187] width 161 height 29
paste textarea "Purchase Order #9646 - HD PLASMA & LASER CUTTING SERV"
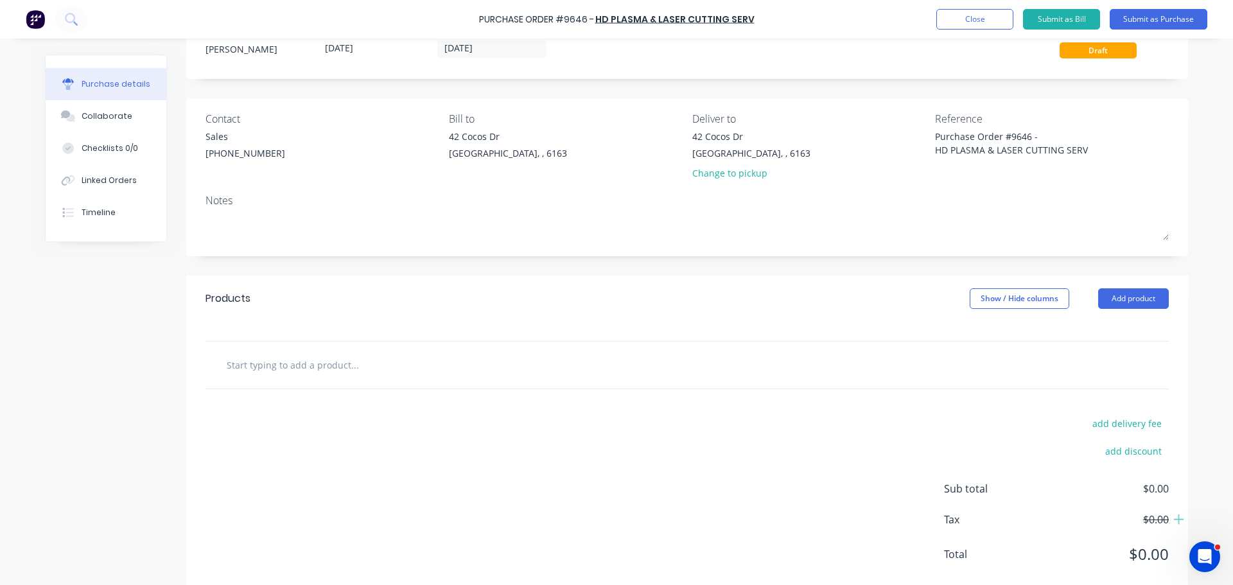
scroll to position [72, 0]
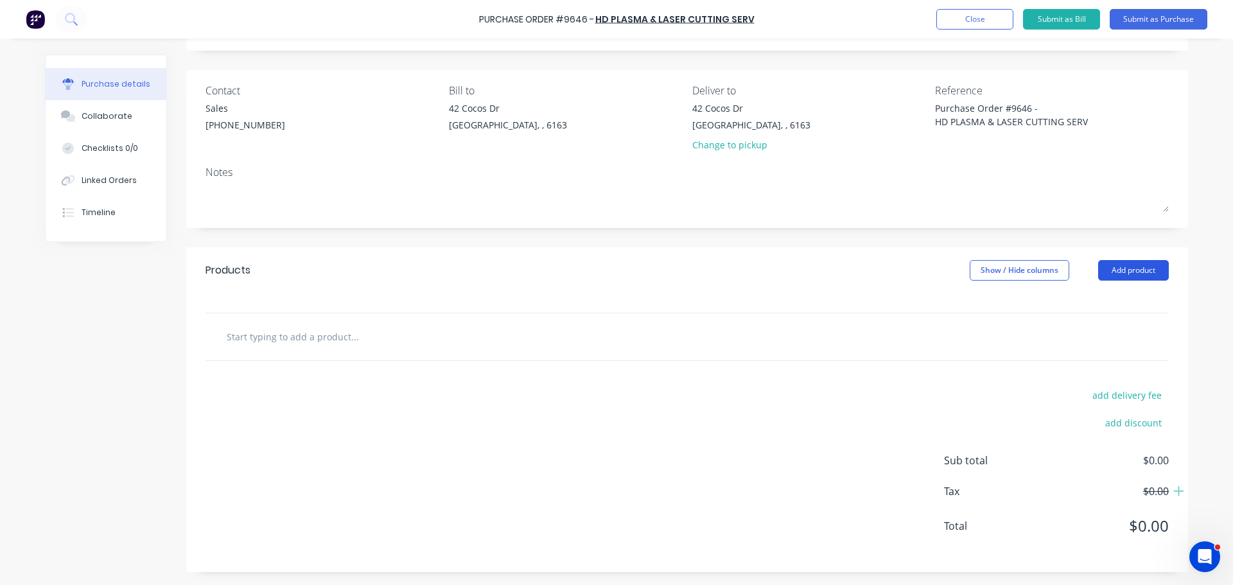
type textarea "Purchase Order #9646 - HD PLASMA & LASER CUTTING SERV"
type textarea "x"
type textarea "Purchase Order #9646 - HD PLASMA & LASER CUTTING SERV"
click at [1120, 269] on button "Add product" at bounding box center [1134, 270] width 71 height 21
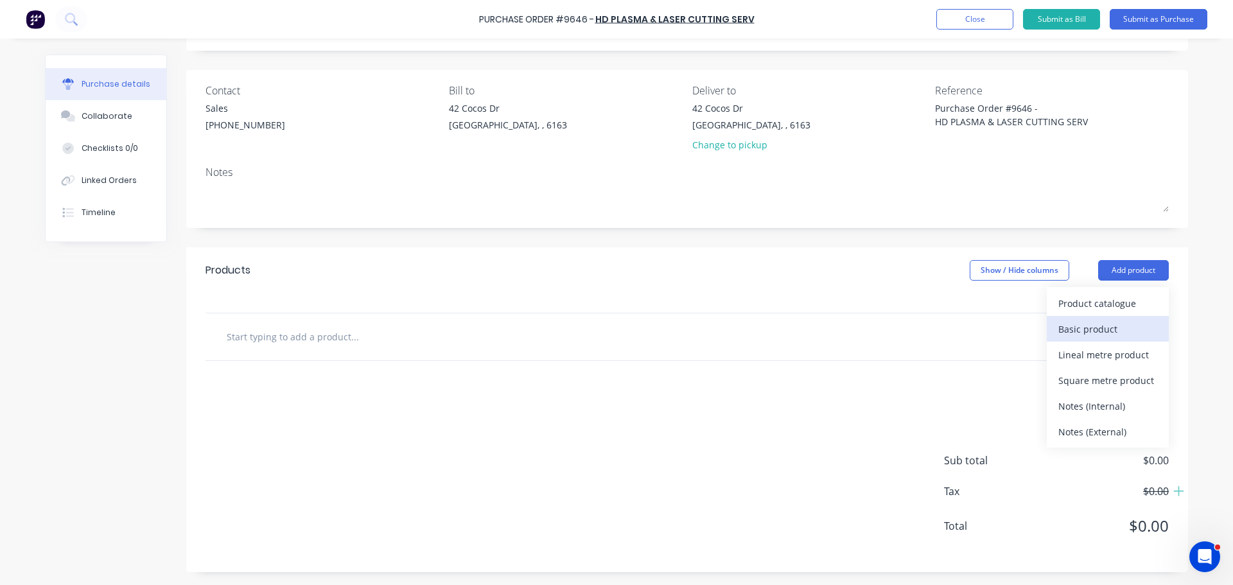
click at [1087, 325] on div "Basic product" at bounding box center [1108, 329] width 99 height 19
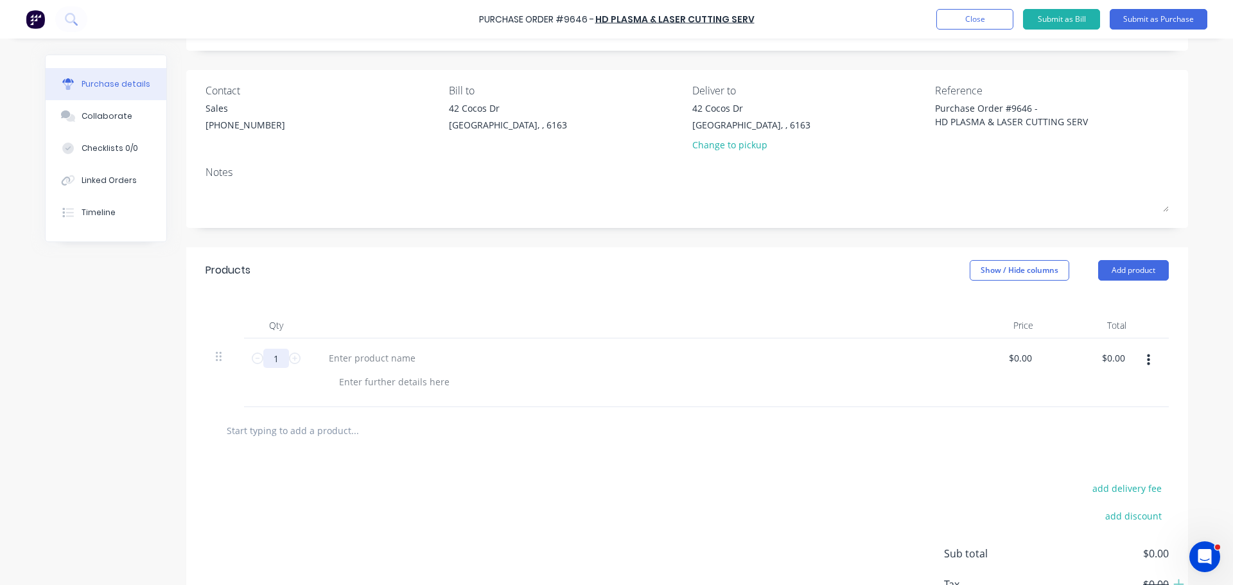
click at [281, 356] on input "1" at bounding box center [276, 358] width 26 height 19
type textarea "x"
type input "3"
type textarea "x"
type input "39"
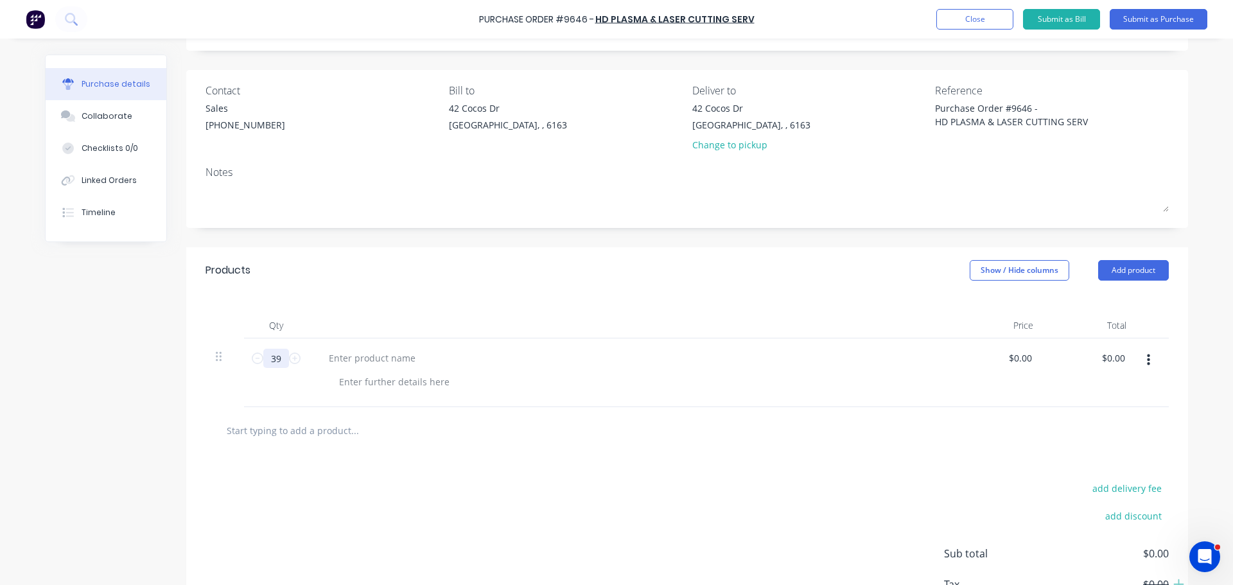
type textarea "x"
type input "39"
click at [354, 357] on div at bounding box center [372, 358] width 107 height 19
type textarea "x"
click at [379, 362] on div at bounding box center [372, 358] width 107 height 19
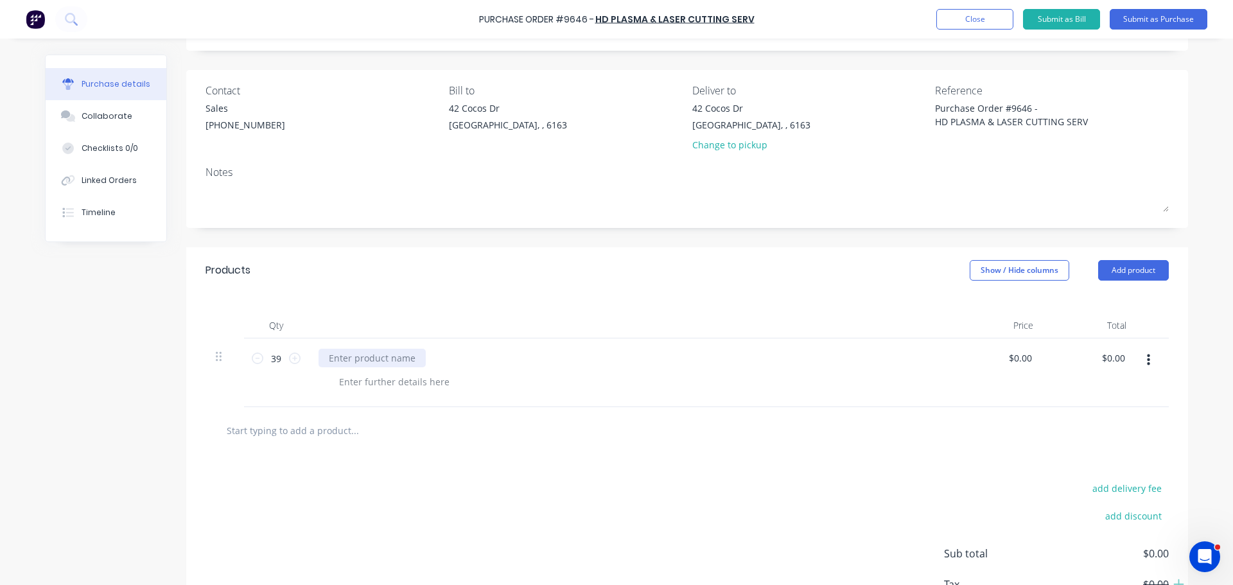
paste div
click at [1030, 355] on div "$0.00 $0.00" at bounding box center [1022, 358] width 35 height 19
type textarea "x"
click at [1029, 356] on input "0.00" at bounding box center [1020, 358] width 30 height 19
type input "0"
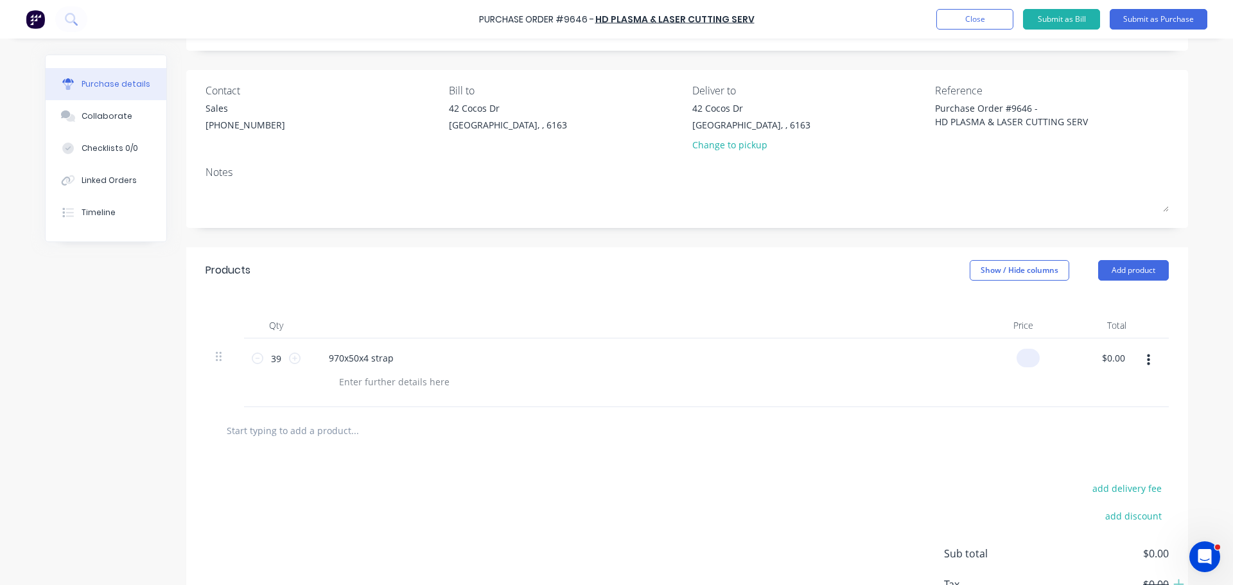
type input "6"
type input "9.22"
type textarea "x"
type input "$9.22"
type input "359.58"
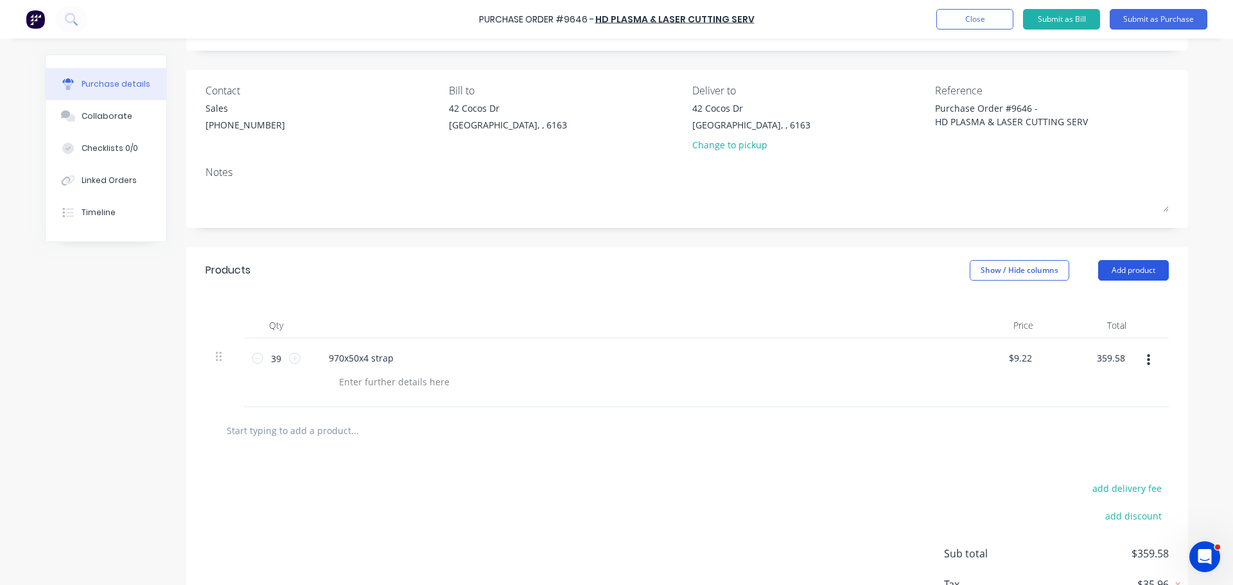
type textarea "x"
type input "$359.58"
click at [1126, 273] on button "Add product" at bounding box center [1134, 270] width 71 height 21
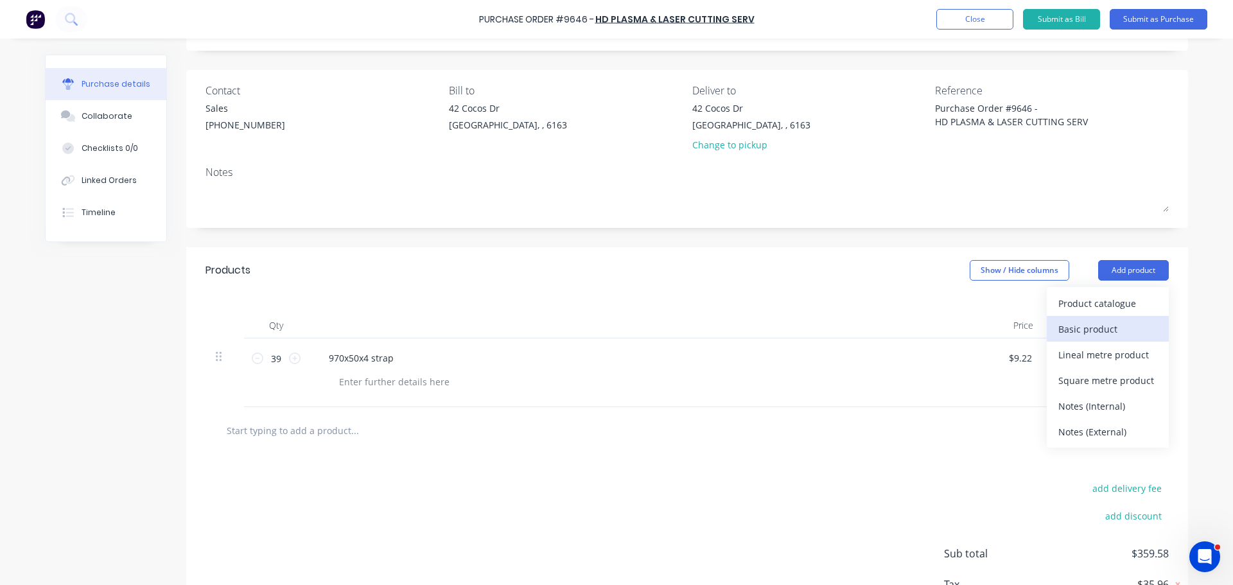
click at [1075, 328] on div "Basic product" at bounding box center [1108, 329] width 99 height 19
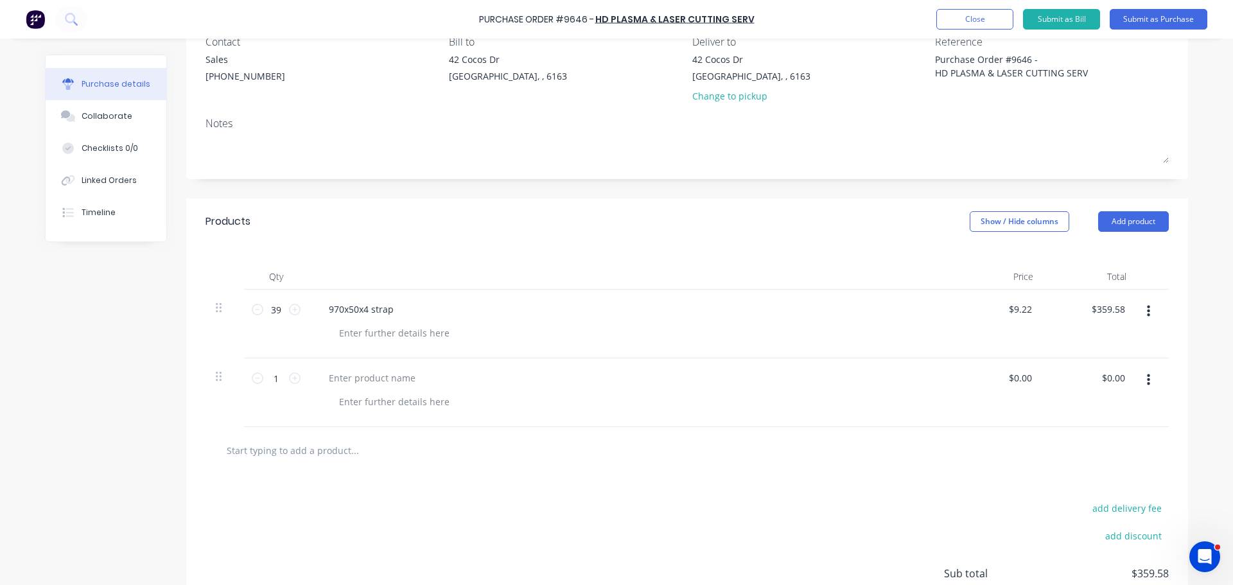
scroll to position [136, 0]
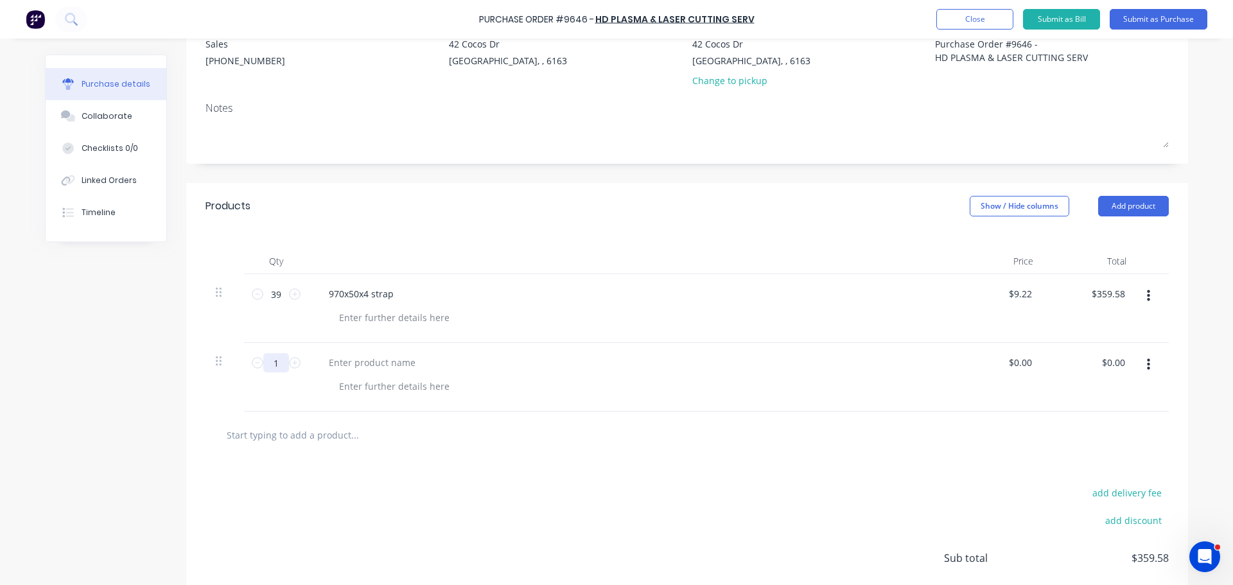
click at [281, 366] on input "1" at bounding box center [276, 362] width 26 height 19
type textarea "x"
type input "3"
type textarea "x"
type input "39"
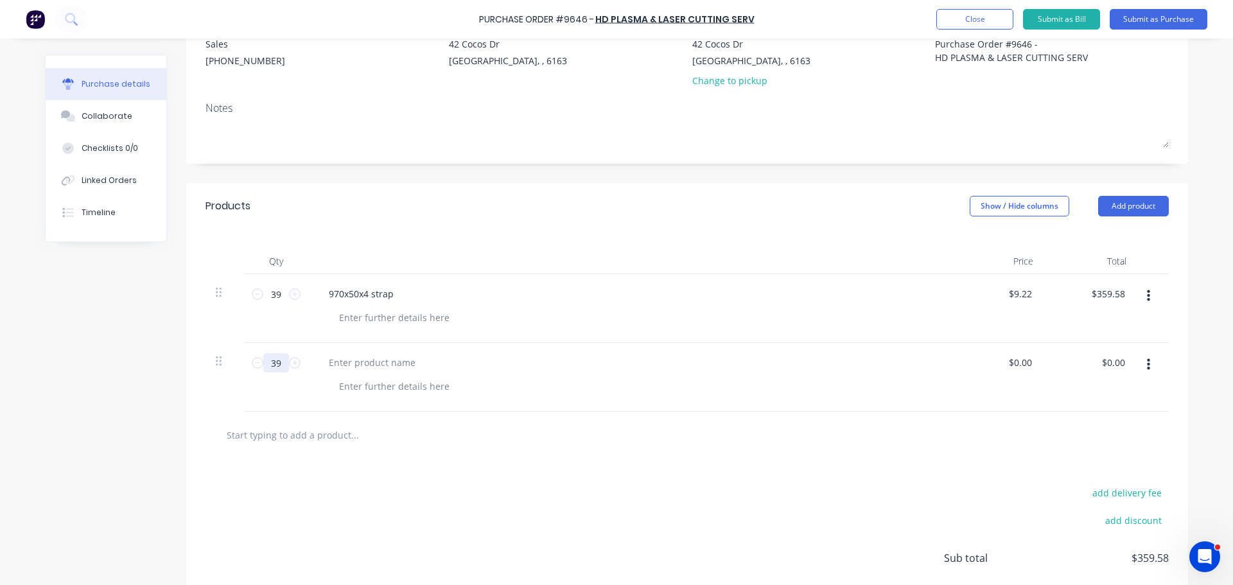
type textarea "x"
type input "39"
click at [360, 356] on div at bounding box center [372, 362] width 107 height 19
type textarea "x"
click at [374, 366] on div at bounding box center [372, 362] width 107 height 19
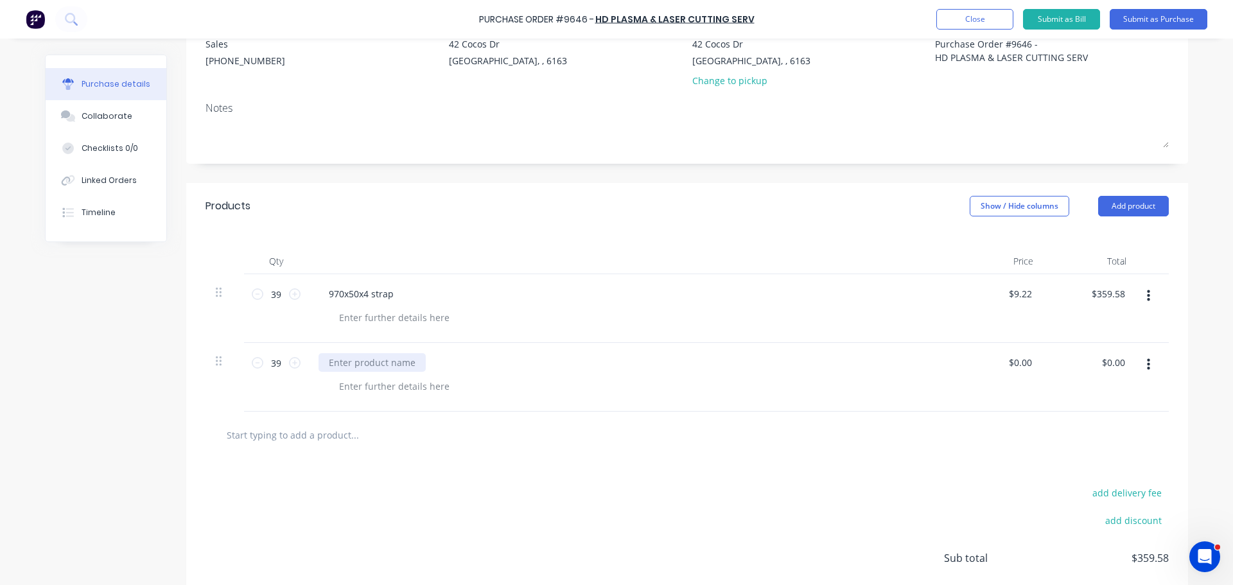
paste div
type textarea "x"
click at [1023, 363] on input "0.00" at bounding box center [1020, 362] width 30 height 19
type input "0"
type input "27.14"
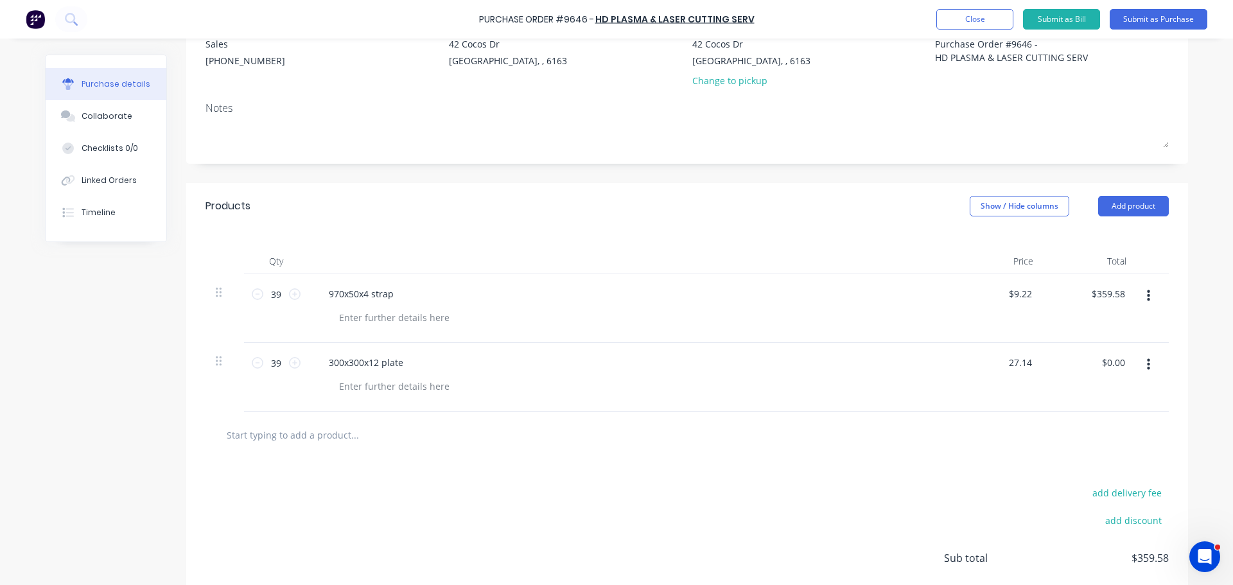
type textarea "x"
type input "$27.14"
type input "1058.46"
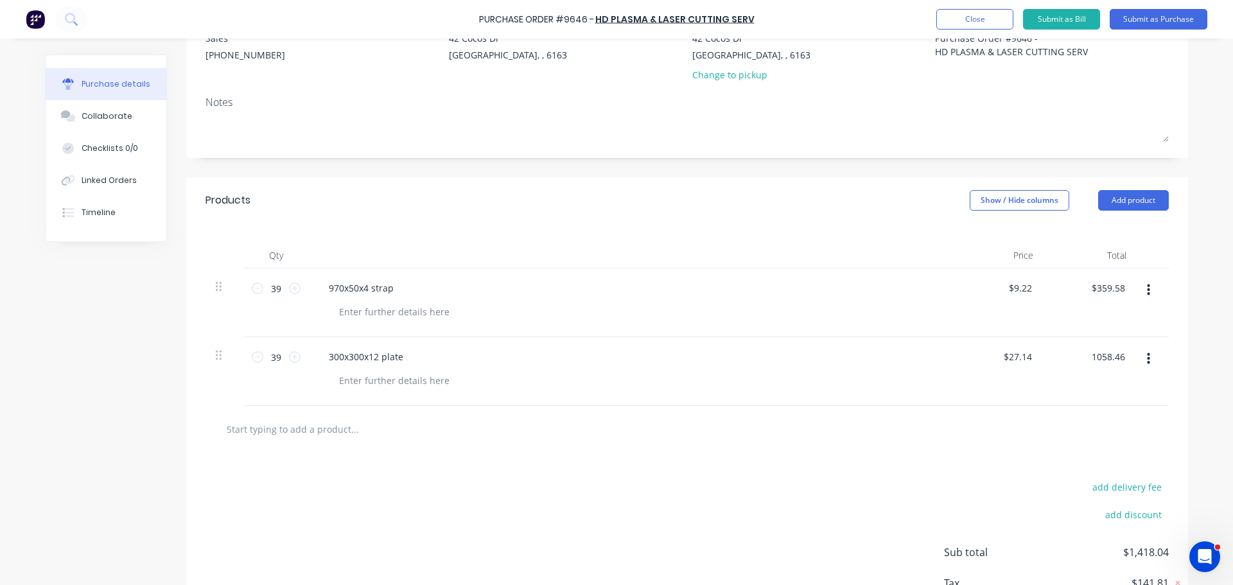
scroll to position [72, 0]
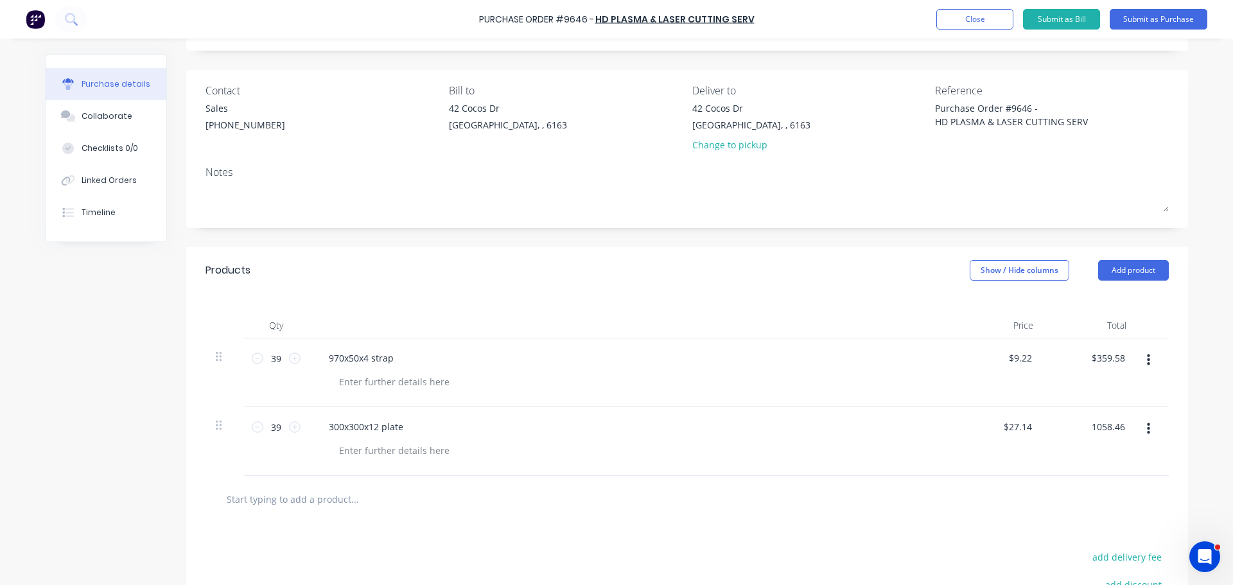
type textarea "x"
type input "1058.46"
type textarea "x"
type input "1058.46"
type textarea "x"
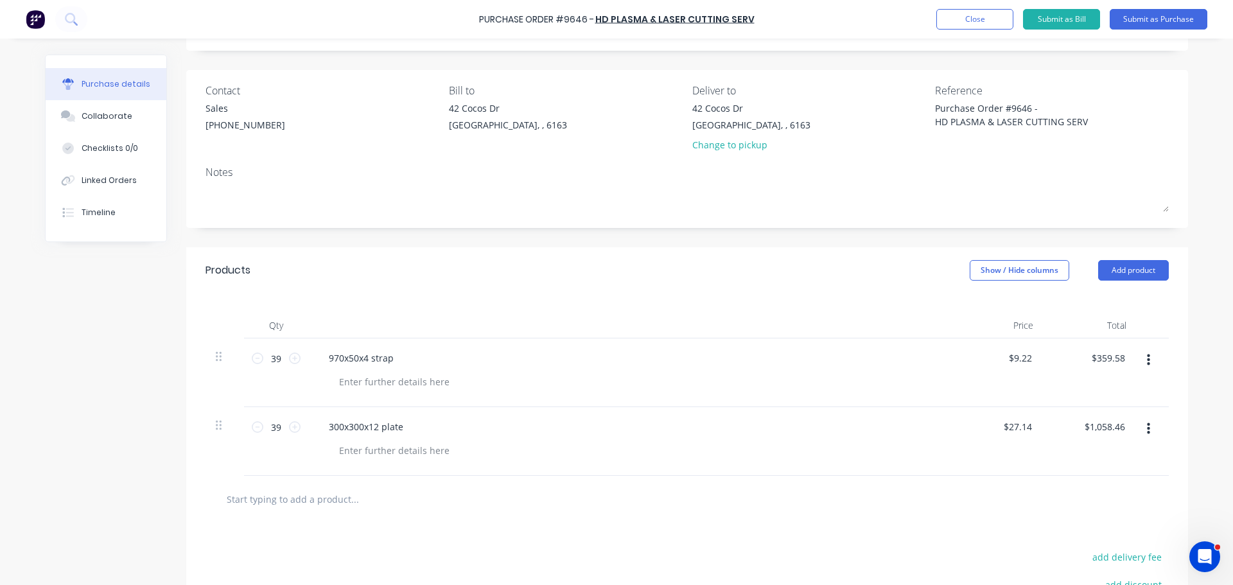
type input "1058.46"
type textarea "x"
type input "$1,058.46"
click at [340, 499] on input "text" at bounding box center [354, 499] width 257 height 26
click at [1140, 272] on button "Add product" at bounding box center [1134, 270] width 71 height 21
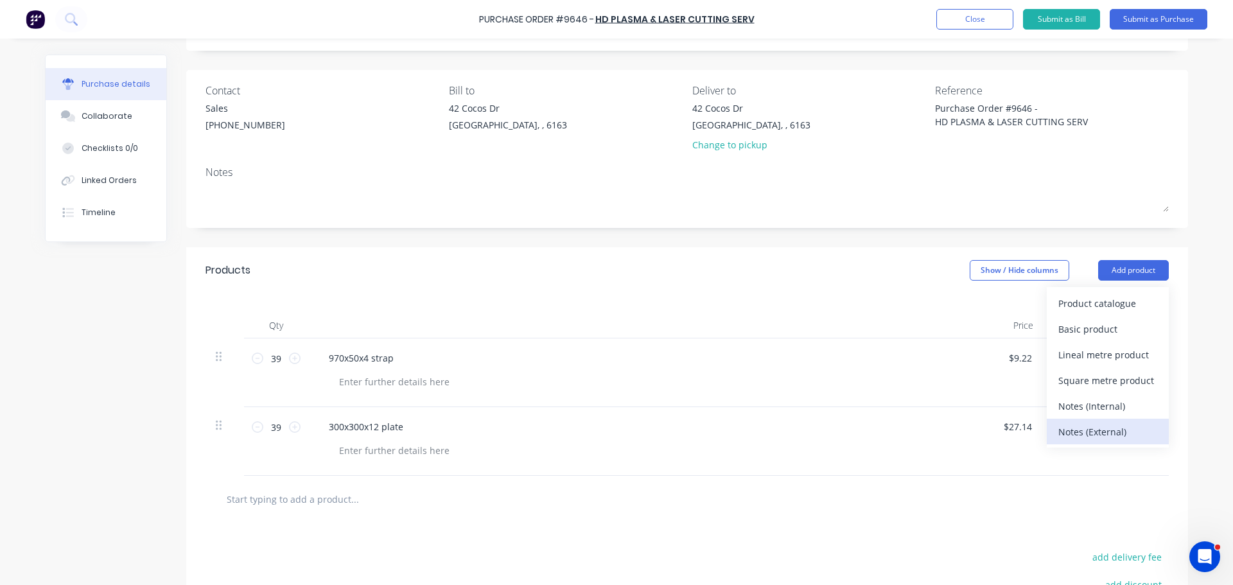
click at [1089, 428] on div "Notes (External)" at bounding box center [1108, 432] width 99 height 19
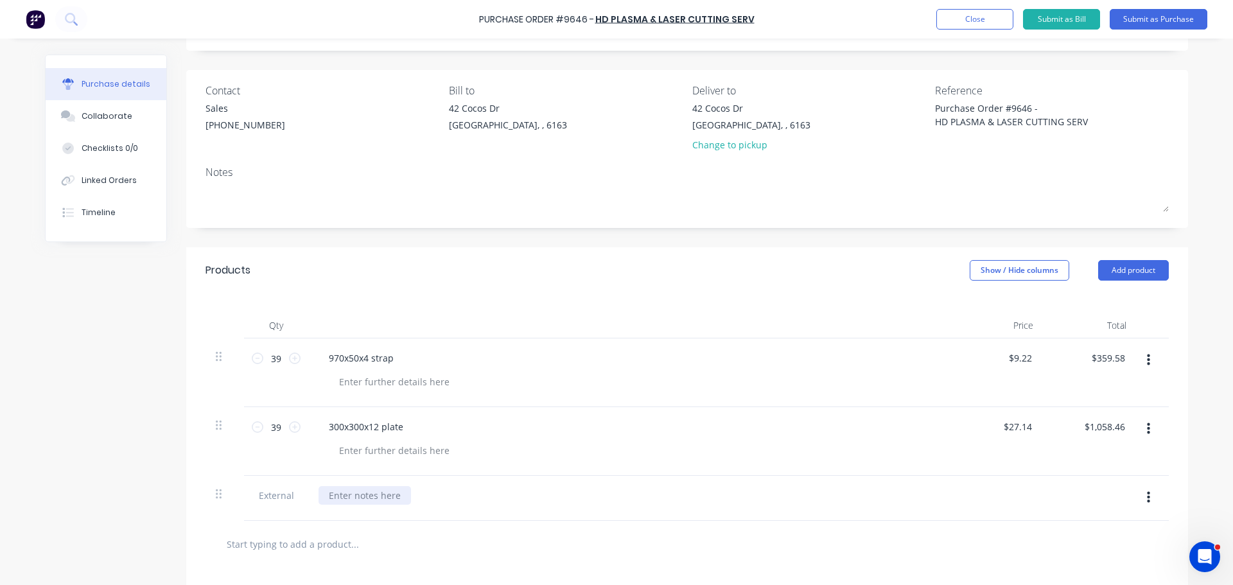
type textarea "x"
click at [331, 498] on div at bounding box center [365, 495] width 93 height 19
click at [1139, 276] on button "Add product" at bounding box center [1134, 270] width 71 height 21
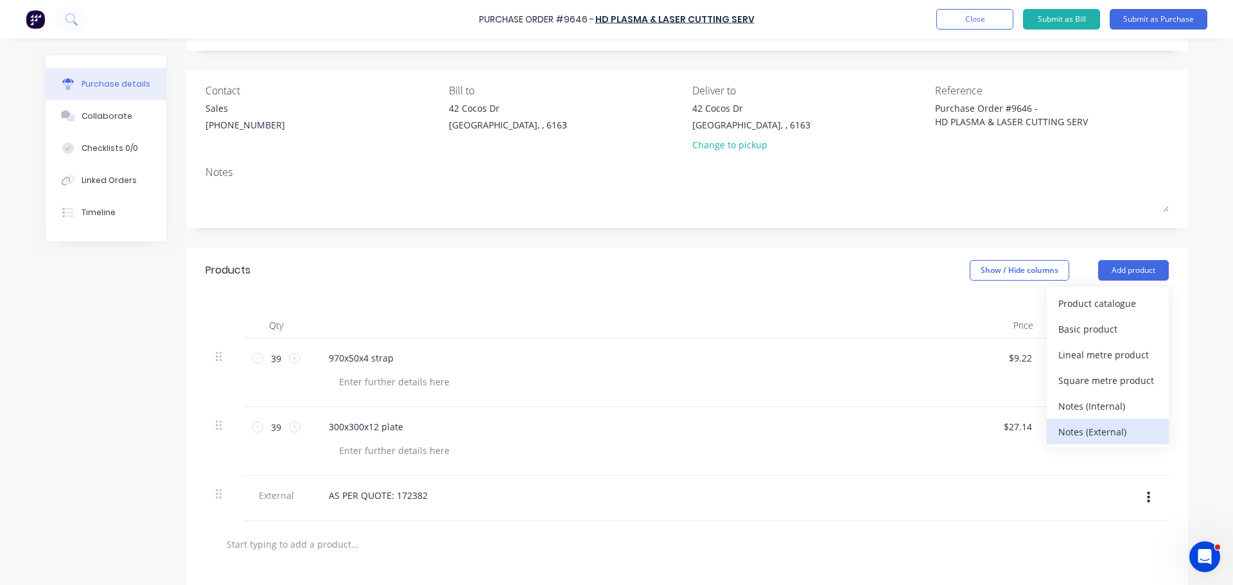
click at [1084, 425] on div "Notes (External)" at bounding box center [1108, 432] width 99 height 19
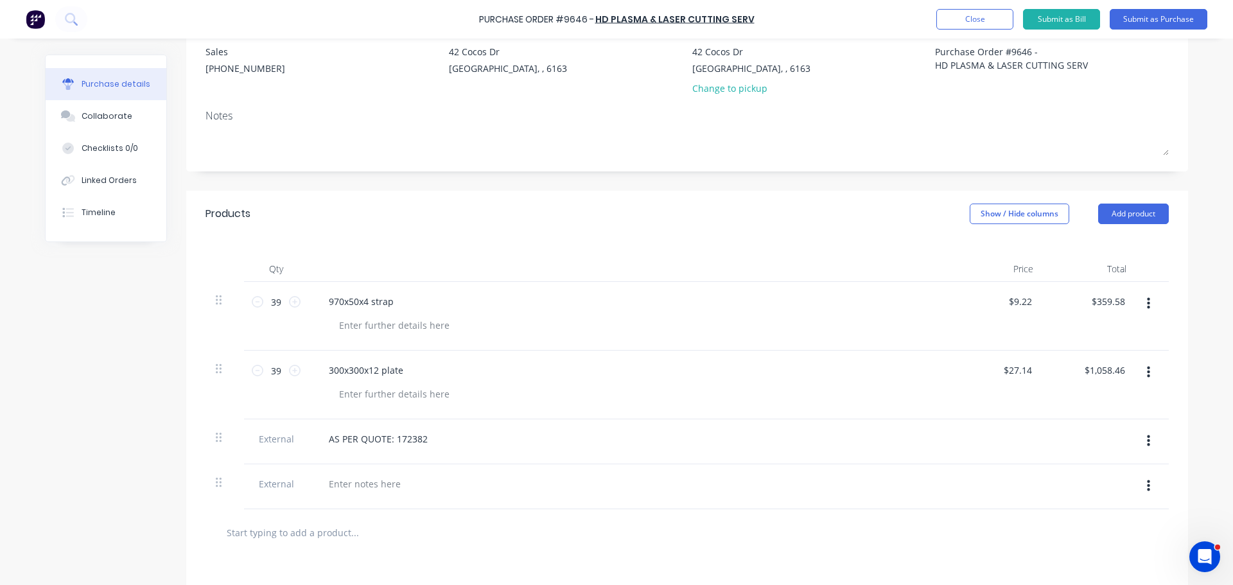
scroll to position [193, 0]
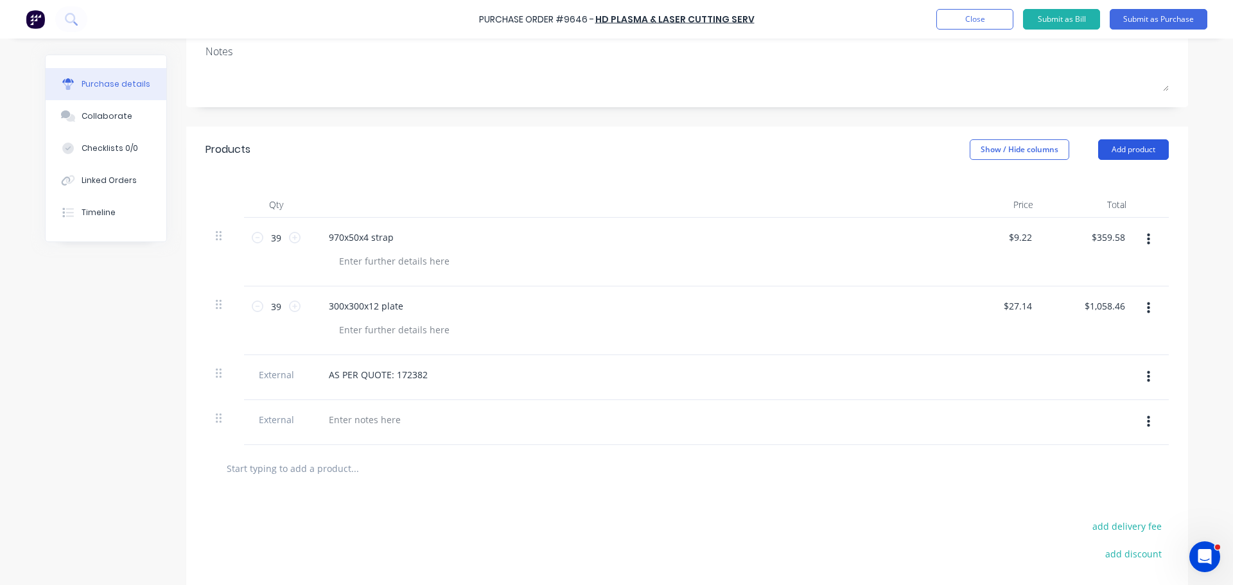
click at [1155, 150] on button "Add product" at bounding box center [1134, 149] width 71 height 21
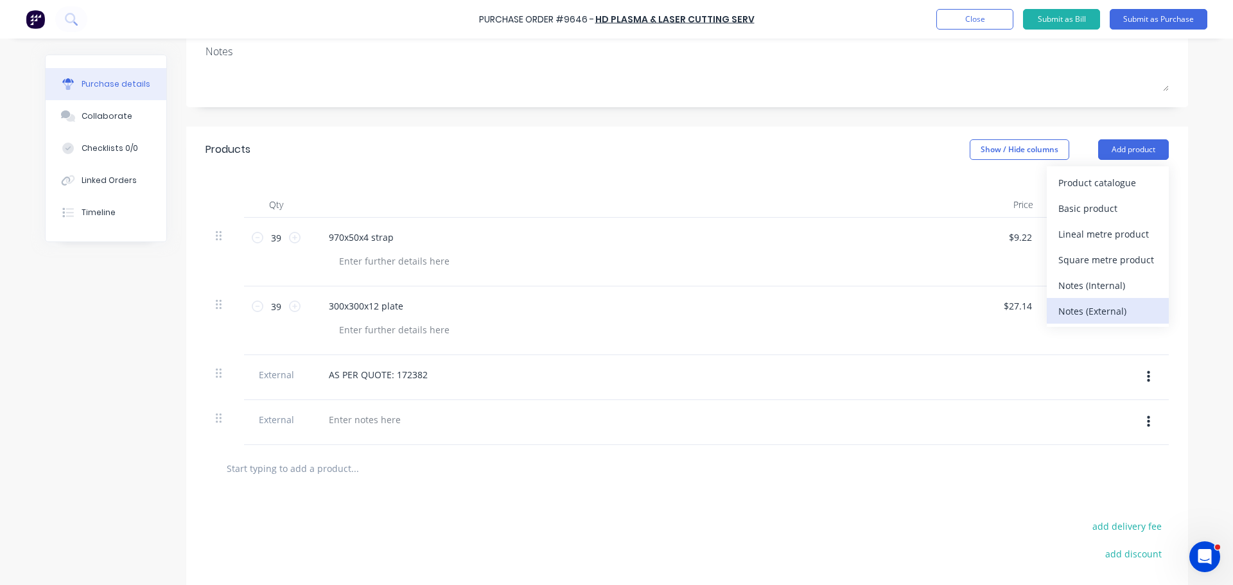
click at [1061, 319] on div "Notes (External)" at bounding box center [1108, 311] width 99 height 19
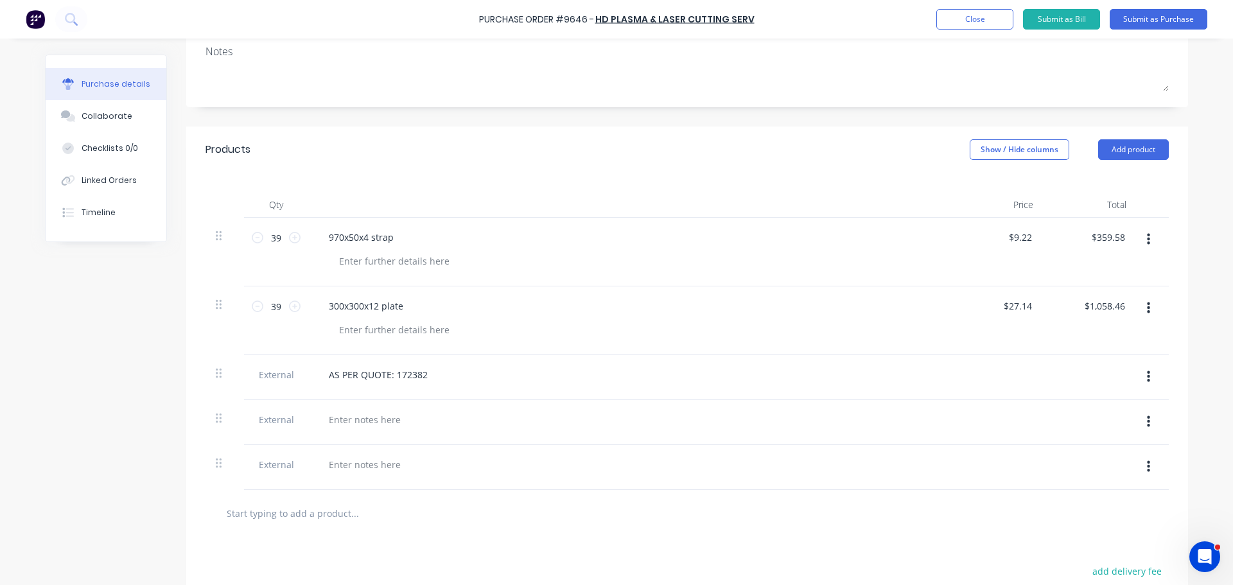
click at [1140, 466] on button "button" at bounding box center [1149, 466] width 30 height 23
click at [1077, 531] on button "Delete" at bounding box center [1109, 527] width 109 height 26
click at [1117, 149] on button "Add product" at bounding box center [1134, 149] width 71 height 21
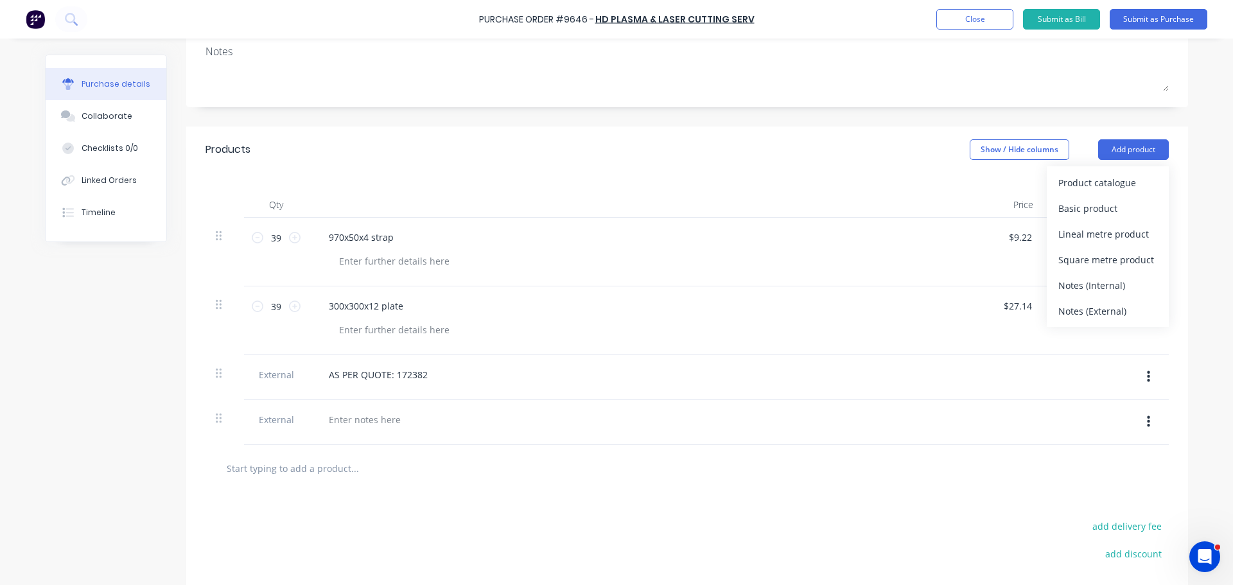
click at [826, 172] on div "Products Show / Hide columns Add product Product catalogue Basic product Lineal…" at bounding box center [687, 150] width 1002 height 46
type textarea "x"
click at [366, 414] on div at bounding box center [365, 420] width 93 height 19
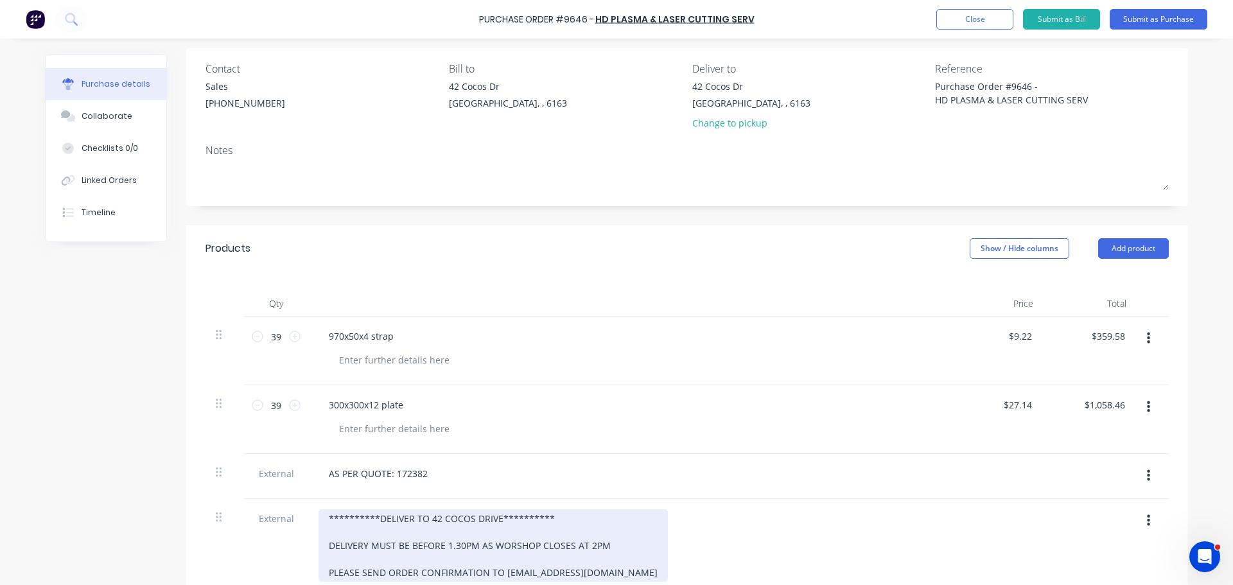
scroll to position [0, 0]
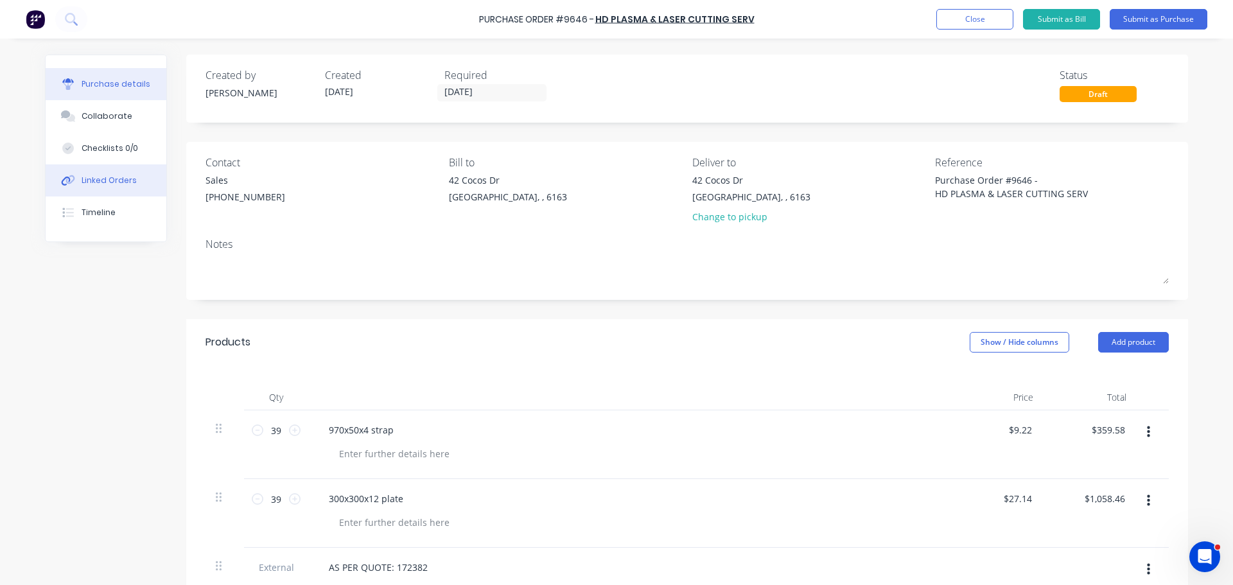
click at [87, 184] on div "Linked Orders" at bounding box center [109, 181] width 55 height 12
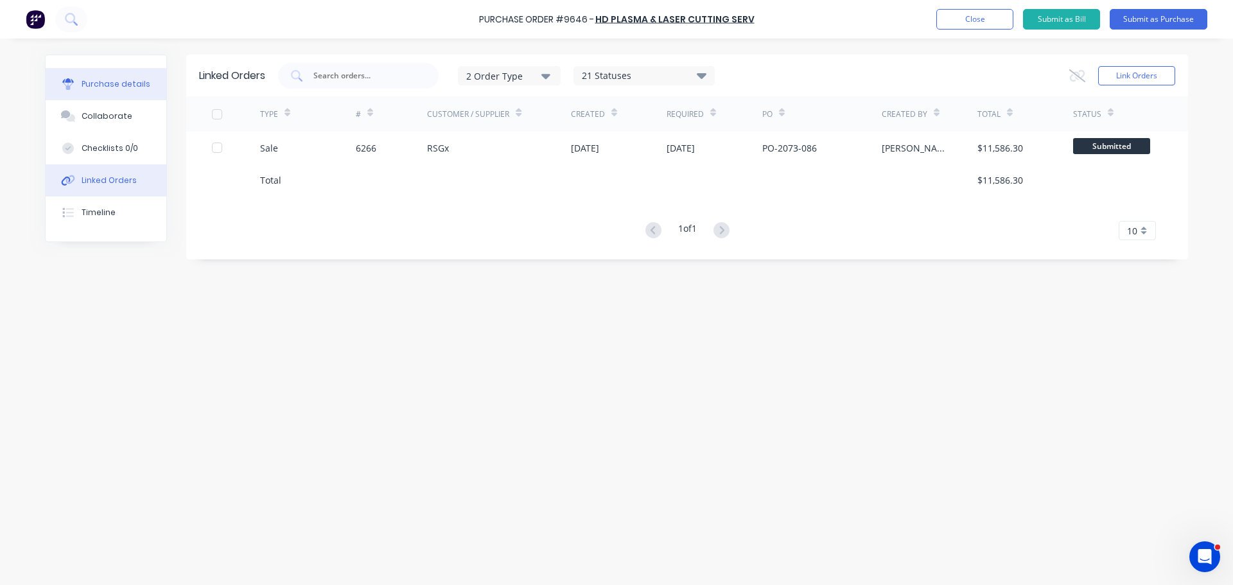
click at [136, 85] on div "Purchase details" at bounding box center [116, 84] width 69 height 12
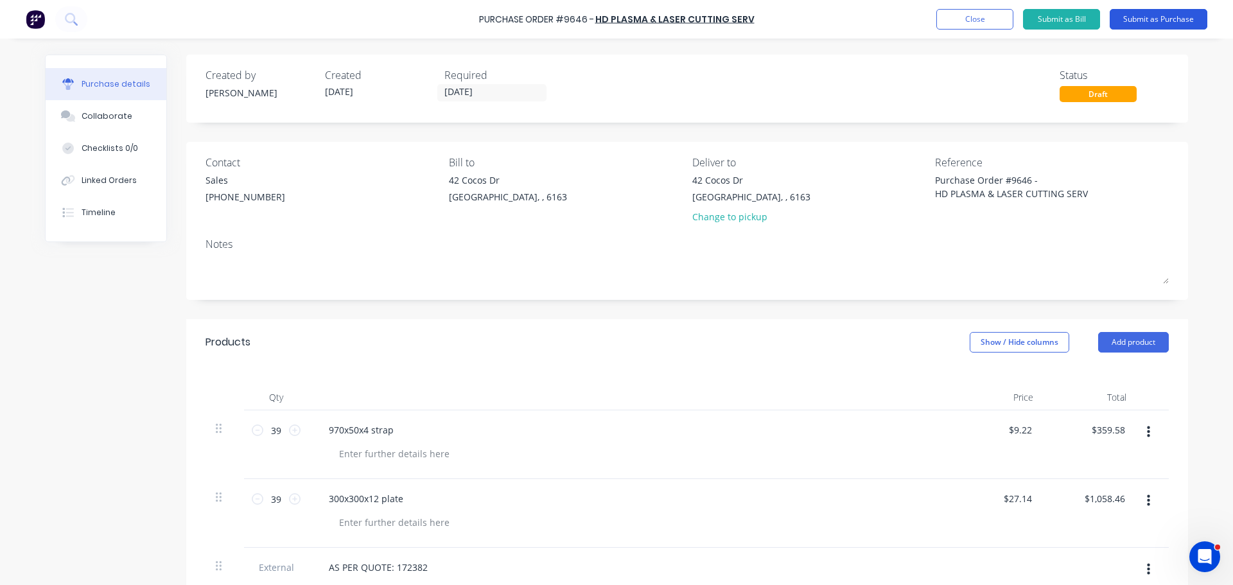
click at [1154, 23] on button "Submit as Purchase" at bounding box center [1159, 19] width 98 height 21
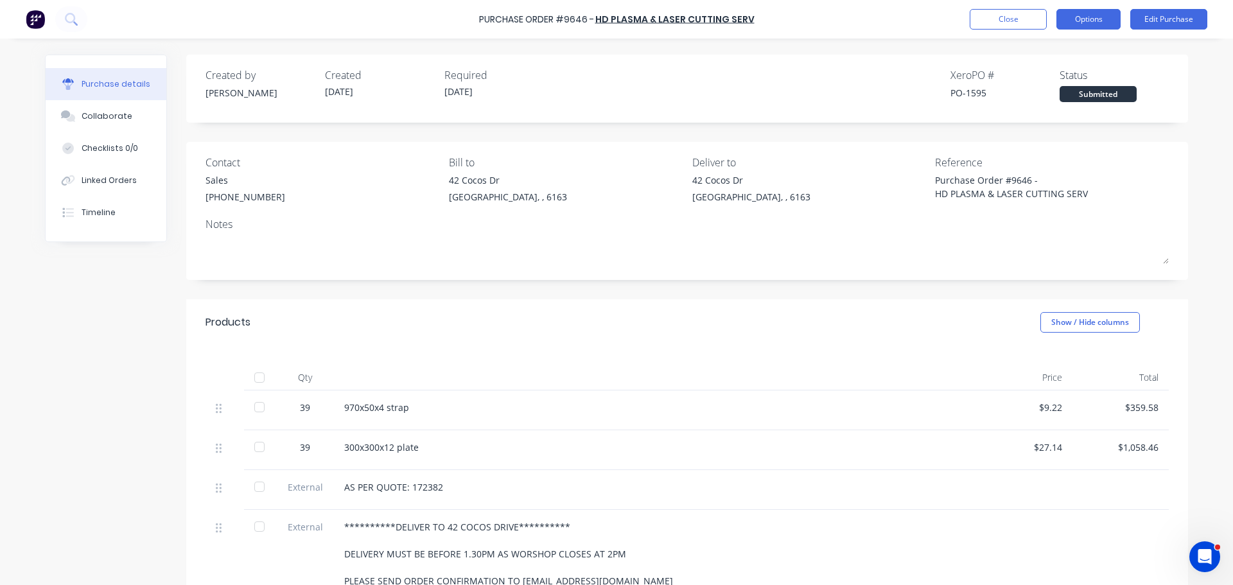
click at [1109, 21] on button "Options" at bounding box center [1089, 19] width 64 height 21
click at [940, 271] on div "Contact Sales [PHONE_NUMBER] Bill to [STREET_ADDRESS][PERSON_NAME] Deliver to […" at bounding box center [687, 211] width 1002 height 138
click at [1083, 21] on button "Options" at bounding box center [1089, 19] width 64 height 21
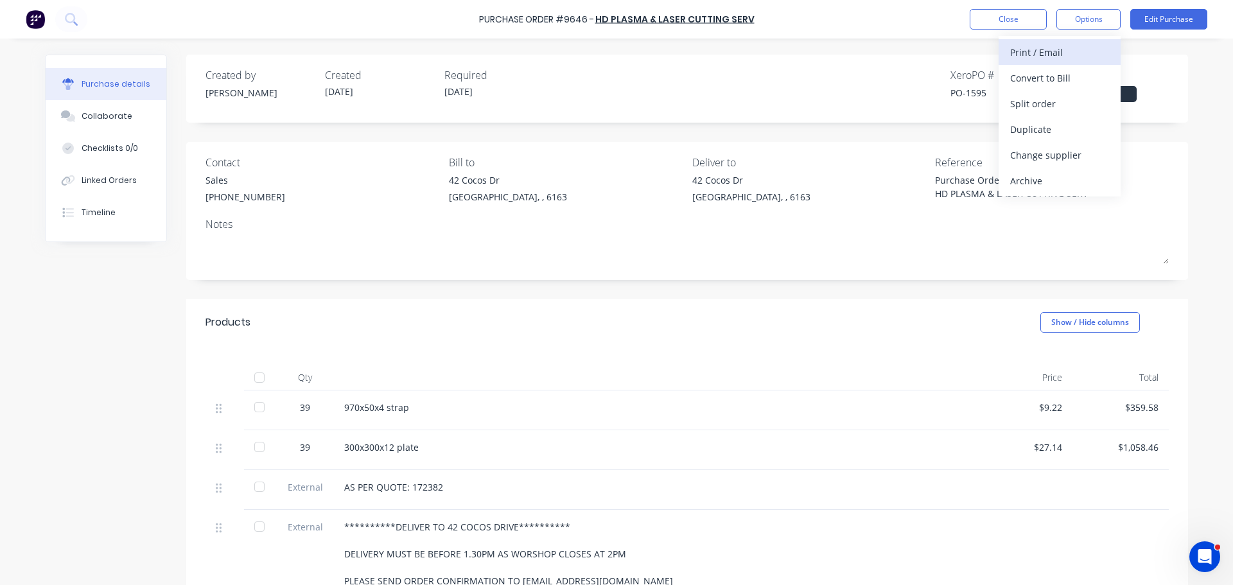
click at [1043, 48] on div "Print / Email" at bounding box center [1060, 52] width 99 height 19
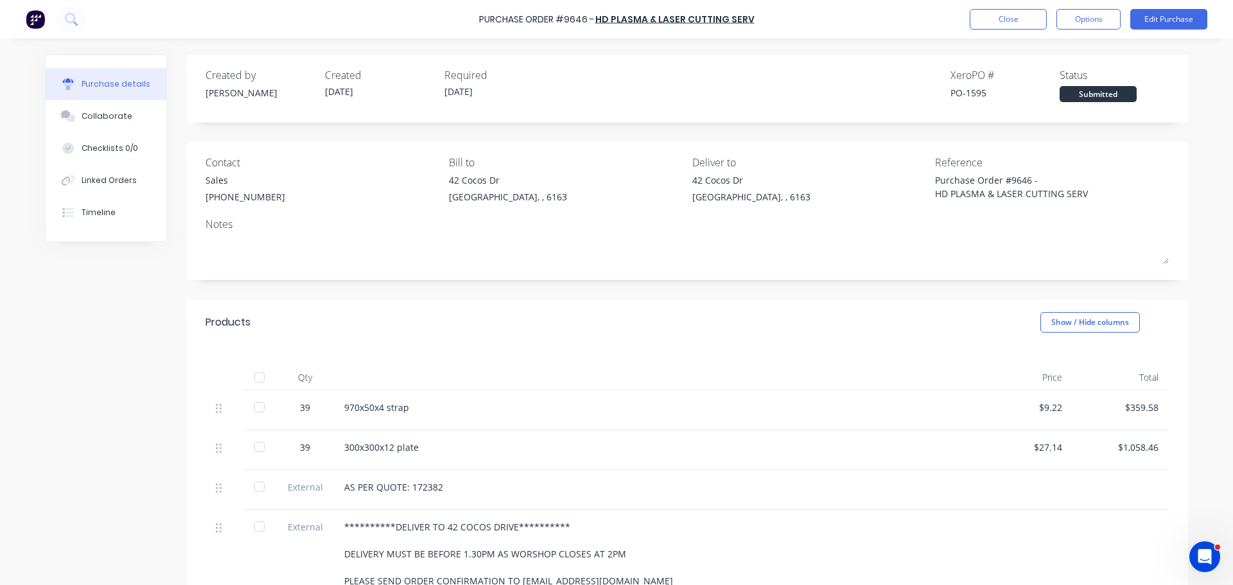
click at [878, 57] on div "Created by [PERSON_NAME] Created [DATE] Required [DATE] Xero PO # PO-1595 Statu…" at bounding box center [687, 89] width 1002 height 68
click at [1095, 21] on button "Options" at bounding box center [1089, 19] width 64 height 21
click at [91, 188] on button "Linked Orders" at bounding box center [106, 180] width 121 height 32
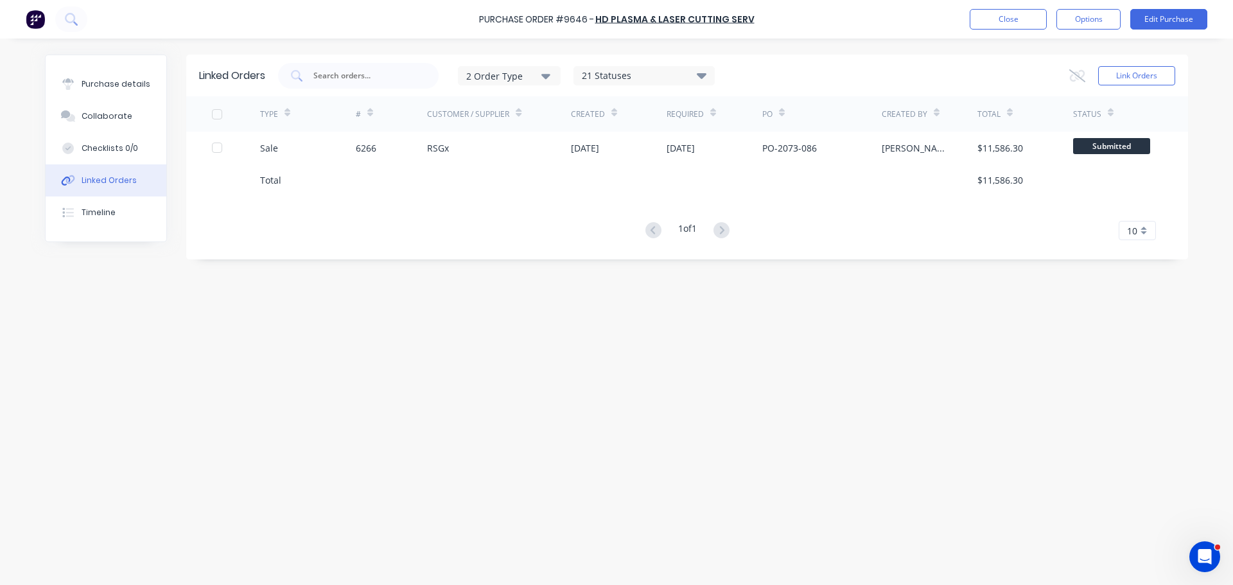
click at [466, 318] on div "Linked Orders 2 Order Type 21 Statuses Sales Order Status All Archived Draft Qu…" at bounding box center [617, 309] width 1144 height 508
click at [89, 83] on div "Purchase details" at bounding box center [116, 84] width 69 height 12
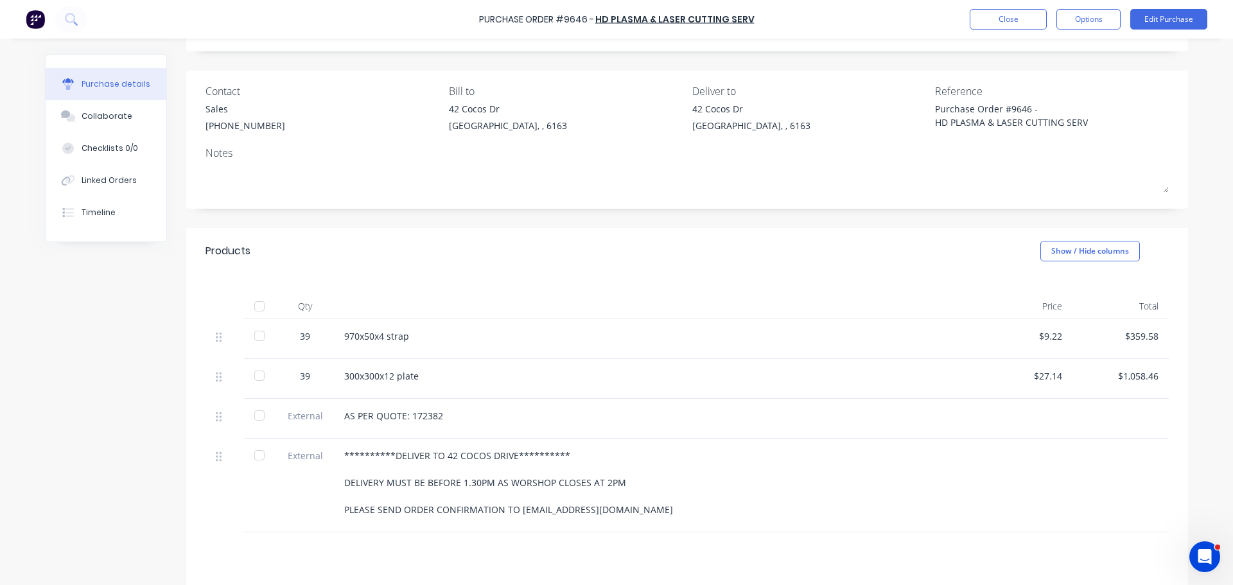
scroll to position [193, 0]
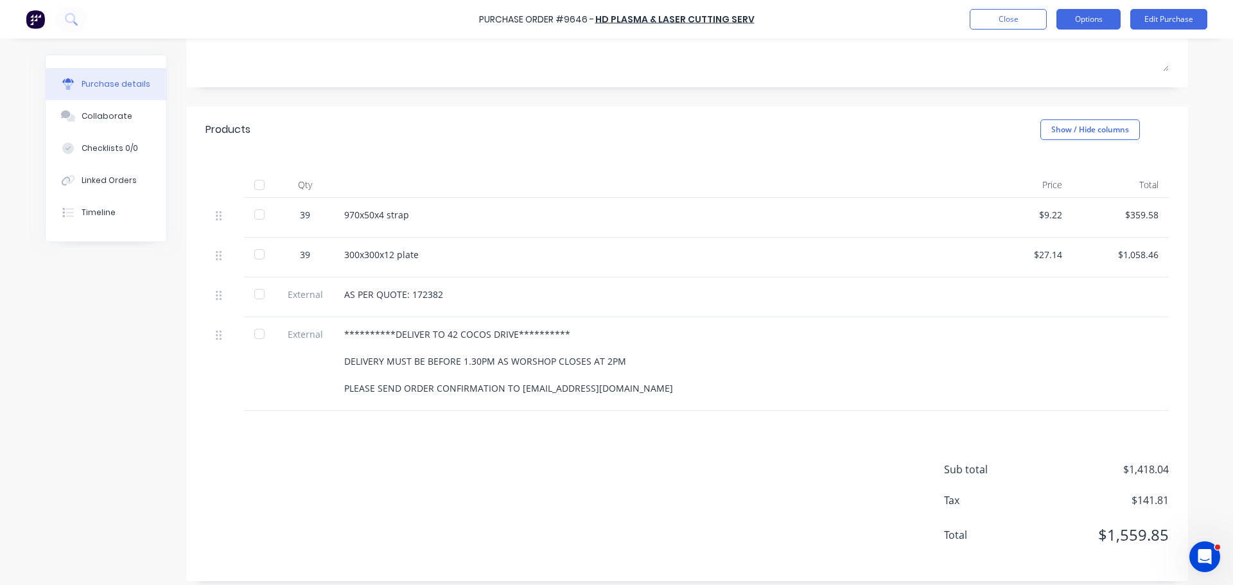
click at [1095, 25] on button "Options" at bounding box center [1089, 19] width 64 height 21
click at [938, 109] on div "Products Show / Hide columns" at bounding box center [687, 130] width 1002 height 46
click at [1070, 14] on button "Options" at bounding box center [1089, 19] width 64 height 21
click at [1027, 74] on div "With pricing" at bounding box center [1060, 78] width 99 height 19
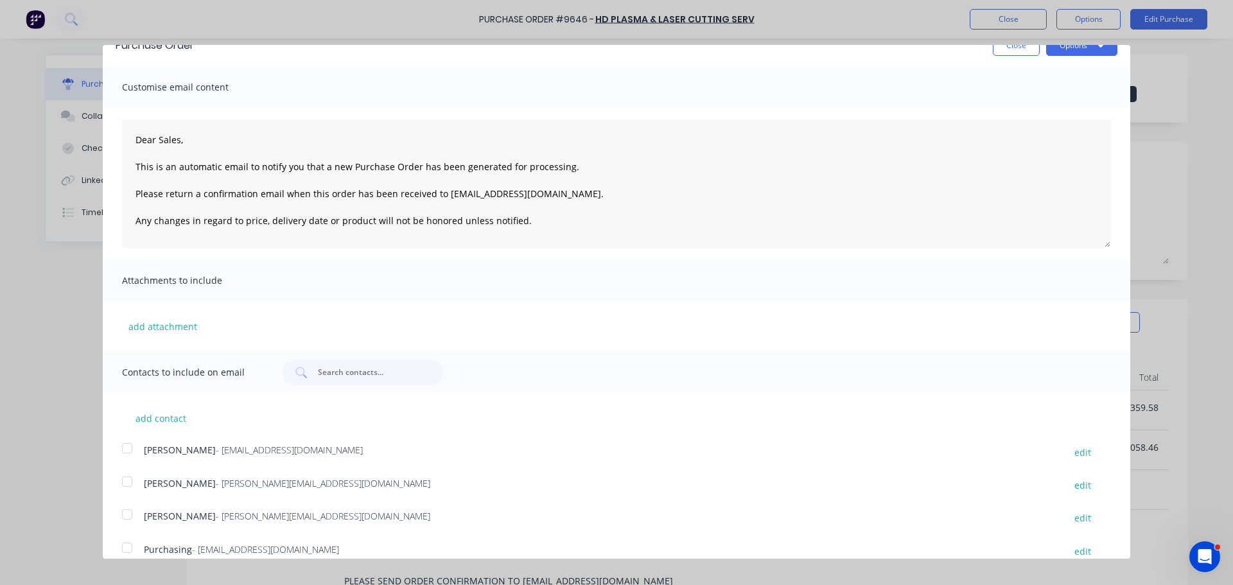
scroll to position [0, 0]
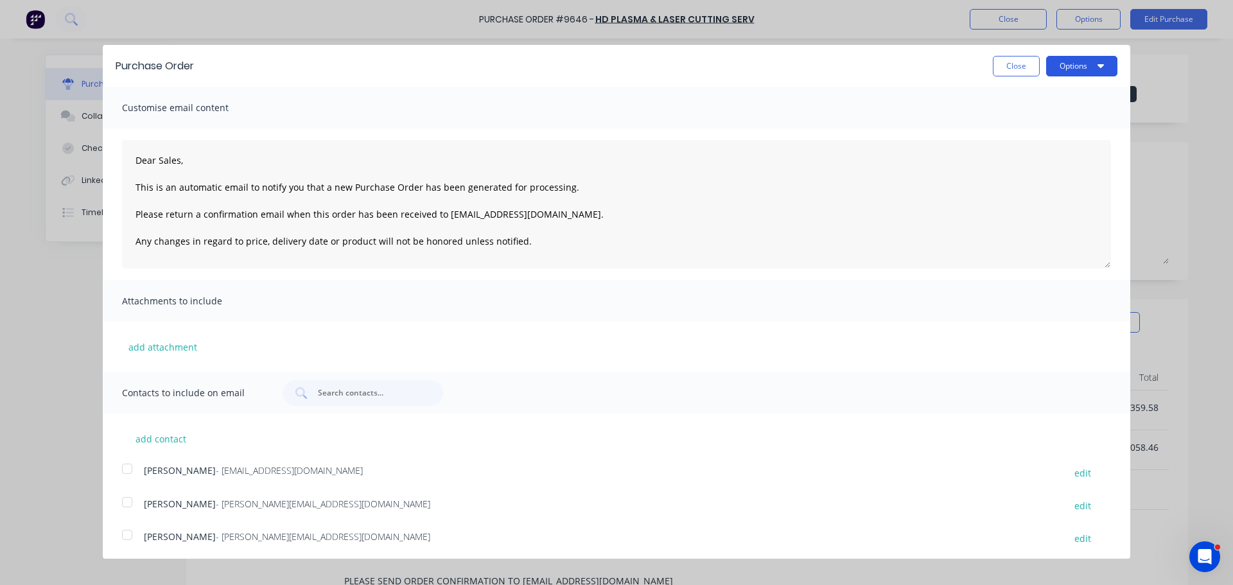
click at [1072, 67] on button "Options" at bounding box center [1082, 66] width 71 height 21
click at [1032, 95] on div "Print" at bounding box center [1056, 98] width 99 height 19
click at [1000, 68] on button "Close" at bounding box center [1016, 66] width 47 height 21
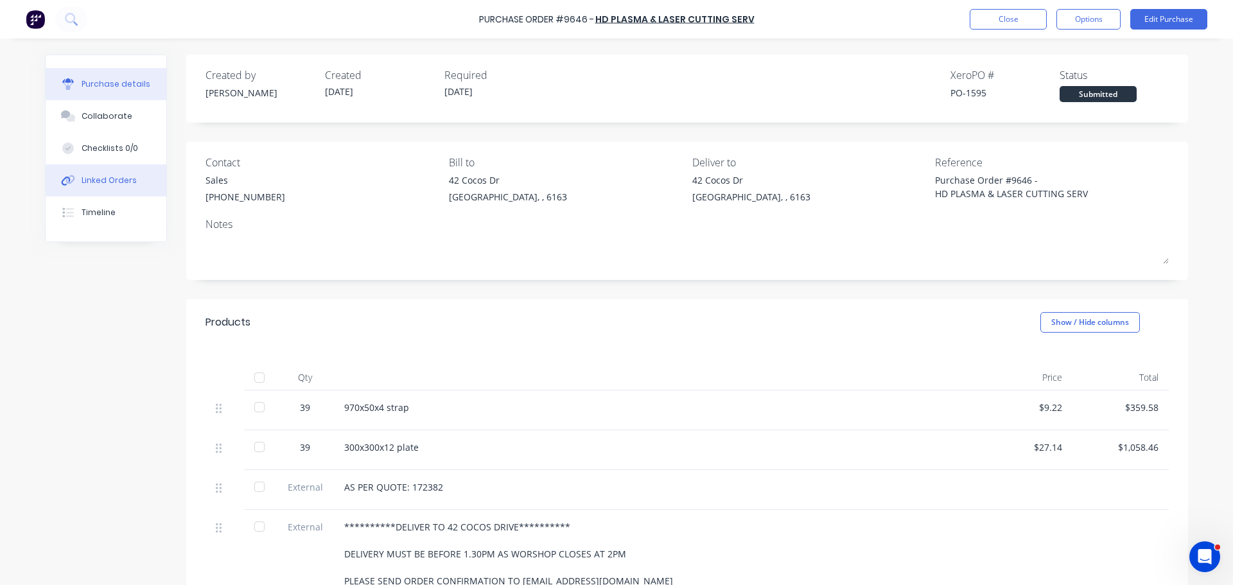
click at [107, 175] on div "Linked Orders" at bounding box center [109, 181] width 55 height 12
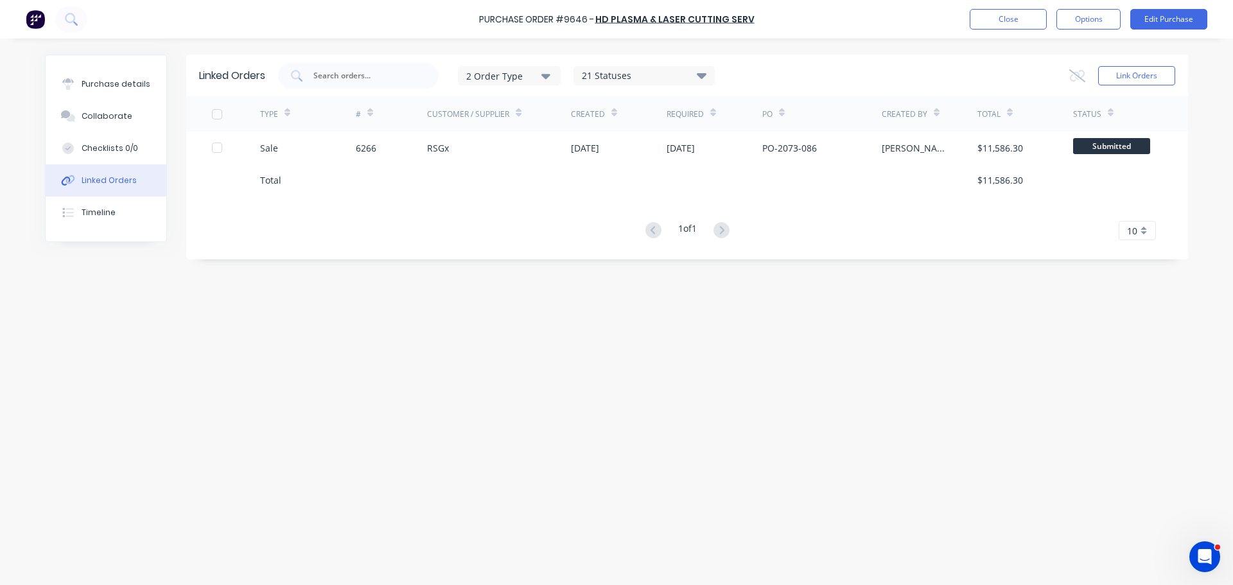
click at [73, 172] on button "Linked Orders" at bounding box center [106, 180] width 121 height 32
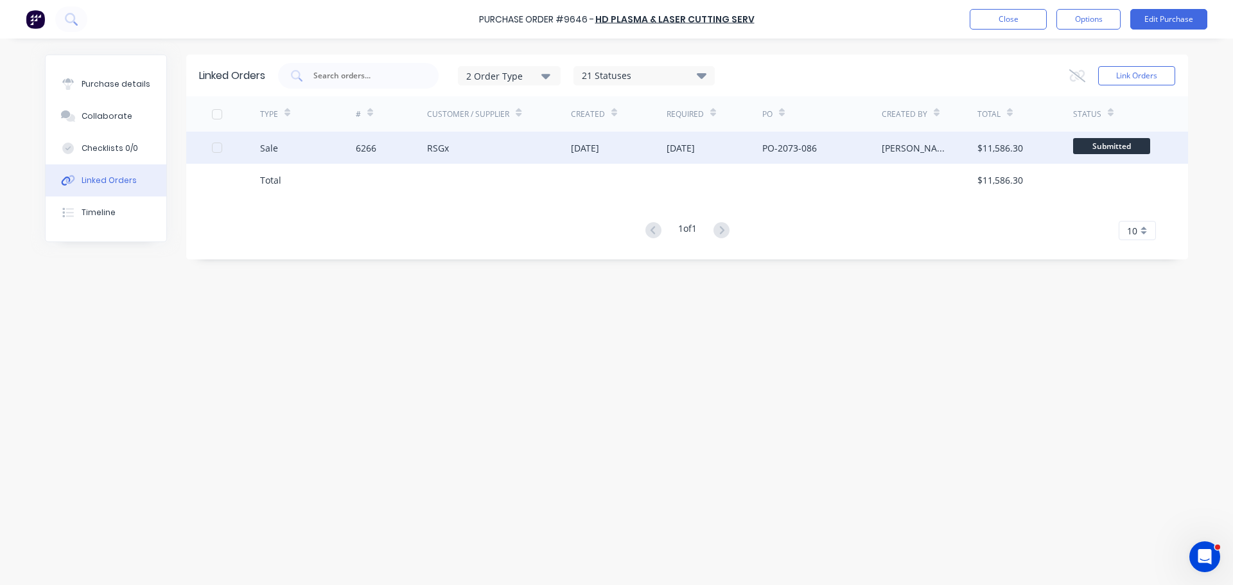
click at [351, 156] on div "Sale" at bounding box center [308, 148] width 96 height 32
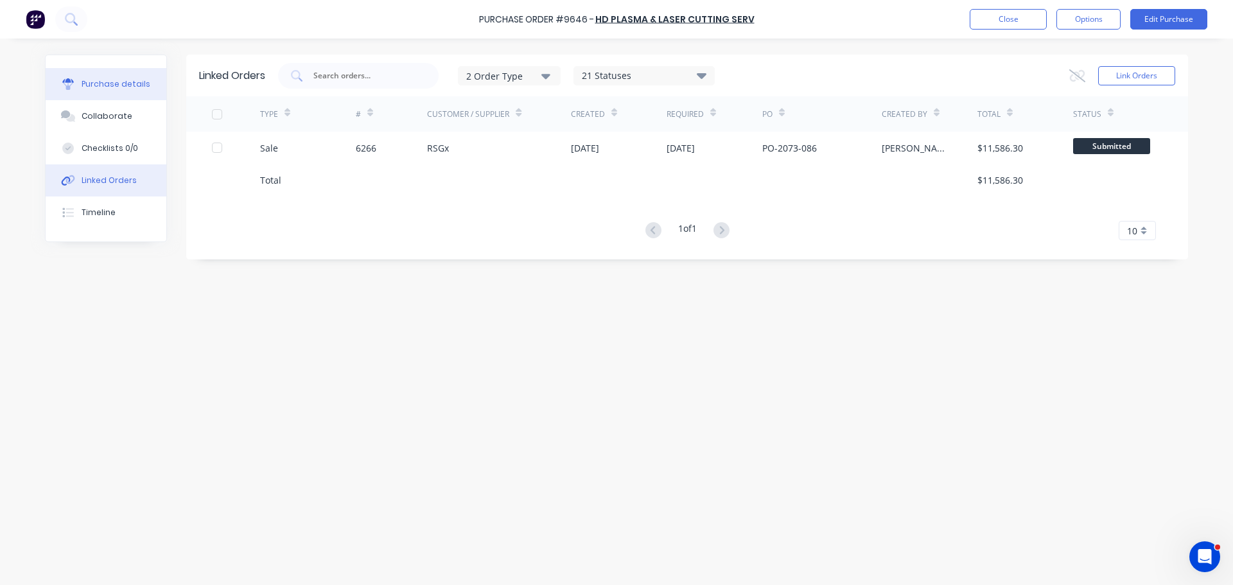
click at [93, 86] on div "Purchase details" at bounding box center [116, 84] width 69 height 12
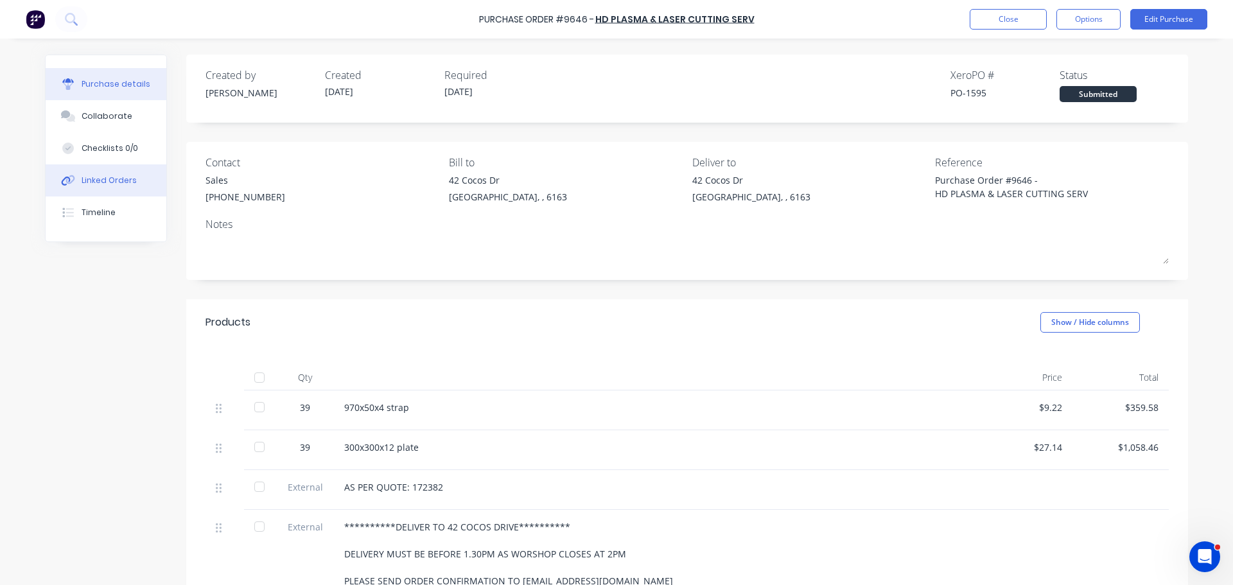
click at [98, 186] on div "Linked Orders" at bounding box center [109, 181] width 55 height 12
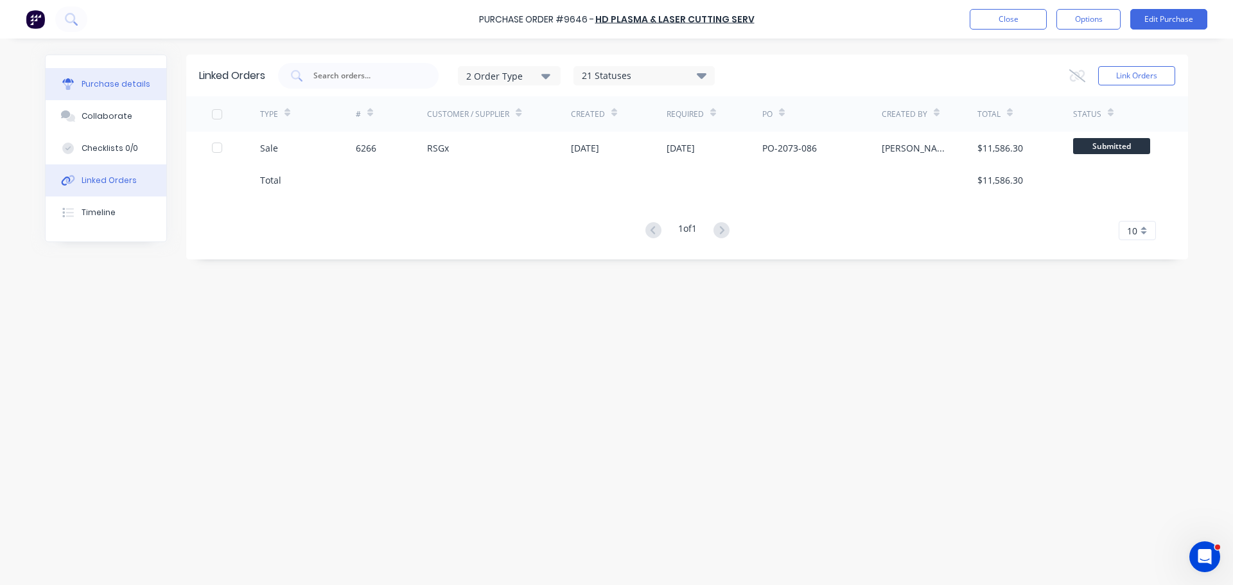
click at [115, 84] on div "Purchase details" at bounding box center [116, 84] width 69 height 12
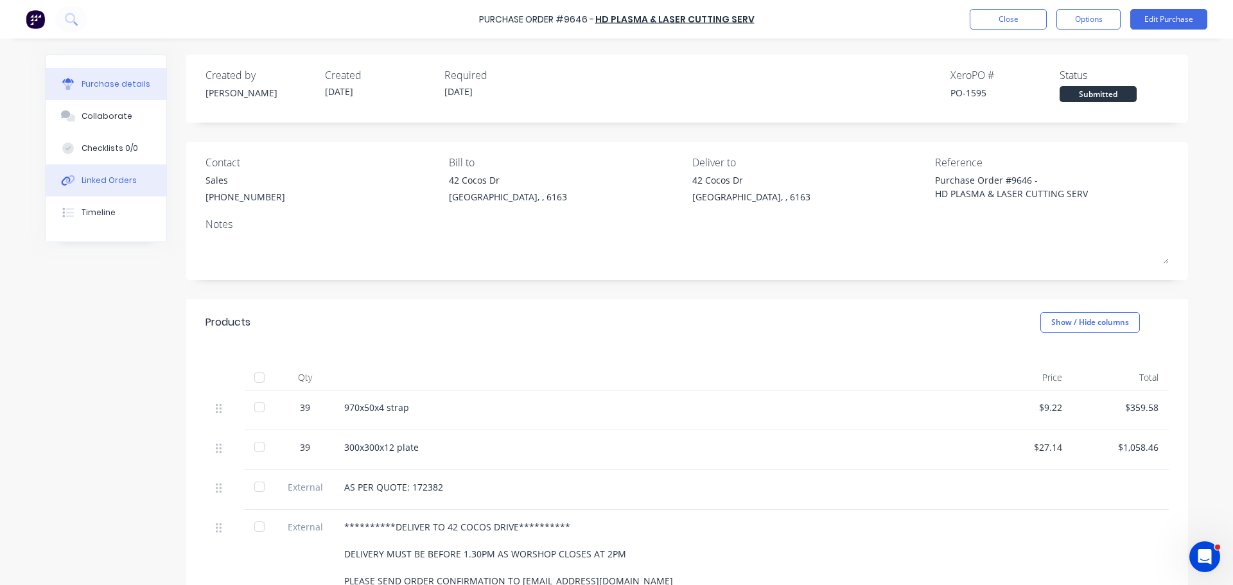
click at [96, 175] on div "Linked Orders" at bounding box center [109, 181] width 55 height 12
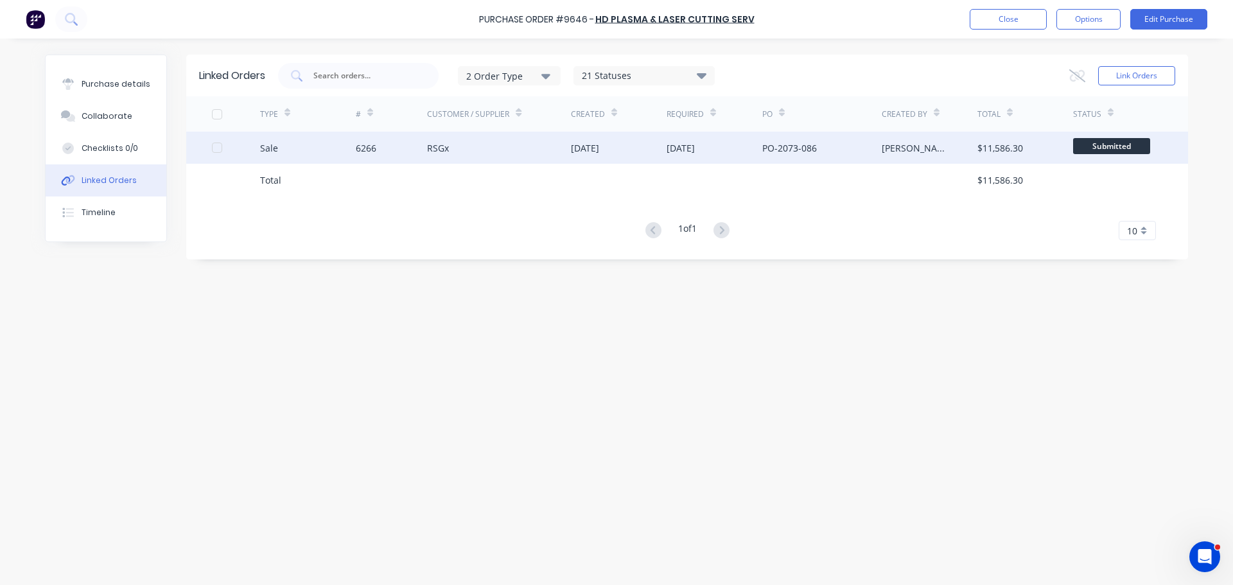
click at [1092, 138] on span "Submitted" at bounding box center [1112, 146] width 77 height 16
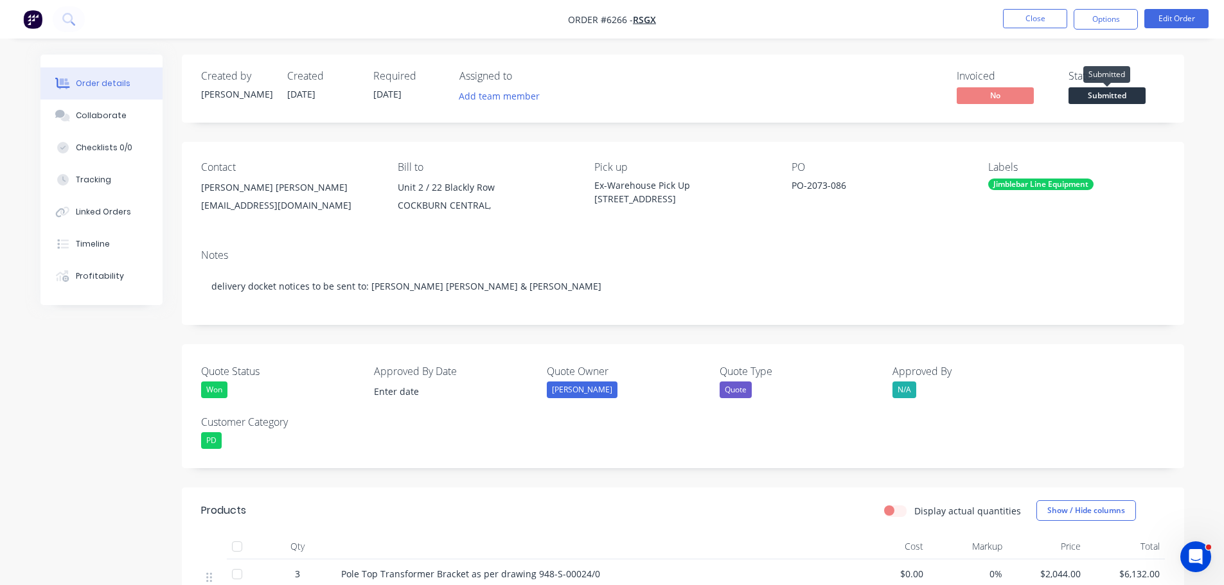
click at [1113, 91] on span "Submitted" at bounding box center [1106, 95] width 77 height 16
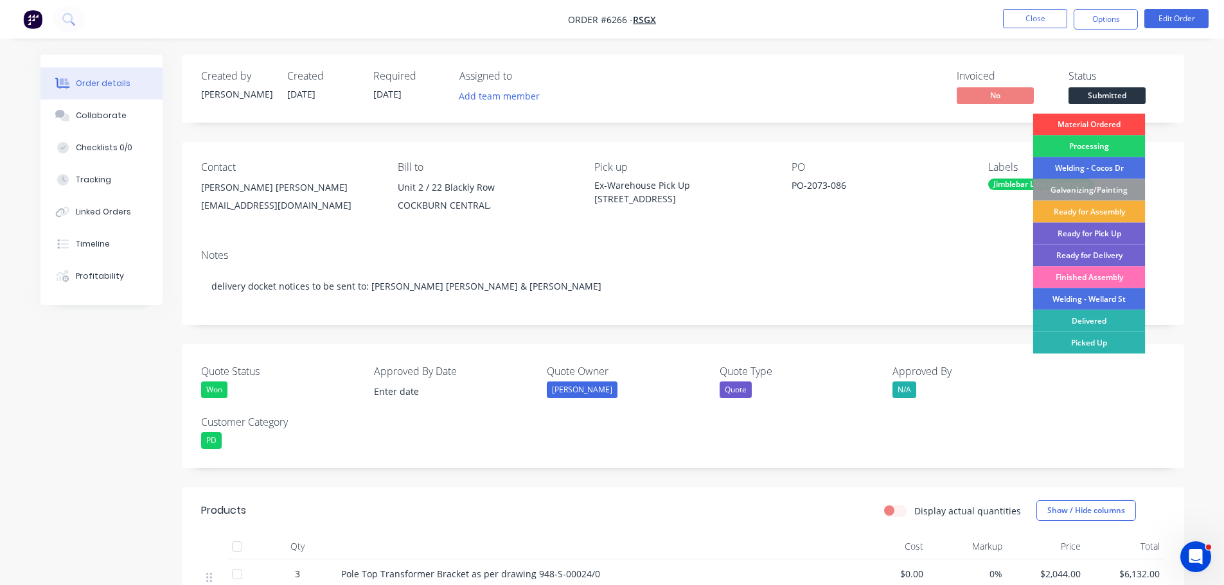
click at [1100, 123] on div "Material Ordered" at bounding box center [1089, 125] width 112 height 22
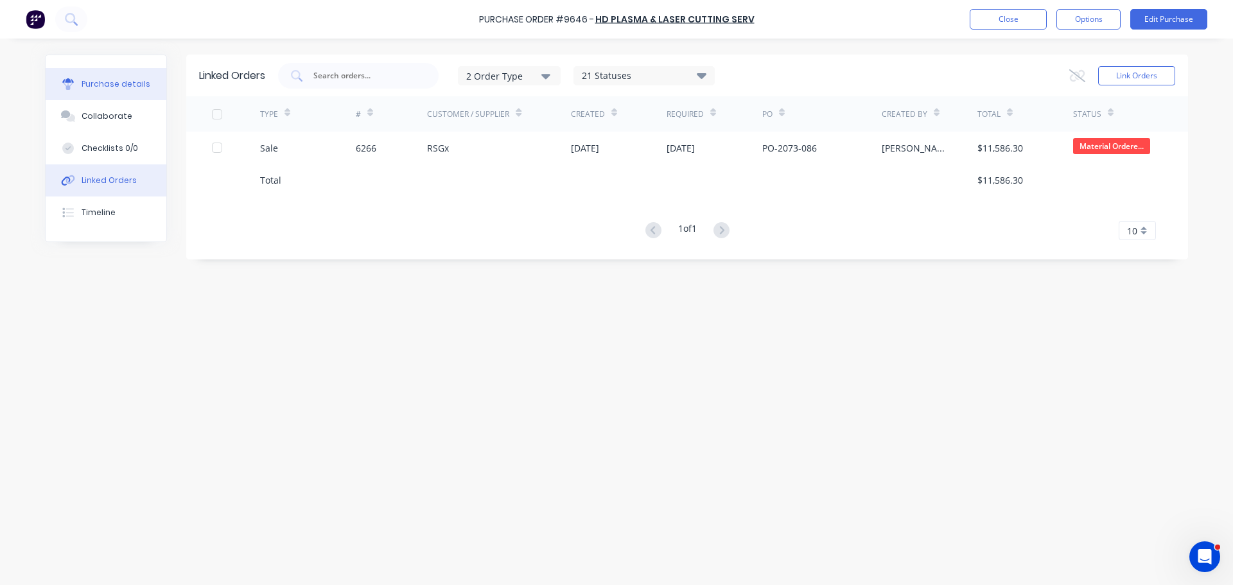
click at [121, 88] on div "Purchase details" at bounding box center [116, 84] width 69 height 12
type textarea "x"
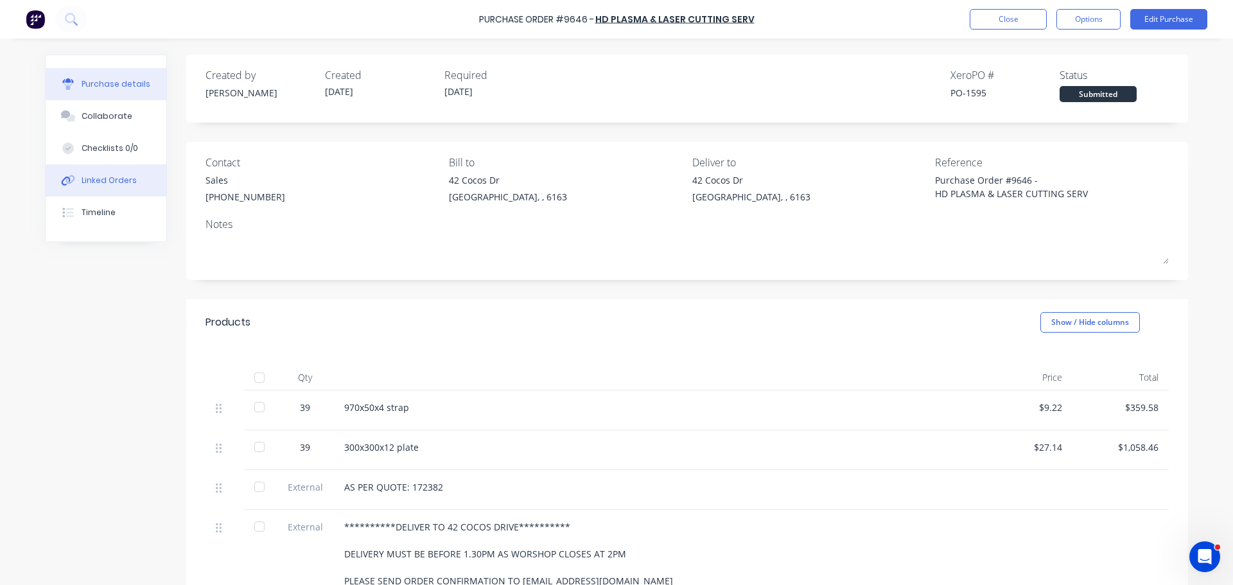
click at [110, 182] on div "Linked Orders" at bounding box center [109, 181] width 55 height 12
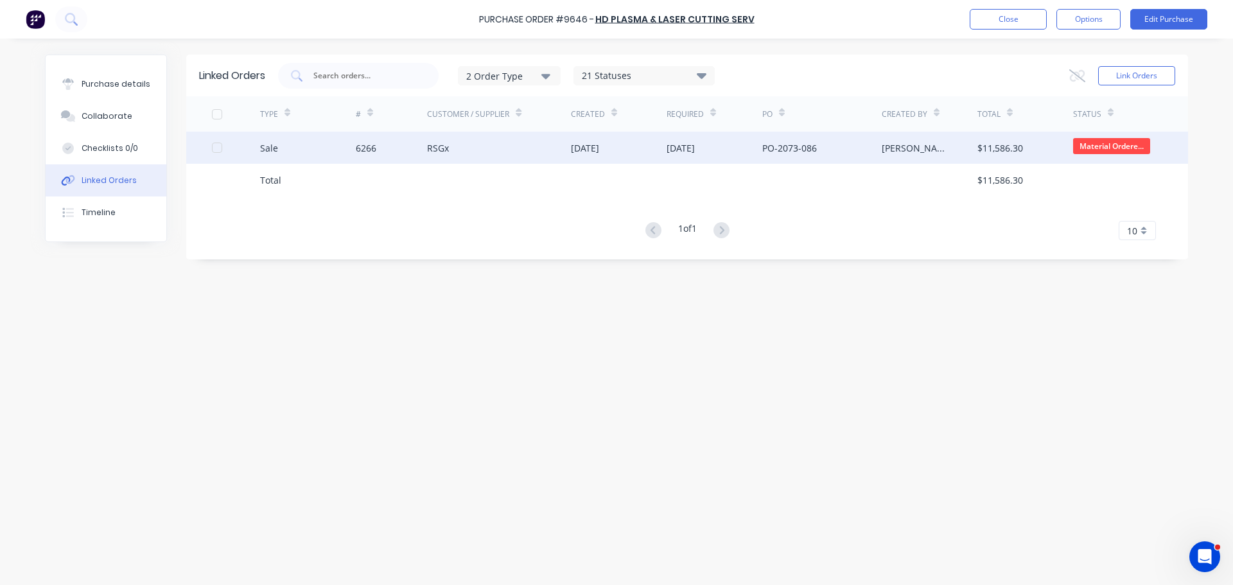
click at [382, 155] on div "6266" at bounding box center [392, 148] width 72 height 32
